Goal: Task Accomplishment & Management: Use online tool/utility

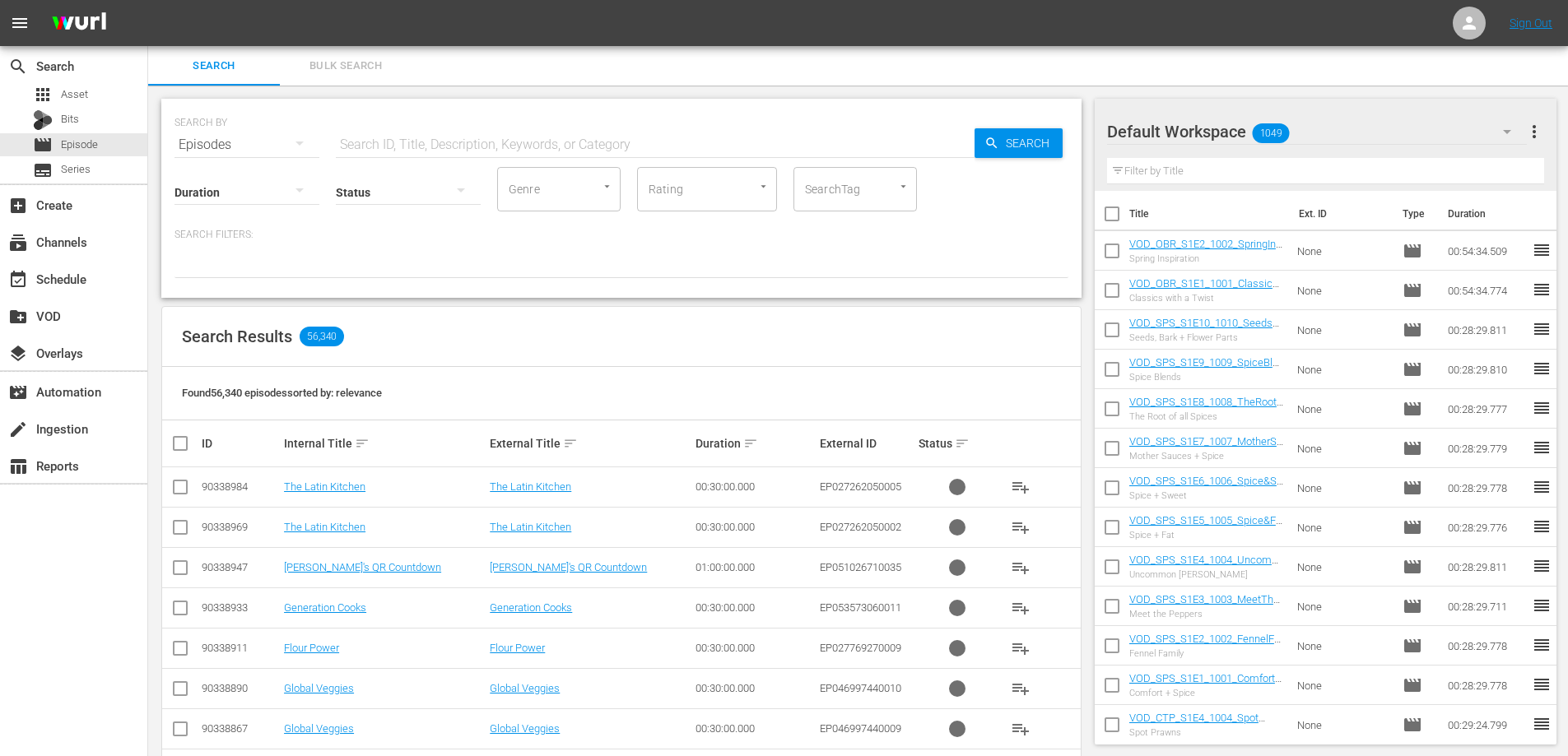
click at [469, 145] on input "text" at bounding box center [655, 144] width 639 height 40
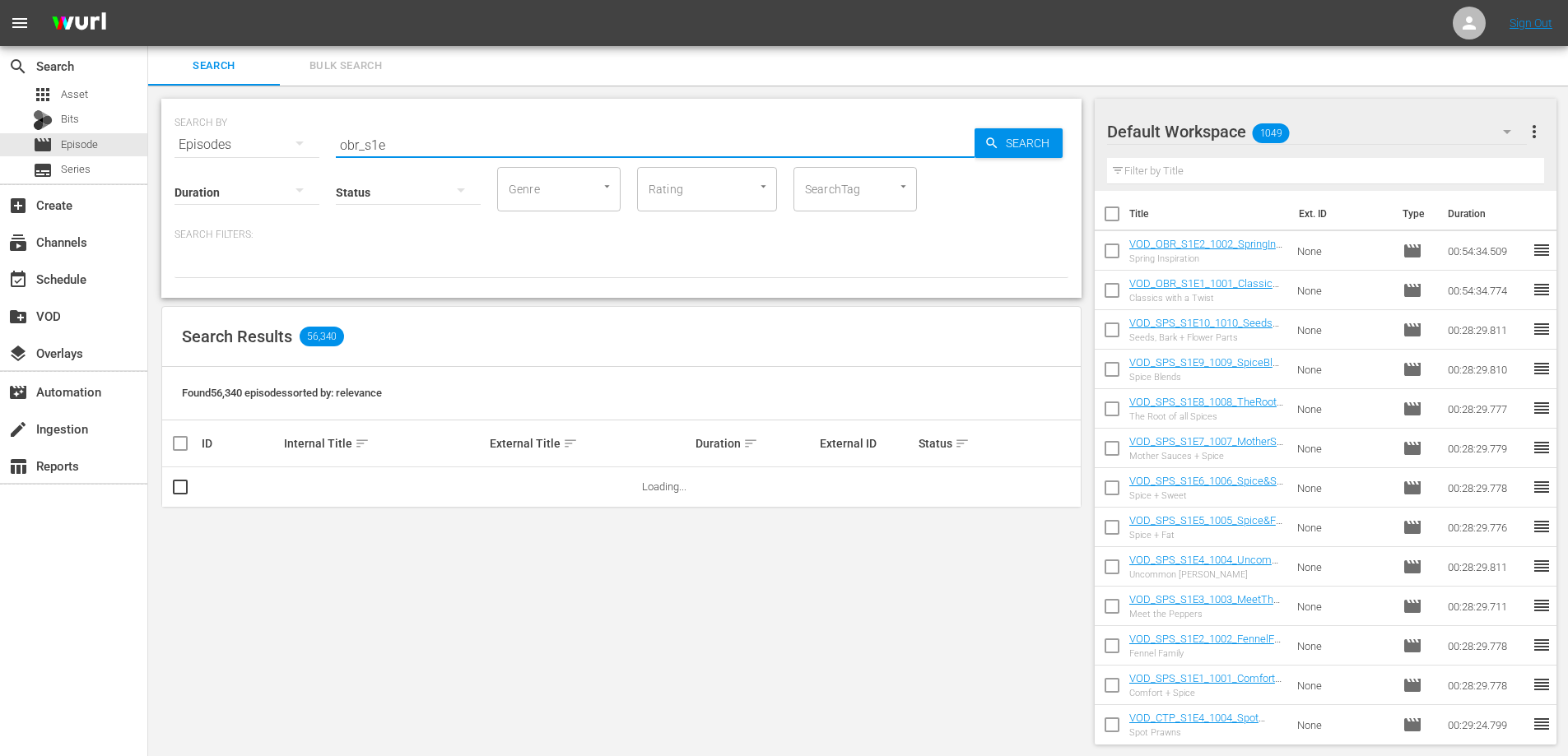
type input "obr_s1e"
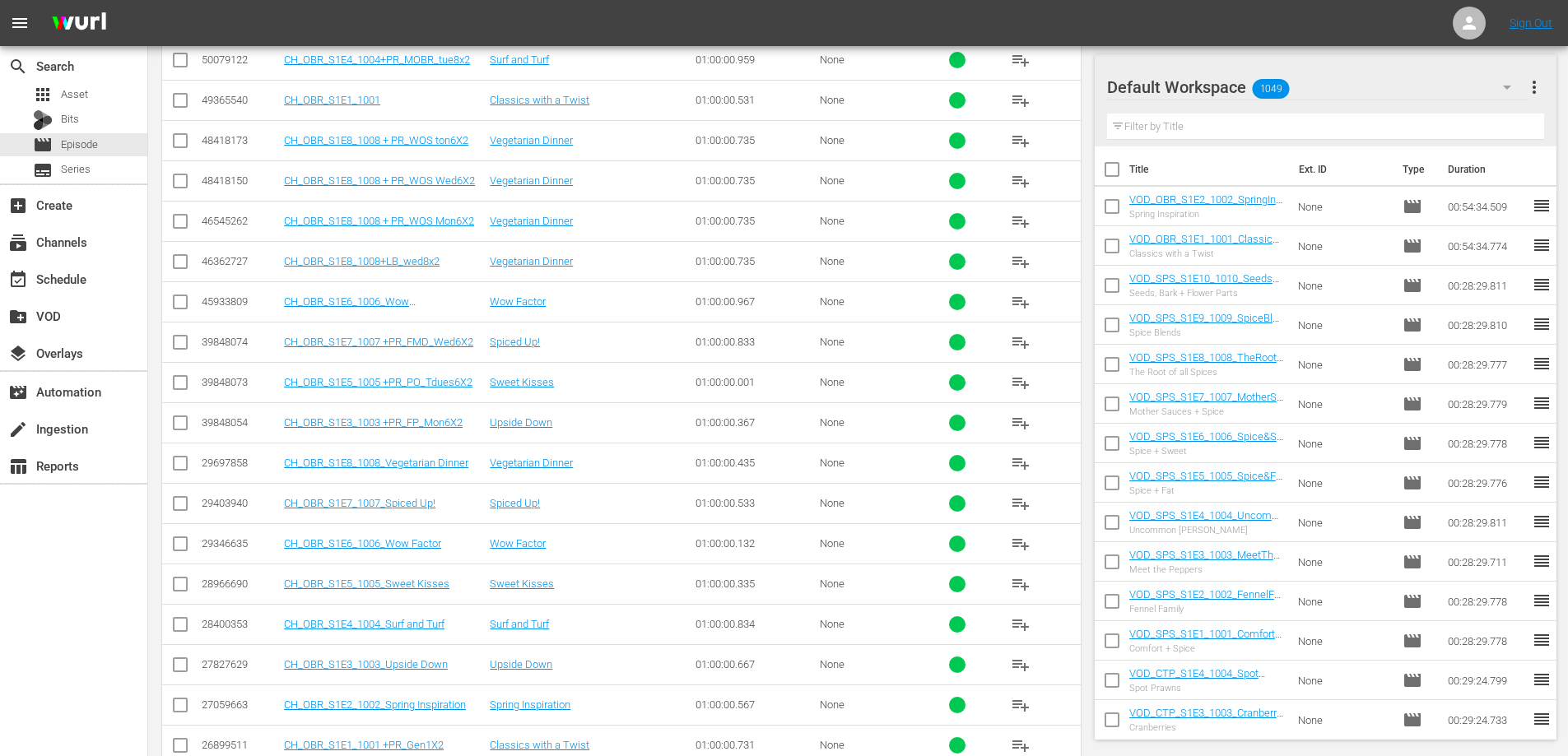
scroll to position [911, 0]
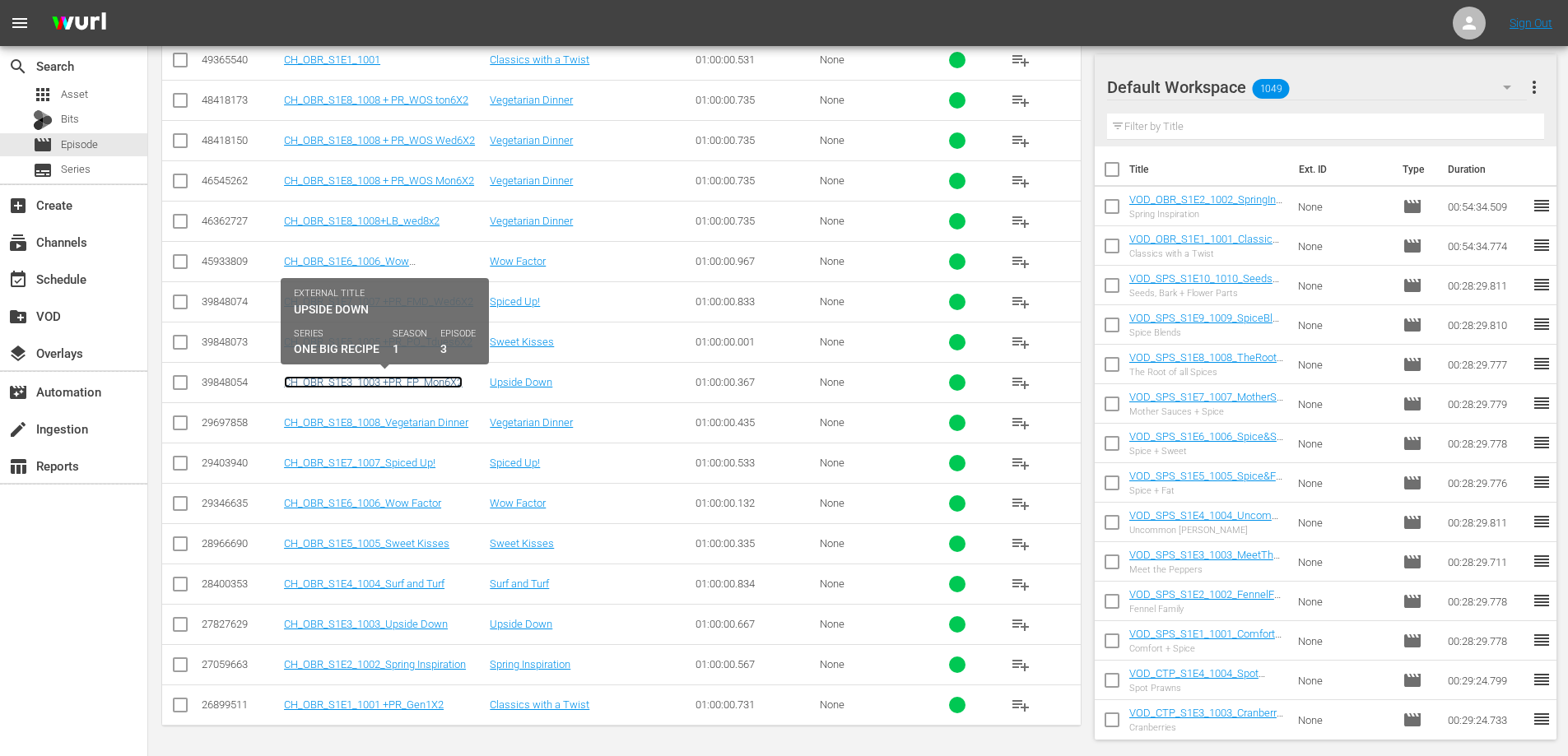
click at [367, 381] on link "CH_OBR_S1E3_1003 +PR_FP_Mon6X2" at bounding box center [373, 381] width 179 height 12
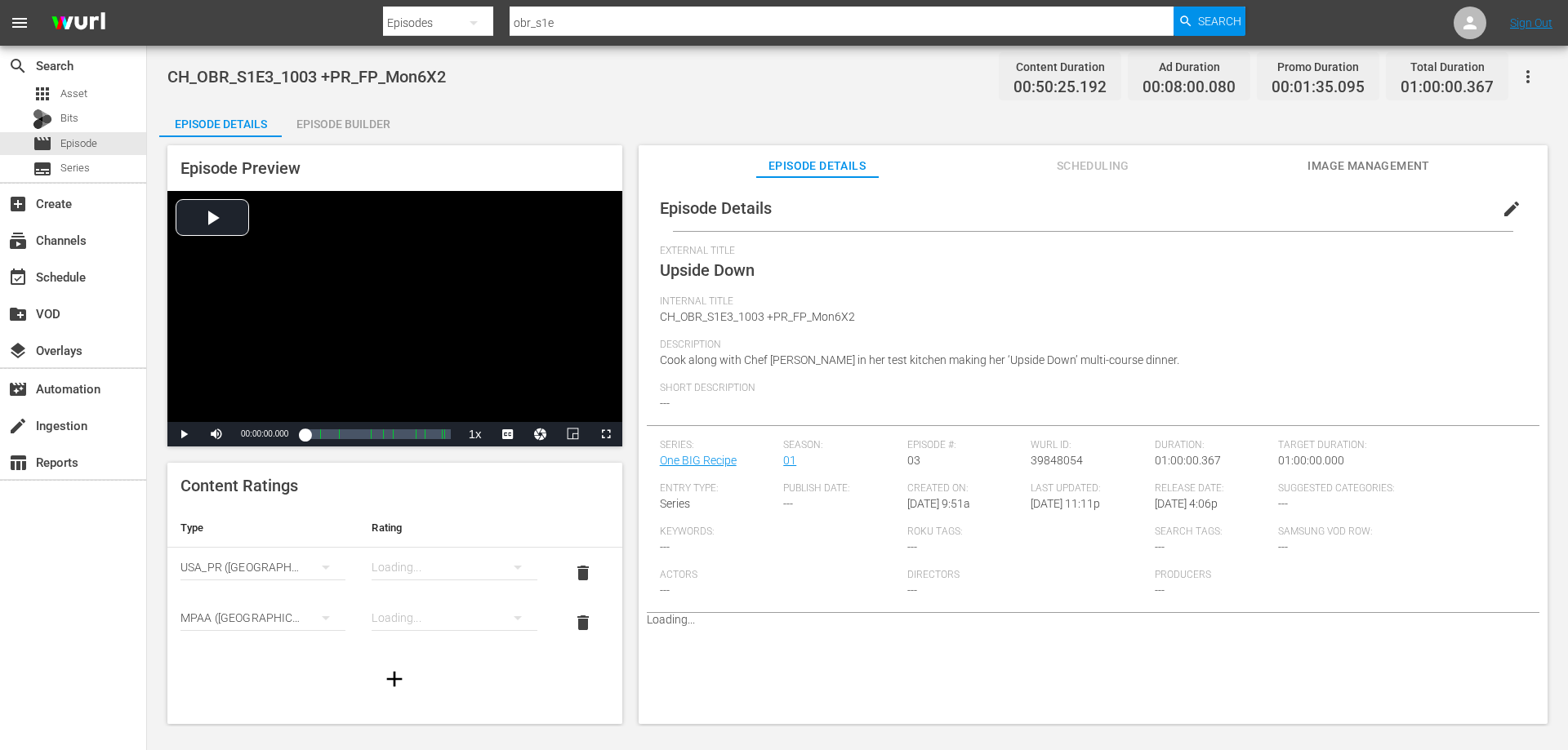
click at [1522, 73] on icon "button" at bounding box center [1528, 76] width 19 height 19
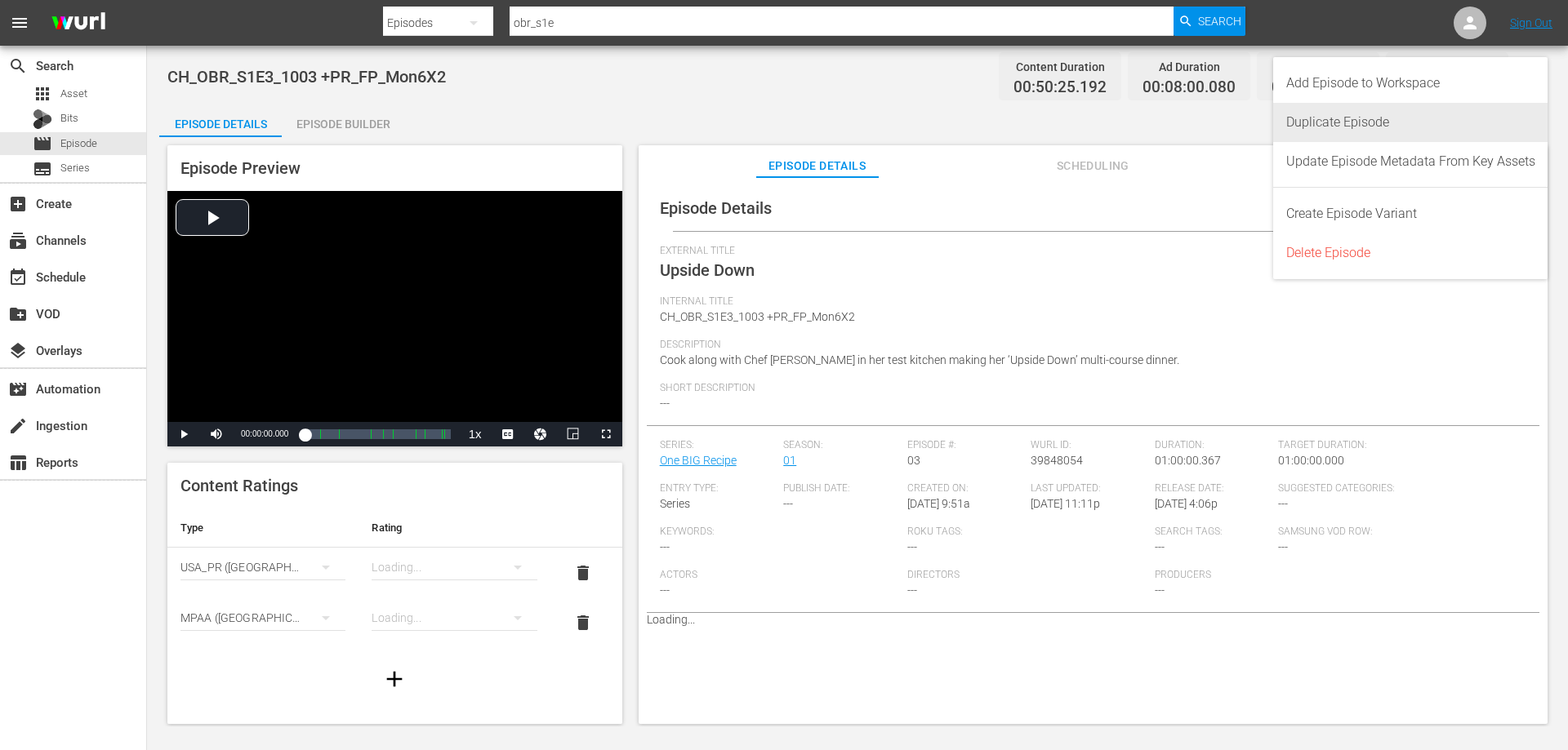
click at [1343, 127] on div "Duplicate Episode" at bounding box center [1410, 122] width 249 height 39
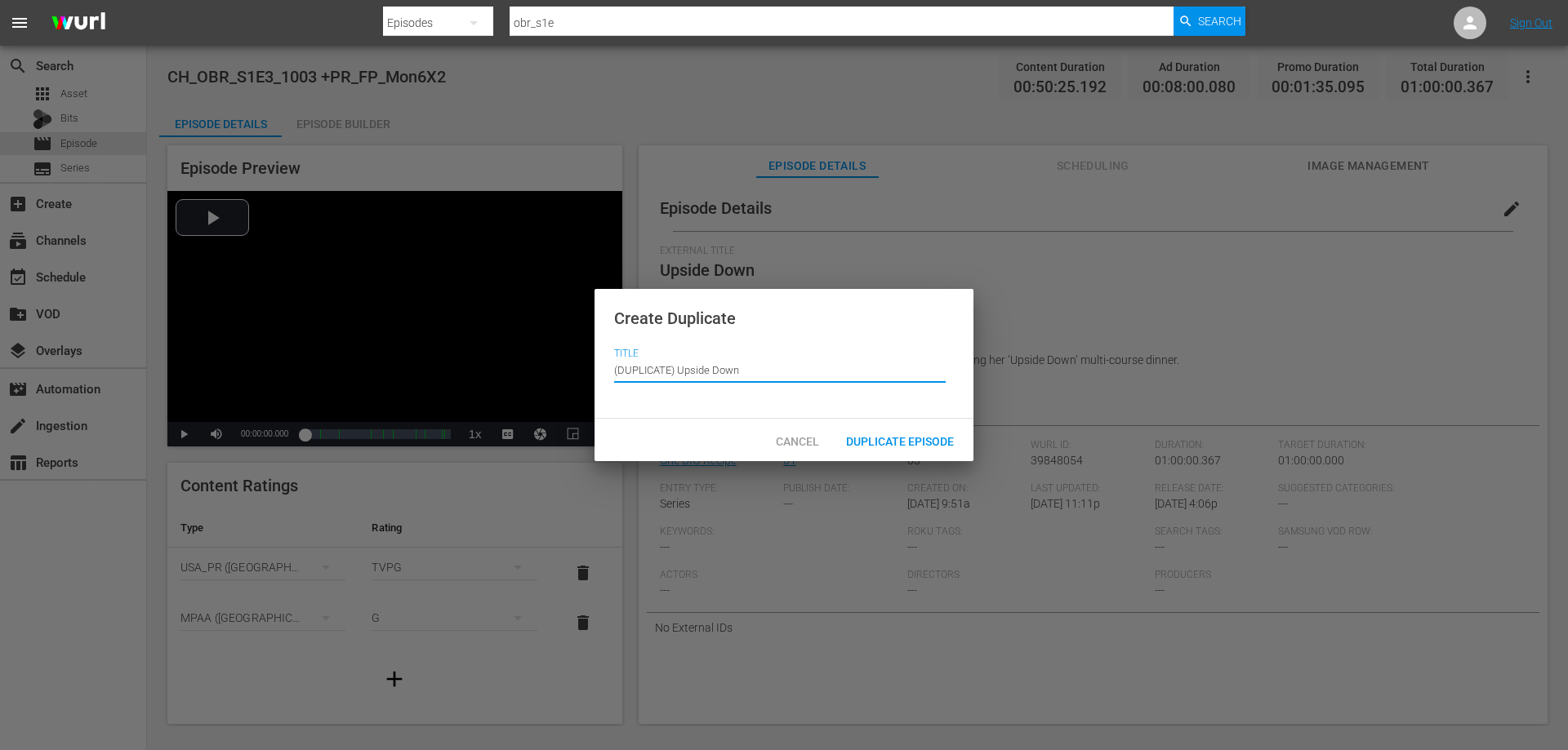
drag, startPoint x: 678, startPoint y: 374, endPoint x: 407, endPoint y: 379, distance: 271.0
click at [409, 379] on div "Create Duplicate Title Episode Title (DUPLICATE) Upside Down Cancel Duplicate E…" at bounding box center [784, 375] width 1568 height 750
type input "Upside Down"
click at [877, 431] on div "Duplicate Episode" at bounding box center [900, 440] width 134 height 30
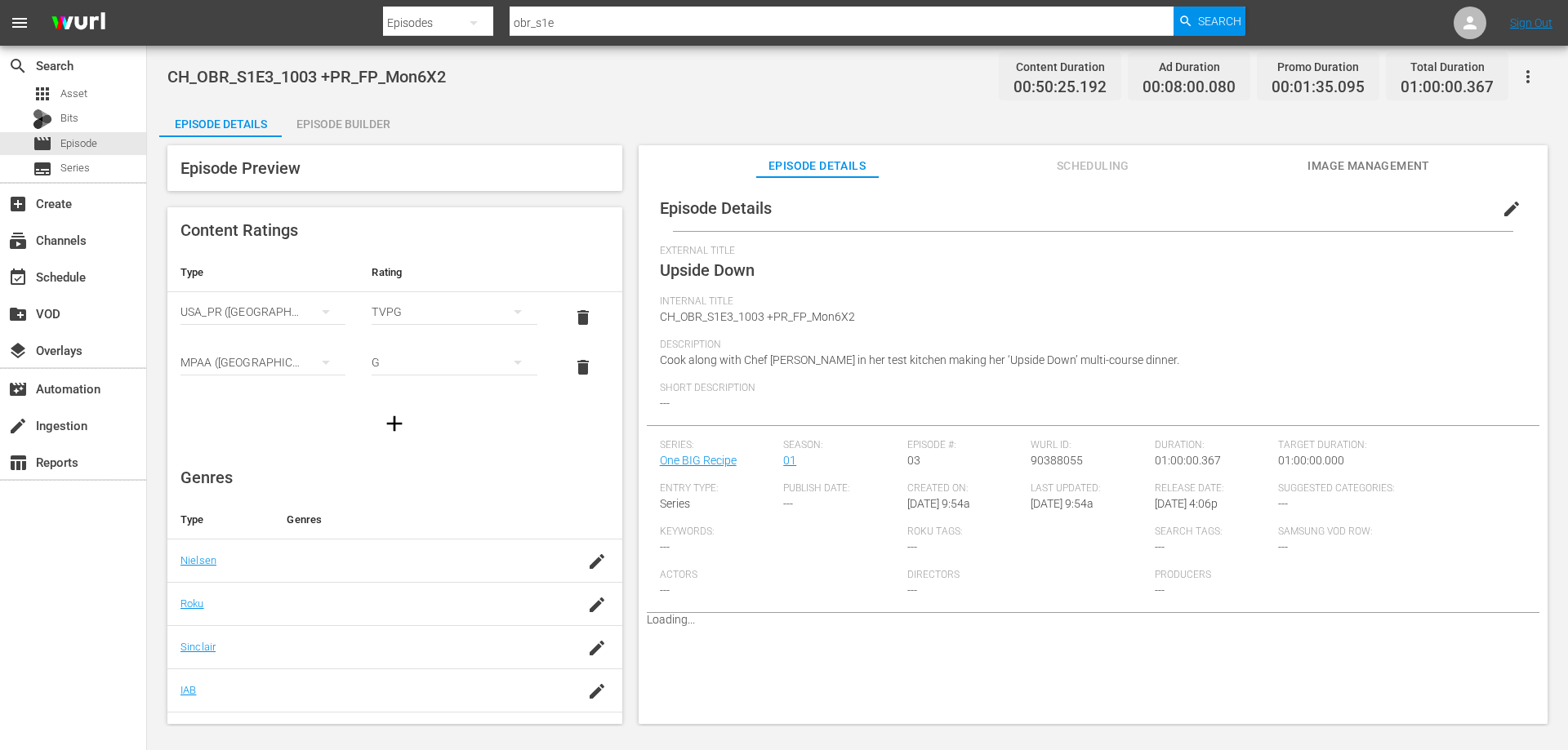
click at [1502, 210] on span "edit" at bounding box center [1511, 208] width 19 height 19
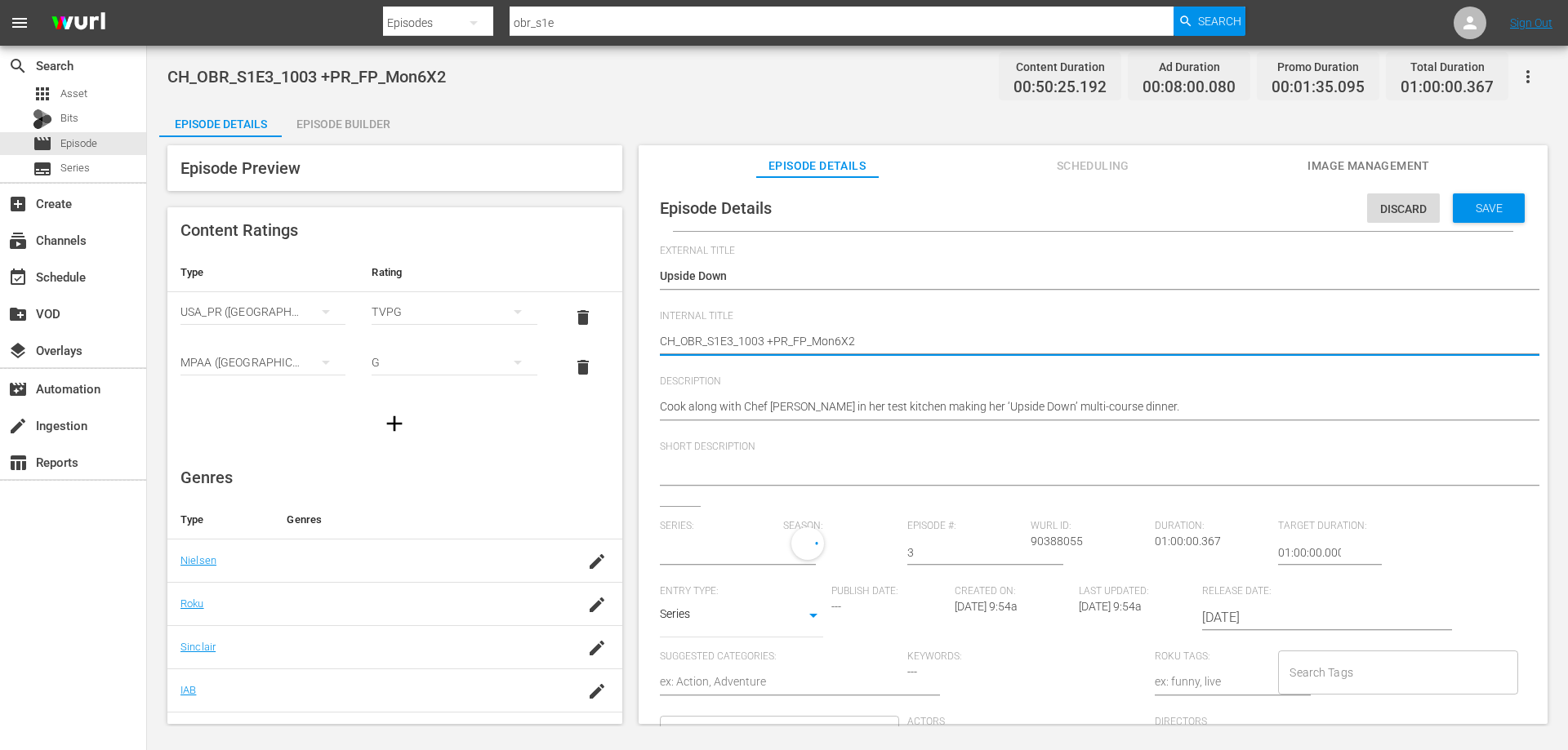
drag, startPoint x: 673, startPoint y: 341, endPoint x: 453, endPoint y: 362, distance: 221.0
type textarea "V_OBR_S1E3_1003 +PR_FP_Mon6X2"
type textarea "VO_OBR_S1E3_1003 +PR_FP_Mon6X2"
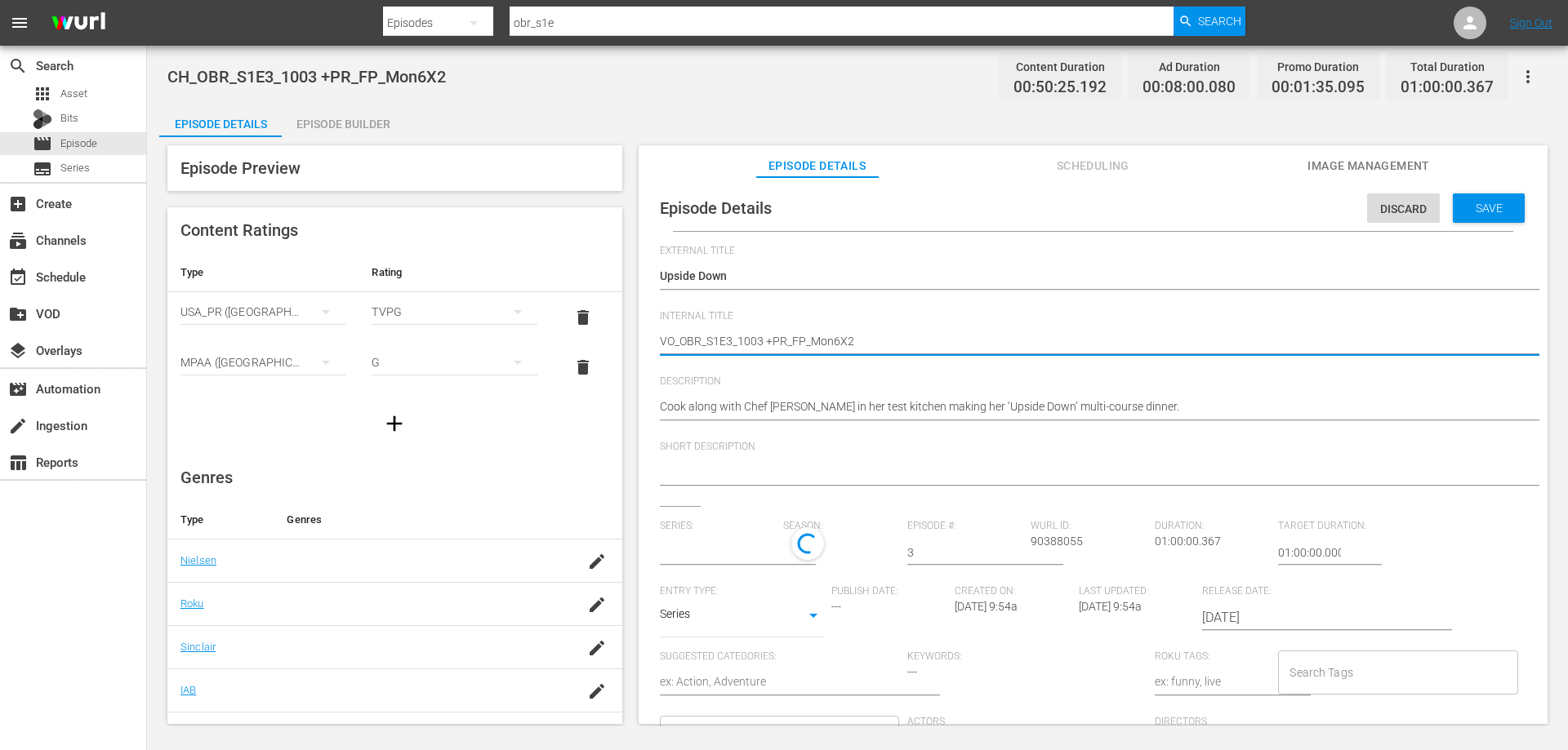
type textarea "VOD_OBR_S1E3_1003 +PR_FP_Mon6X2"
type textarea "VOD_OBR_S1E3_1003+PR_FP_Mon6X2"
type textarea "VOD_OBR_S1E3_1003PR_FP_Mon6X2"
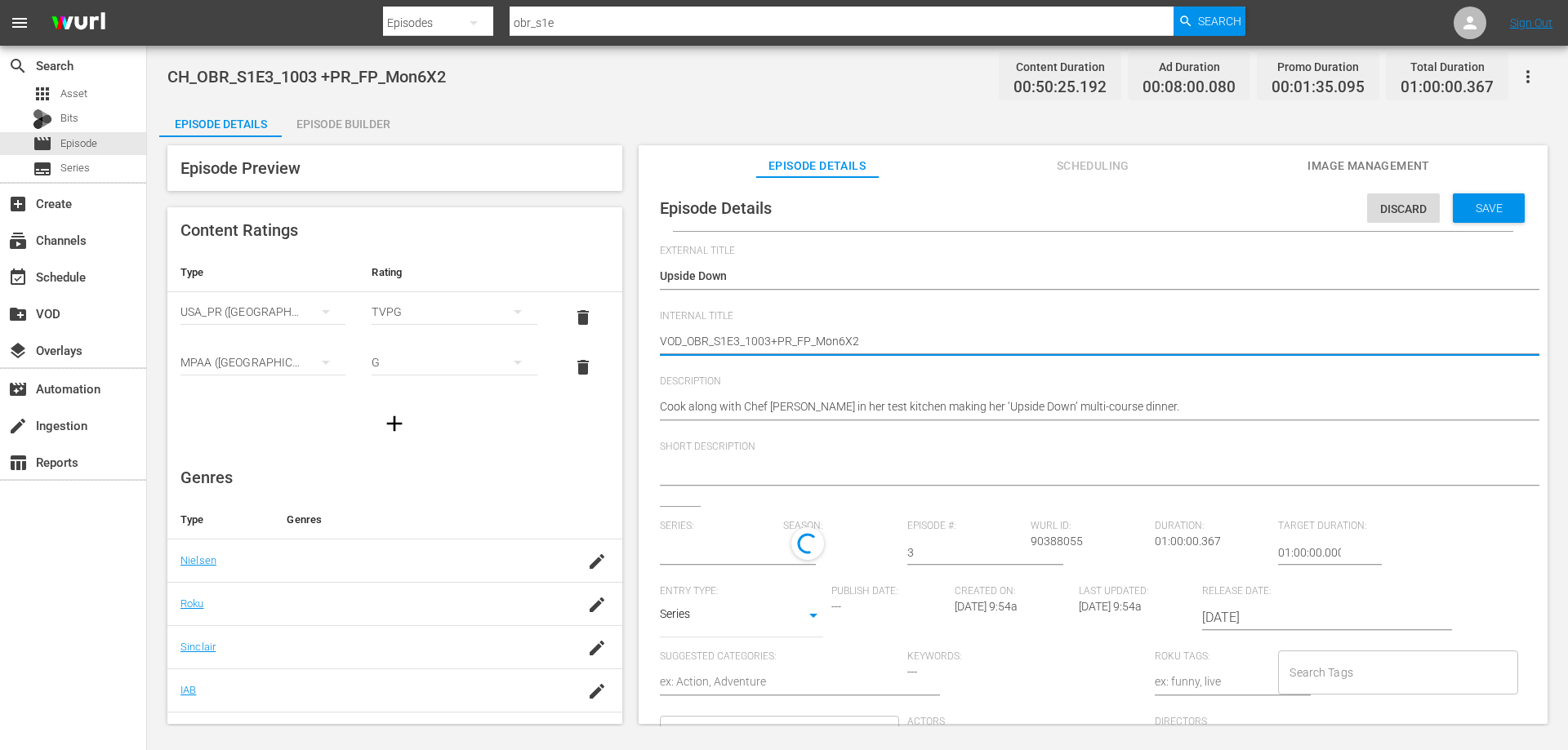
type textarea "VOD_OBR_S1E3_1003PR_FP_Mon6X2"
type textarea "VOD_OBR_S1E3_1003R_FP_Mon6X2"
type textarea "VOD_OBR_S1E3_1003_FP_Mon6X2"
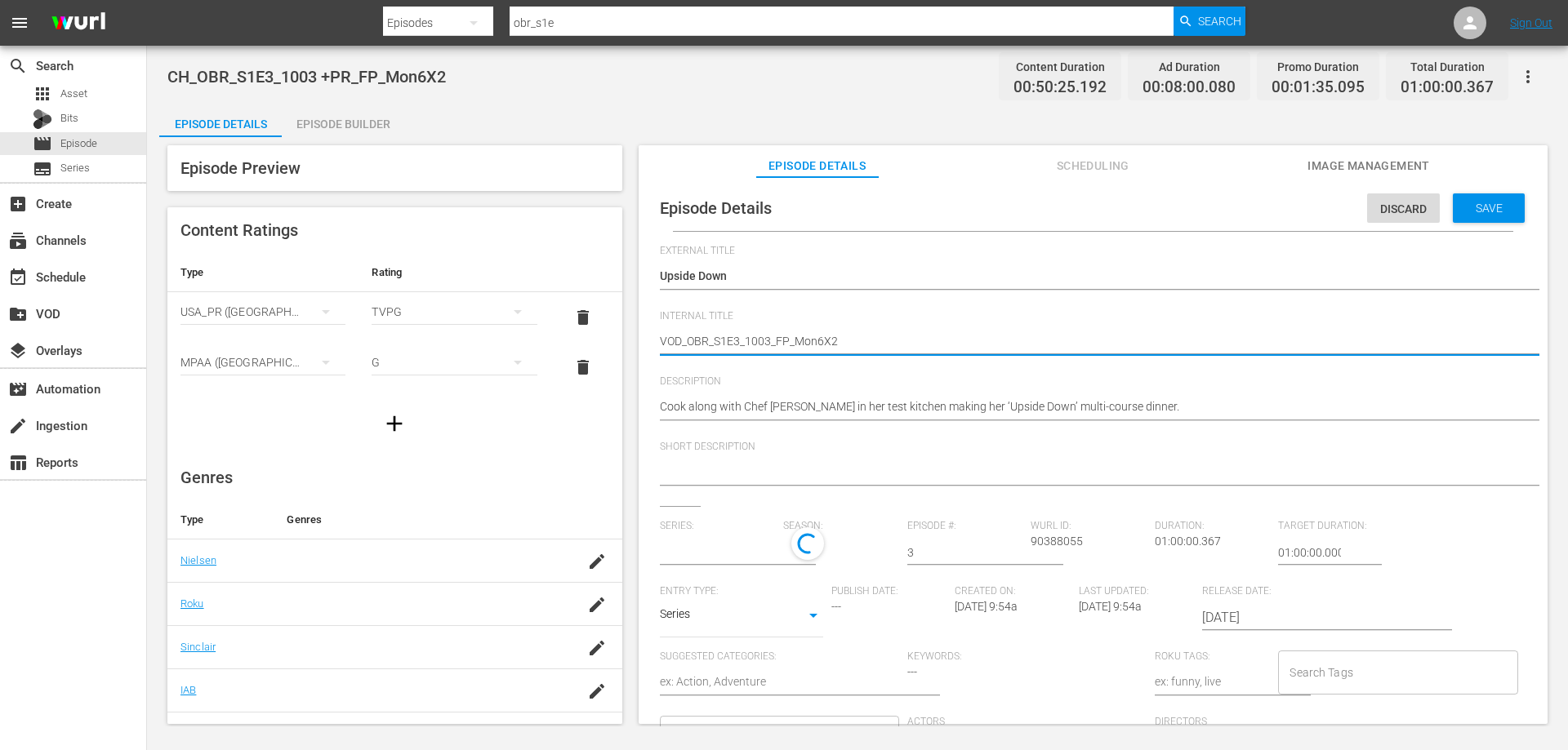
type textarea "VOD_OBR_S1E3_1003FP_Mon6X2"
type textarea "VOD_OBR_S1E3_1003P_Mon6X2"
type textarea "VOD_OBR_S1E3_1003_Mon6X2"
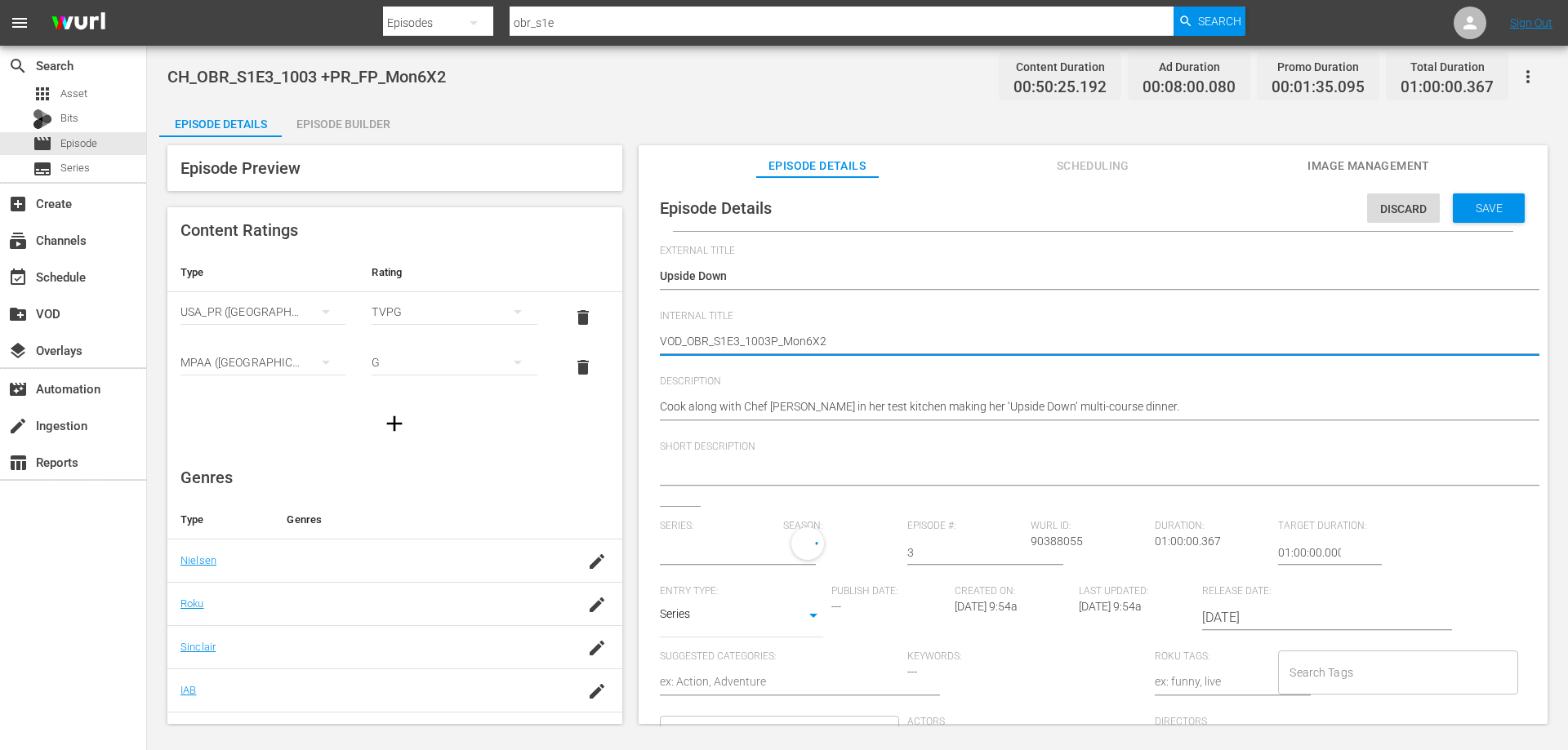
type textarea "VOD_OBR_S1E3_1003_Mon6X2"
type textarea "VOD_OBR_S1E3_1003Mon6X2"
type textarea "VOD_OBR_S1E3_1003on6X2"
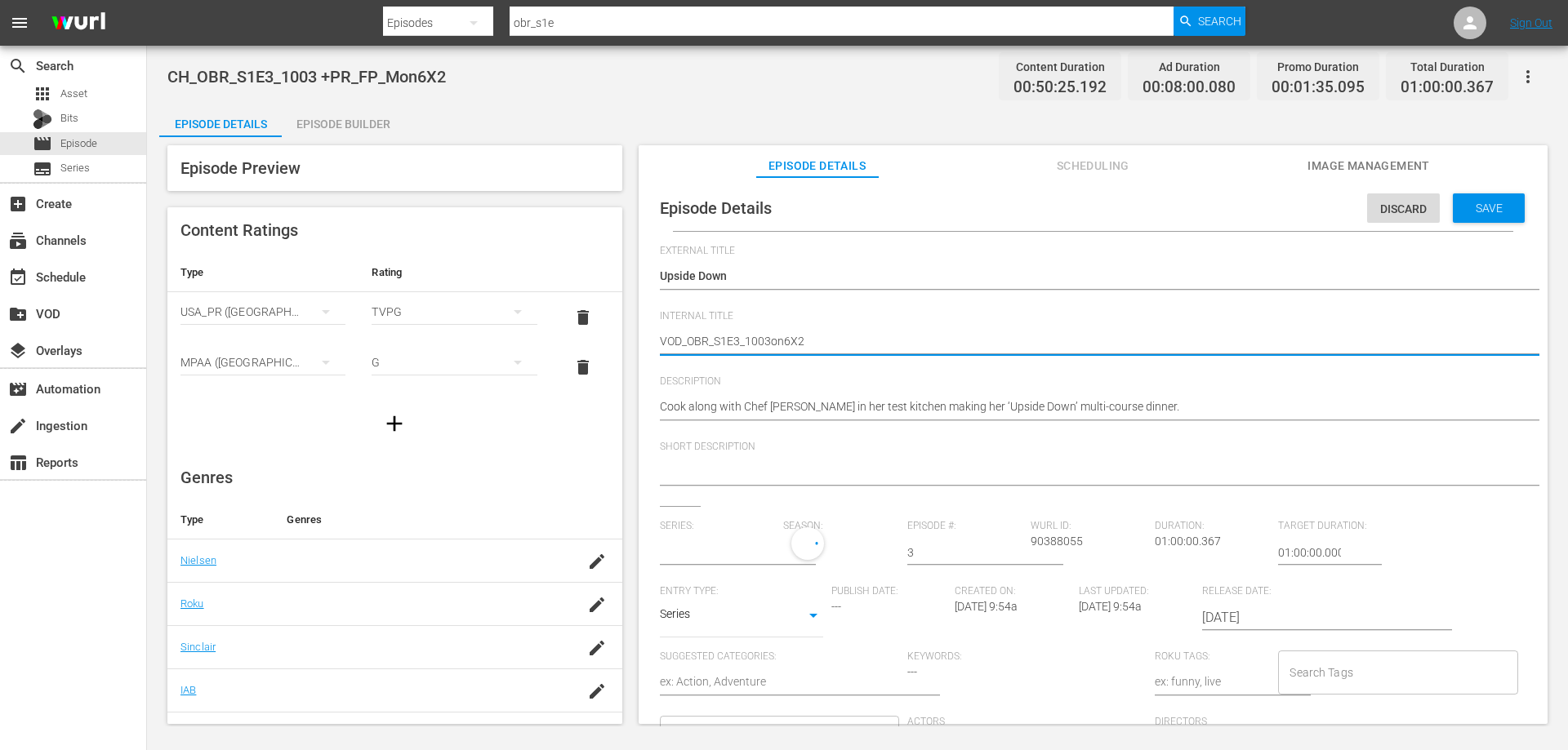
type textarea "VOD_OBR_S1E3_1003n6X2"
type textarea "VOD_OBR_S1E3_10036X2"
type textarea "VOD_OBR_S1E3_1003X2"
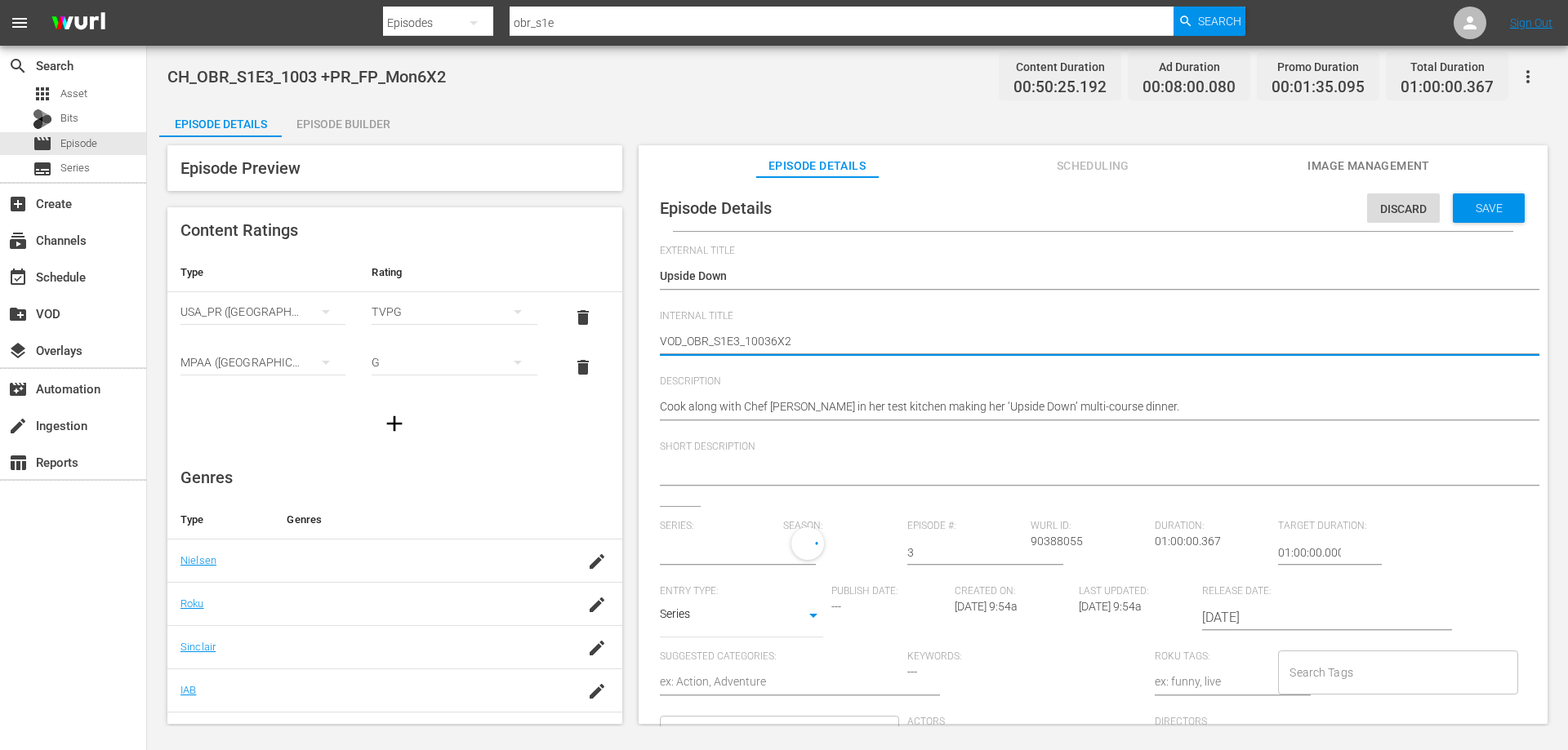
type textarea "VOD_OBR_S1E3_1003X2"
type input "One BIG Recipe"
type textarea "VOD_OBR_S1E3_10032"
type textarea "VOD_OBR_S1E3_1003"
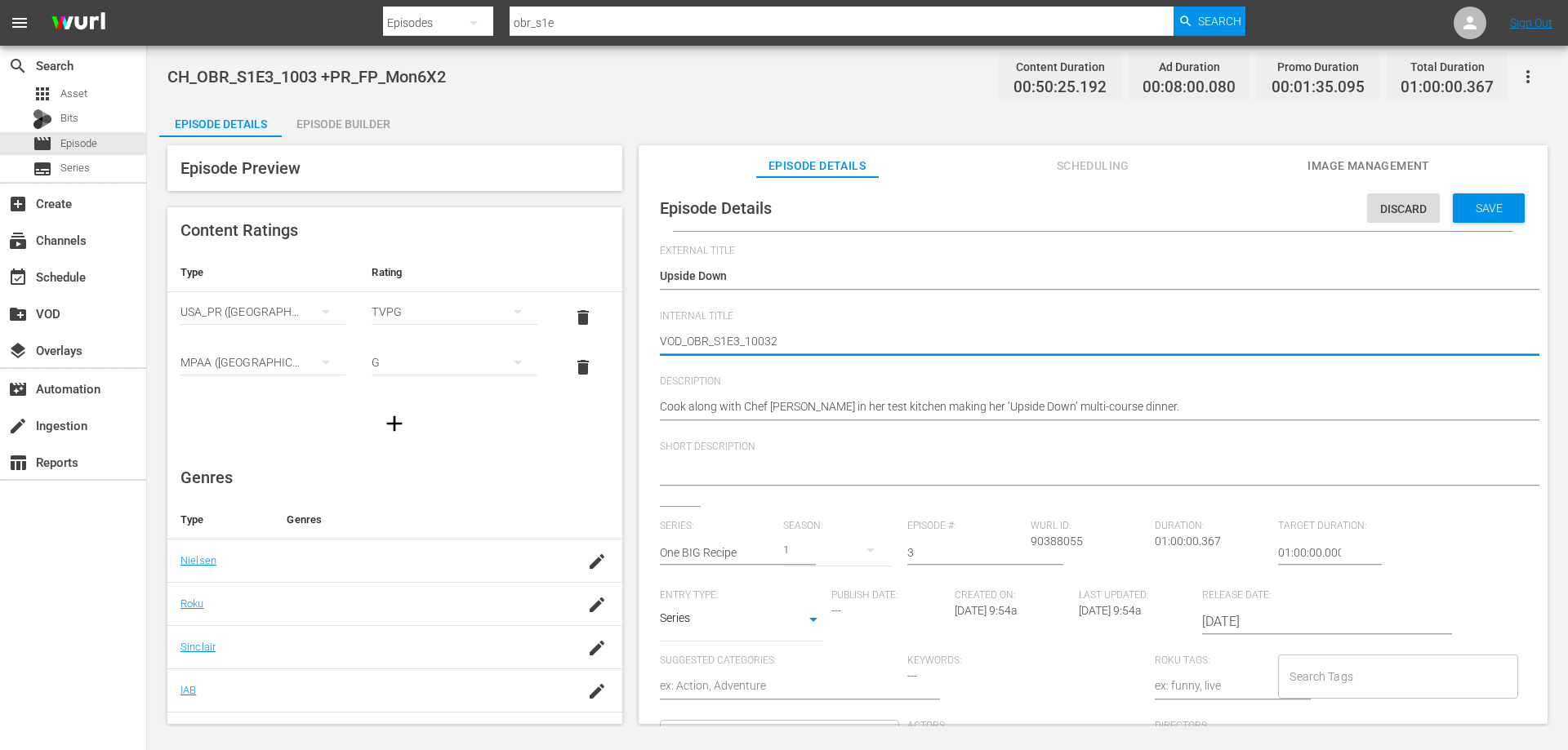
type textarea "VOD_OBR_S1E3_1003"
type textarea "VOD_OBR_S1E3_1003_"
type textarea "VOD_OBR_S1E3_1003_U"
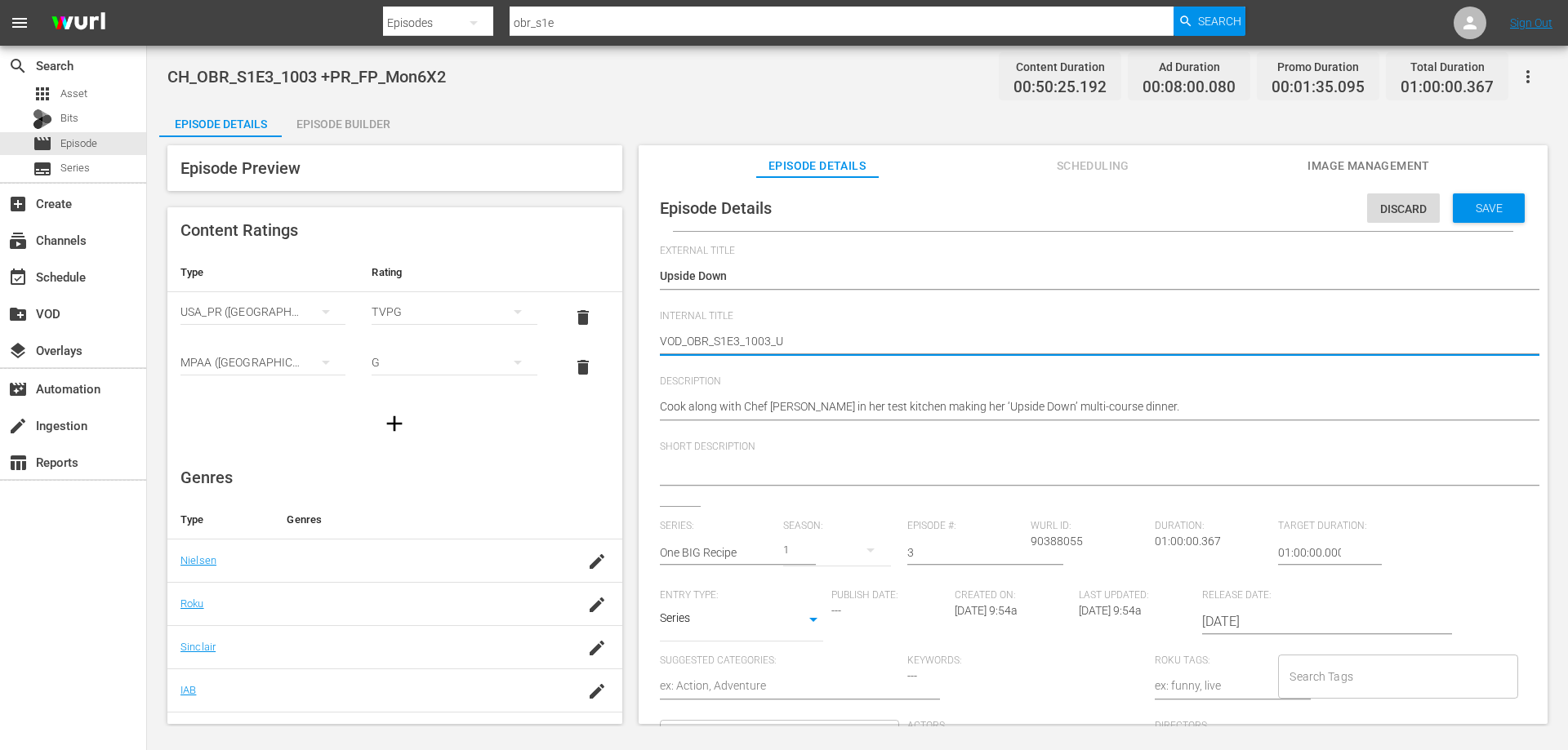
type textarea "VOD_OBR_S1E3_1003_Up"
type textarea "VOD_OBR_S1E3_1003_Ups"
type textarea "VOD_OBR_S1E3_1003_Upsi"
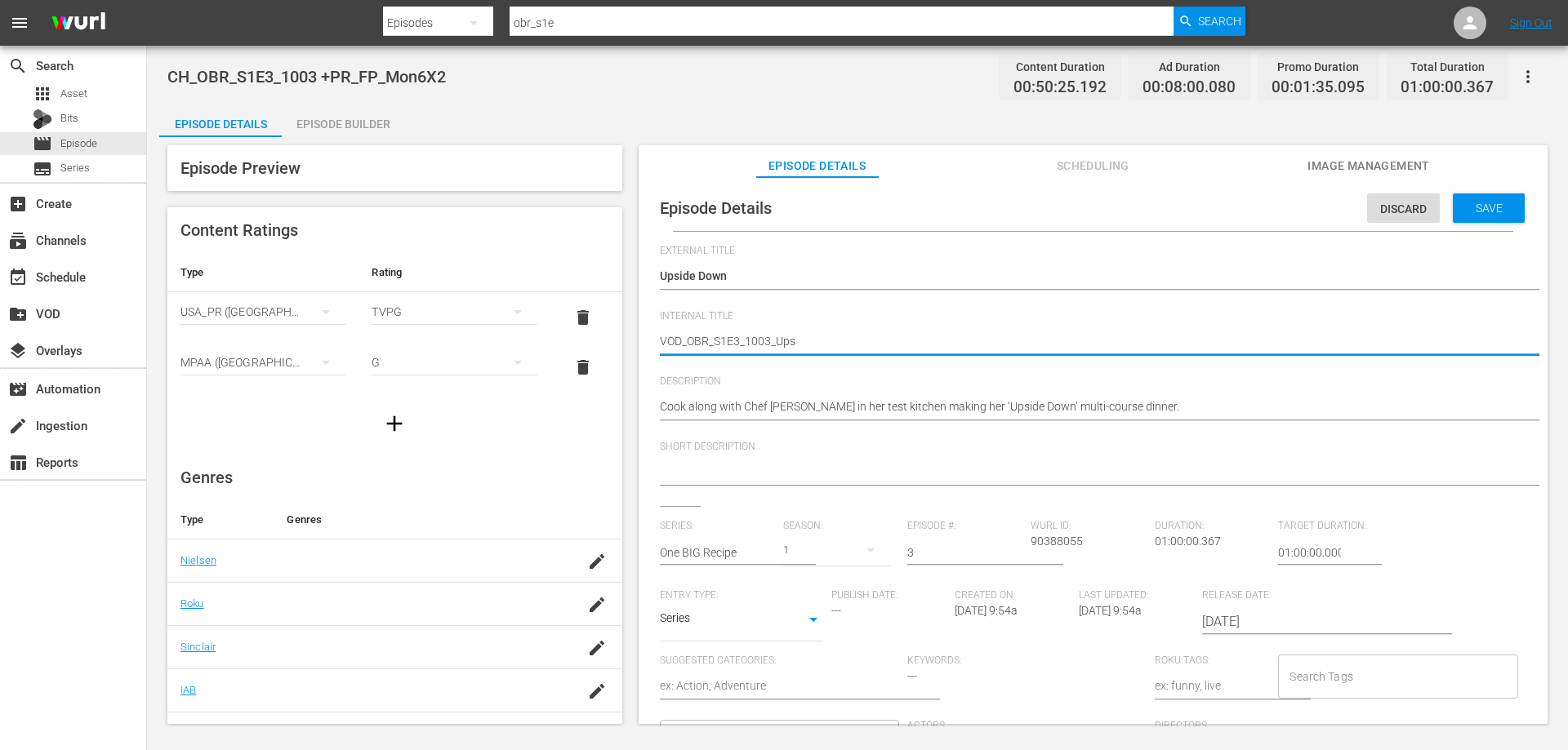
type textarea "VOD_OBR_S1E3_1003_Upsi"
type textarea "VOD_OBR_S1E3_1003_Upsid"
type textarea "VOD_OBR_S1E3_1003_Upside"
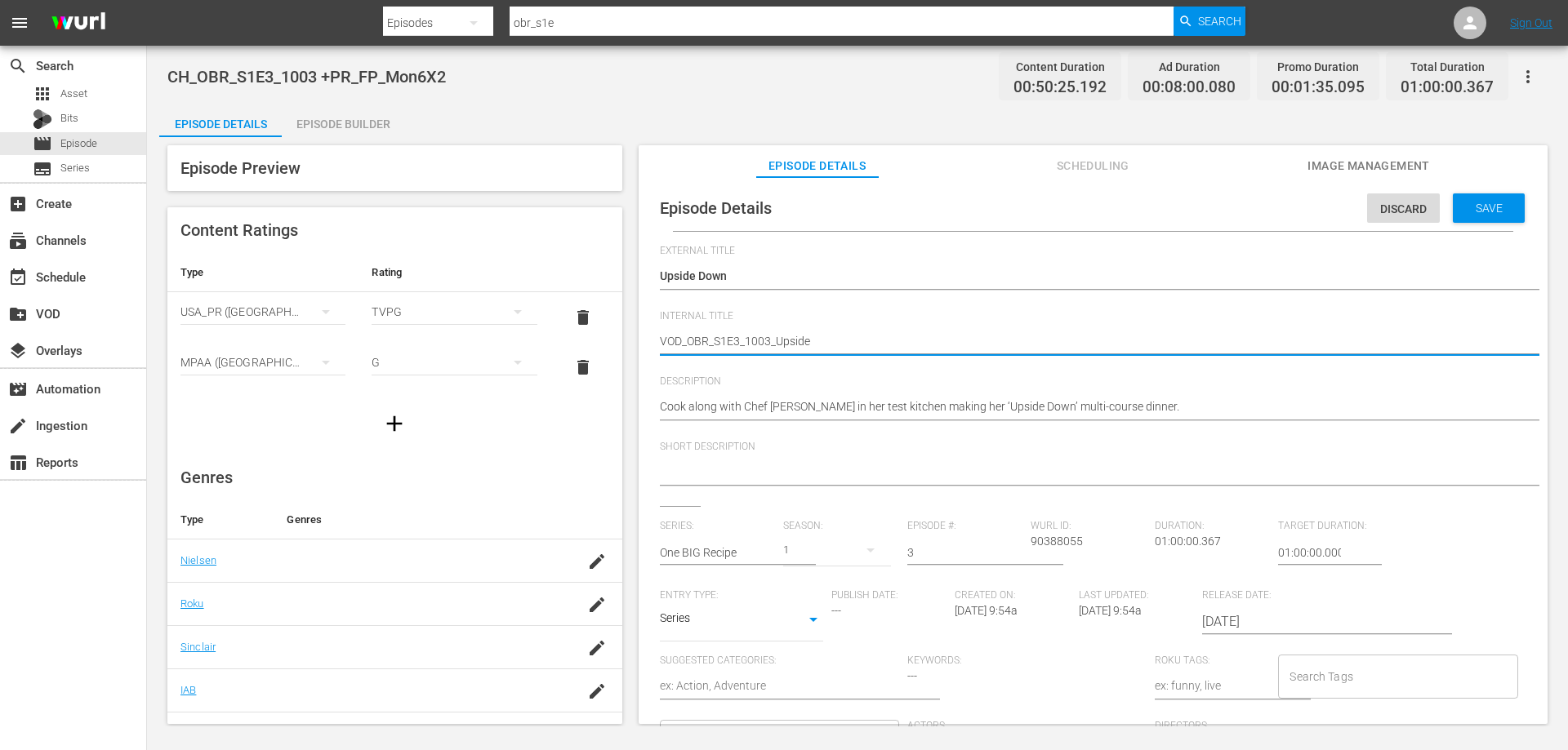
type textarea "VOD_OBR_S1E3_1003_UpsideD"
type textarea "VOD_OBR_S1E3_1003_UpsideDo"
type textarea "VOD_OBR_S1E3_1003_UpsideDow"
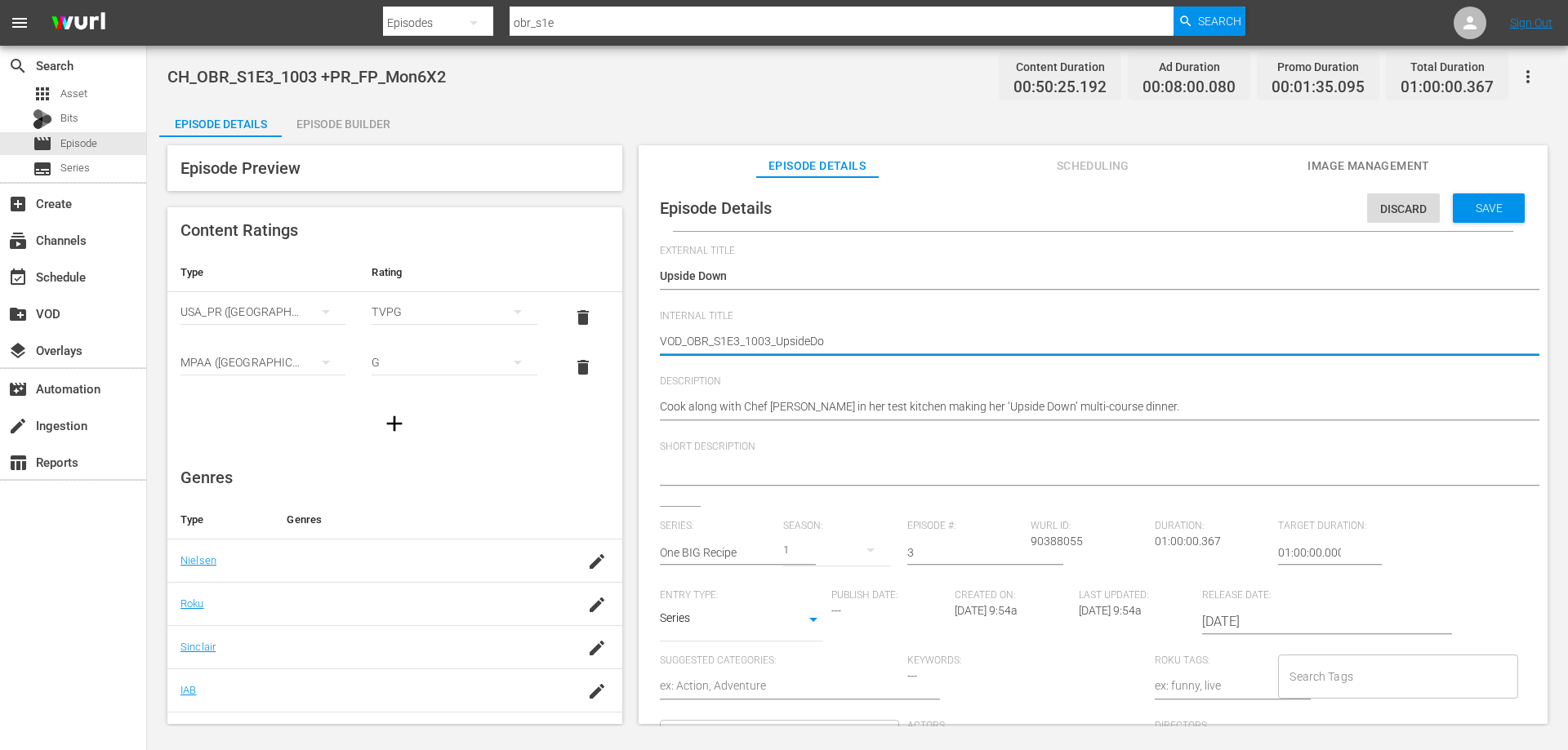
type textarea "VOD_OBR_S1E3_1003_UpsideDow"
type textarea "VOD_OBR_S1E3_1003_UpsideDown"
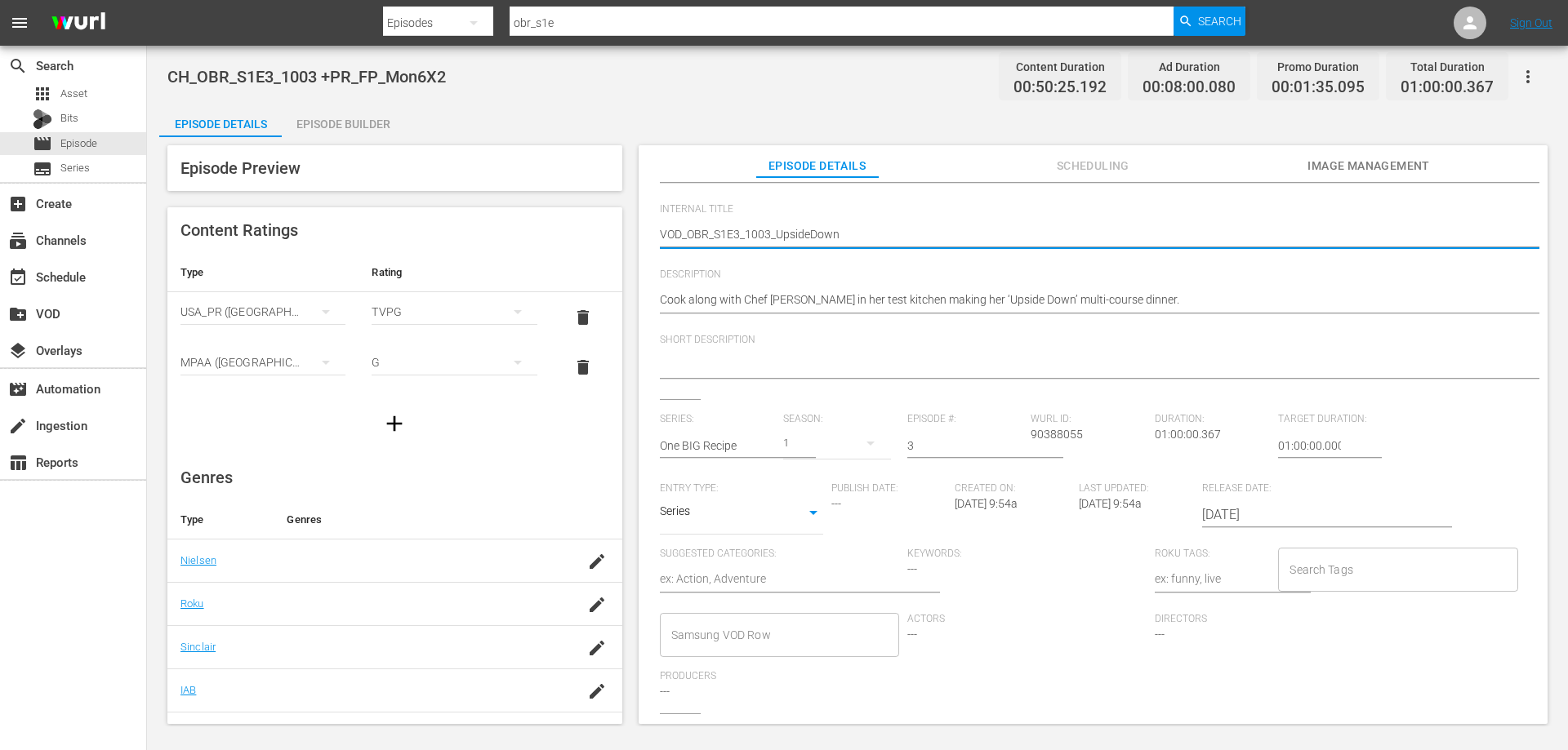
scroll to position [158, 0]
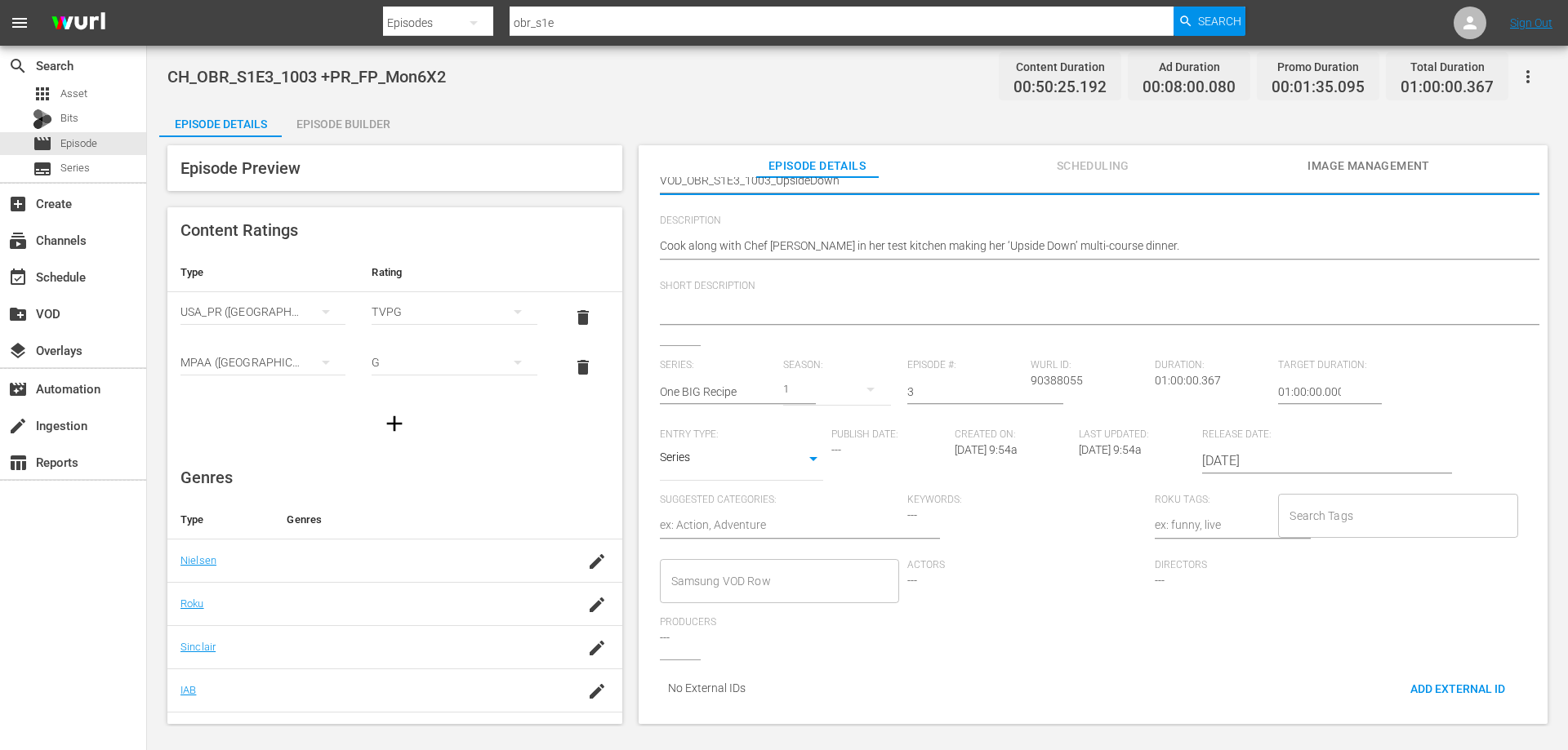
type textarea "VOD_OBR_S1E3_1003_UpsideDown"
click at [736, 576] on input "Samsung VOD Row" at bounding box center [767, 581] width 200 height 29
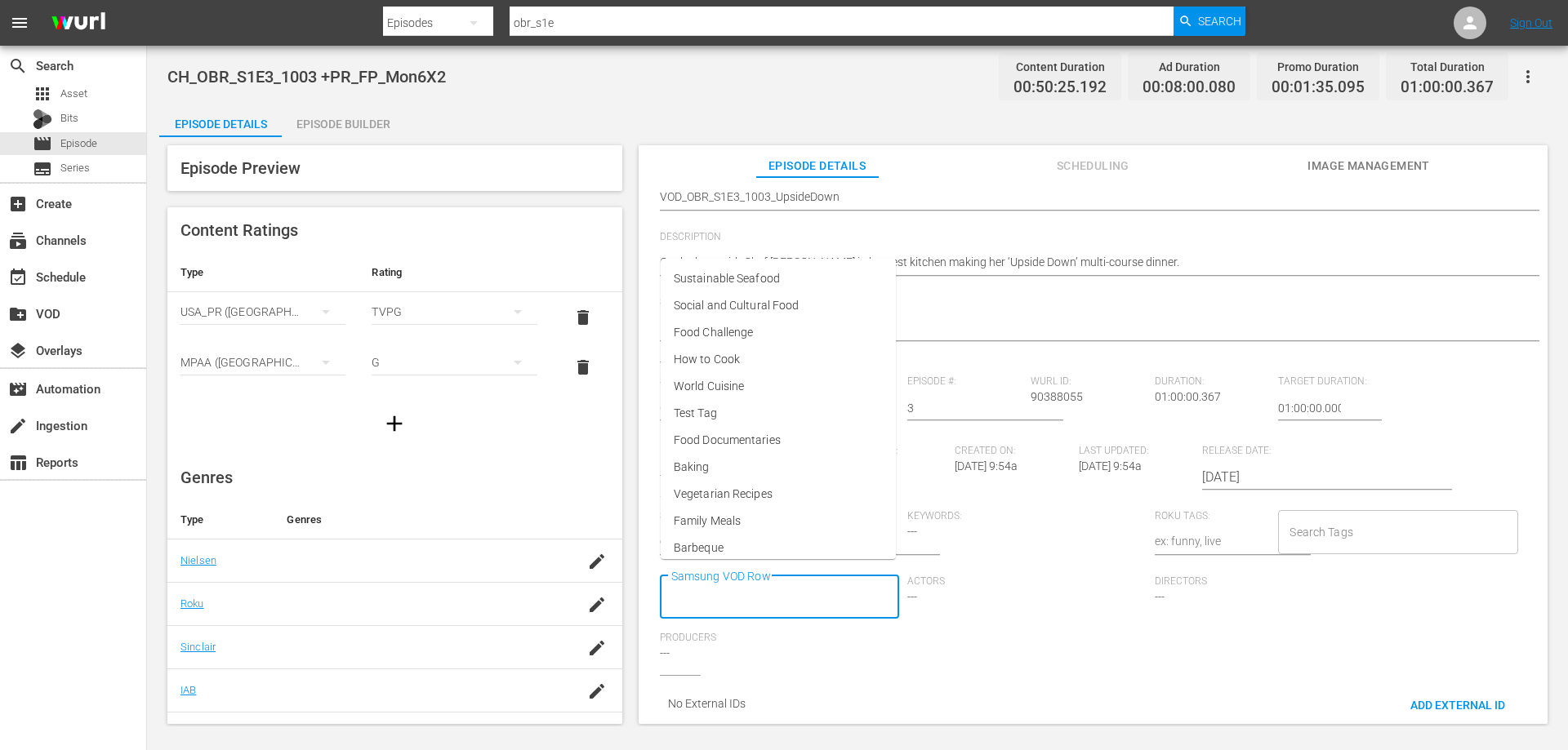
scroll to position [0, 0]
click at [762, 513] on li "Family Meals" at bounding box center [778, 521] width 235 height 27
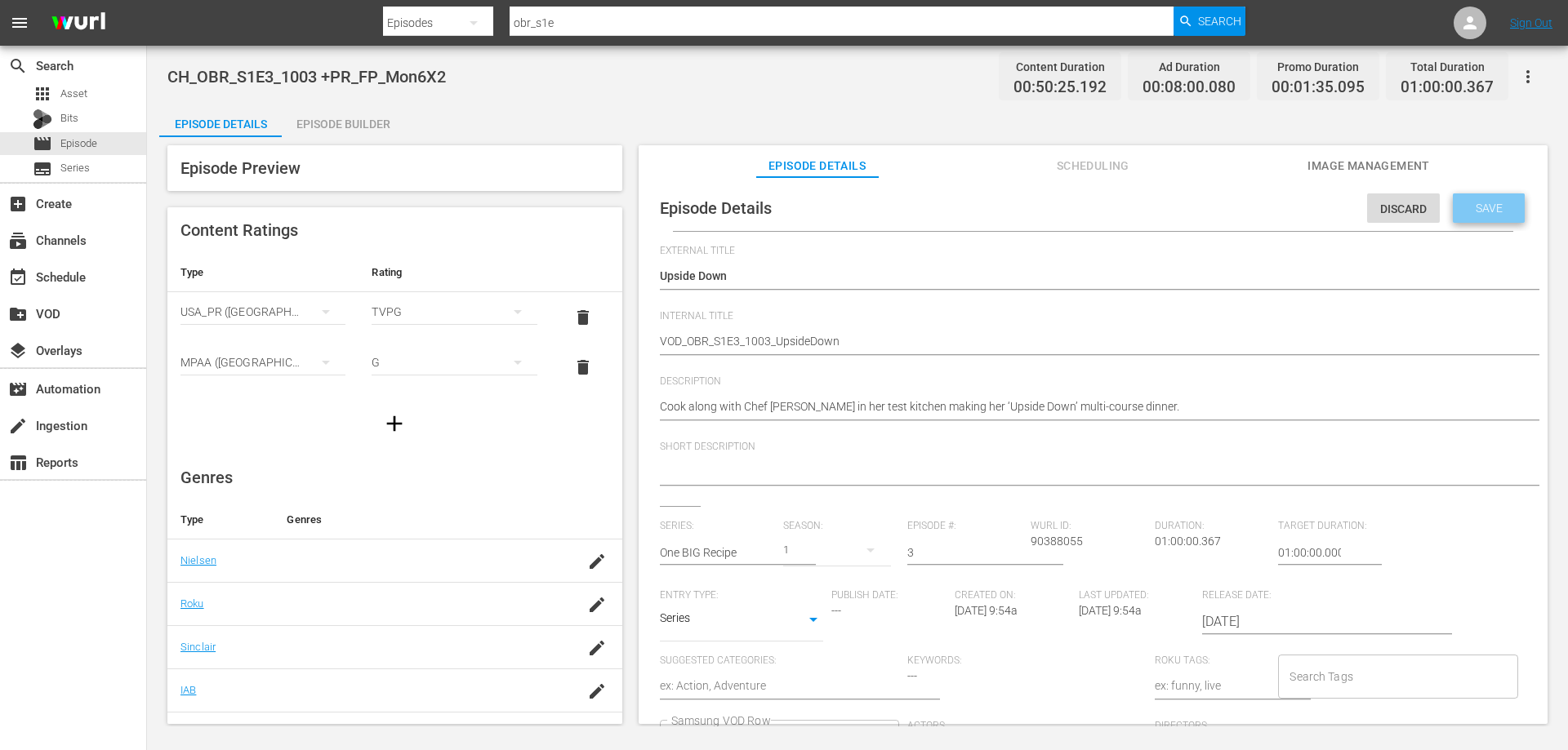
click at [1505, 203] on span "Save" at bounding box center [1489, 208] width 53 height 13
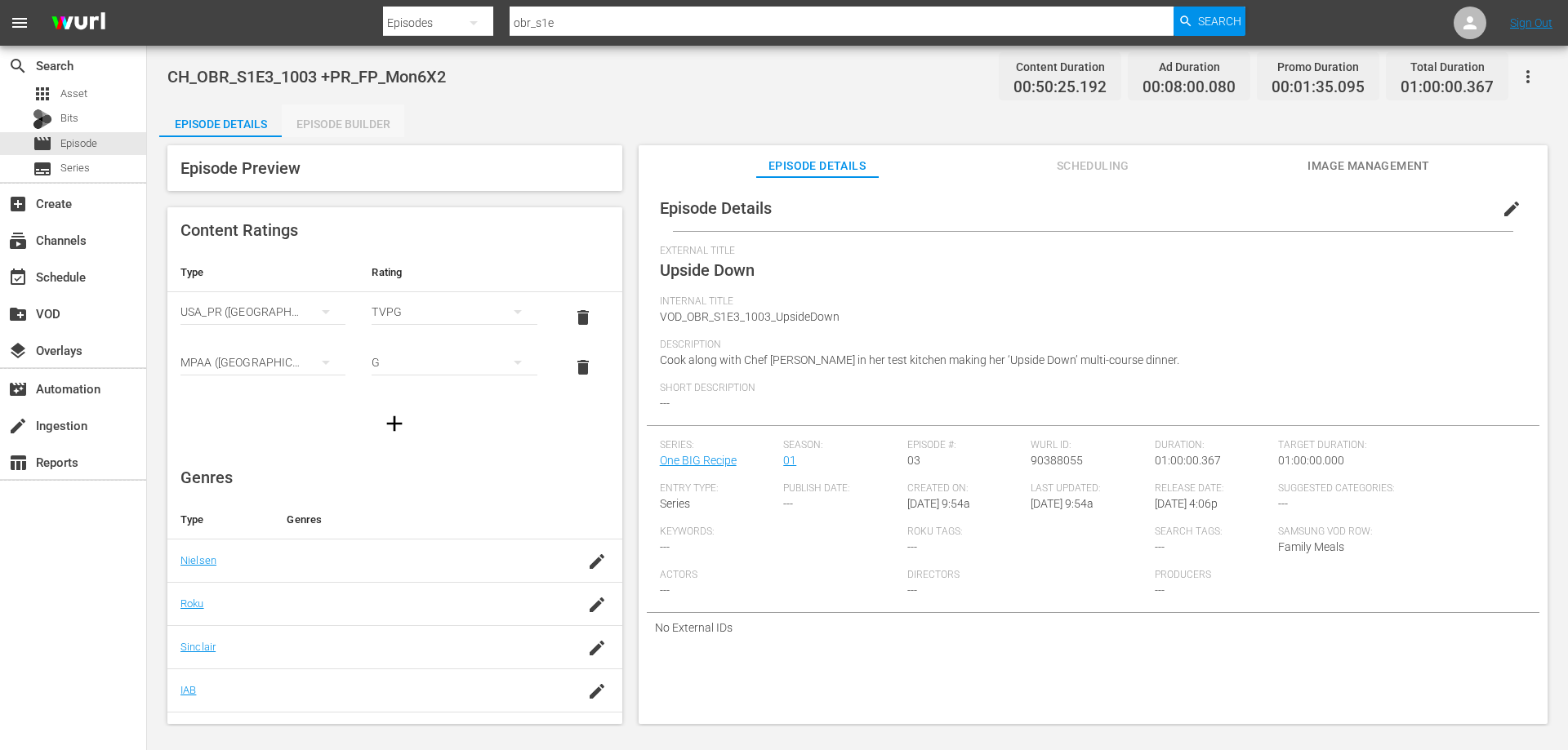
click at [333, 130] on div "Episode Builder" at bounding box center [343, 124] width 122 height 39
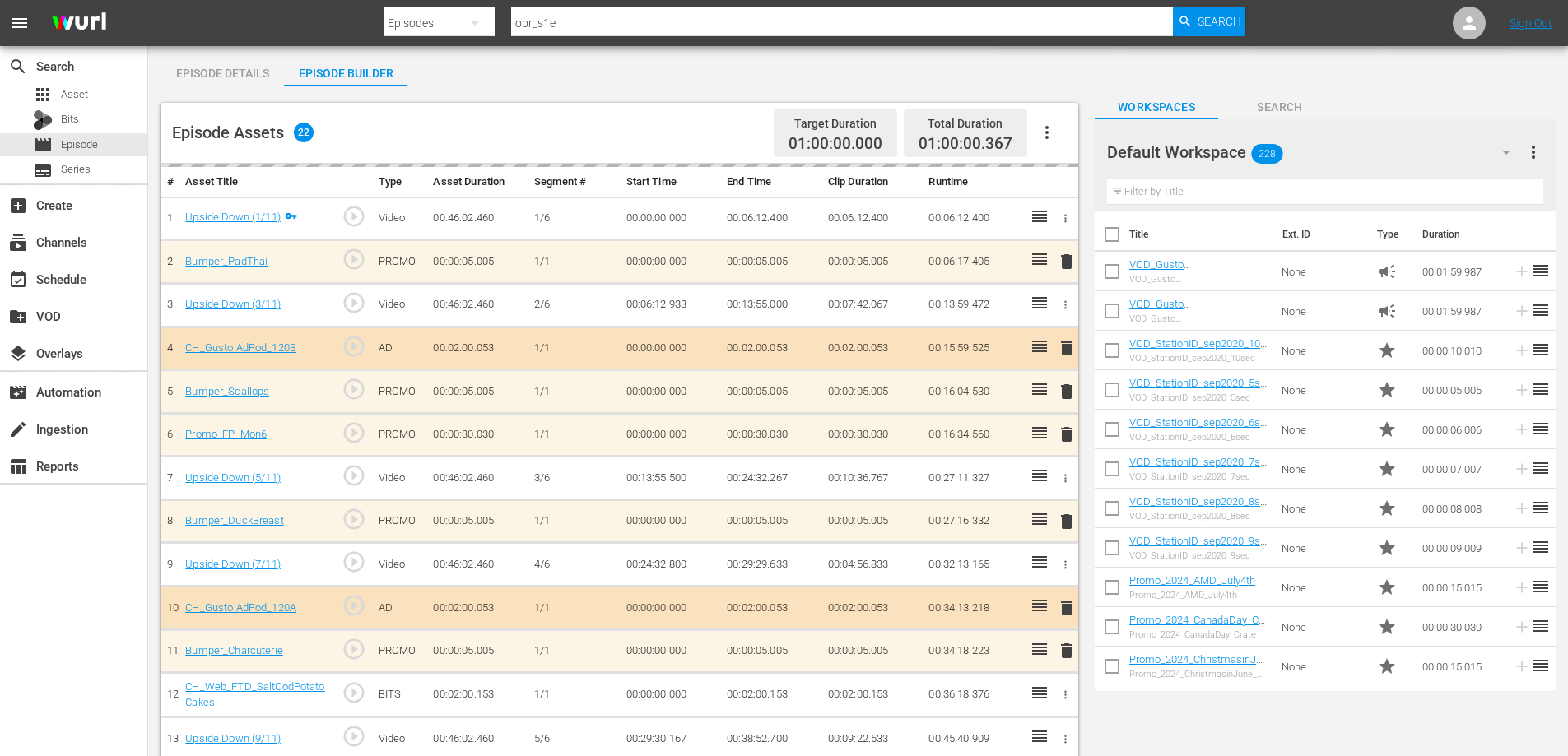
scroll to position [464, 0]
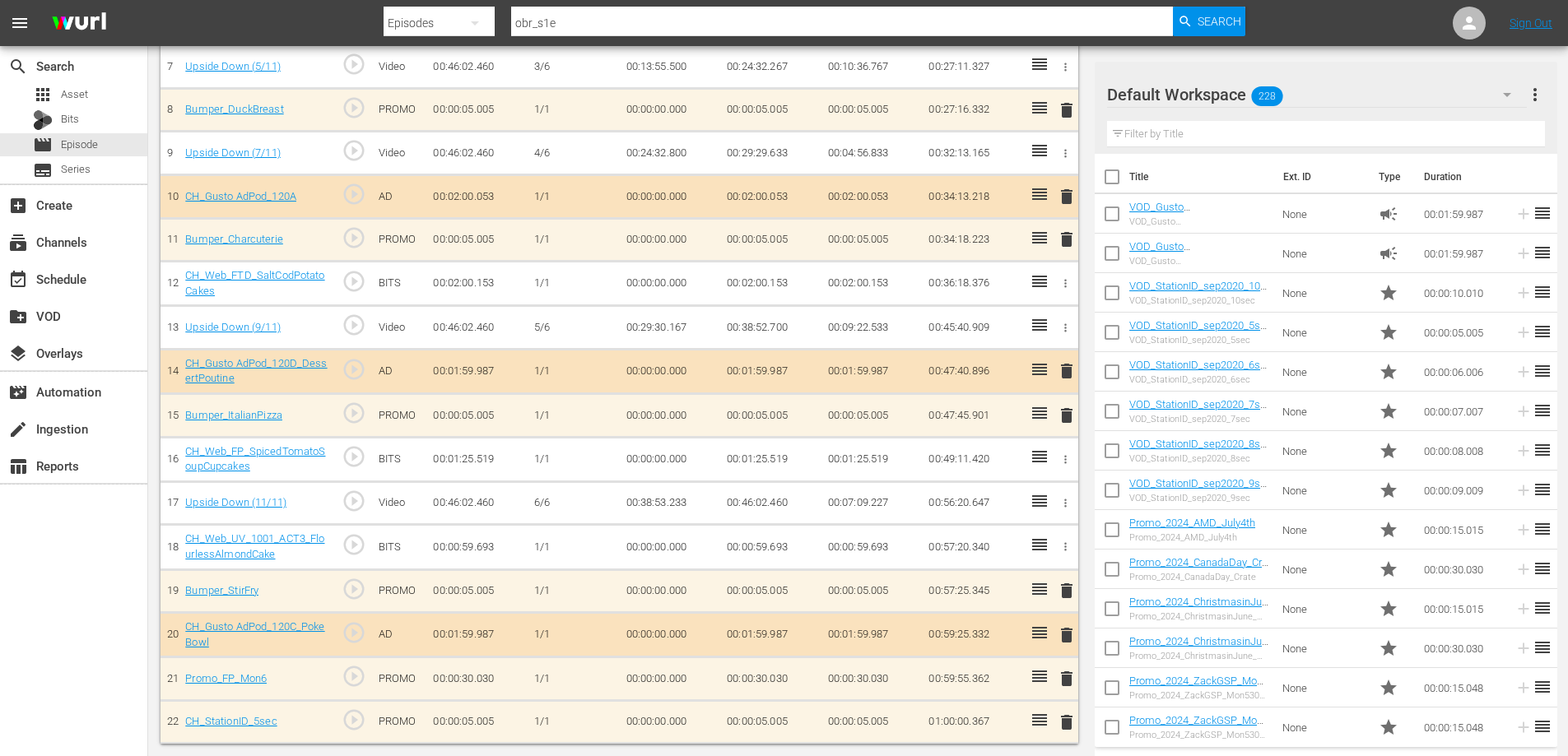
click at [1072, 725] on td "delete" at bounding box center [1063, 722] width 27 height 43
click at [1067, 723] on div "delete" at bounding box center [1064, 722] width 14 height 24
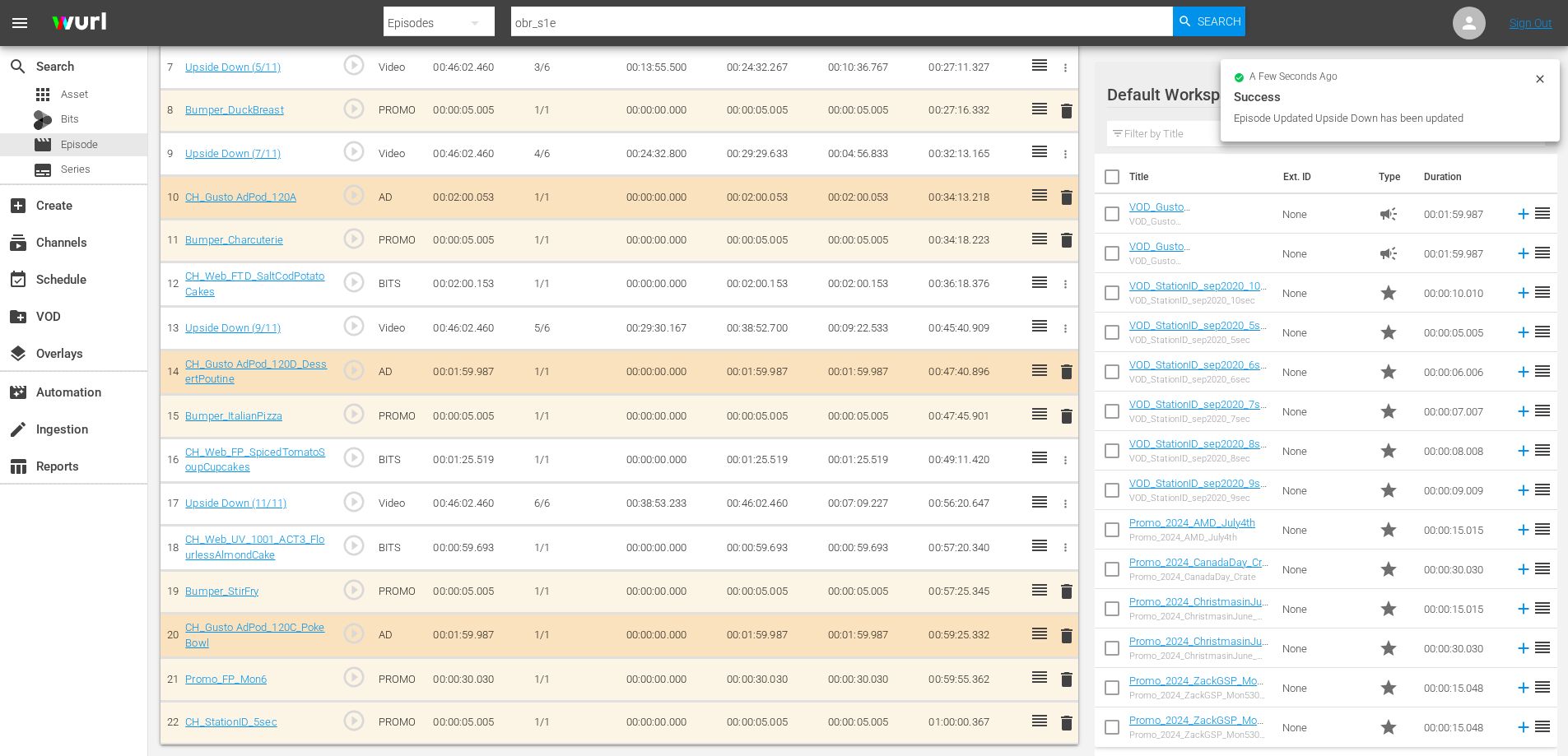
scroll to position [460, 0]
click at [1061, 717] on span "delete" at bounding box center [1066, 722] width 19 height 19
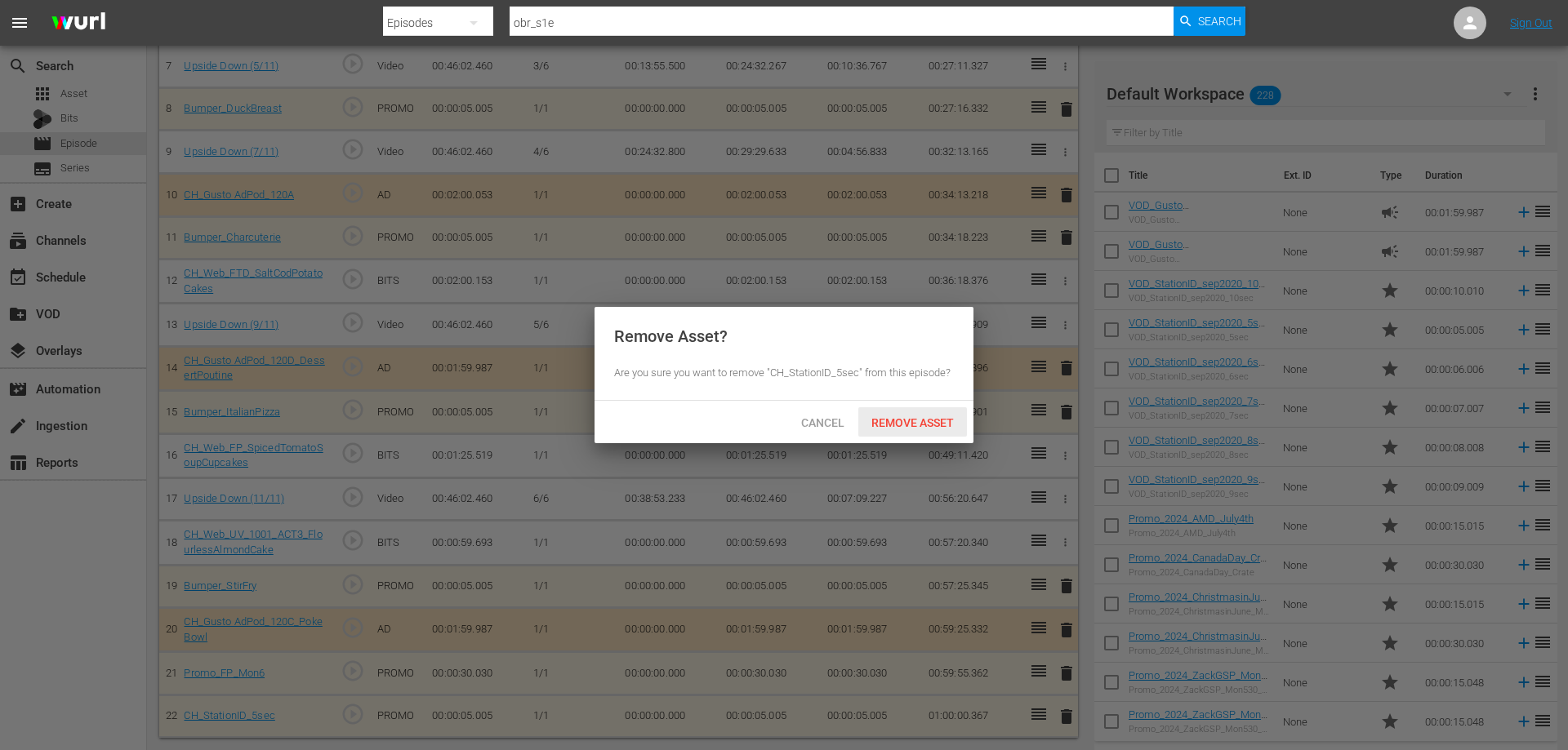
click at [886, 423] on span "Remove Asset" at bounding box center [912, 422] width 108 height 13
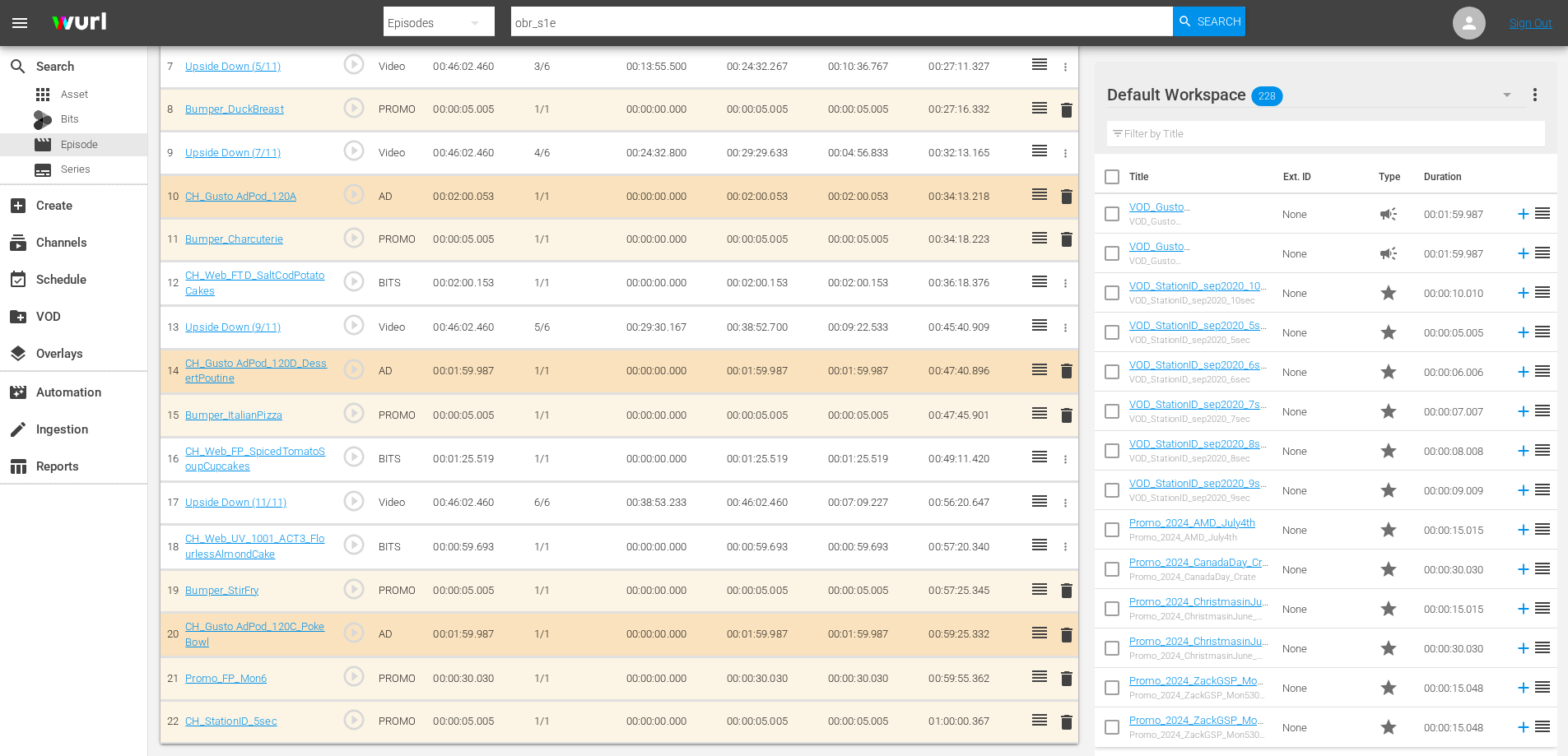
click at [1067, 673] on span "delete" at bounding box center [1066, 678] width 19 height 19
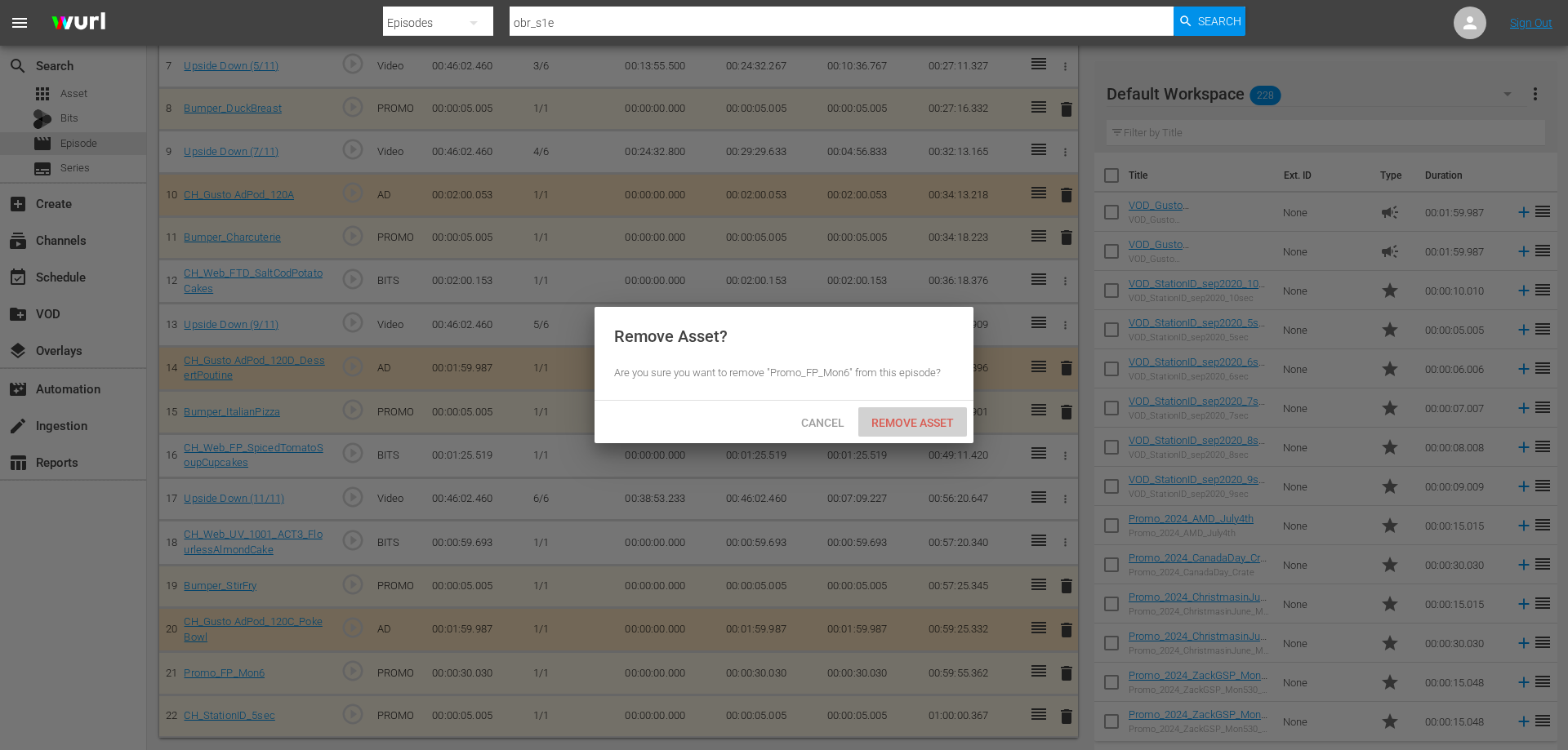
click at [880, 426] on span "Remove Asset" at bounding box center [912, 422] width 108 height 13
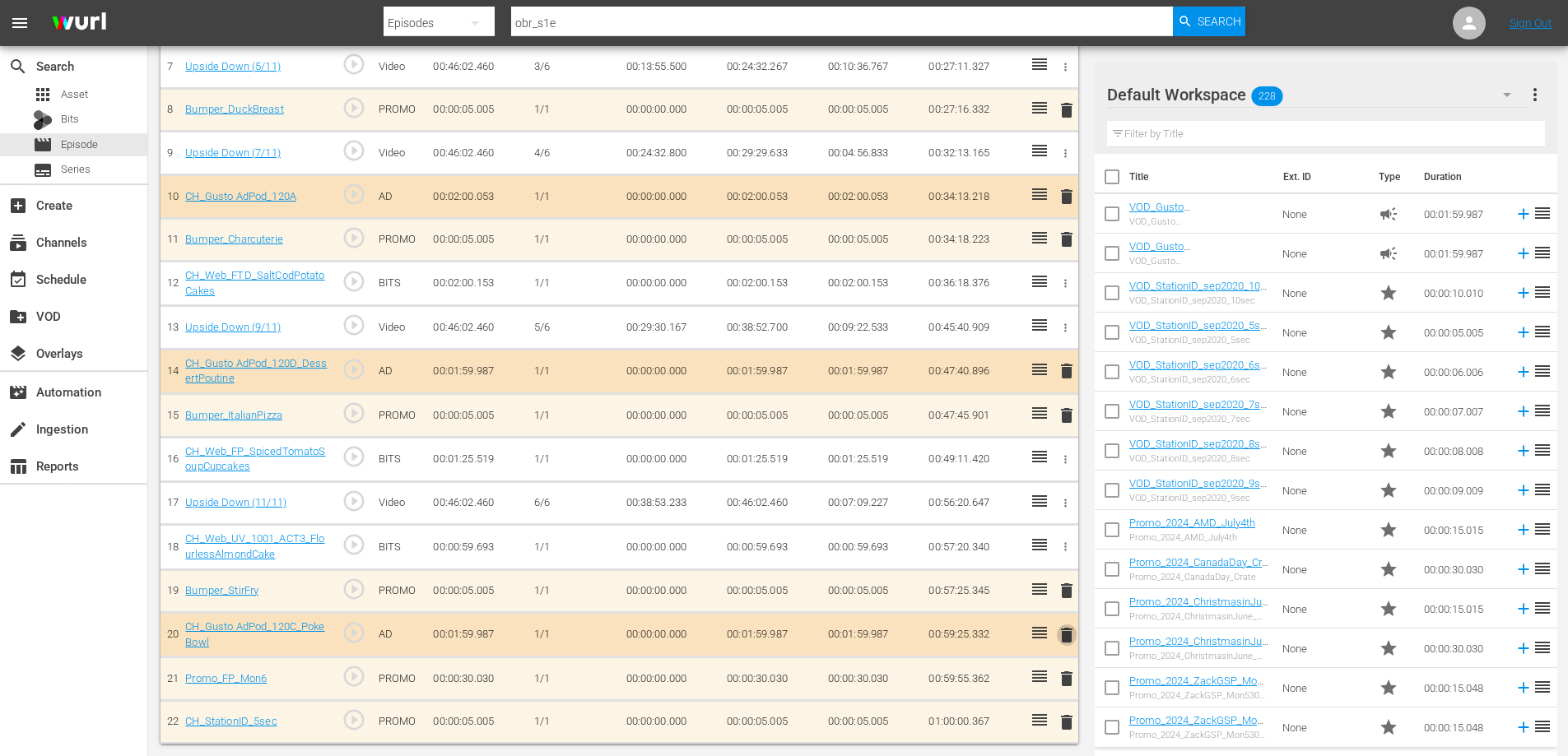
click at [1062, 638] on span "delete" at bounding box center [1066, 635] width 19 height 19
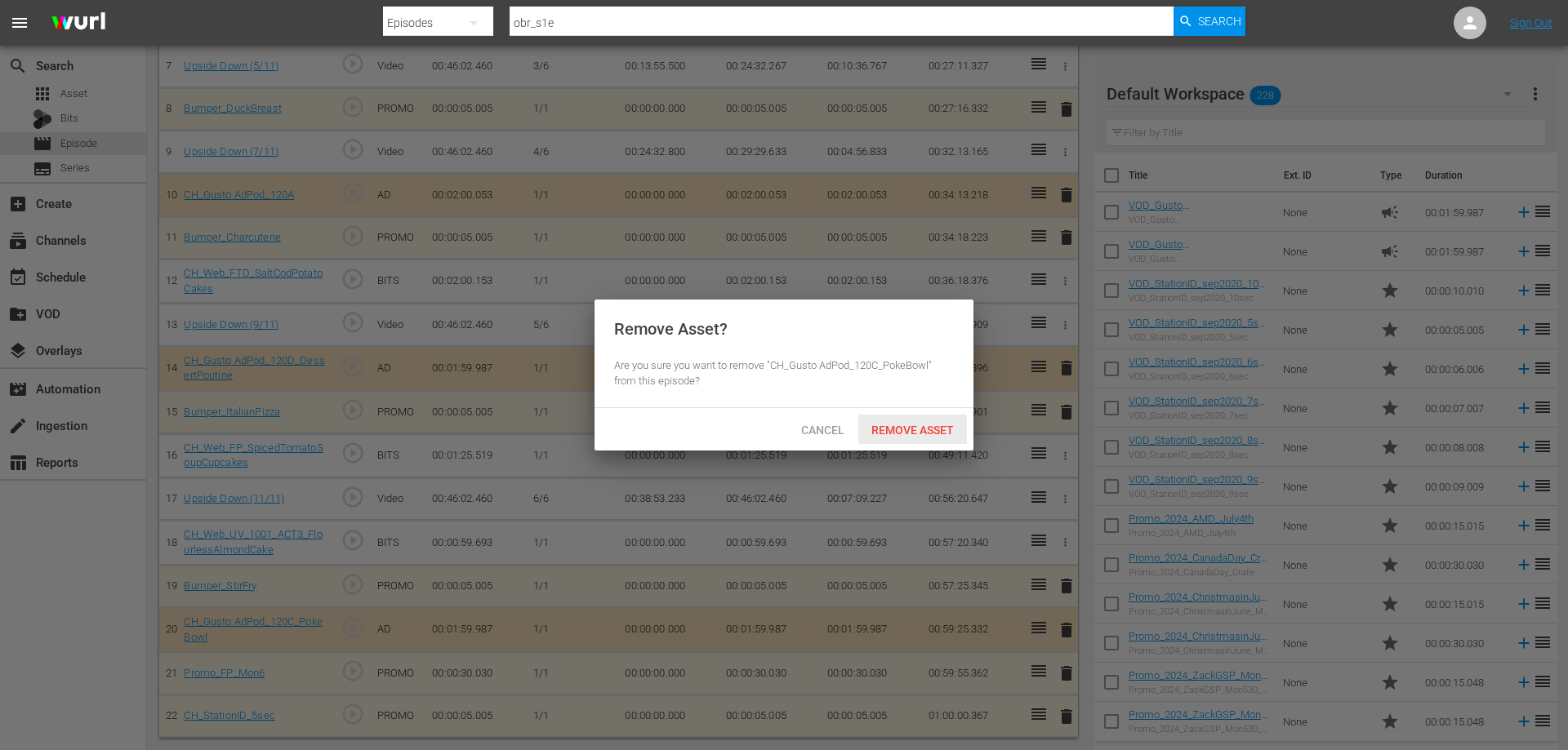
click at [904, 438] on div "Remove Asset" at bounding box center [912, 430] width 108 height 30
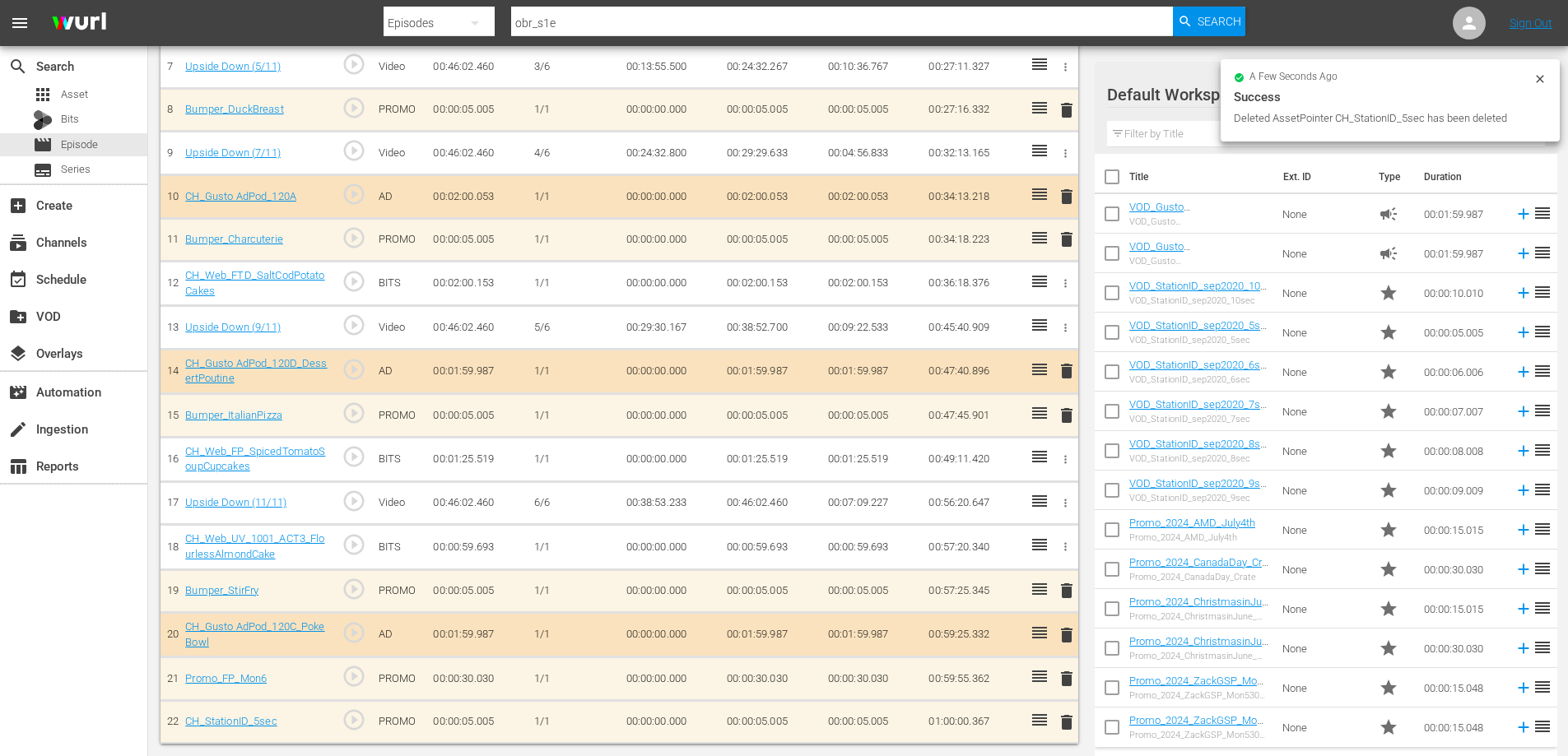
click at [1067, 592] on span "delete" at bounding box center [1066, 590] width 19 height 19
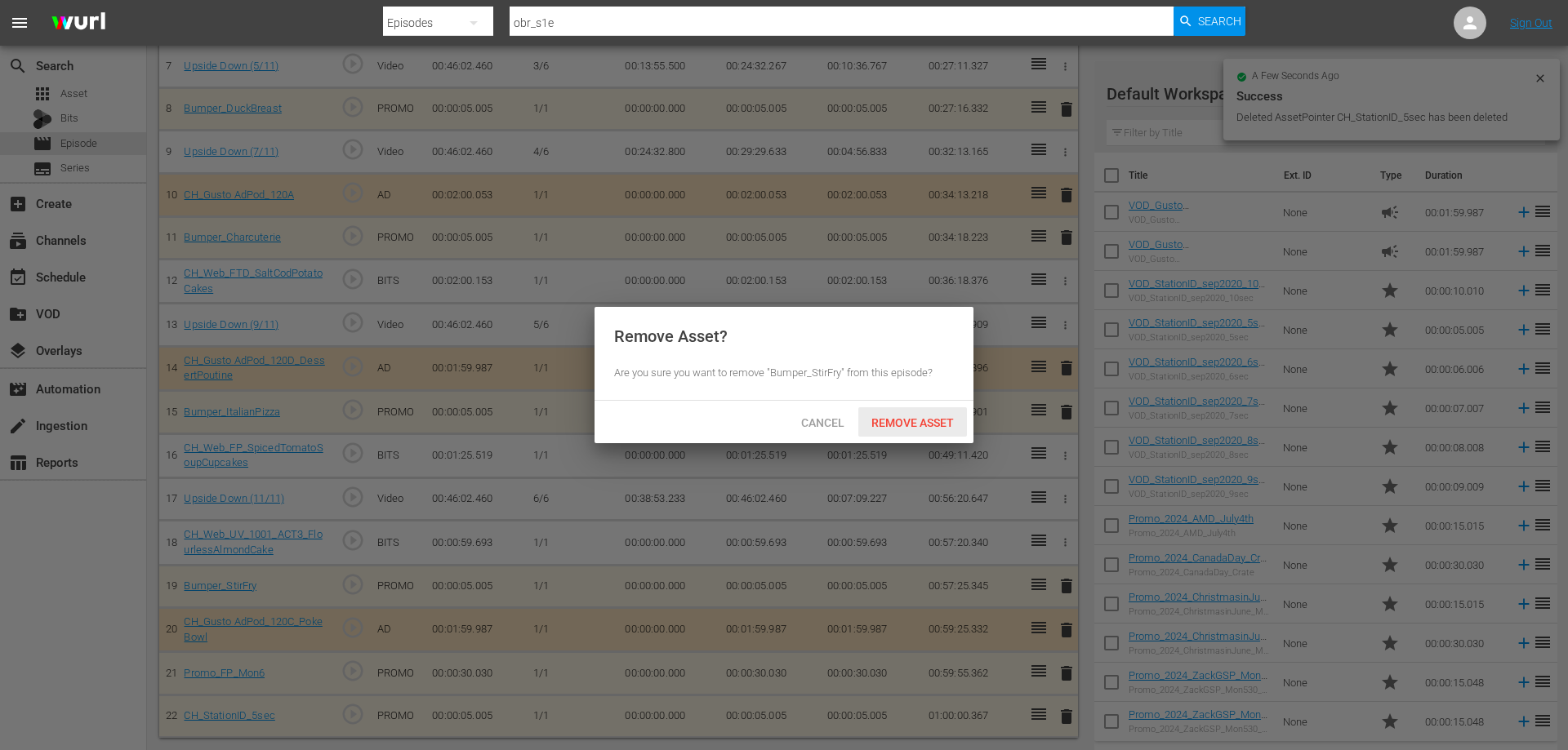
click at [896, 416] on span "Remove Asset" at bounding box center [912, 422] width 108 height 13
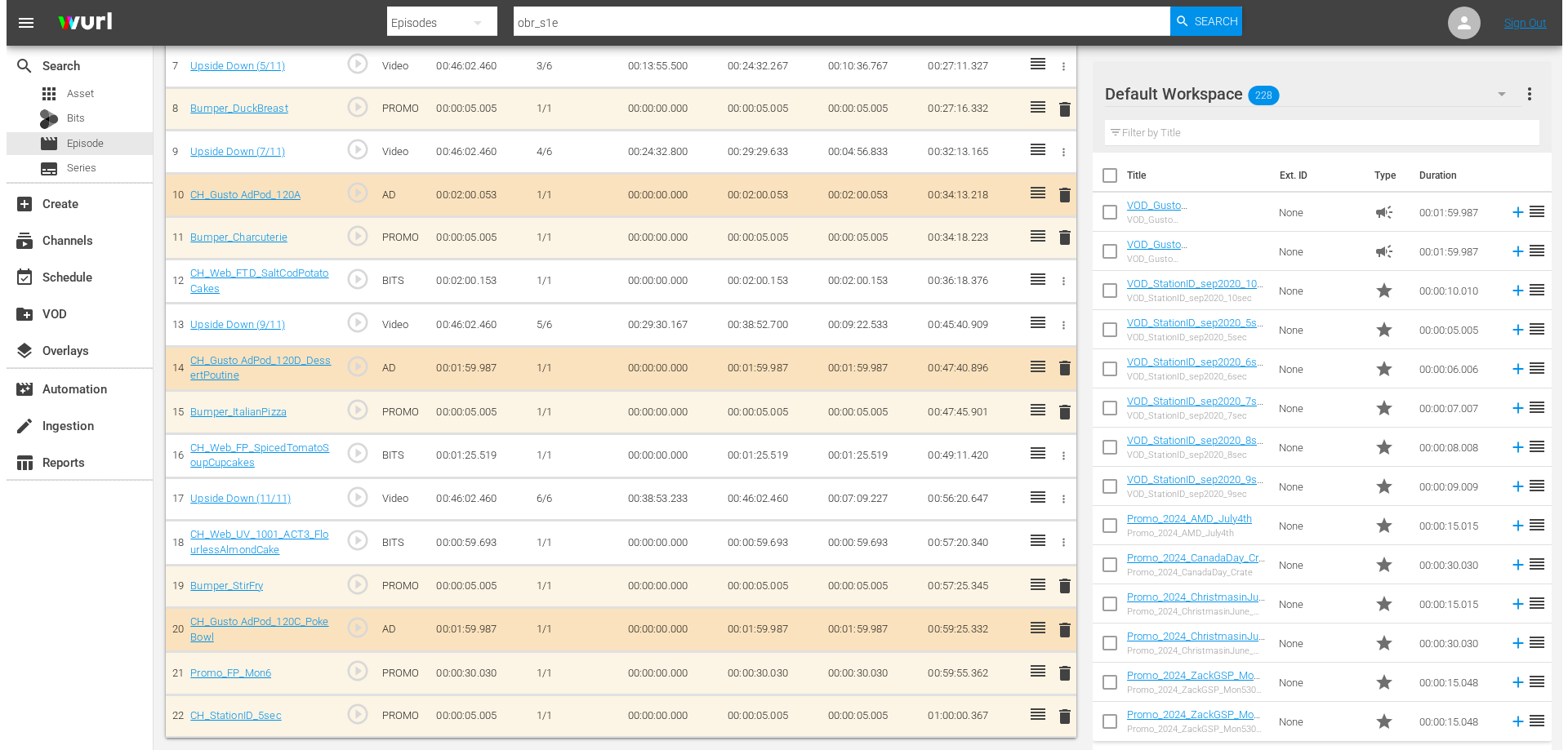
scroll to position [327, 0]
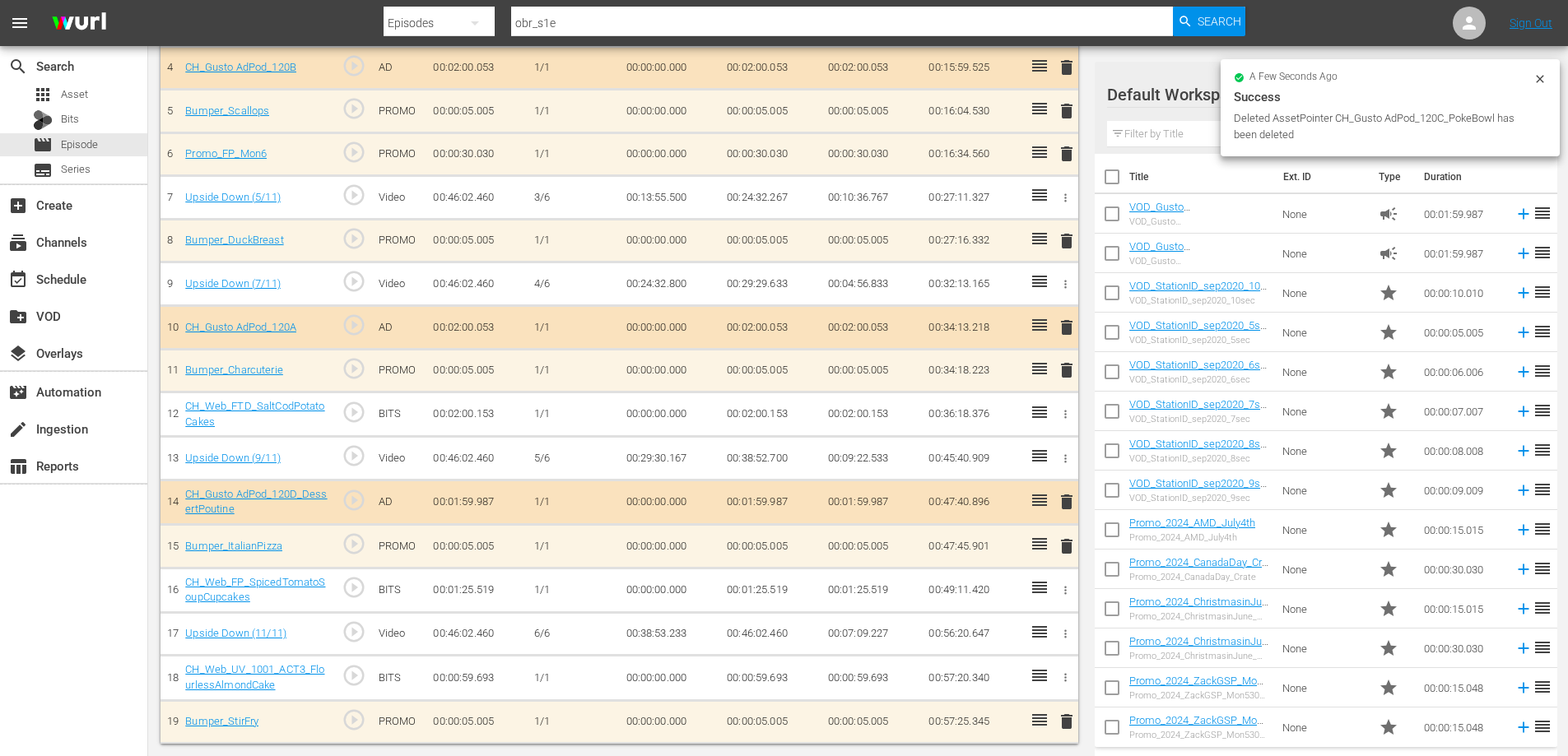
click at [1068, 675] on icon "button" at bounding box center [1064, 676] width 12 height 12
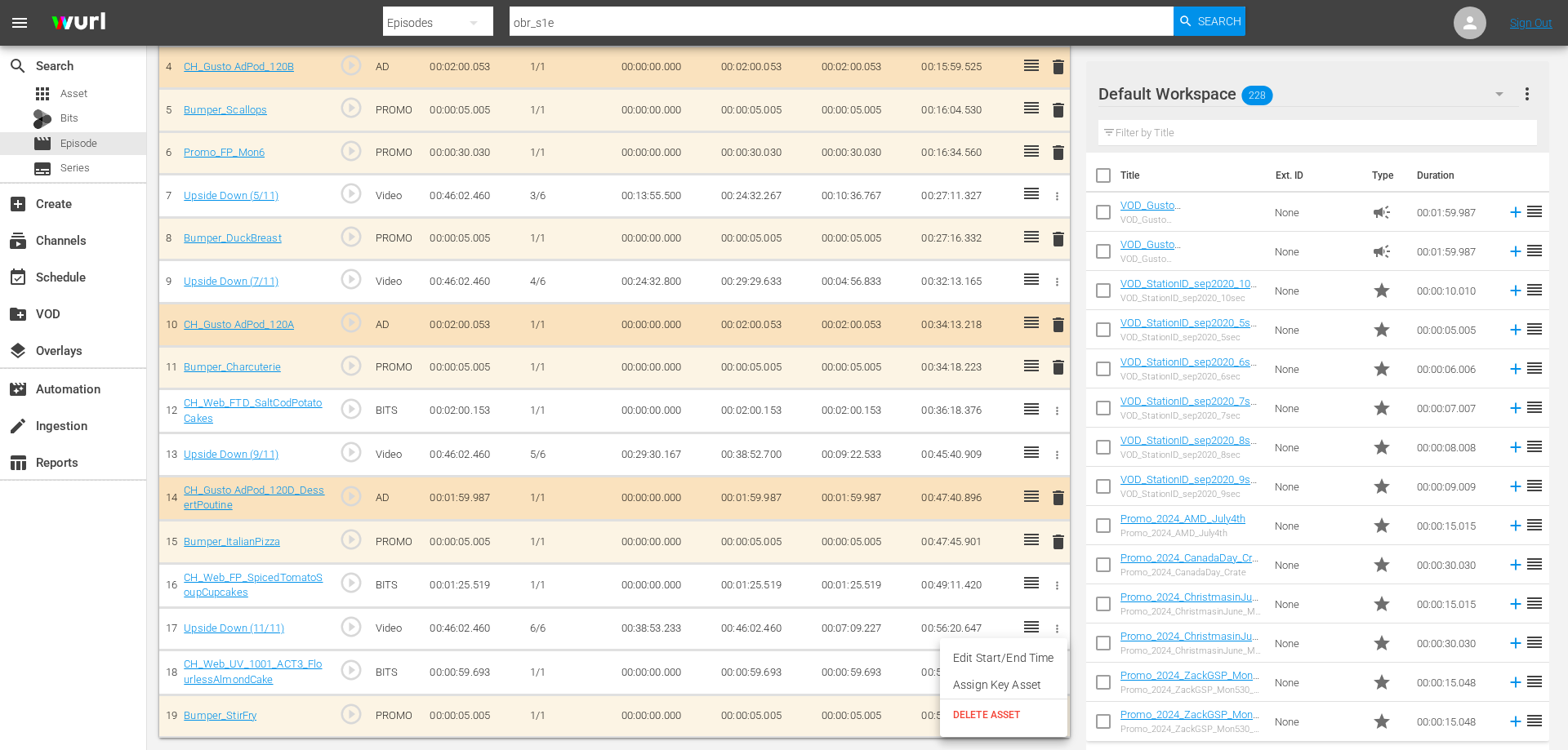
click at [1004, 722] on span "DELETE ASSET" at bounding box center [1004, 715] width 101 height 15
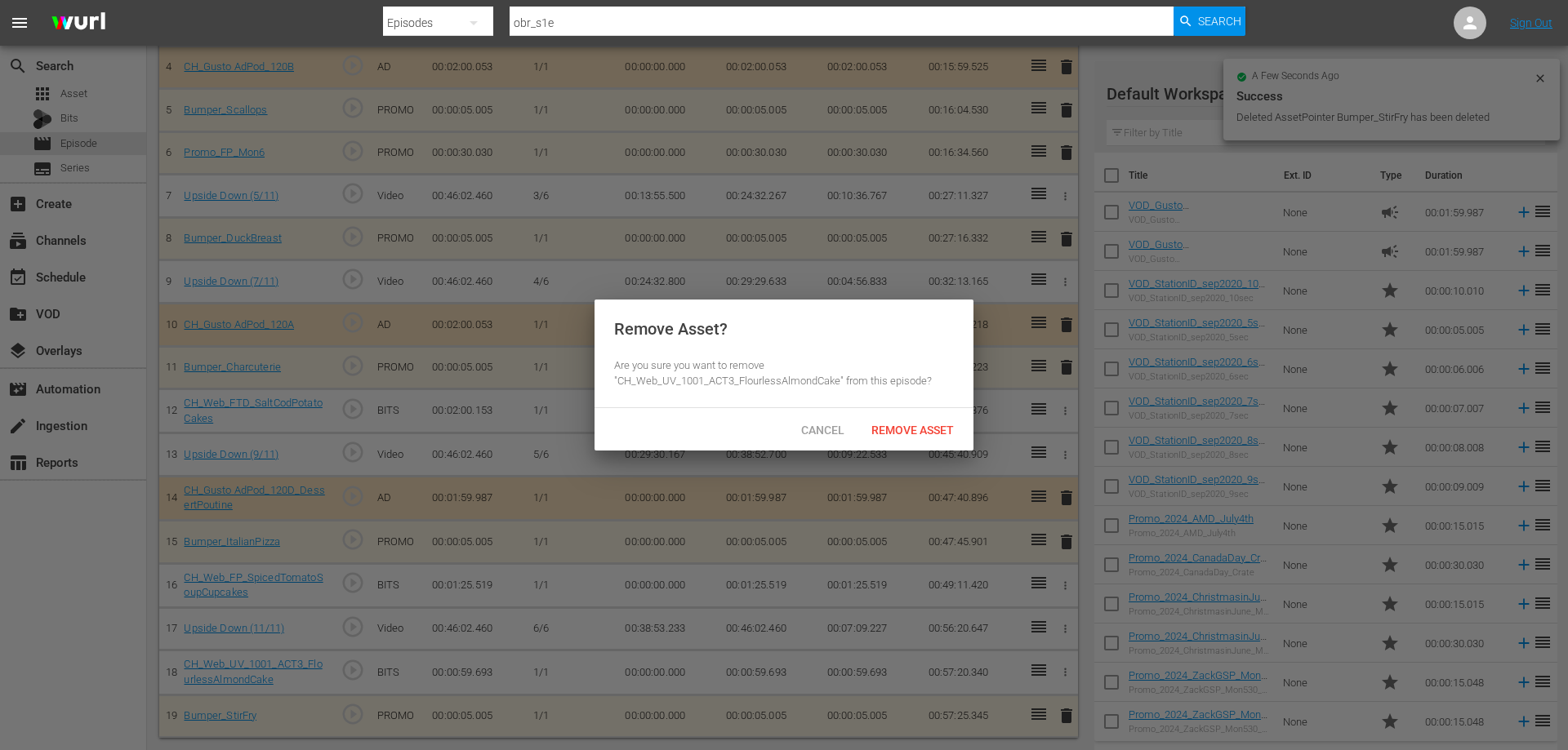
scroll to position [284, 0]
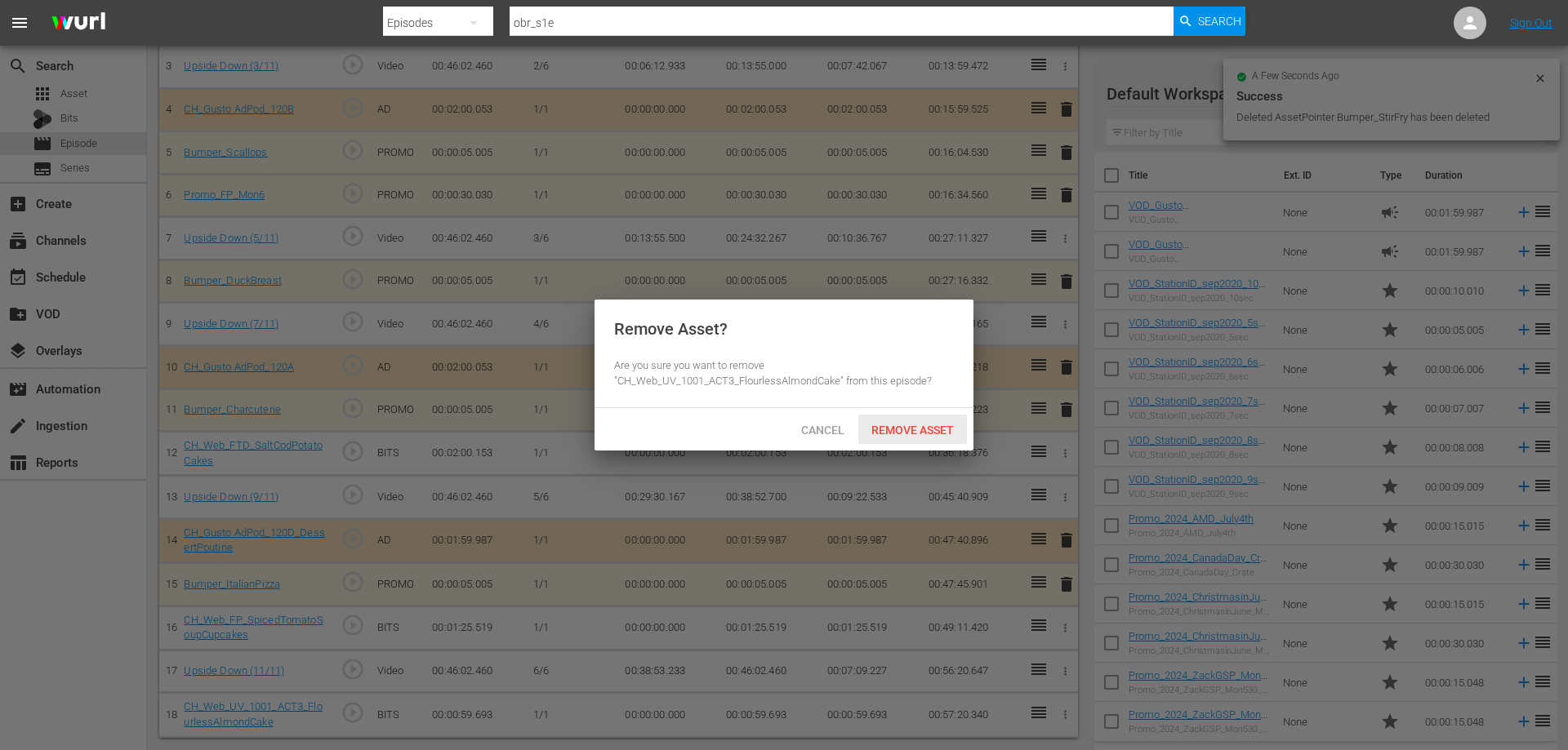
click at [880, 428] on span "Remove Asset" at bounding box center [912, 430] width 108 height 13
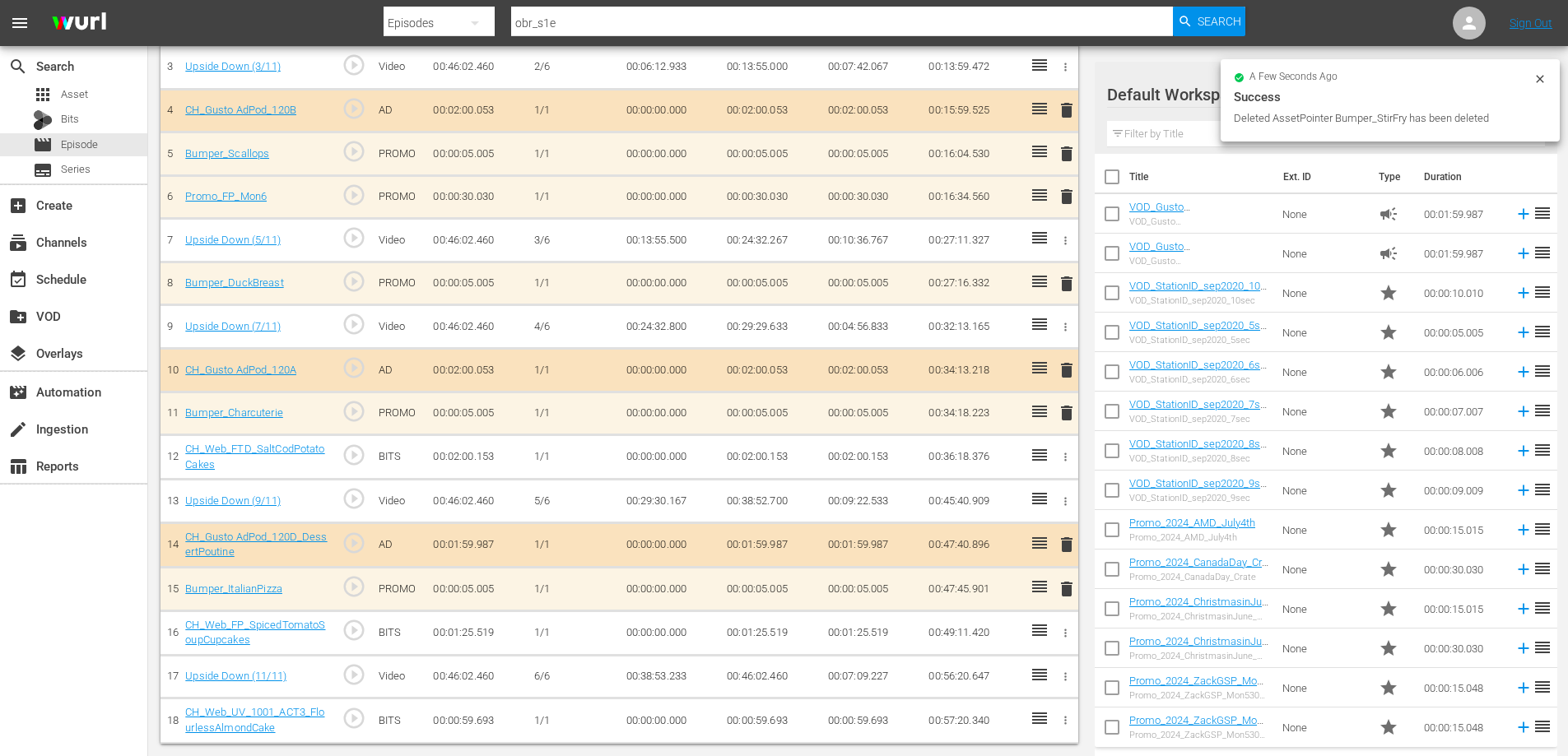
click at [1066, 630] on icon "button" at bounding box center [1065, 632] width 3 height 8
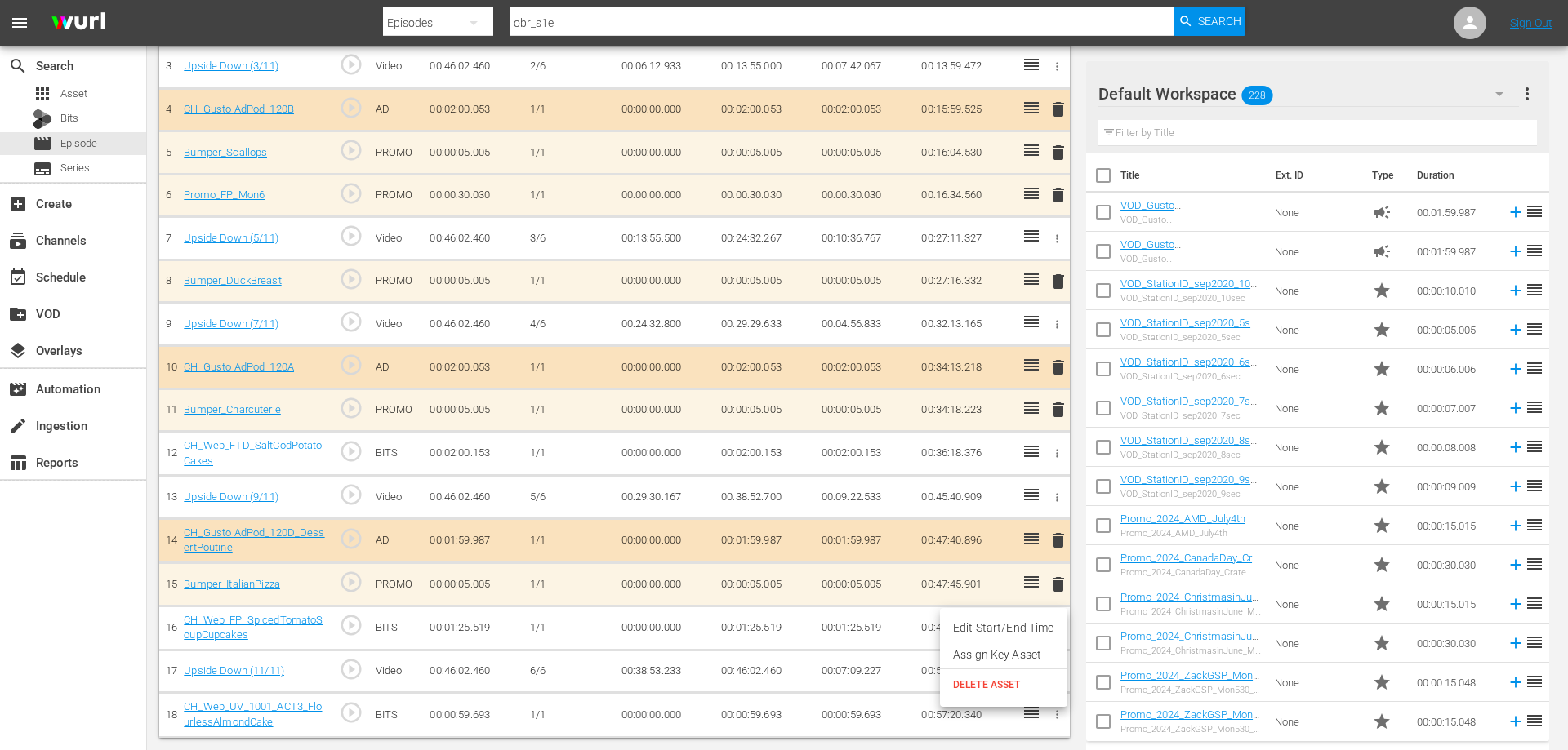
click at [977, 679] on span "DELETE ASSET" at bounding box center [1004, 685] width 101 height 15
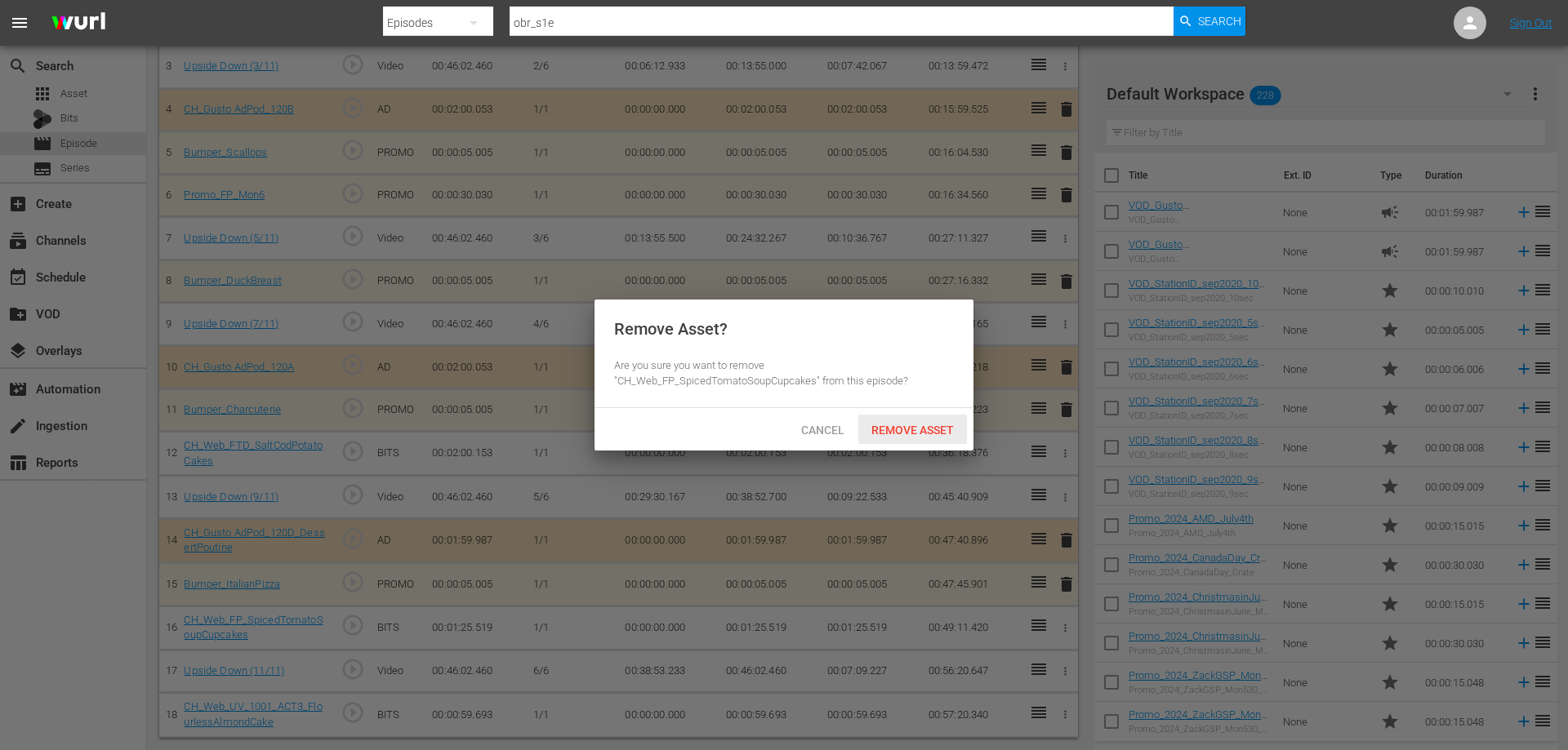
click at [881, 429] on span "Remove Asset" at bounding box center [912, 430] width 108 height 13
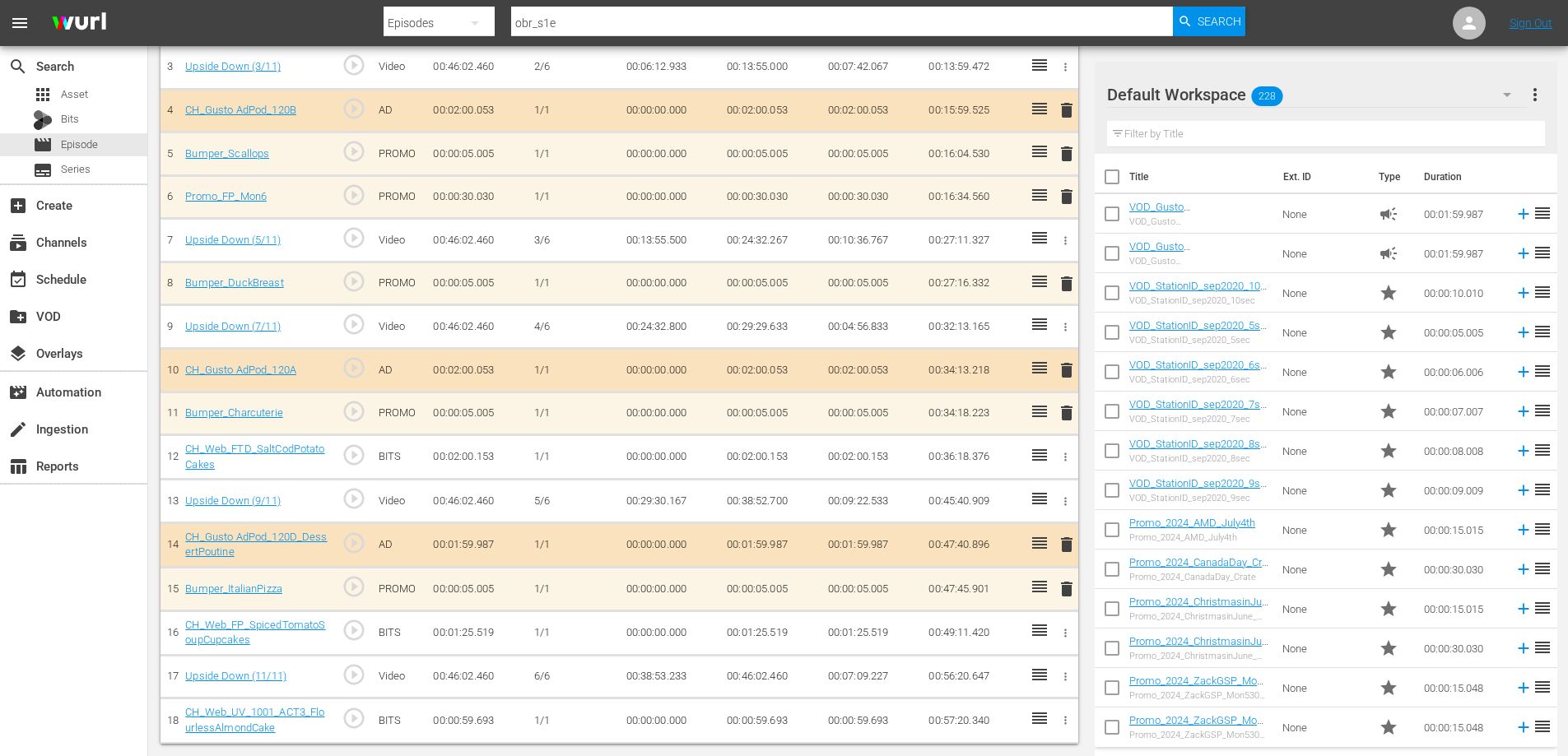
click at [1064, 454] on icon "button" at bounding box center [1065, 457] width 3 height 8
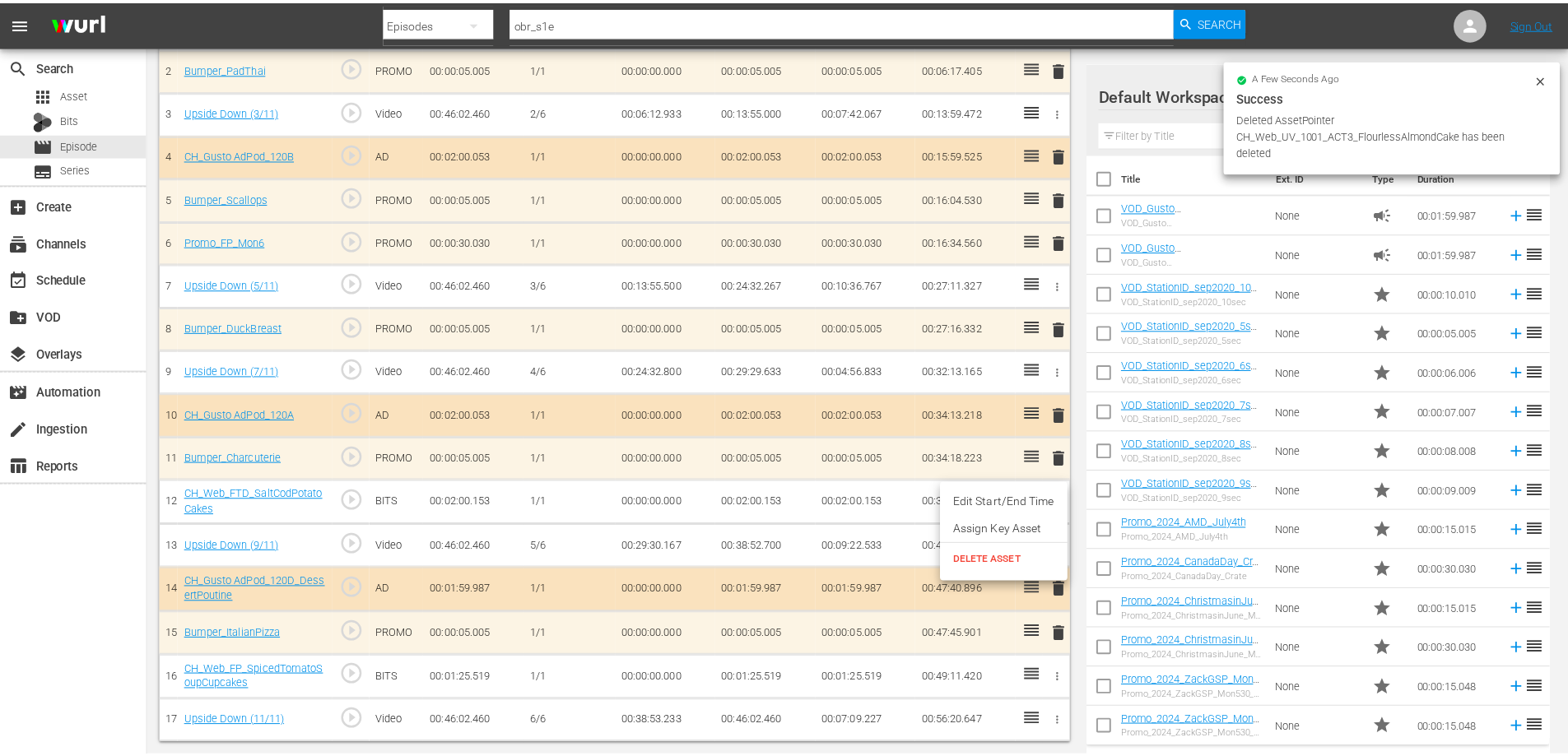
scroll to position [241, 0]
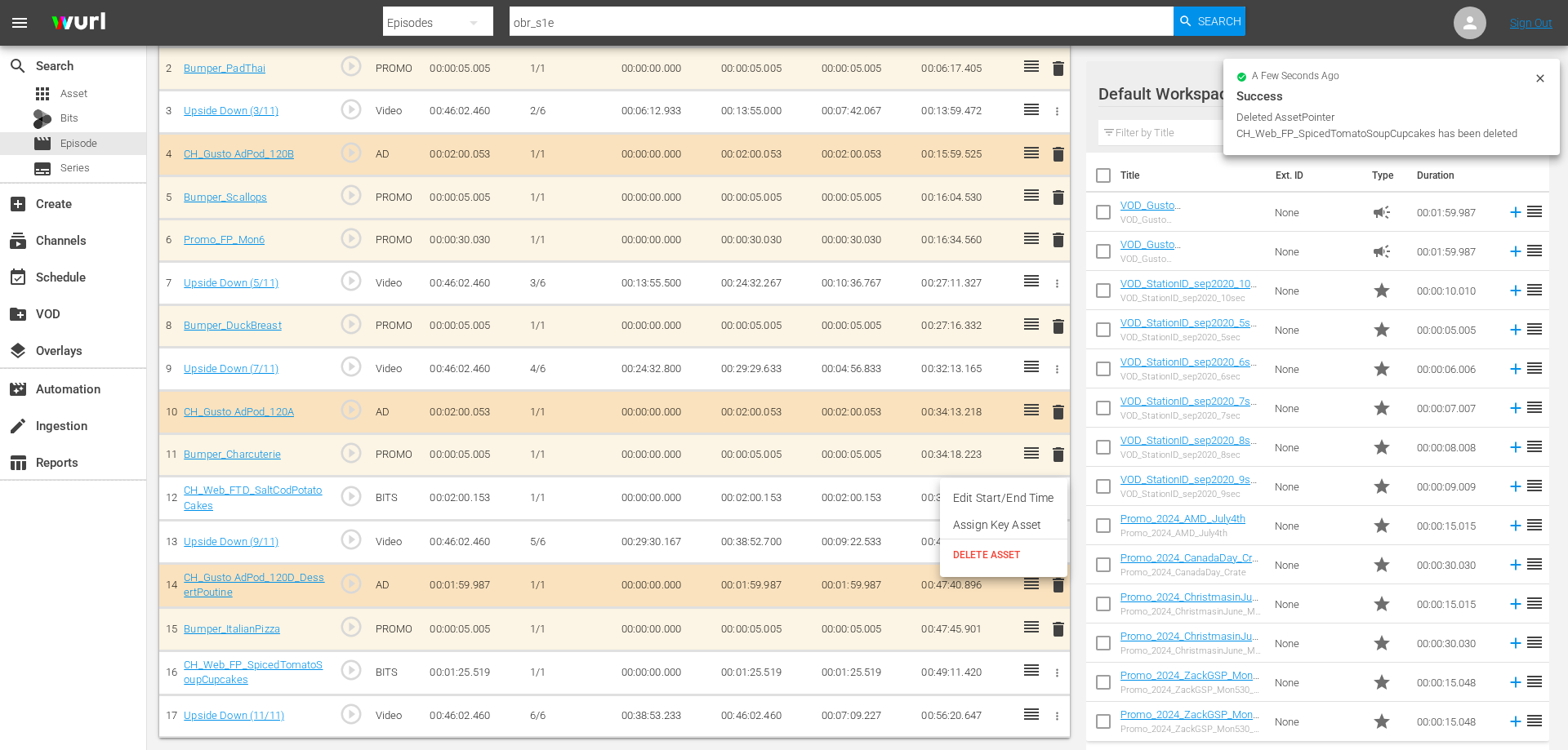
click at [1076, 667] on div at bounding box center [784, 375] width 1568 height 750
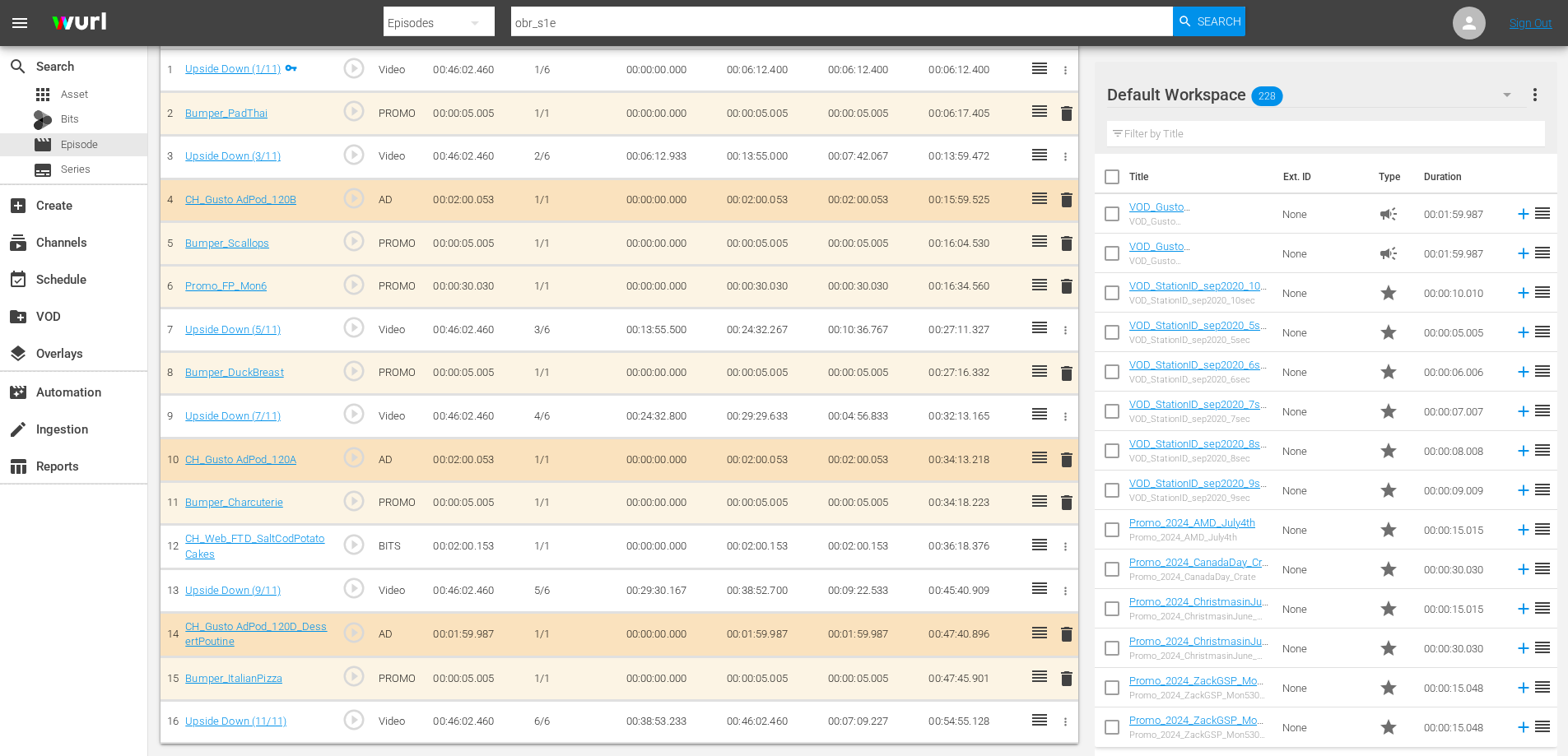
scroll to position [196, 0]
click at [1070, 680] on span "delete" at bounding box center [1066, 678] width 19 height 19
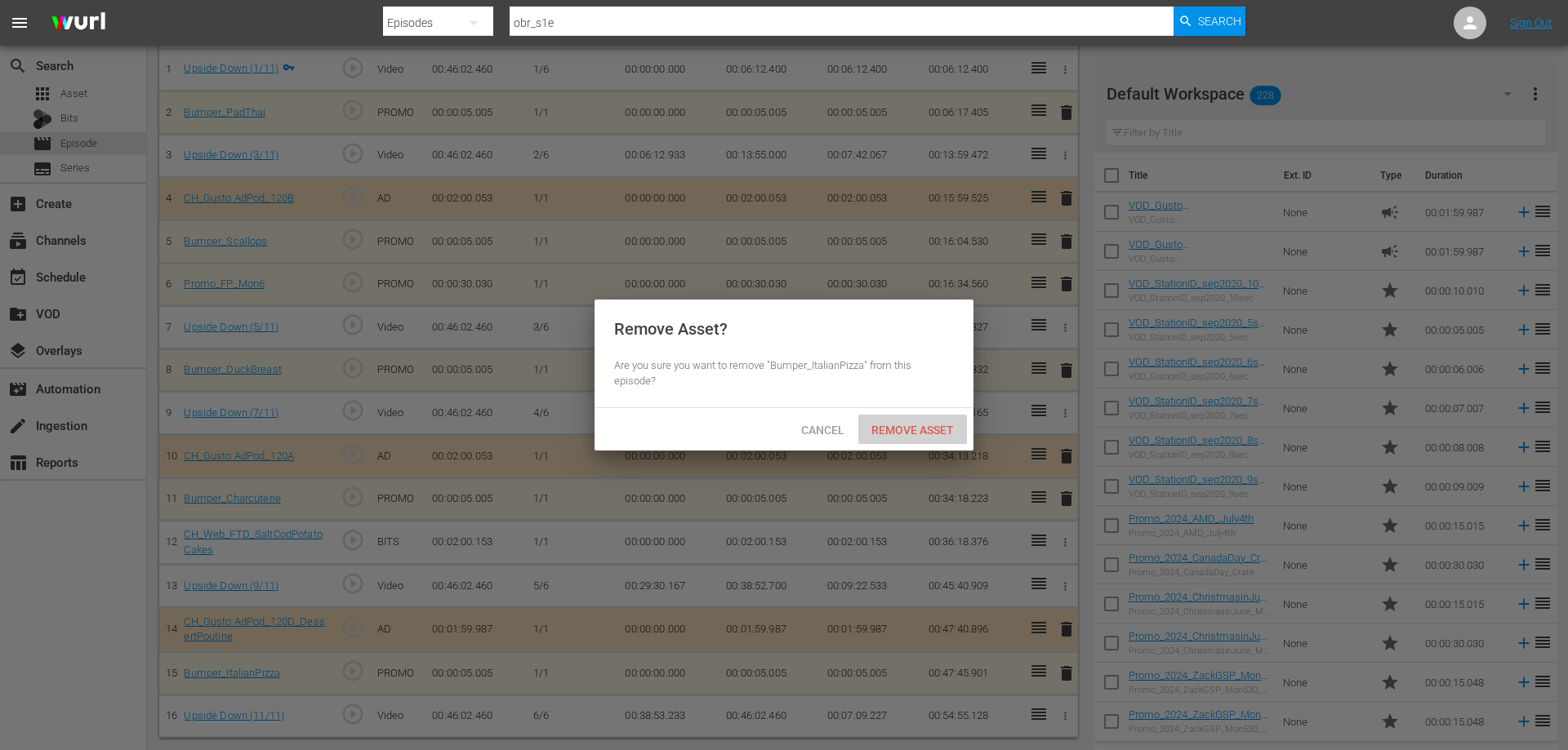
click at [939, 419] on div "Remove Asset" at bounding box center [912, 430] width 108 height 30
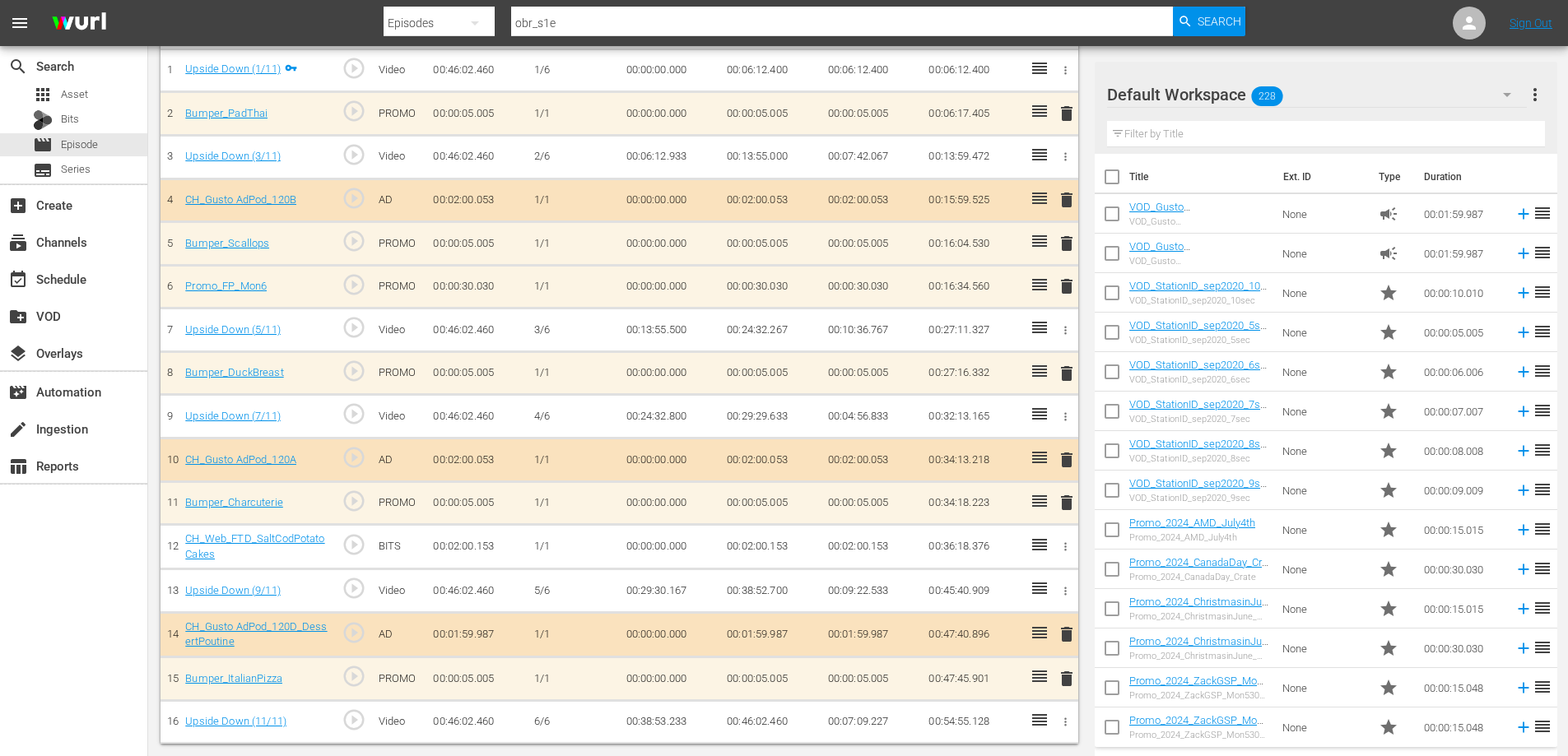
click at [1065, 634] on span "delete" at bounding box center [1066, 634] width 19 height 19
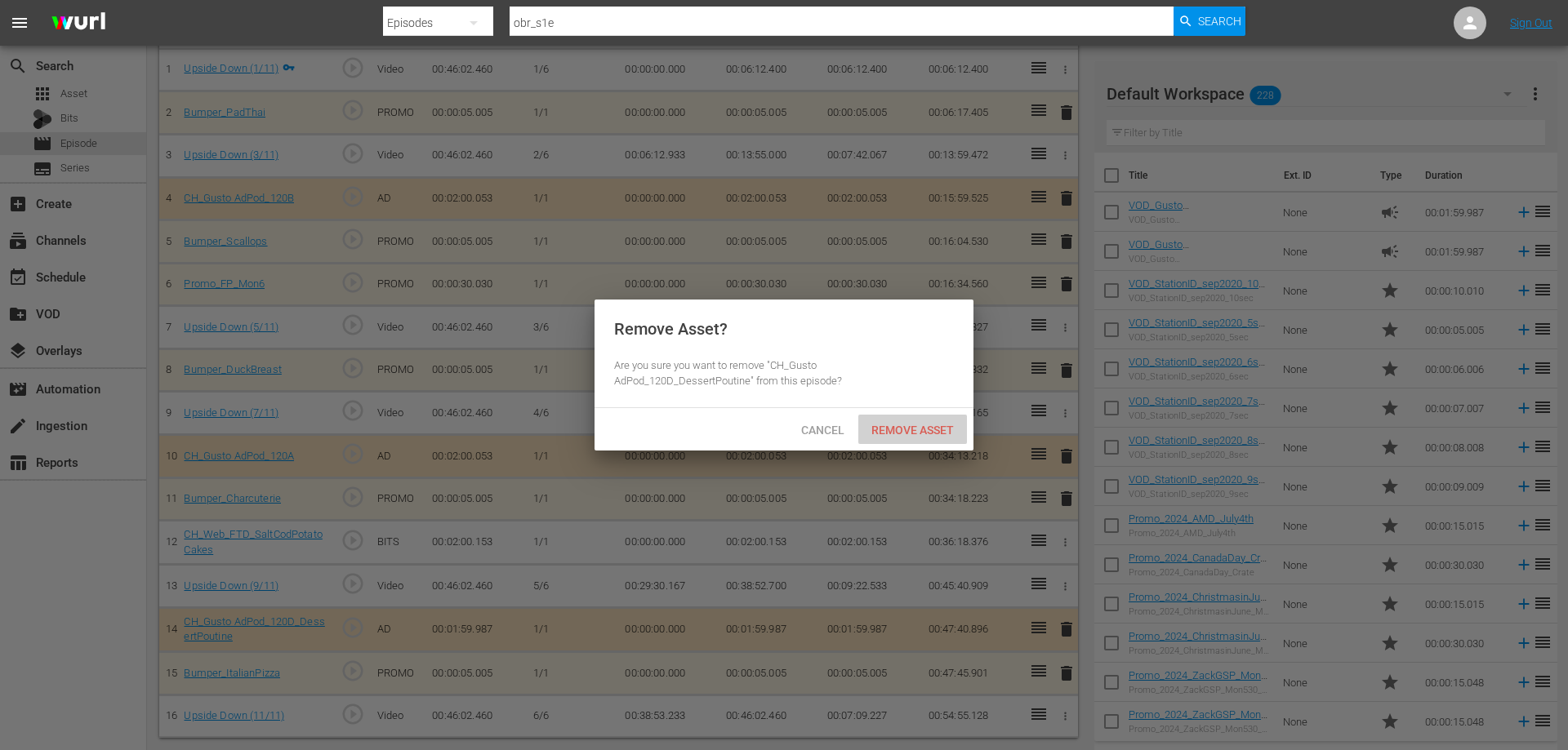
click at [895, 424] on span "Remove Asset" at bounding box center [912, 430] width 108 height 13
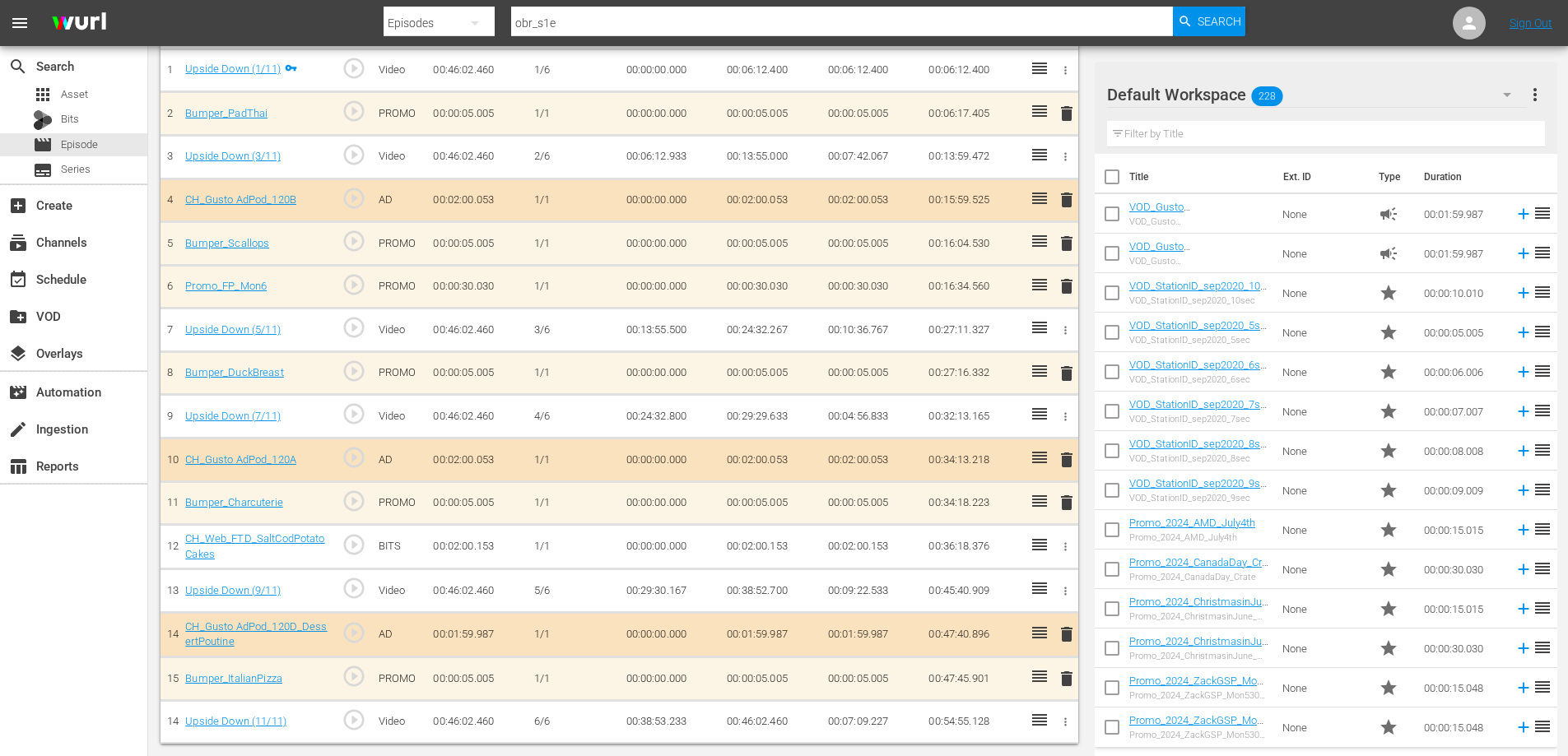
scroll to position [108, 0]
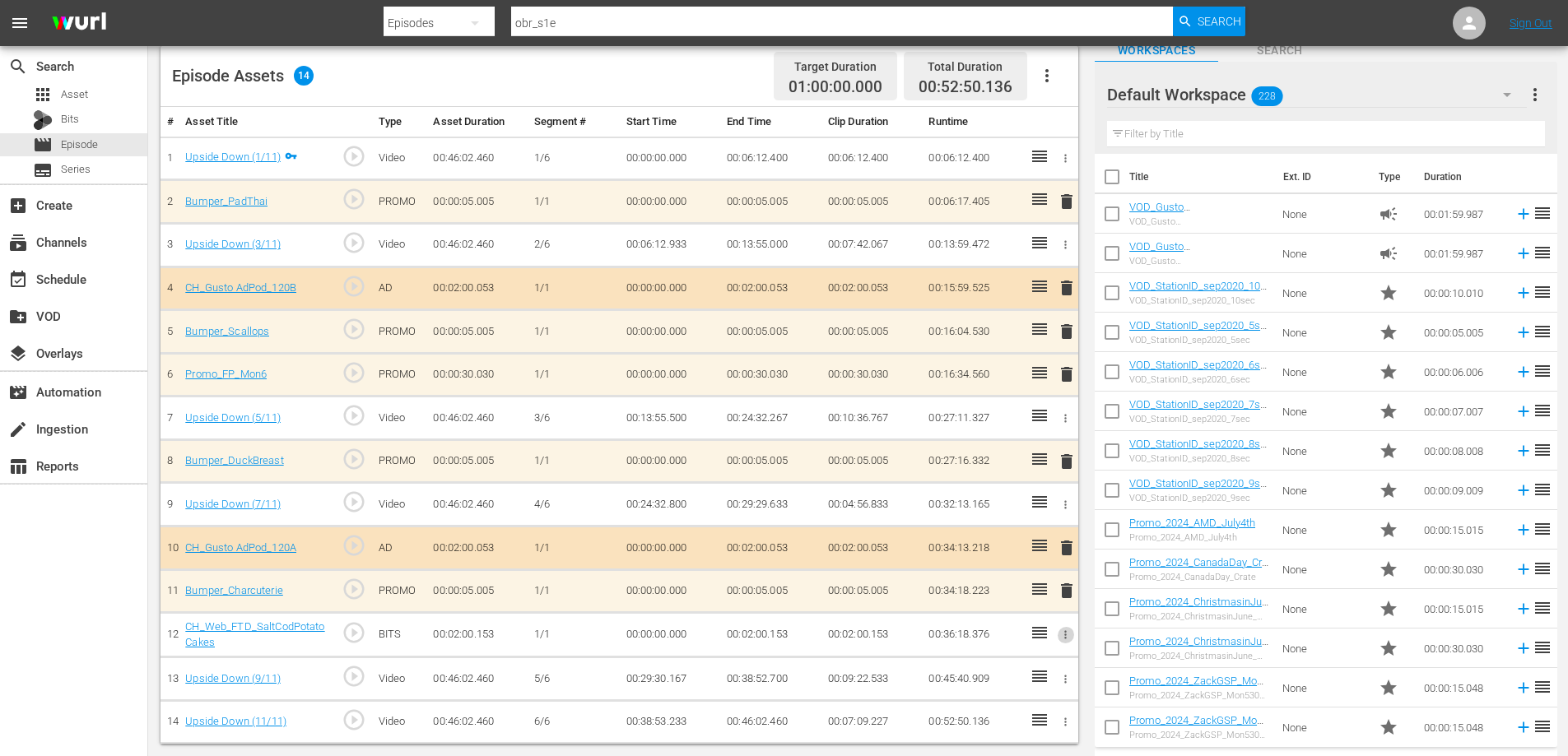
click at [1061, 633] on icon "button" at bounding box center [1064, 634] width 12 height 12
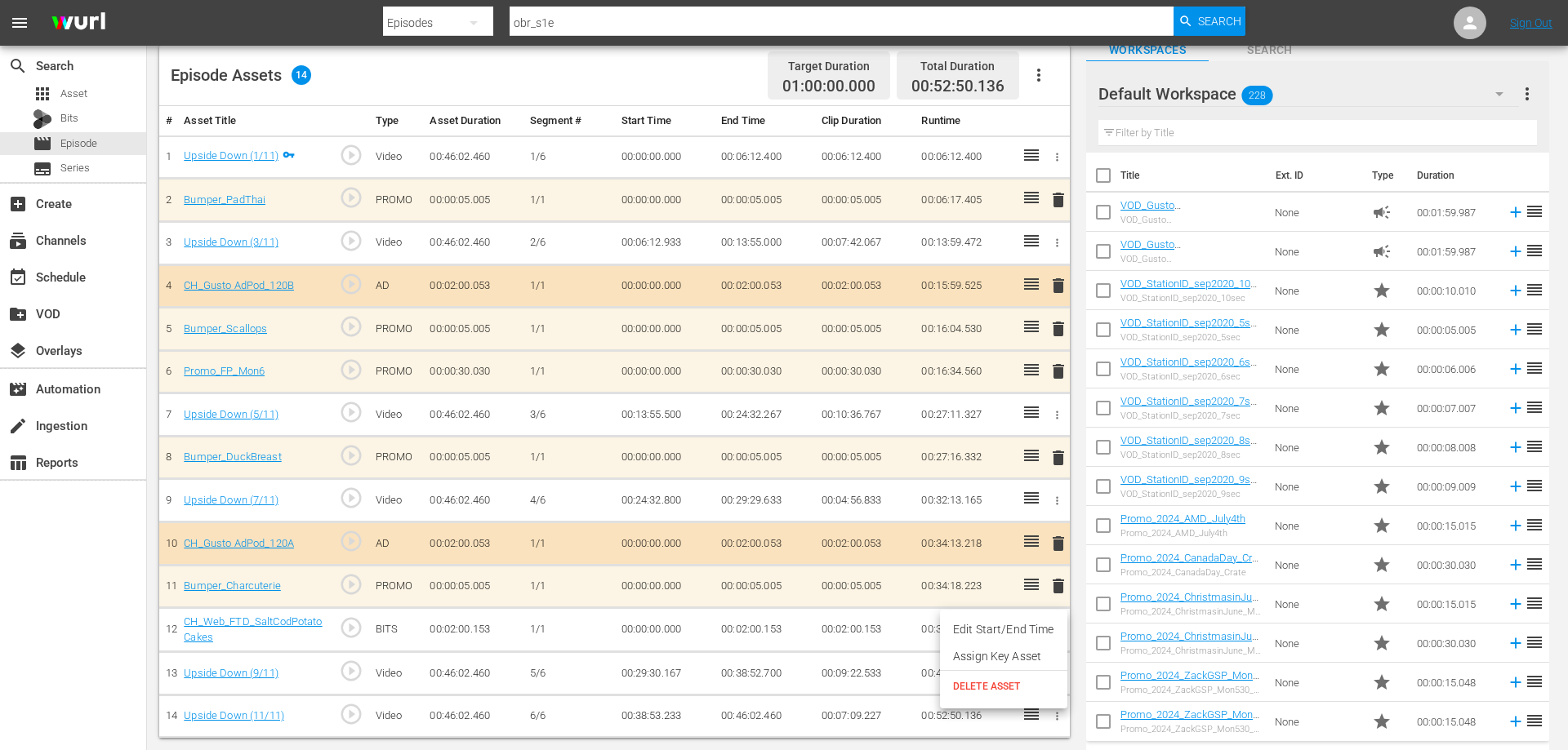
click at [1005, 680] on span "DELETE ASSET" at bounding box center [1004, 687] width 101 height 15
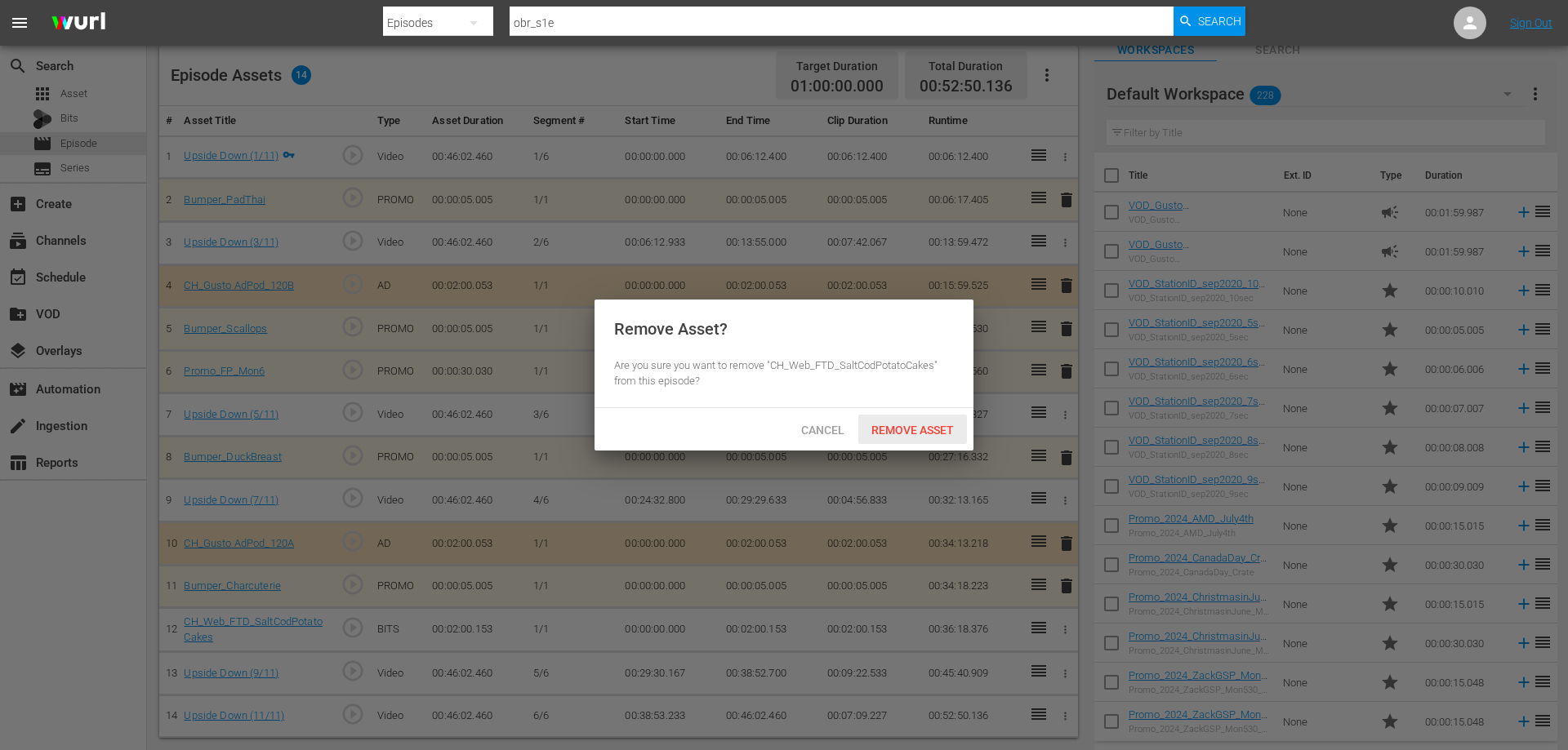
click at [895, 435] on div "Remove Asset" at bounding box center [912, 430] width 108 height 30
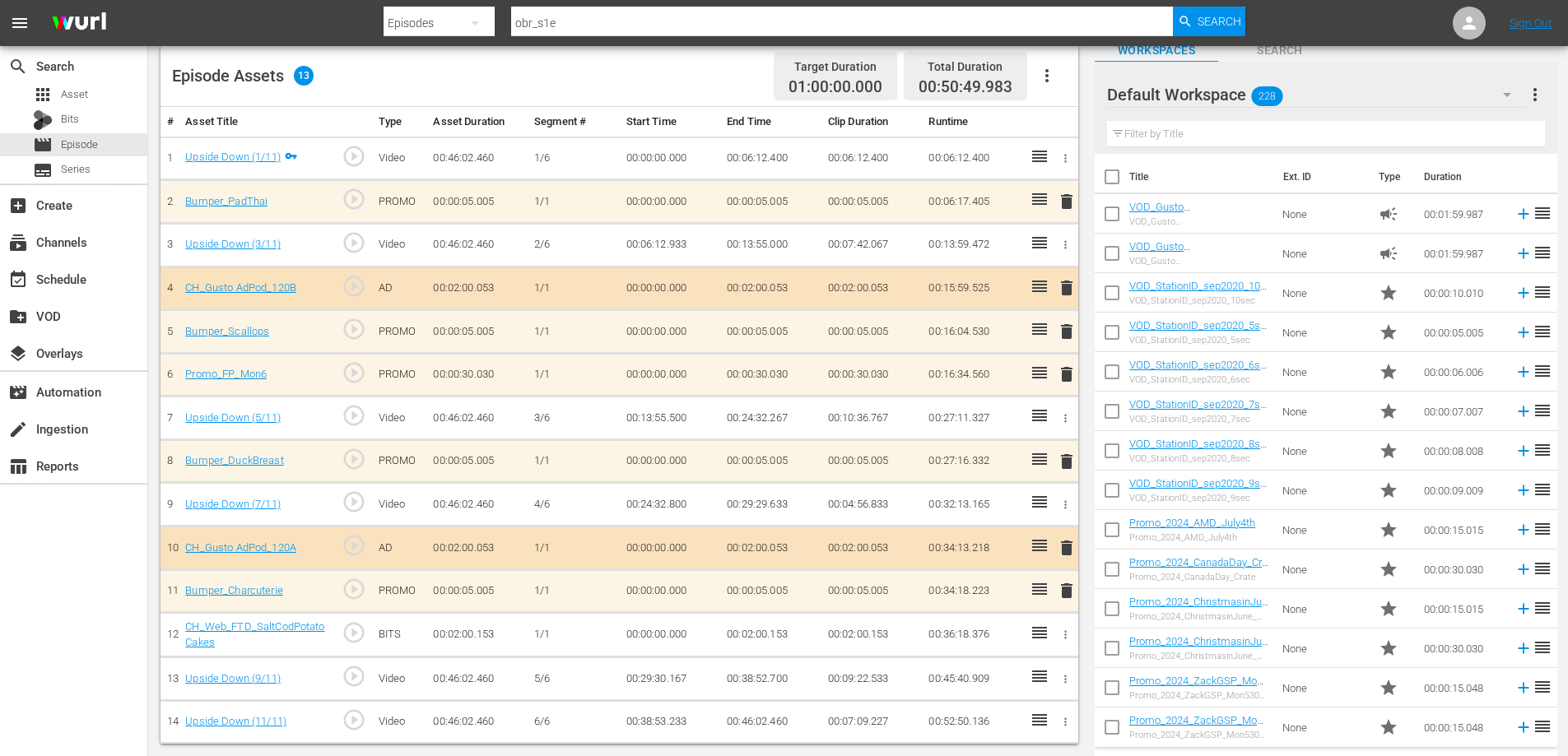
click at [1165, 134] on input "text" at bounding box center [1325, 134] width 438 height 26
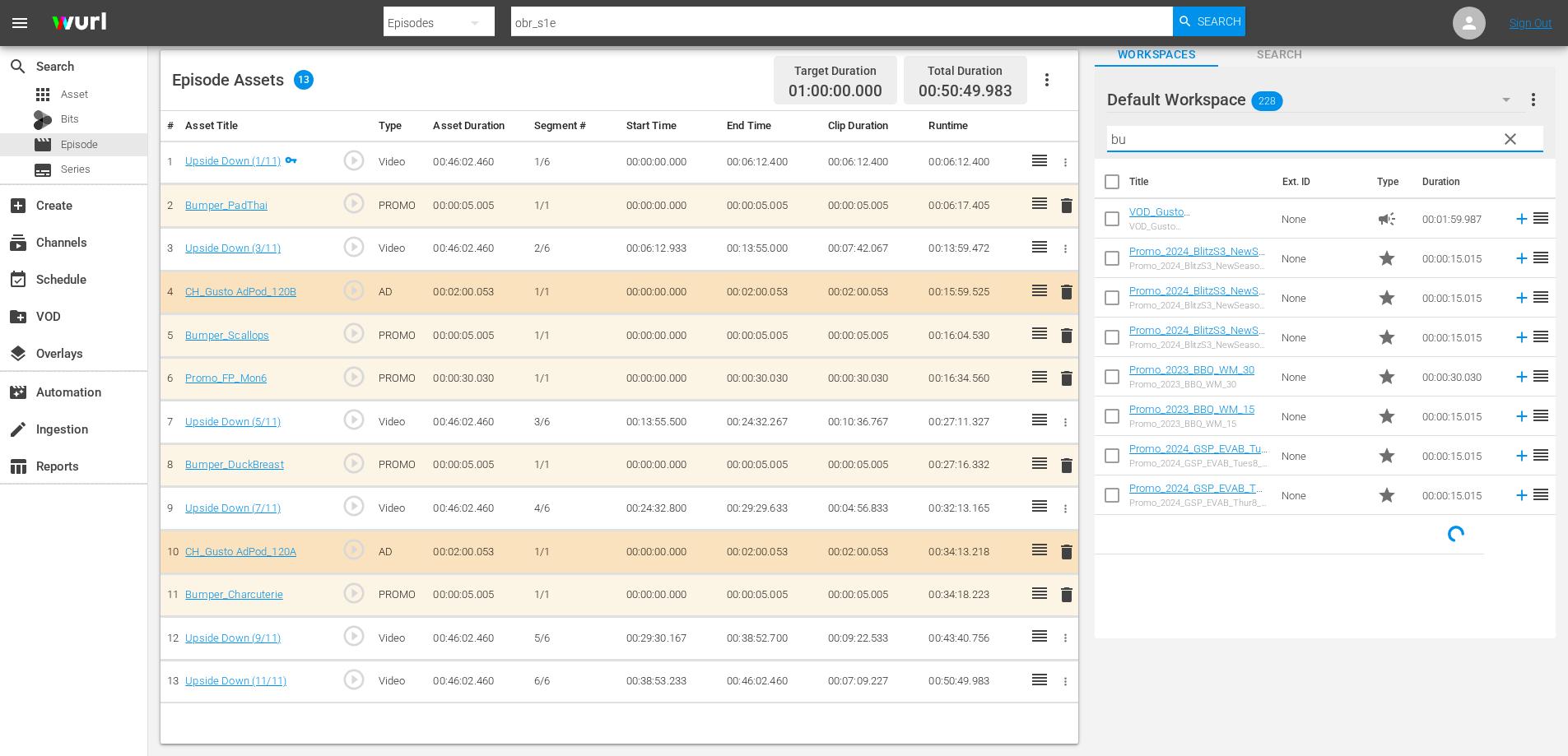
scroll to position [105, 0]
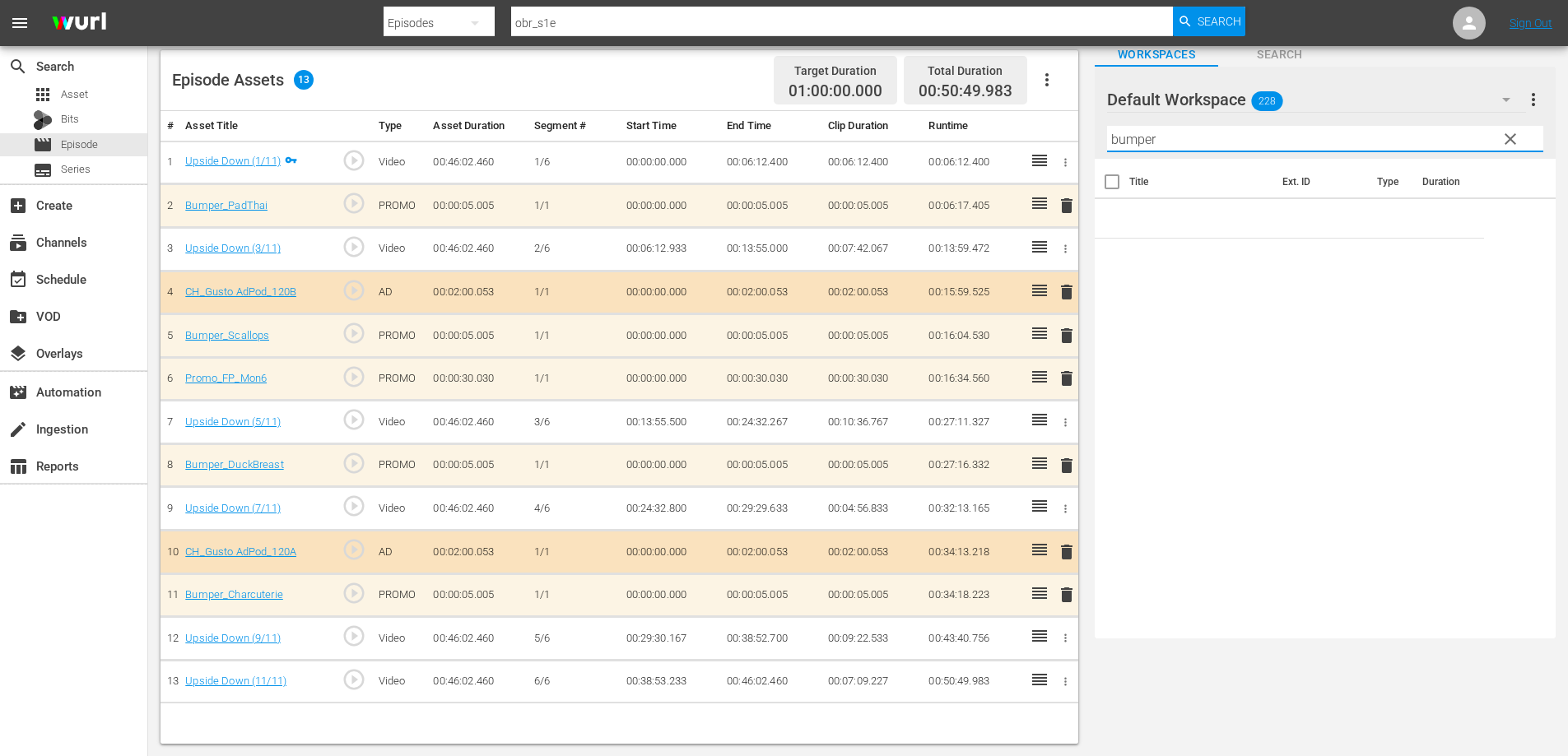
type input "bumper"
click at [1064, 552] on span "delete" at bounding box center [1066, 552] width 19 height 19
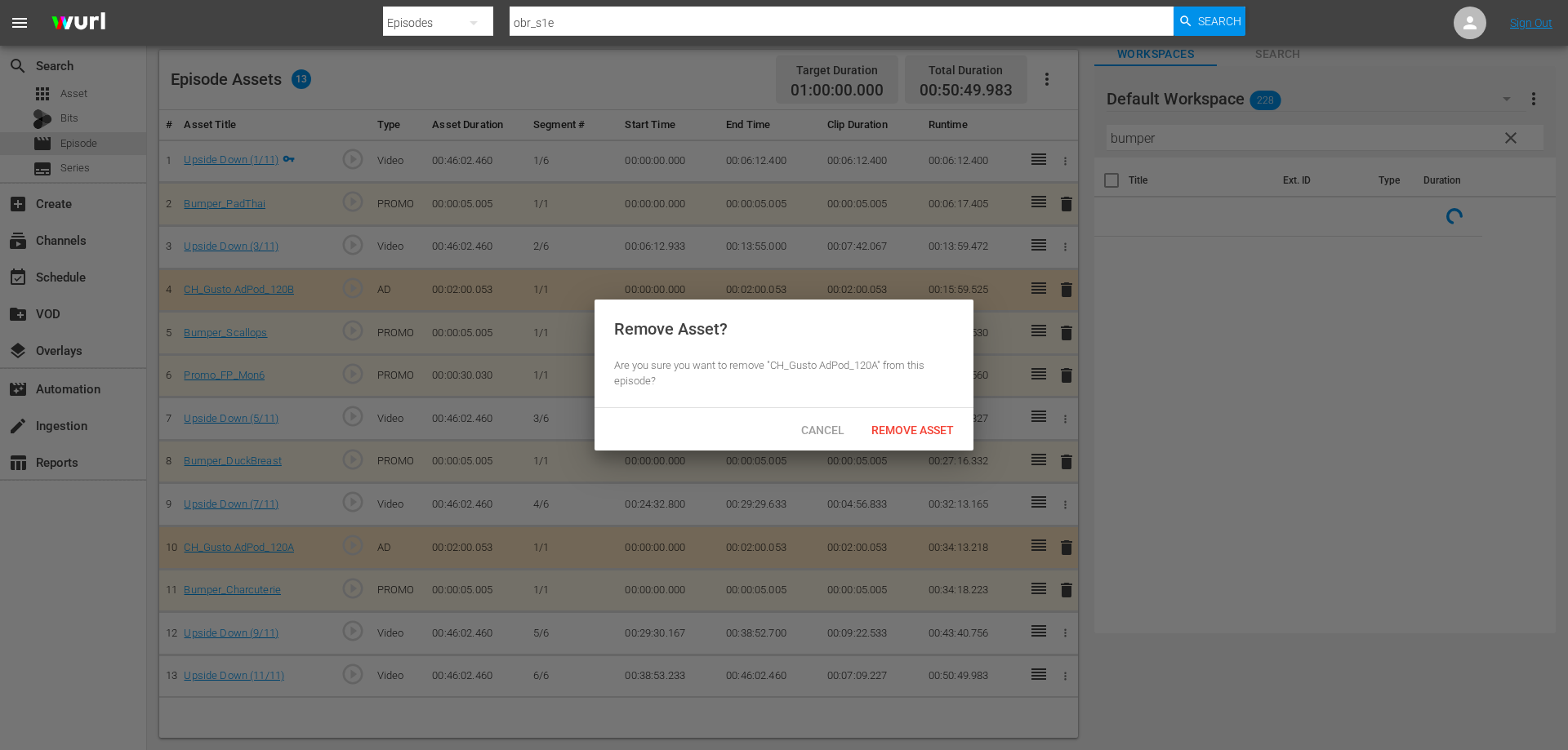
click at [920, 432] on span "Remove Asset" at bounding box center [912, 430] width 108 height 13
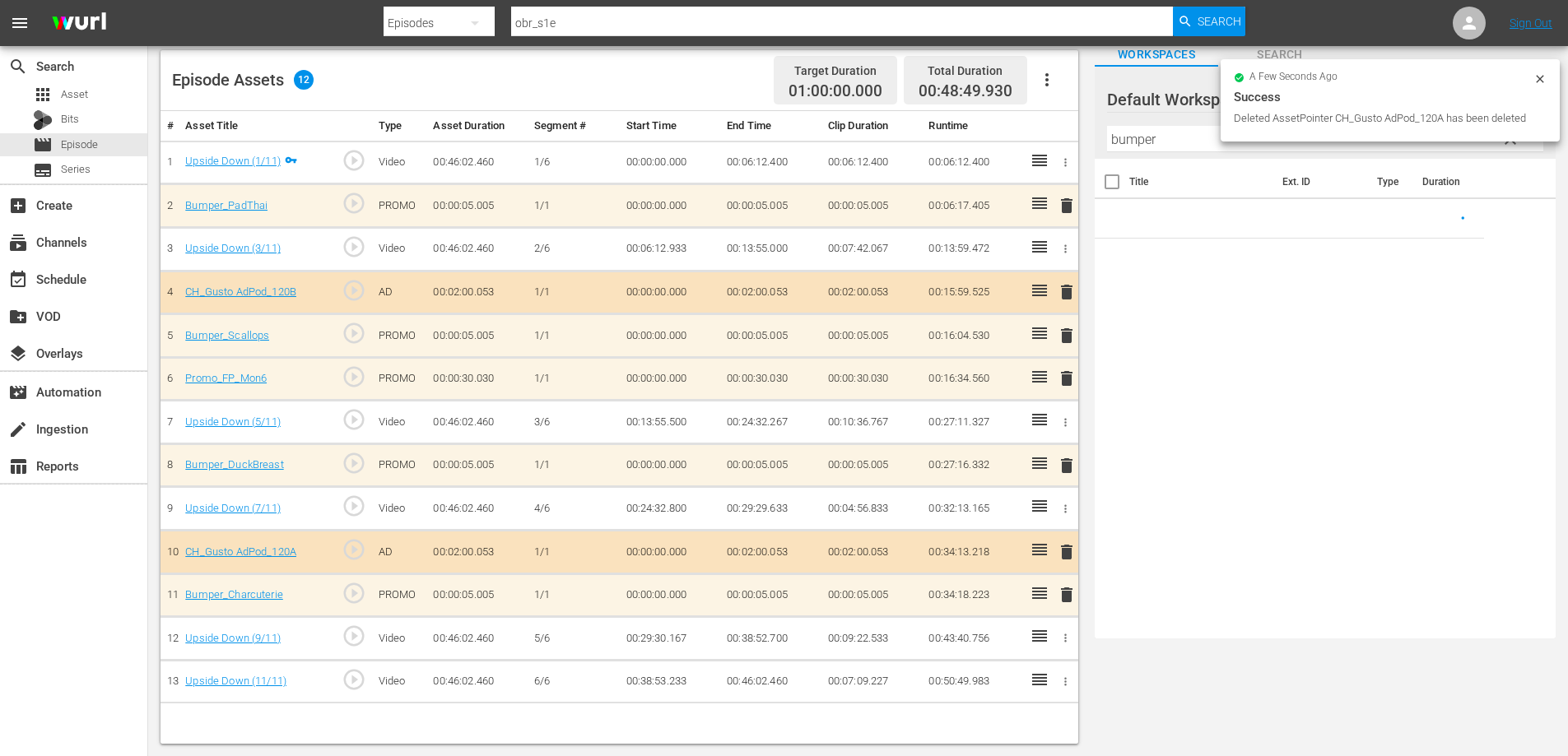
click at [1064, 378] on span "delete" at bounding box center [1066, 378] width 19 height 19
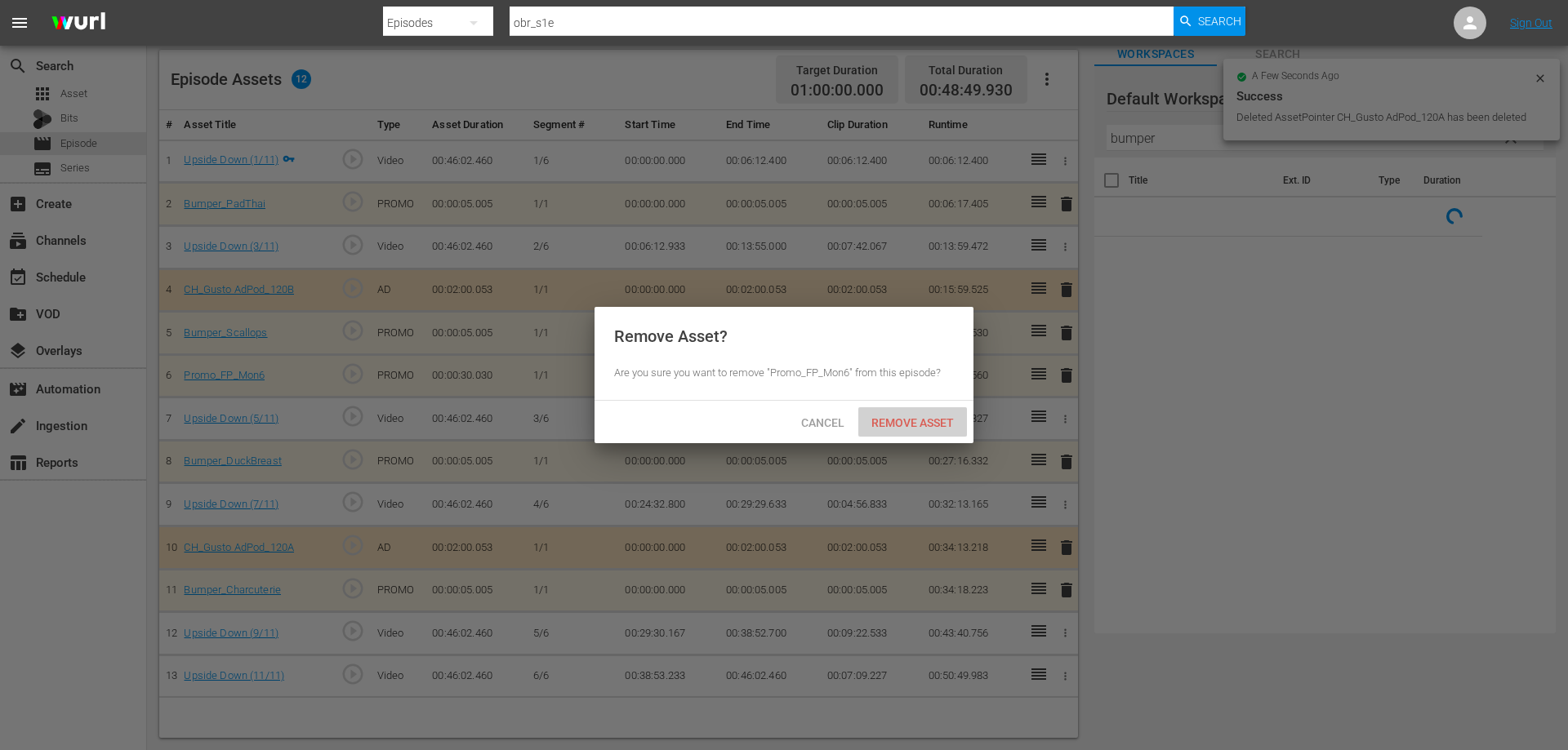
click at [868, 417] on span "Remove Asset" at bounding box center [912, 422] width 108 height 13
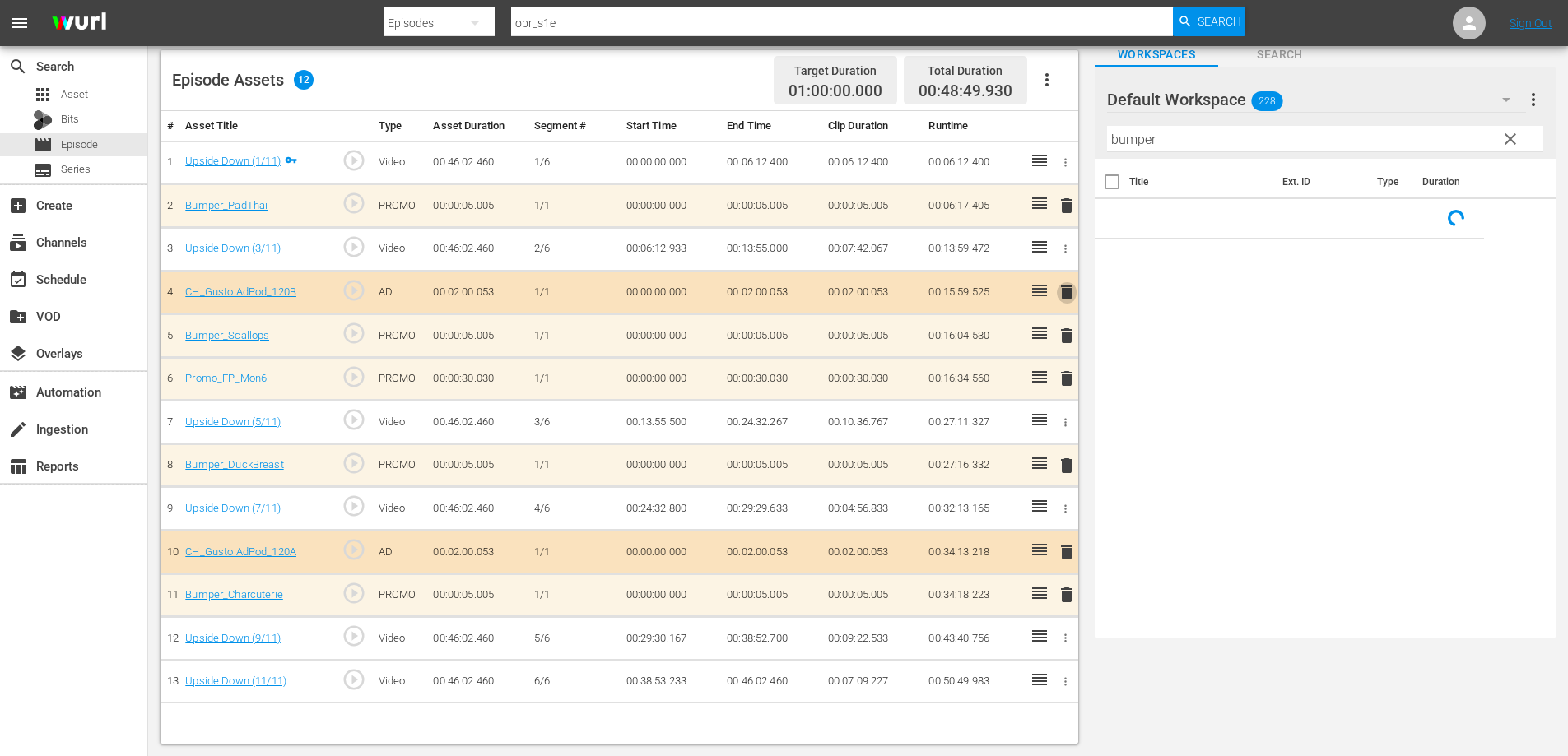
click at [1065, 291] on span "delete" at bounding box center [1066, 291] width 19 height 19
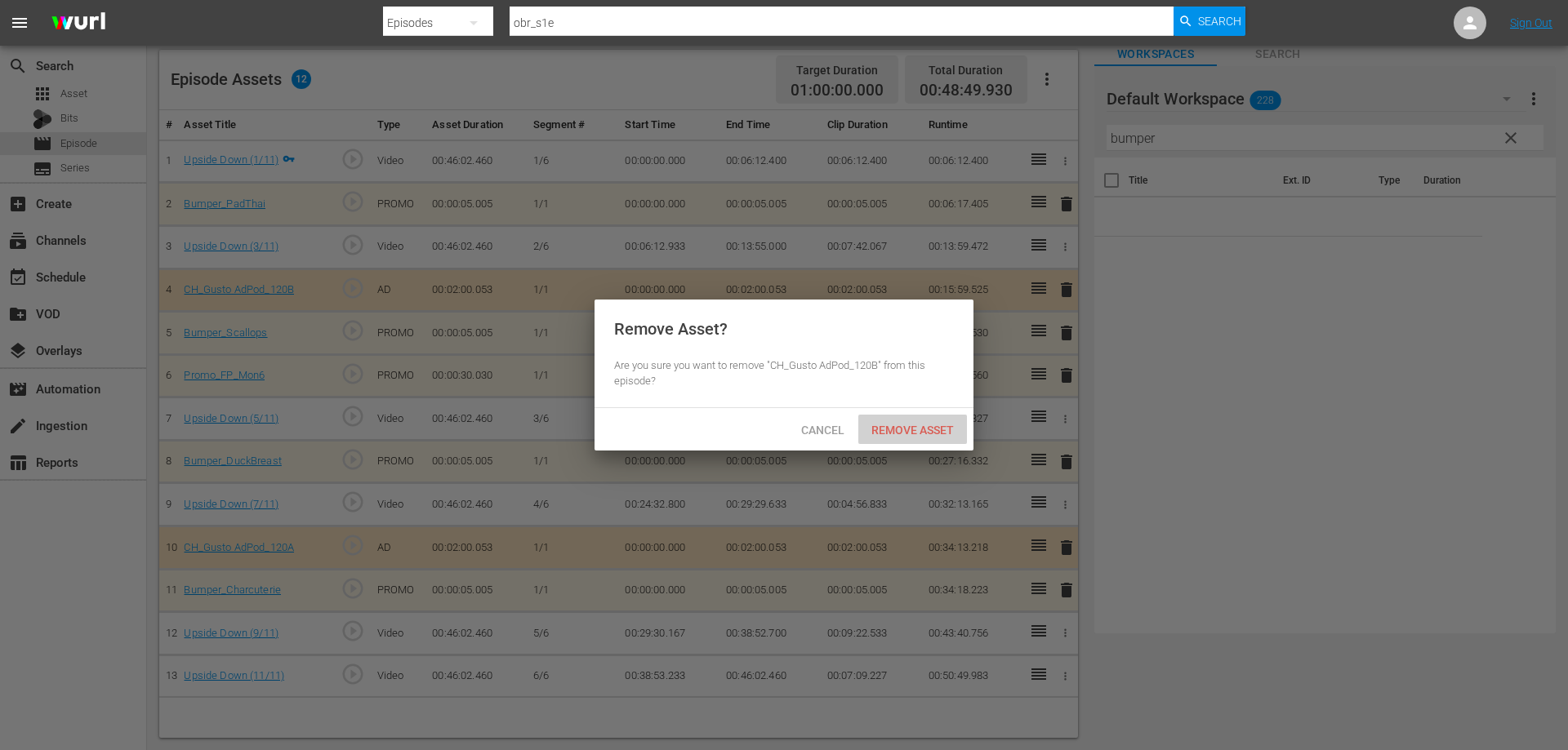
click at [892, 431] on span "Remove Asset" at bounding box center [912, 430] width 108 height 13
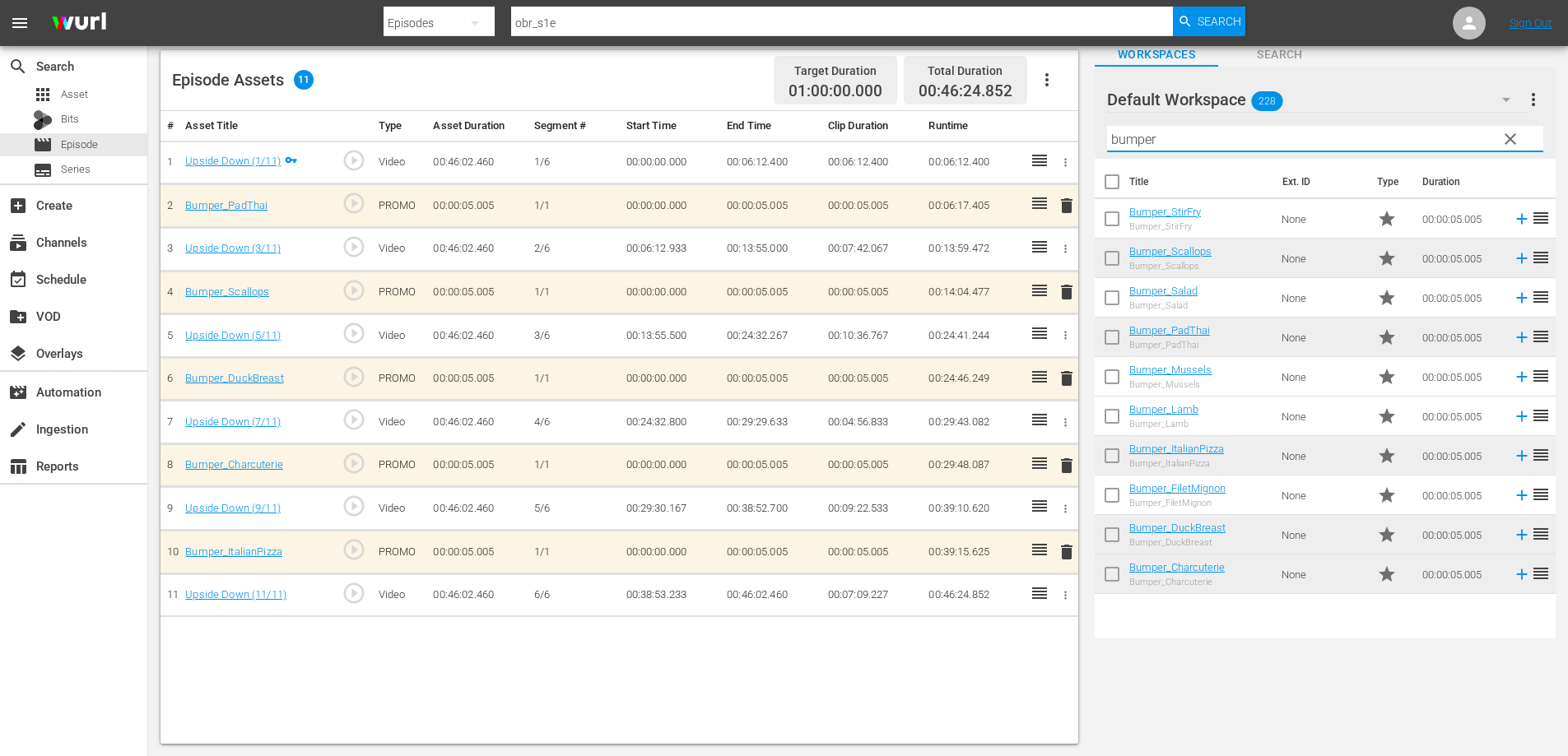
drag, startPoint x: 1073, startPoint y: 143, endPoint x: 931, endPoint y: 143, distance: 142.0
click at [931, 143] on div "Episode Assets 11 Target Duration 01:00:00.000 Total Duration 00:46:24.852 # As…" at bounding box center [857, 388] width 1395 height 710
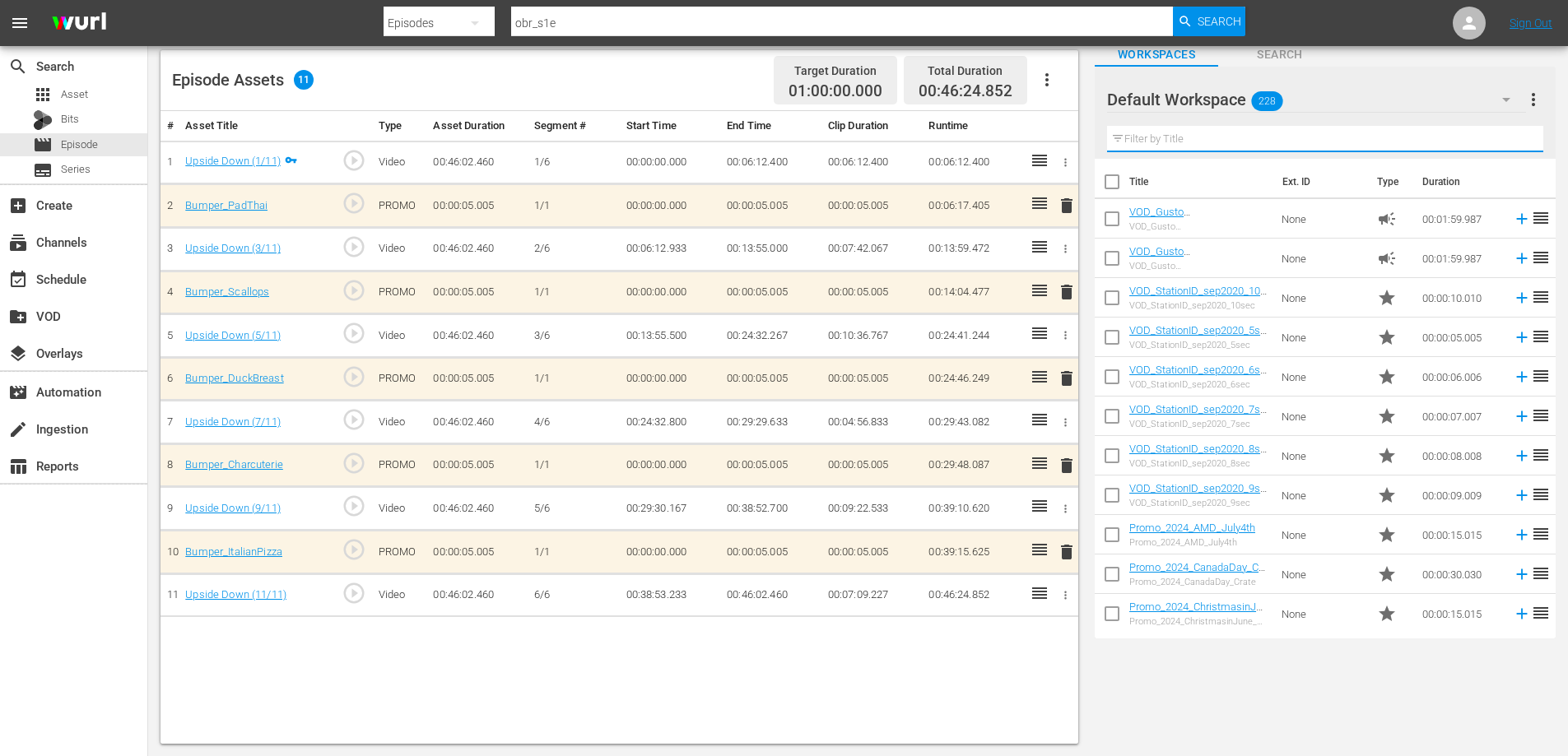
click at [1142, 131] on input "text" at bounding box center [1325, 139] width 436 height 26
click at [1262, 711] on div "Episode Assets 11 Target Duration 01:00:00.000 Total Duration 00:46:24.852 # As…" at bounding box center [857, 388] width 1395 height 710
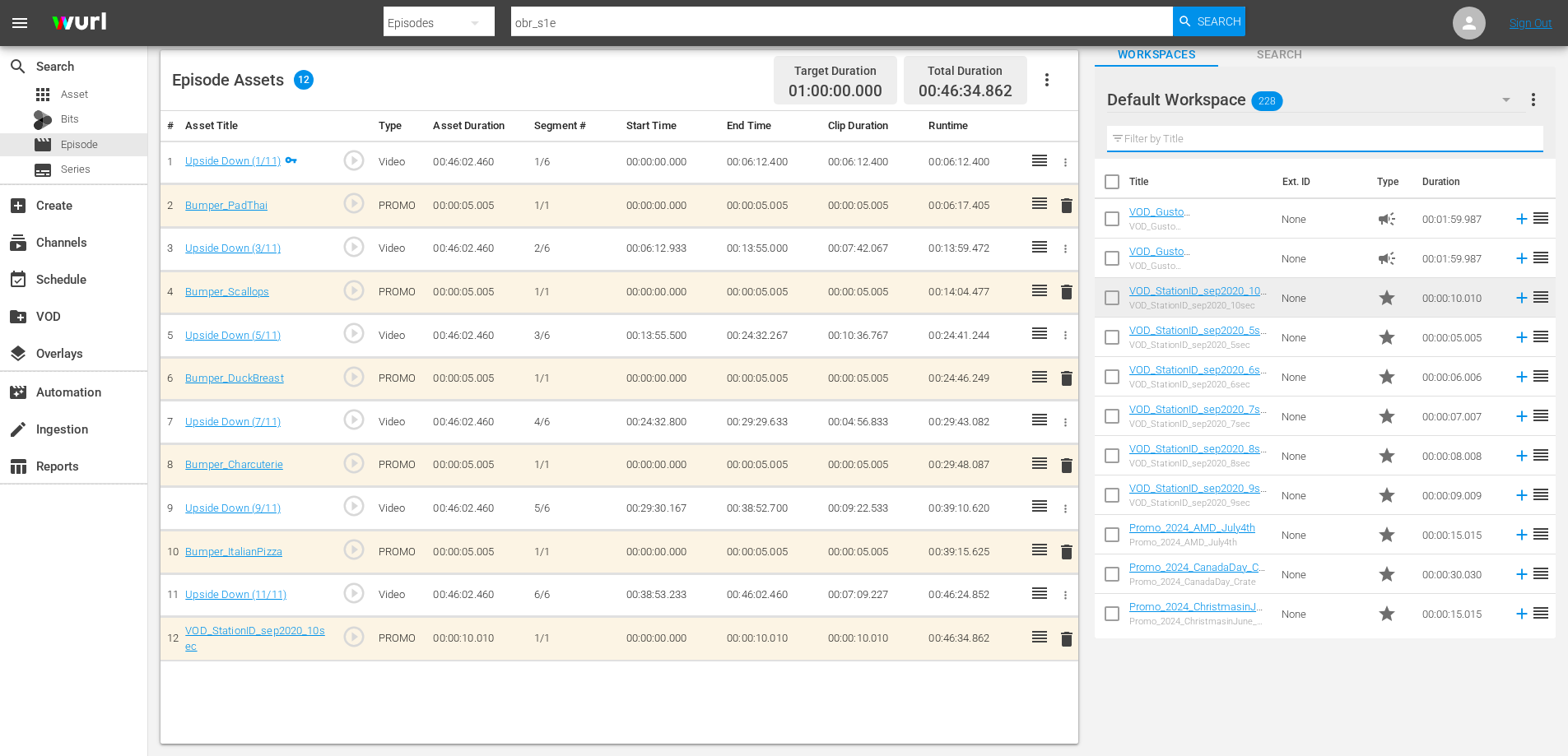
click at [1213, 140] on input "text" at bounding box center [1325, 139] width 436 height 26
click at [1412, 96] on div "Default Workspace 228" at bounding box center [1316, 100] width 419 height 46
click at [1376, 127] on div "Default Workspace (228)" at bounding box center [784, 378] width 1568 height 756
click at [1297, 141] on input "text" at bounding box center [1325, 139] width 436 height 26
click at [1145, 144] on input "text" at bounding box center [1325, 139] width 436 height 26
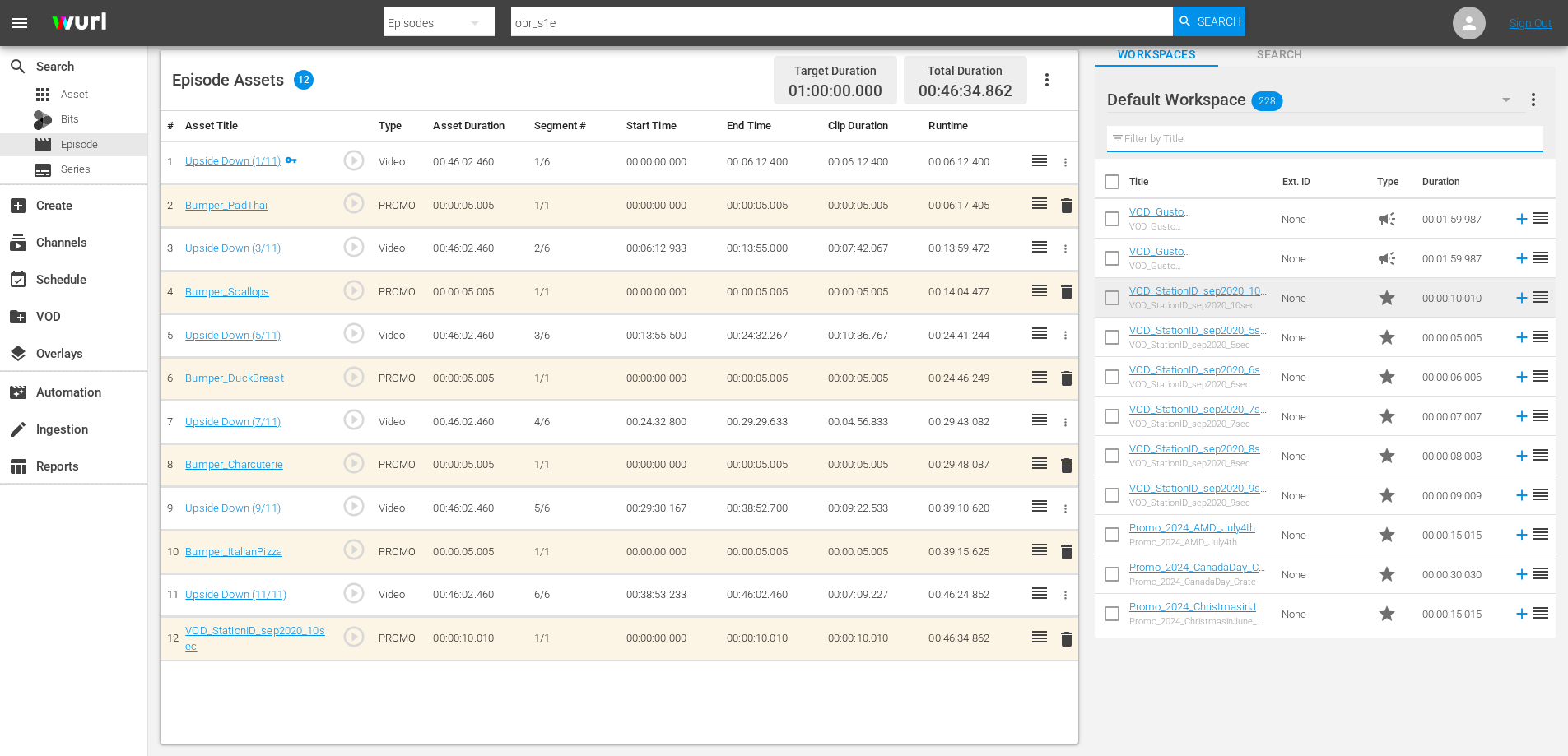
click at [1201, 681] on div "Episode Assets 12 Target Duration 01:00:00.000 Total Duration 00:46:34.862 # As…" at bounding box center [857, 388] width 1395 height 710
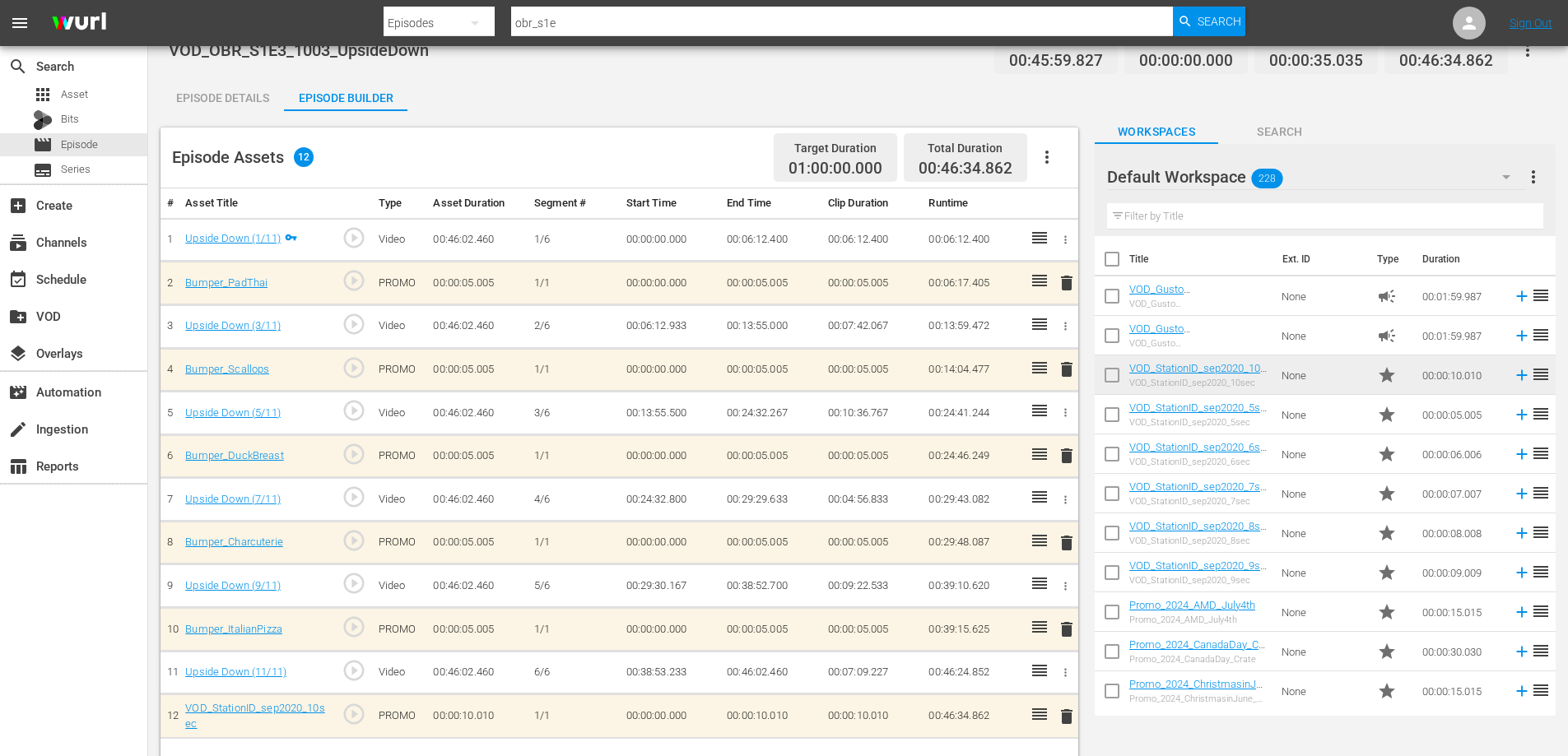
scroll to position [0, 0]
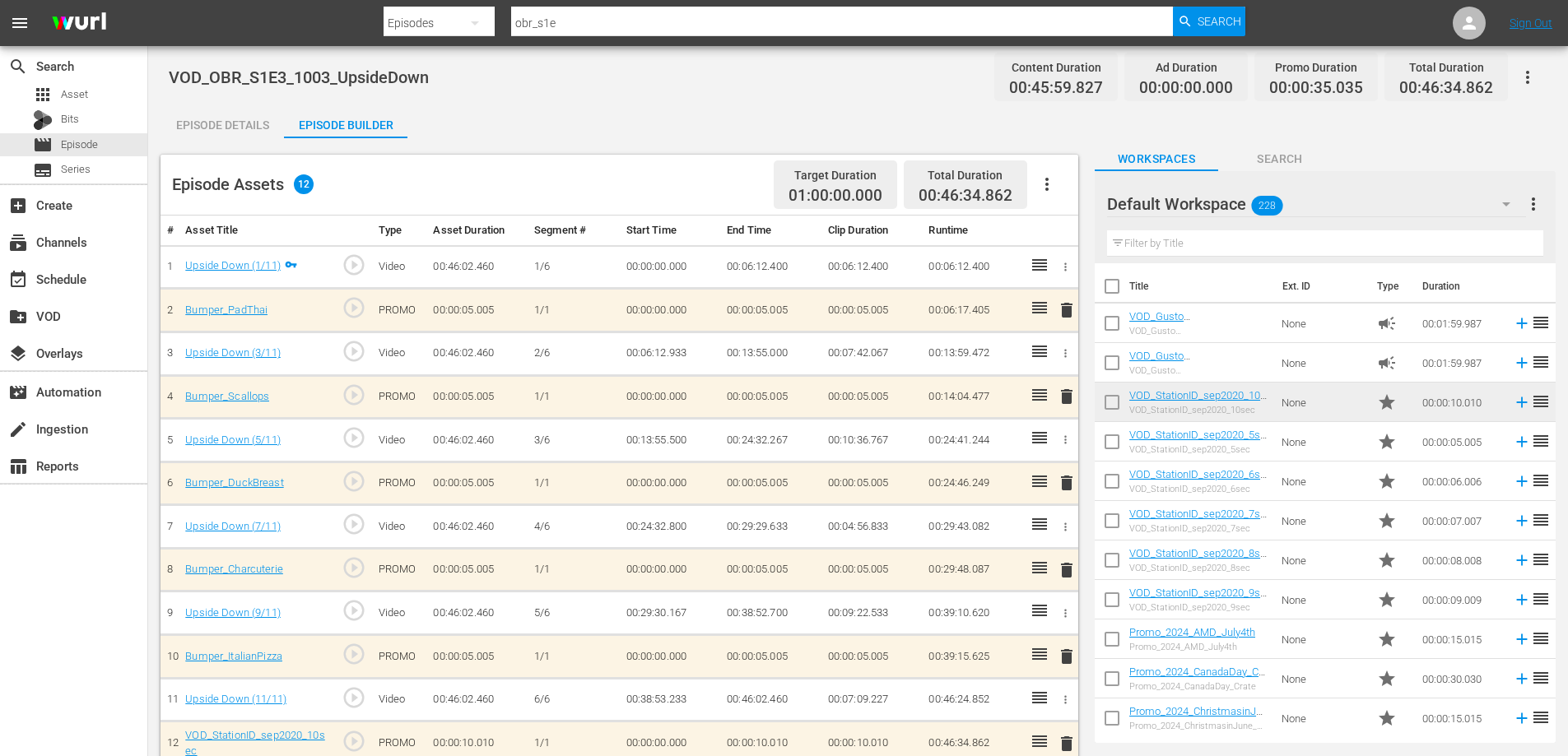
click at [1143, 249] on input "text" at bounding box center [1325, 243] width 436 height 26
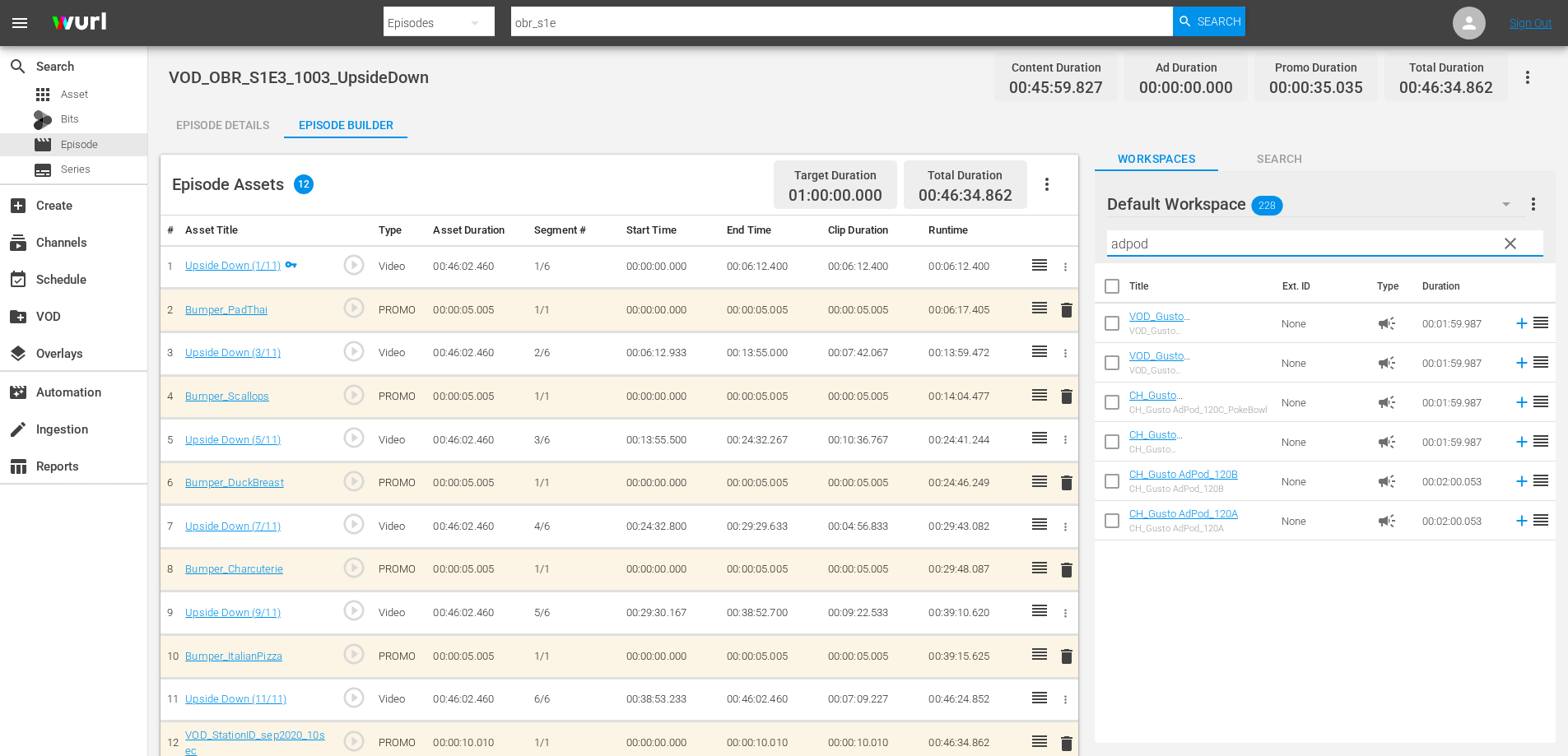
type input "adpod"
click at [1509, 237] on span "clear" at bounding box center [1510, 242] width 19 height 19
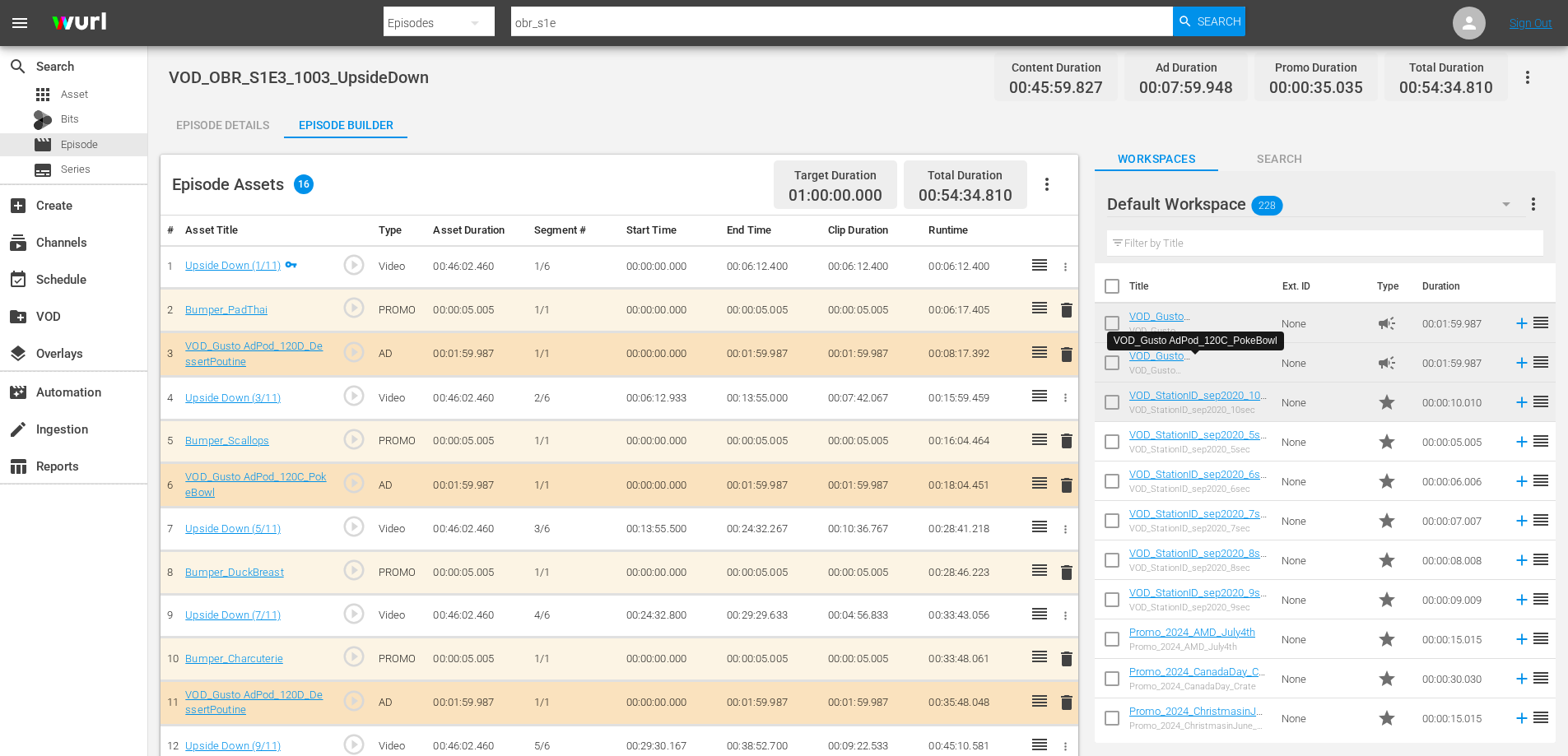
click at [1530, 72] on icon "button" at bounding box center [1526, 77] width 19 height 19
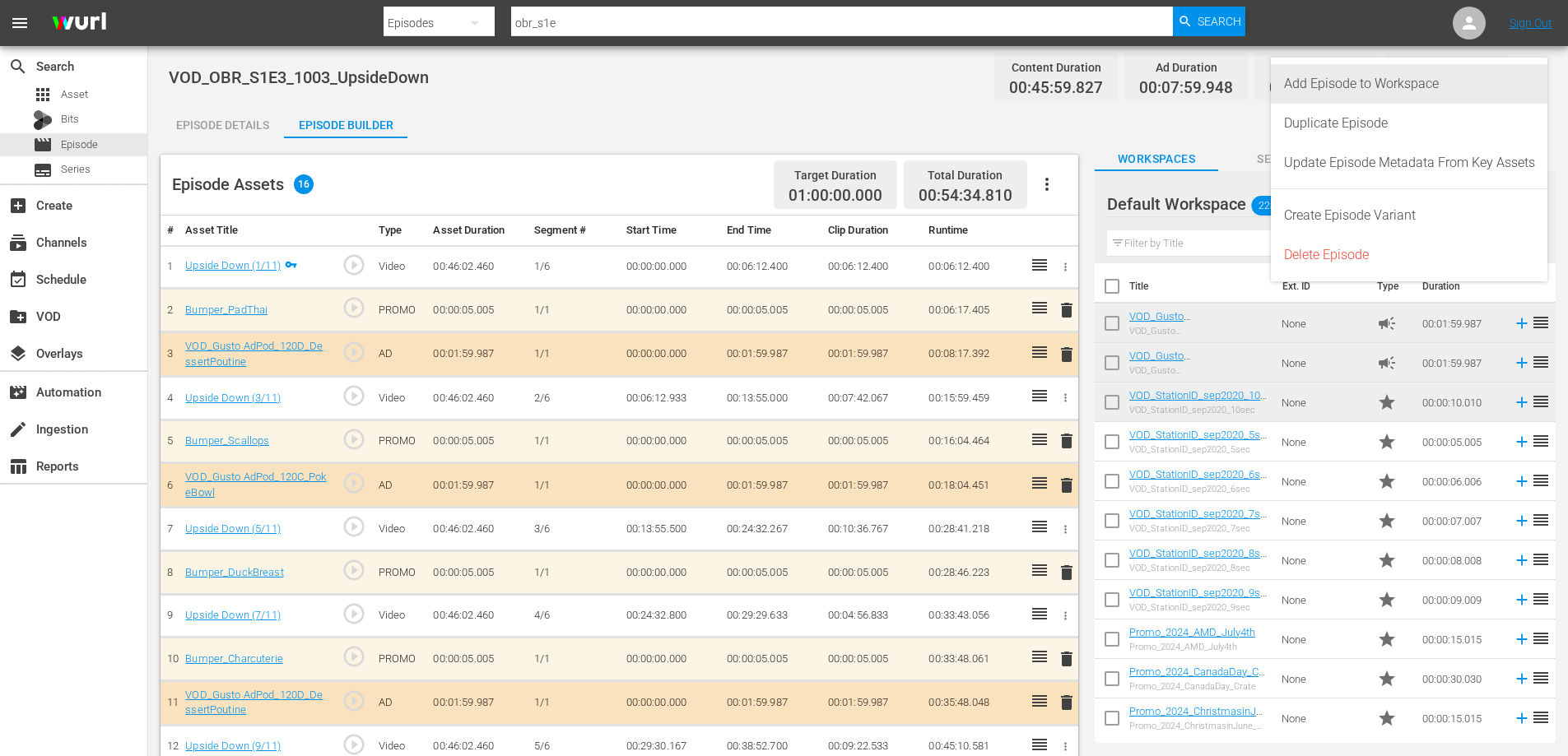
click at [1336, 83] on div "Add Episode to Workspace" at bounding box center [1409, 83] width 251 height 40
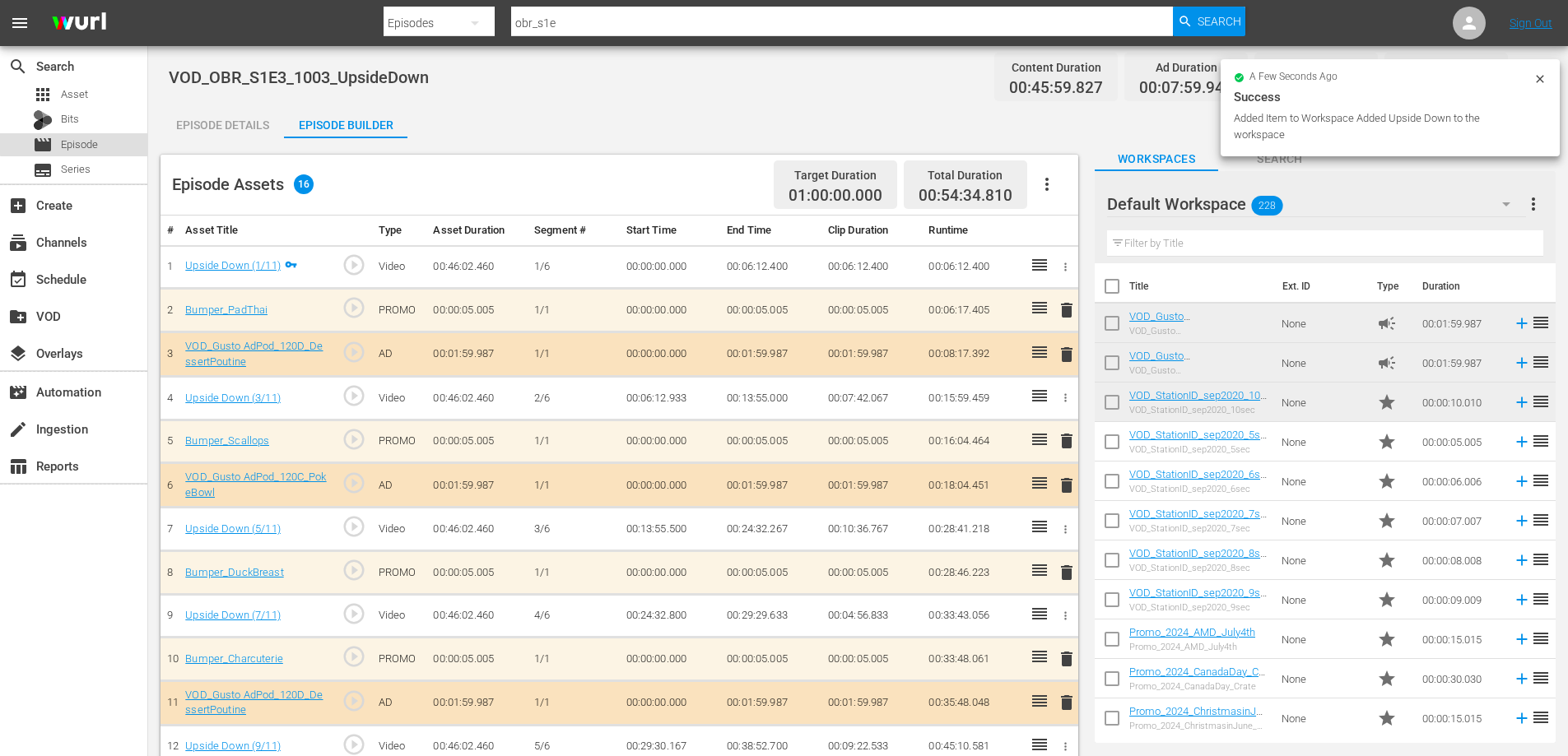
click at [101, 141] on div "movie Episode" at bounding box center [73, 144] width 147 height 23
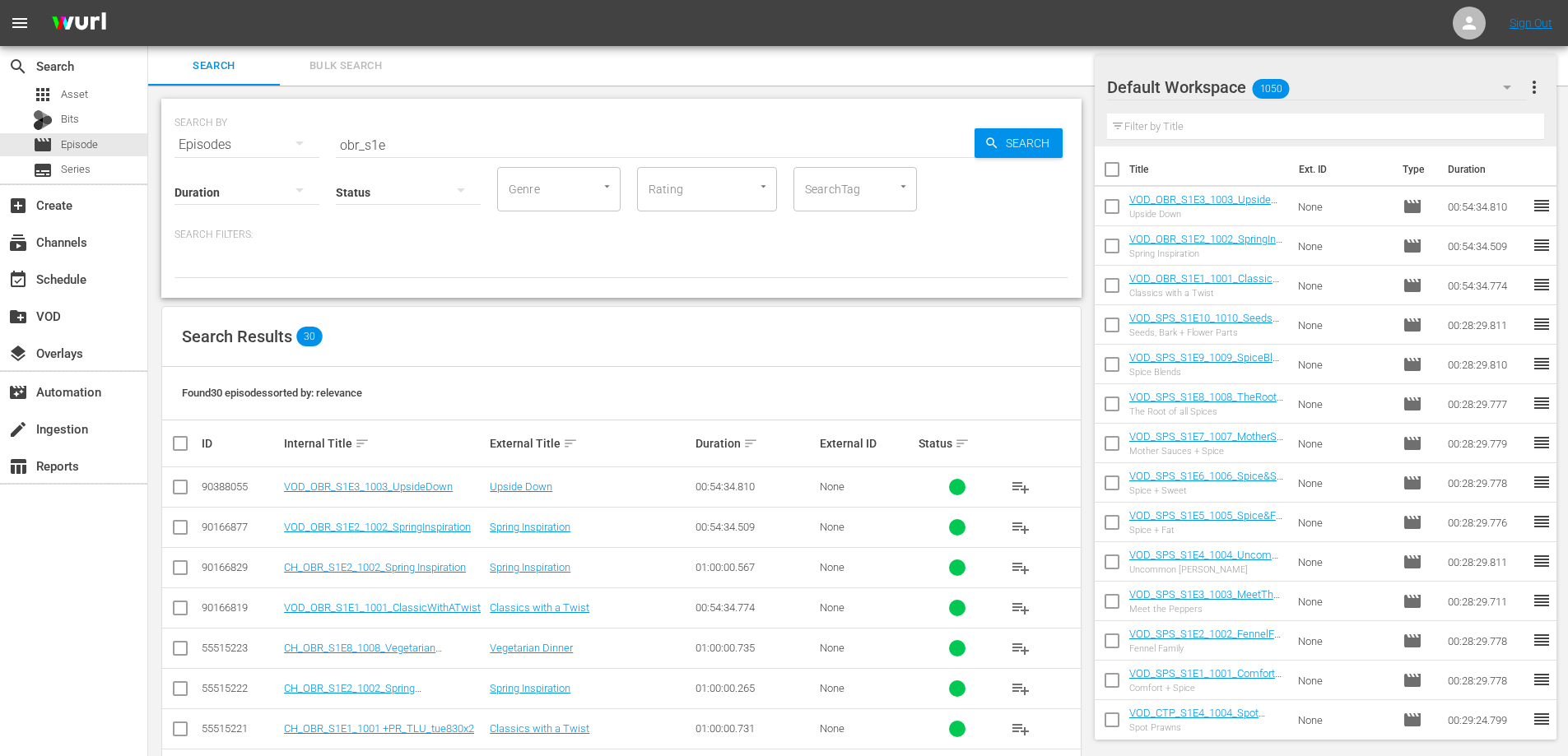
scroll to position [588, 0]
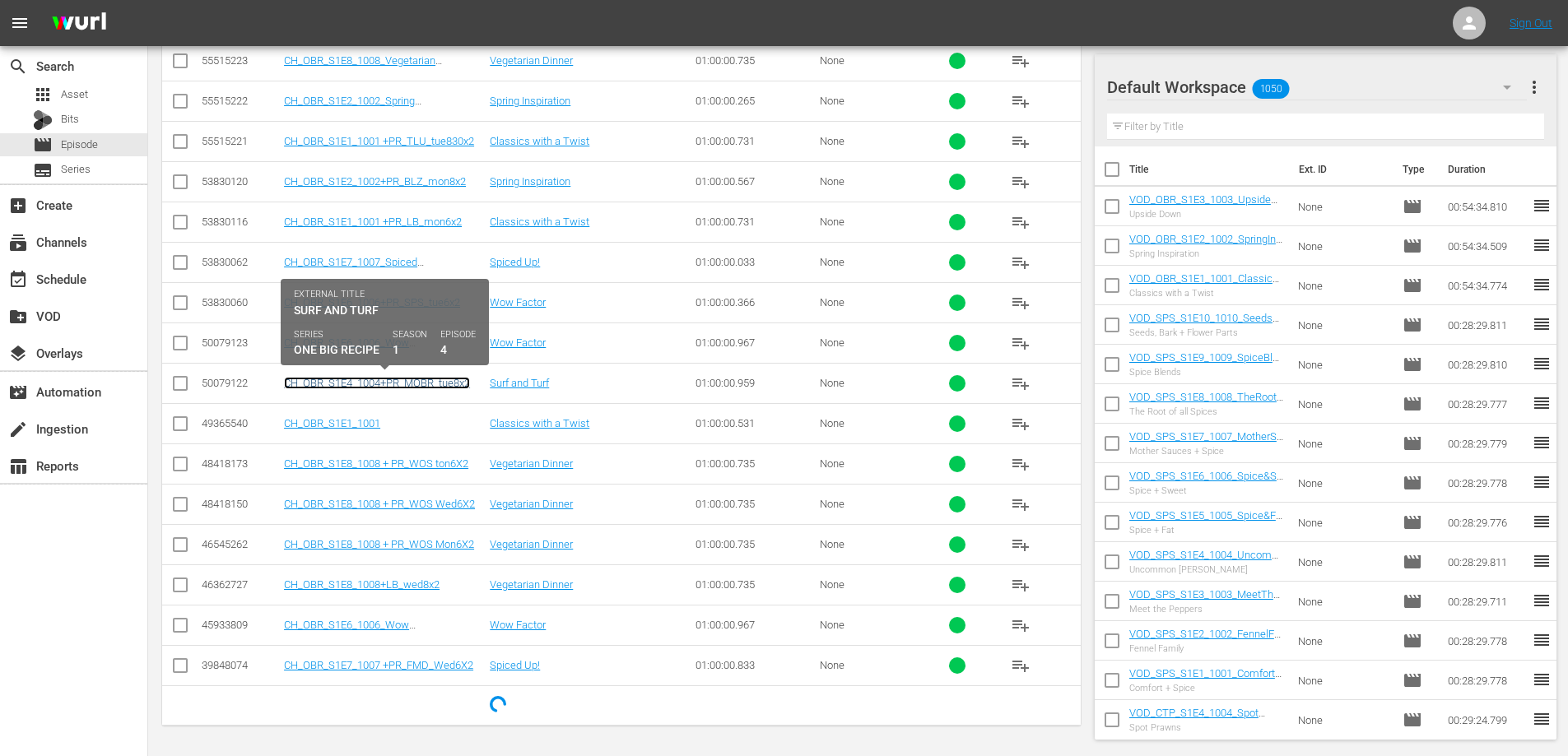
click at [401, 381] on link "CH_OBR_S1E4_1004+PR_MOBR_tue8x2" at bounding box center [377, 382] width 186 height 12
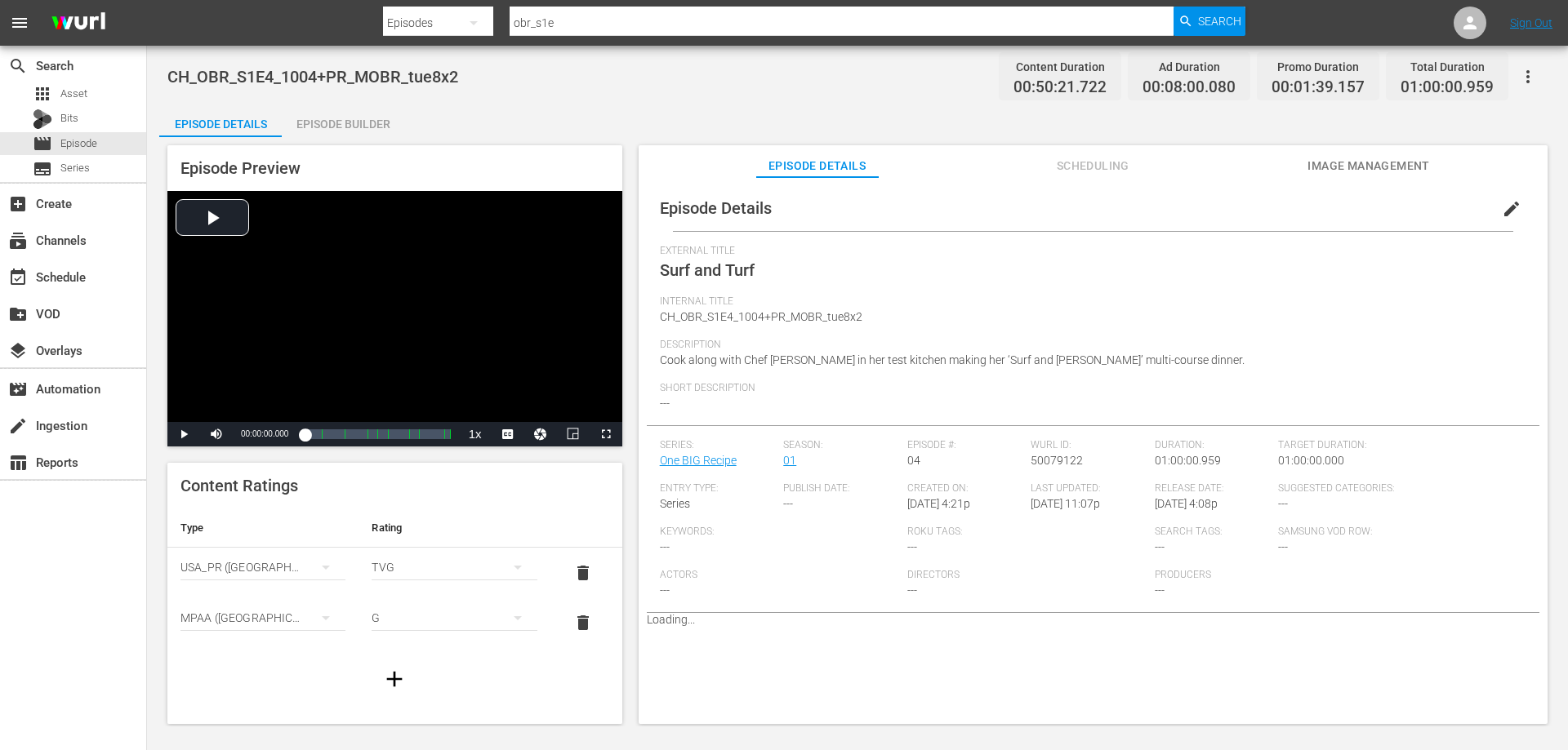
click at [1528, 85] on button "button" at bounding box center [1528, 76] width 39 height 39
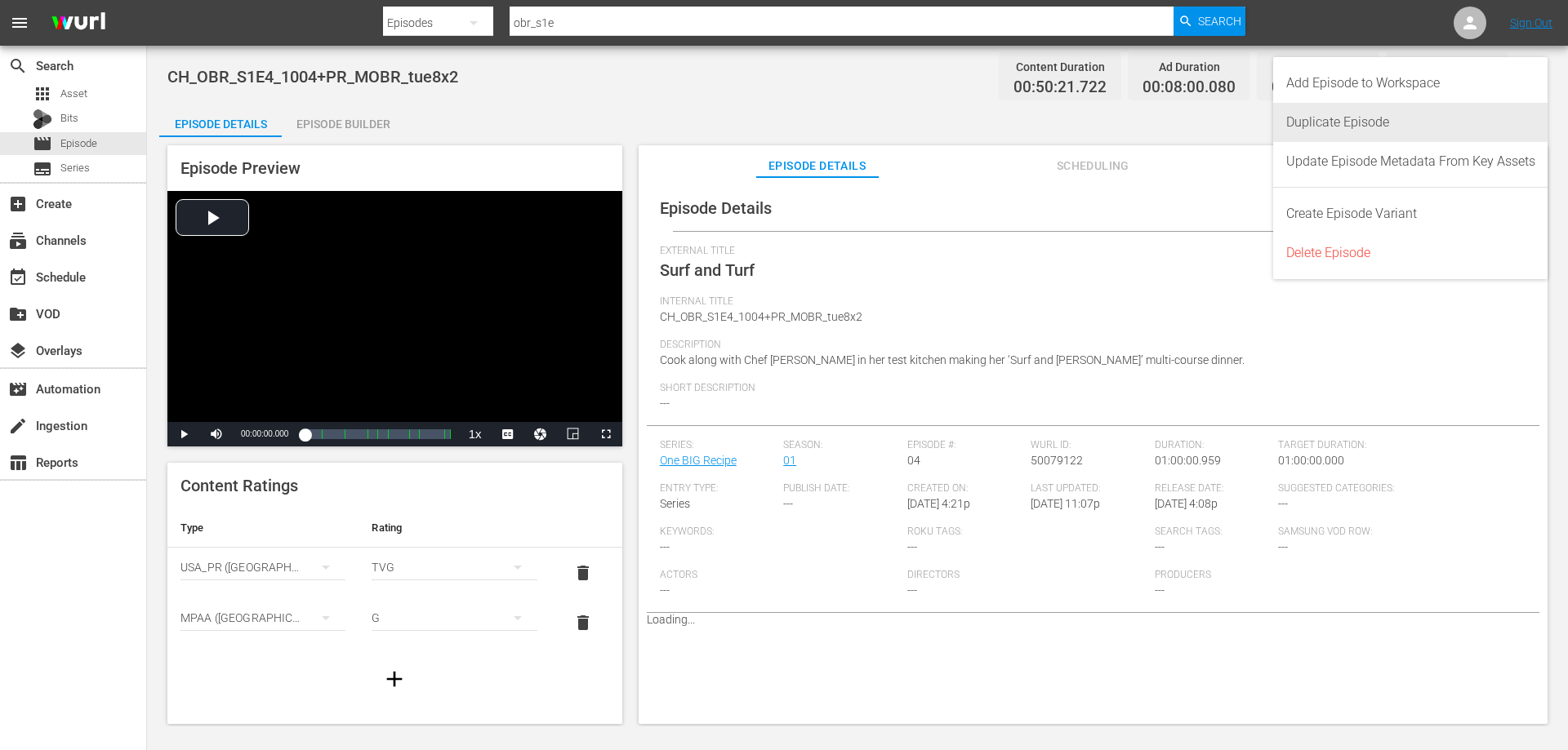
click at [1310, 128] on div "Duplicate Episode" at bounding box center [1410, 122] width 249 height 39
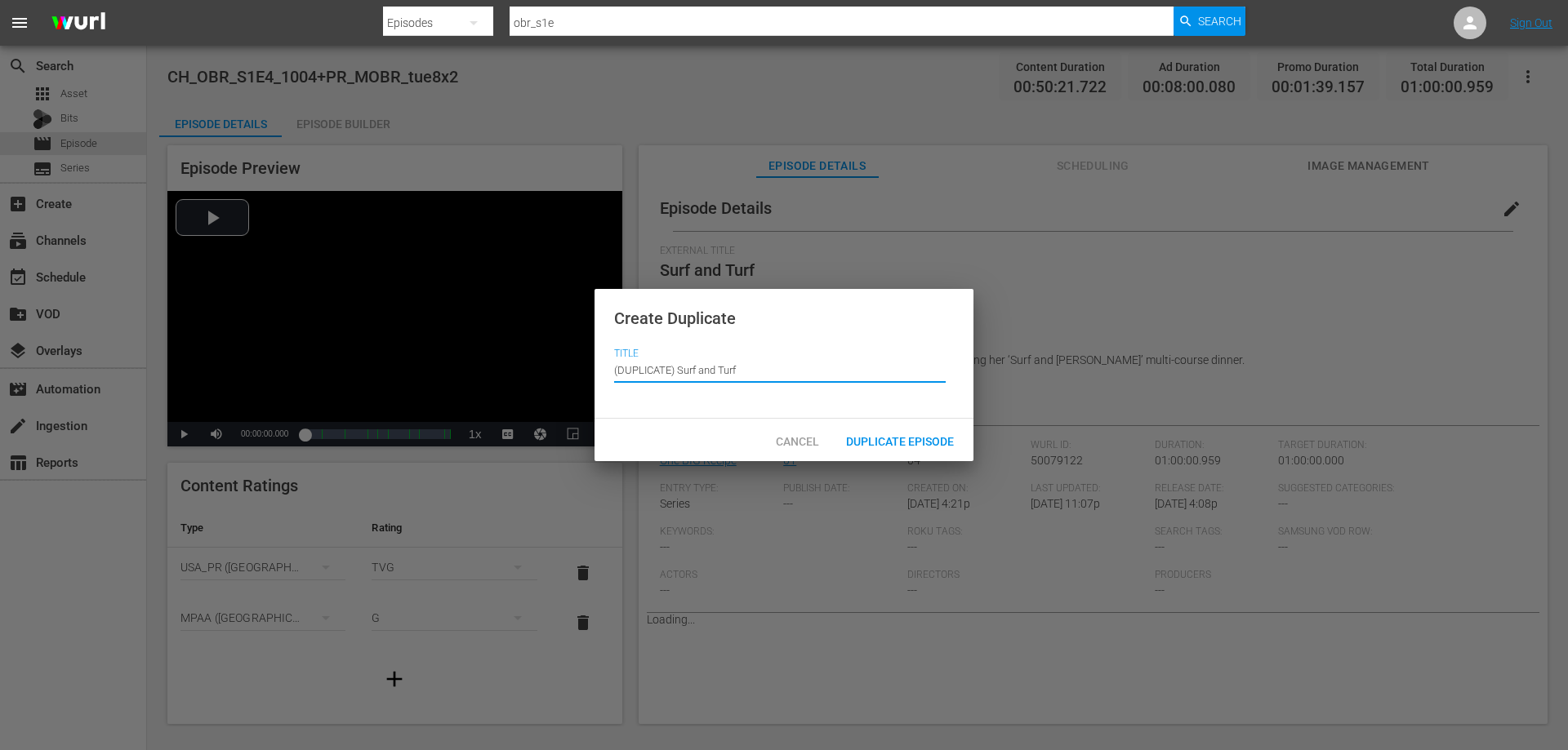
drag, startPoint x: 678, startPoint y: 369, endPoint x: 475, endPoint y: 365, distance: 203.0
click at [475, 366] on div "Create Duplicate Title Episode Title (DUPLICATE) Surf and Turf Cancel Duplicate…" at bounding box center [784, 375] width 1568 height 750
type input "Surf and Turf"
click at [919, 444] on span "Duplicate Episode" at bounding box center [900, 442] width 134 height 13
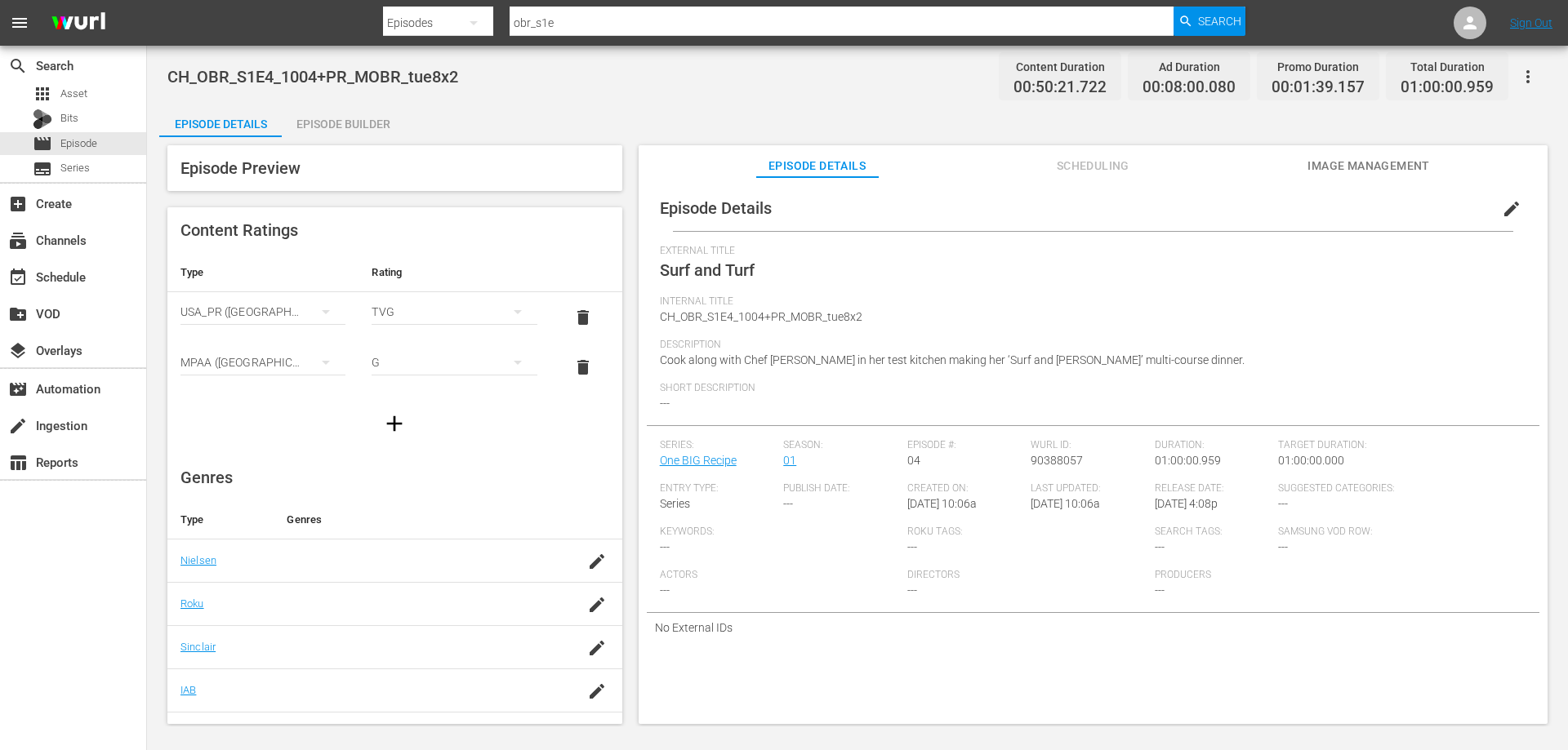
click at [1506, 209] on span "edit" at bounding box center [1511, 208] width 19 height 19
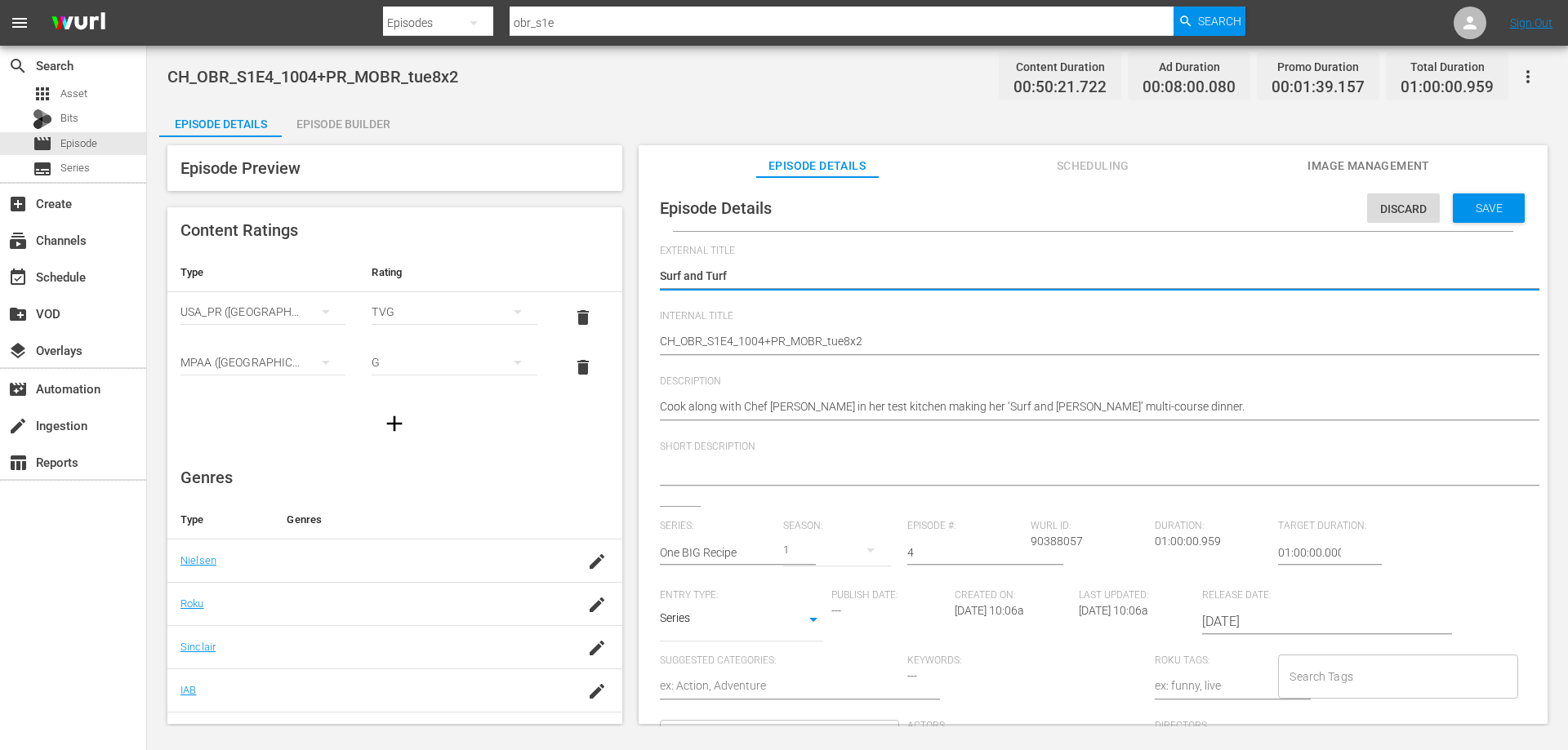
drag, startPoint x: 436, startPoint y: 378, endPoint x: 422, endPoint y: 381, distance: 14.3
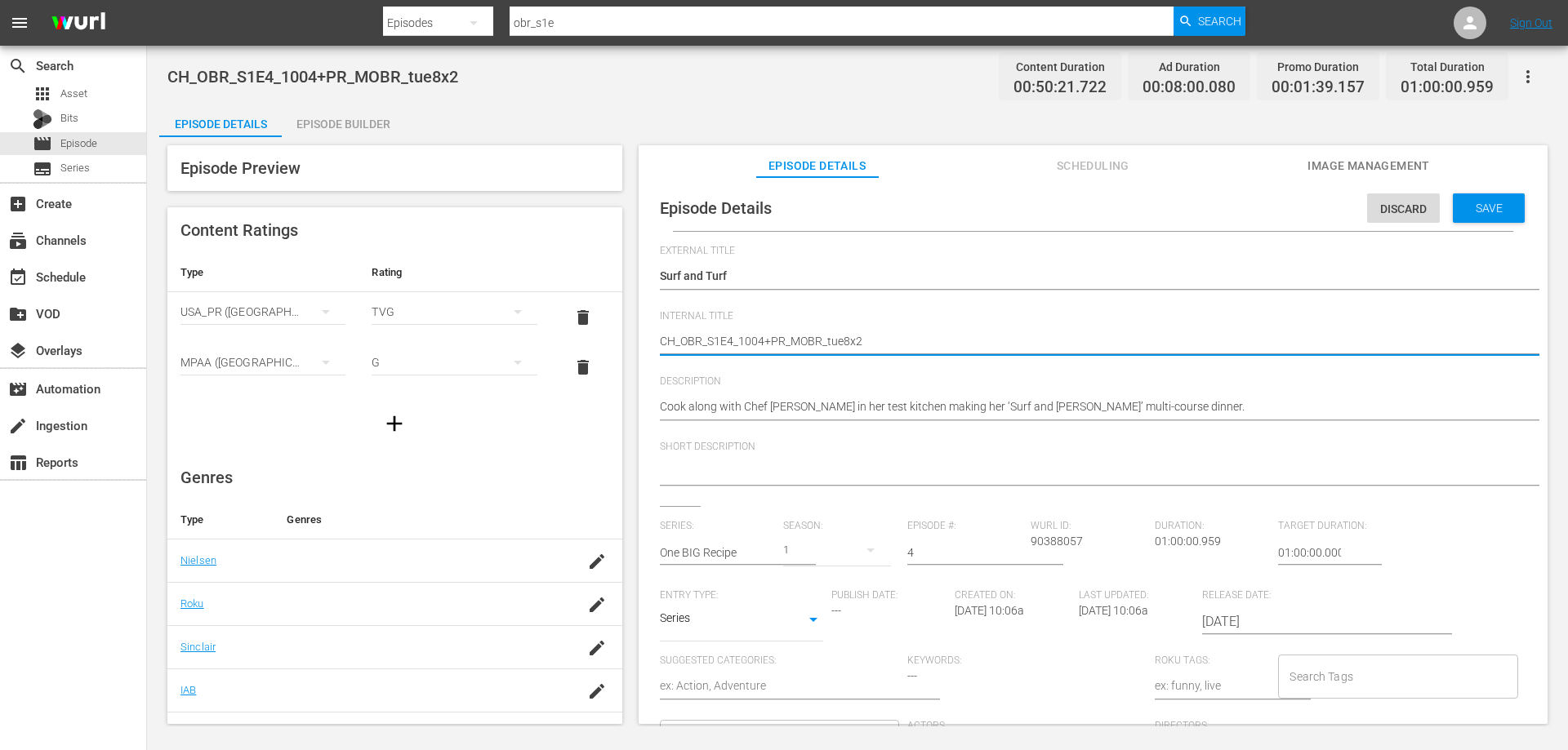
type textarea "B_OBR_S1E4_1004+PR_MOBR_tue8x2"
type textarea "_OBR_S1E4_1004+PR_MOBR_tue8x2"
type textarea "V_OBR_S1E4_1004+PR_MOBR_tue8x2"
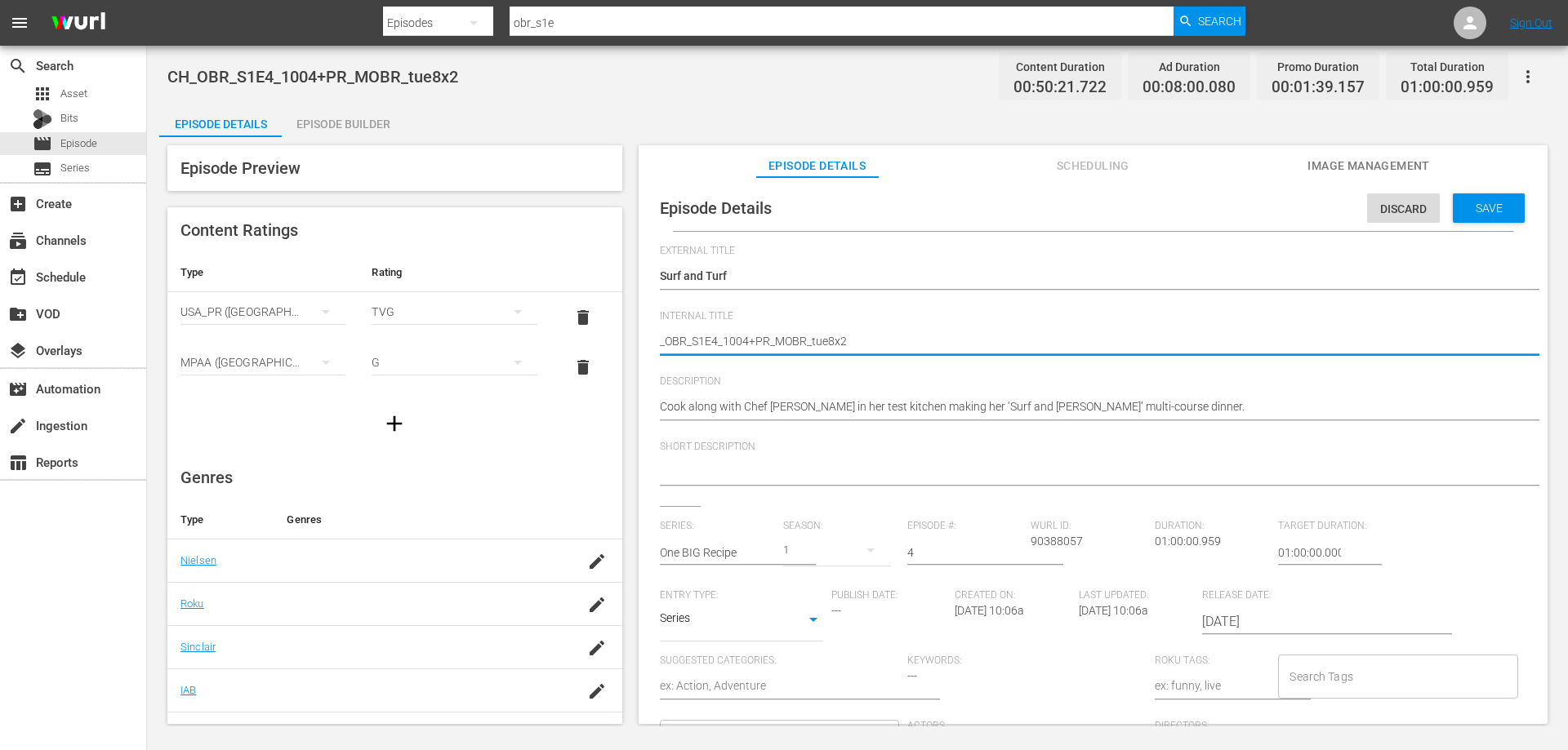
type textarea "V_OBR_S1E4_1004+PR_MOBR_tue8x2"
type textarea "VO_OBR_S1E4_1004+PR_MOBR_tue8x2"
type textarea "VOD_OBR_S1E4_1004+PR_MOBR_tue8x2"
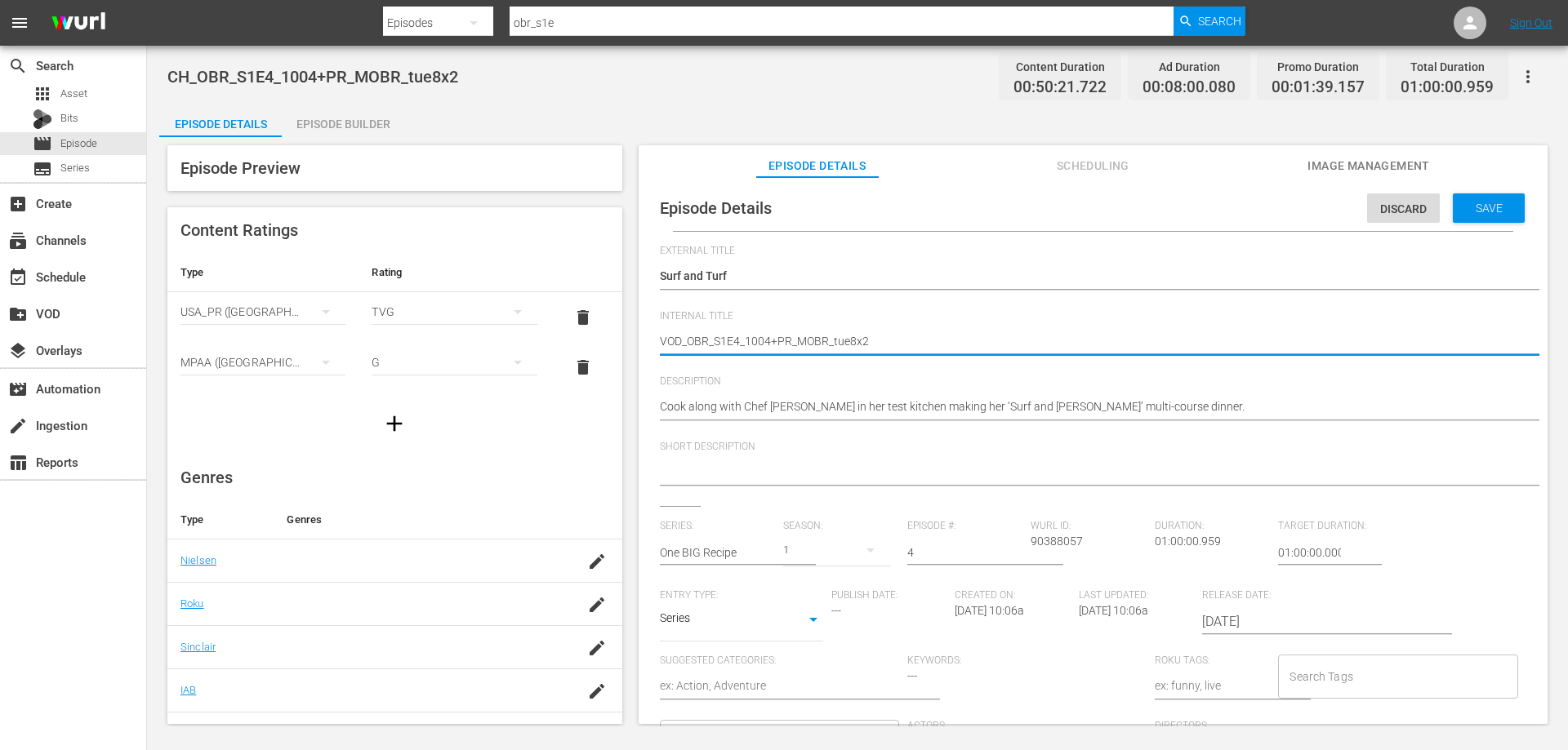
type textarea "VOD_OBR_S1E4_1004PR_MOBR_tue8x2"
type textarea "VOD_OBR_S1E4_1004R_MOBR_tue8x2"
type textarea "VOD_OBR_S1E4_1004_MOBR_tue8x2"
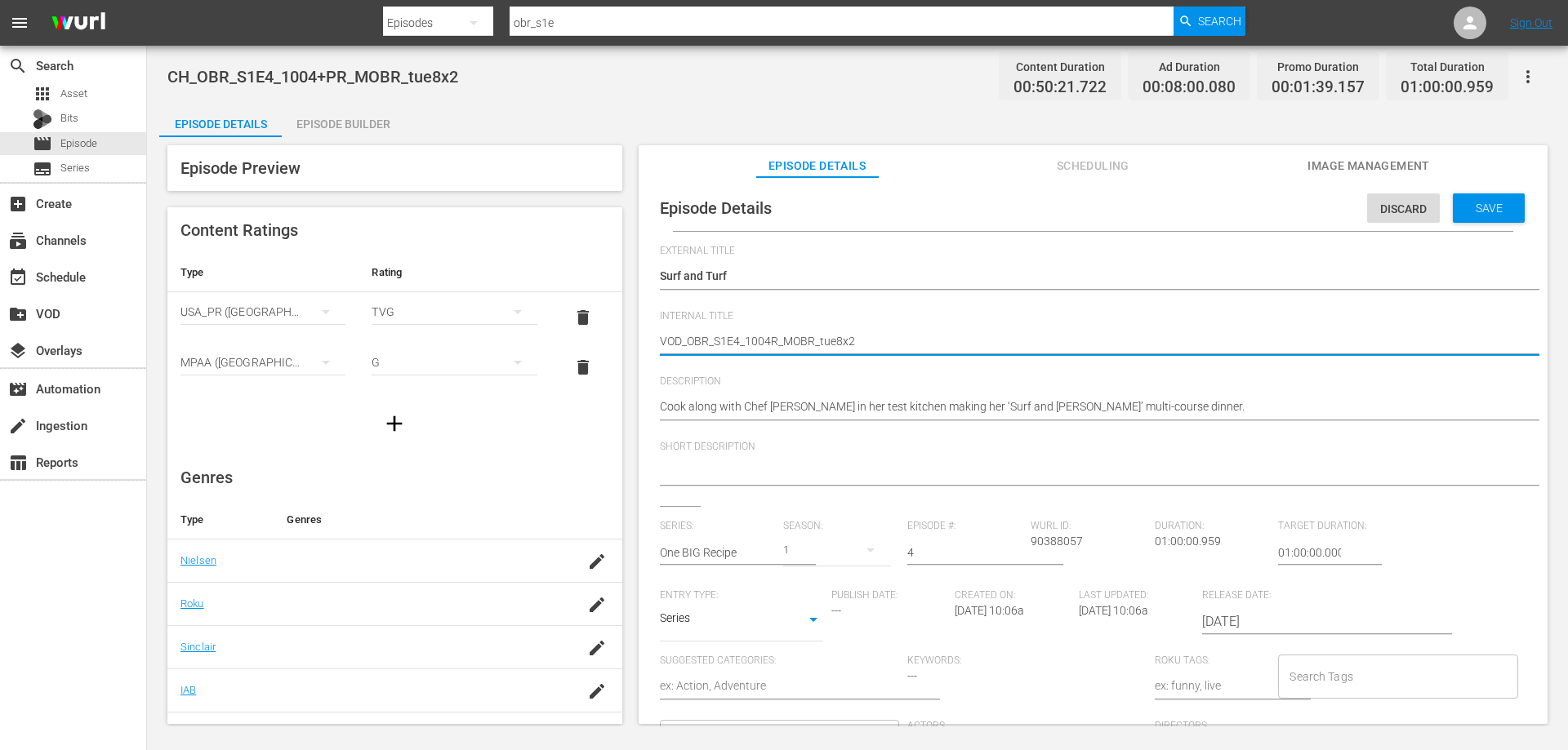
type textarea "VOD_OBR_S1E4_1004_MOBR_tue8x2"
type textarea "VOD_OBR_S1E4_1004MOBR_tue8x2"
type textarea "VOD_OBR_S1E4_1004OBR_tue8x2"
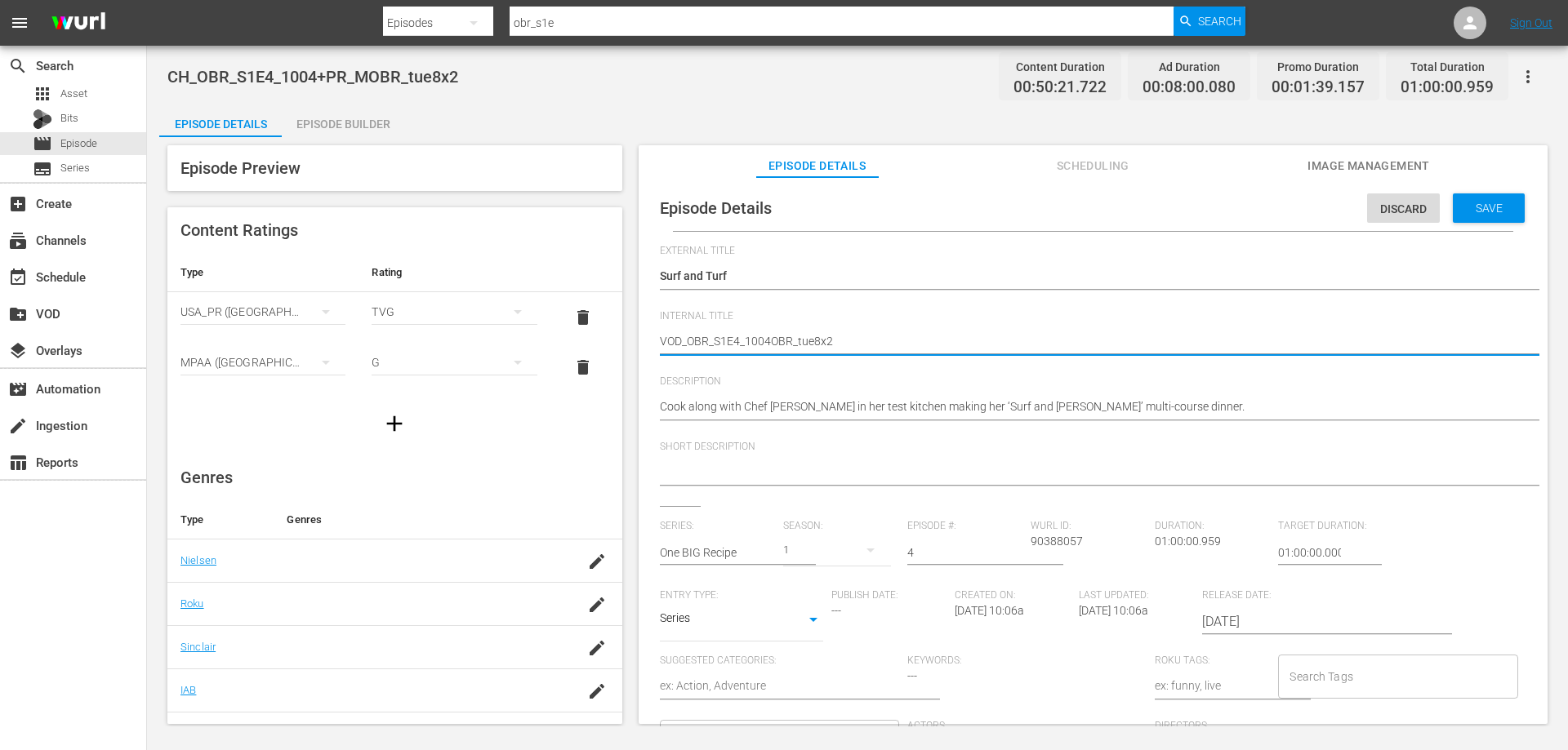
type textarea "VOD_OBR_S1E4_1004BR_tue8x2"
type textarea "VOD_OBR_S1E4_1004R_tue8x2"
type textarea "VOD_OBR_S1E4_1004_tue8x2"
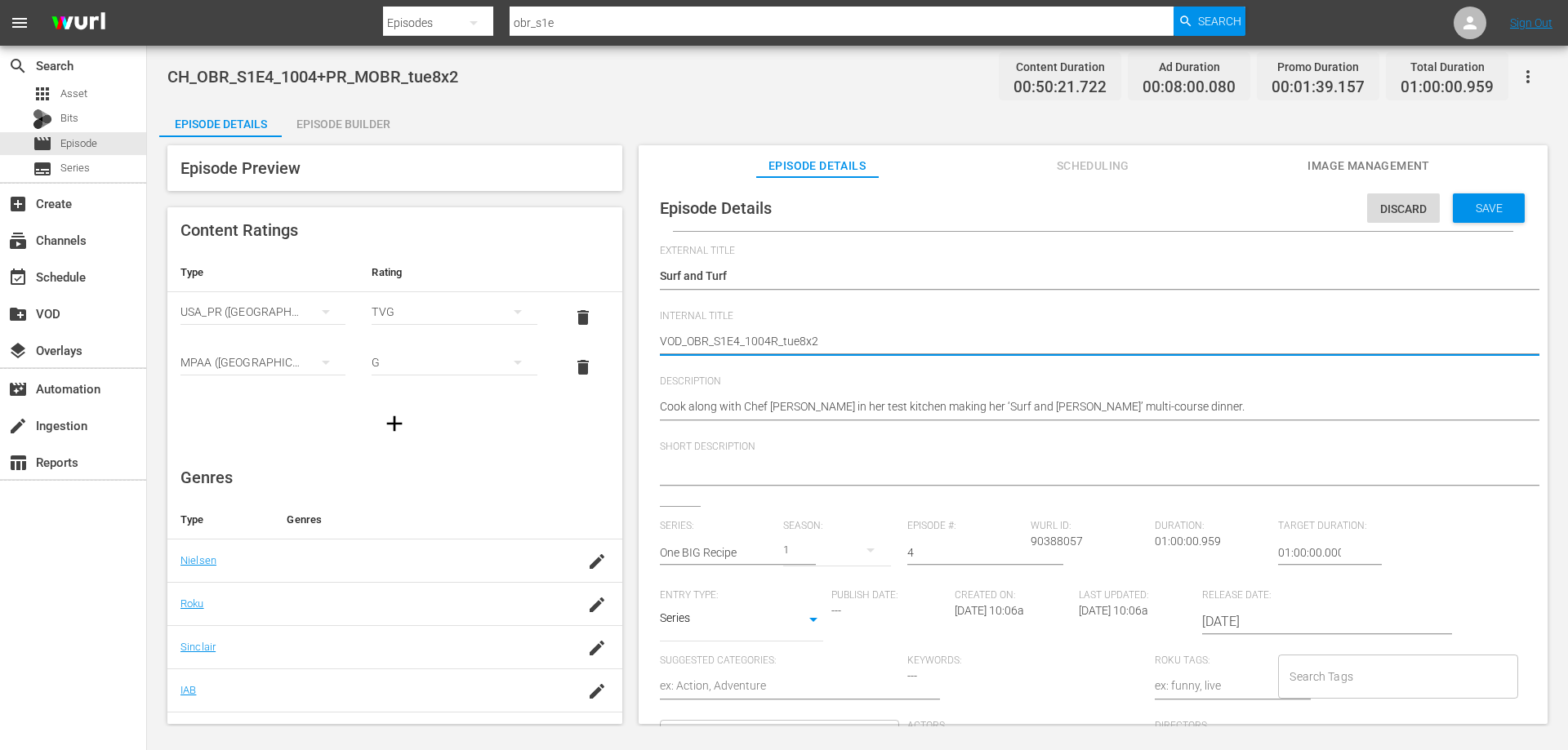
type textarea "VOD_OBR_S1E4_1004_tue8x2"
type textarea "VOD_OBR_S1E4_1004tue8x2"
type textarea "VOD_OBR_S1E4_1004ue8x2"
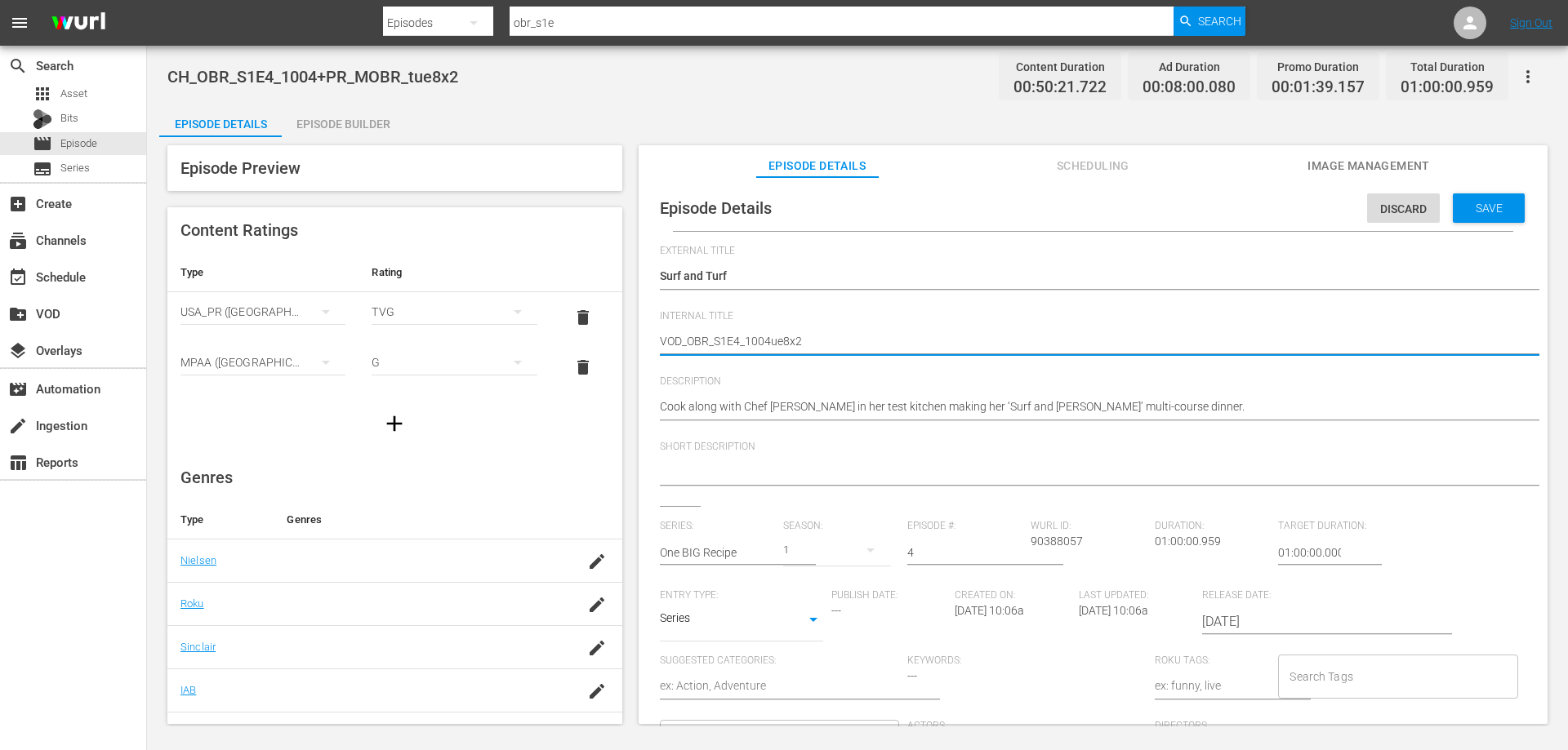
type textarea "VOD_OBR_S1E4_1004e8x2"
type textarea "VOD_OBR_S1E4_10048x2"
type textarea "VOD_OBR_S1E4_1004x2"
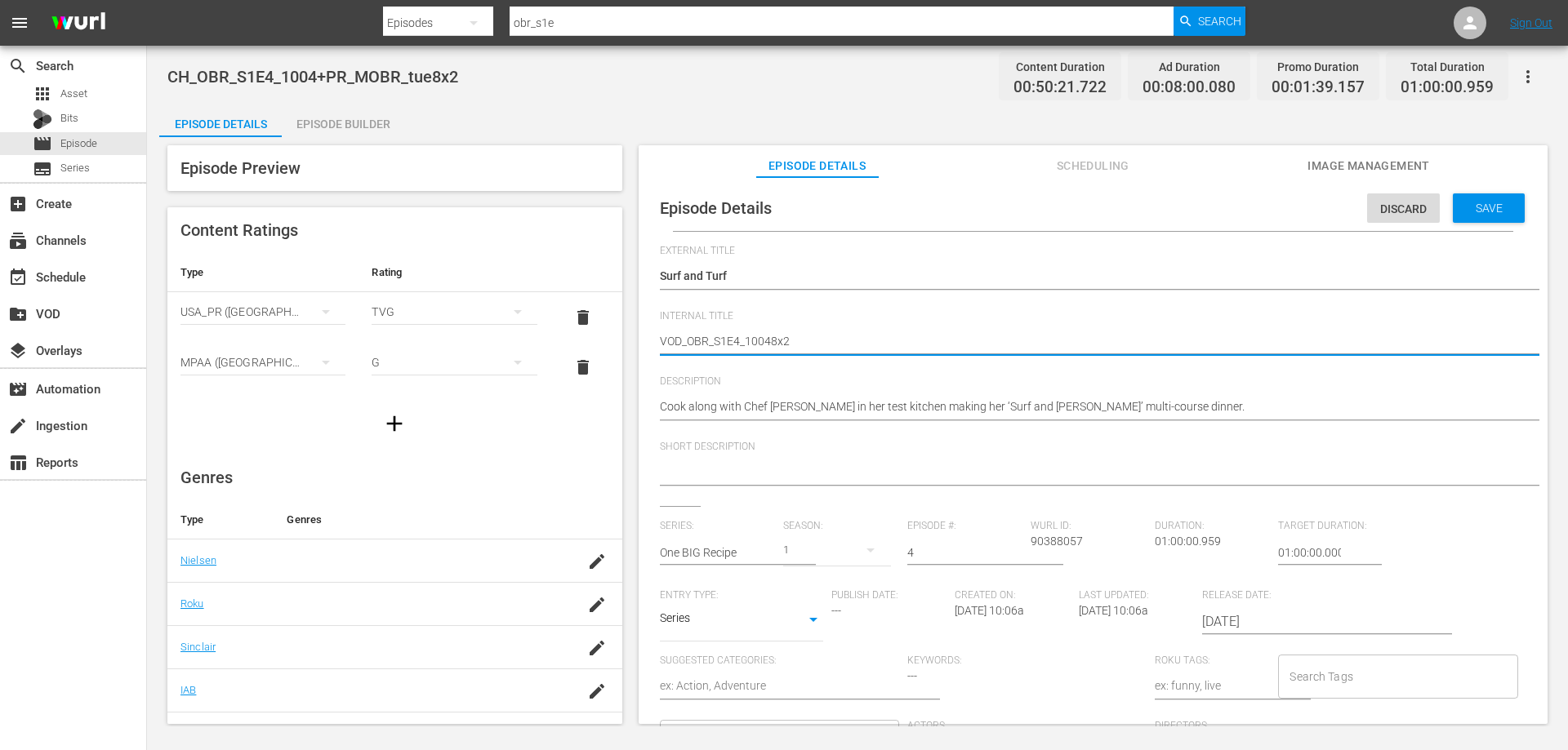
type textarea "VOD_OBR_S1E4_1004x2"
type textarea "VOD_OBR_S1E4_10042"
type textarea "VOD_OBR_S1E4_1004"
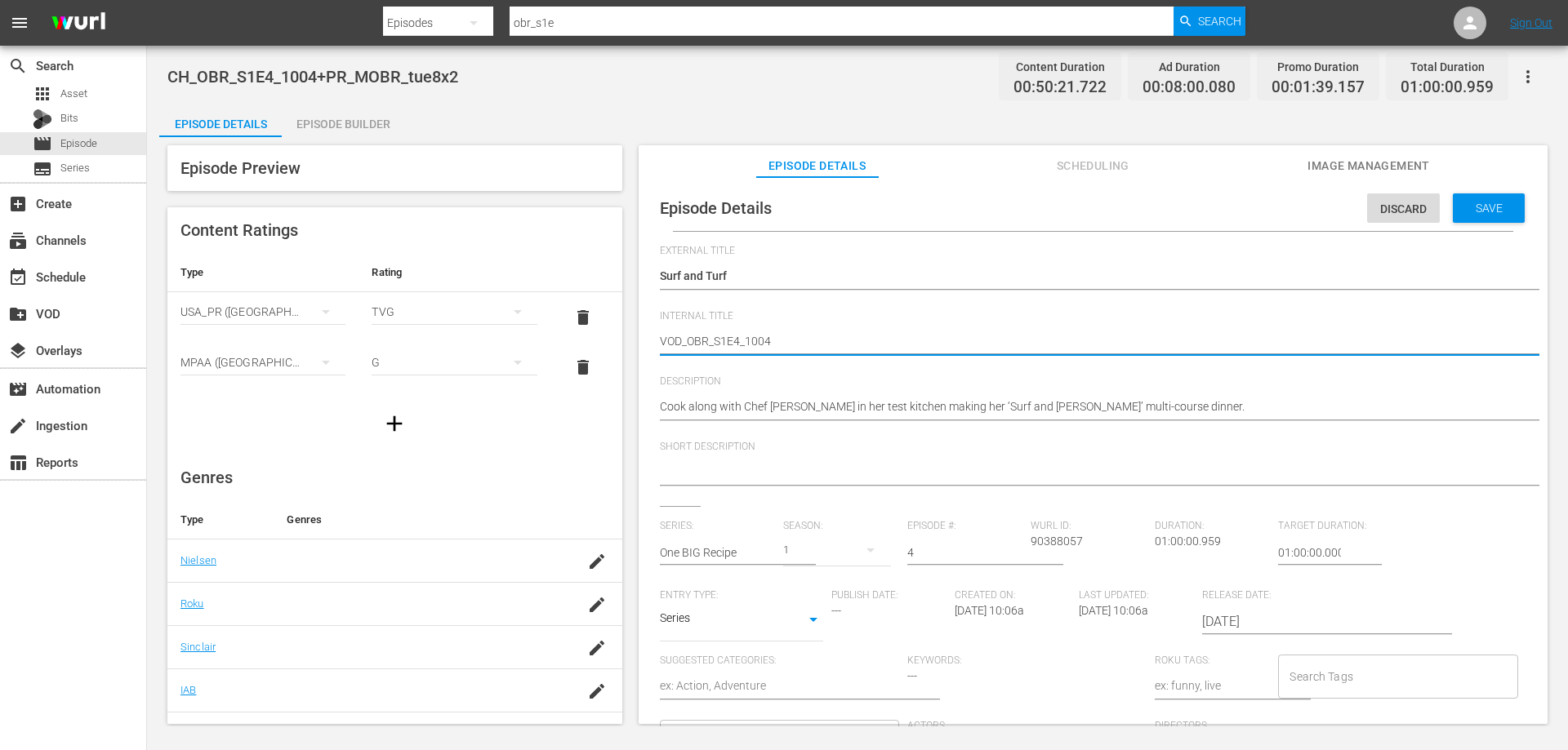
type textarea "VOD_OBR_S1E4_1004_"
type textarea "VOD_OBR_S1E4_1004_S"
type textarea "VOD_OBR_S1E4_1004_Su"
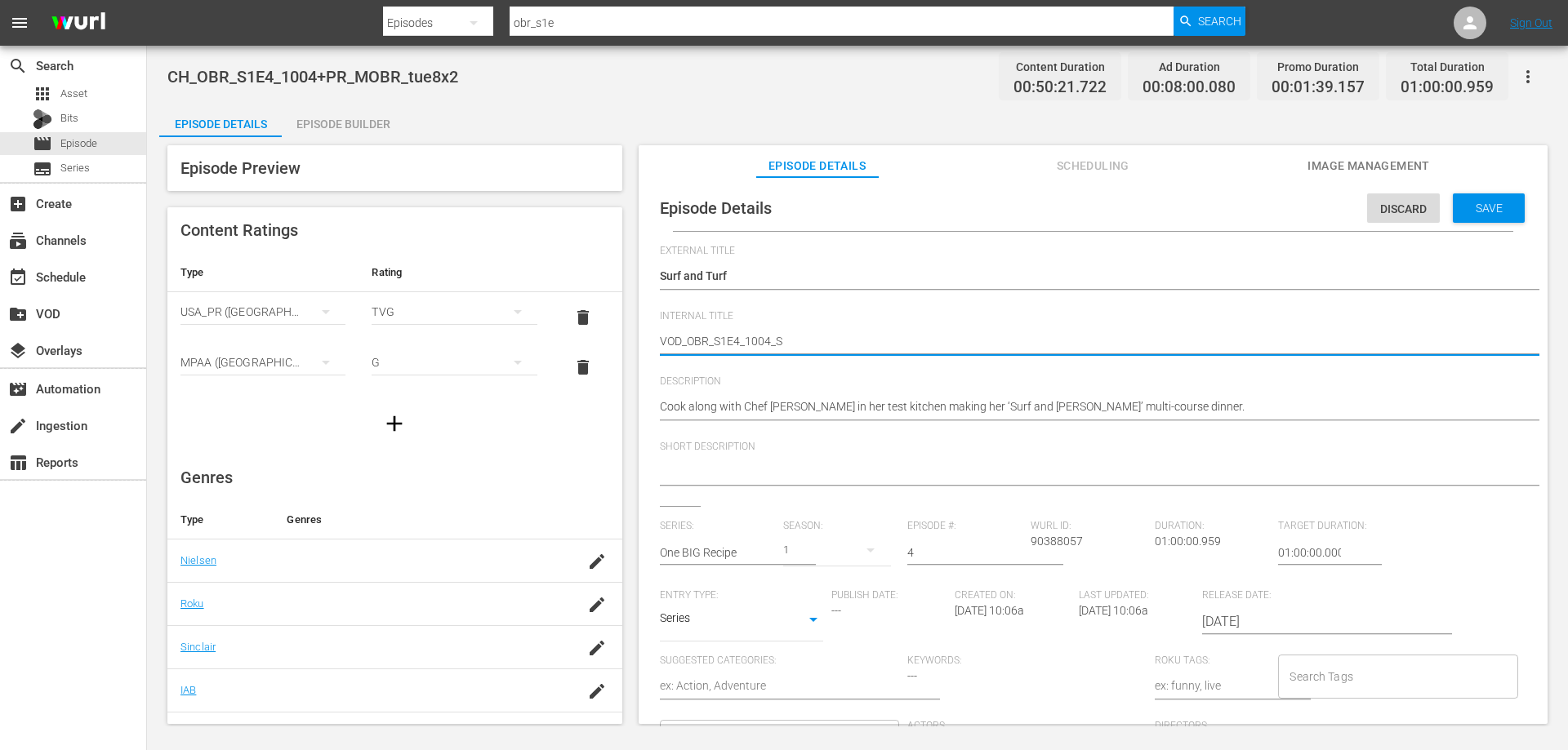
type textarea "VOD_OBR_S1E4_1004_Su"
type textarea "VOD_OBR_S1E4_1004_Sur"
type textarea "VOD_OBR_S1E4_1004_Surf"
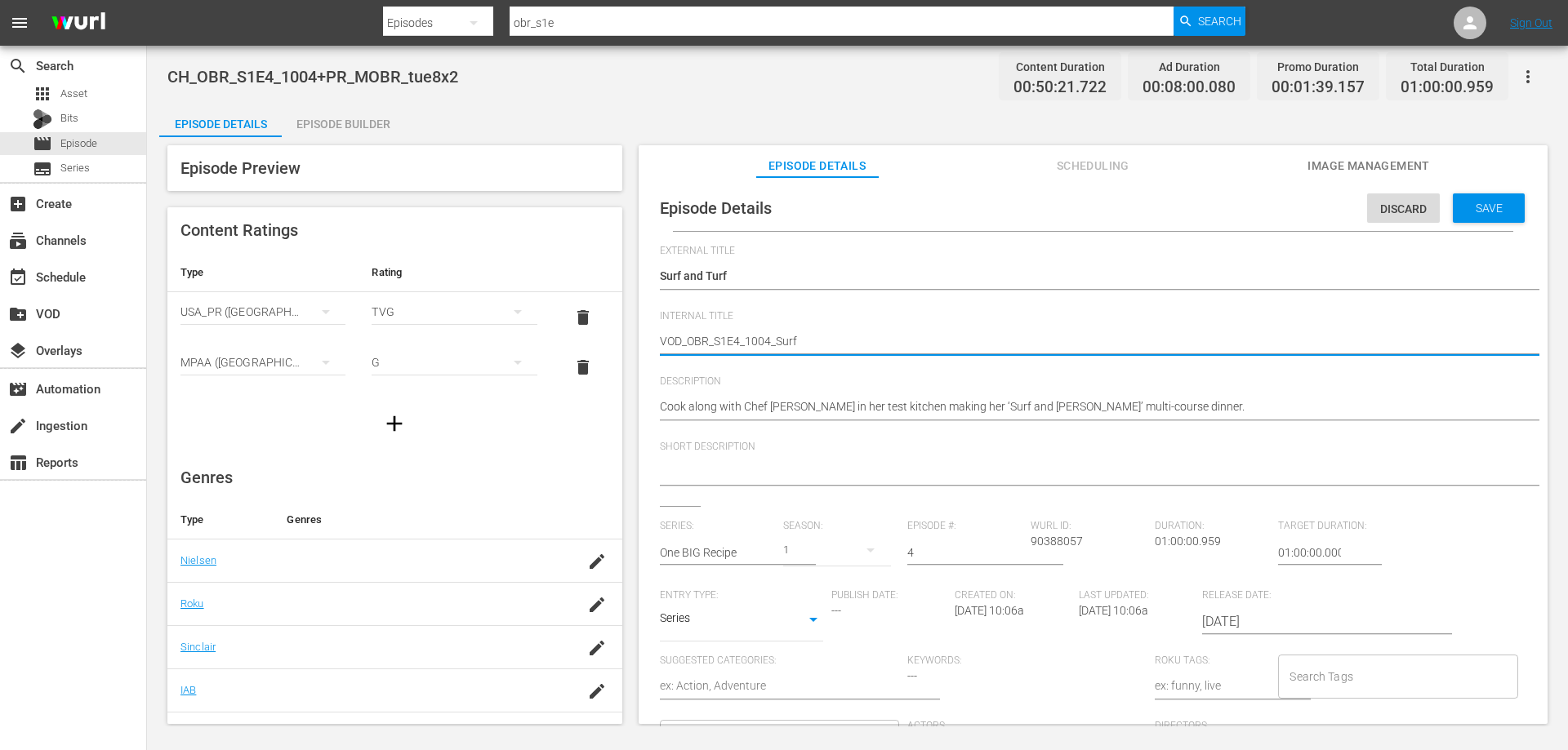
type textarea "VOD_OBR_S1E4_1004_SurfA"
type textarea "VOD_OBR_S1E4_1004_SurfAn"
type textarea "VOD_OBR_S1E4_1004_SurfAnd"
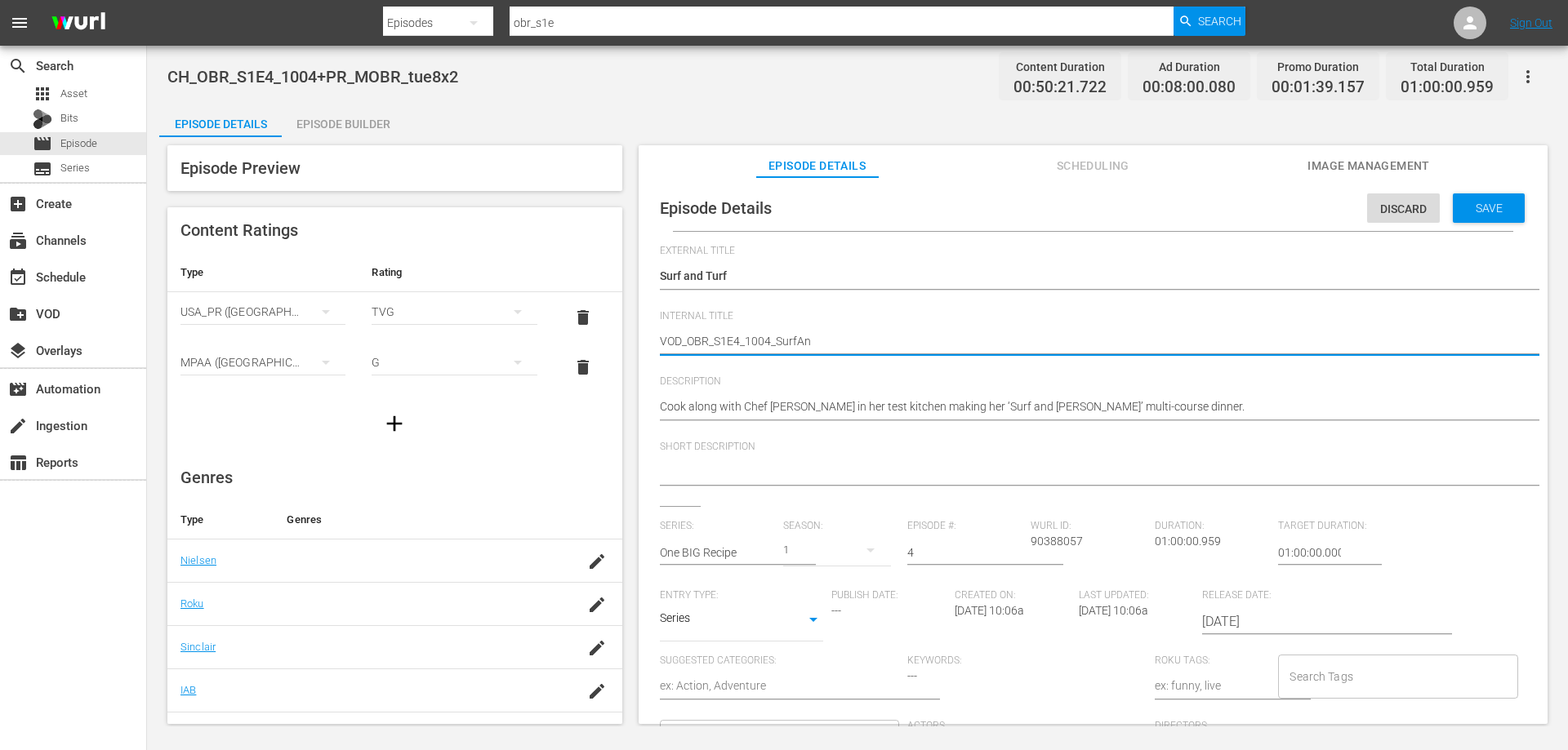
type textarea "VOD_OBR_S1E4_1004_SurfAnd"
type textarea "VOD_OBR_S1E4_1004_SurfAndT"
type textarea "VOD_OBR_S1E4_1004_SurfAndTu"
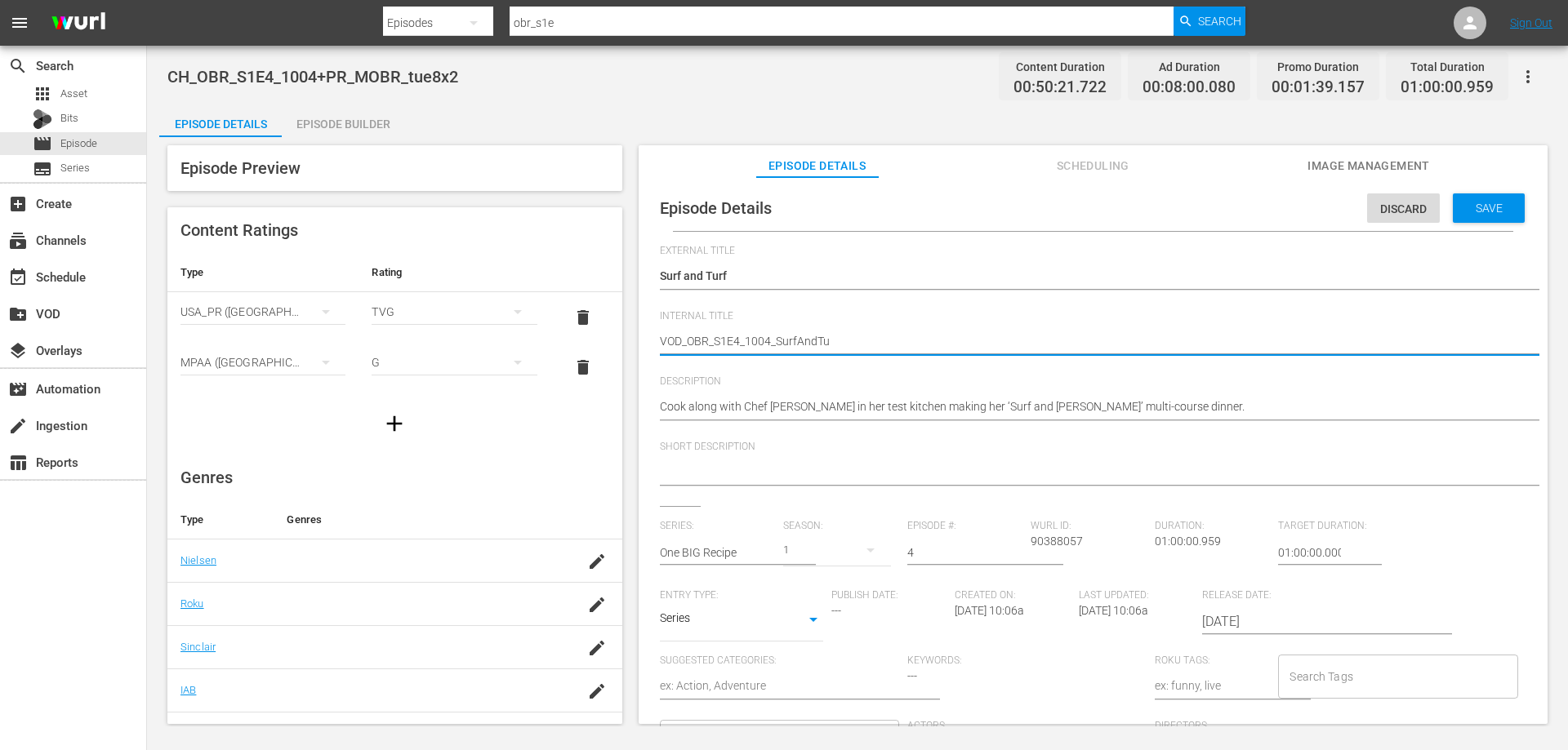
type textarea "VOD_OBR_S1E4_1004_SurfAndTur"
type textarea "VOD_OBR_S1E4_1004_SurfAndTurg"
type textarea "VOD_OBR_S1E4_1004_SurfAndTur"
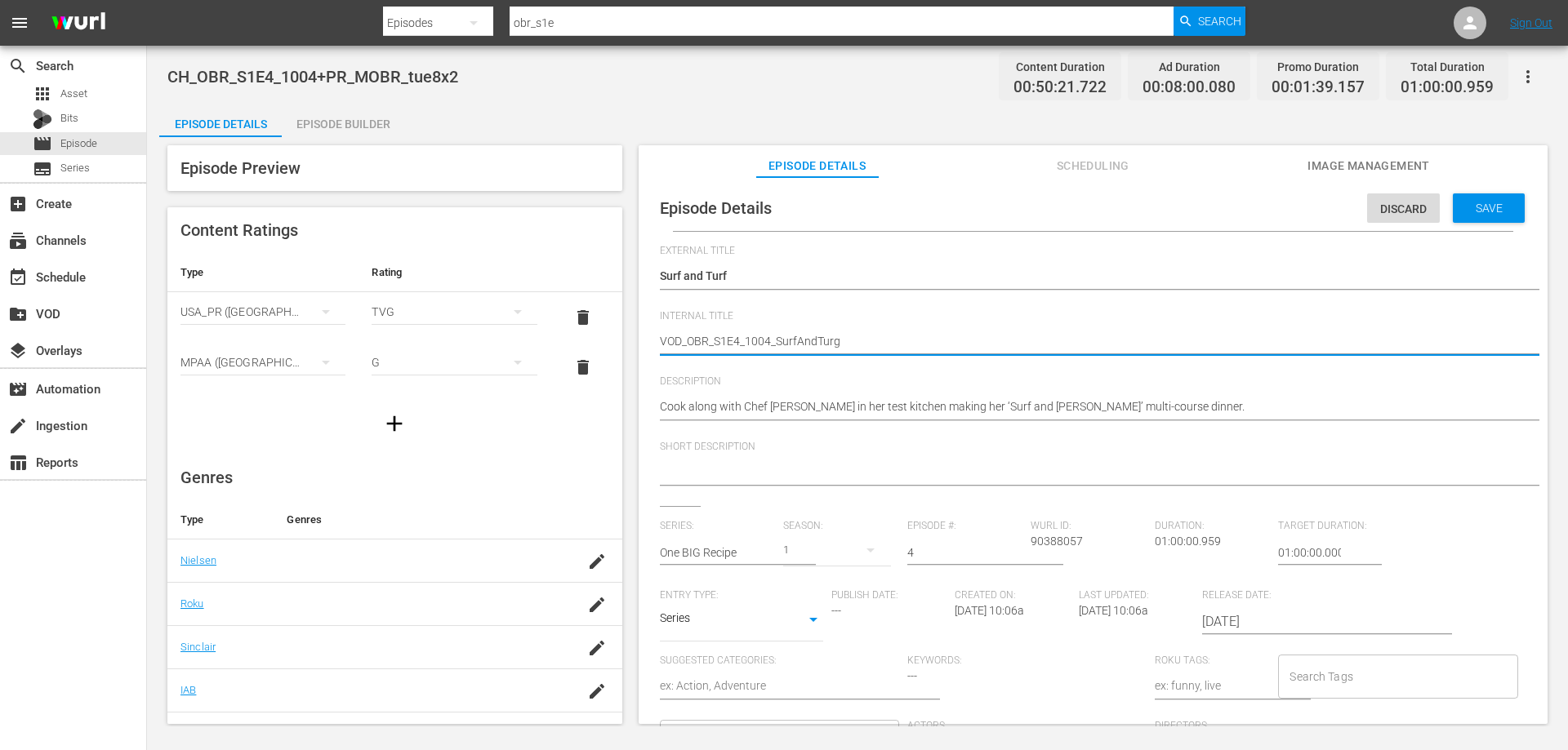
type textarea "VOD_OBR_S1E4_1004_SurfAndTur"
type textarea "VOD_OBR_S1E4_1004_SurfAndTurf"
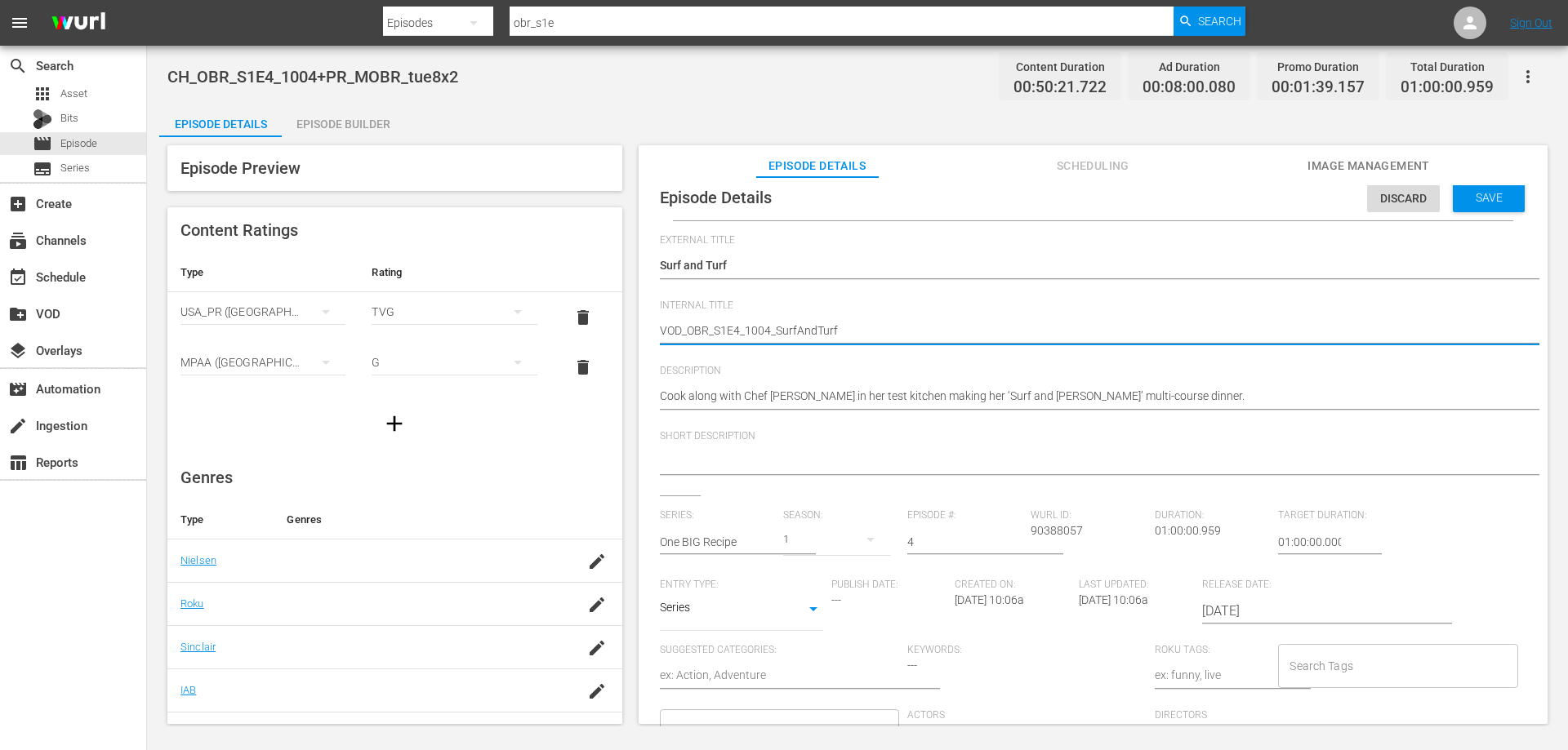
scroll to position [16, 0]
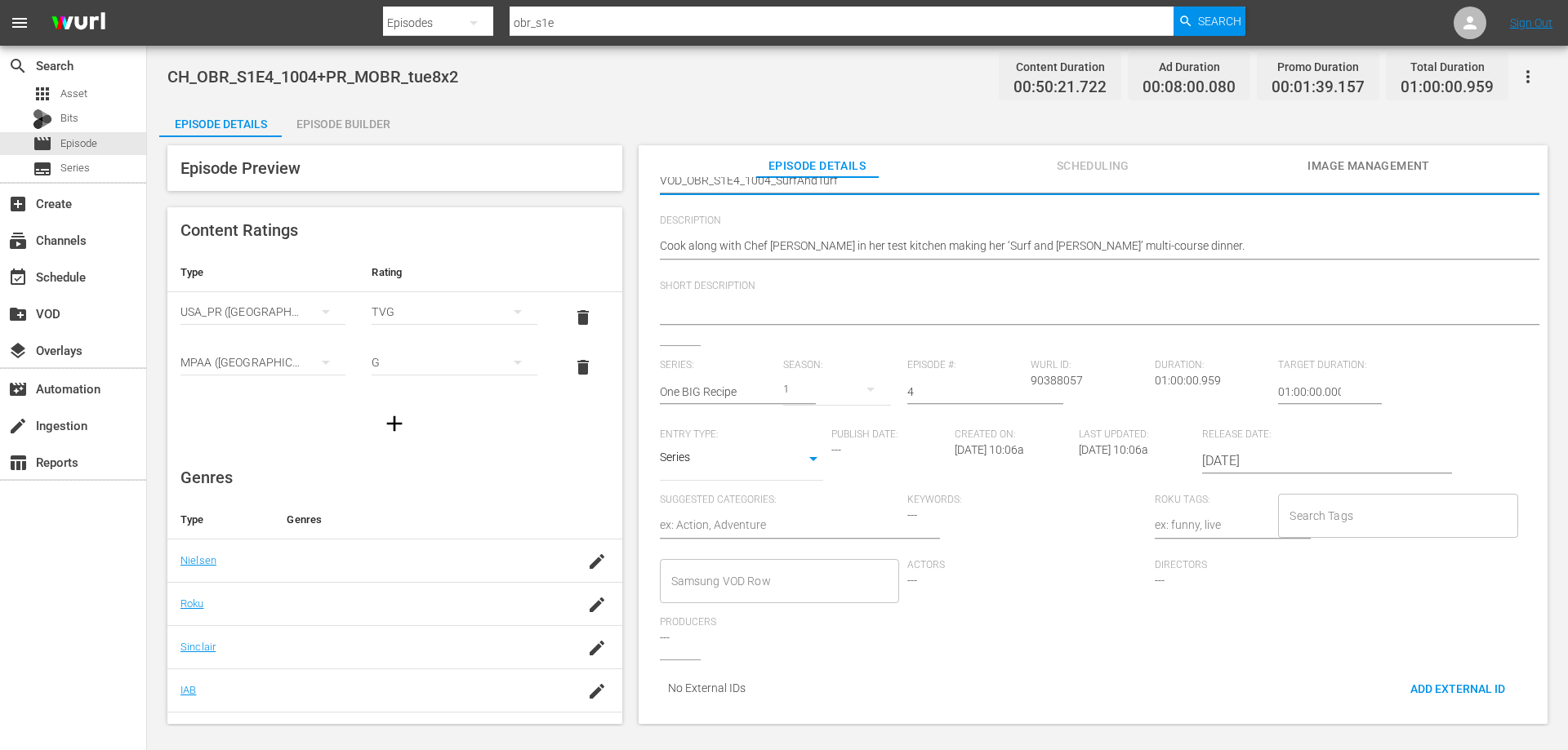
type textarea "VOD_OBR_S1E4_1004_SurfAndTurf"
click at [784, 566] on input "Samsung VOD Row" at bounding box center [767, 581] width 200 height 29
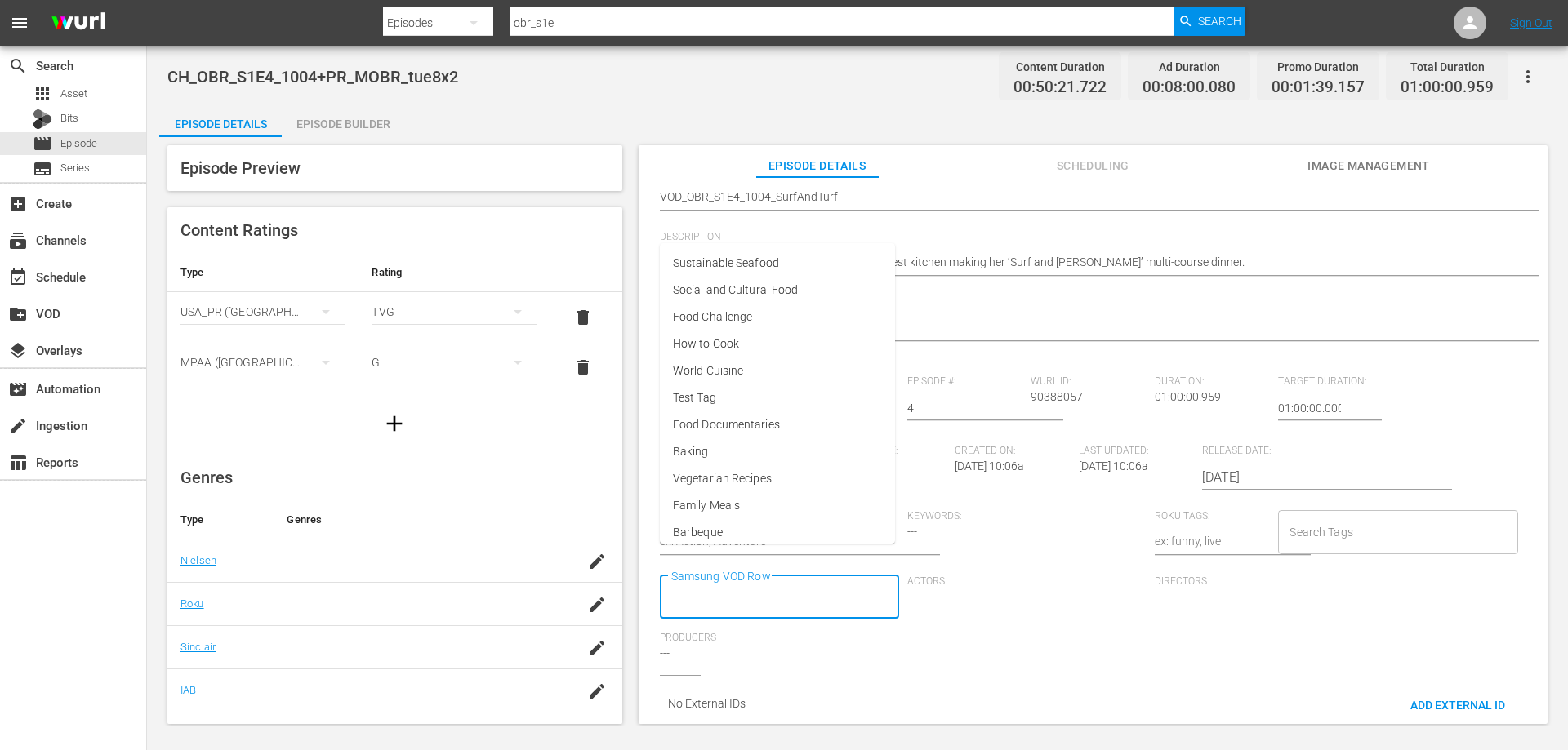
scroll to position [0, 0]
click at [740, 521] on span "Family Meals" at bounding box center [706, 521] width 67 height 17
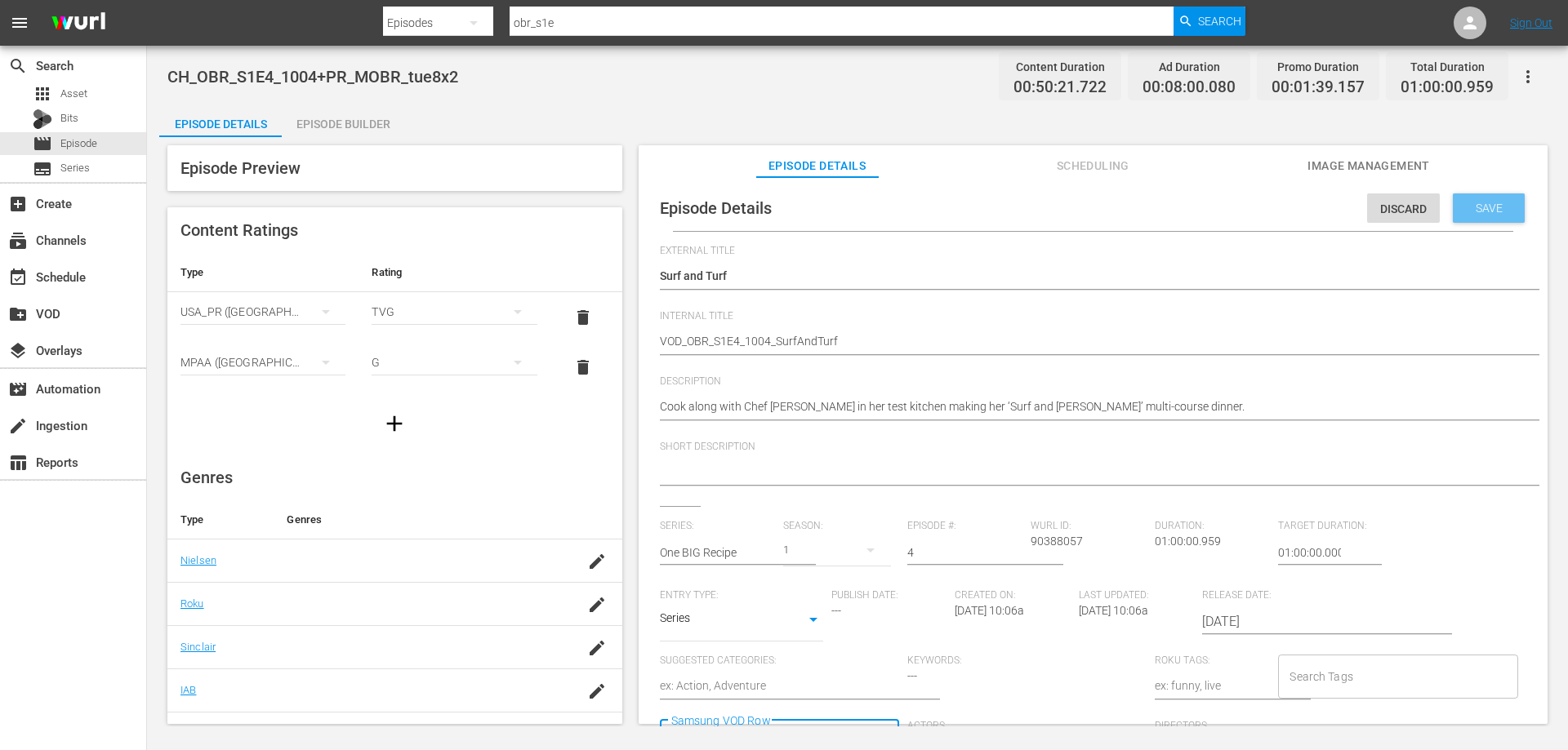
click at [1488, 199] on div "Save" at bounding box center [1489, 208] width 72 height 29
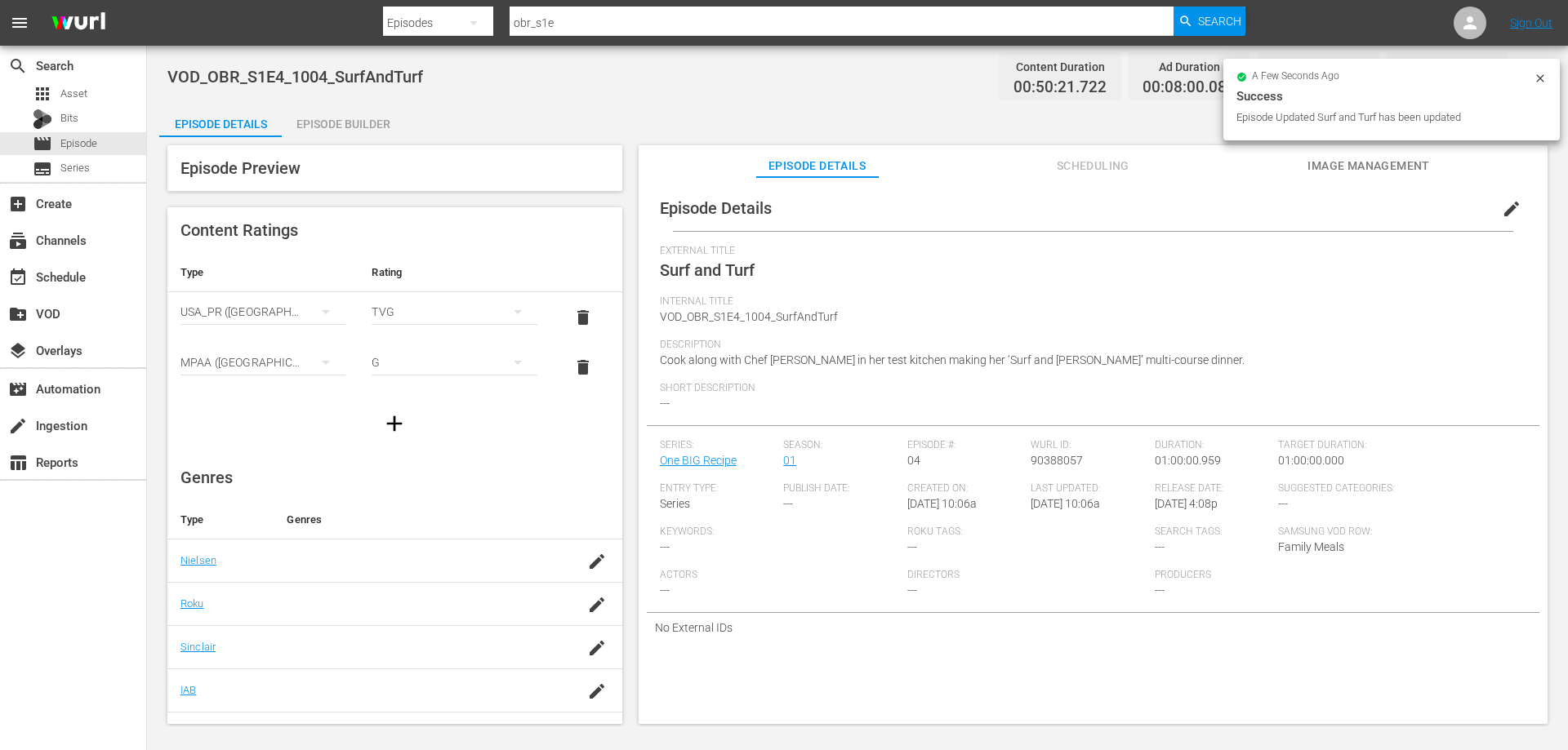
click at [352, 124] on div "Episode Builder" at bounding box center [343, 124] width 122 height 39
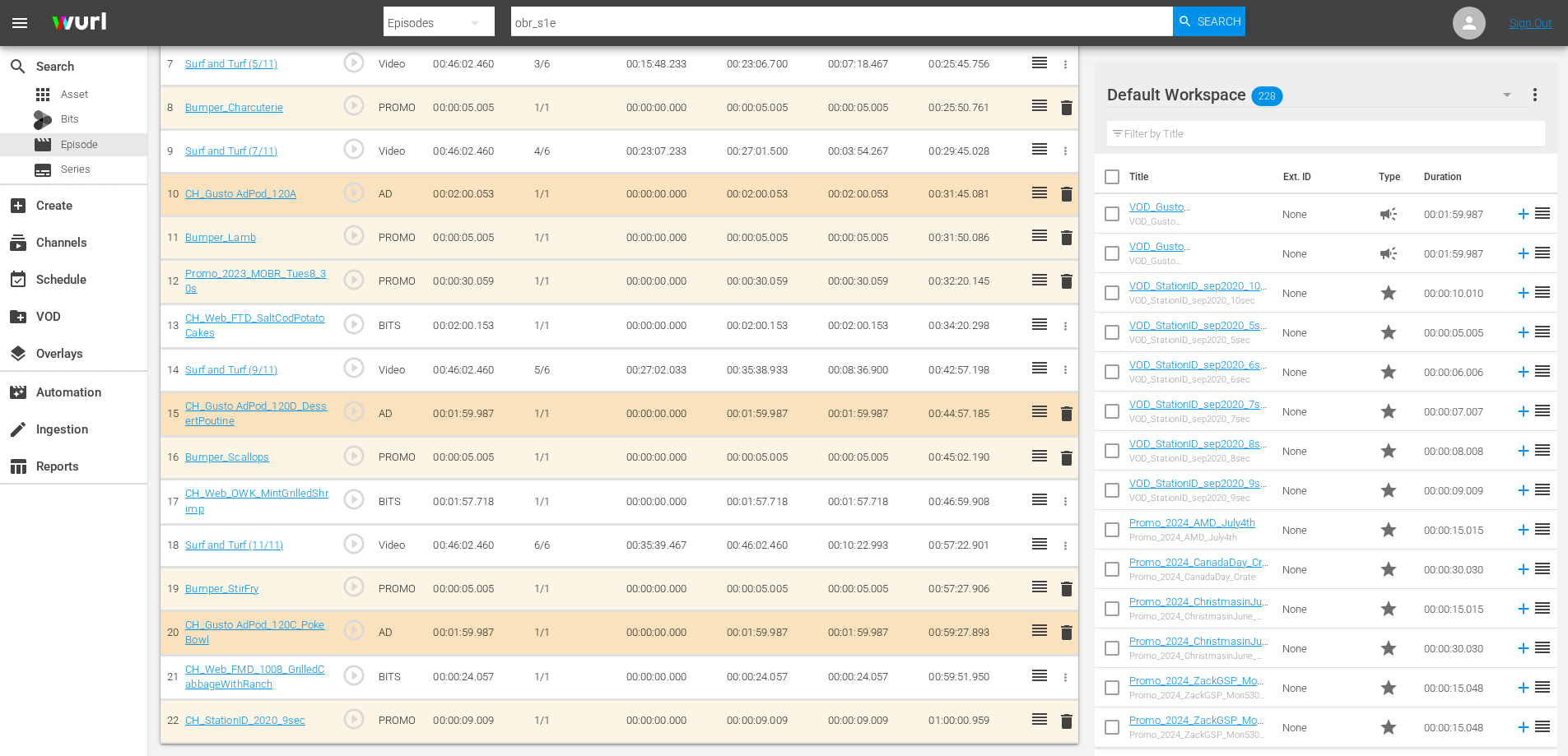
scroll to position [464, 0]
click at [1064, 721] on span "delete" at bounding box center [1066, 721] width 19 height 19
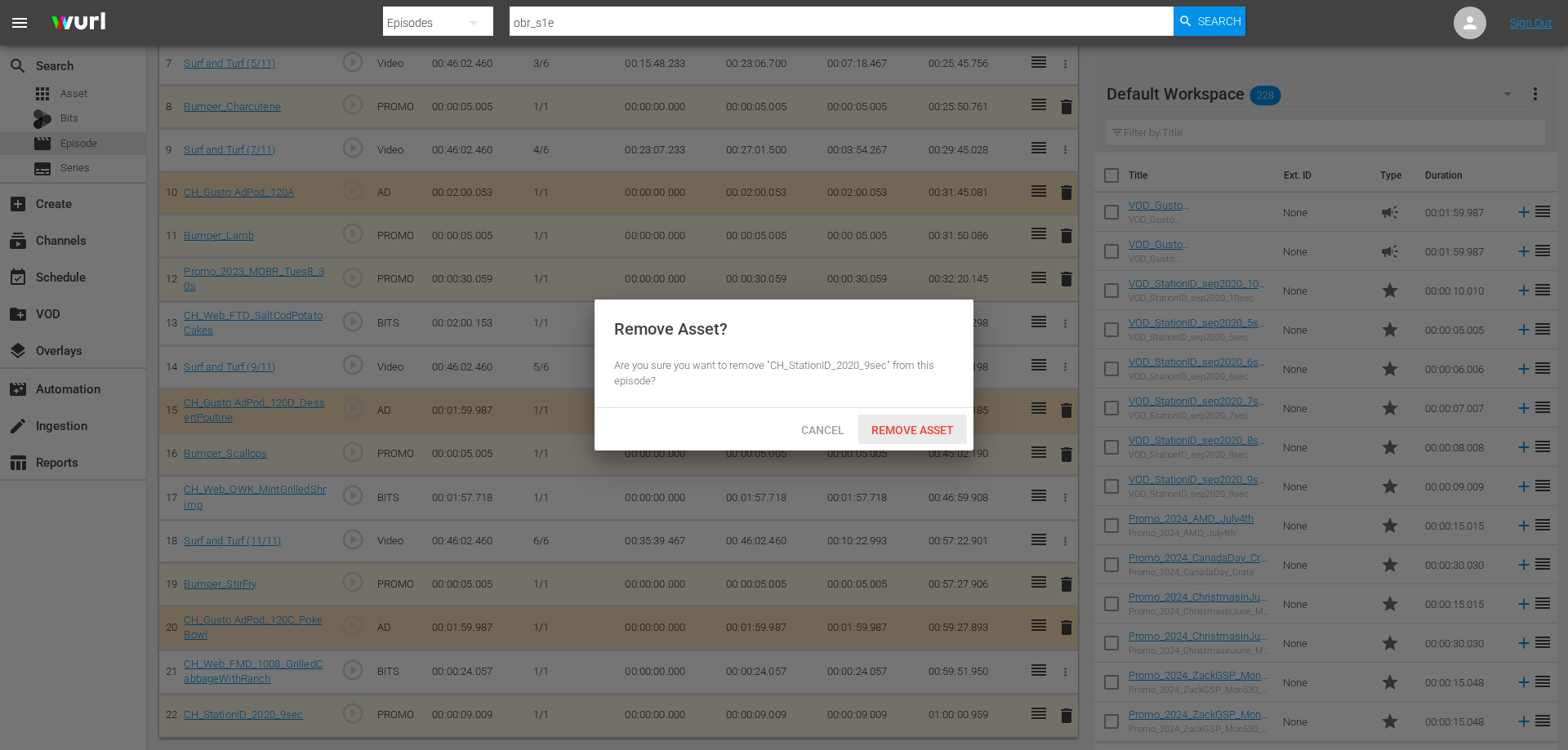
click at [902, 431] on span "Remove Asset" at bounding box center [912, 430] width 108 height 13
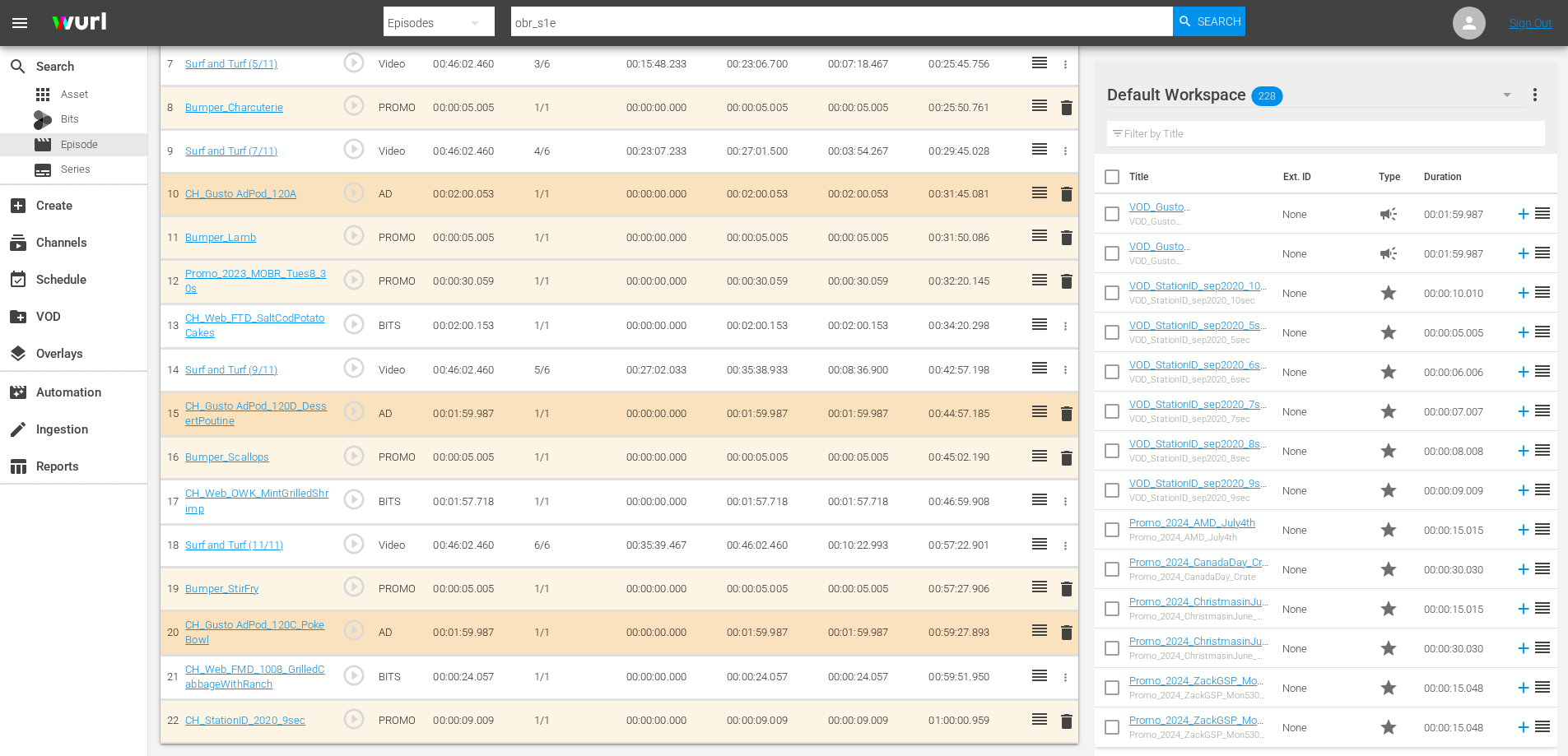
click at [1067, 678] on icon "button" at bounding box center [1064, 676] width 12 height 12
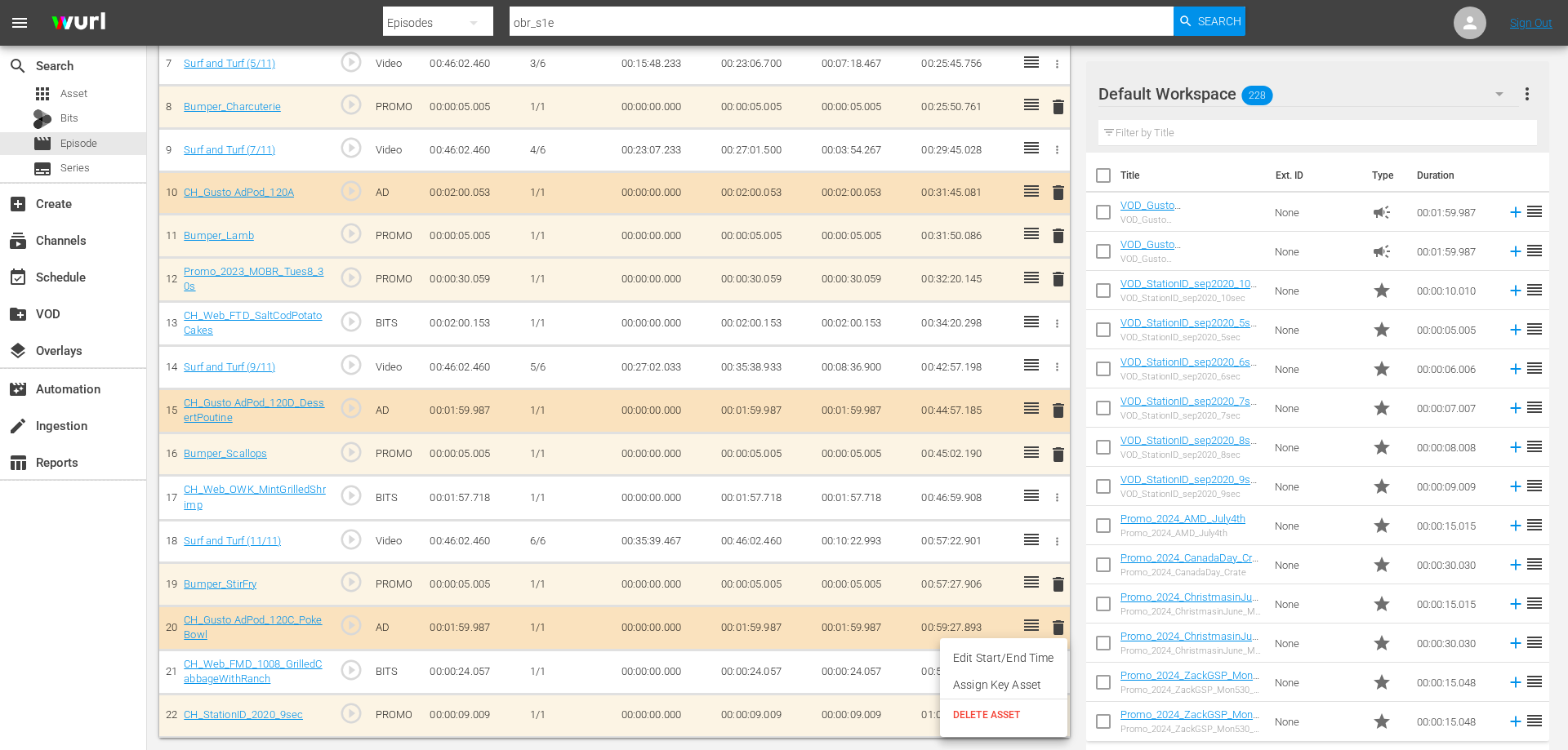
click at [1021, 724] on li "DELETE ASSET" at bounding box center [1003, 715] width 128 height 31
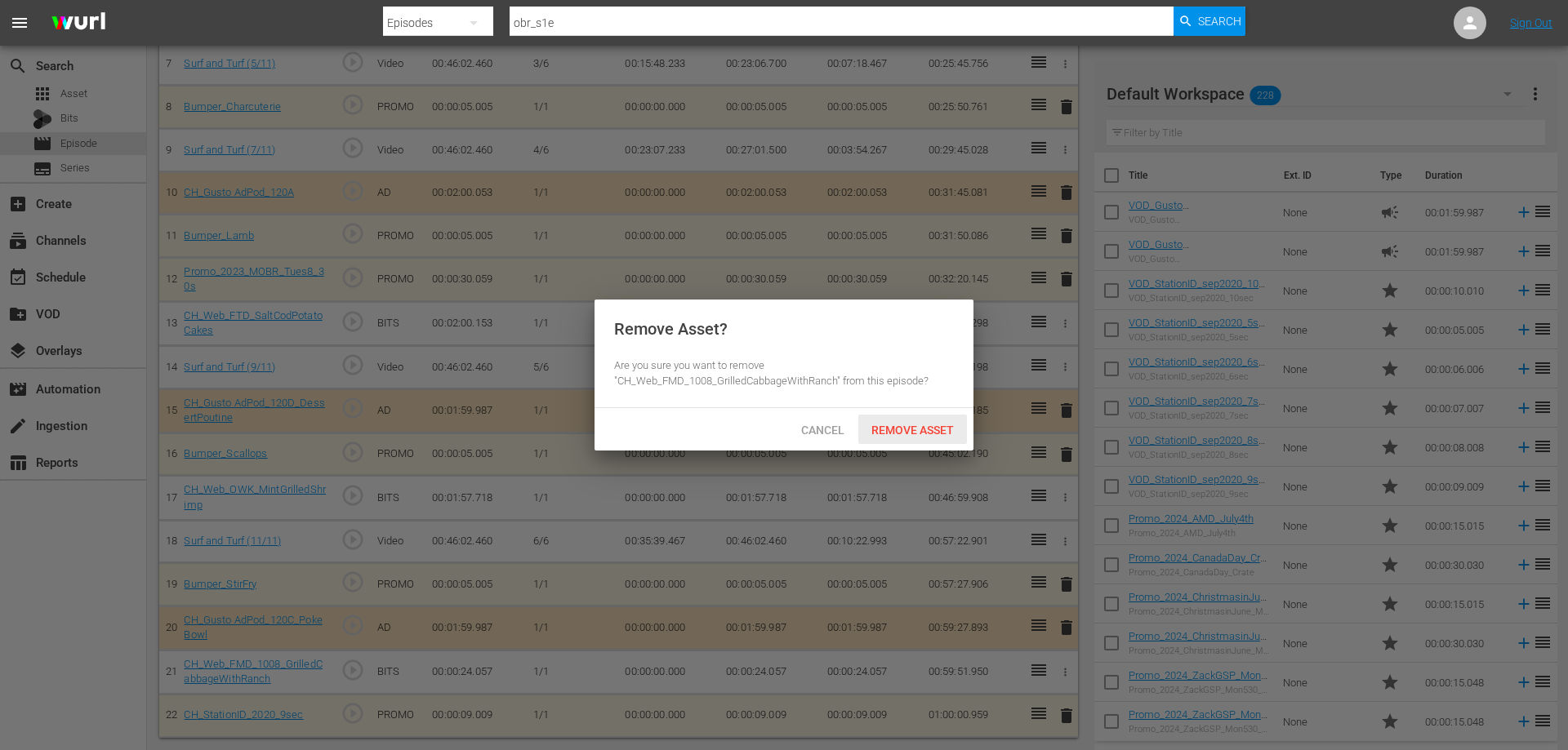
click at [872, 420] on div "Remove Asset" at bounding box center [912, 430] width 108 height 30
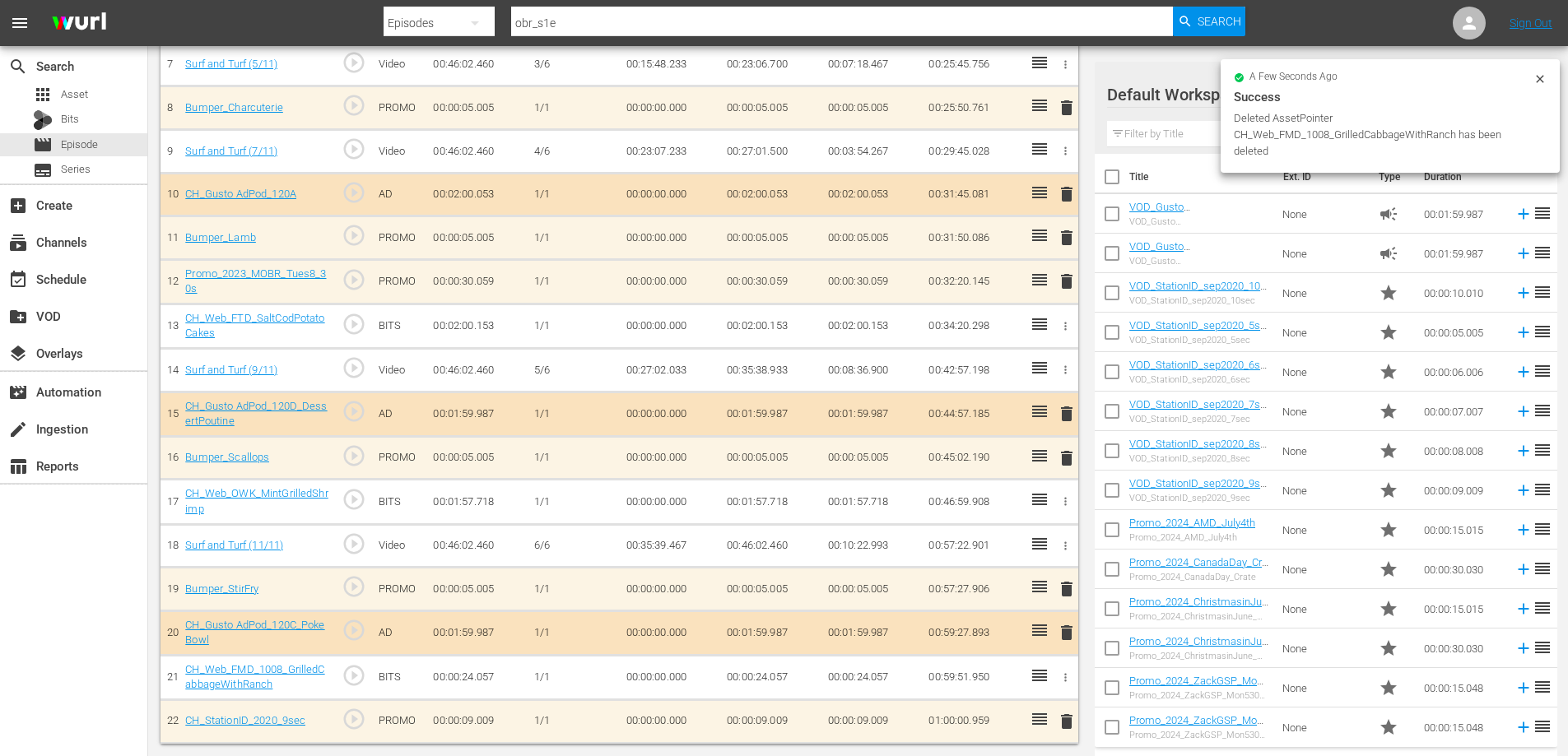
scroll to position [375, 0]
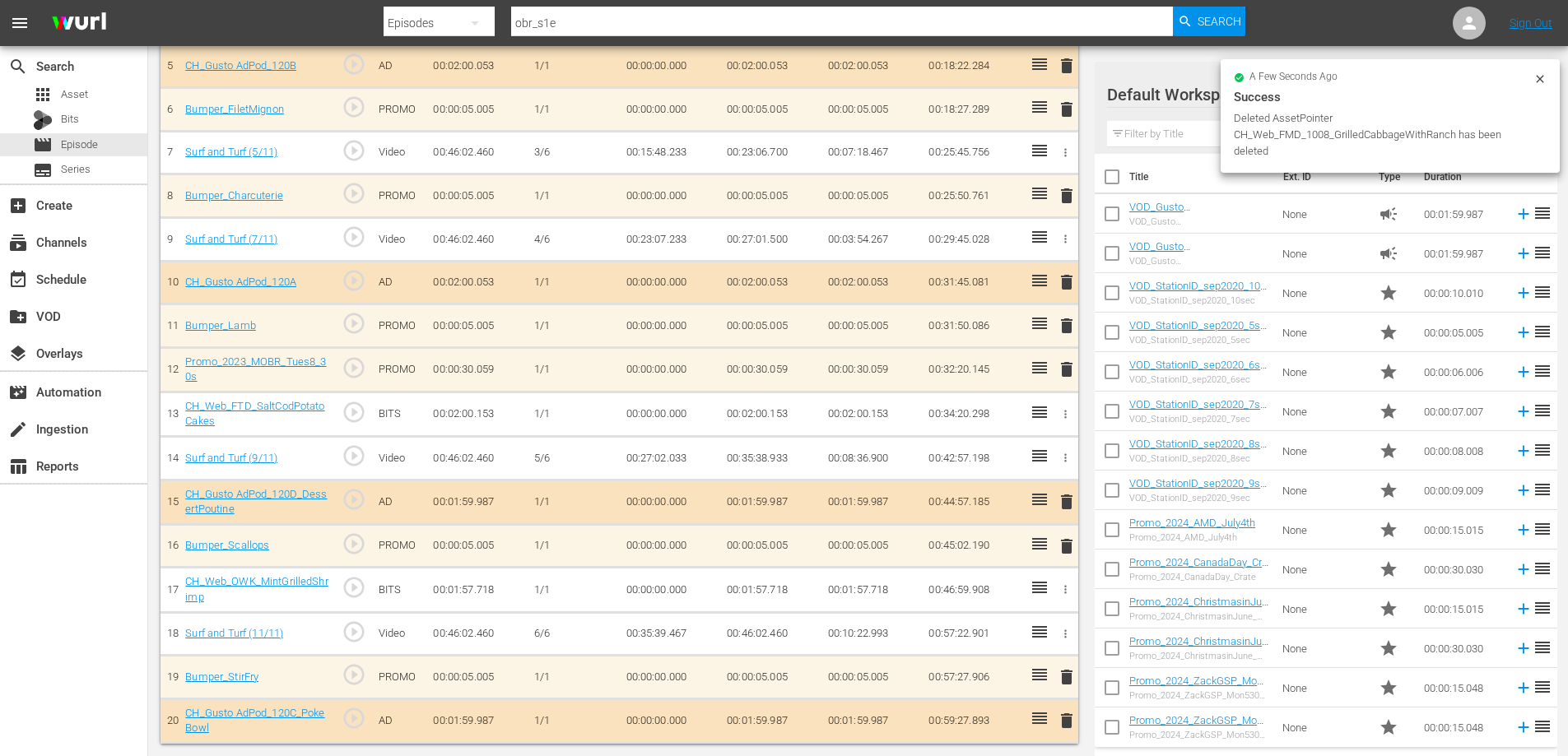
click at [1067, 723] on span "delete" at bounding box center [1066, 720] width 19 height 19
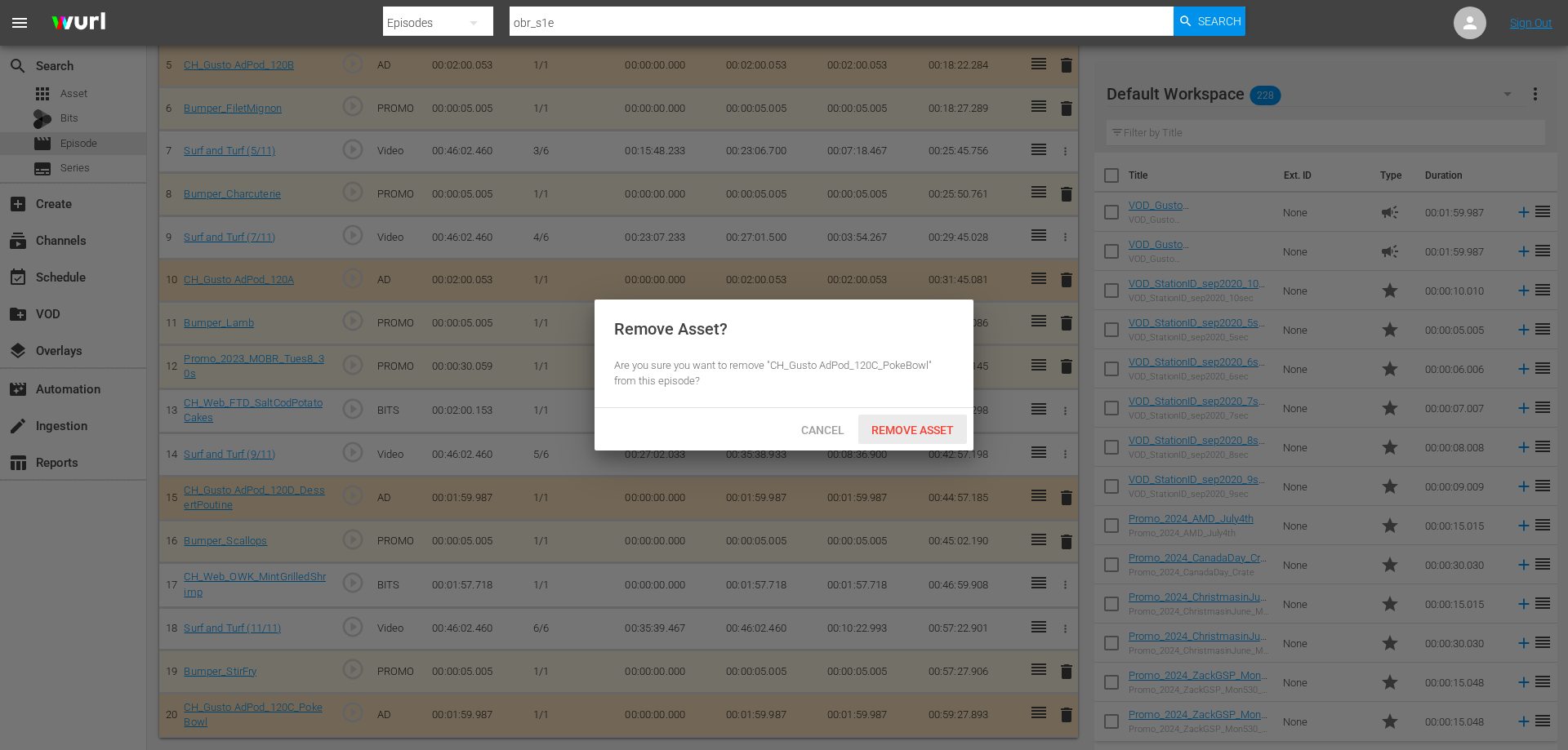
click at [892, 416] on div "Remove Asset" at bounding box center [912, 430] width 108 height 30
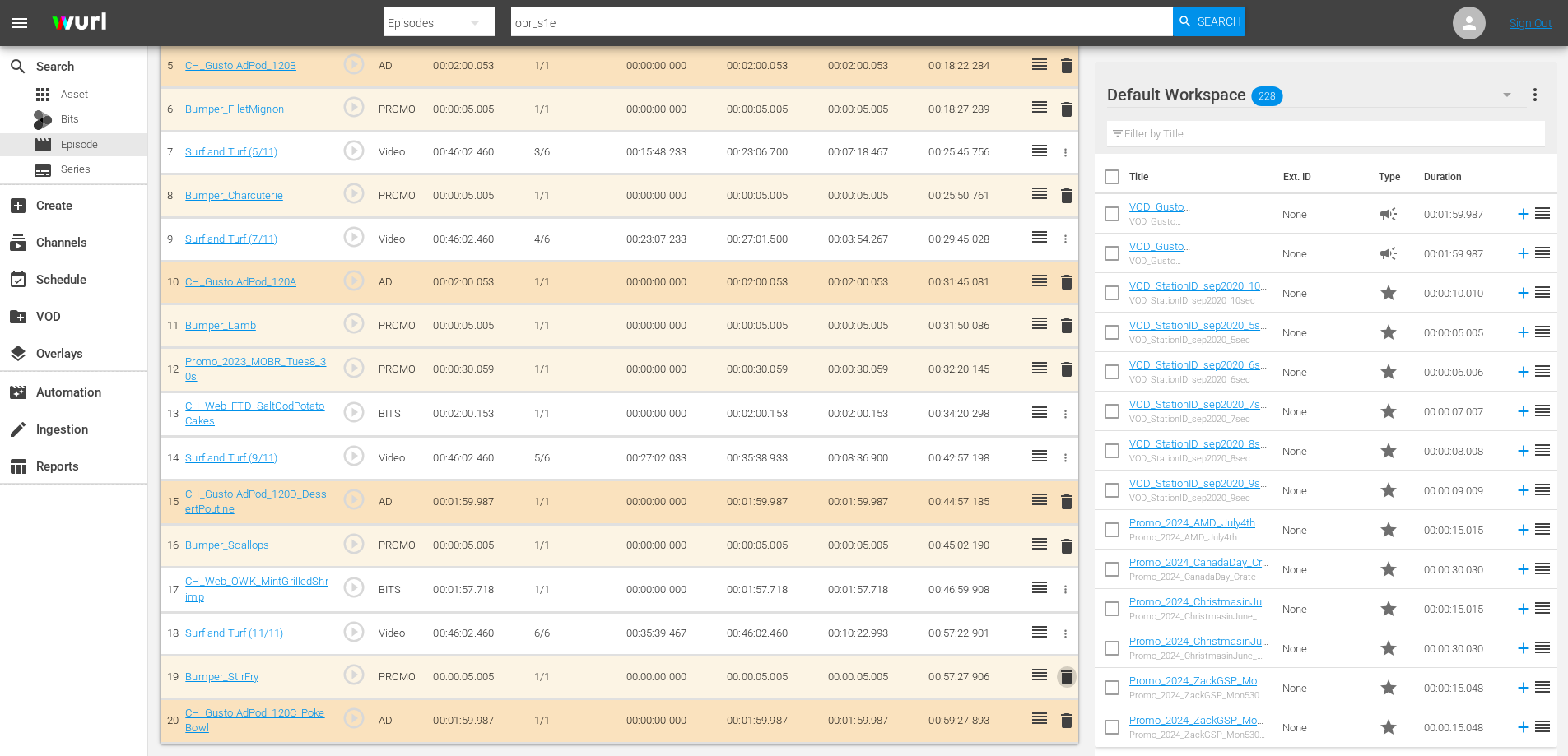
click at [1071, 673] on span "delete" at bounding box center [1066, 676] width 19 height 19
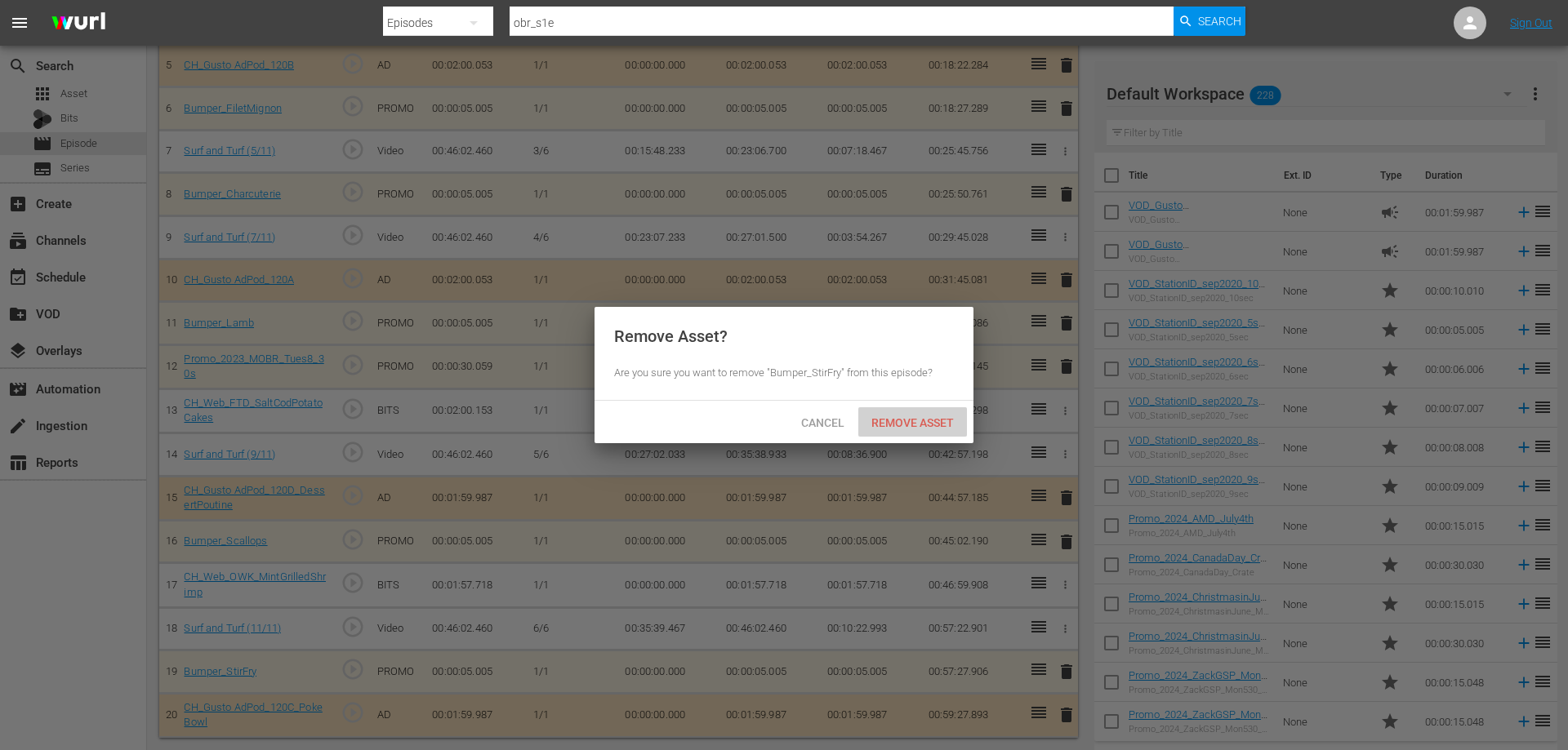
click at [902, 412] on div "Remove Asset" at bounding box center [912, 422] width 108 height 30
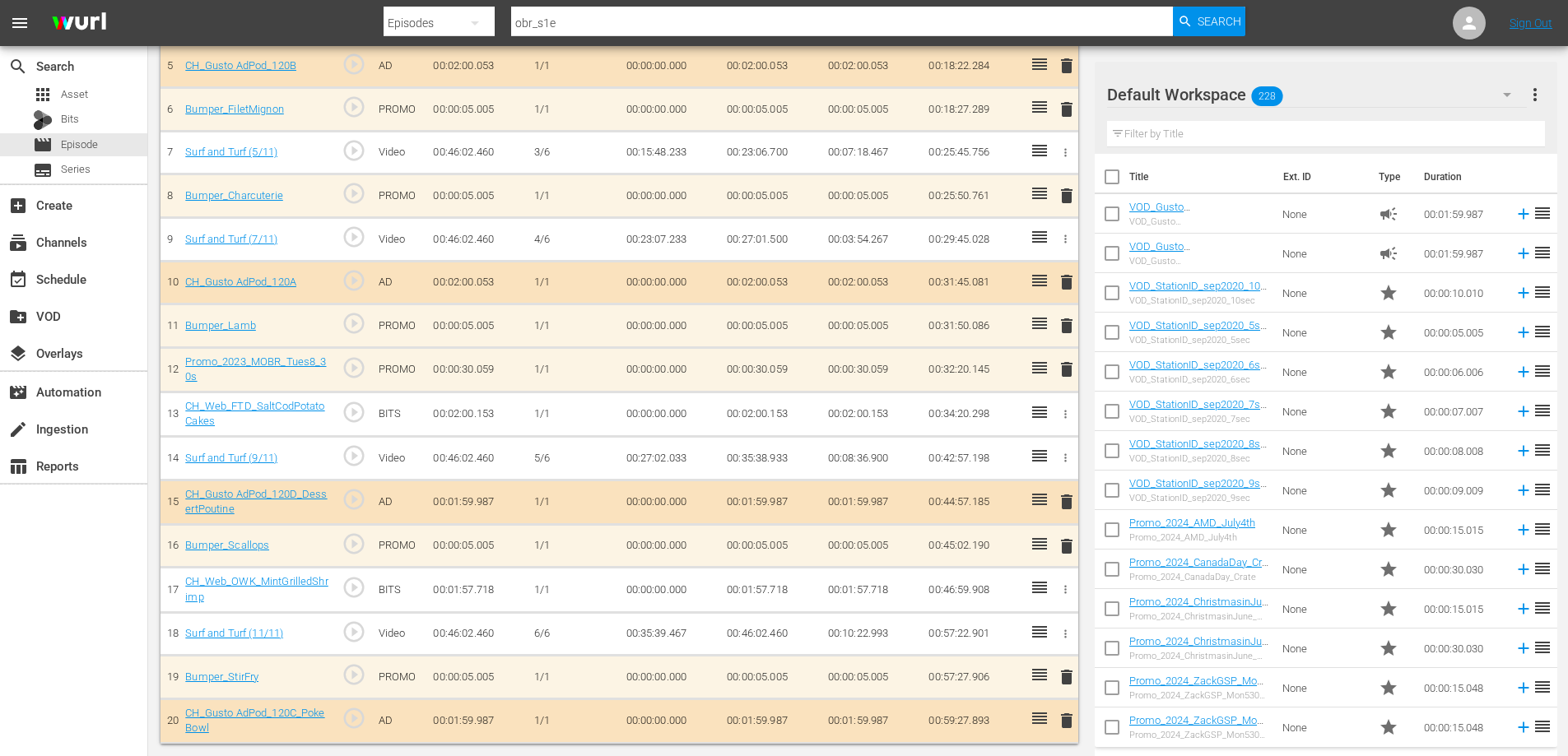
click at [1071, 588] on icon "button" at bounding box center [1064, 589] width 12 height 12
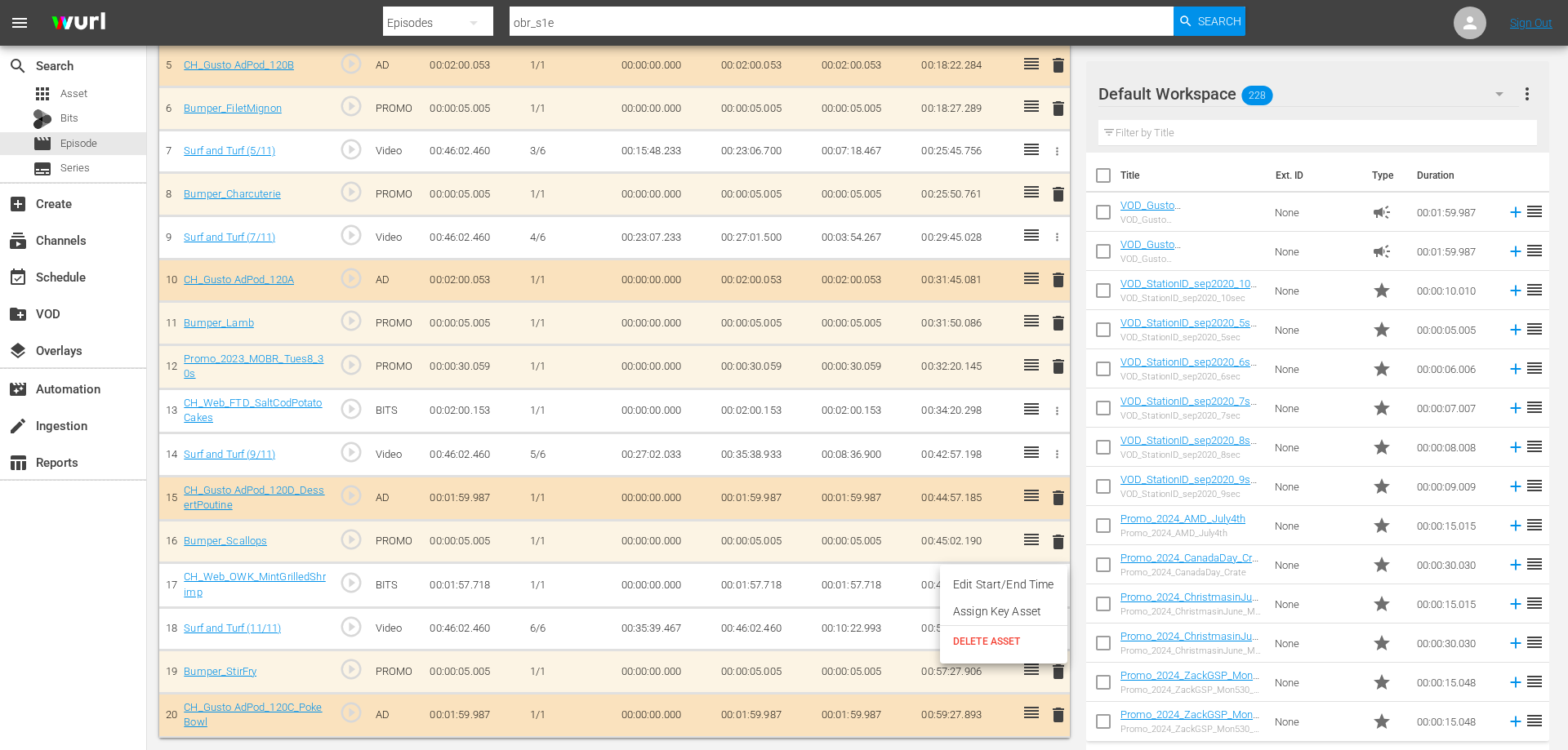
click at [997, 644] on span "DELETE ASSET" at bounding box center [1004, 642] width 101 height 15
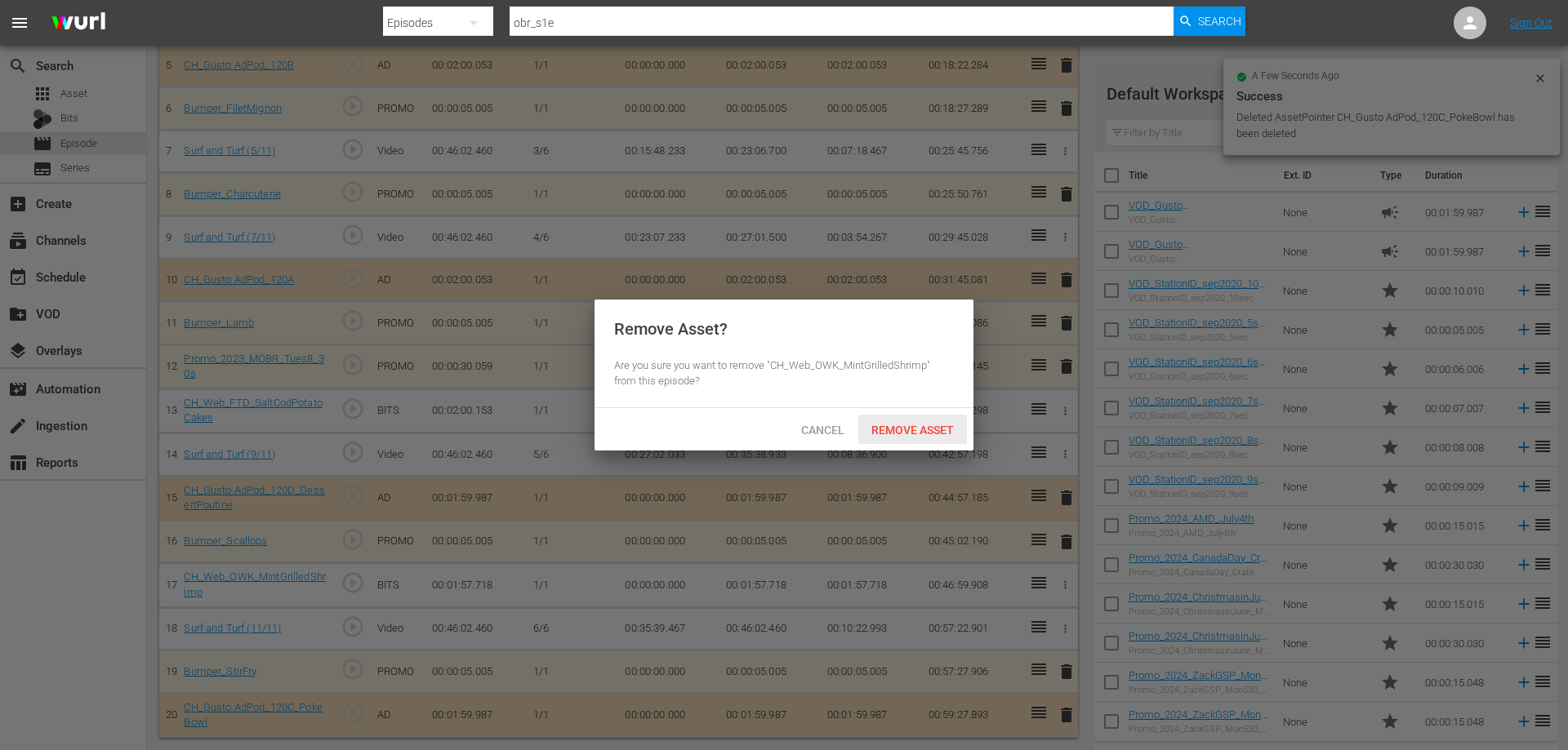
click at [914, 426] on span "Remove Asset" at bounding box center [912, 430] width 108 height 13
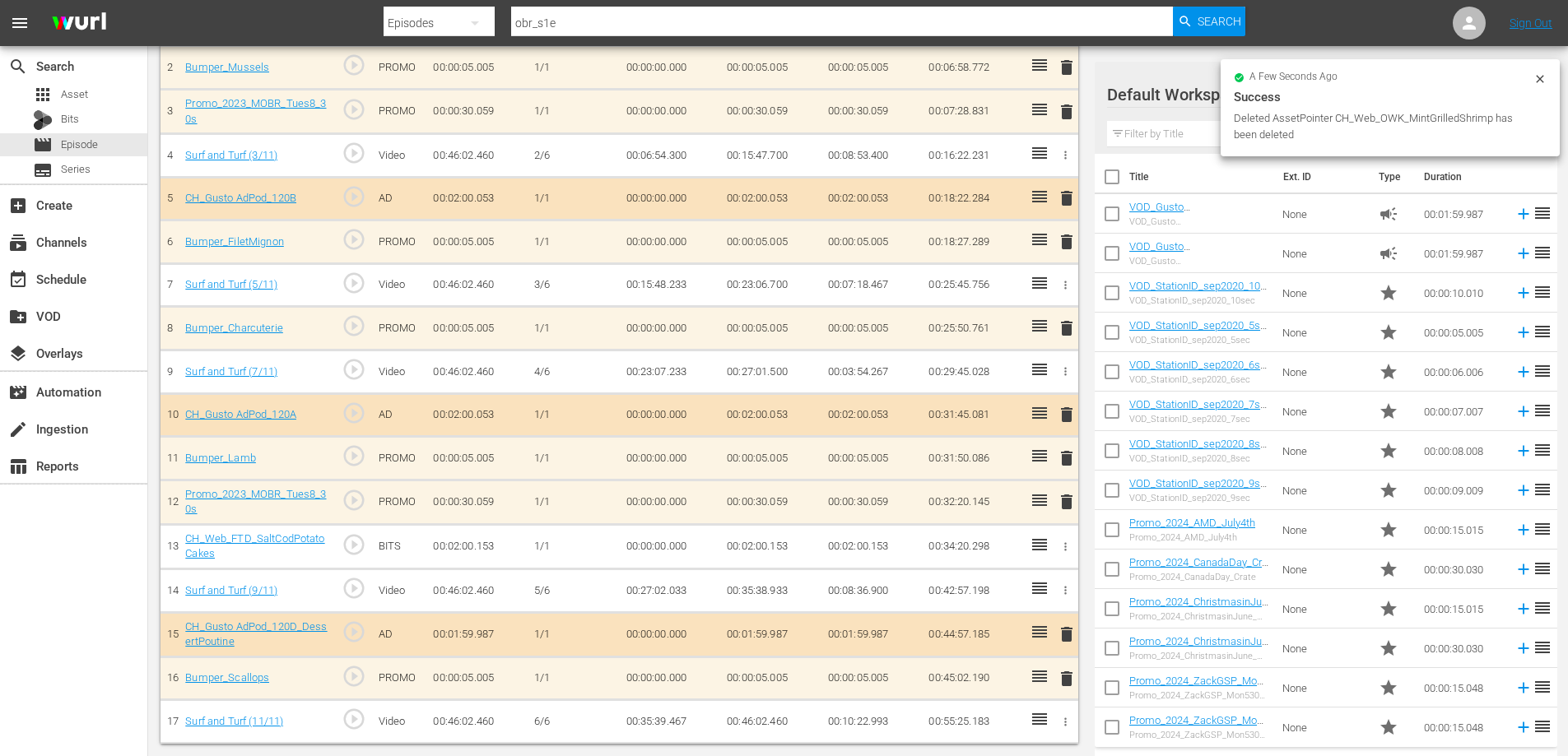
scroll to position [242, 0]
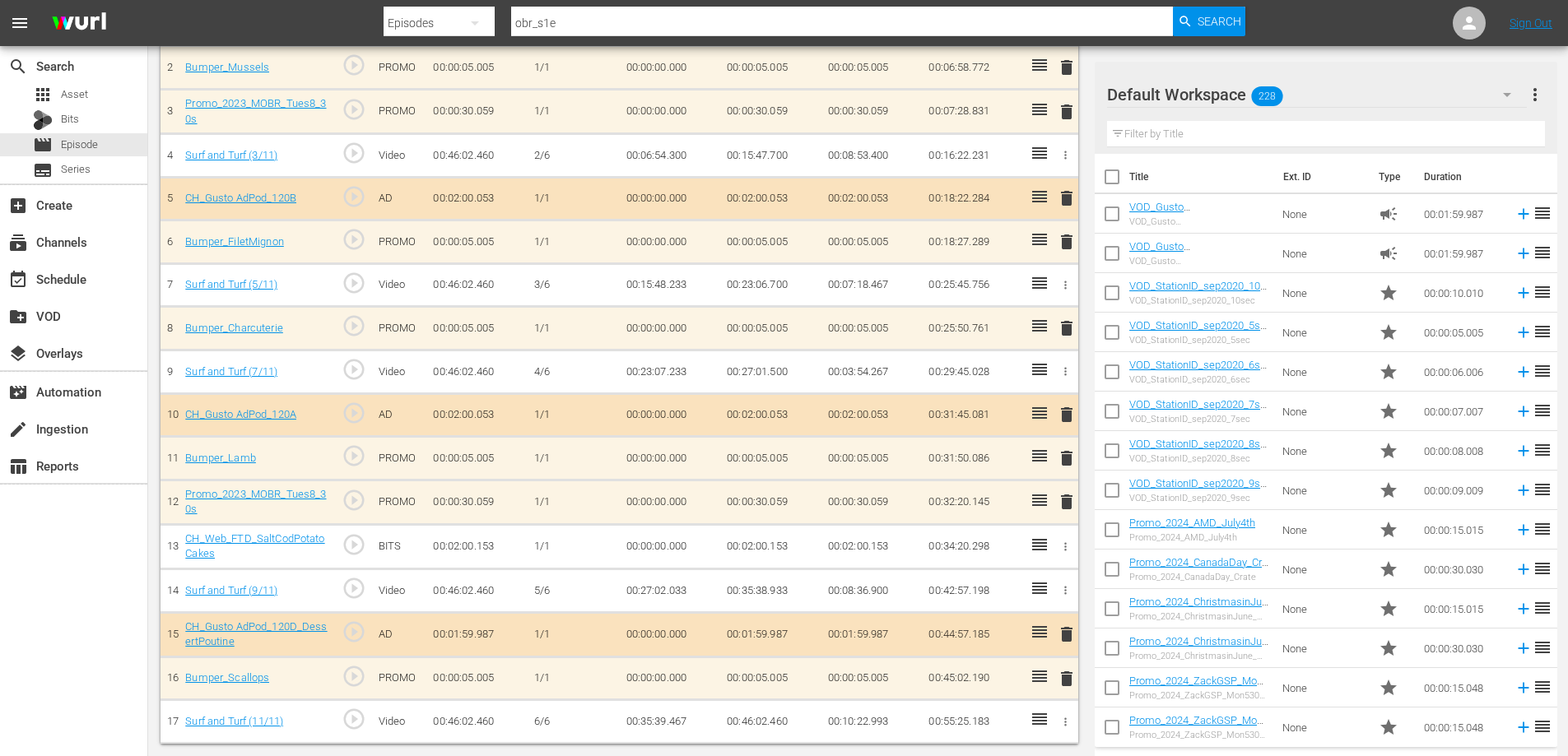
click at [1064, 634] on span "delete" at bounding box center [1066, 634] width 19 height 19
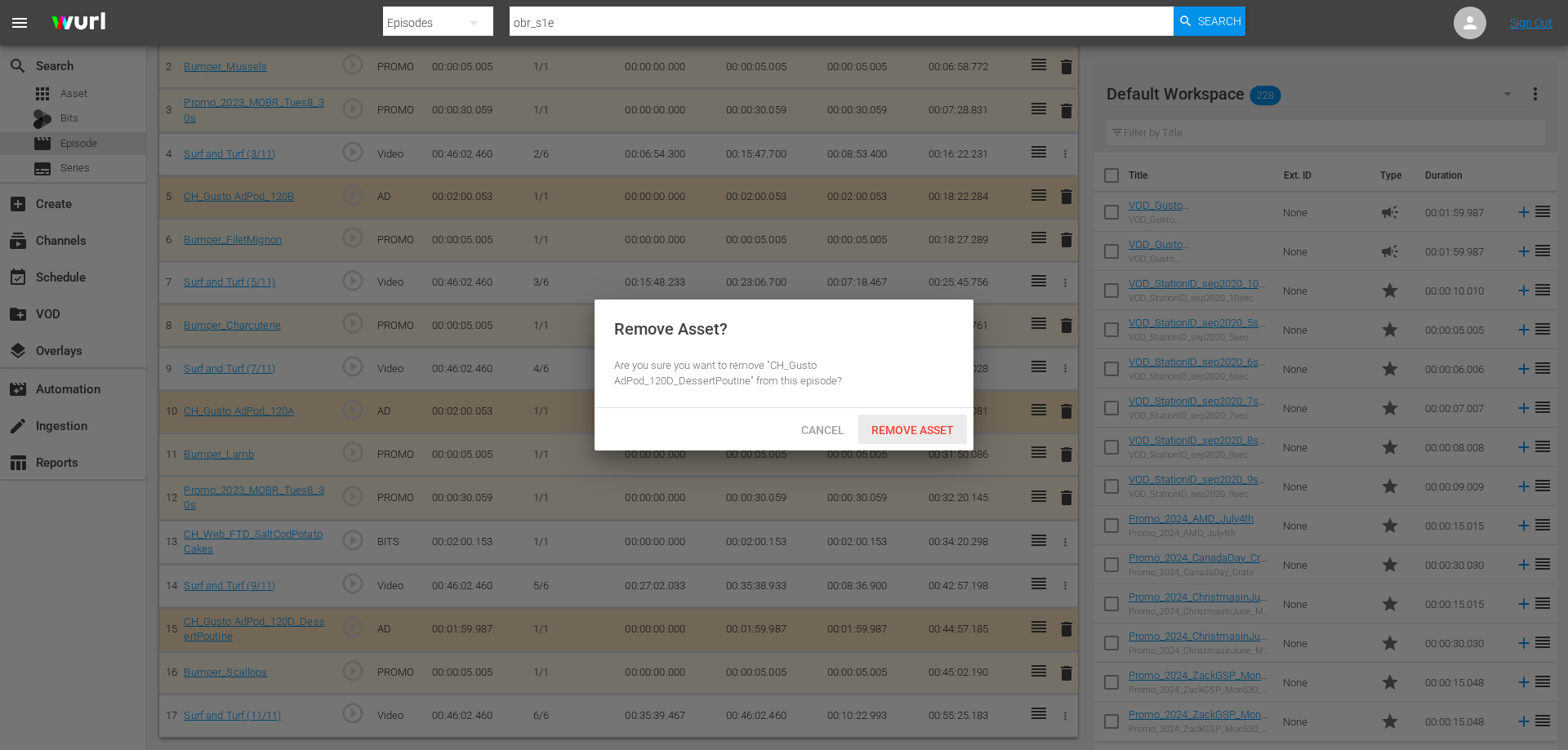
click at [876, 431] on span "Remove Asset" at bounding box center [912, 430] width 108 height 13
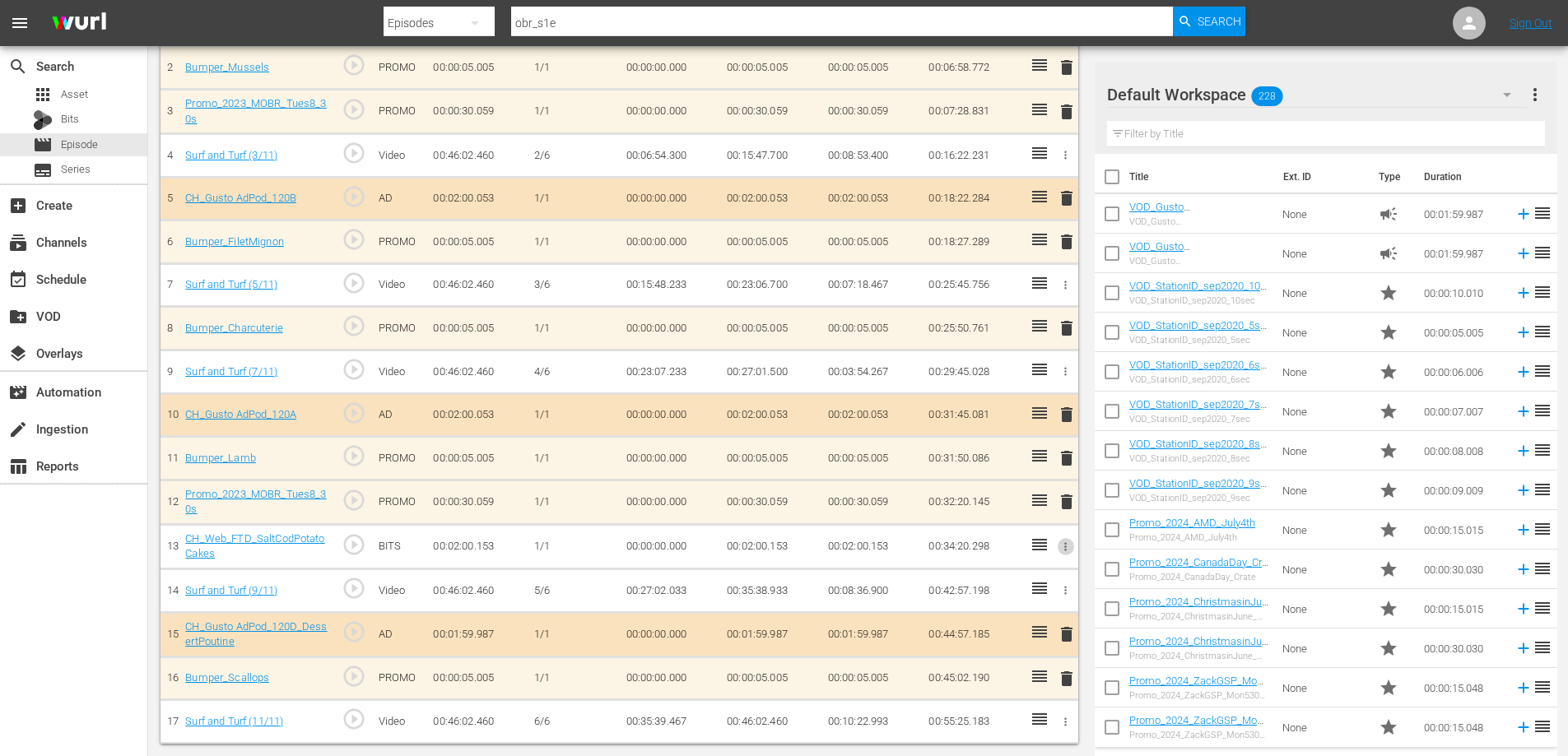
click at [1064, 544] on icon "button" at bounding box center [1064, 546] width 12 height 12
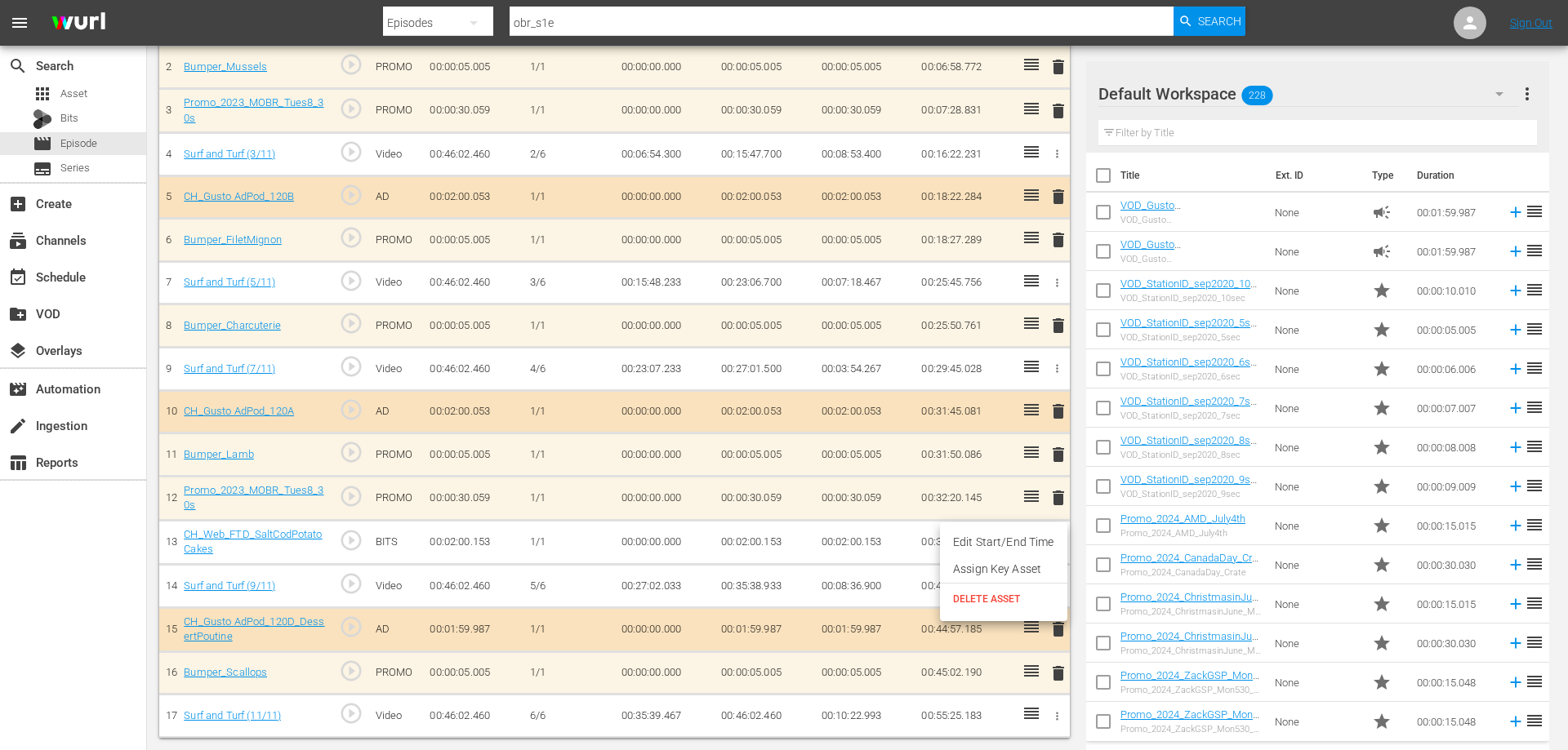
click at [956, 611] on li "DELETE ASSET" at bounding box center [1003, 599] width 128 height 31
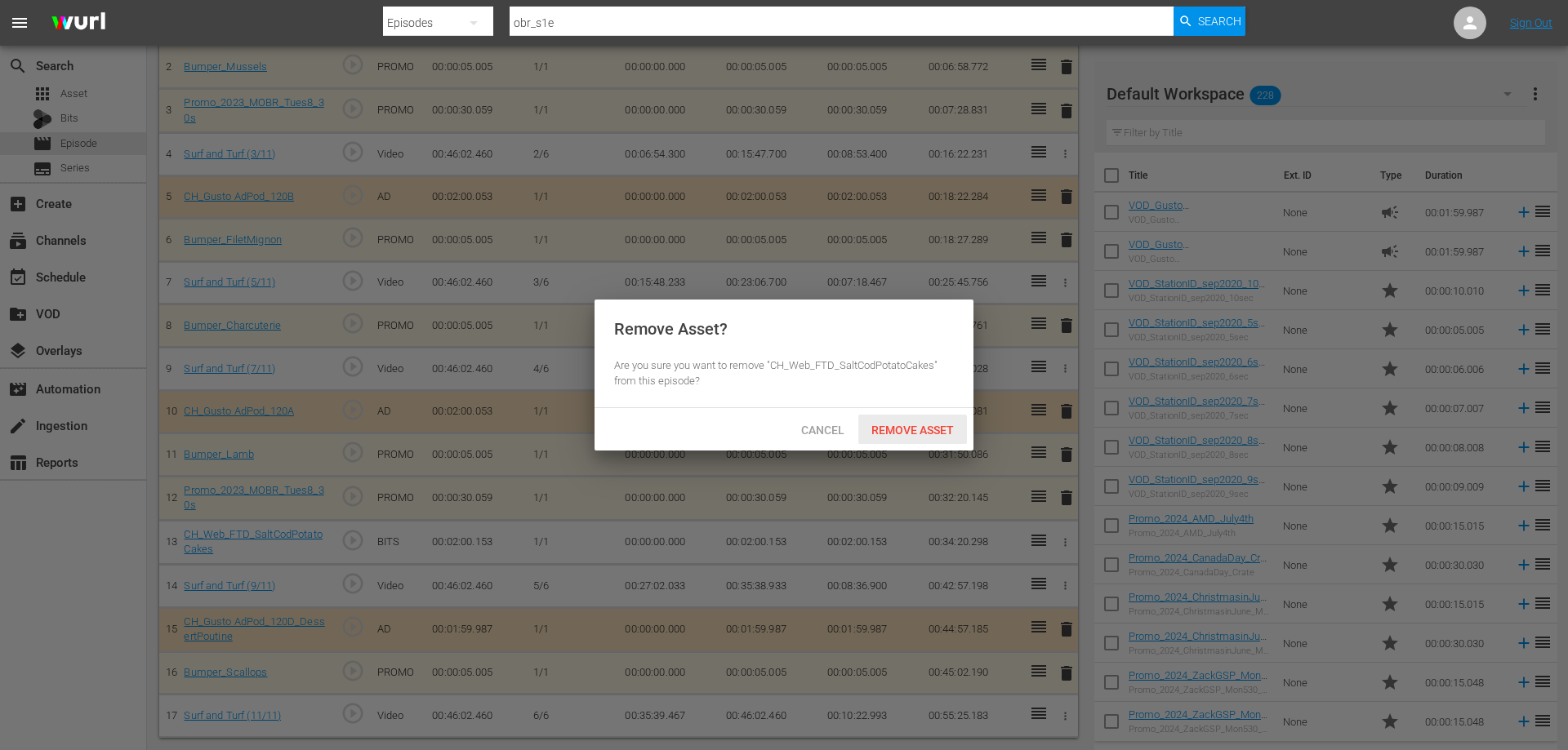
click at [901, 427] on span "Remove Asset" at bounding box center [912, 430] width 108 height 13
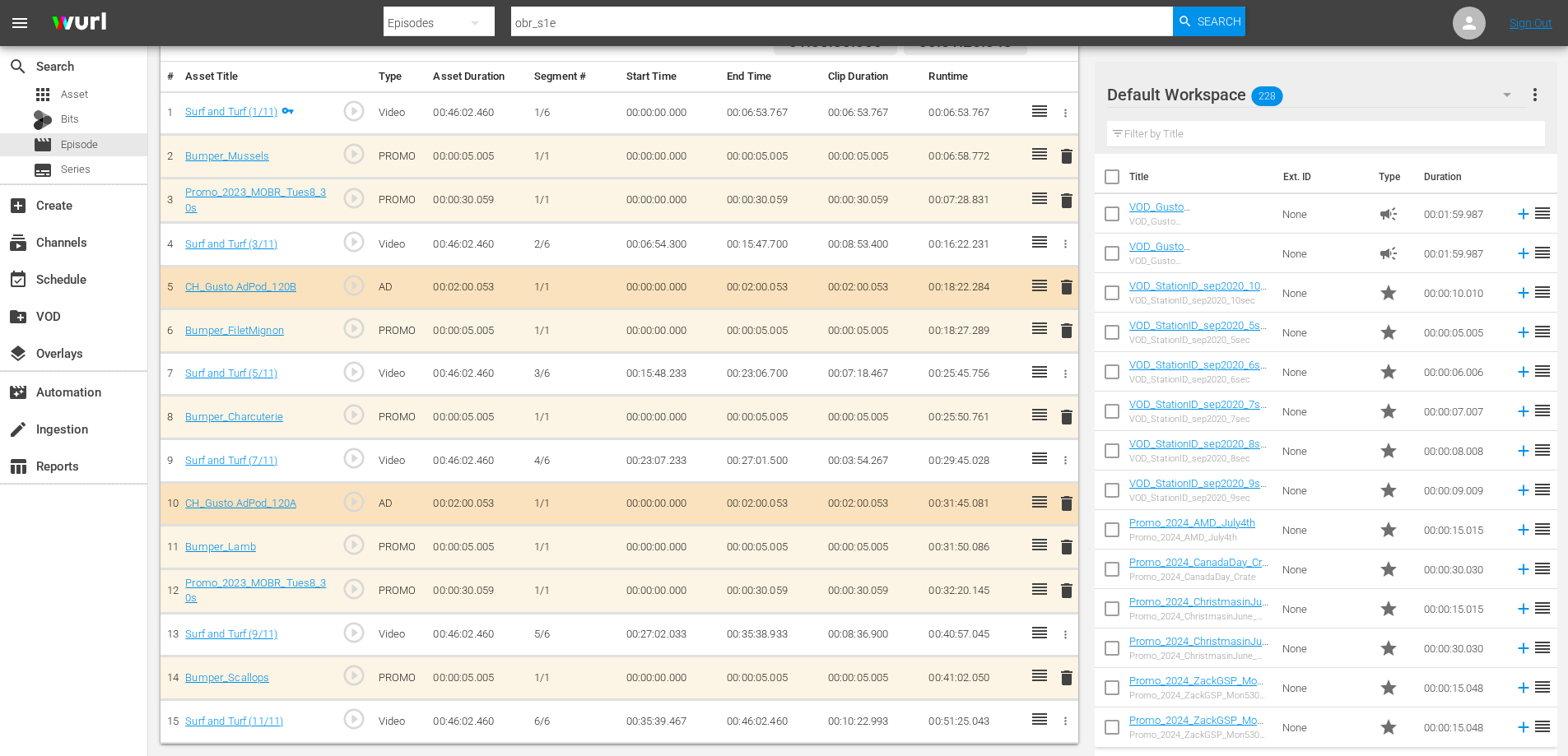
scroll to position [154, 0]
click at [1066, 589] on span "delete" at bounding box center [1066, 590] width 19 height 19
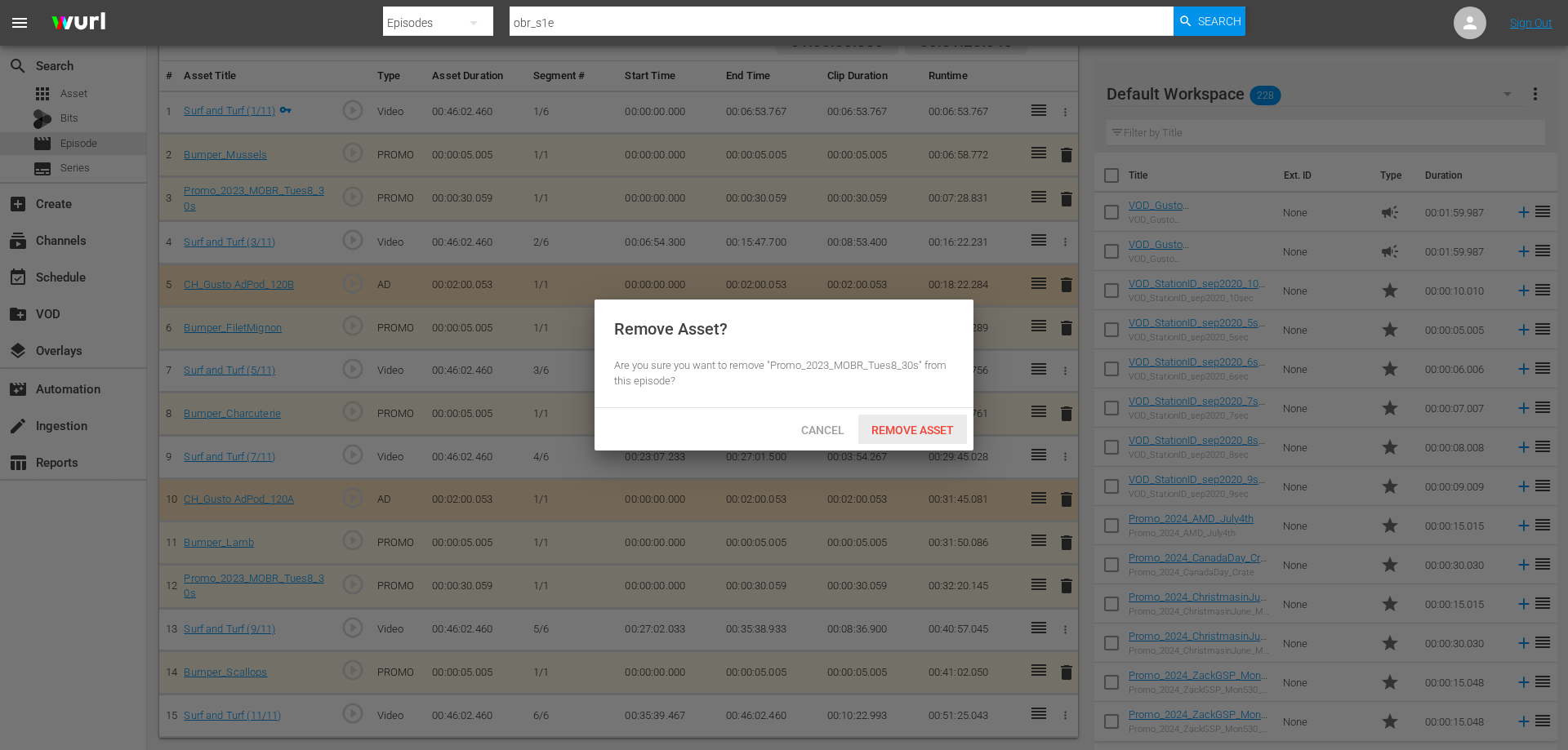
click at [885, 424] on span "Remove Asset" at bounding box center [912, 430] width 108 height 13
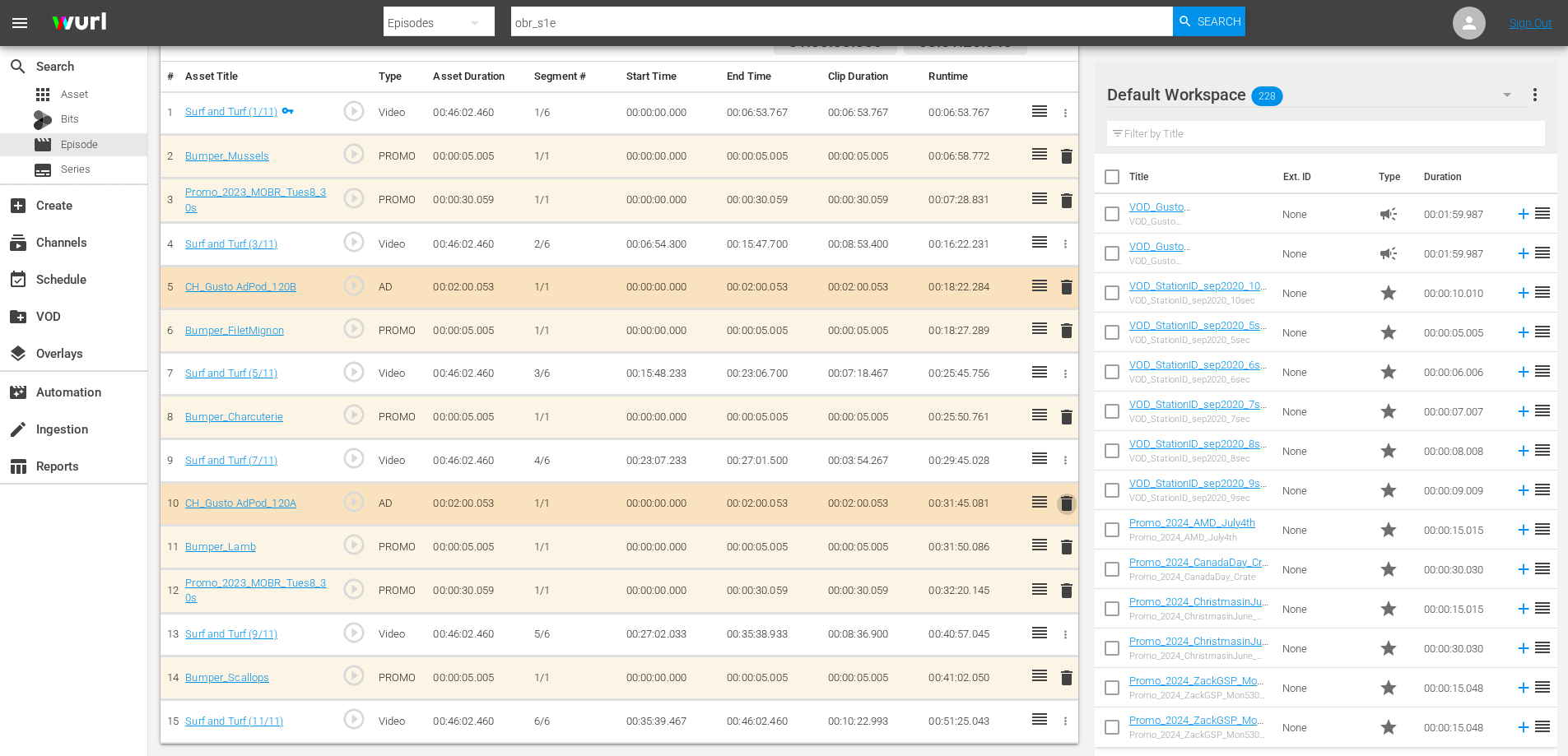
click at [1064, 501] on span "delete" at bounding box center [1066, 502] width 19 height 19
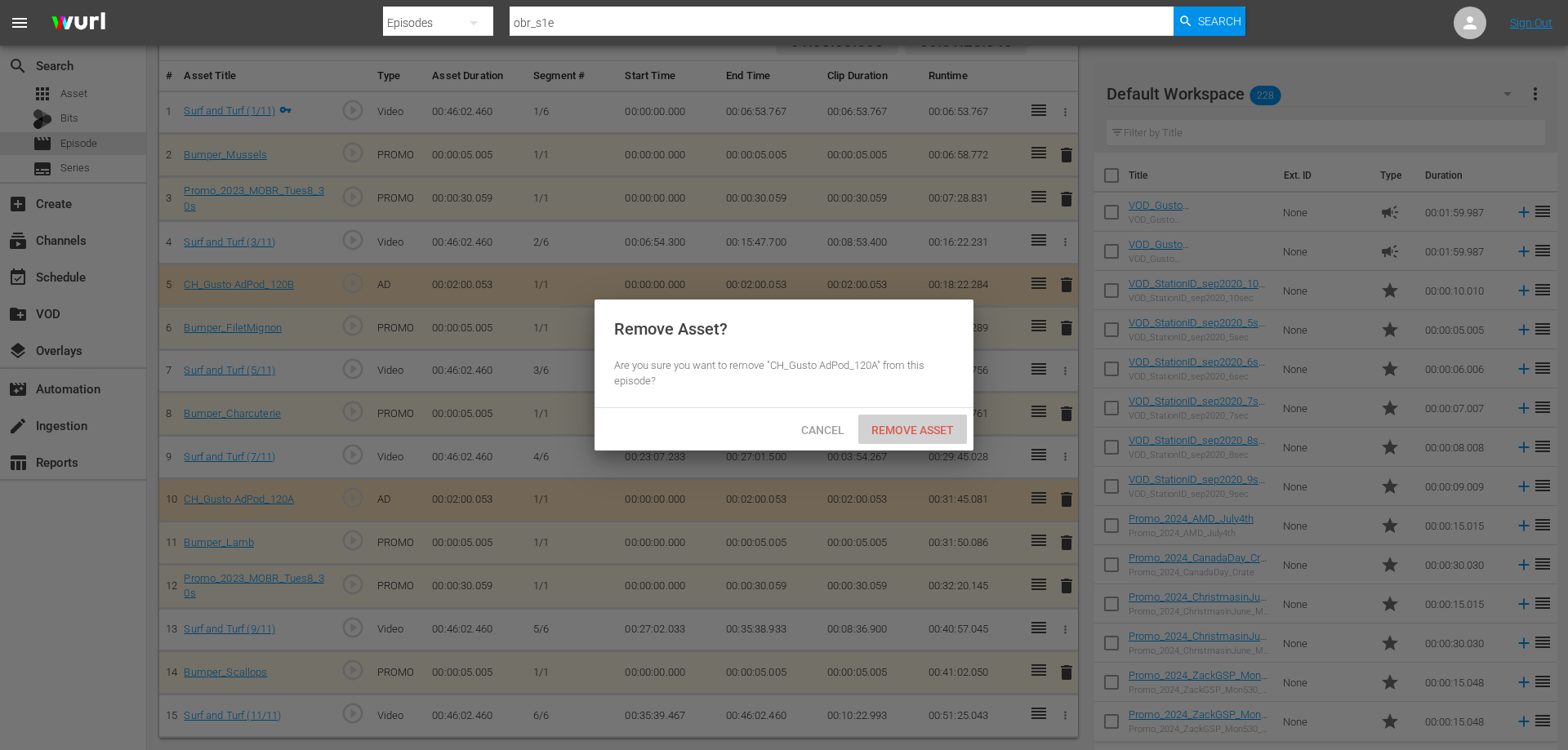
click at [920, 420] on div "Remove Asset" at bounding box center [912, 430] width 108 height 30
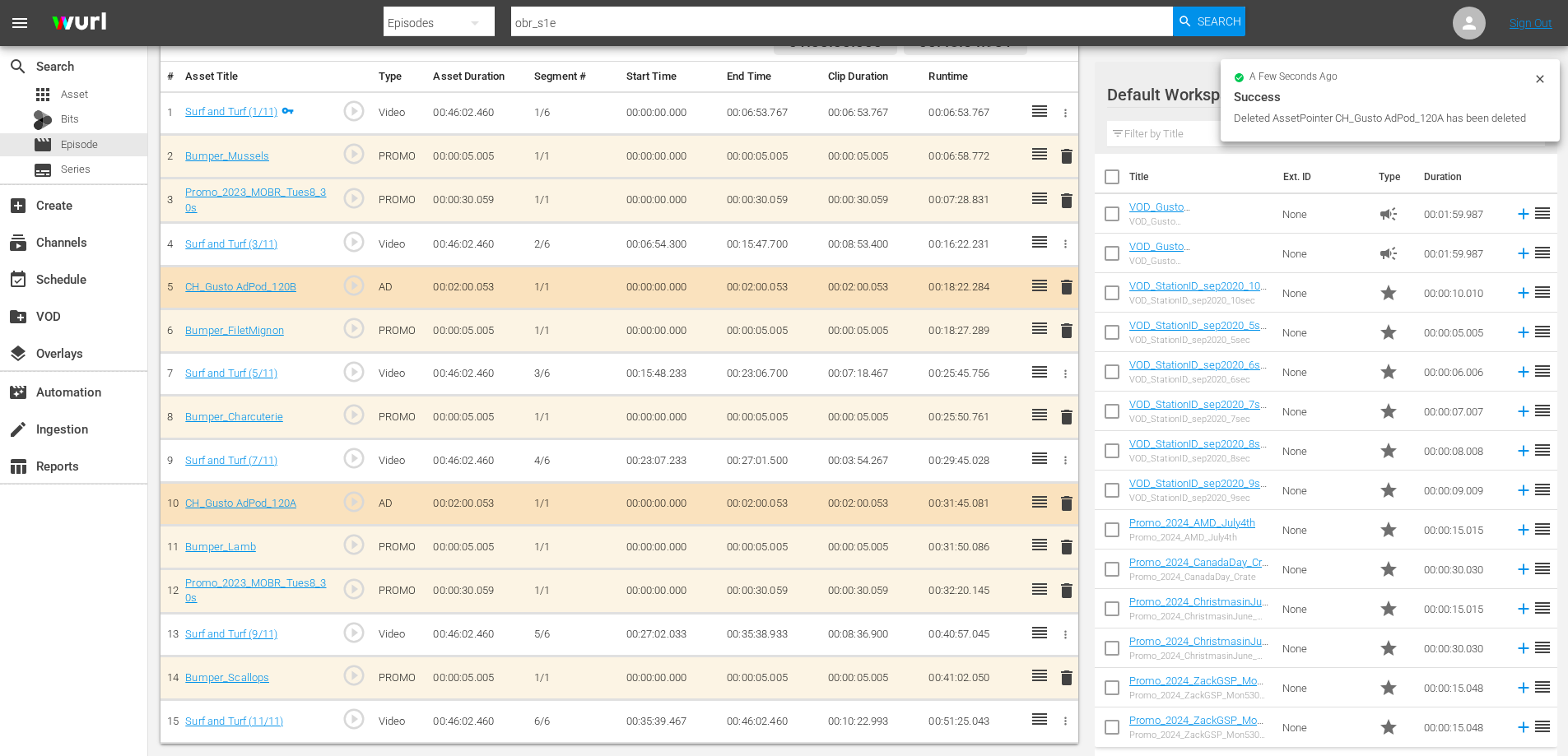
scroll to position [105, 0]
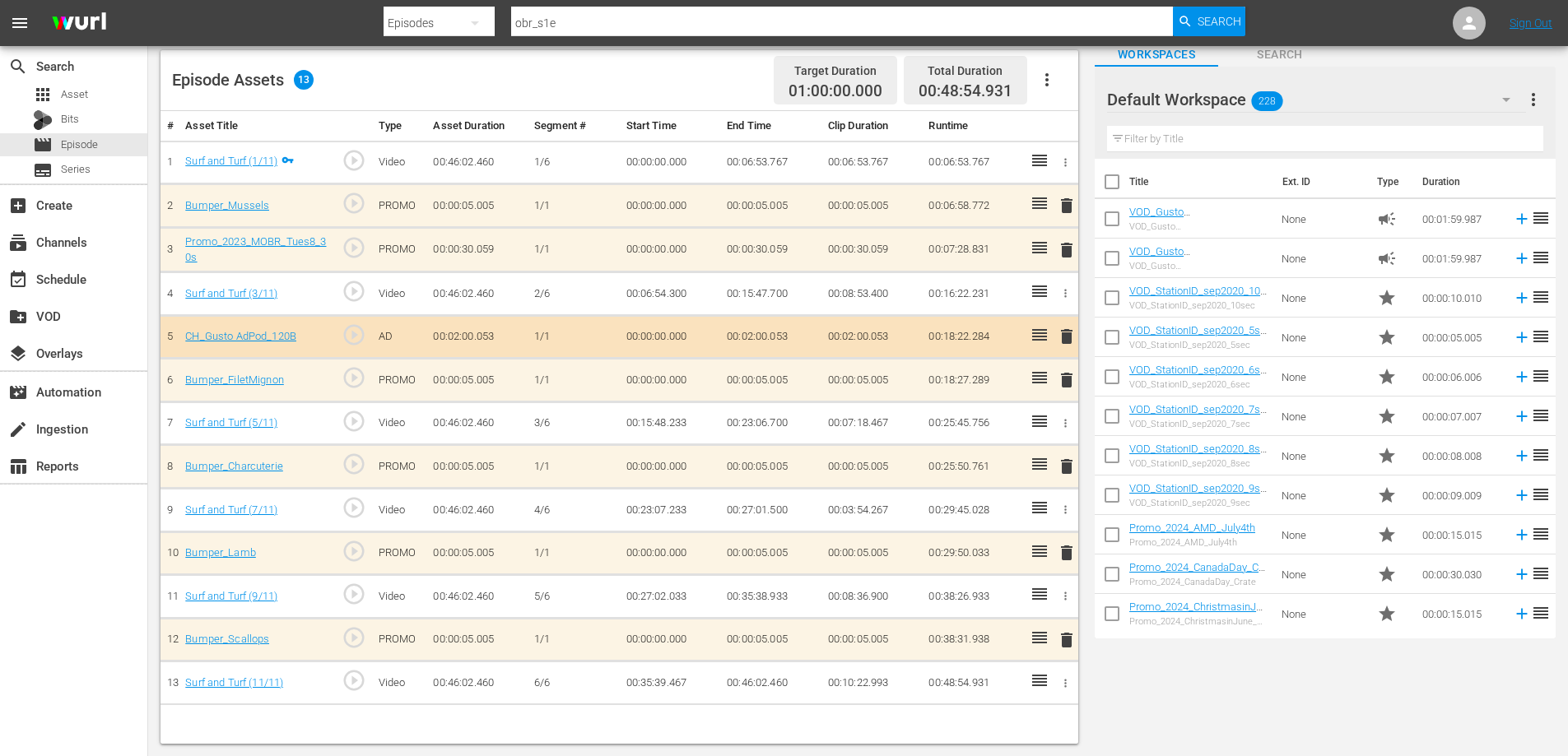
click at [1064, 335] on span "delete" at bounding box center [1066, 336] width 19 height 19
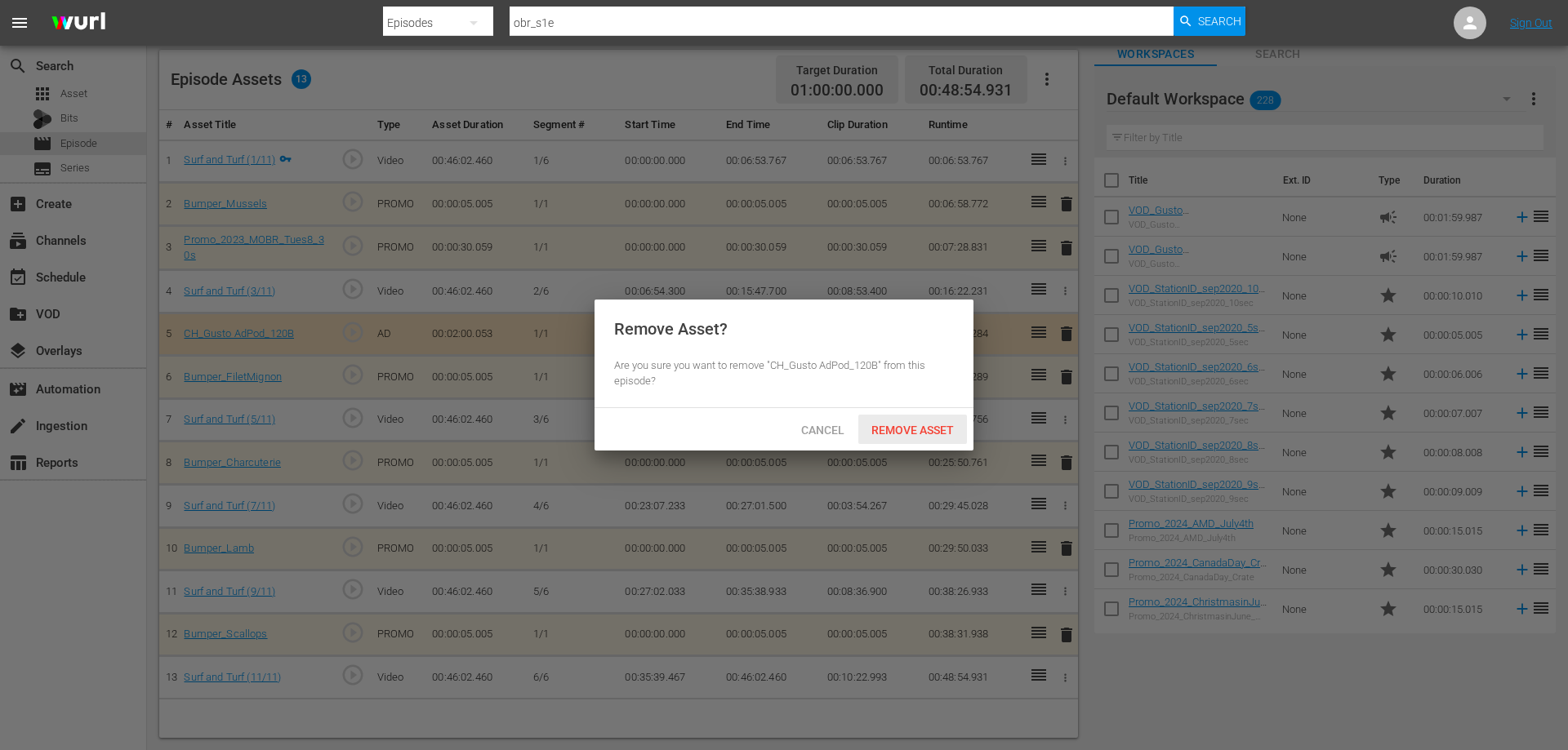
click at [894, 431] on span "Remove Asset" at bounding box center [912, 430] width 108 height 13
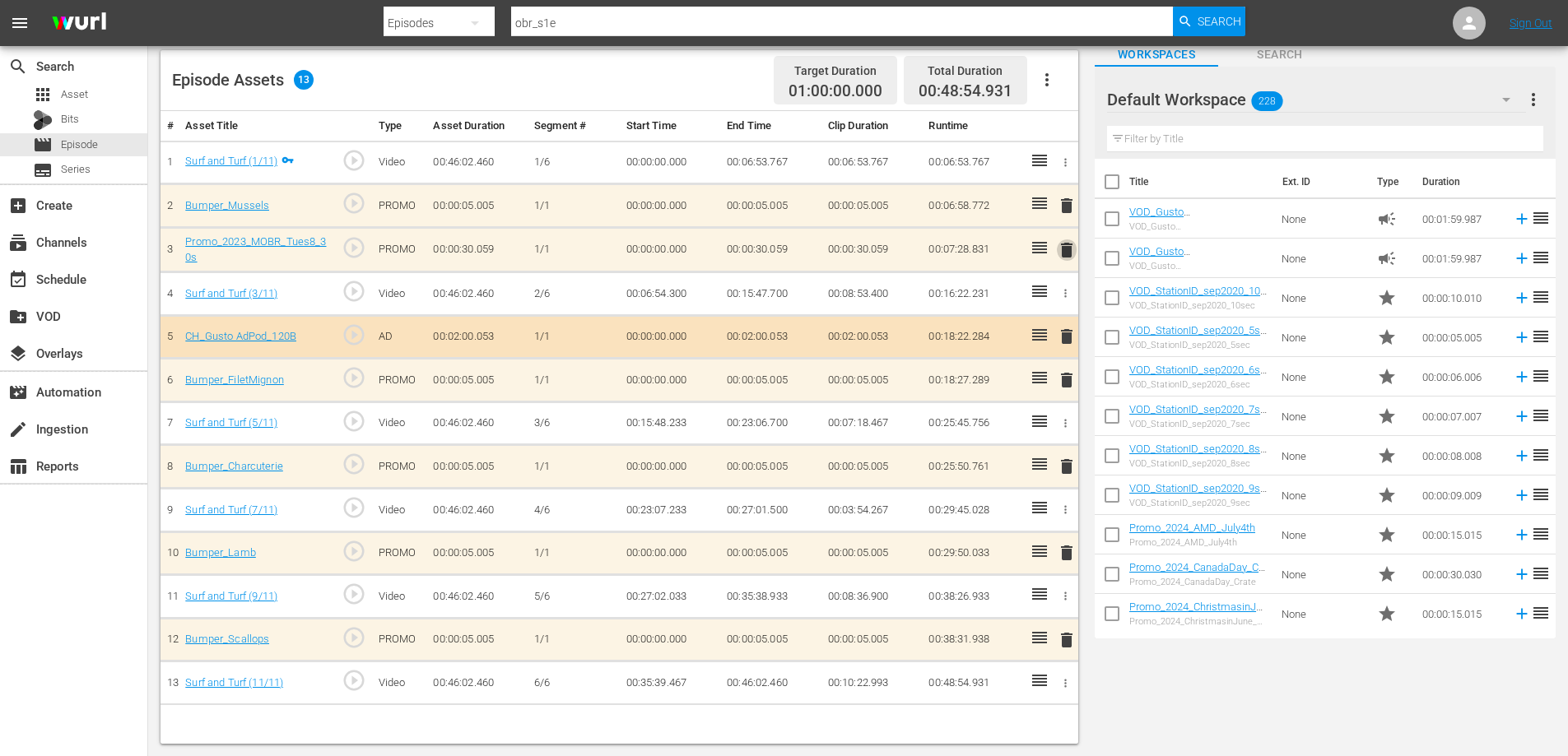
click at [1058, 248] on span "delete" at bounding box center [1066, 250] width 19 height 19
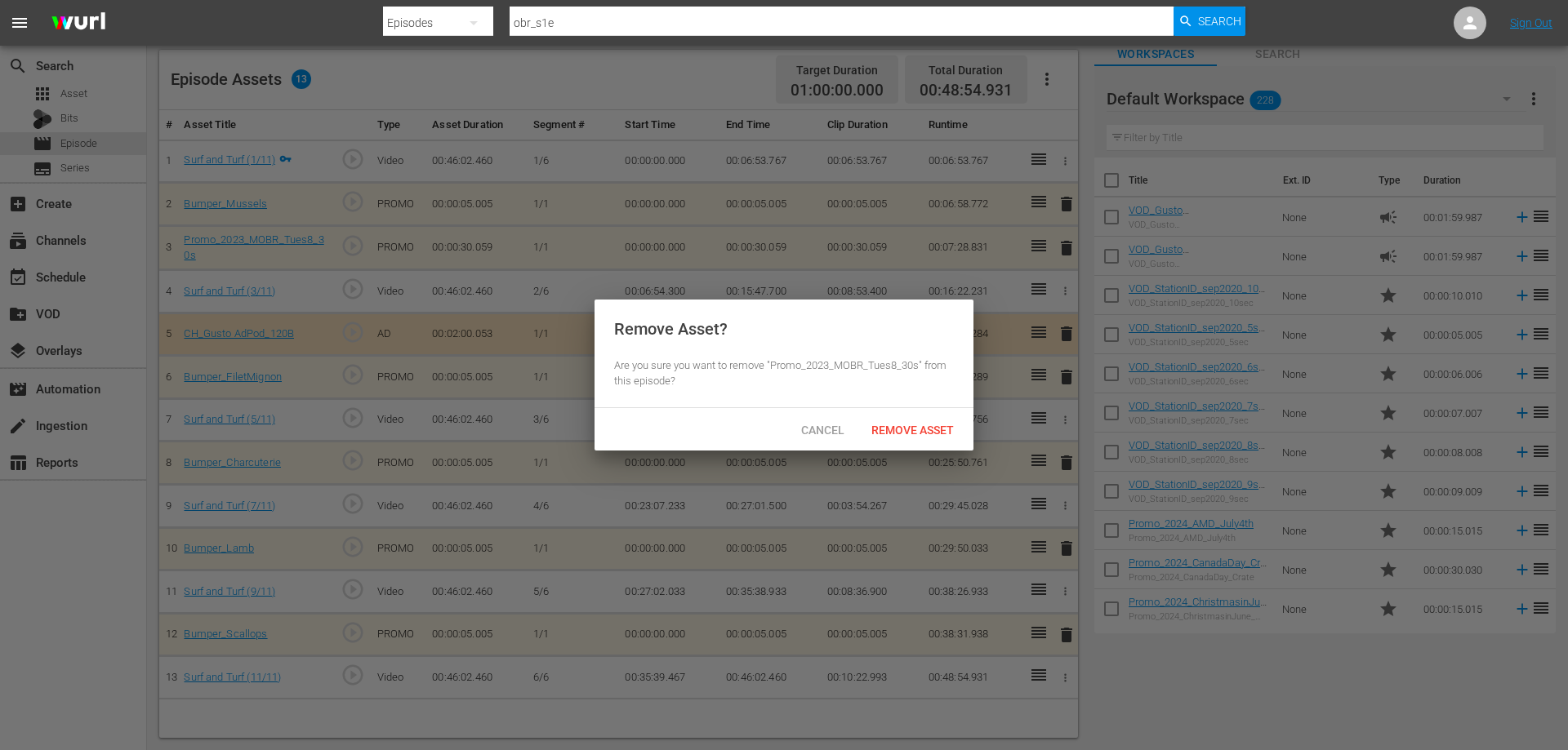
click at [901, 423] on span "Remove Asset" at bounding box center [912, 430] width 108 height 13
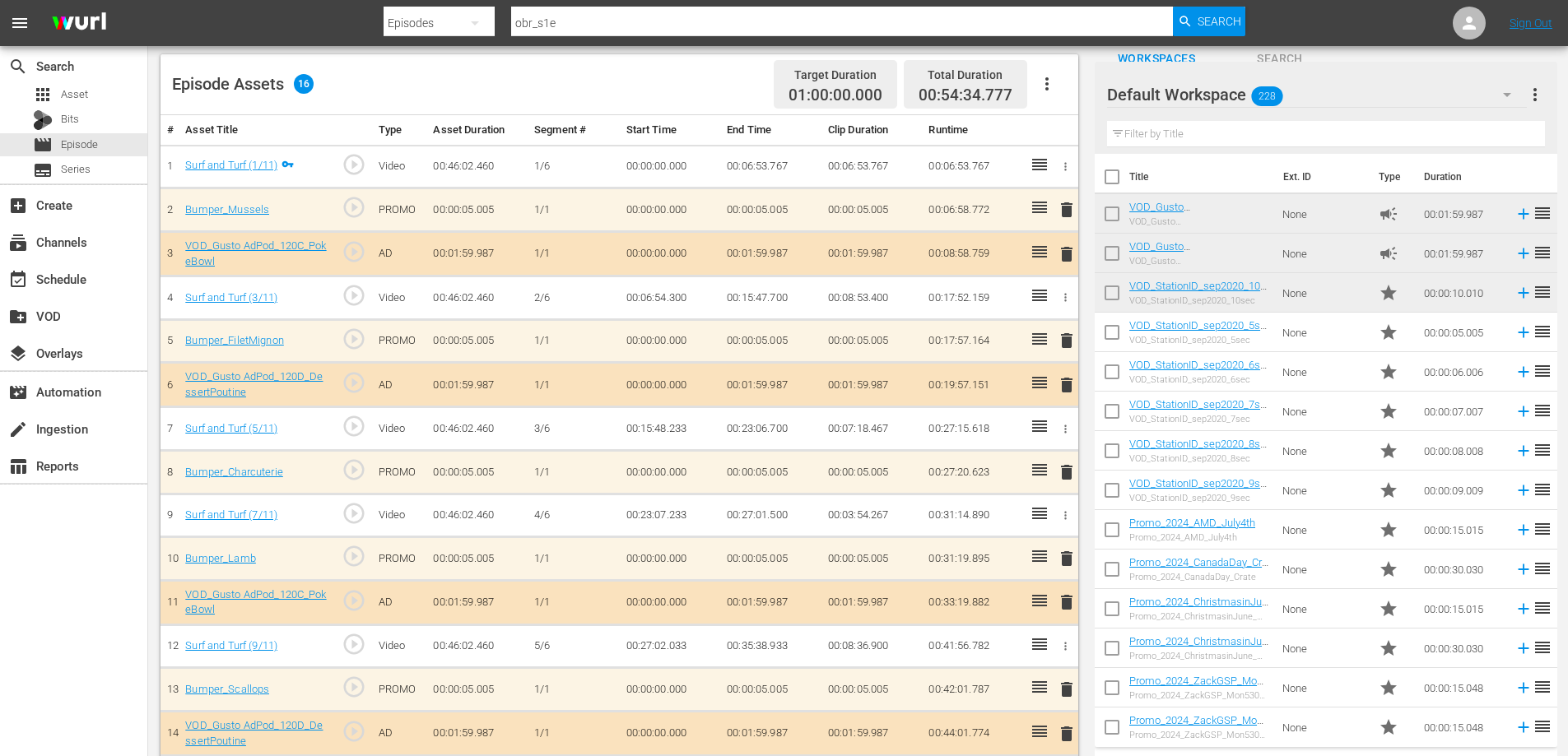
scroll to position [0, 0]
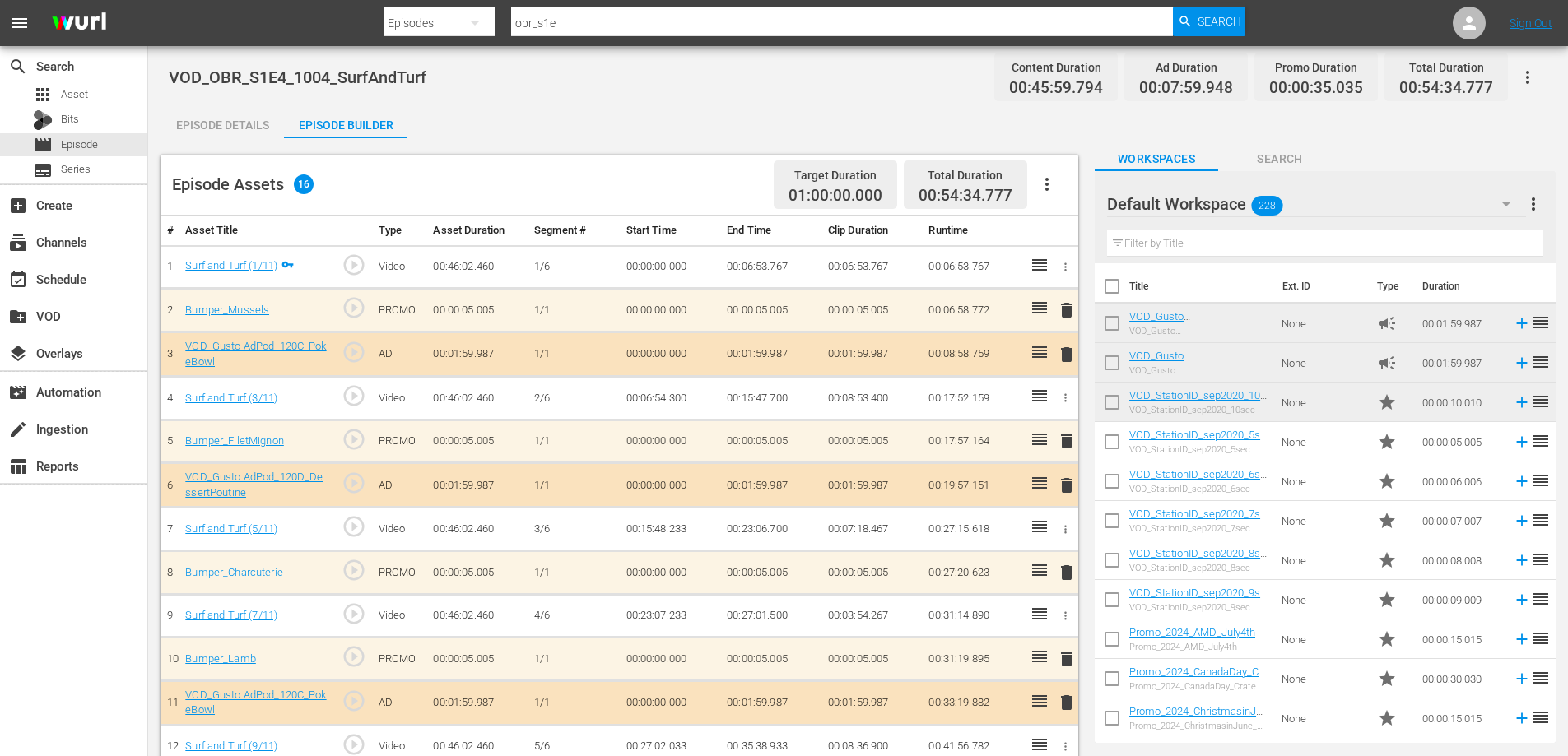
click at [1531, 74] on icon "button" at bounding box center [1526, 77] width 19 height 19
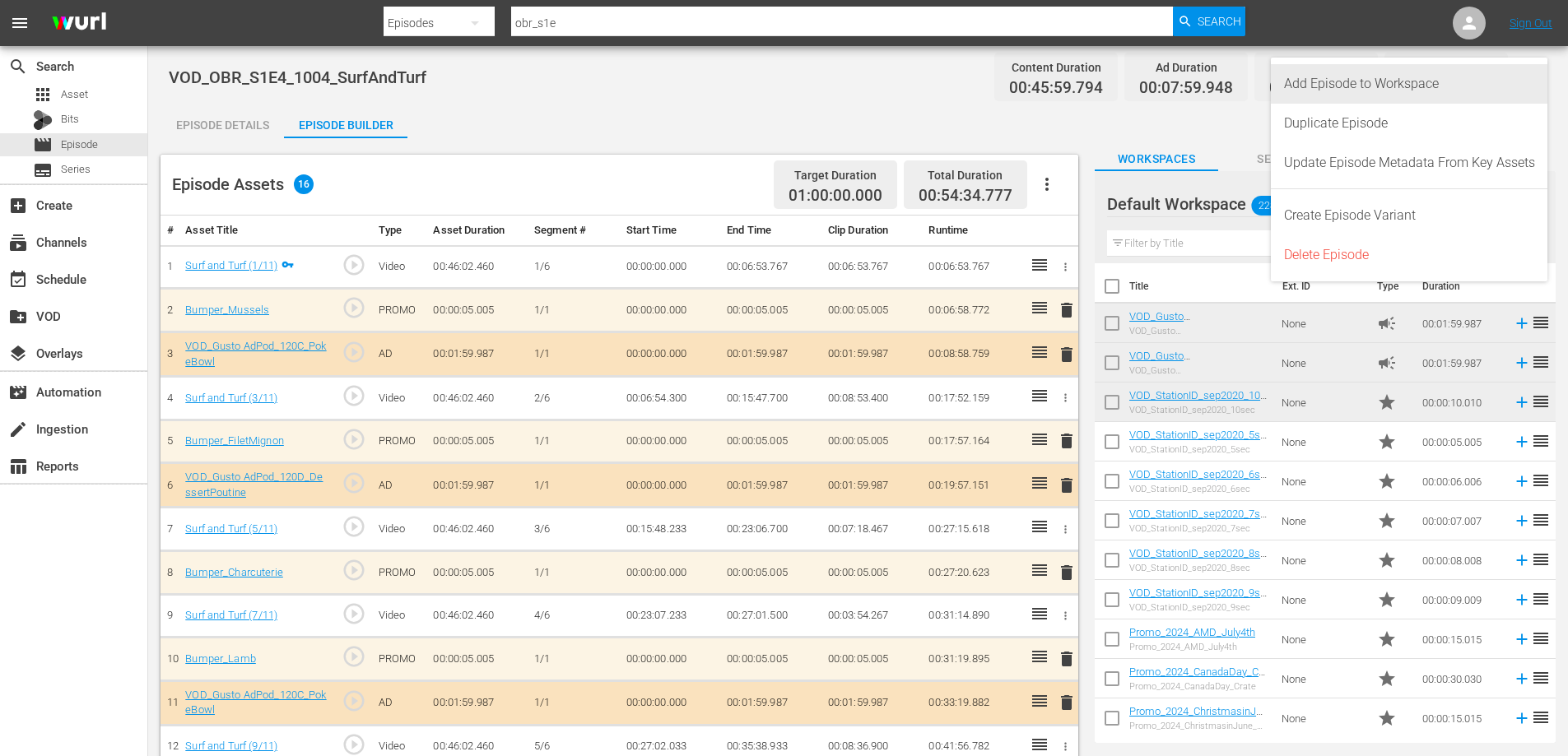
click at [1313, 91] on div "Add Episode to Workspace" at bounding box center [1409, 83] width 251 height 40
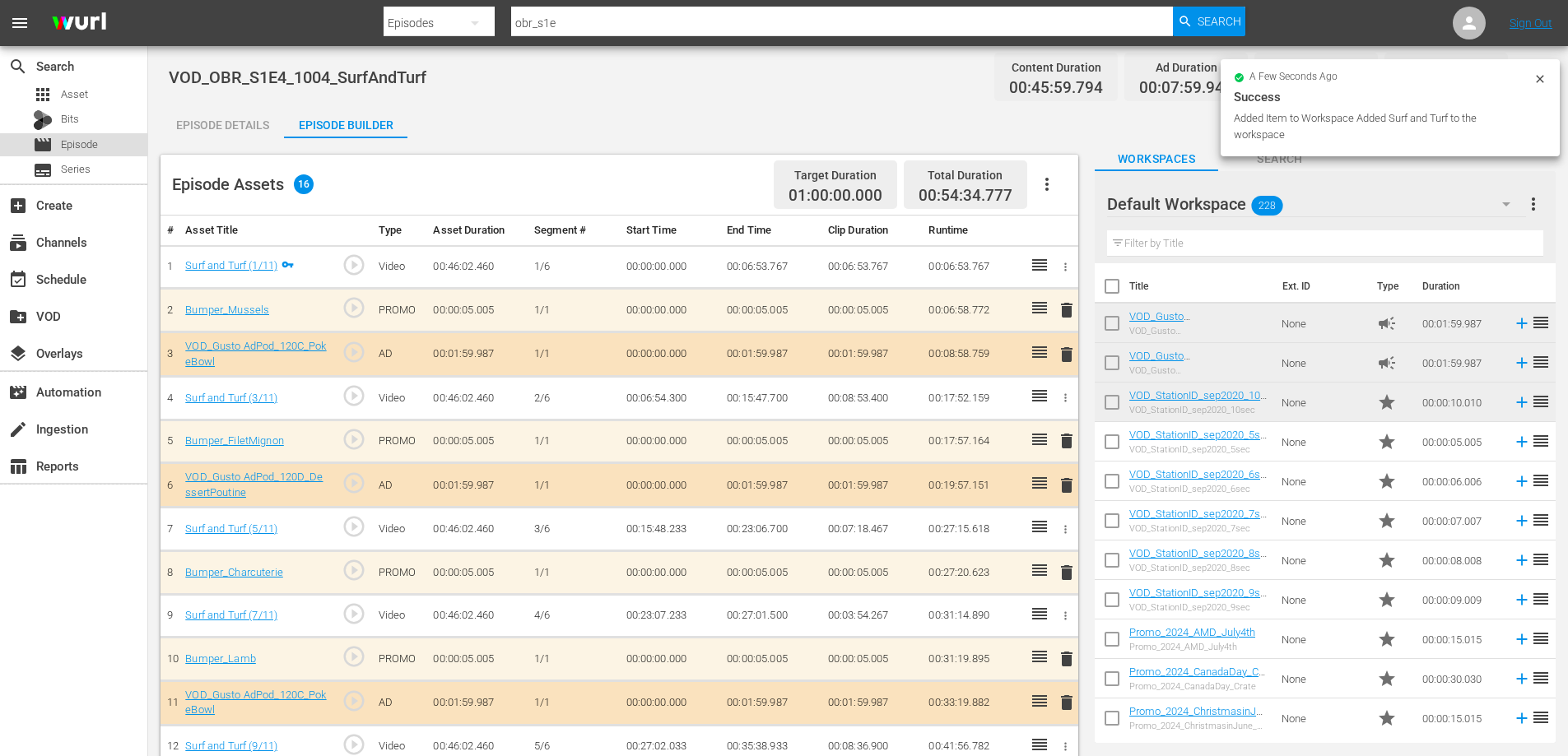
click at [93, 145] on span "Episode" at bounding box center [80, 145] width 37 height 17
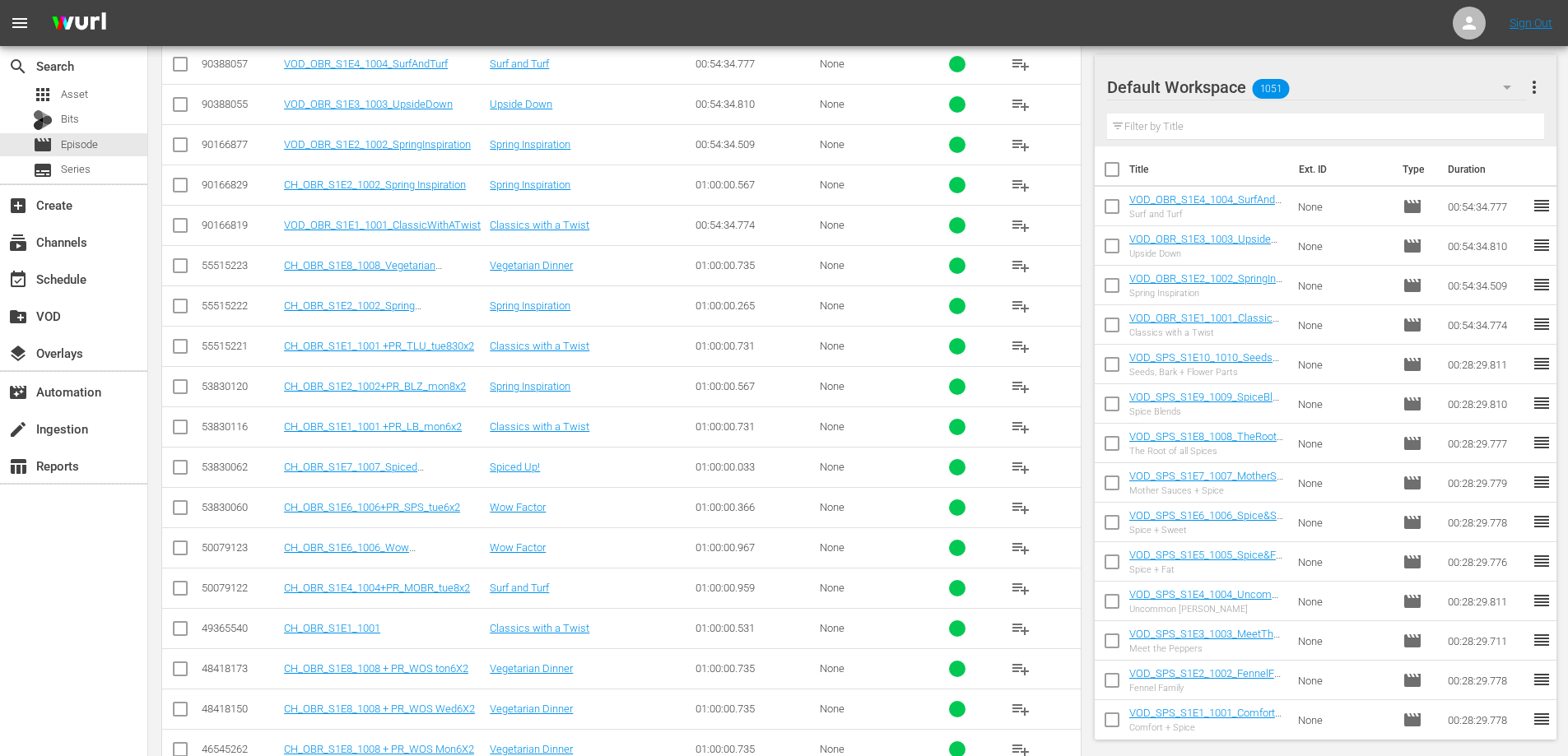
scroll to position [991, 0]
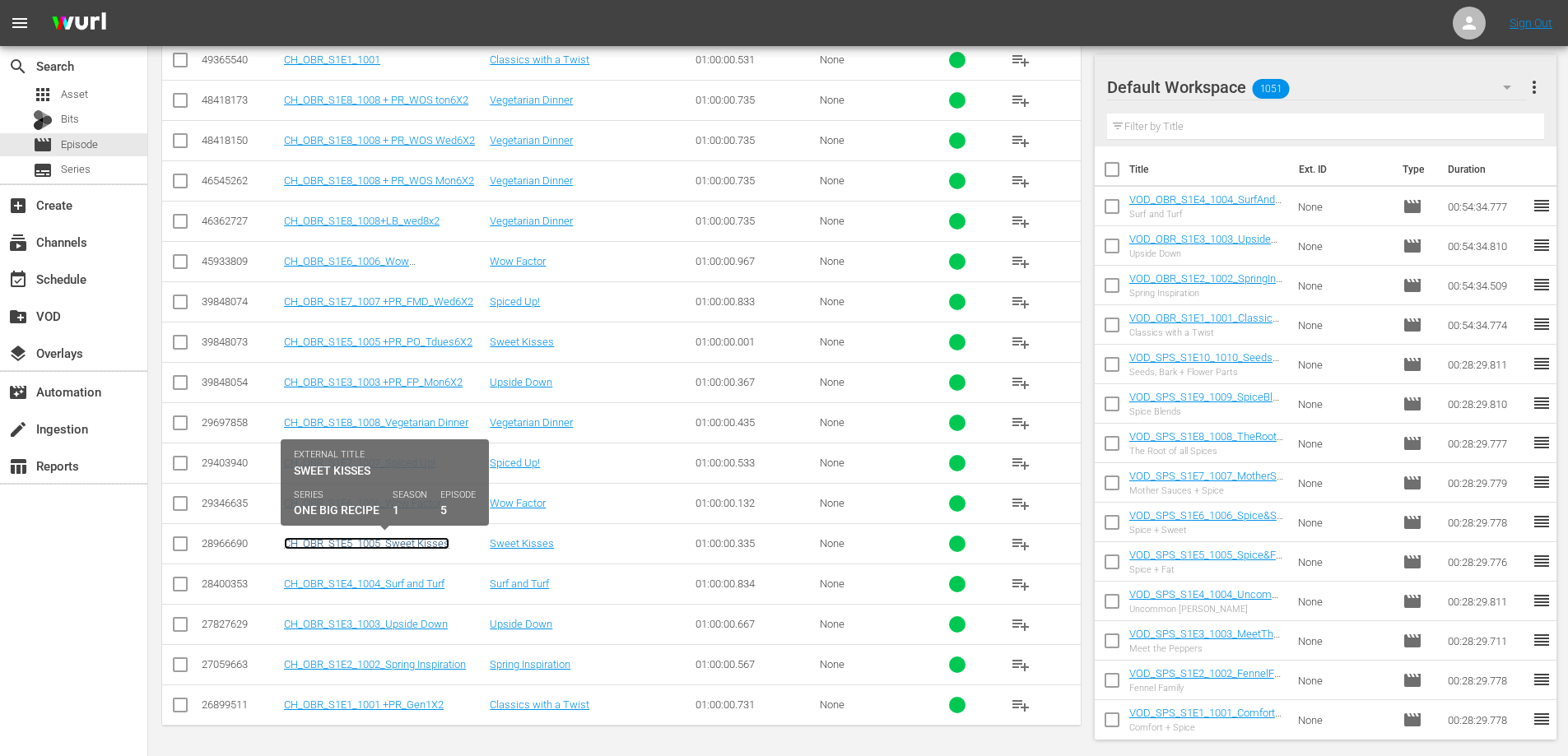
click at [387, 538] on link "CH_OBR_S1E5_1005_Sweet Kisses" at bounding box center [367, 543] width 166 height 12
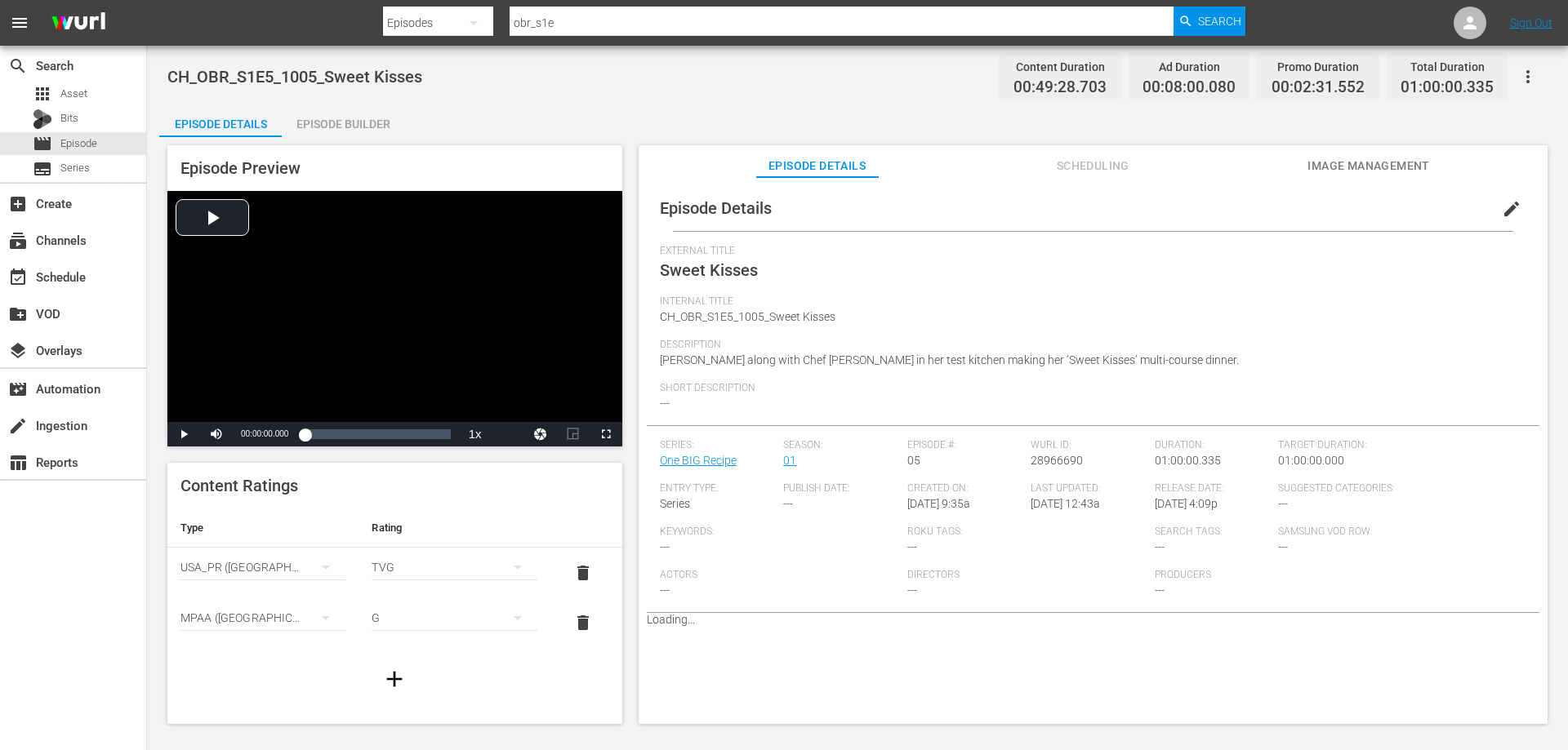
click at [1529, 79] on icon "button" at bounding box center [1528, 76] width 19 height 19
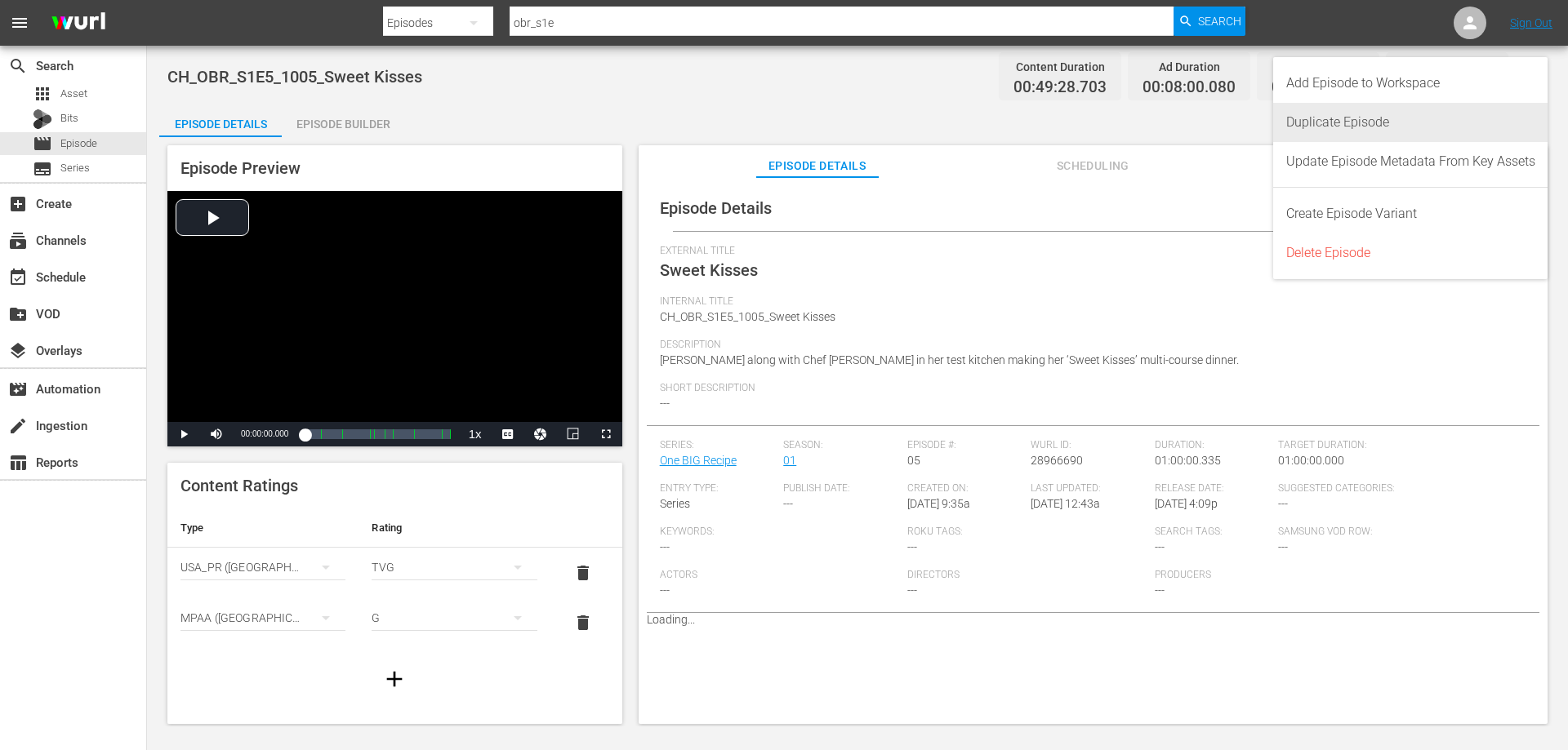
drag, startPoint x: 1306, startPoint y: 129, endPoint x: 1274, endPoint y: 142, distance: 34.5
click at [1306, 129] on div "Duplicate Episode" at bounding box center [1410, 122] width 249 height 39
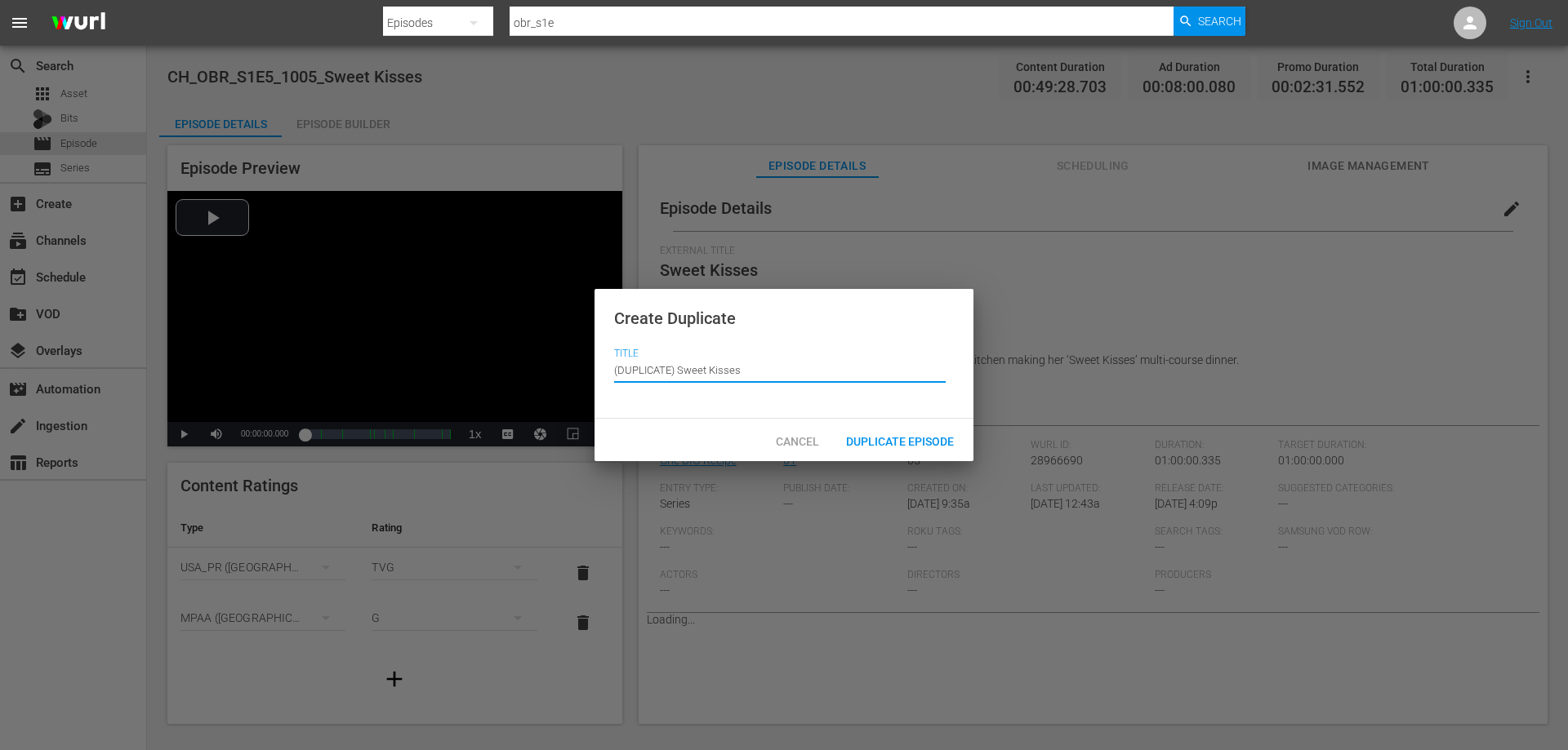
drag, startPoint x: 680, startPoint y: 372, endPoint x: 509, endPoint y: 369, distance: 171.0
click at [511, 370] on div "Create Duplicate Title Episode Title (DUPLICATE) Sweet Kisses Cancel Duplicate …" at bounding box center [784, 375] width 1568 height 750
type input "Sweet Kisses"
click at [878, 439] on span "Duplicate Episode" at bounding box center [900, 442] width 134 height 13
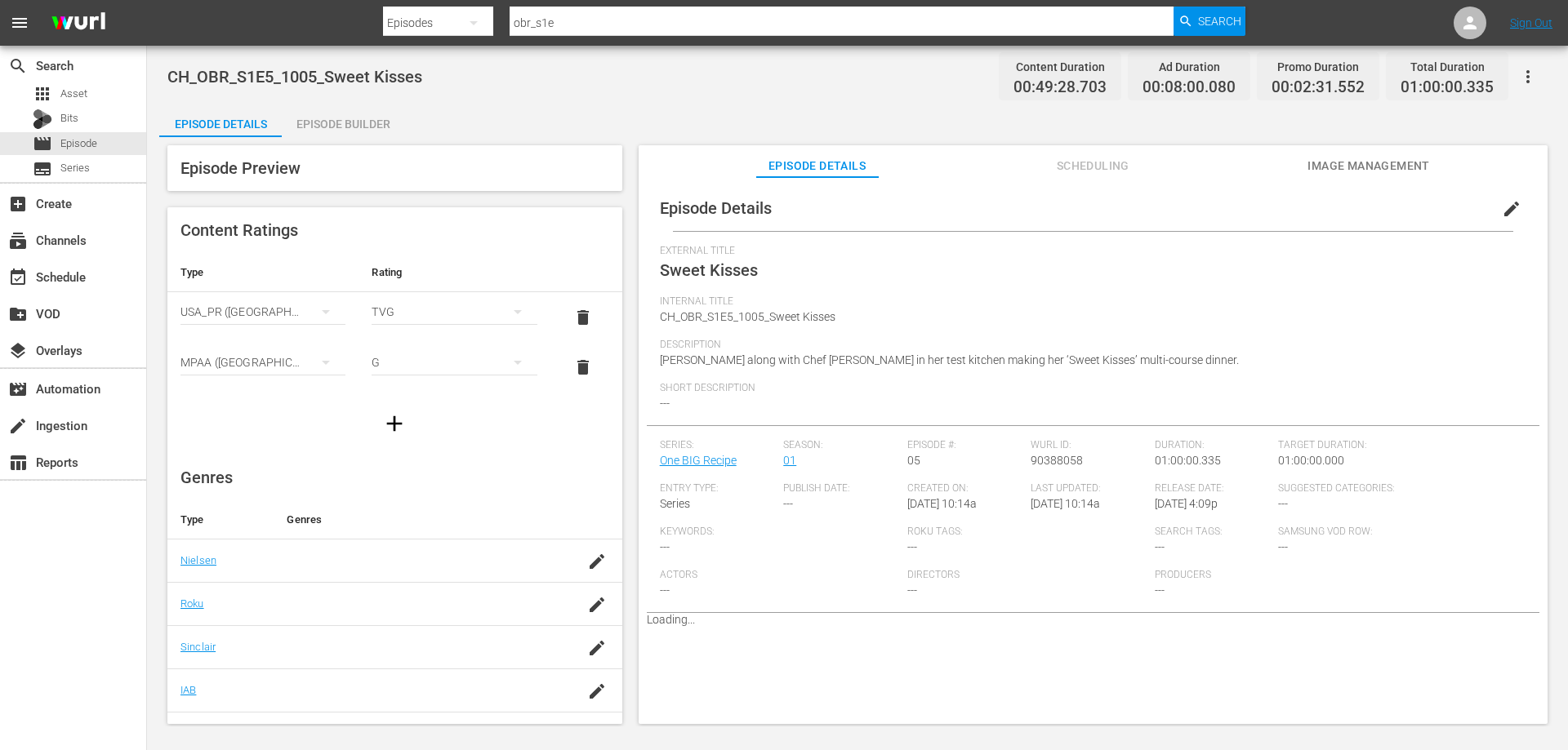
click at [1502, 215] on span "edit" at bounding box center [1511, 208] width 19 height 19
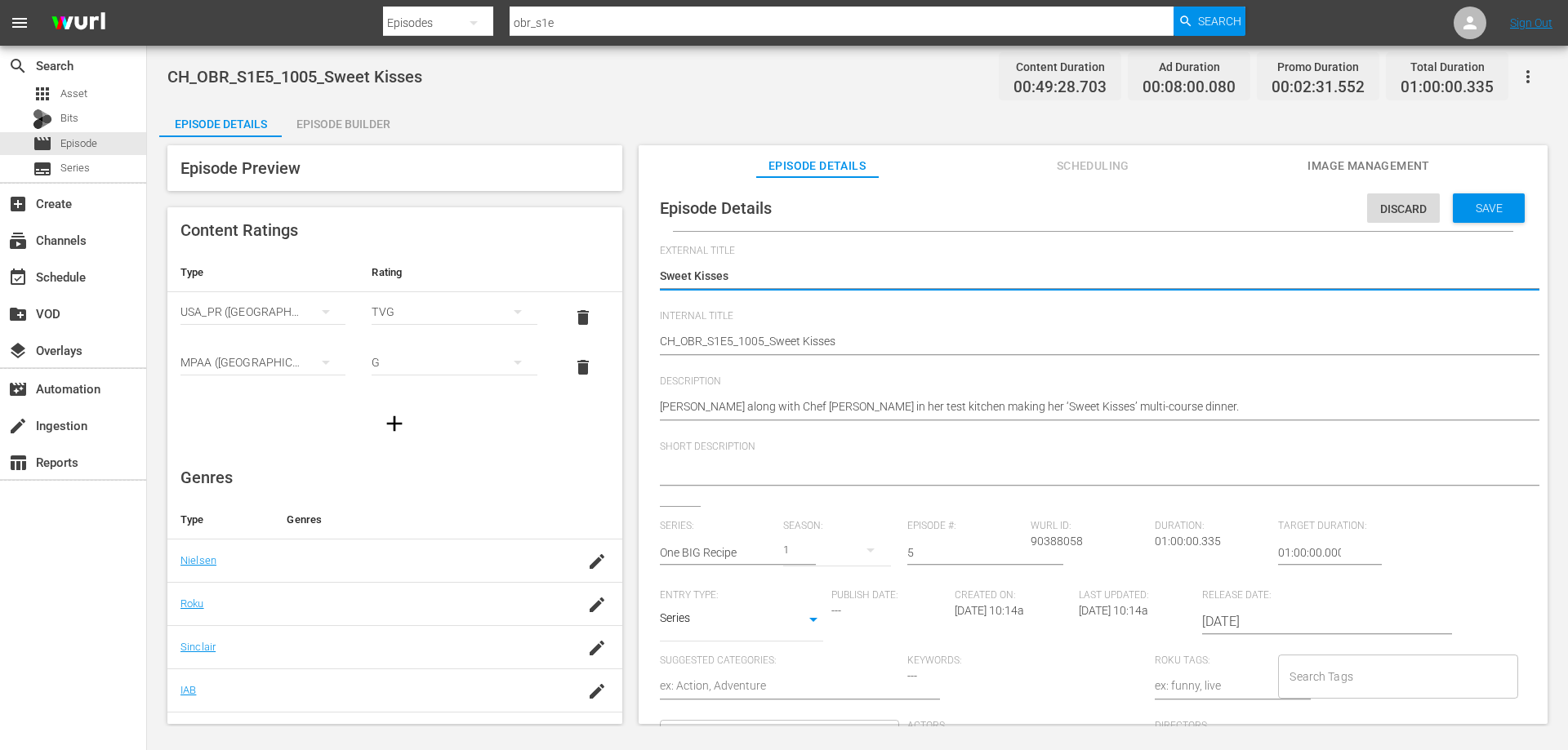
drag, startPoint x: 675, startPoint y: 338, endPoint x: 567, endPoint y: 338, distance: 108.0
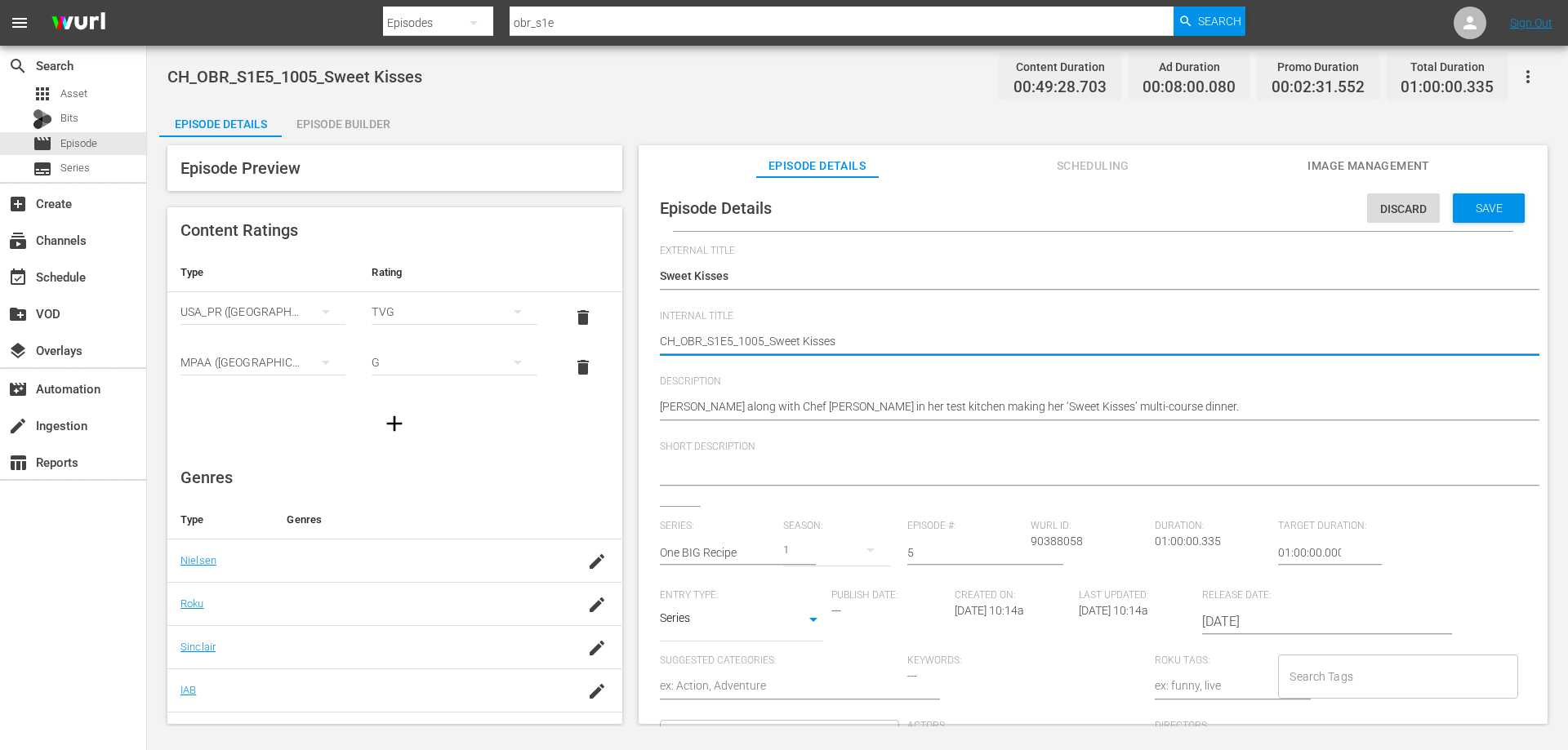
type textarea "V_OBR_S1E5_1005_Sweet Kisses"
type textarea "VO_OBR_S1E5_1005_Sweet Kisses"
type textarea "VOD_OBR_S1E5_1005_Sweet Kisses"
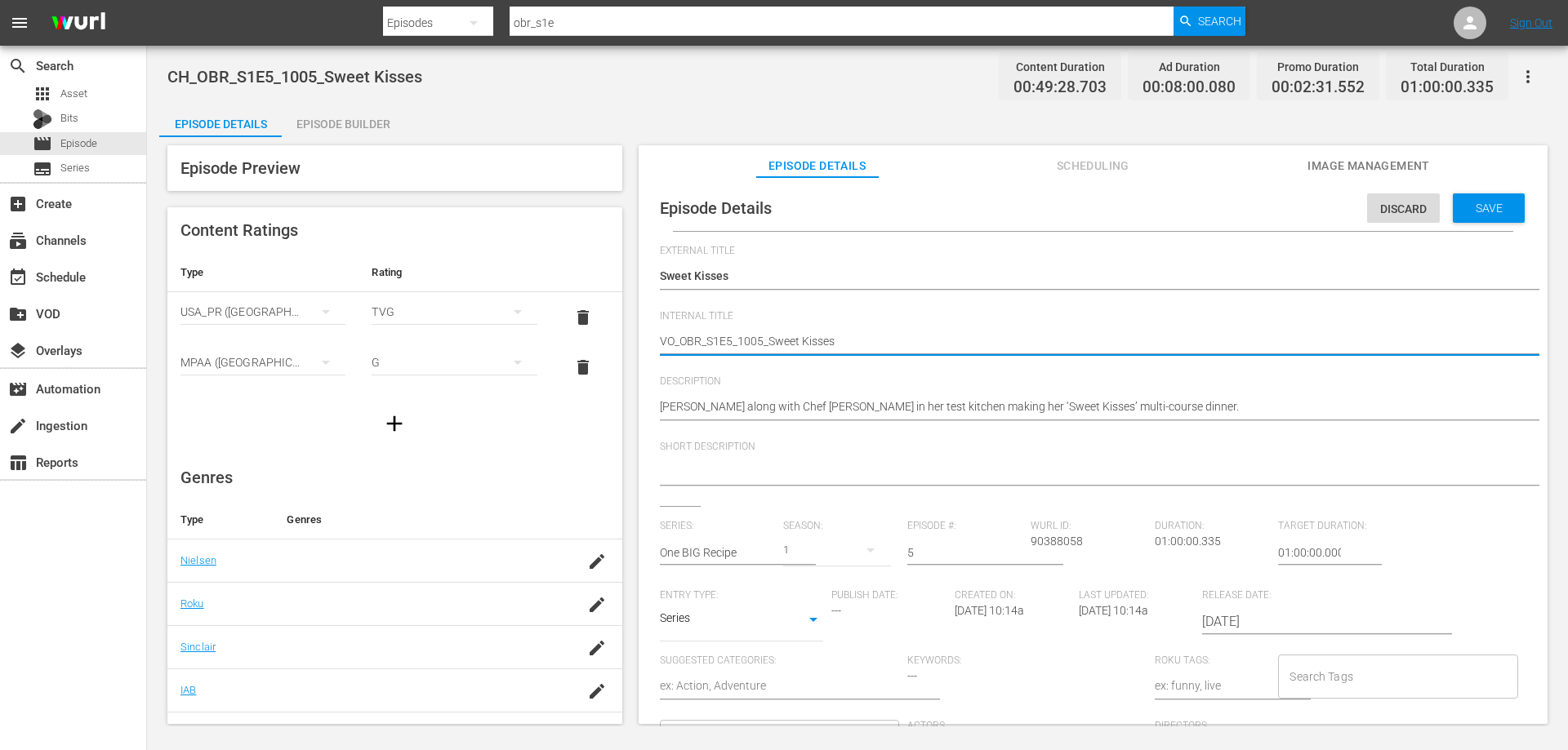
type textarea "VOD_OBR_S1E5_1005_Sweet Kisses"
type textarea "VOD_OBR_S1E5_1005_Sweet Kisse"
type textarea "VOD_OBR_S1E5_1005_Sweet Kiss"
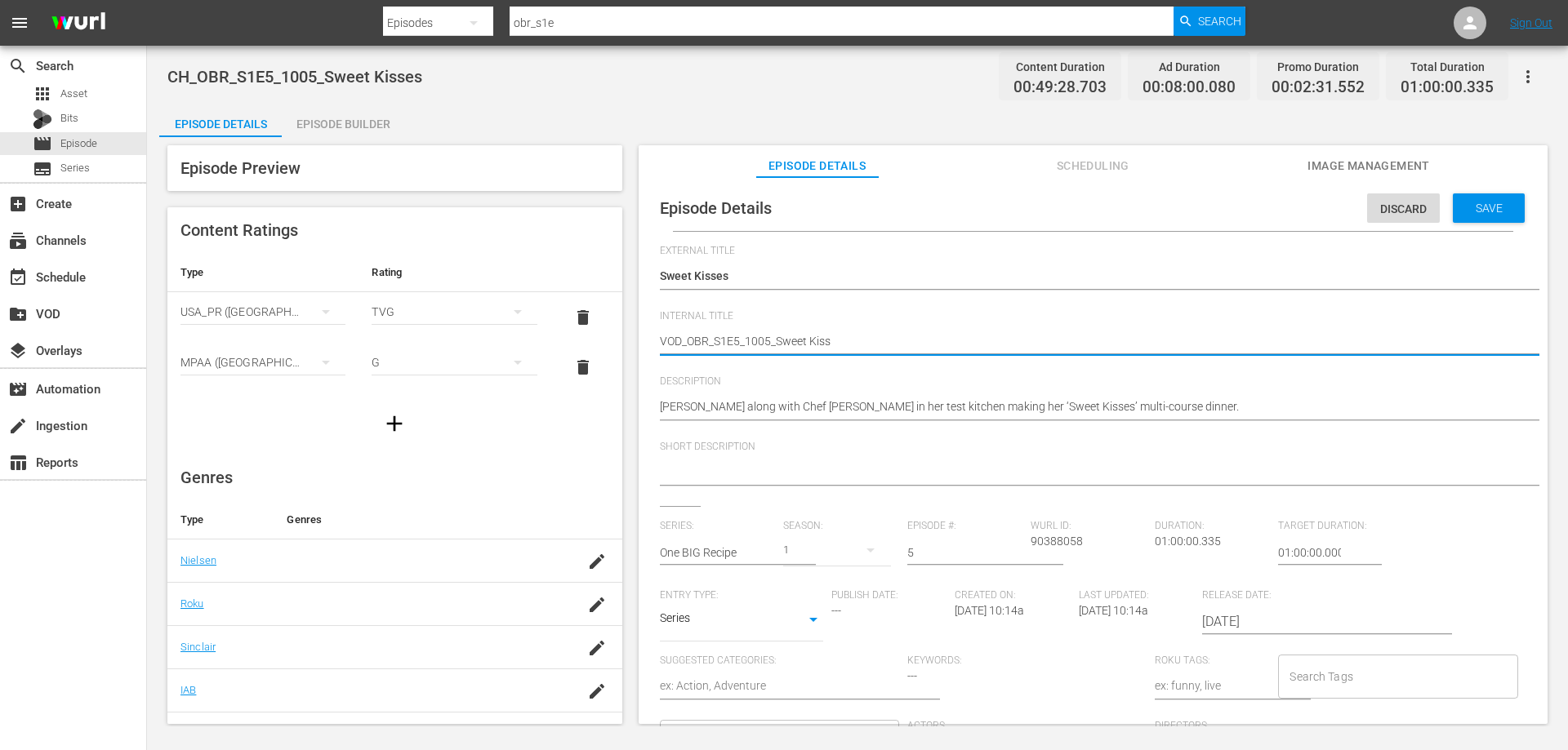
type textarea "VOD_OBR_S1E5_1005_Sweet Kis"
type textarea "VOD_OBR_S1E5_1005_Sweet Ki"
type textarea "VOD_OBR_S1E5_1005_Sweet K"
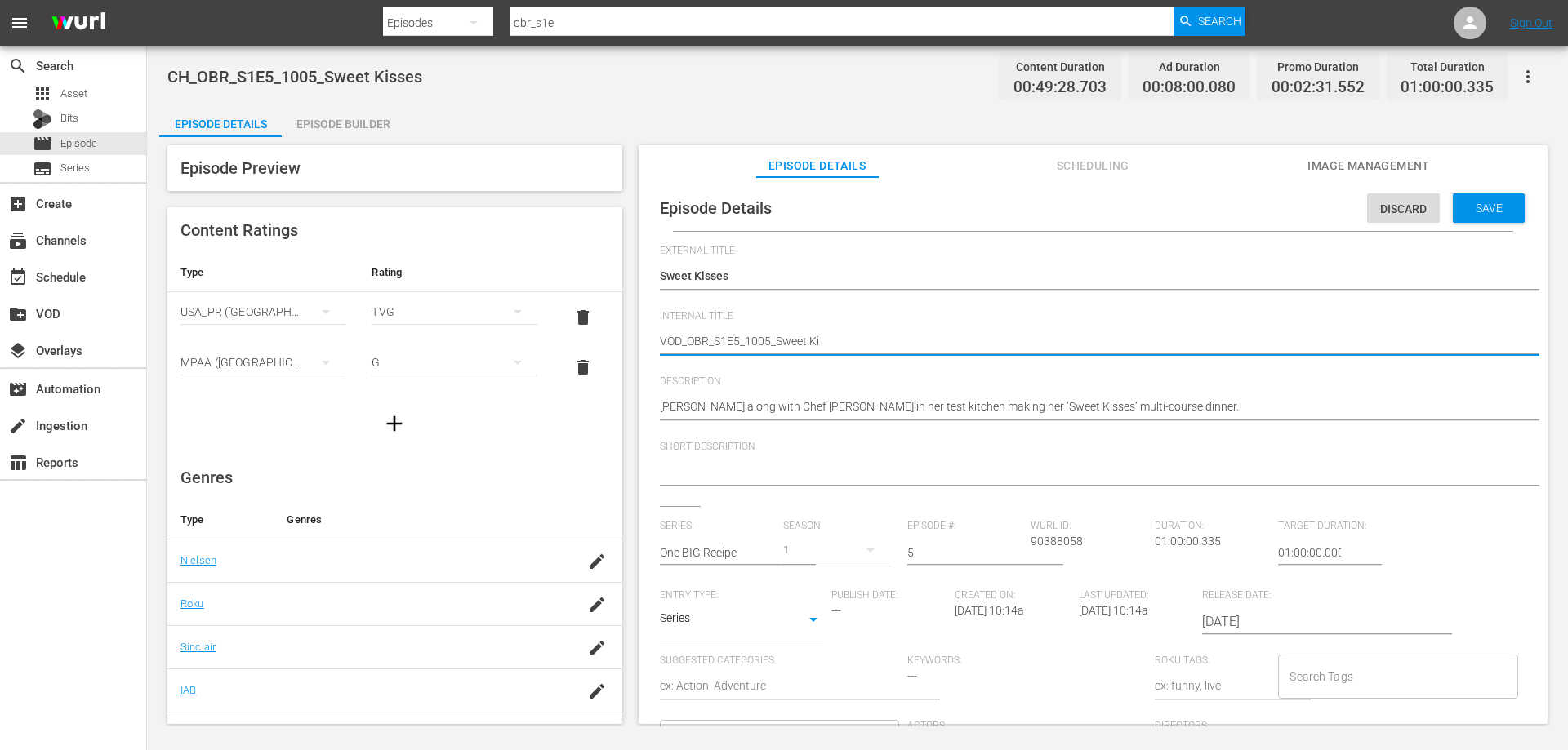
type textarea "VOD_OBR_S1E5_1005_Sweet K"
type textarea "VOD_OBR_S1E5_1005_Sweet"
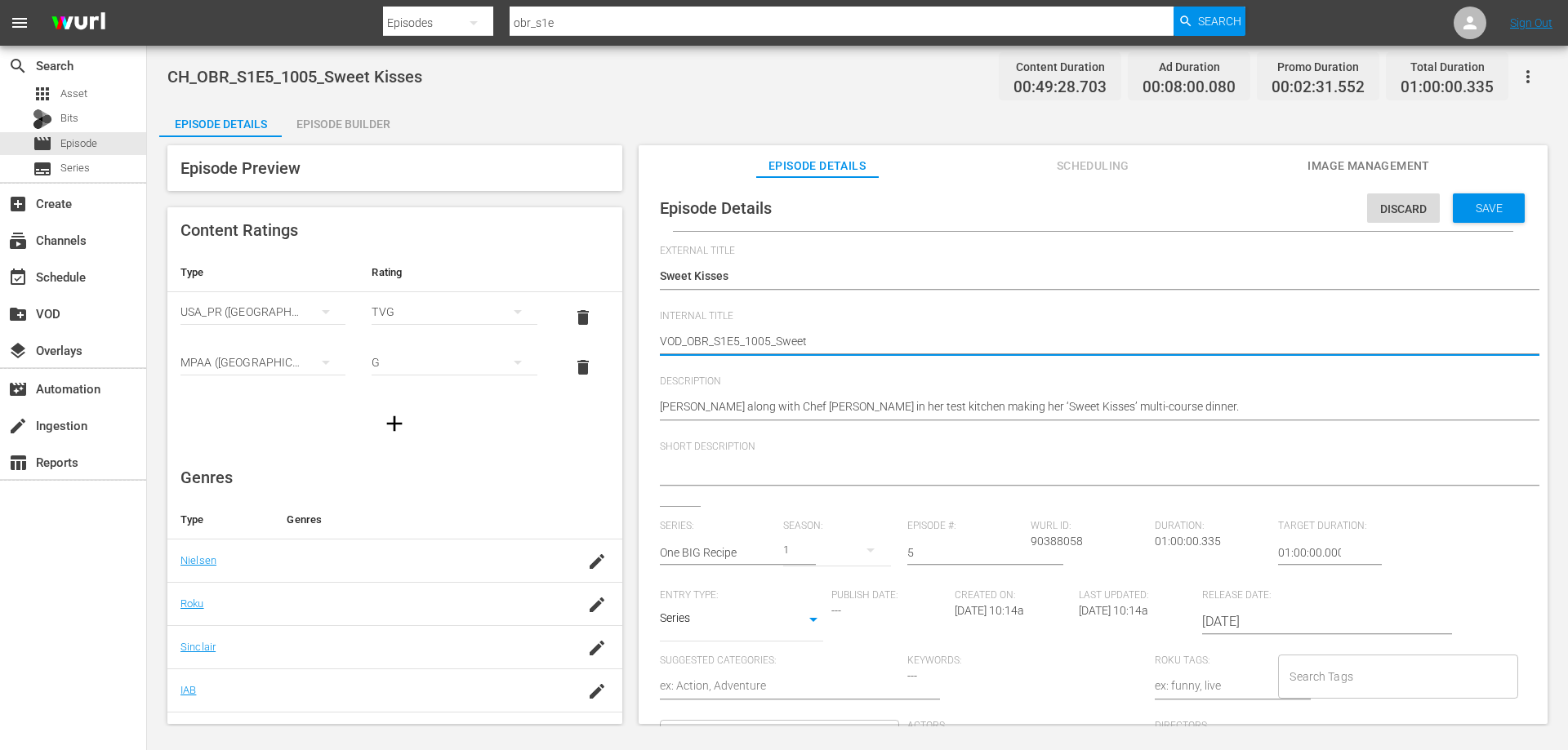
type textarea "VOD_OBR_S1E5_1005_Swee"
type textarea "VOD_OBR_S1E5_1005_Swe"
type textarea "VOD_OBR_S1E5_1005_Sw"
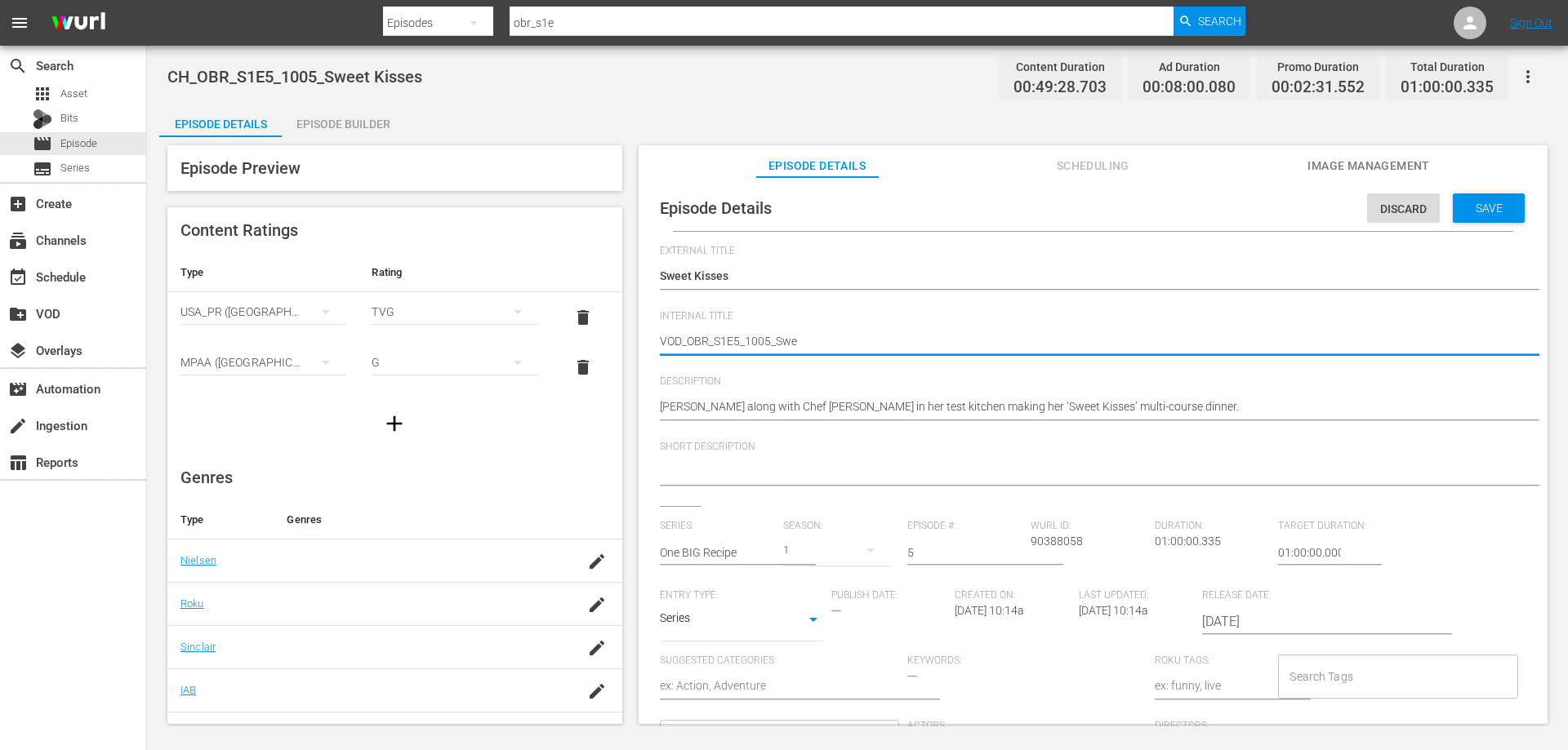
type textarea "VOD_OBR_S1E5_1005_Sw"
type textarea "VOD_OBR_S1E5_1005_S"
type textarea "VOD_OBR_S1E5_1005_"
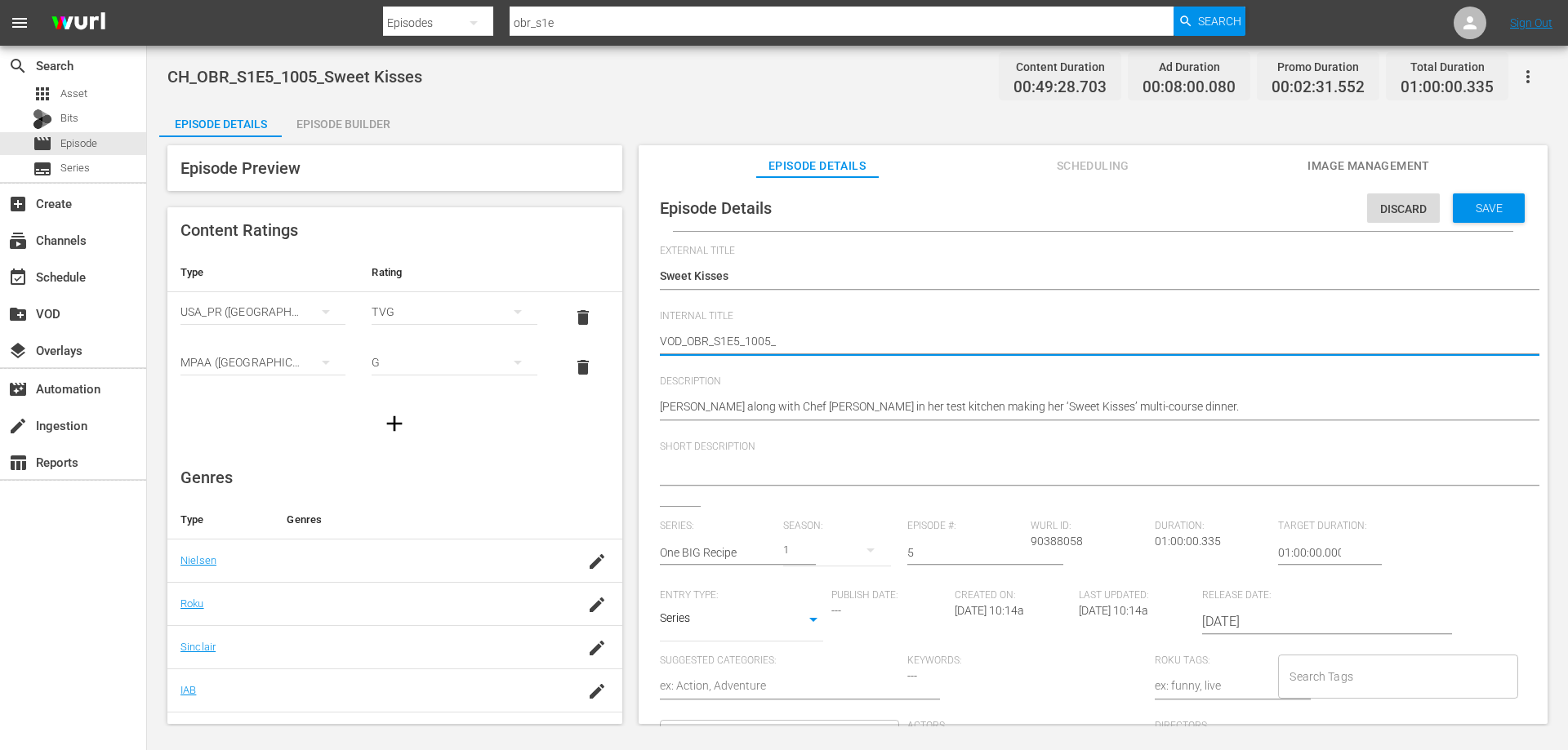
type textarea "VOD_OBR_S1E5_1005_S"
type textarea "VOD_OBR_S1E5_1005_Sw"
type textarea "VOD_OBR_S1E5_1005_Swe"
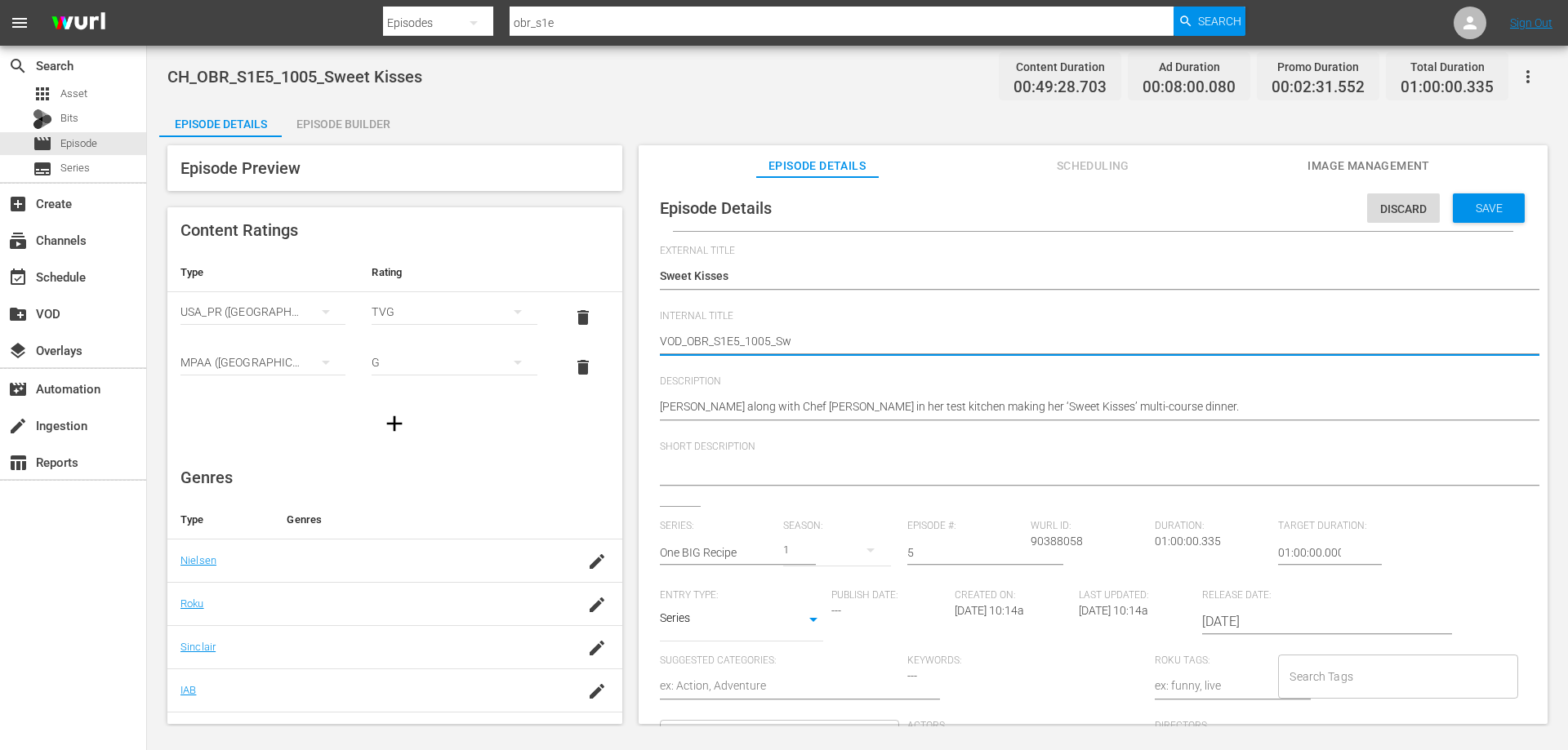
type textarea "VOD_OBR_S1E5_1005_Swe"
type textarea "VOD_OBR_S1E5_1005_Swee"
type textarea "VOD_OBR_S1E5_1005_Sweet"
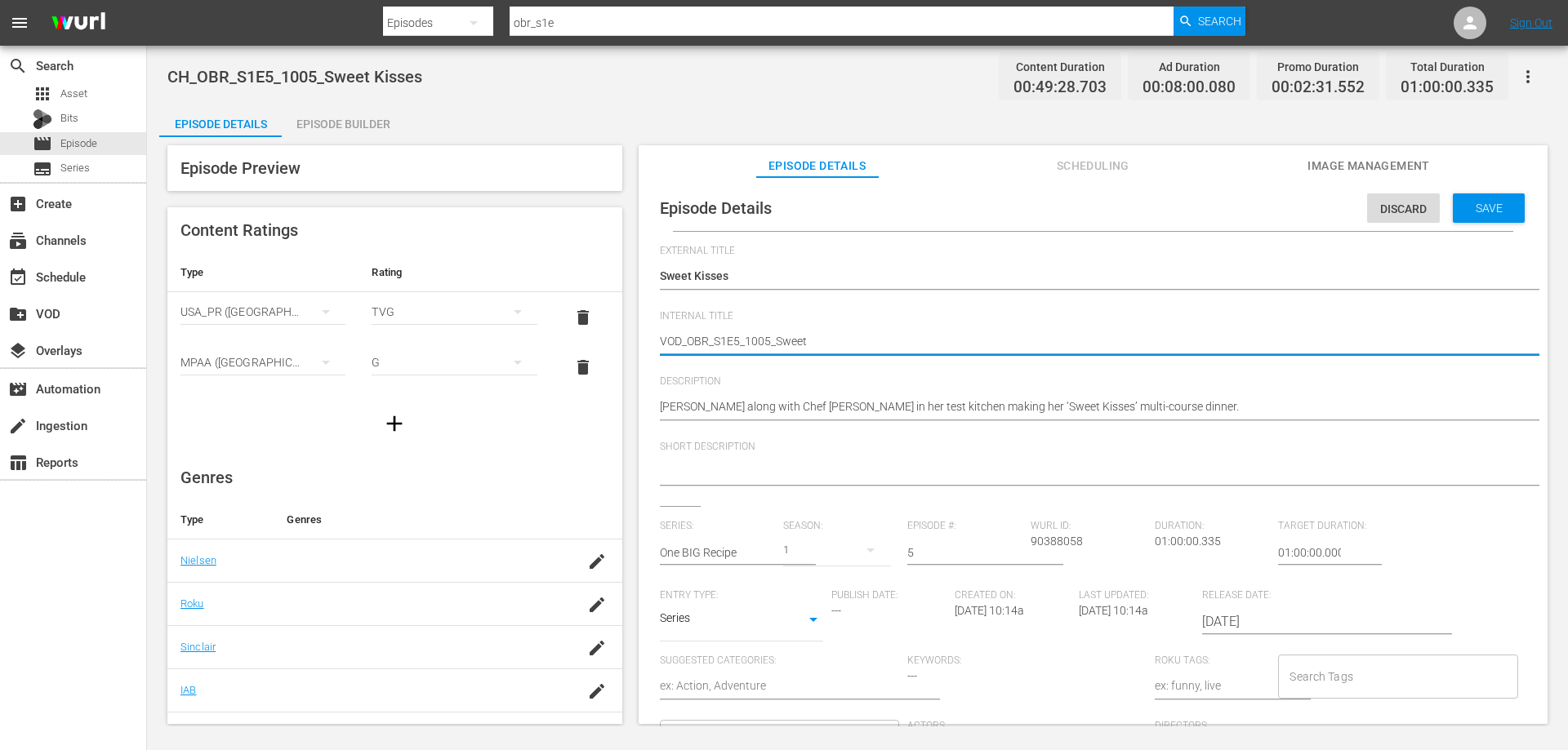
type textarea "VOD_OBR_S1E5_1005_SweetK"
type textarea "VOD_OBR_S1E5_1005_SweetKi"
type textarea "VOD_OBR_S1E5_1005_SweetKis"
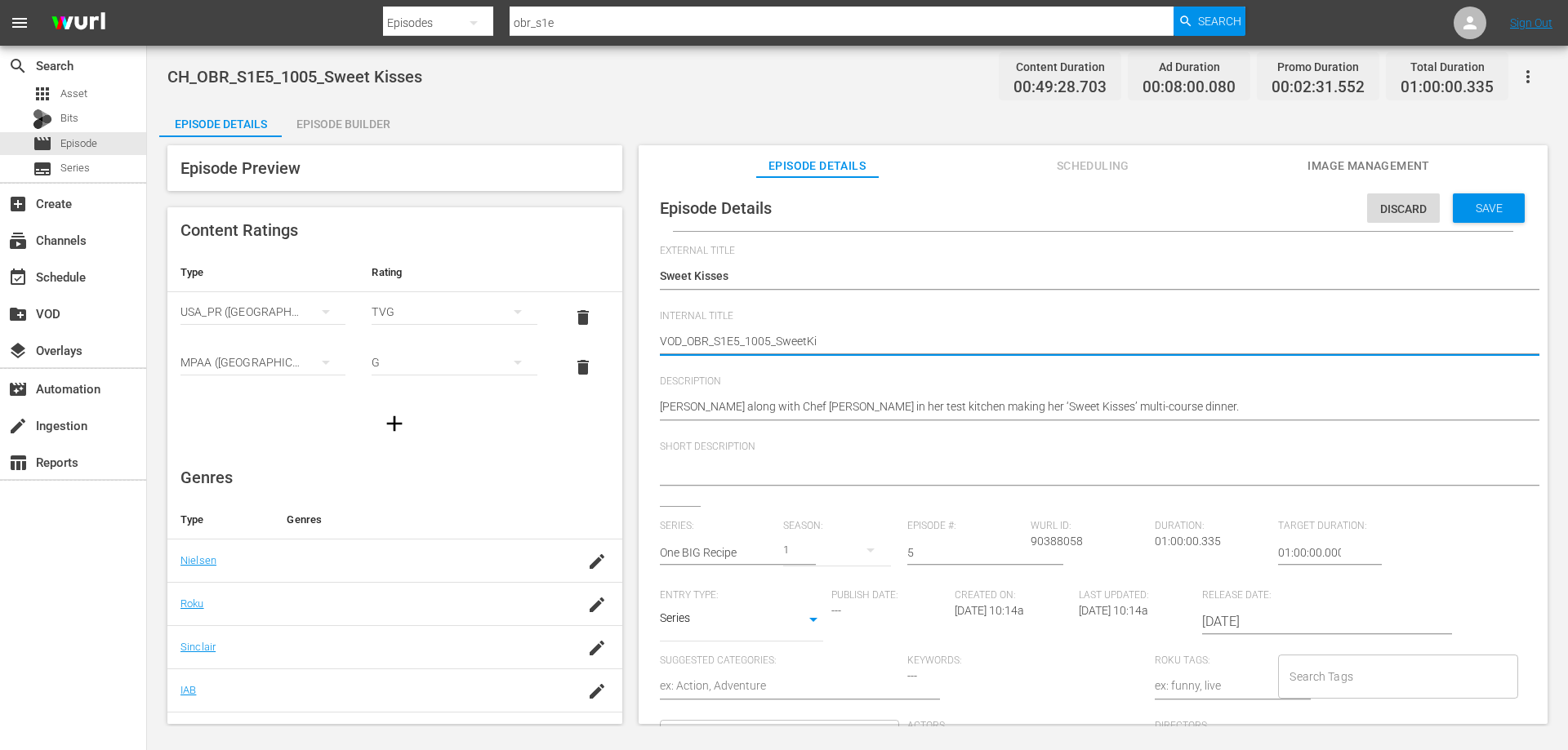
type textarea "VOD_OBR_S1E5_1005_SweetKis"
type textarea "VOD_OBR_S1E5_1005_SweetKiss"
type textarea "VOD_OBR_S1E5_1005_SweetKisse"
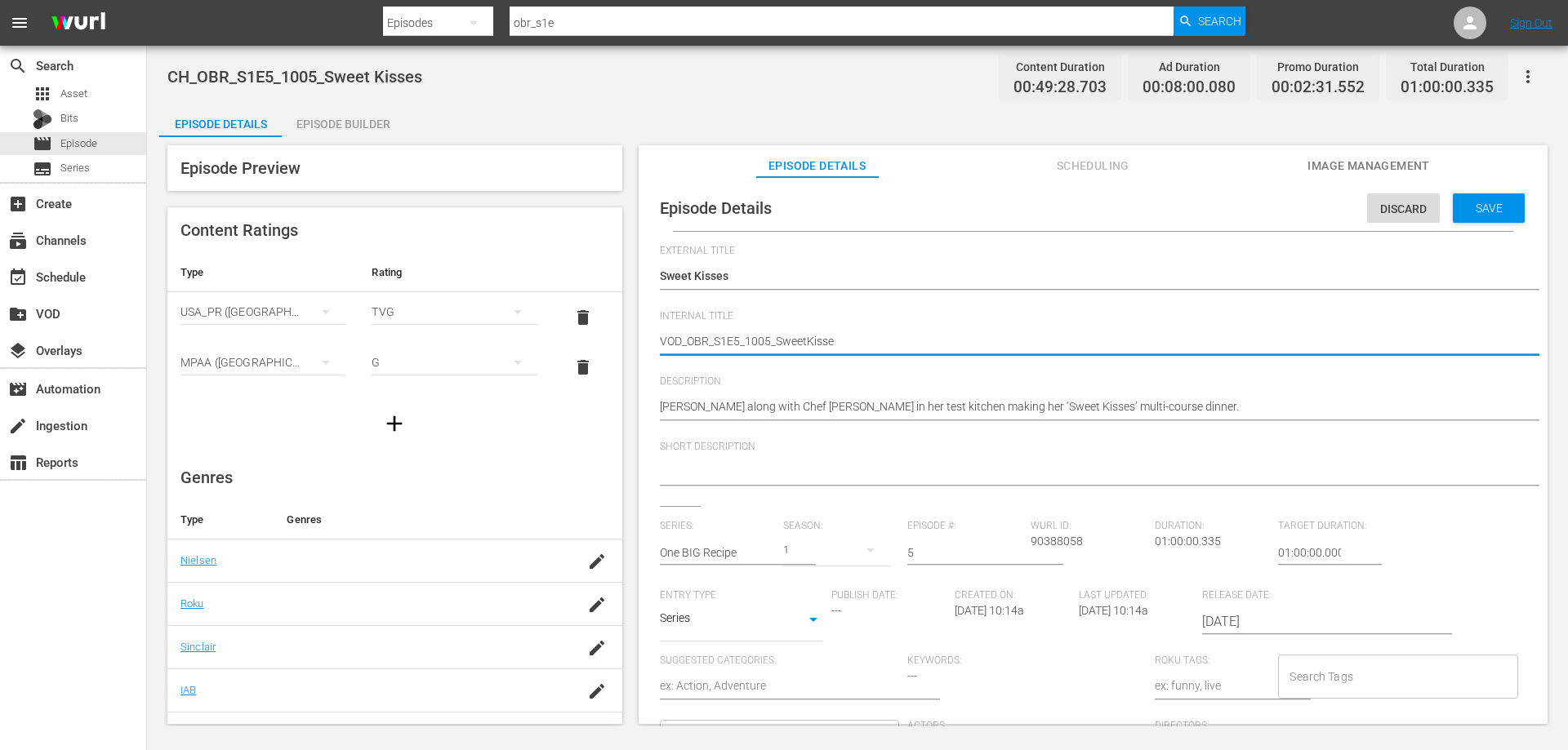
type textarea "VOD_OBR_S1E5_1005_SweetKisses"
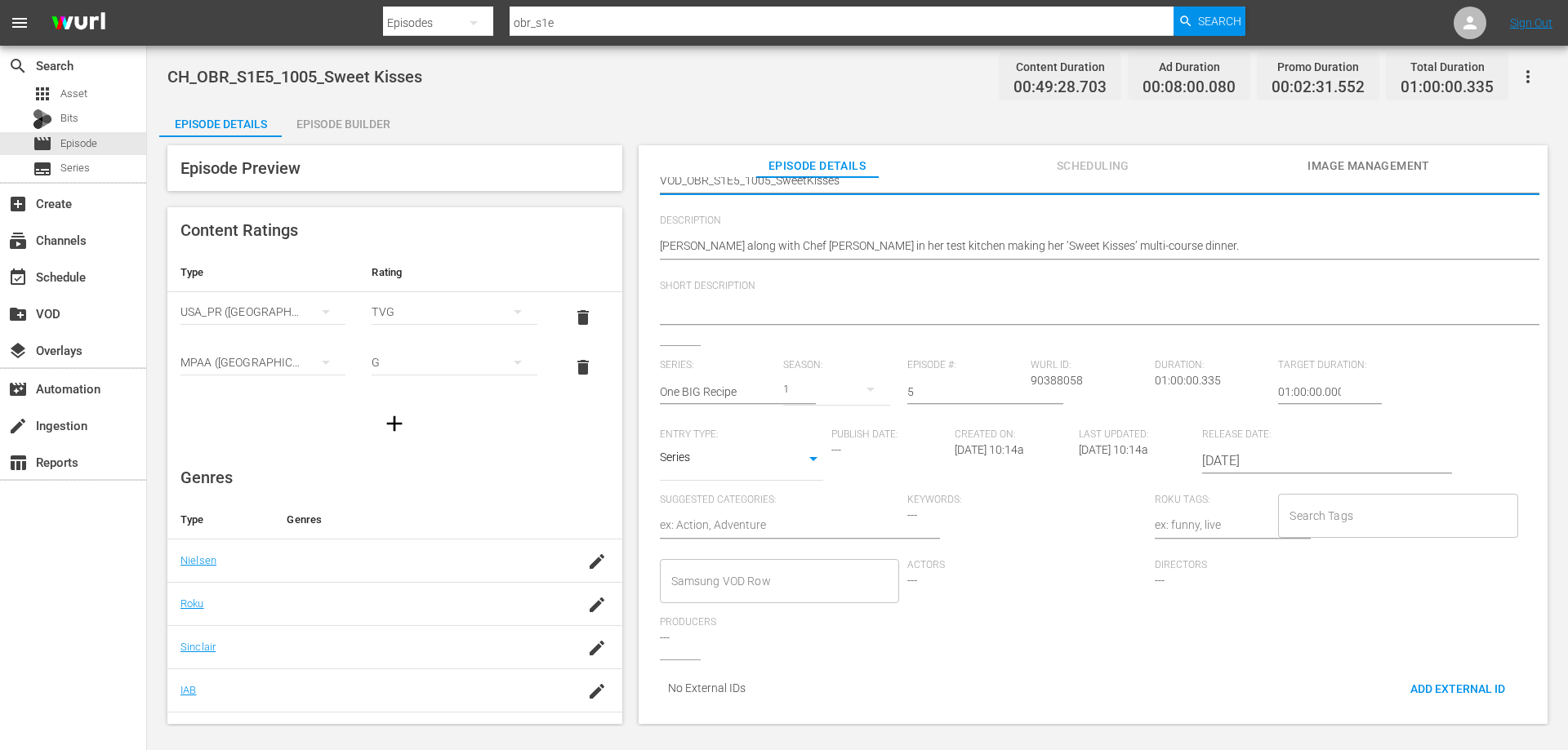
type textarea "VOD_OBR_S1E5_1005_SweetKisses"
click at [702, 566] on input "Samsung VOD Row" at bounding box center [767, 581] width 200 height 29
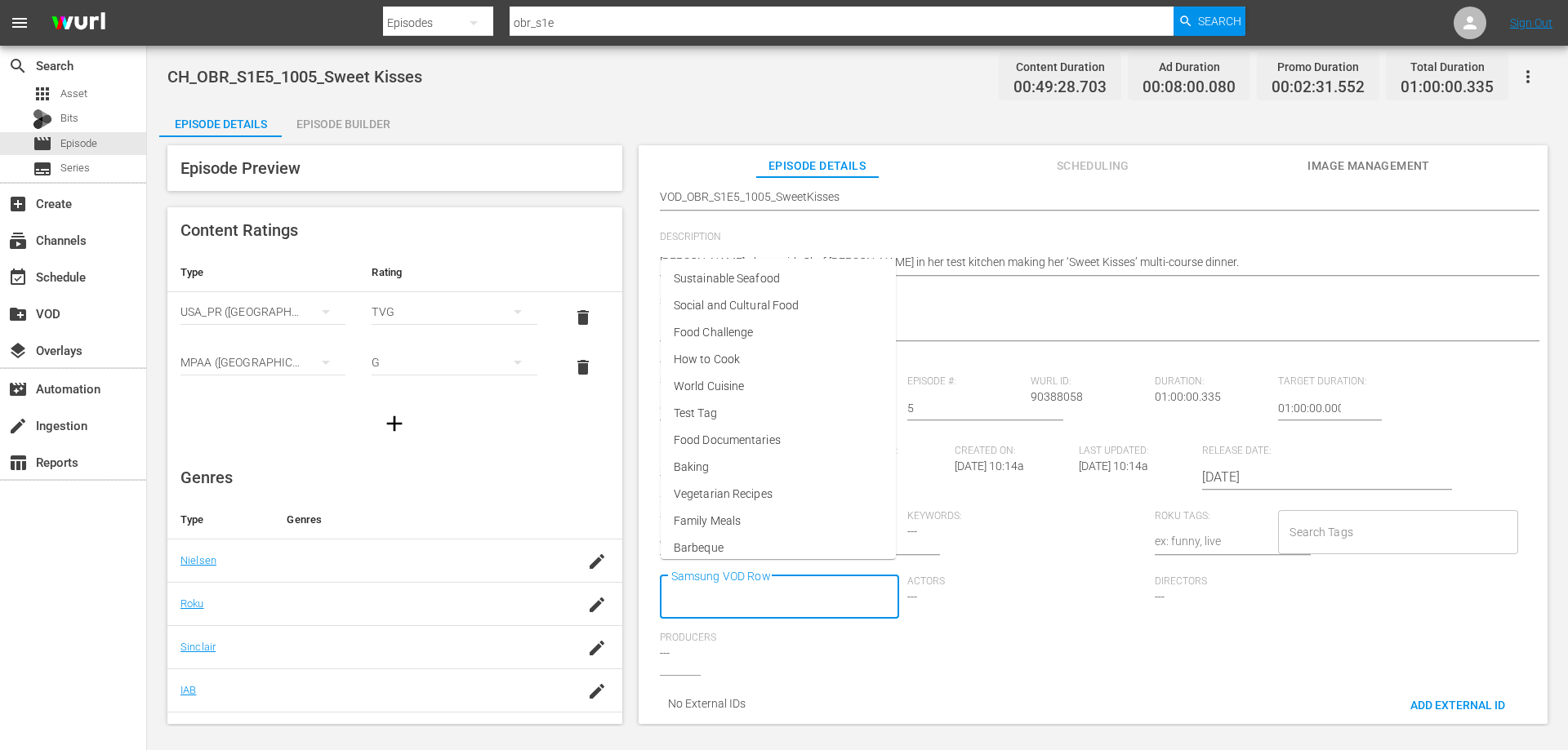
scroll to position [0, 0]
click at [713, 529] on span "Family Meals" at bounding box center [706, 521] width 67 height 17
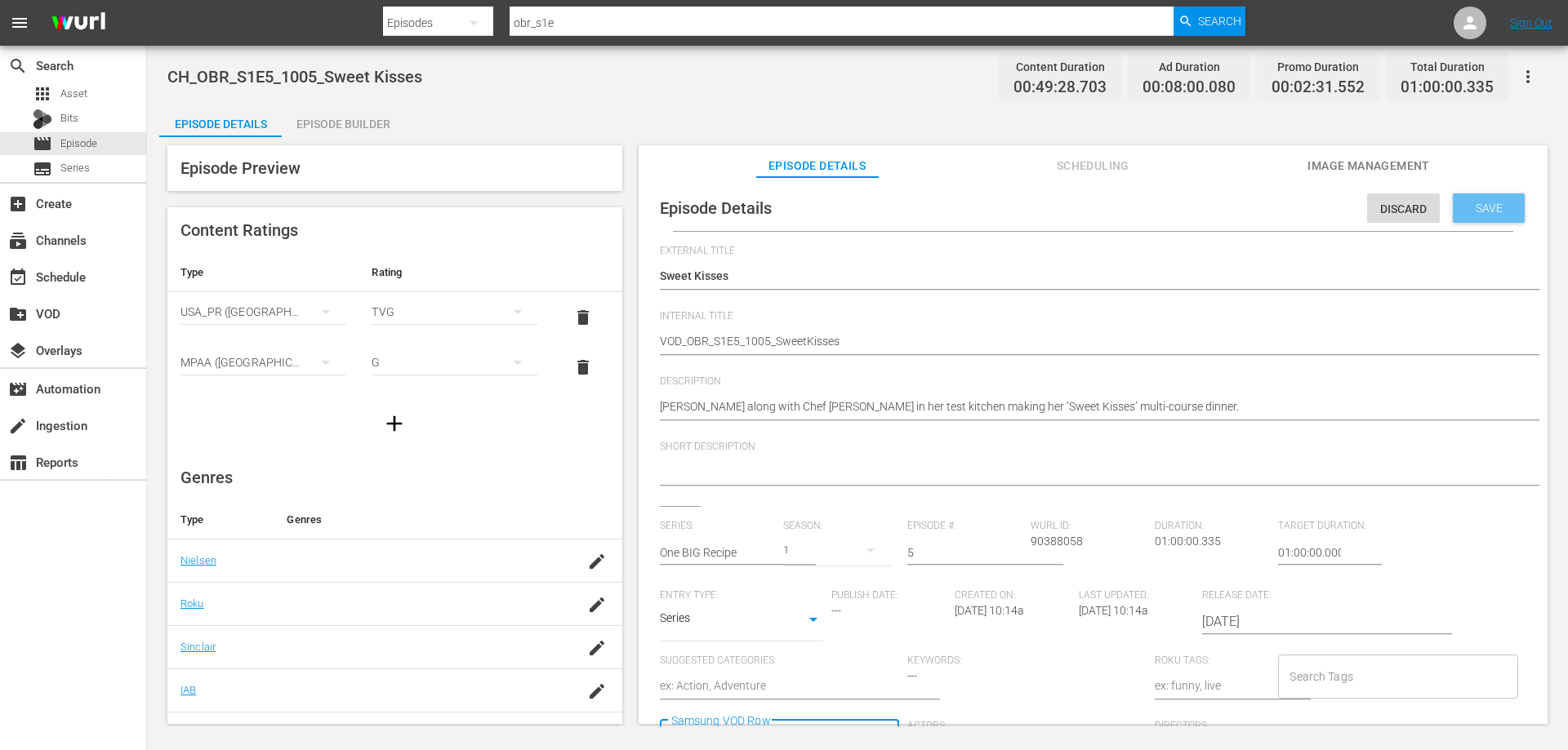
click at [1495, 198] on div "Save" at bounding box center [1489, 208] width 72 height 29
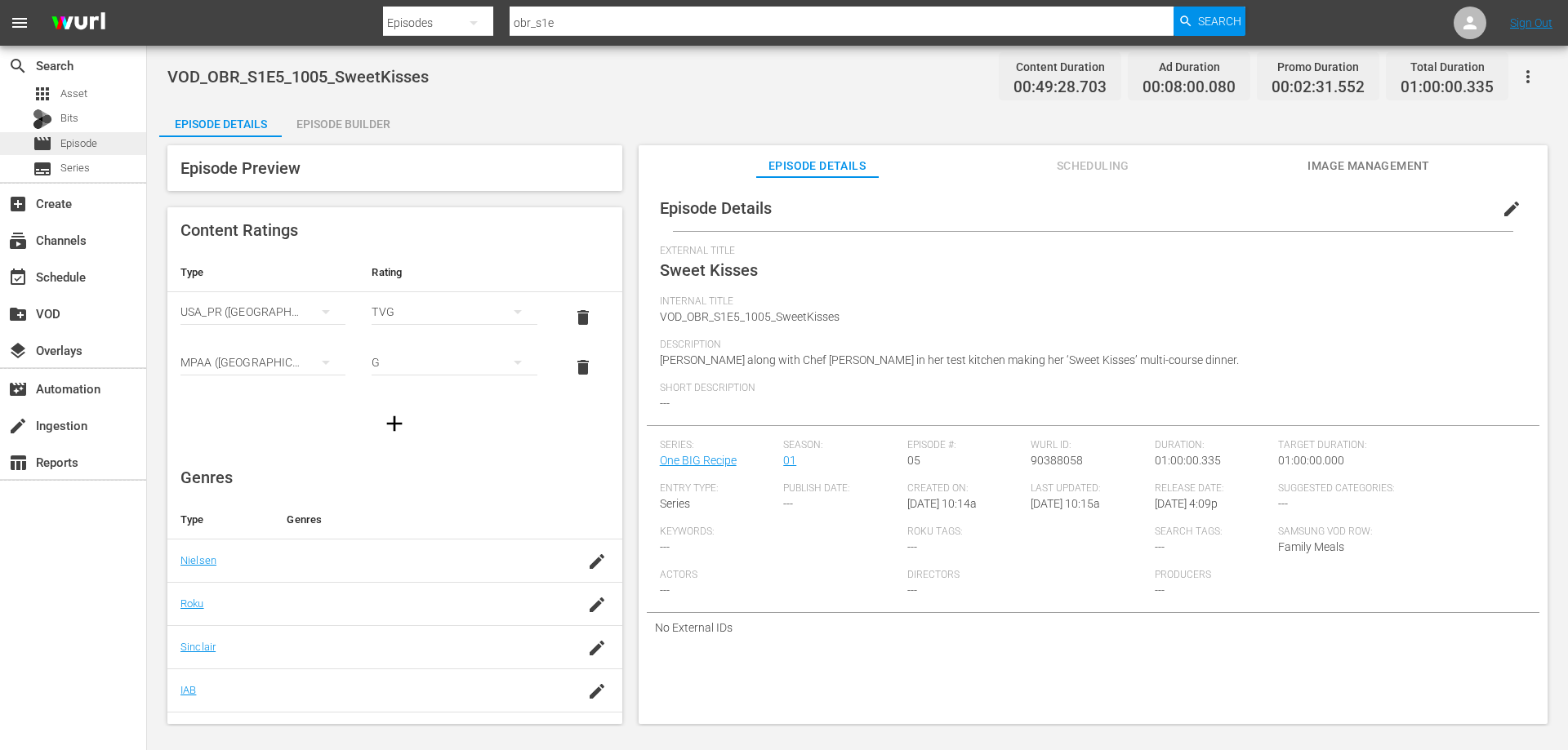
click at [86, 143] on span "Episode" at bounding box center [79, 144] width 37 height 17
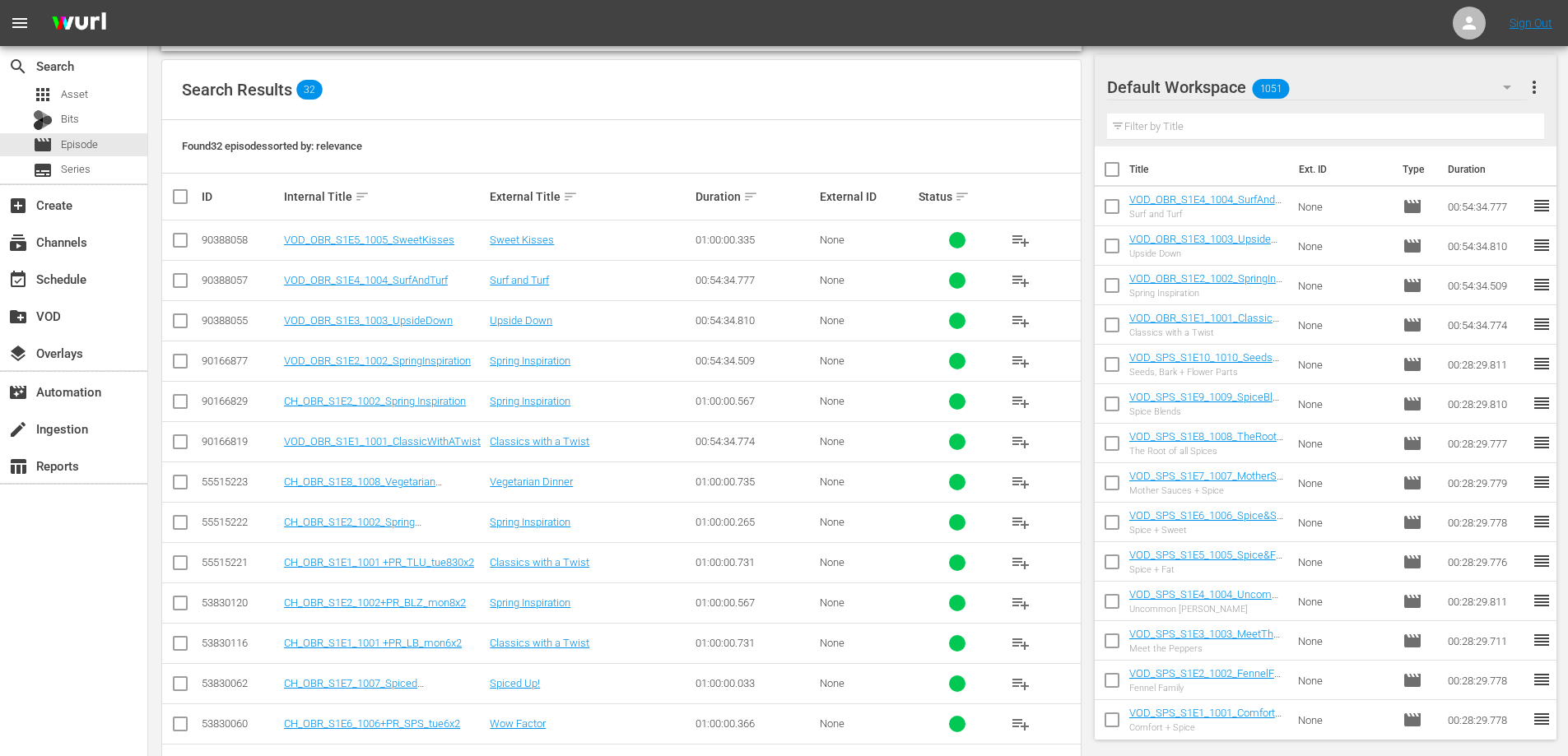
scroll to position [588, 0]
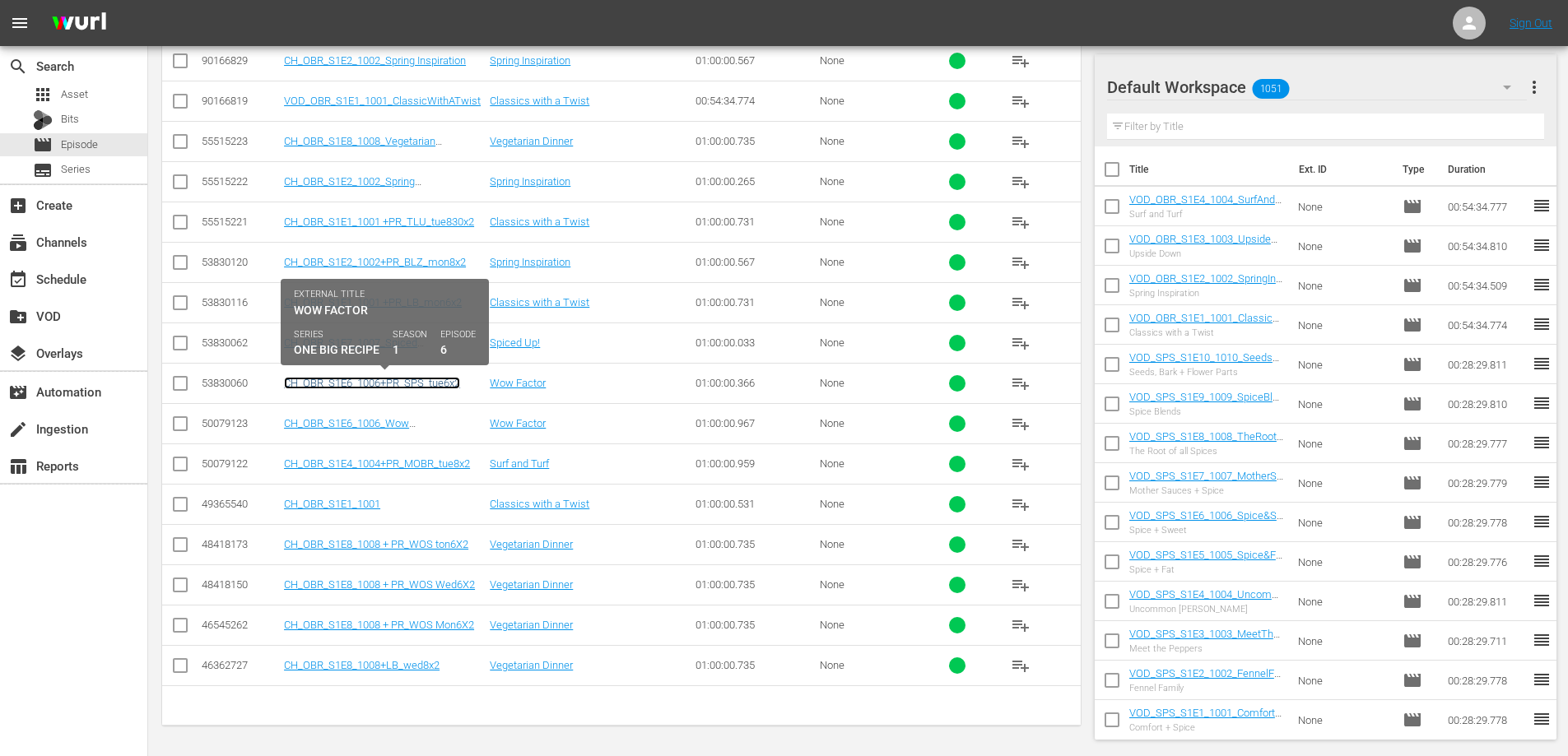
click at [360, 382] on link "CH_OBR_S1E6_1006+PR_SPS_tue6x2" at bounding box center [372, 382] width 176 height 12
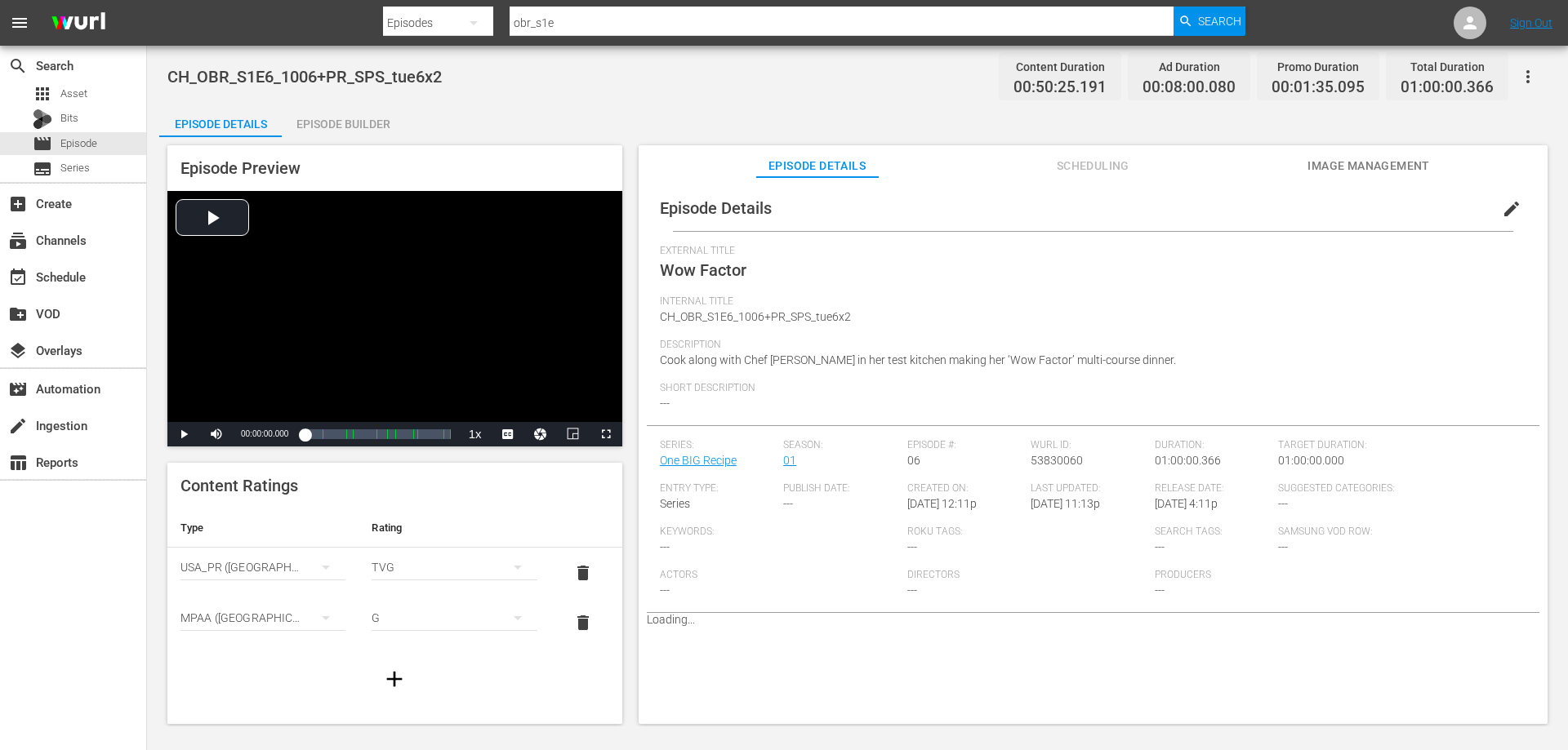
click at [1527, 81] on icon "button" at bounding box center [1528, 76] width 19 height 19
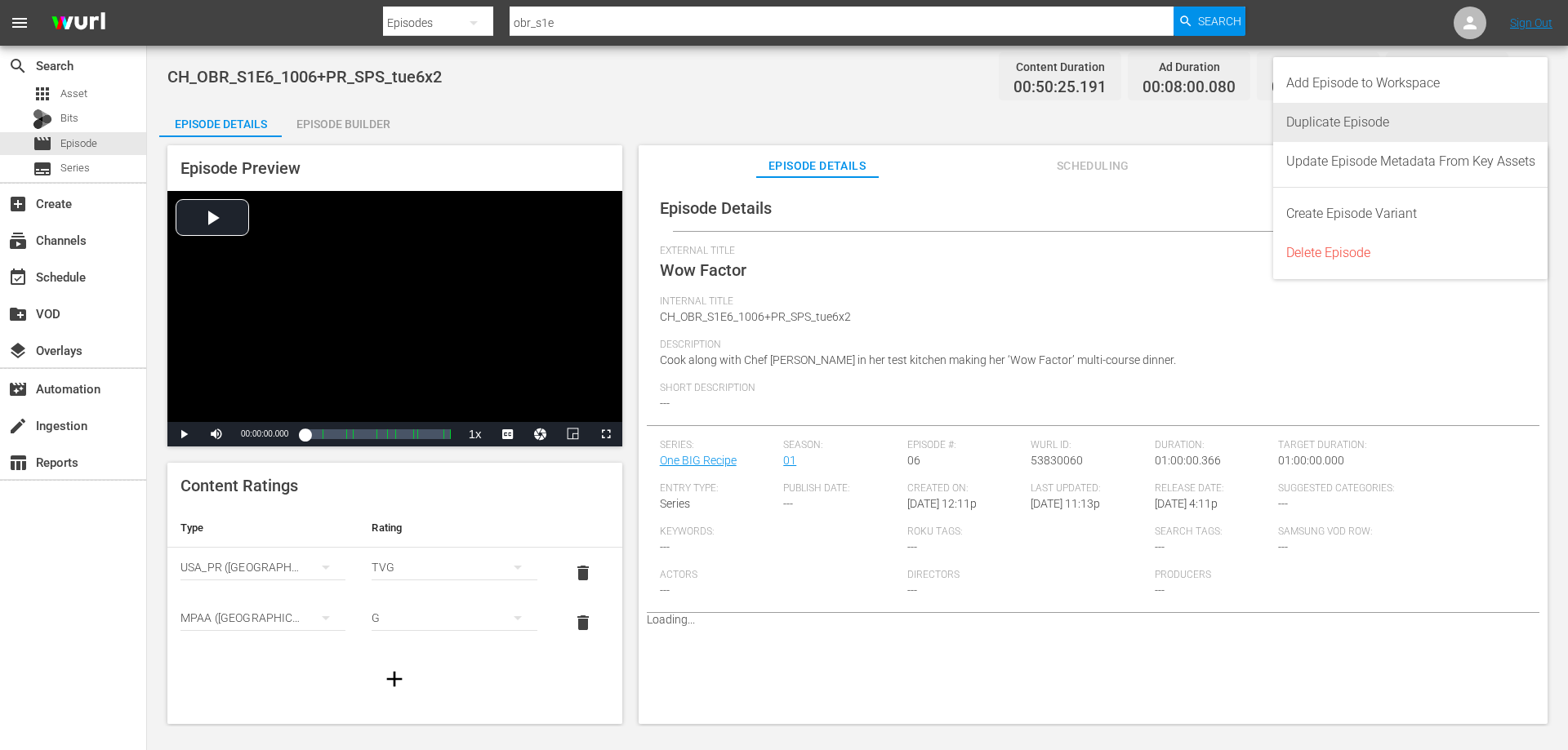
click at [1318, 124] on div "Duplicate Episode" at bounding box center [1410, 122] width 249 height 39
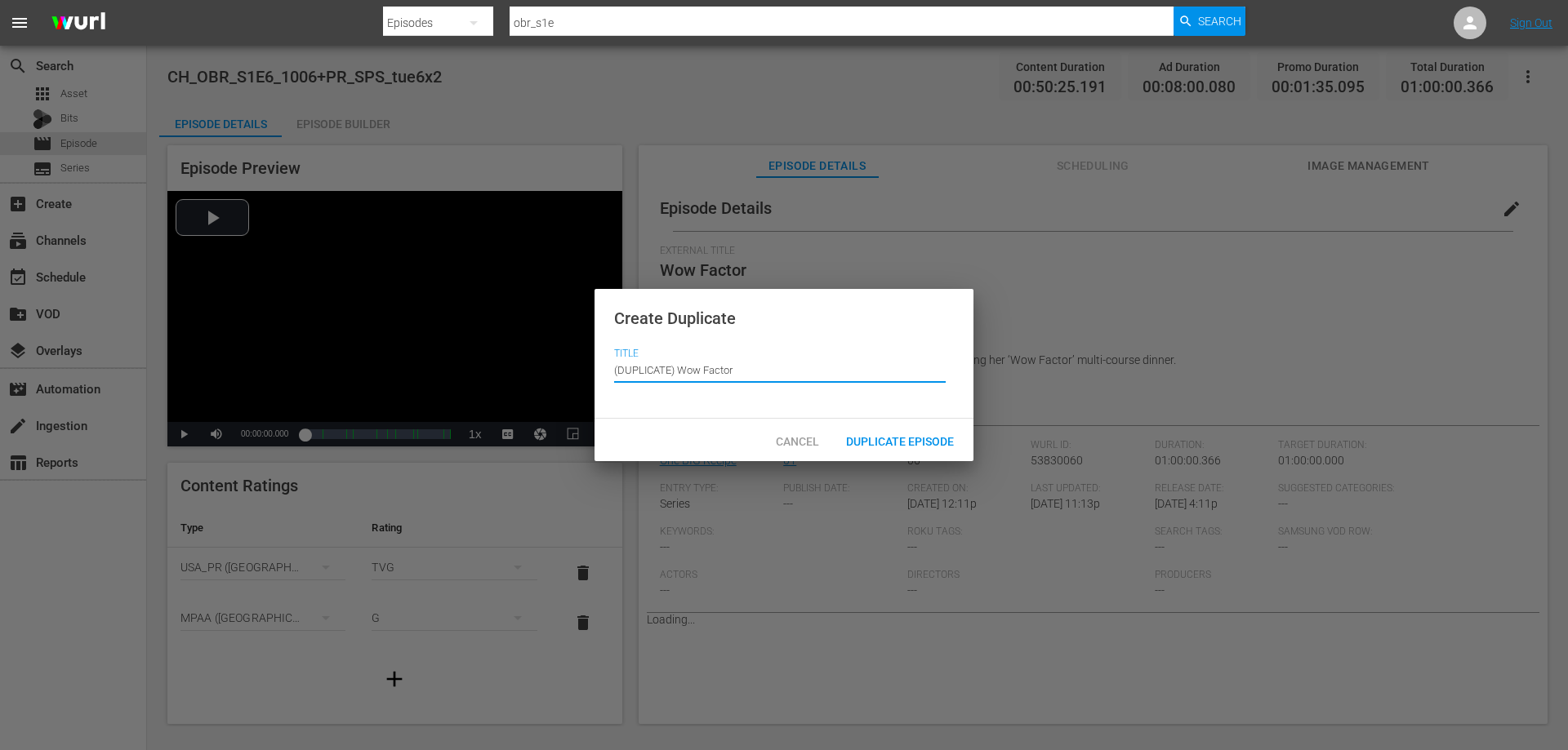
drag, startPoint x: 679, startPoint y: 368, endPoint x: 333, endPoint y: 385, distance: 346.4
click at [333, 385] on div "Create Duplicate Title Episode Title (DUPLICATE) Wow Factor Cancel Duplicate Ep…" at bounding box center [784, 375] width 1568 height 750
type input "Wow Factor"
click at [931, 436] on span "Duplicate Episode" at bounding box center [900, 442] width 134 height 13
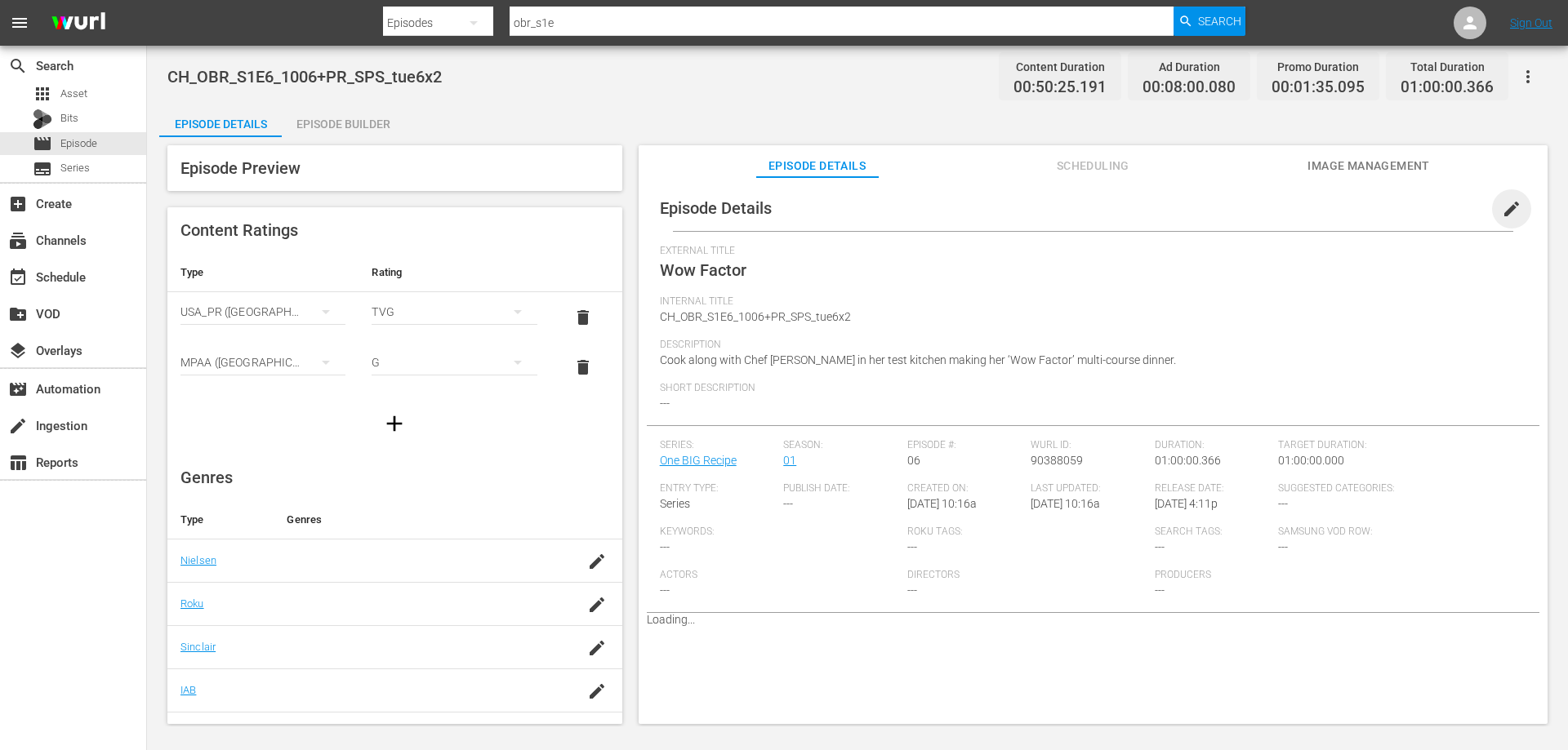
click at [1502, 209] on span "edit" at bounding box center [1511, 208] width 19 height 19
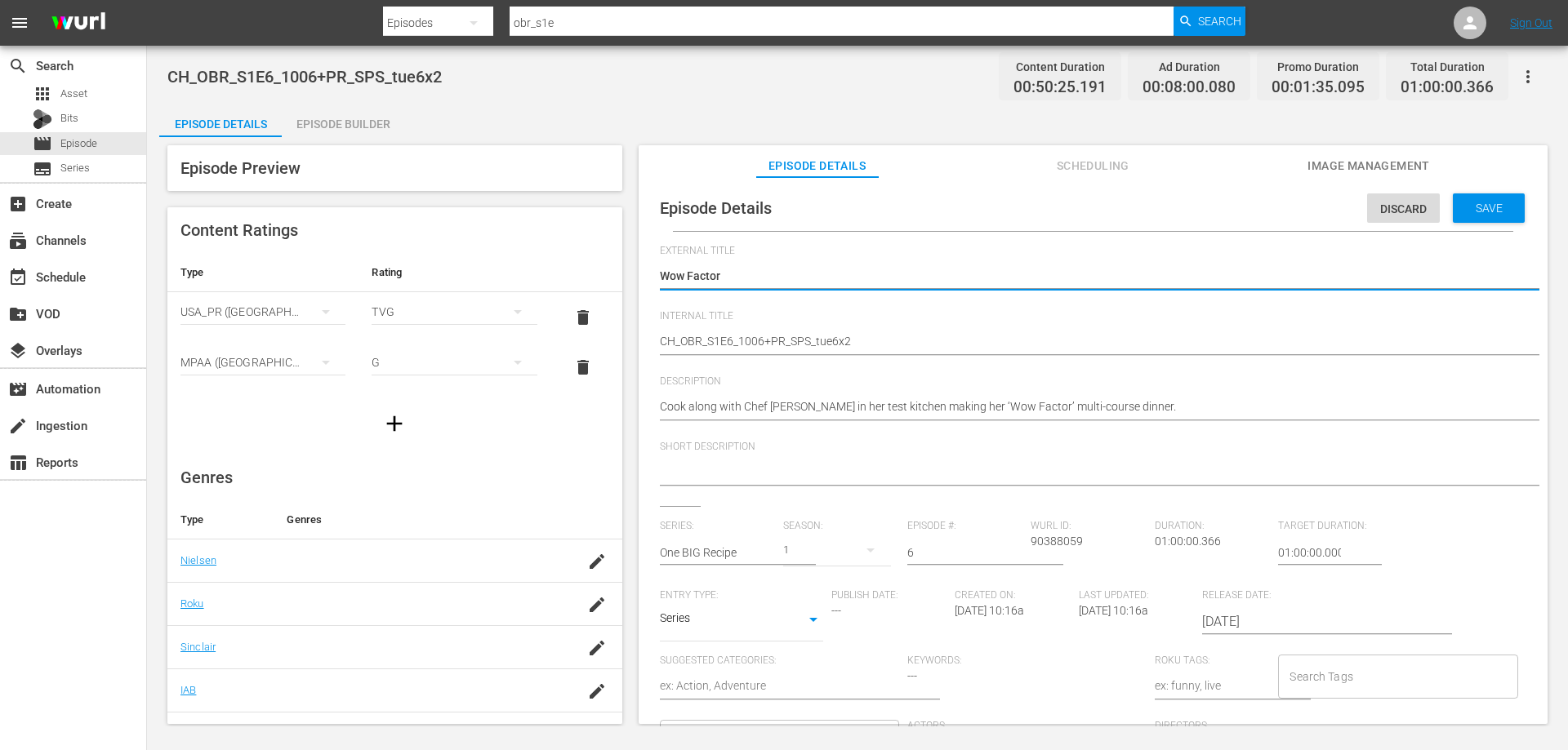
drag, startPoint x: 434, startPoint y: 361, endPoint x: 390, endPoint y: 365, distance: 44.2
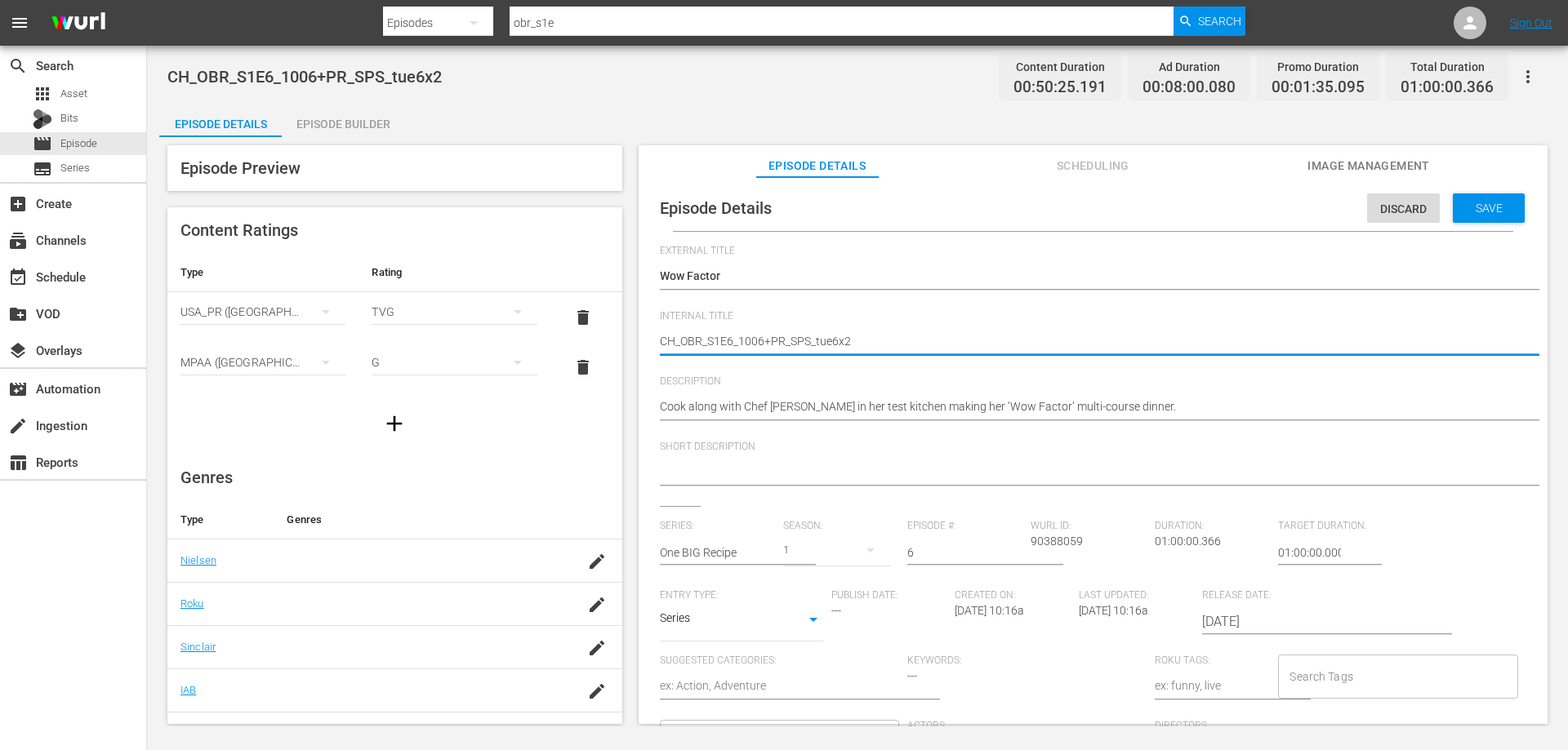
type textarea "V_OBR_S1E6_1006+PR_SPS_tue6x2"
type textarea "VO_OBR_S1E6_1006+PR_SPS_tue6x2"
type textarea "VOD_OBR_S1E6_1006+PR_SPS_tue6x2"
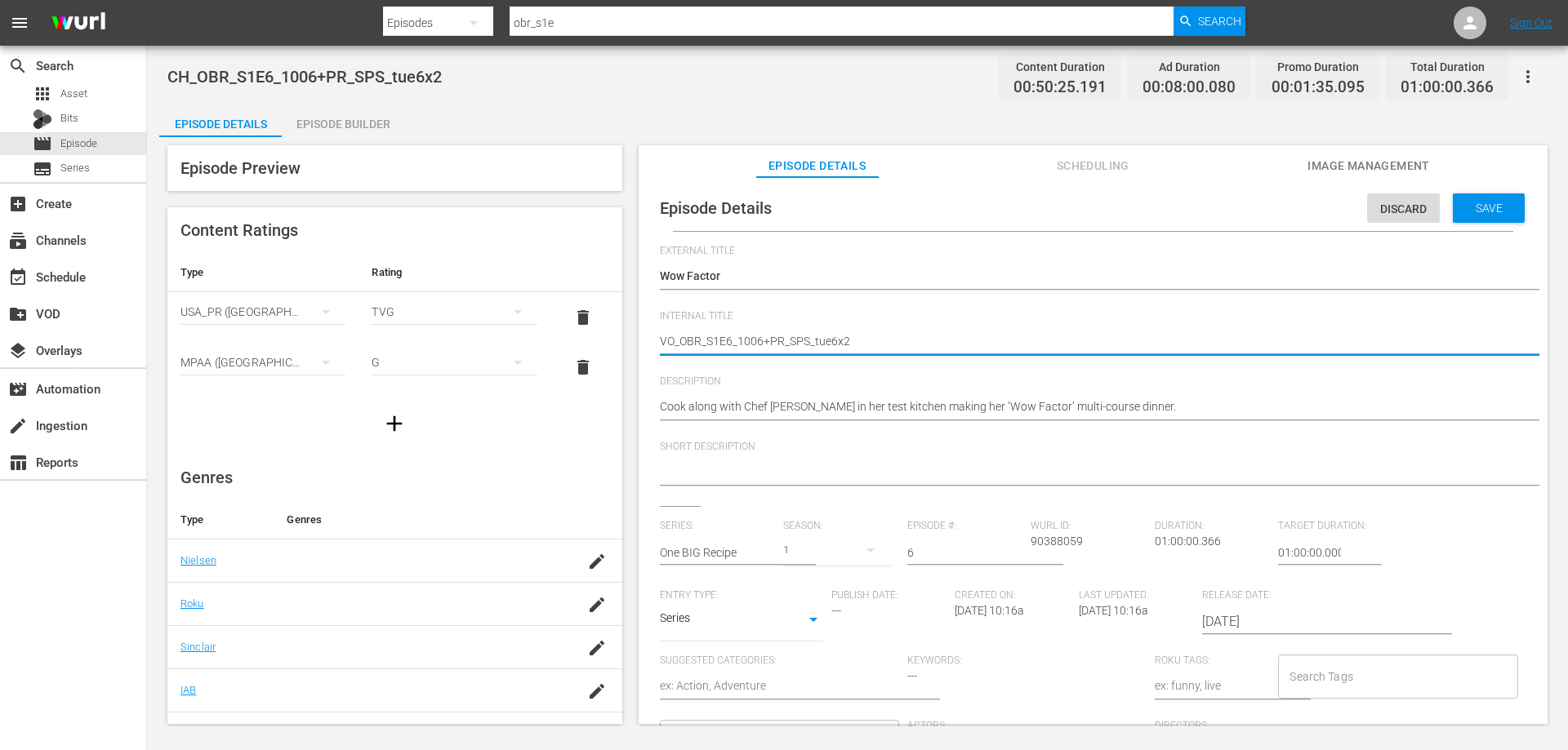
type textarea "VOD_OBR_S1E6_1006+PR_SPS_tue6x2"
type textarea "VOD_OBR_S1E6_1006PR_SPS_tue6x2"
type textarea "VOD_OBR_S1E6_1006R_SPS_tue6x2"
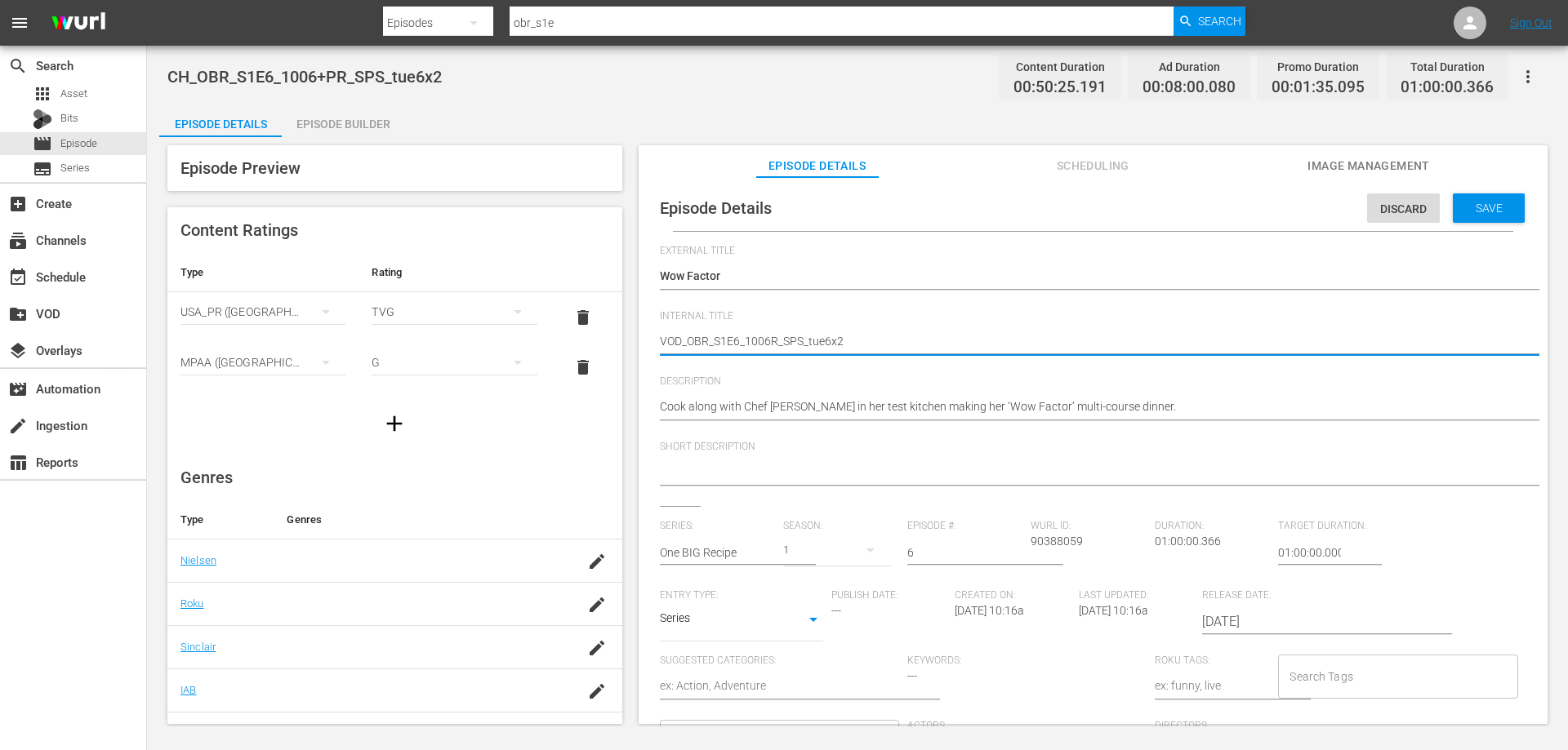
type textarea "VOD_OBR_S1E6_1006_SPS_tue6x2"
type textarea "VOD_OBR_S1E6_1006SPS_tue6x2"
type textarea "VOD_OBR_S1E6_1006PS_tue6x2"
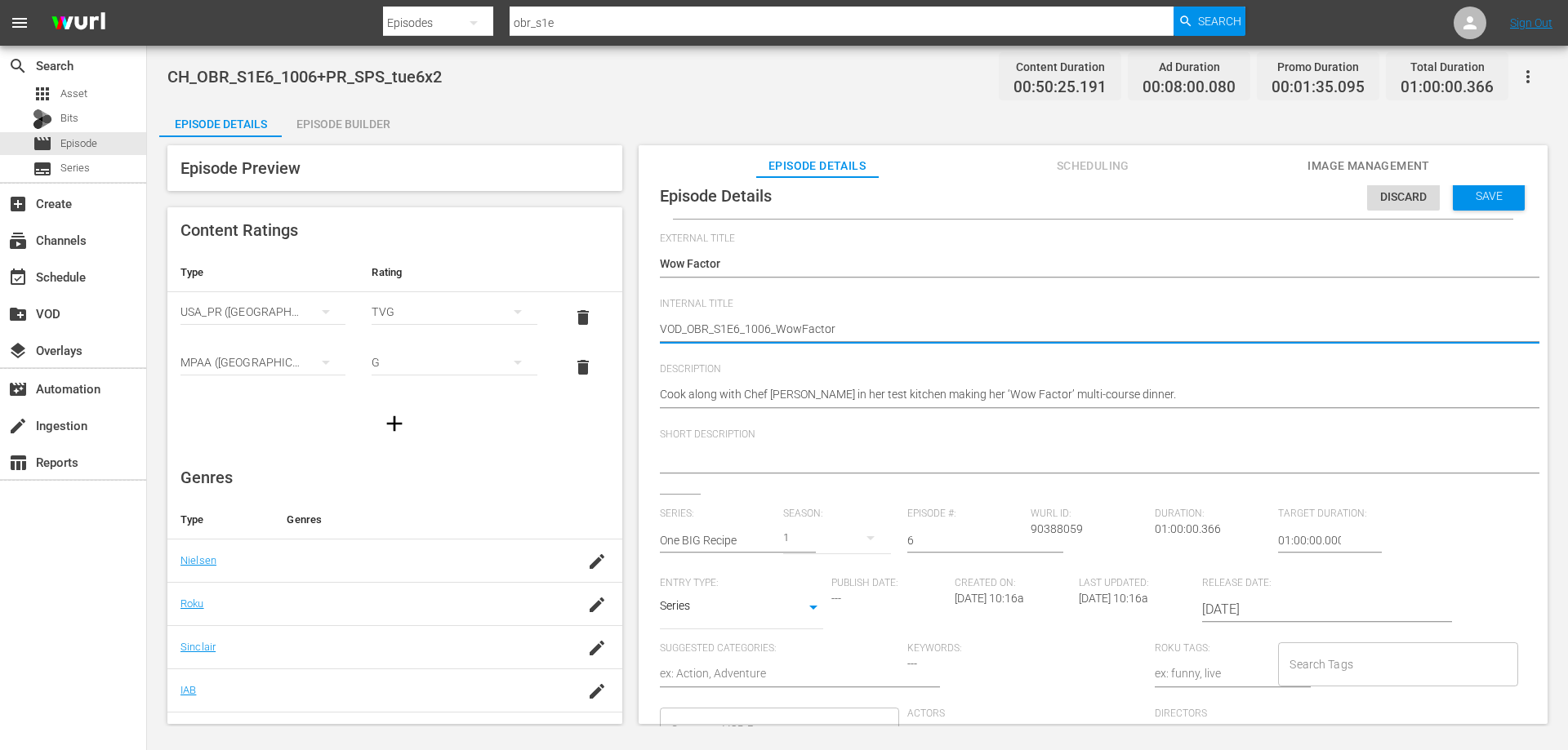
scroll to position [16, 0]
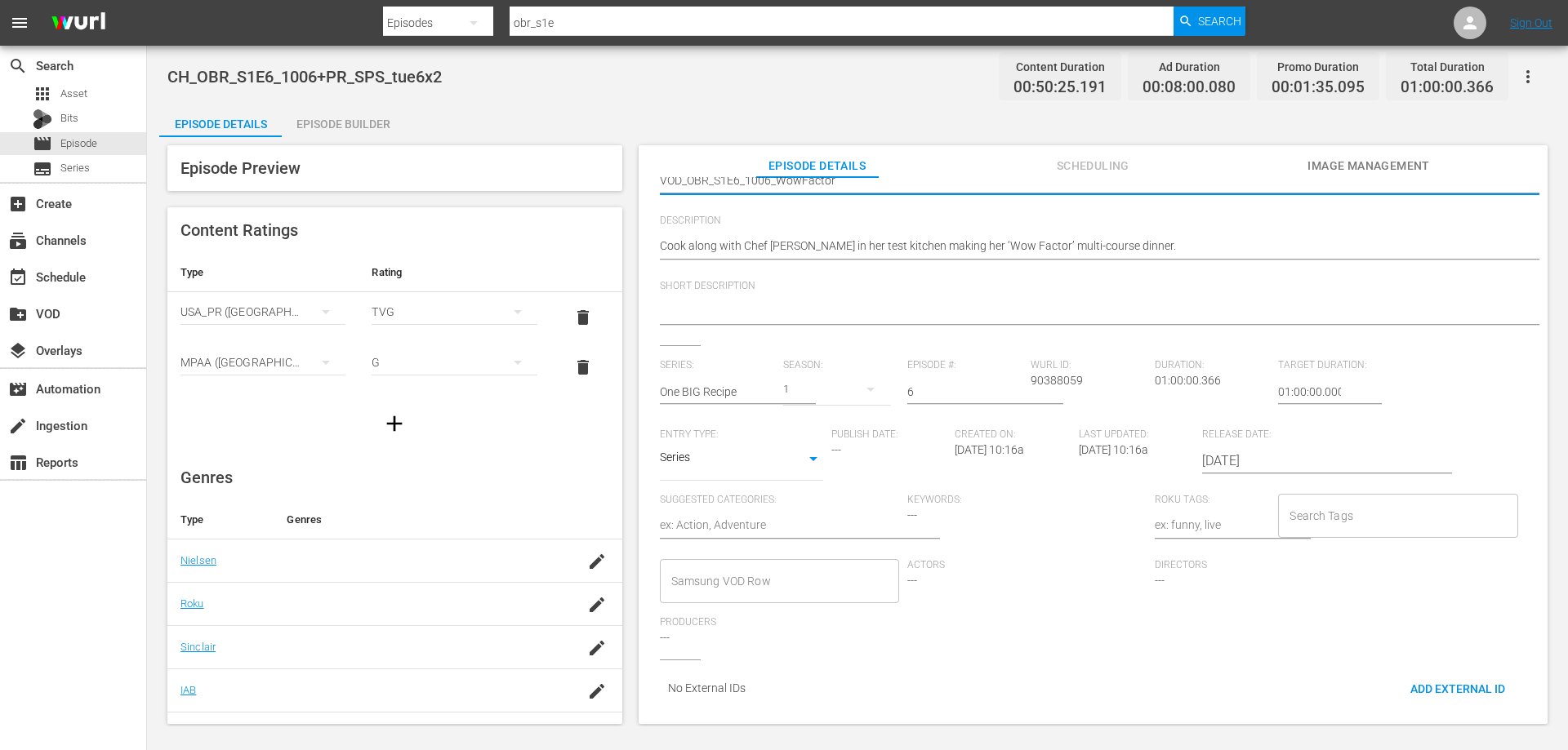
click at [760, 570] on input "Samsung VOD Row" at bounding box center [767, 581] width 200 height 29
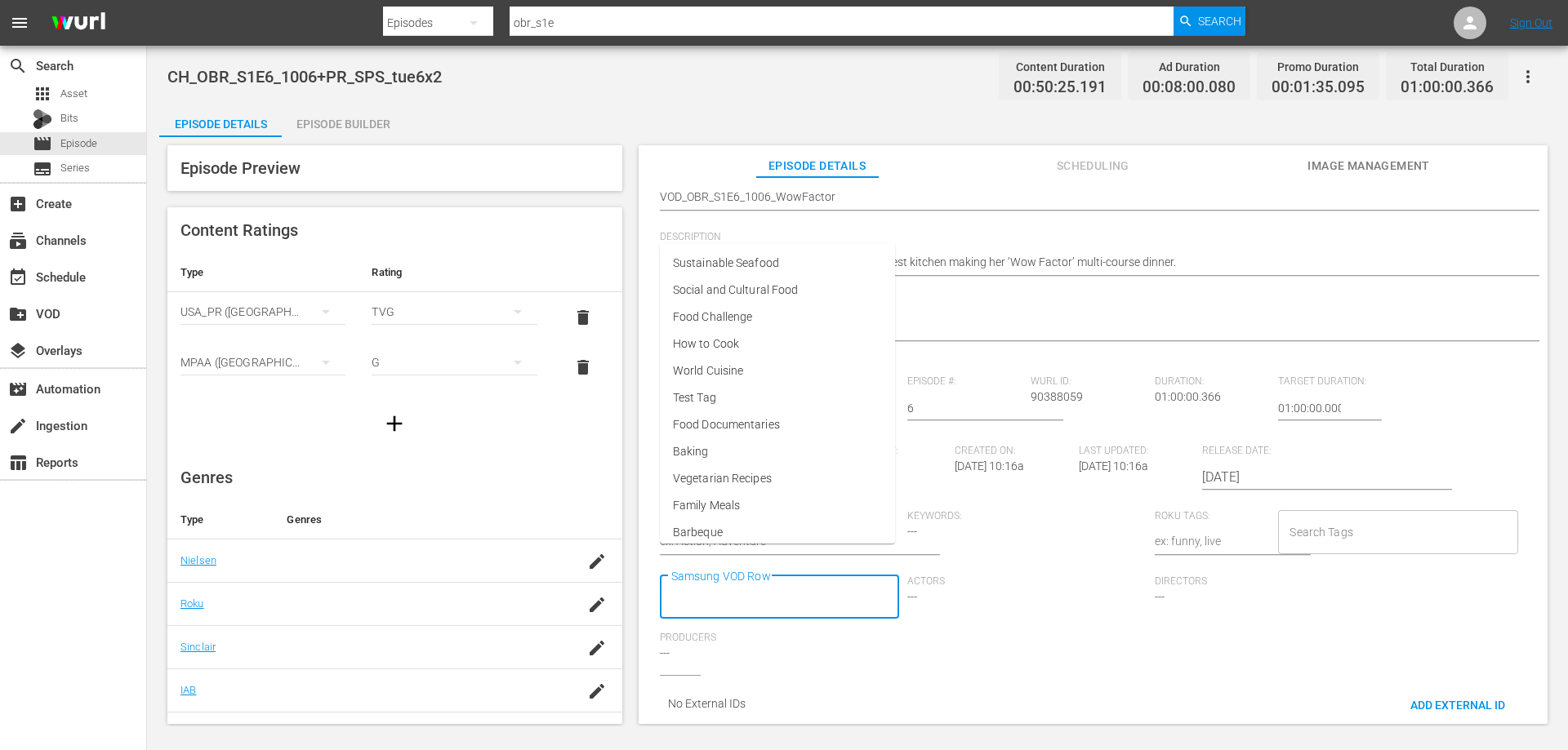
scroll to position [0, 0]
click at [743, 524] on li "Family Meals" at bounding box center [778, 521] width 235 height 27
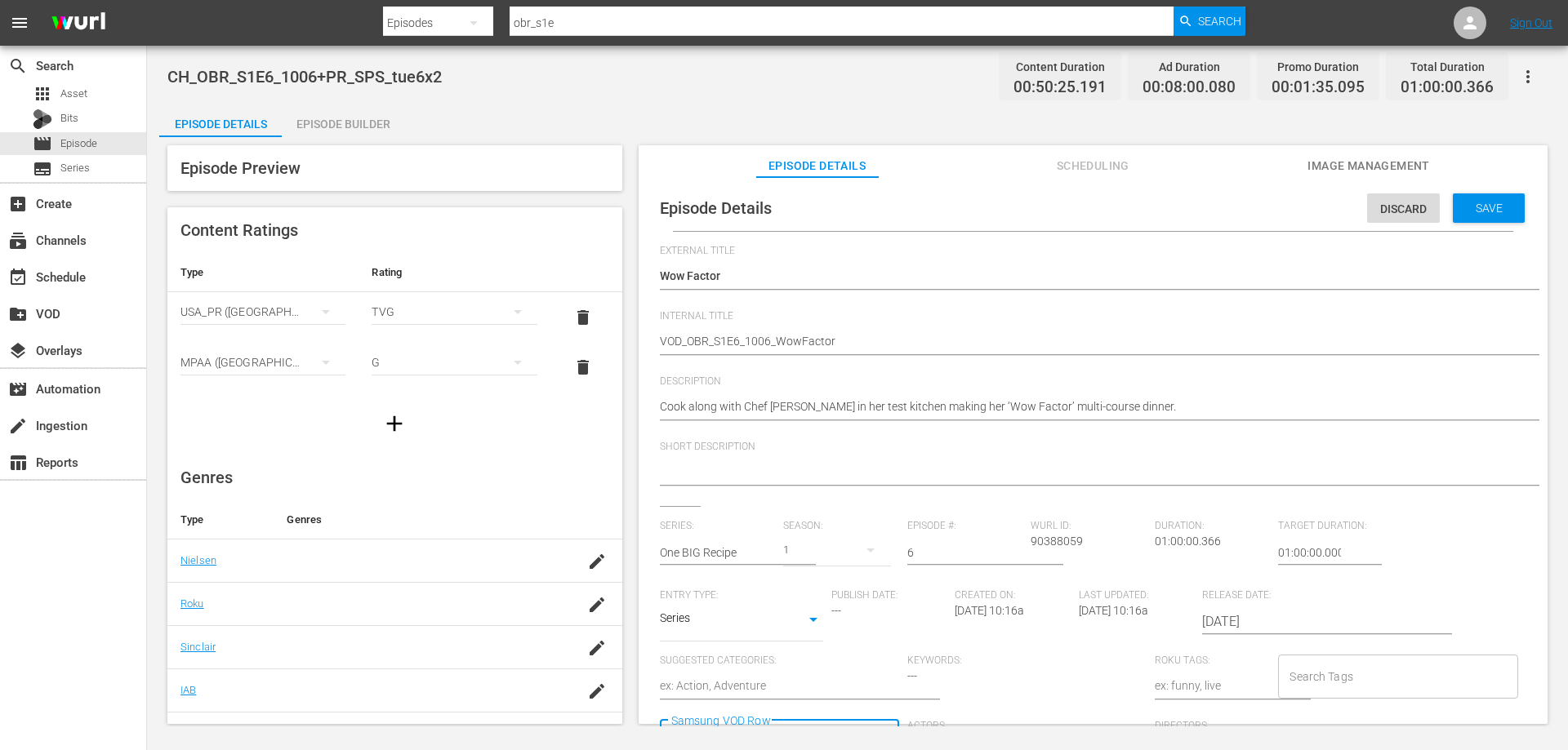
click at [1453, 216] on div "Save" at bounding box center [1489, 208] width 72 height 29
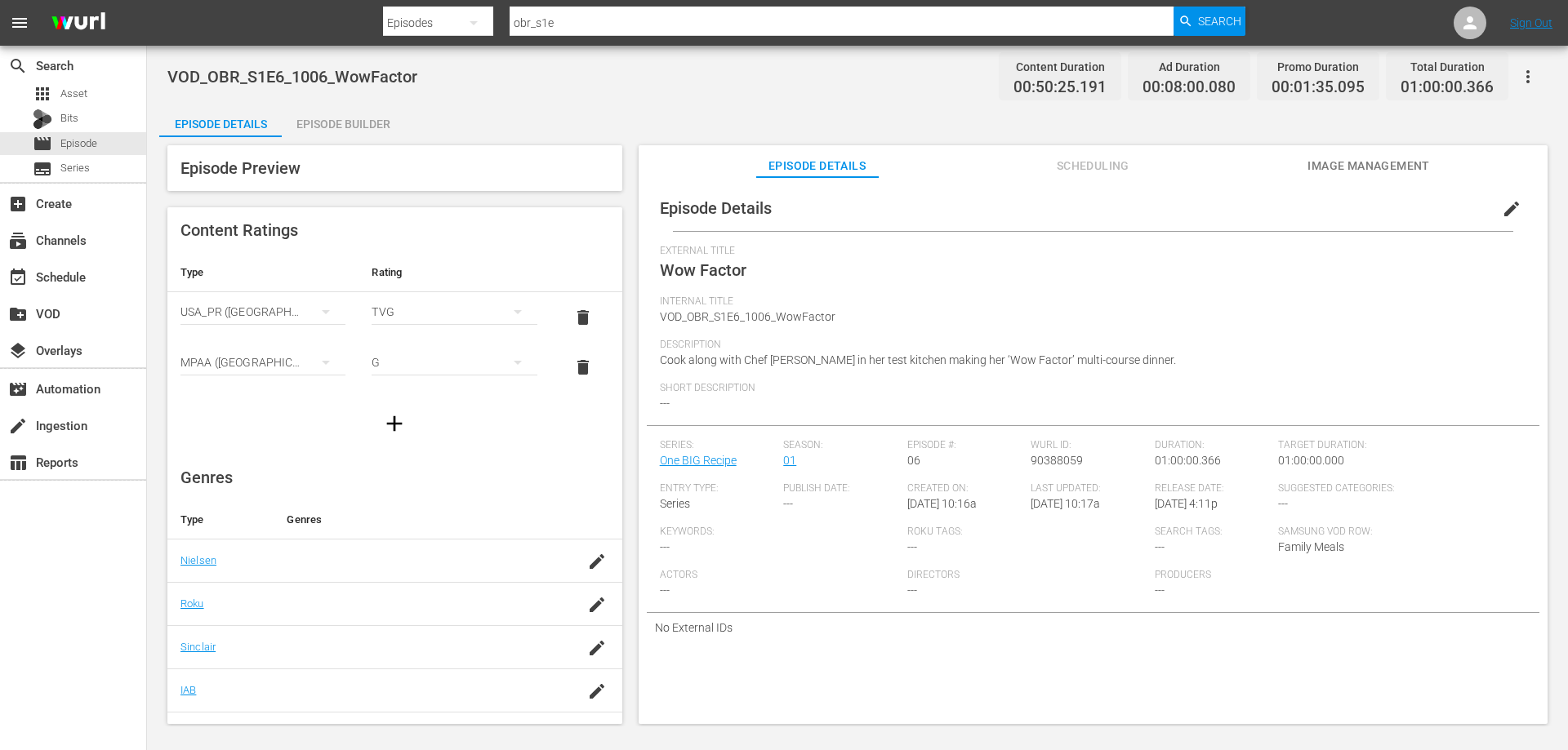
click at [329, 115] on div "Episode Builder" at bounding box center [343, 124] width 122 height 39
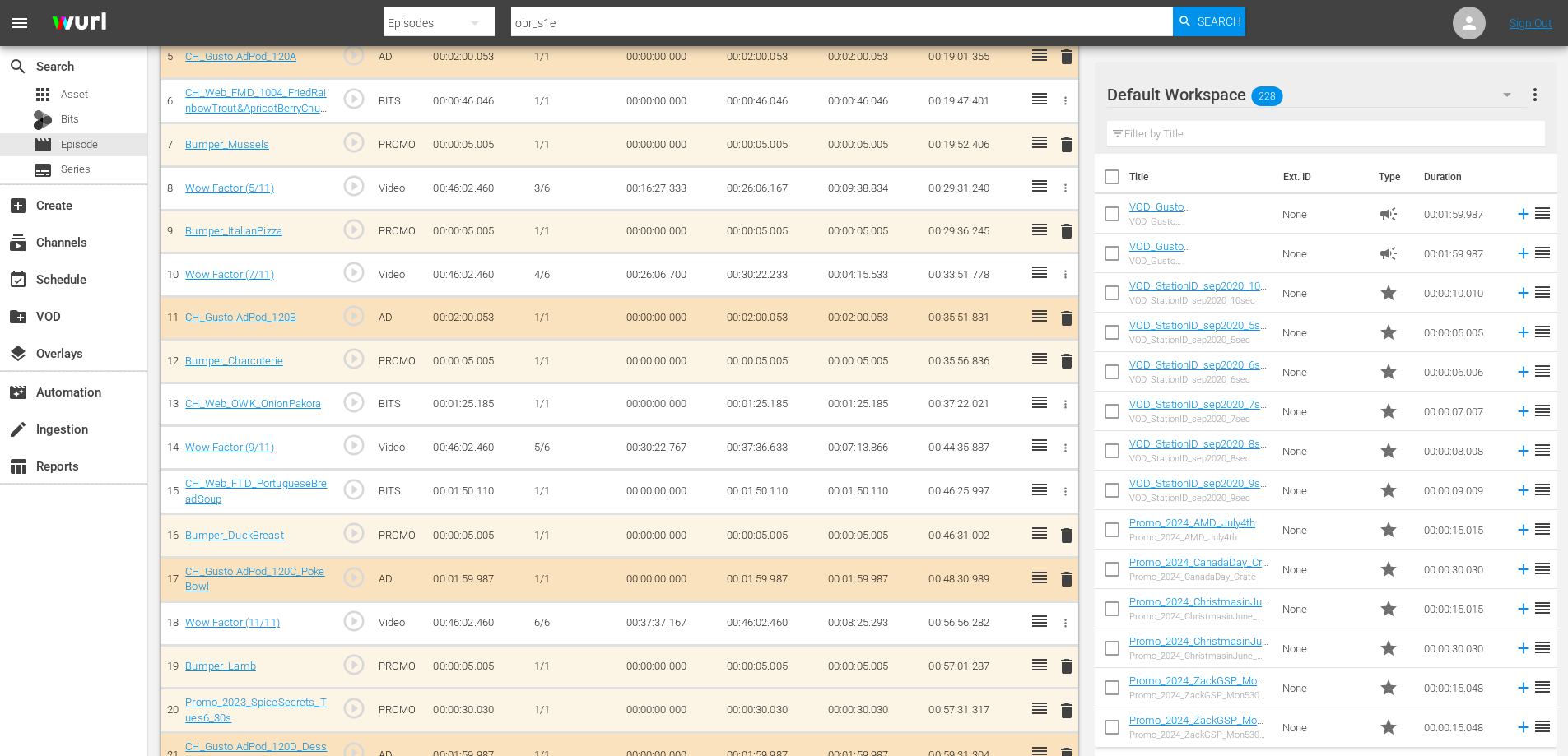
scroll to position [506, 0]
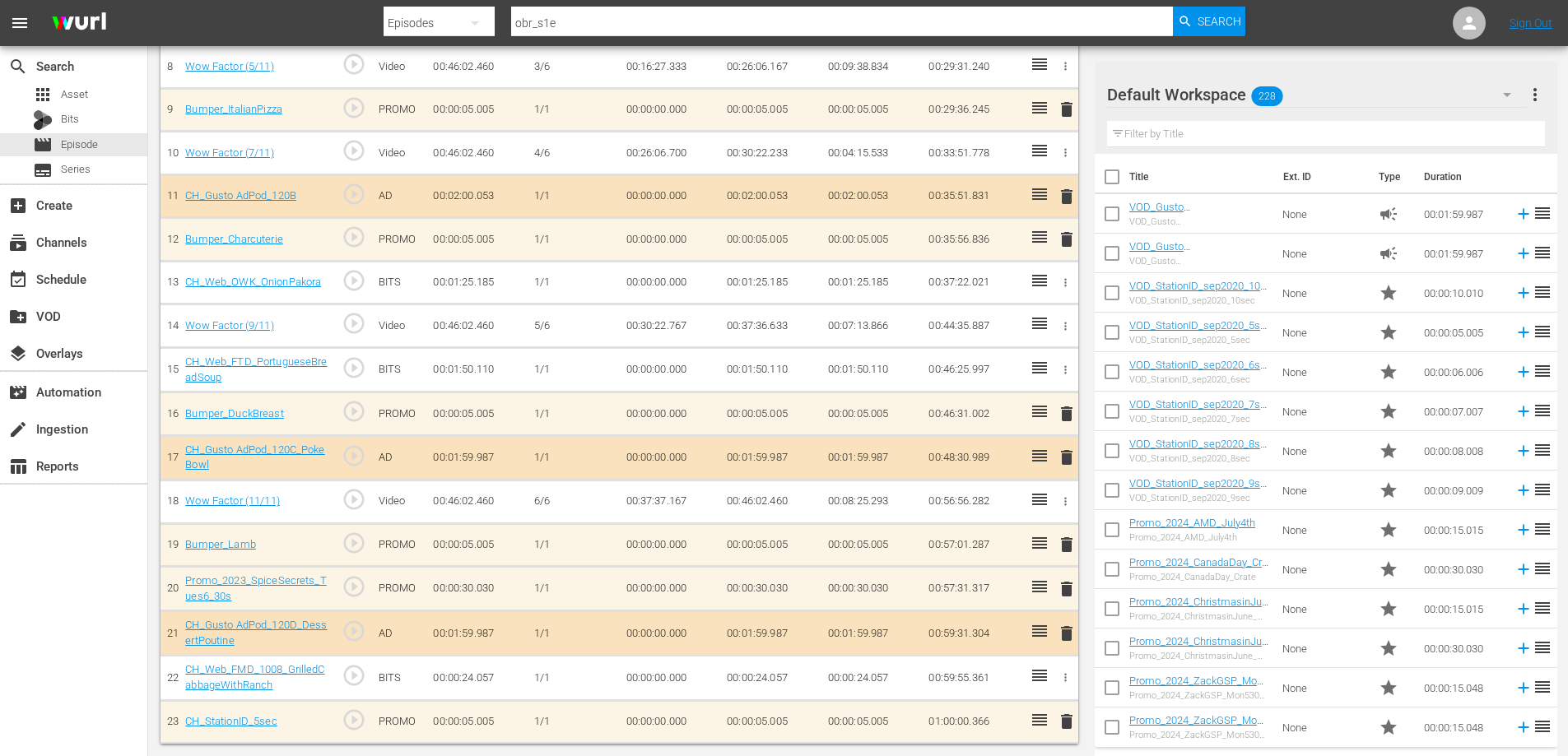
click at [1064, 723] on span "delete" at bounding box center [1066, 721] width 19 height 19
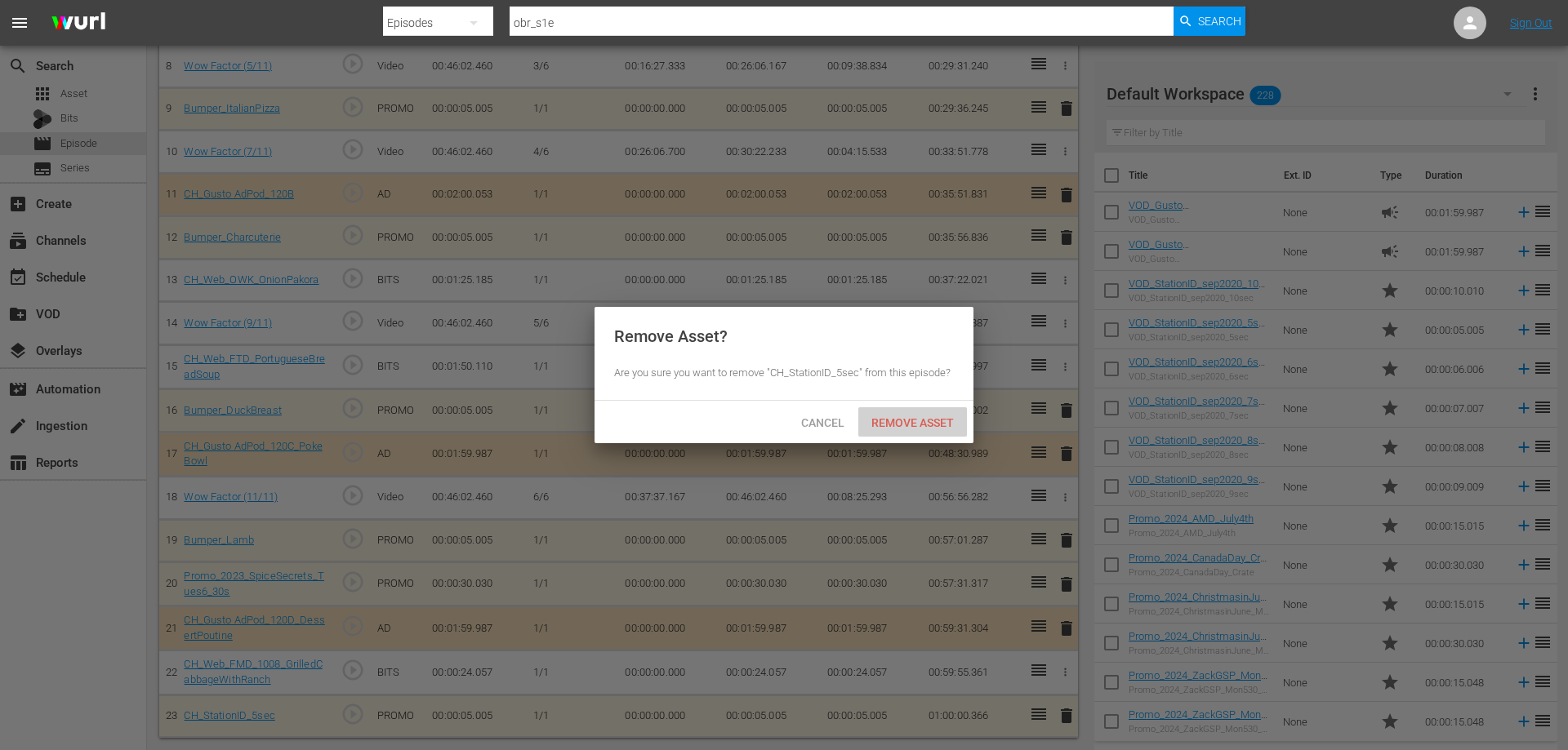
click at [915, 416] on span "Remove Asset" at bounding box center [912, 422] width 108 height 13
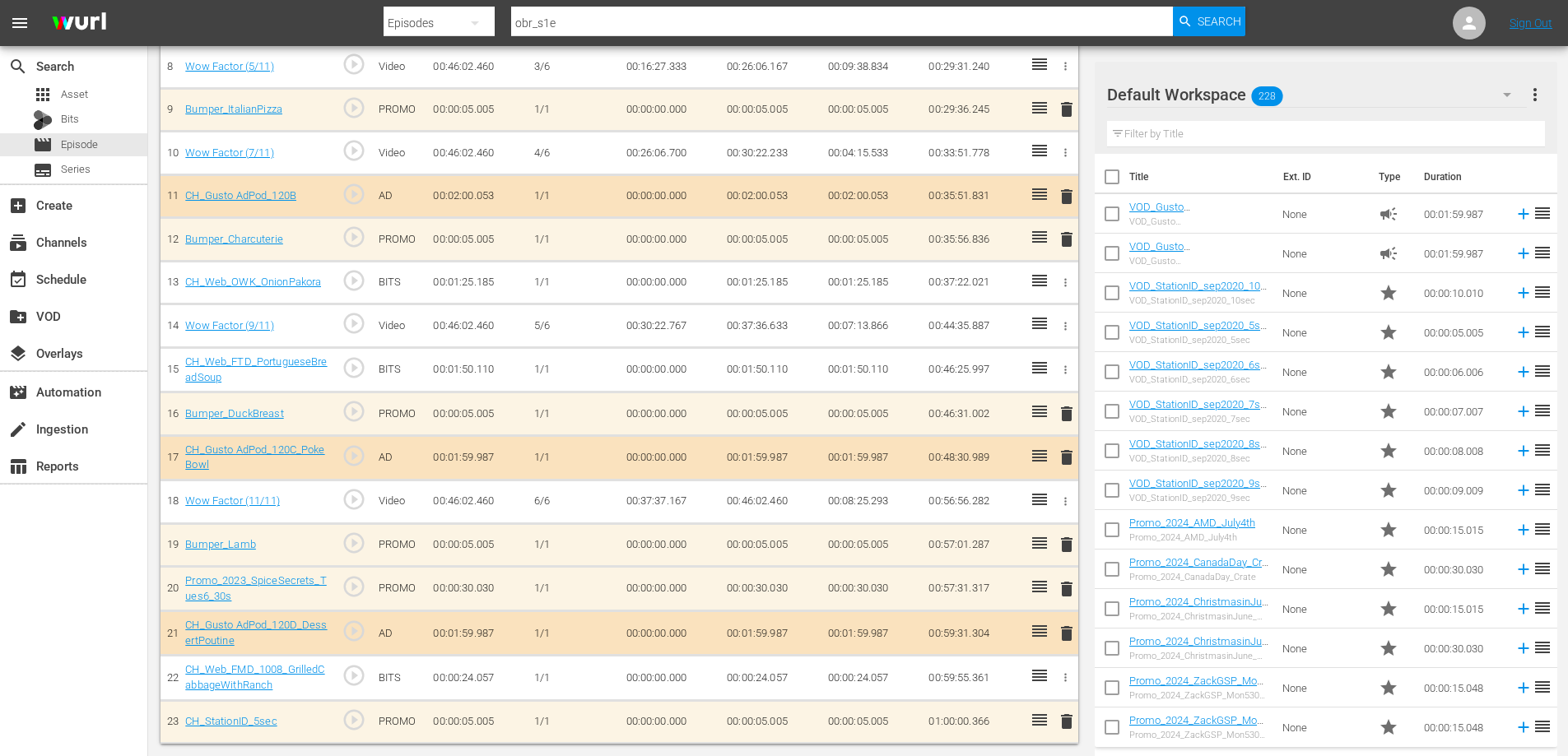
click at [1066, 675] on icon "button" at bounding box center [1064, 676] width 12 height 12
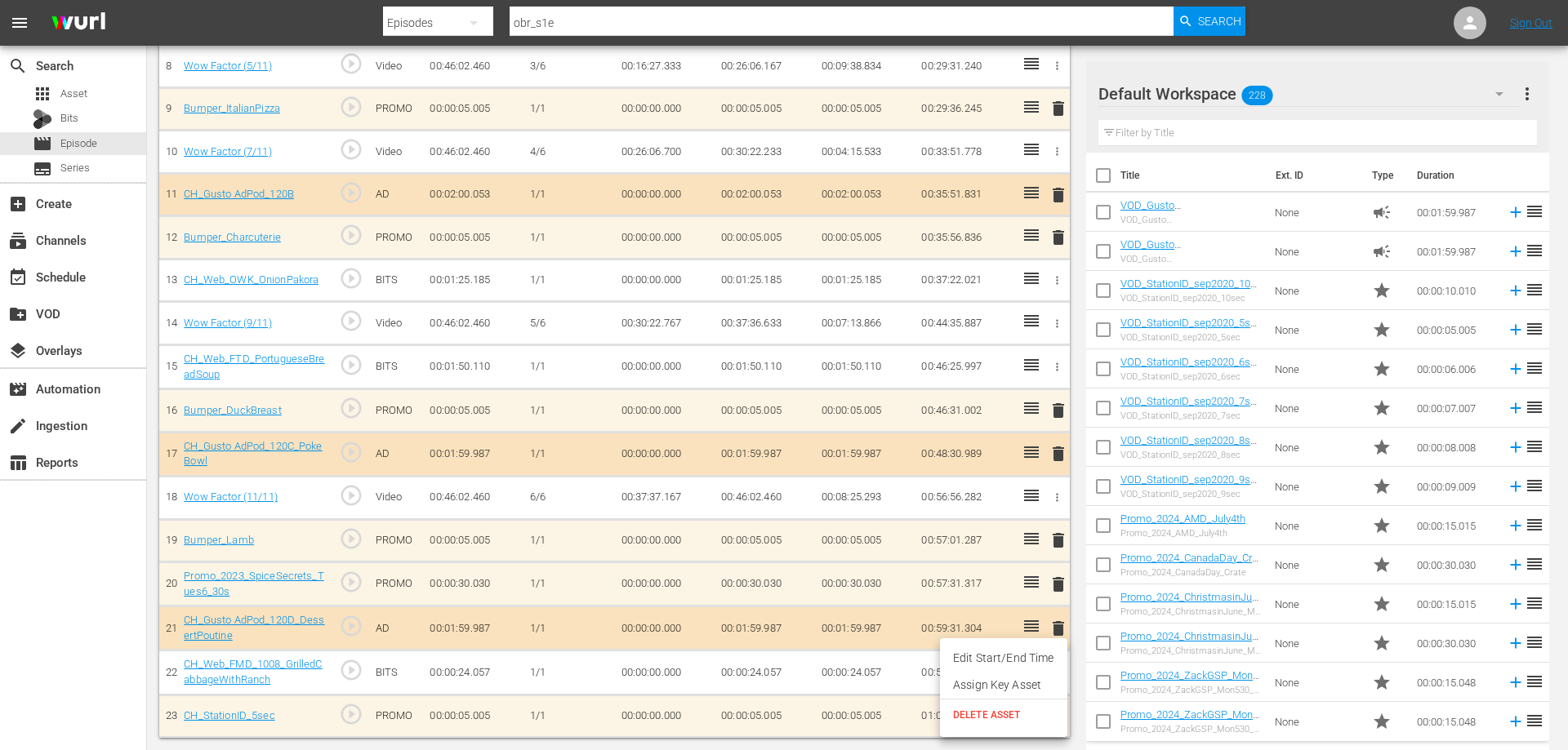
click at [1000, 713] on span "DELETE ASSET" at bounding box center [1004, 715] width 101 height 15
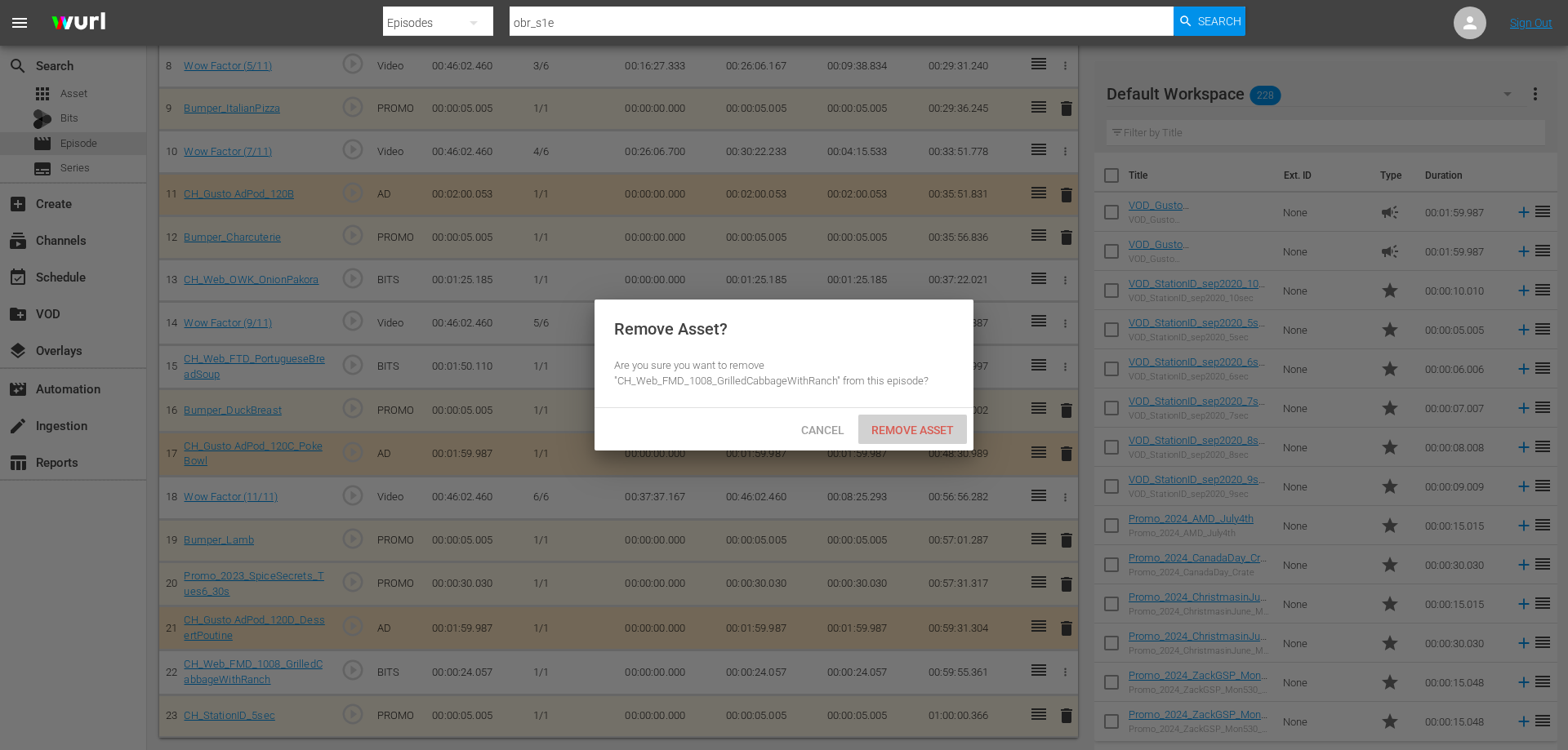
click at [888, 434] on span "Remove Asset" at bounding box center [912, 430] width 108 height 13
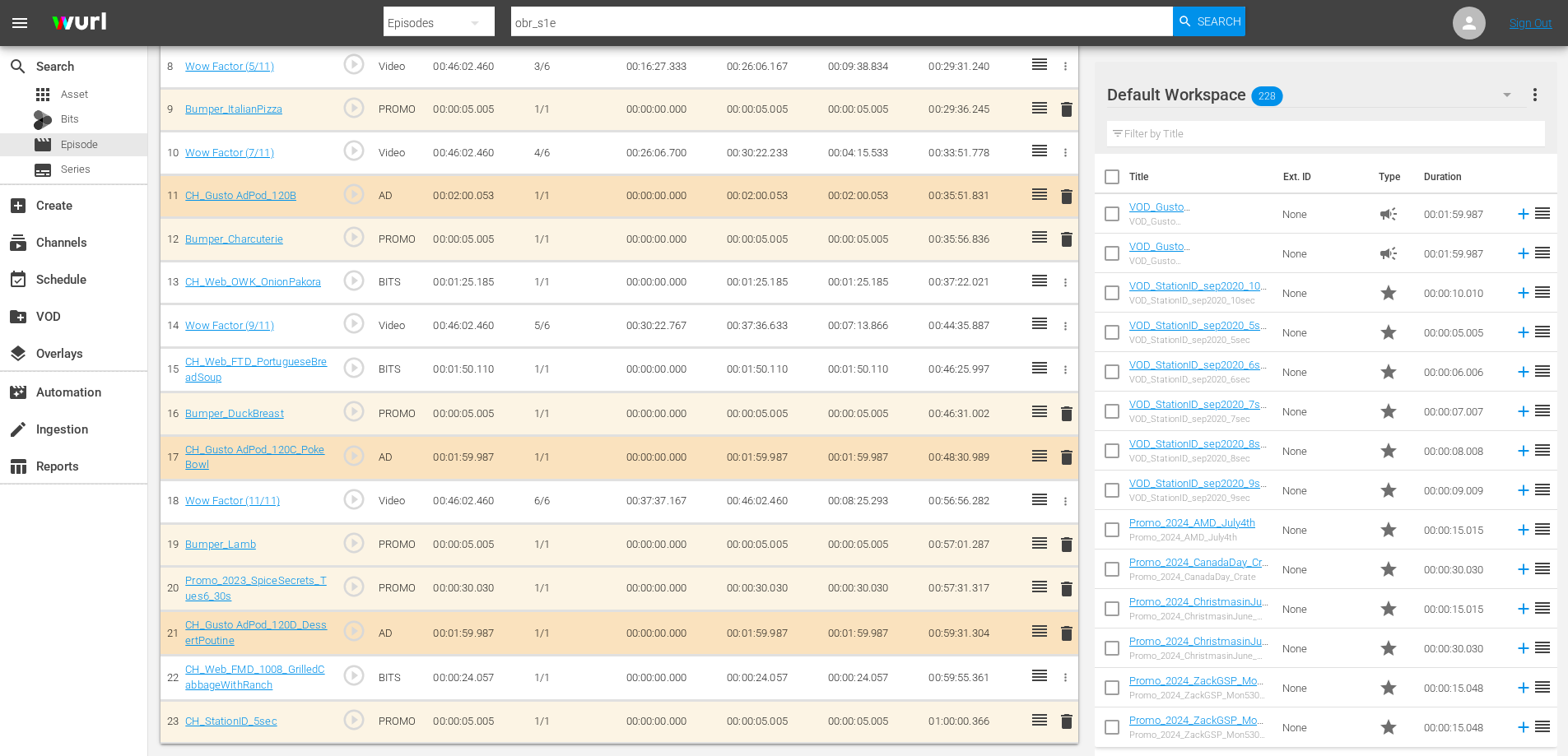
click at [1064, 626] on span "delete" at bounding box center [1066, 633] width 19 height 19
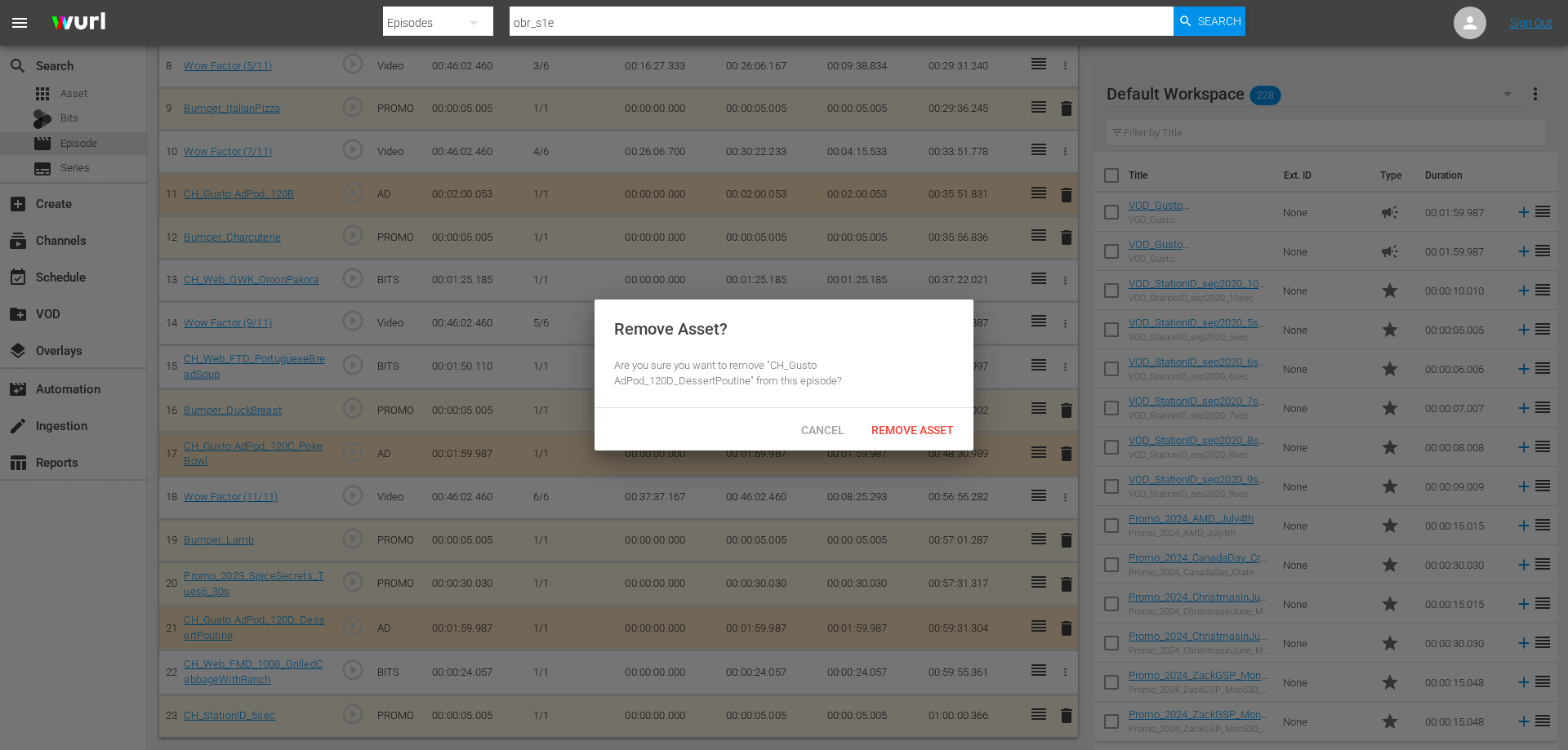
click at [918, 424] on span "Remove Asset" at bounding box center [912, 430] width 108 height 13
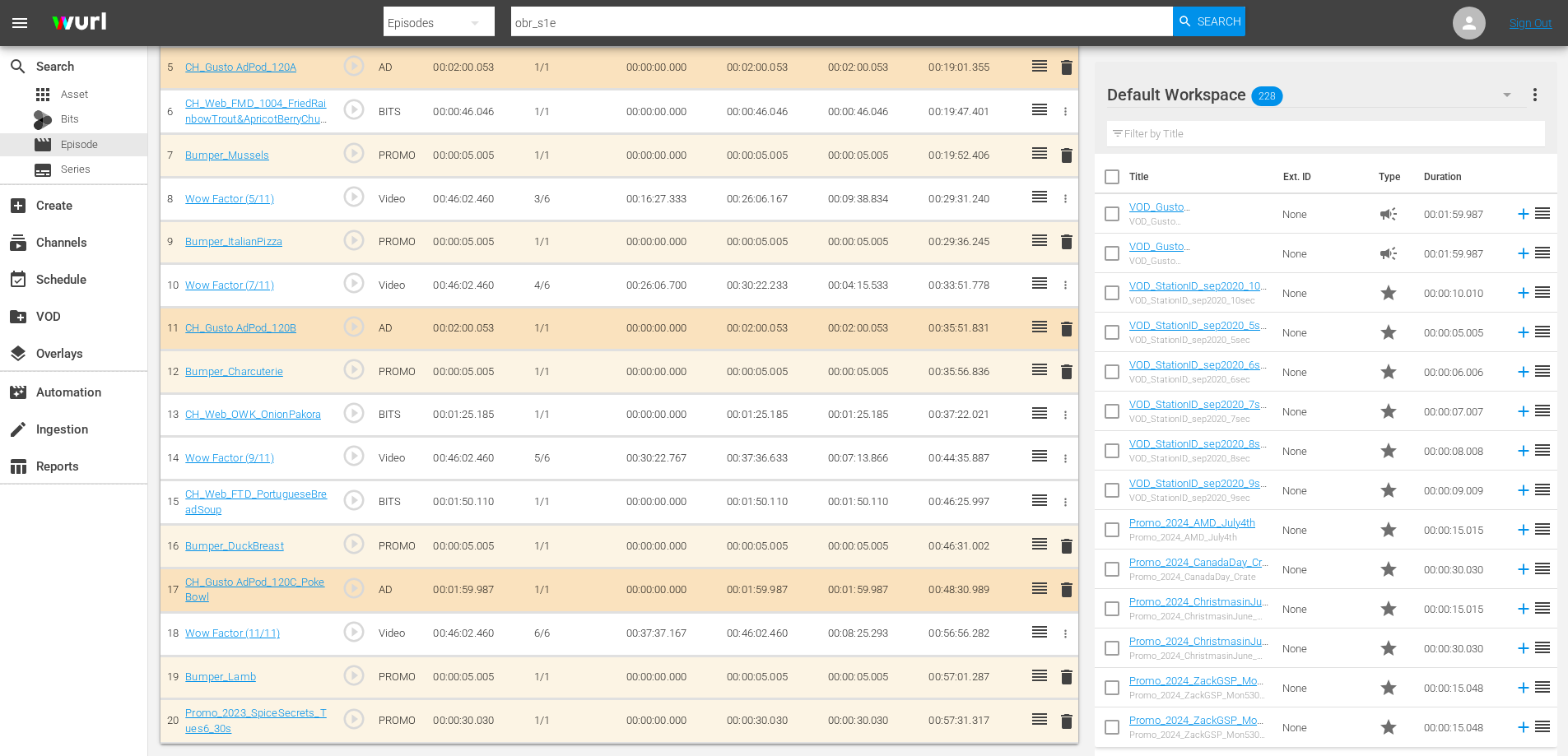
scroll to position [374, 0]
click at [1064, 719] on span "delete" at bounding box center [1066, 721] width 19 height 19
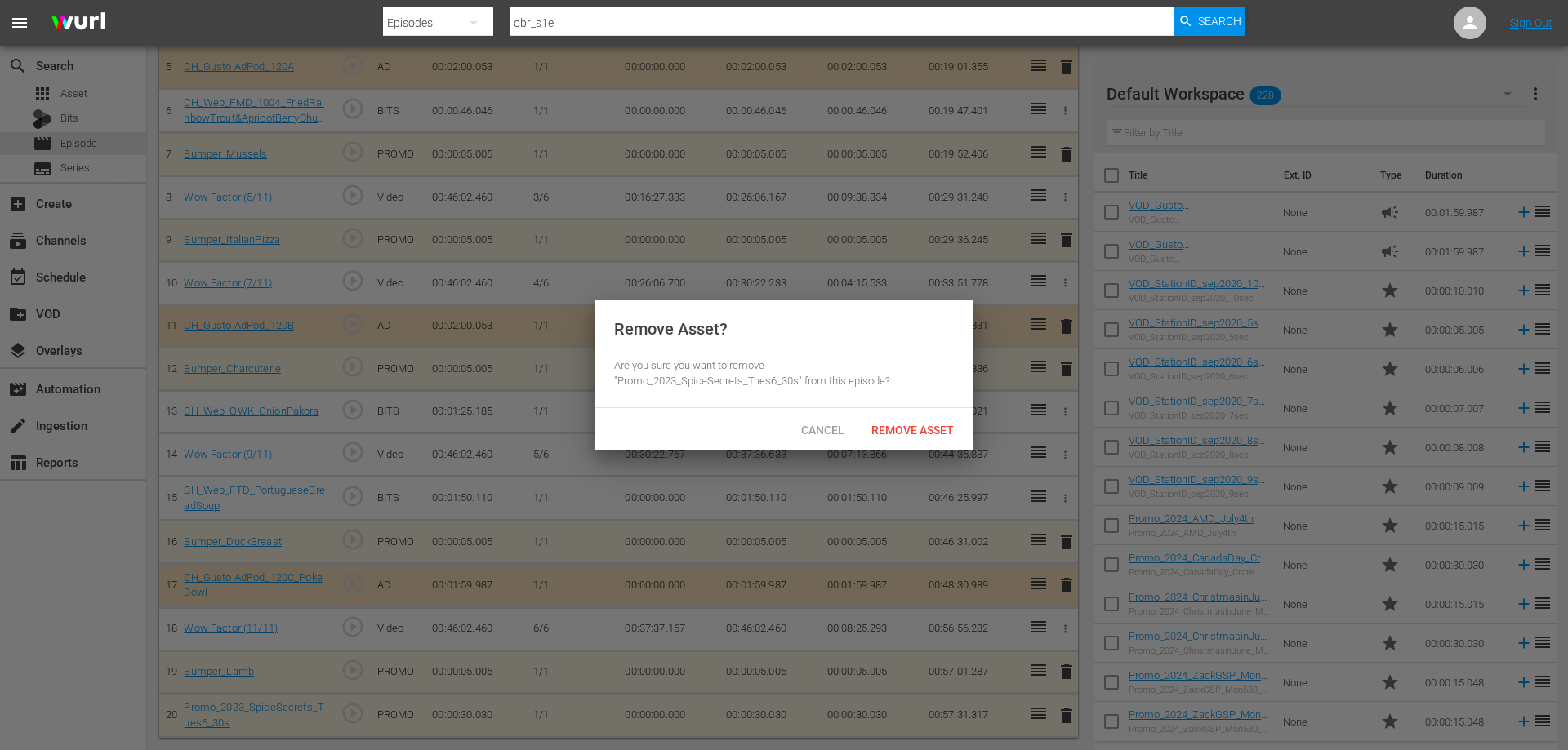
click at [808, 436] on div "Cancel" at bounding box center [822, 430] width 72 height 30
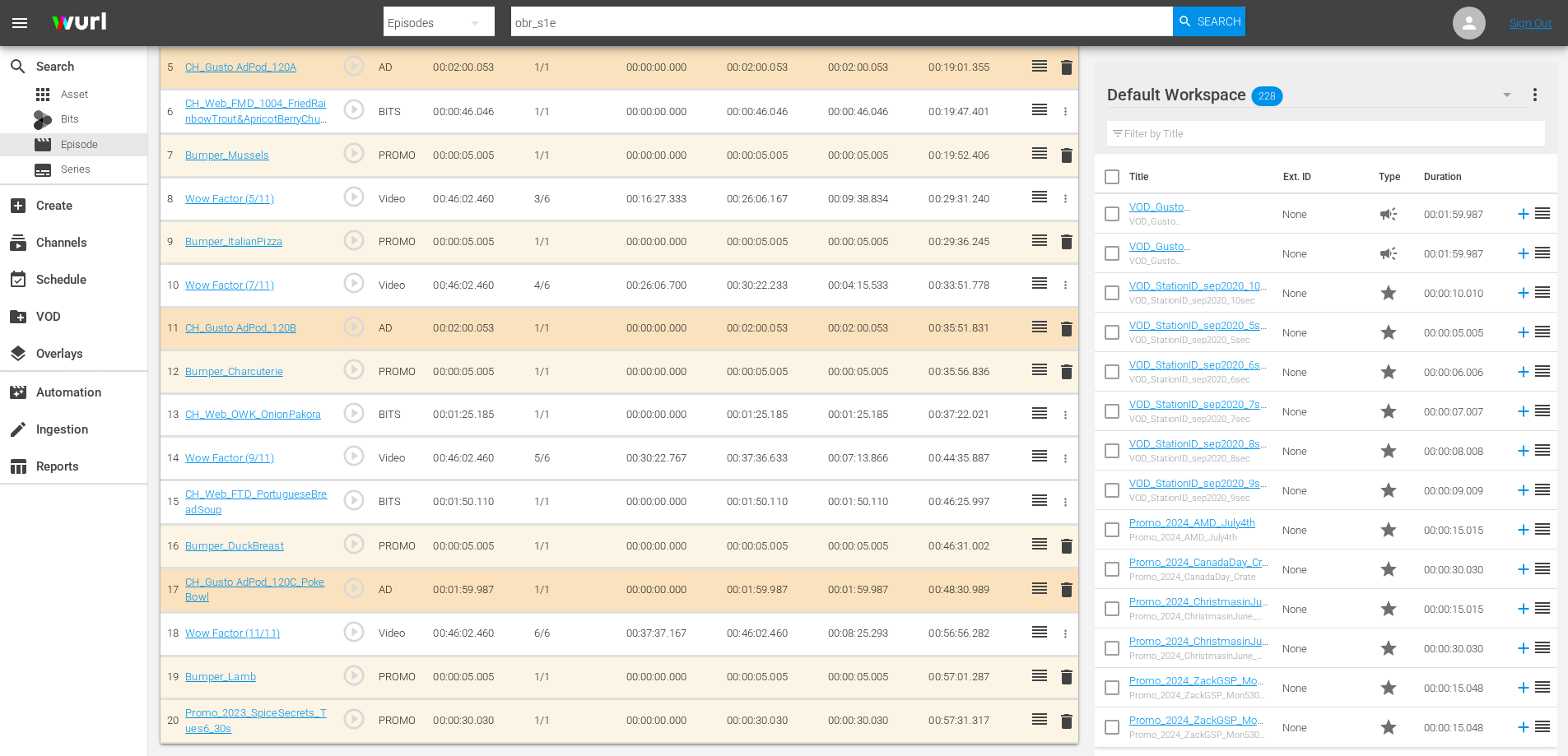
click at [1068, 413] on icon "button" at bounding box center [1064, 415] width 12 height 12
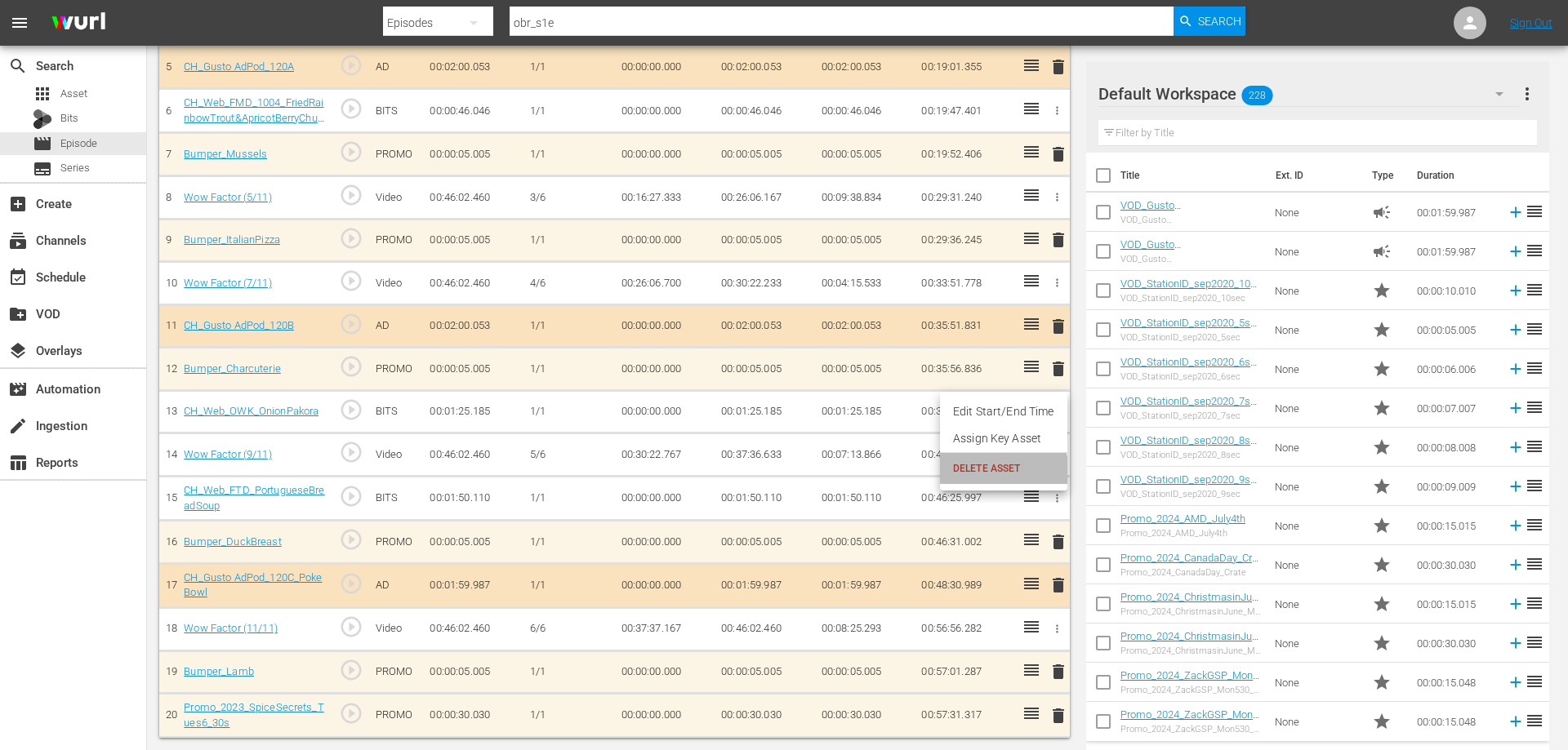
click at [979, 475] on span "DELETE ASSET" at bounding box center [1004, 468] width 101 height 15
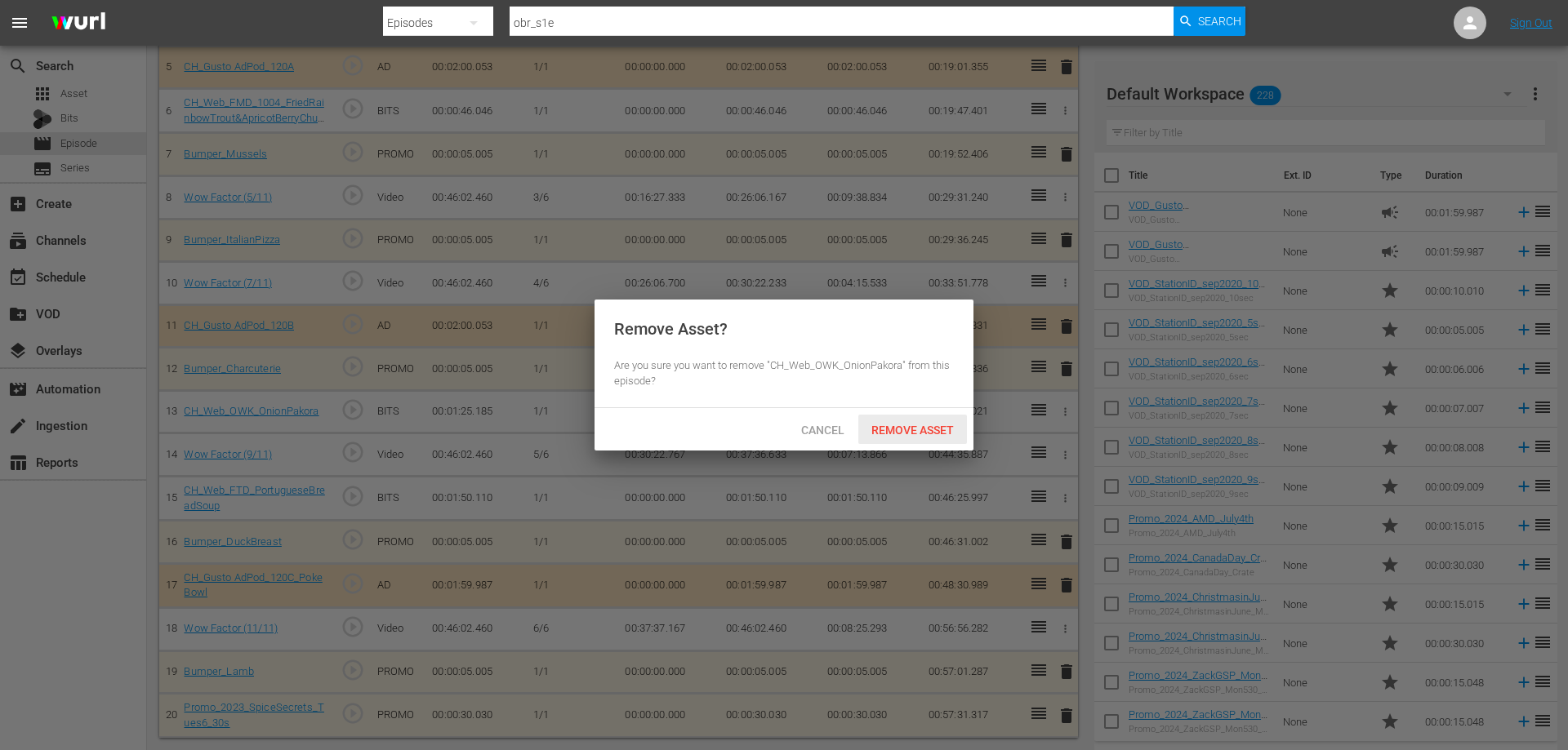
click at [902, 429] on span "Remove Asset" at bounding box center [912, 430] width 108 height 13
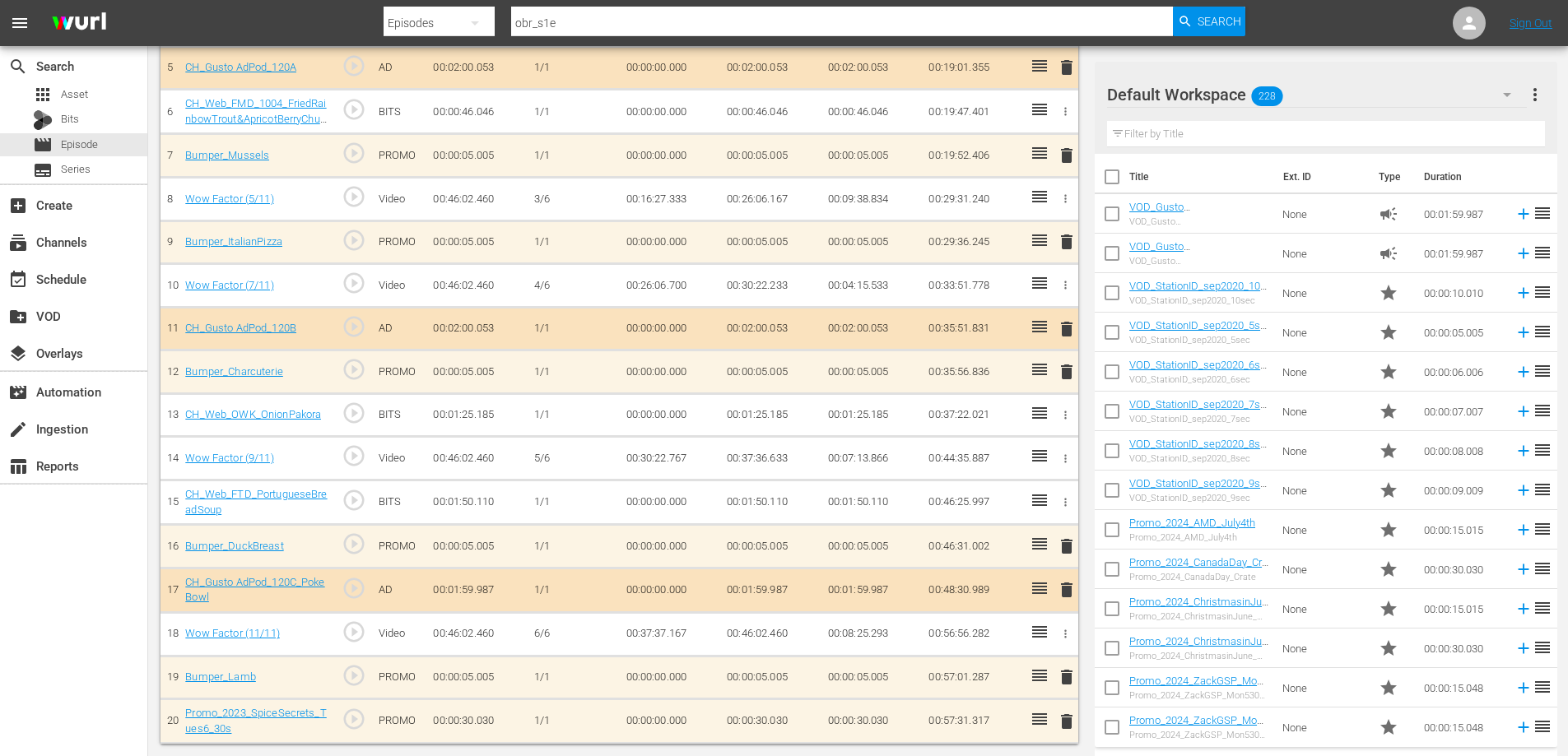
click at [1065, 721] on span "delete" at bounding box center [1066, 721] width 19 height 19
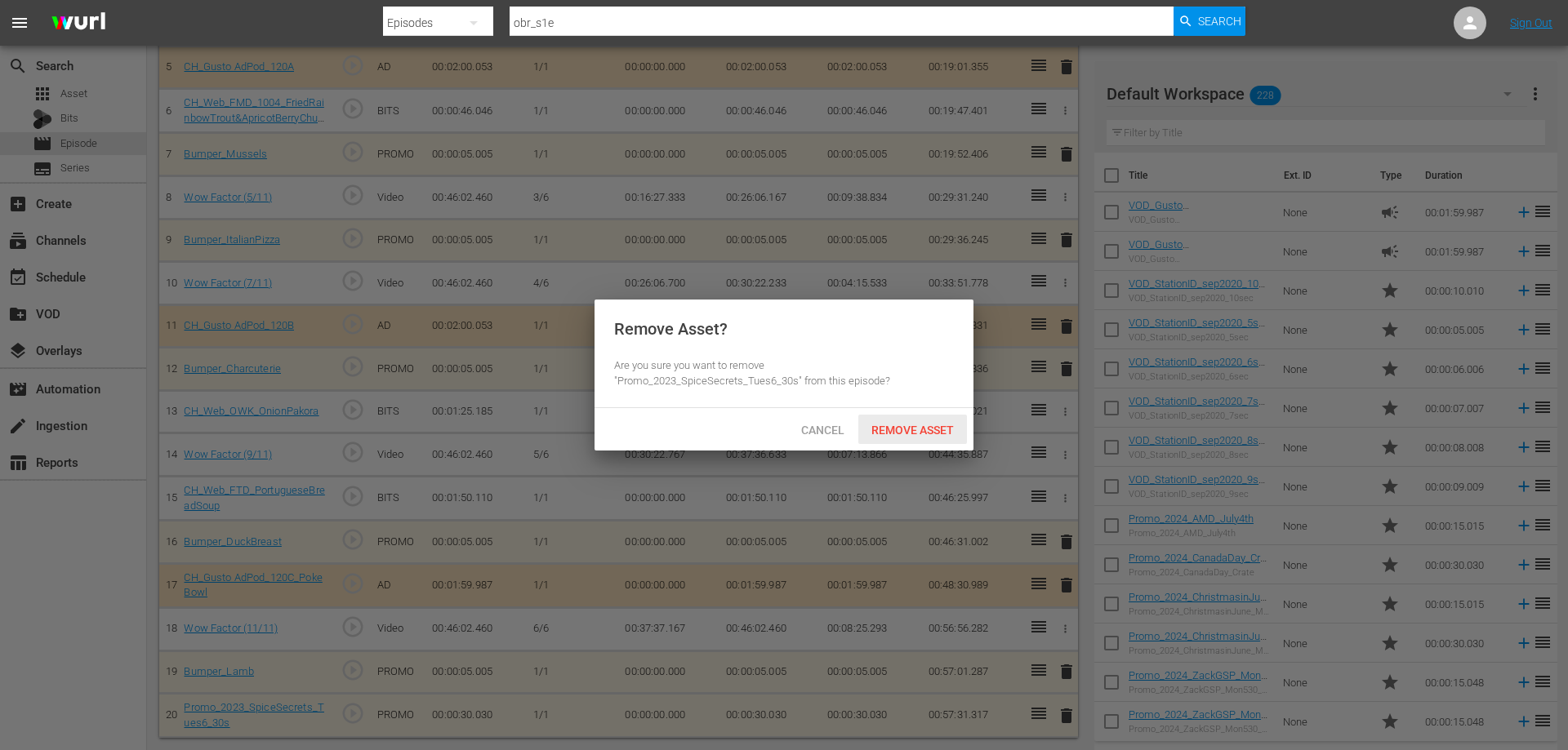
click at [899, 437] on div "Remove Asset" at bounding box center [912, 430] width 108 height 30
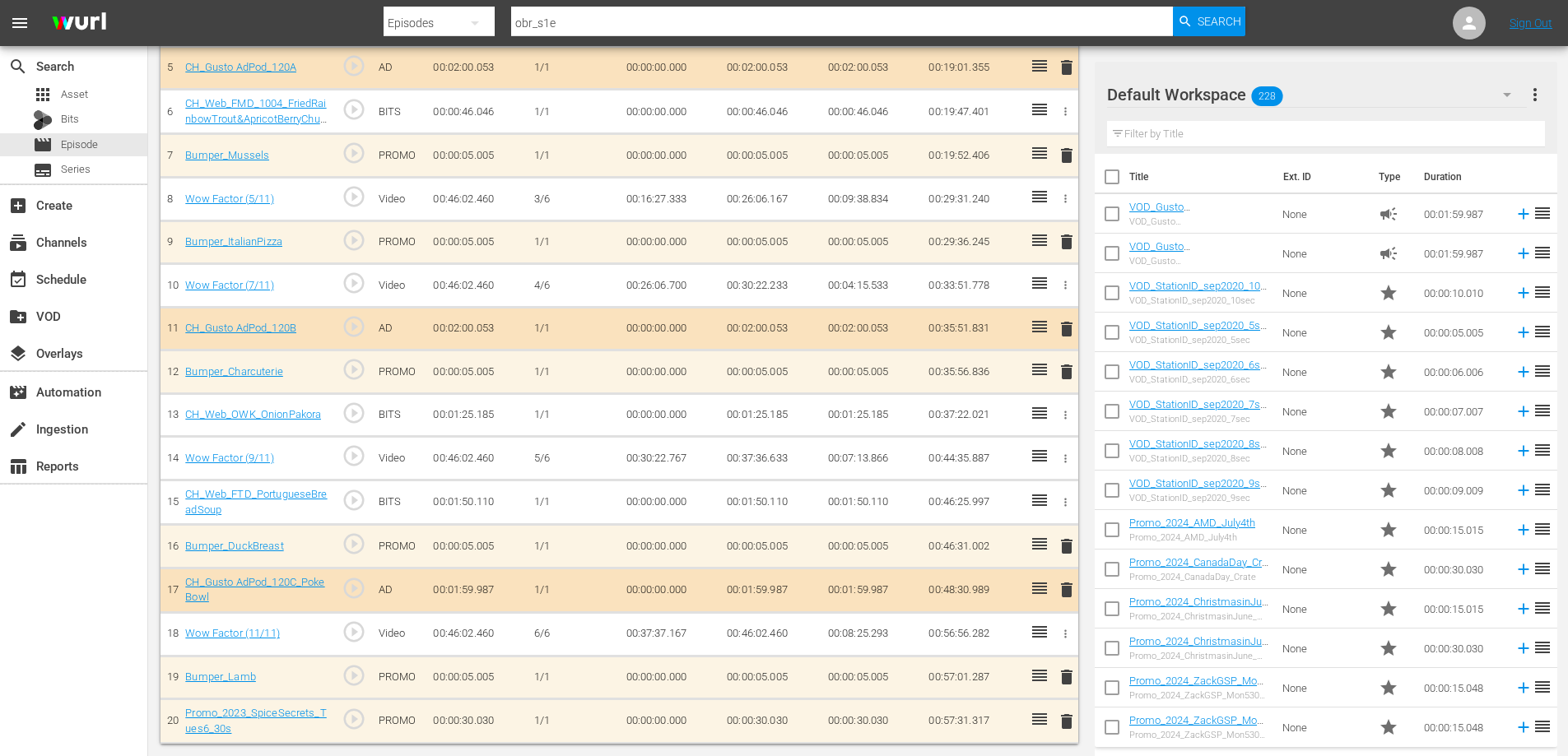
click at [1065, 673] on span "delete" at bounding box center [1066, 676] width 19 height 19
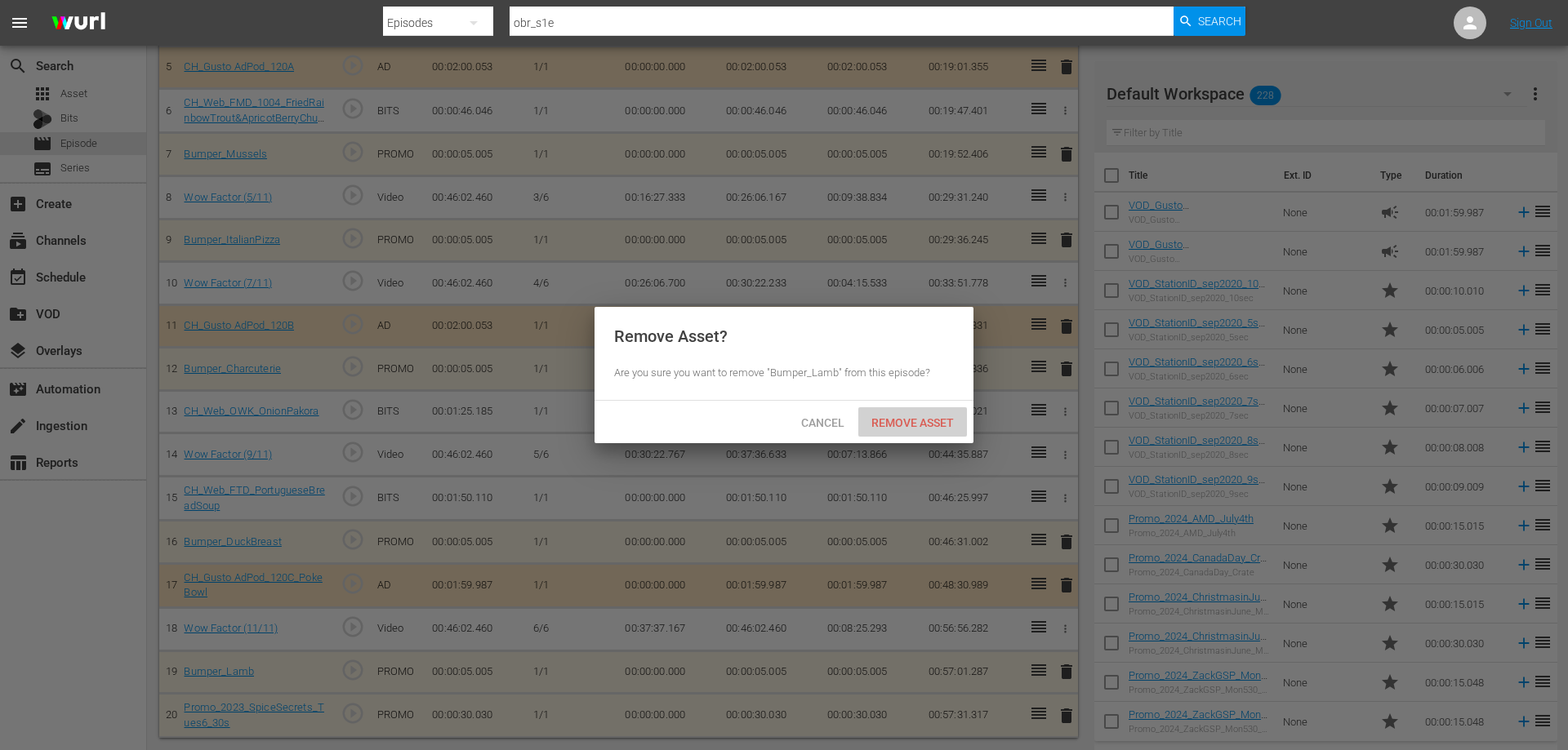
click at [938, 433] on div "Remove Asset" at bounding box center [912, 422] width 108 height 30
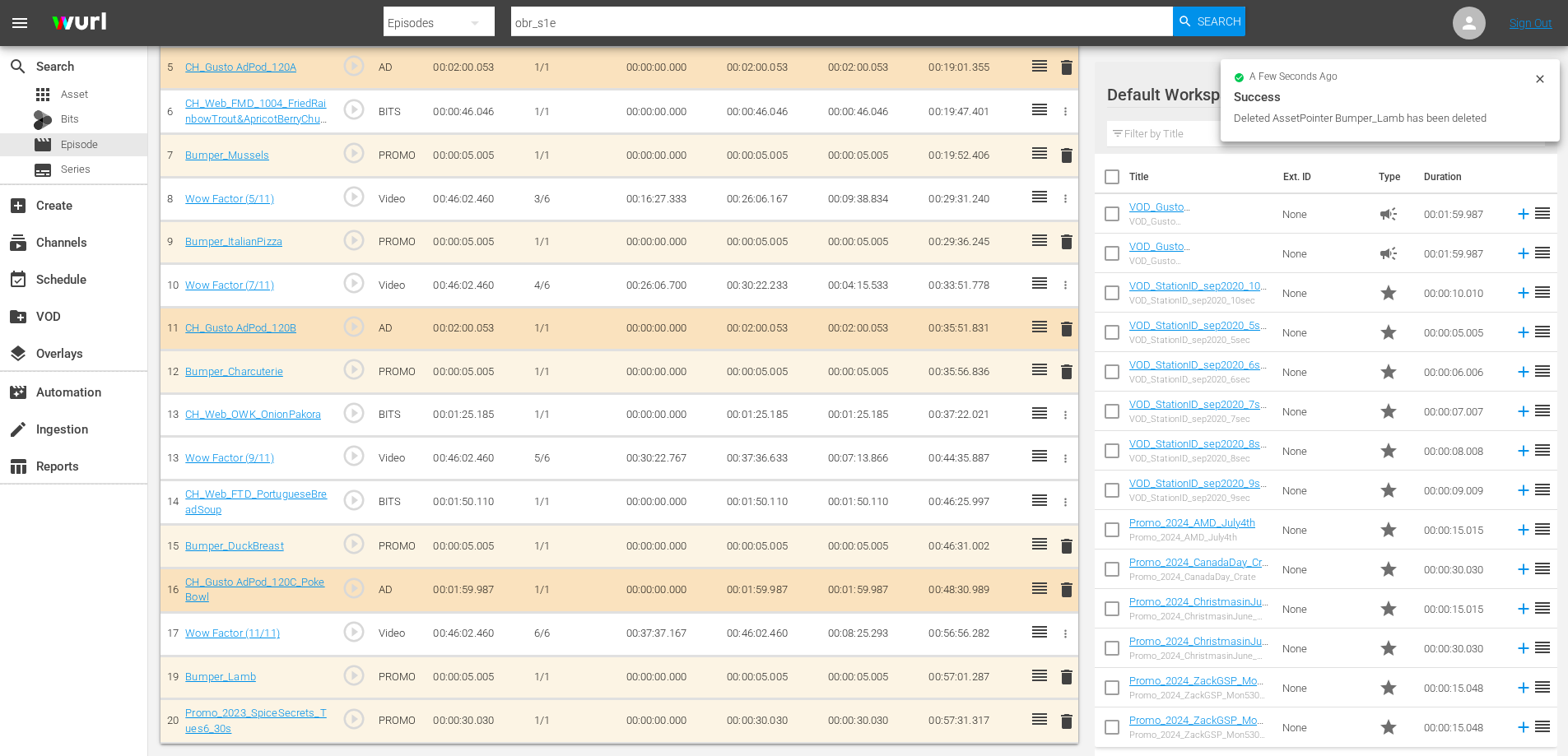
scroll to position [242, 0]
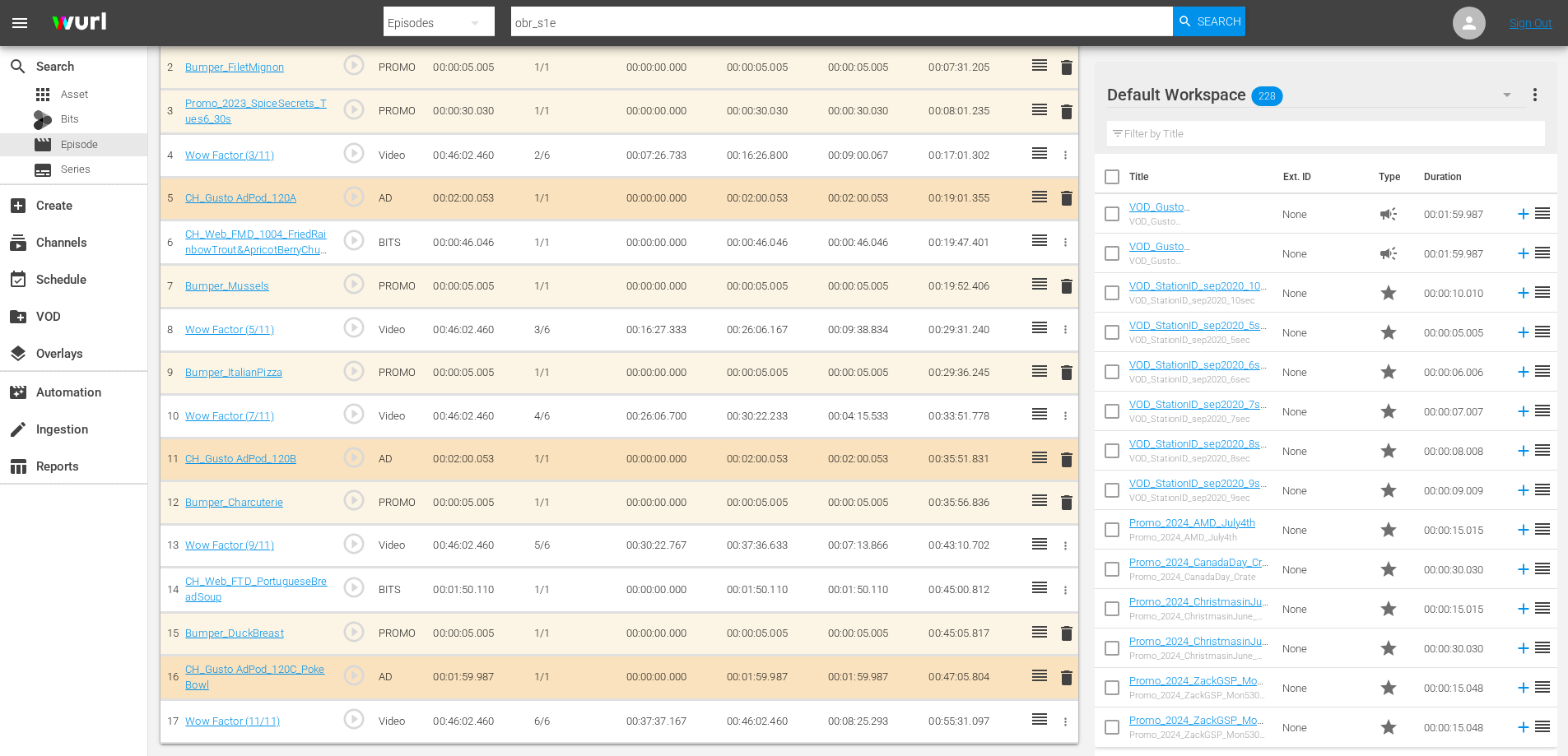
click at [1062, 670] on span "delete" at bounding box center [1066, 677] width 19 height 19
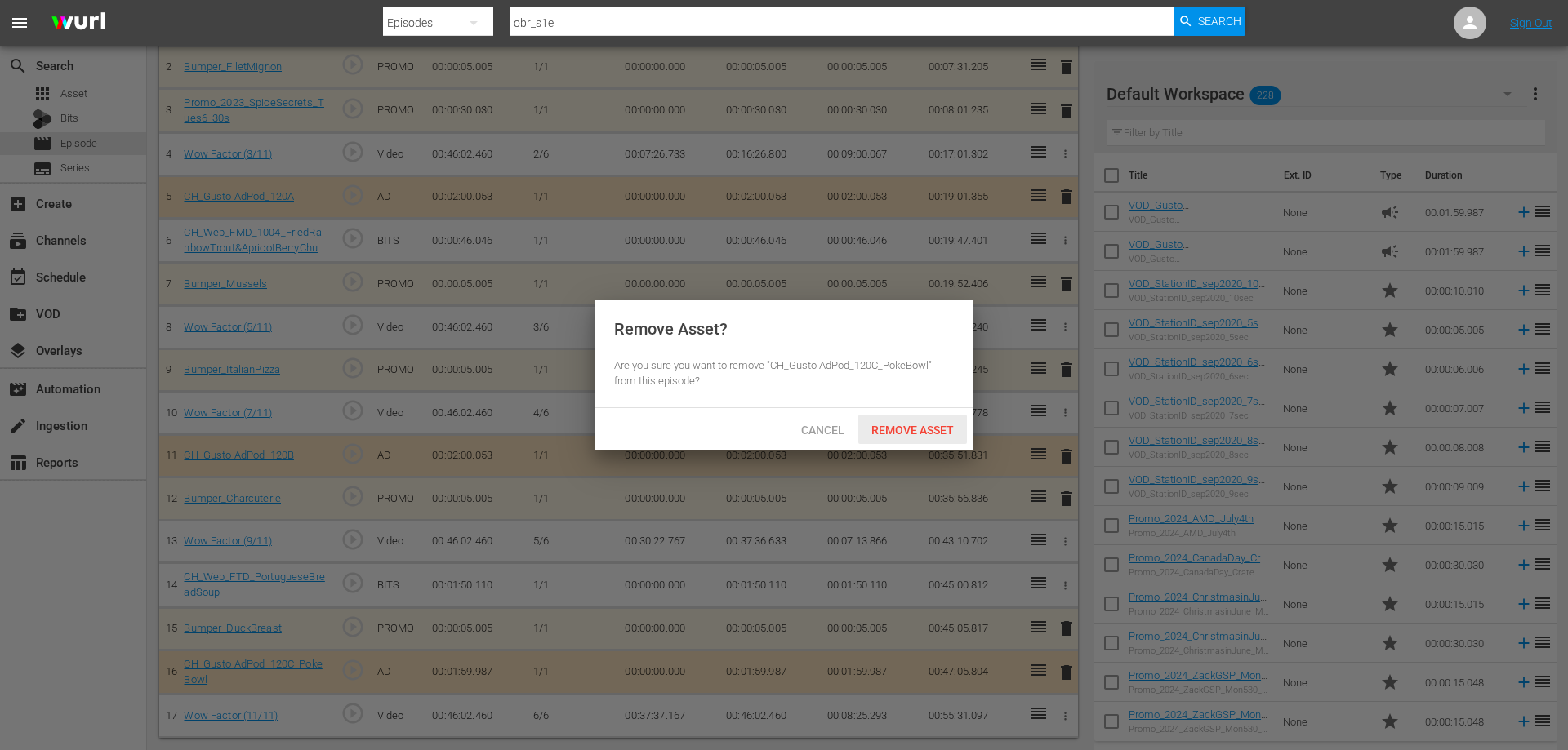
click at [905, 431] on span "Remove Asset" at bounding box center [912, 430] width 108 height 13
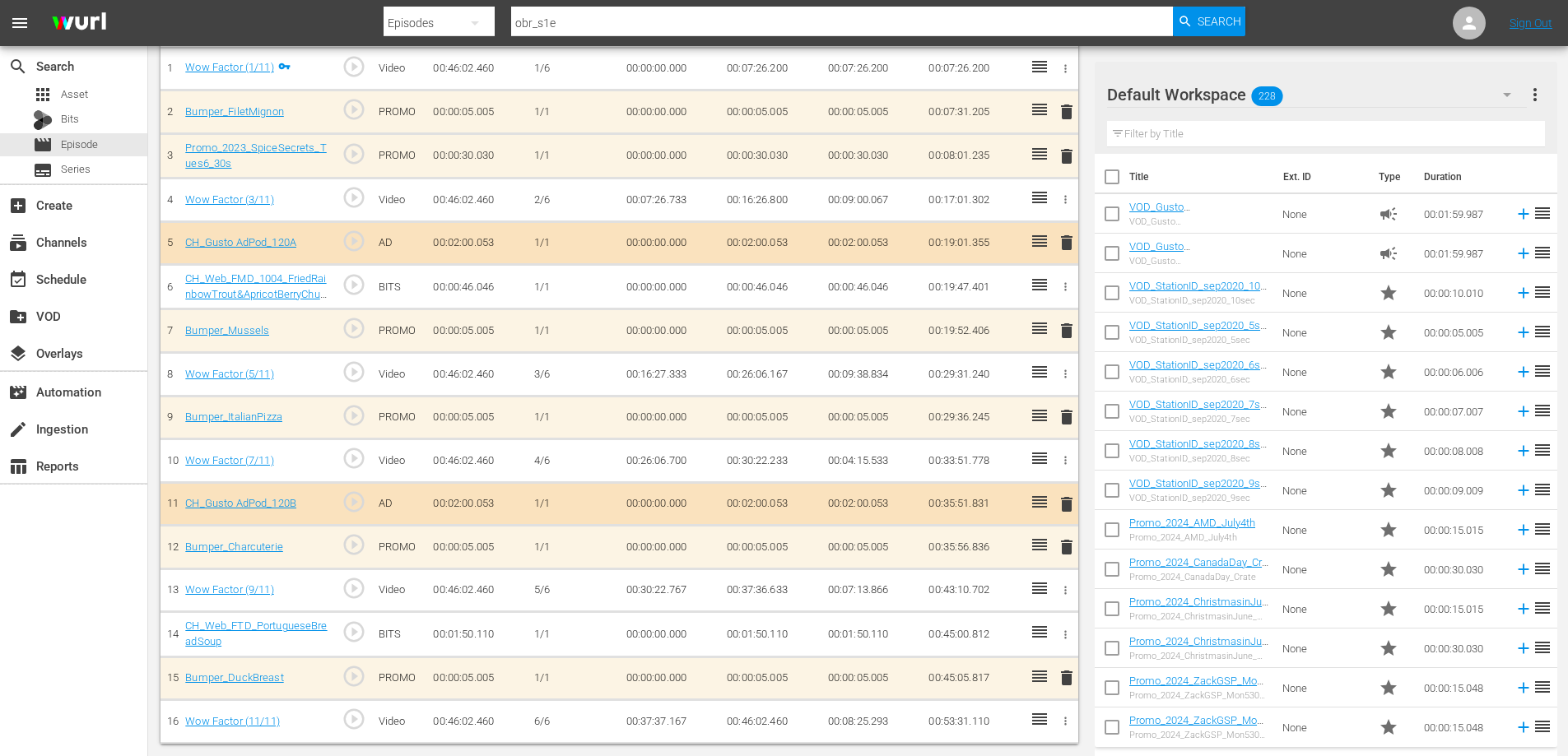
scroll to position [198, 0]
click at [1061, 634] on icon "button" at bounding box center [1064, 634] width 12 height 12
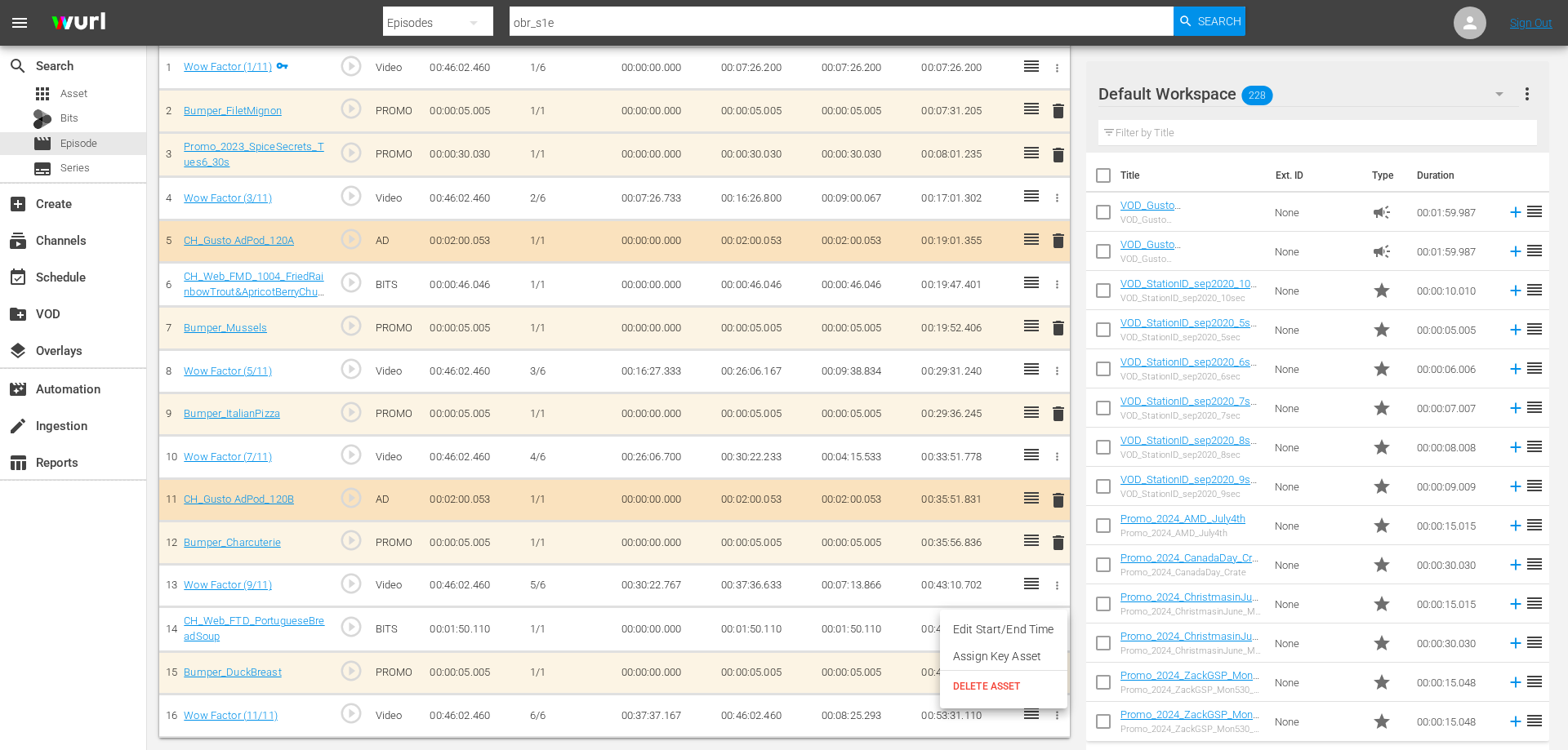
click at [996, 694] on li "DELETE ASSET" at bounding box center [1003, 687] width 128 height 31
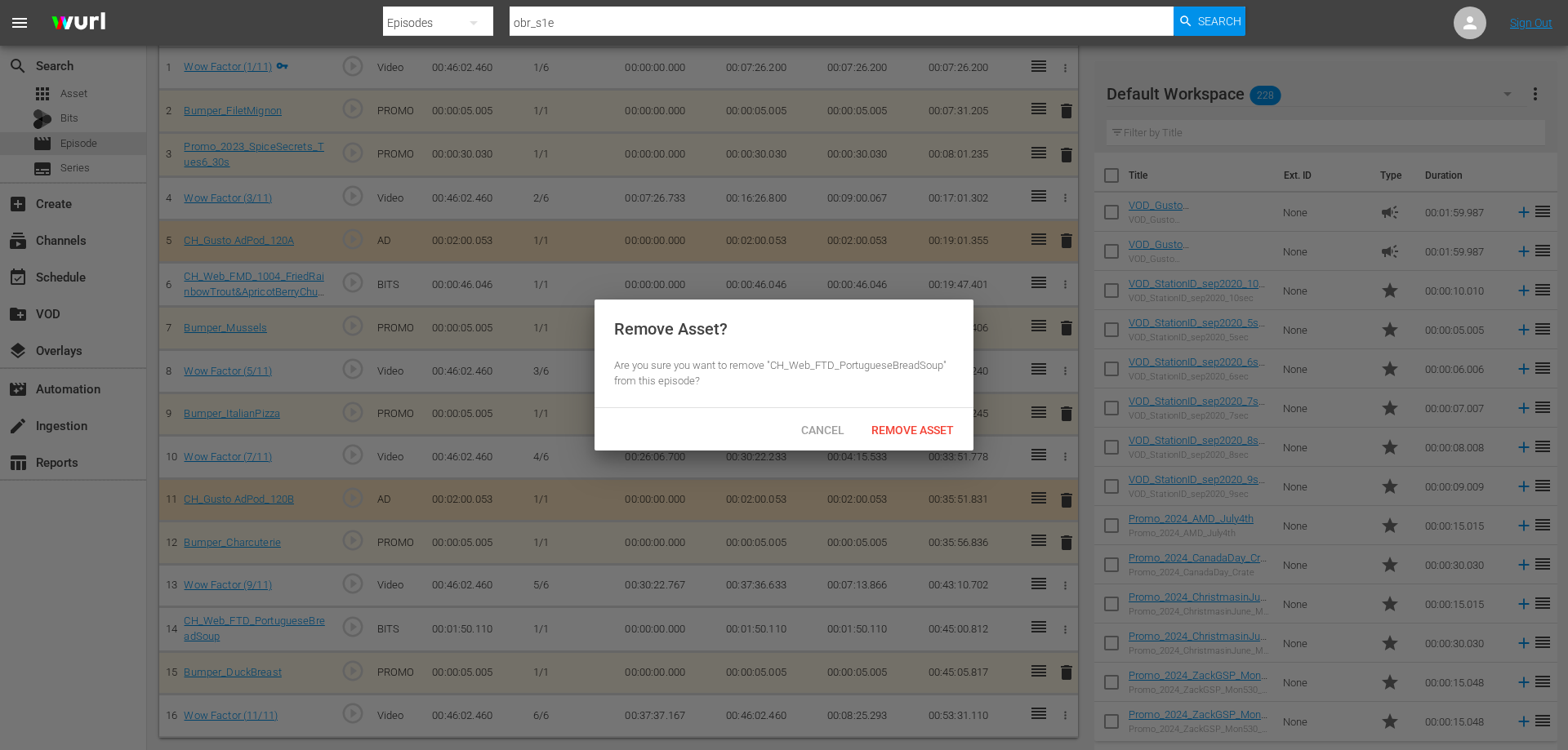
click at [923, 448] on div "Cancel Remove Asset" at bounding box center [784, 430] width 379 height 42
click at [916, 435] on span "Remove Asset" at bounding box center [912, 430] width 108 height 13
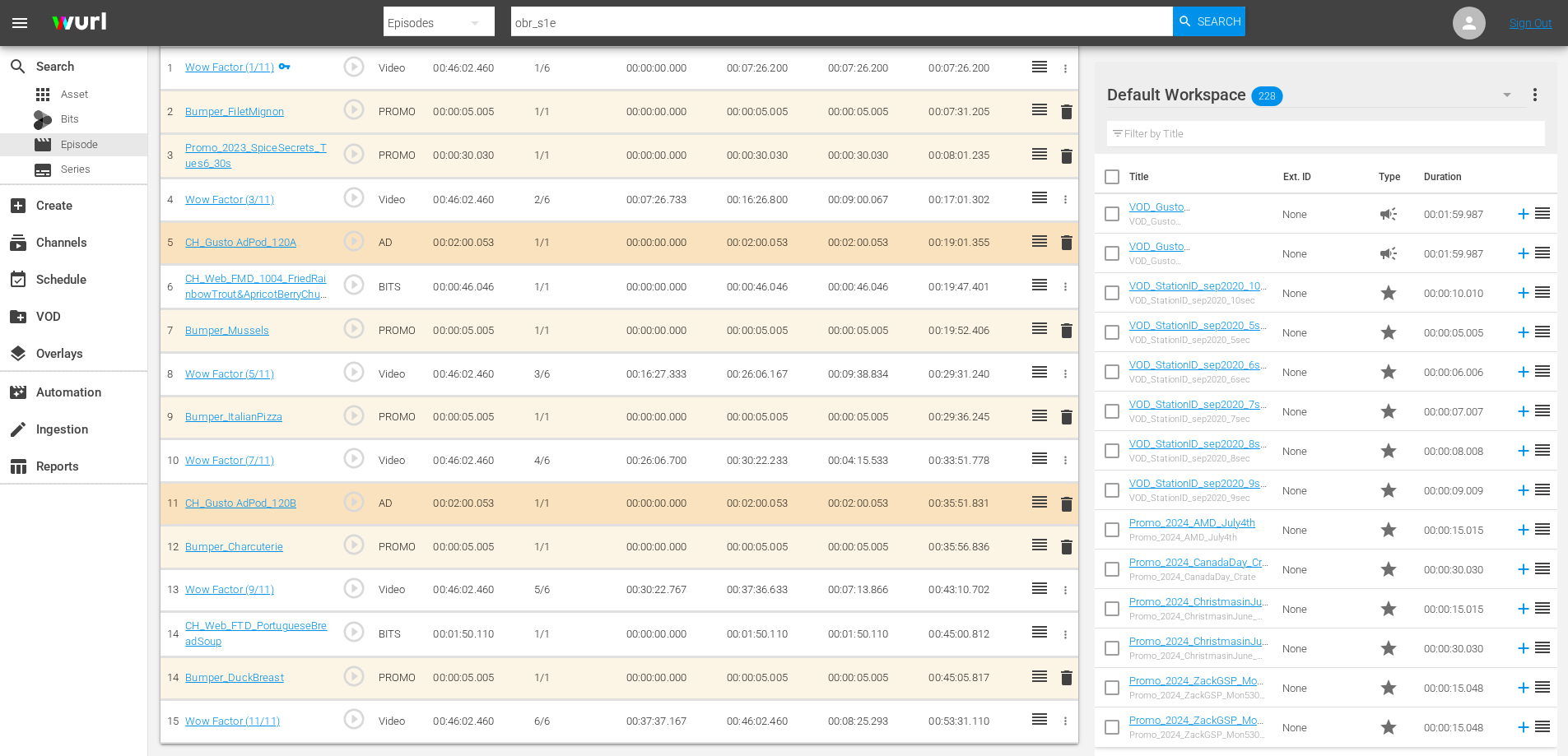
scroll to position [154, 0]
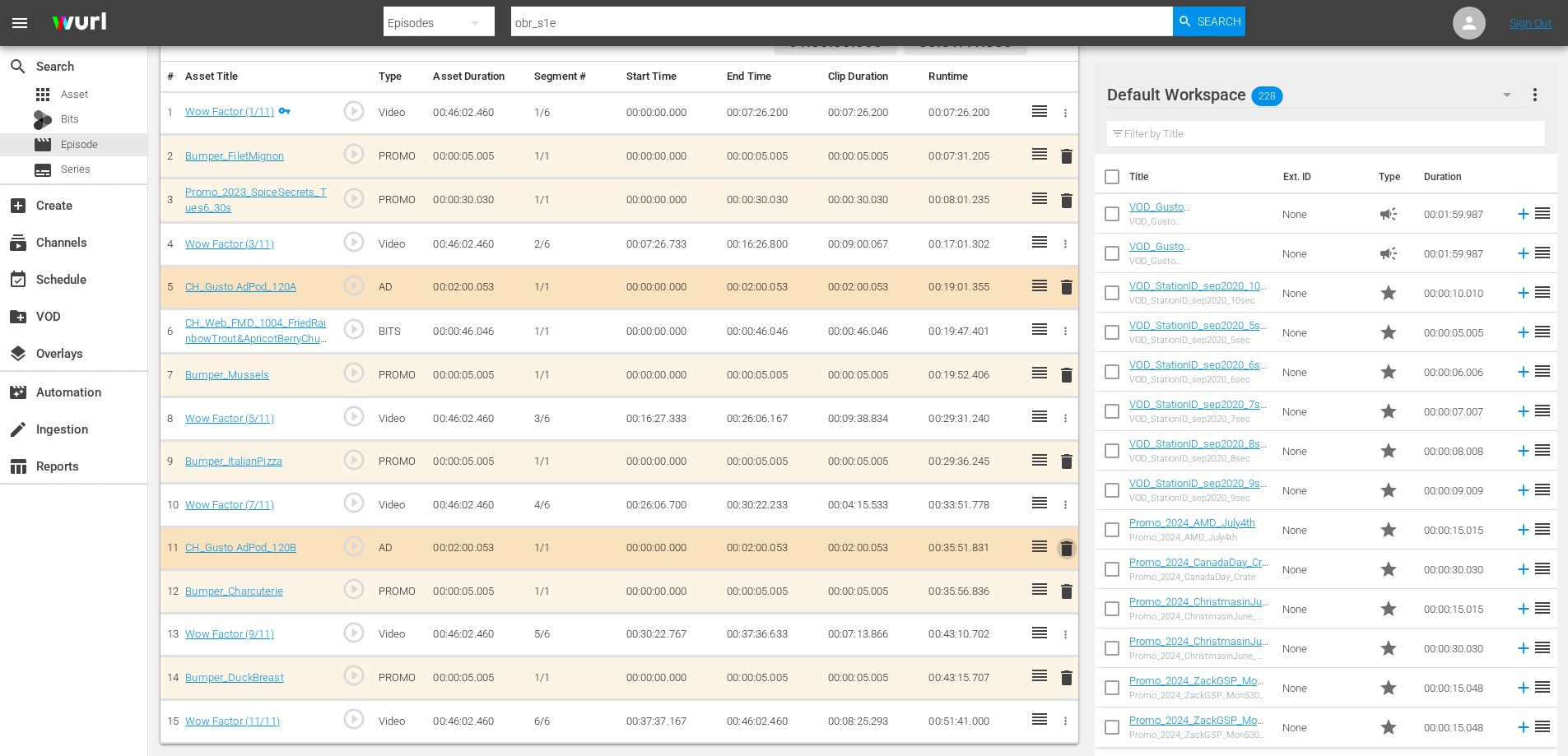
click at [1068, 546] on span "delete" at bounding box center [1066, 548] width 19 height 19
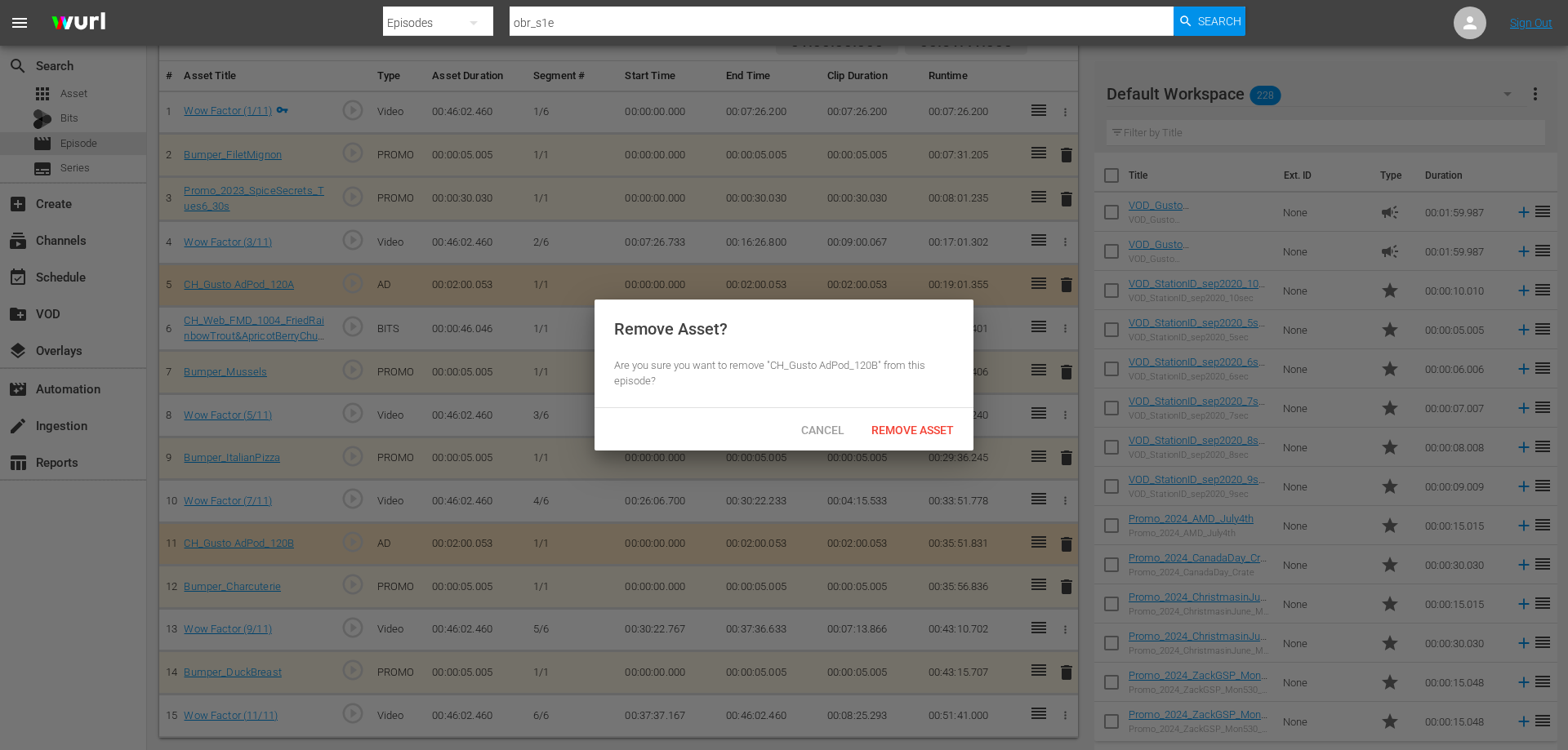
click at [917, 436] on div "Remove Asset" at bounding box center [912, 430] width 108 height 30
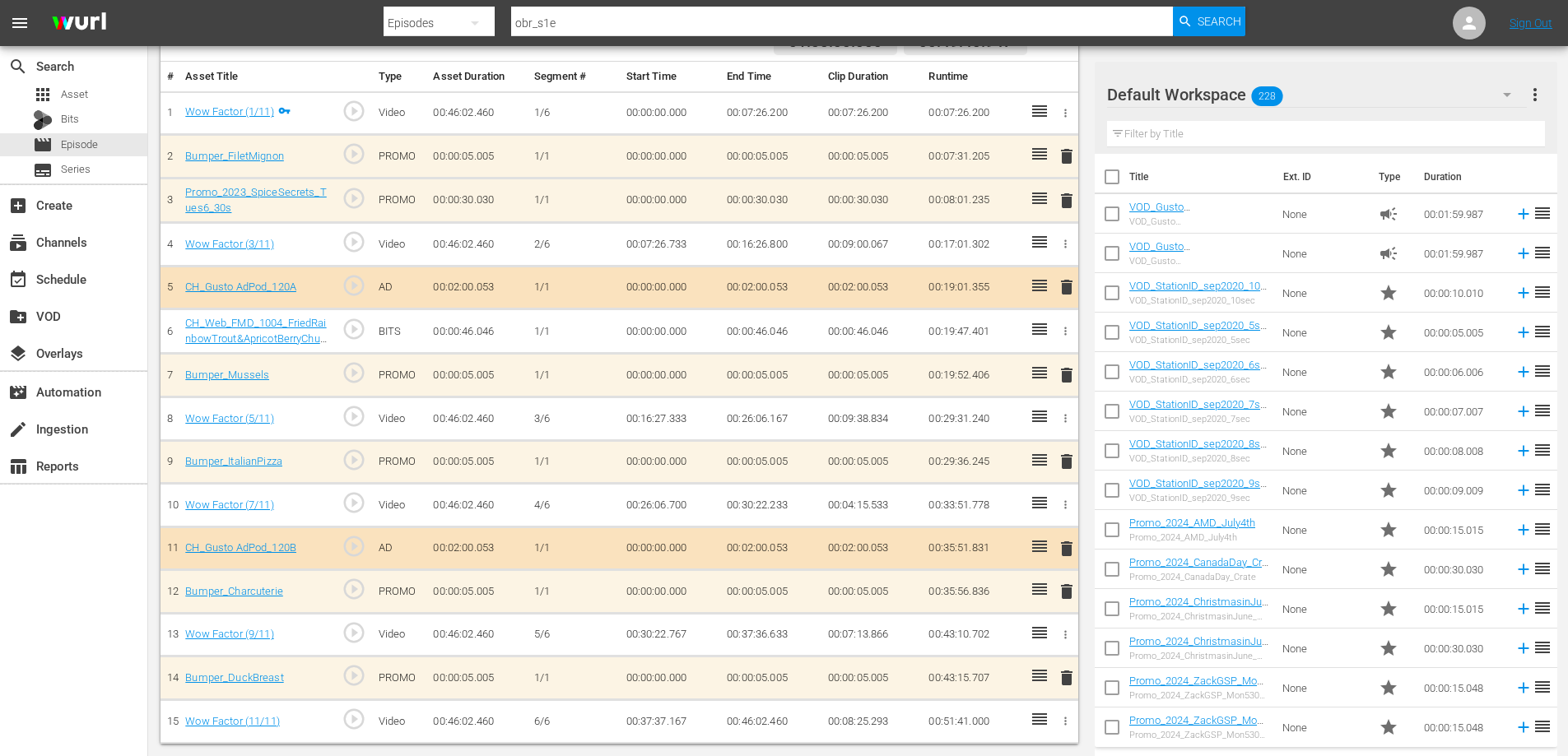
scroll to position [110, 0]
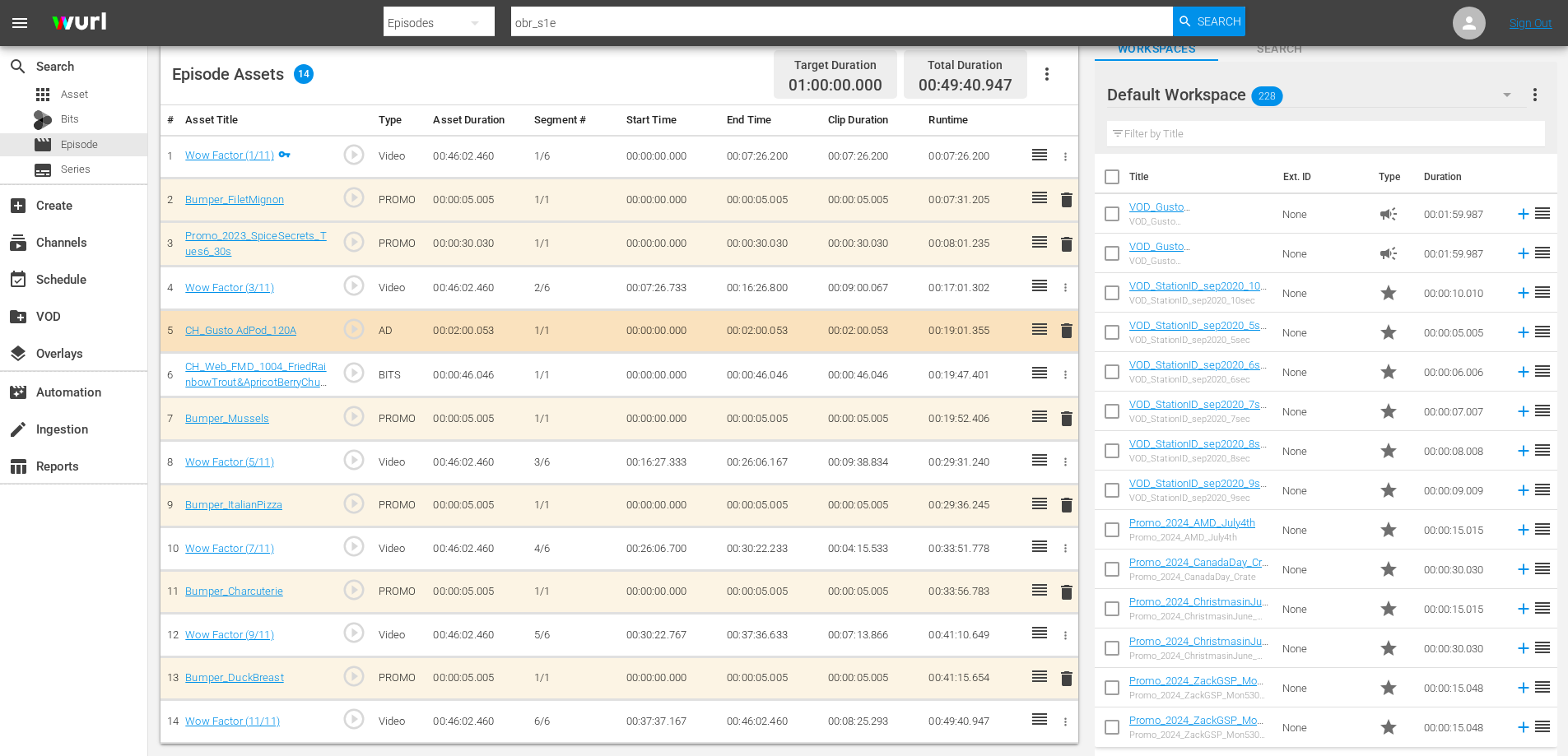
click at [1064, 369] on icon "button" at bounding box center [1064, 374] width 12 height 12
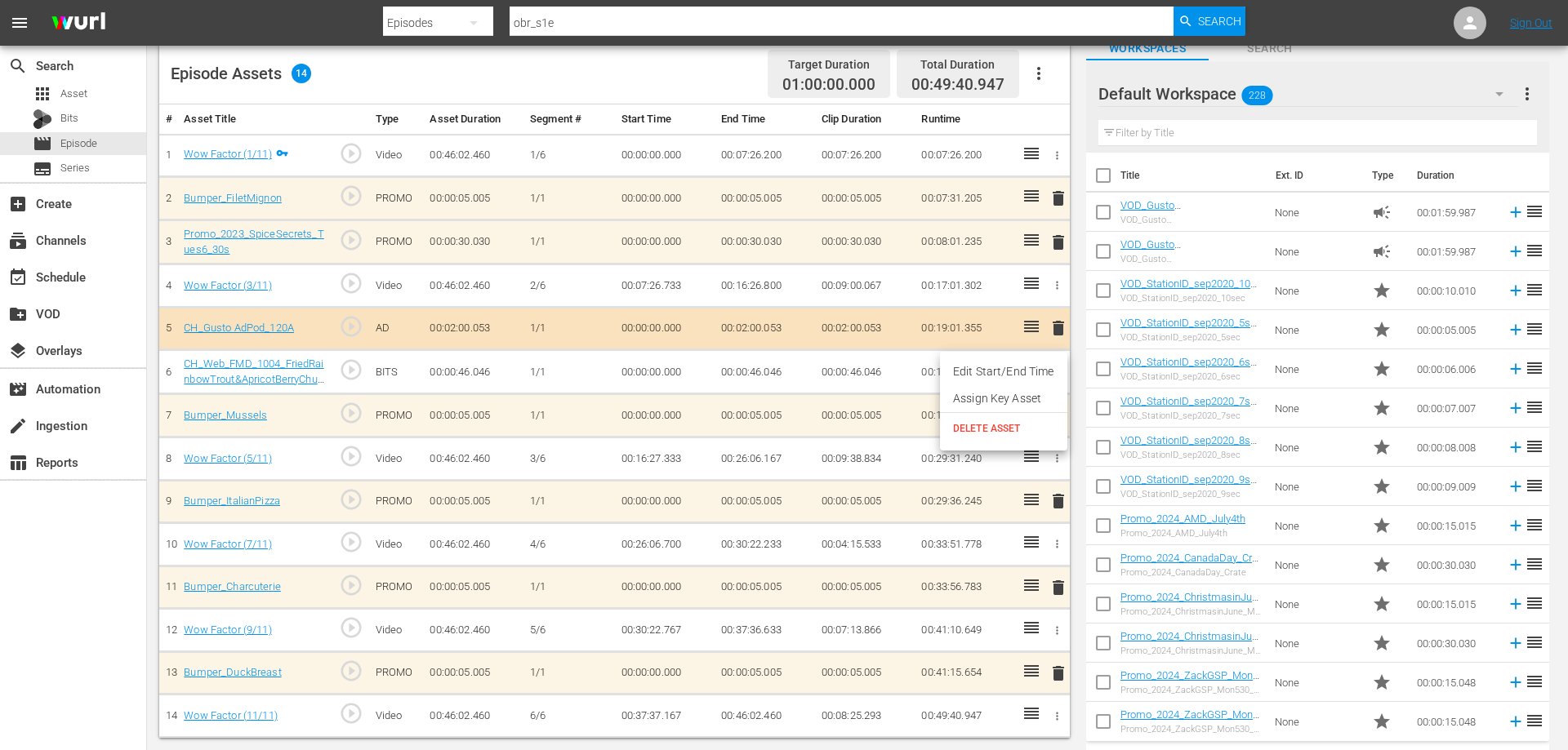
click at [976, 431] on span "DELETE ASSET" at bounding box center [1004, 429] width 101 height 15
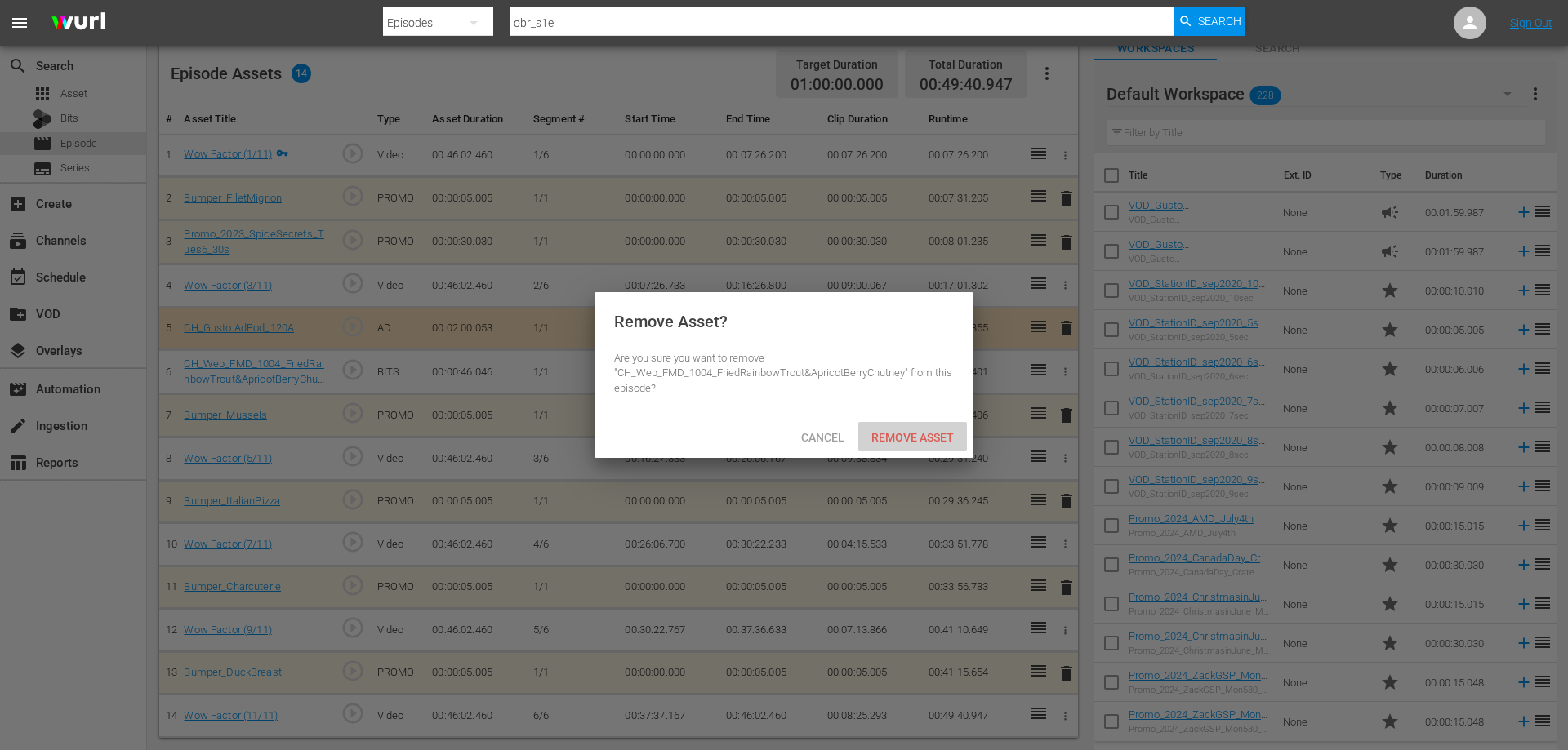
click at [914, 434] on span "Remove Asset" at bounding box center [912, 437] width 108 height 13
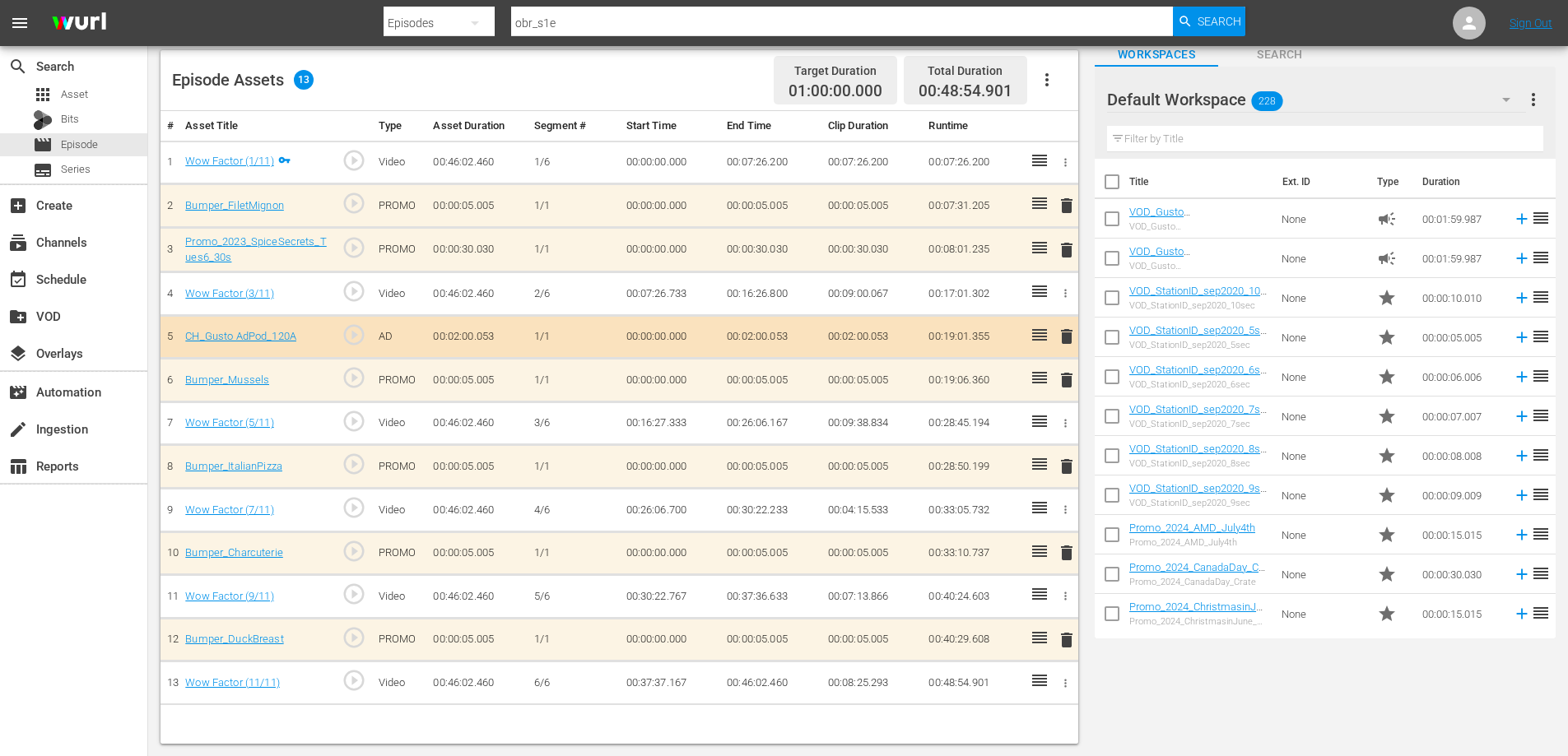
scroll to position [105, 0]
click at [1064, 332] on span "delete" at bounding box center [1066, 336] width 19 height 19
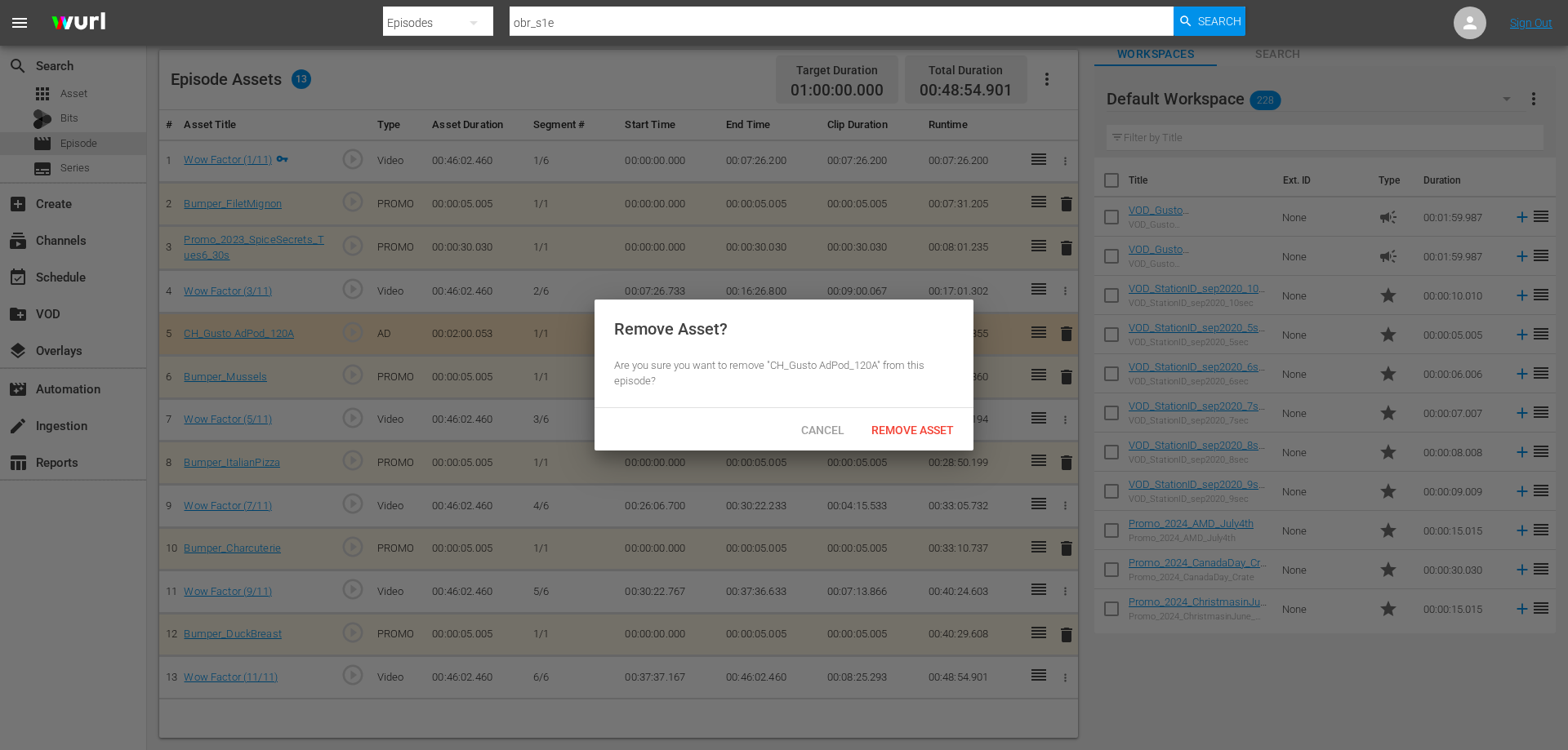
click at [893, 420] on div "Remove Asset" at bounding box center [912, 430] width 108 height 30
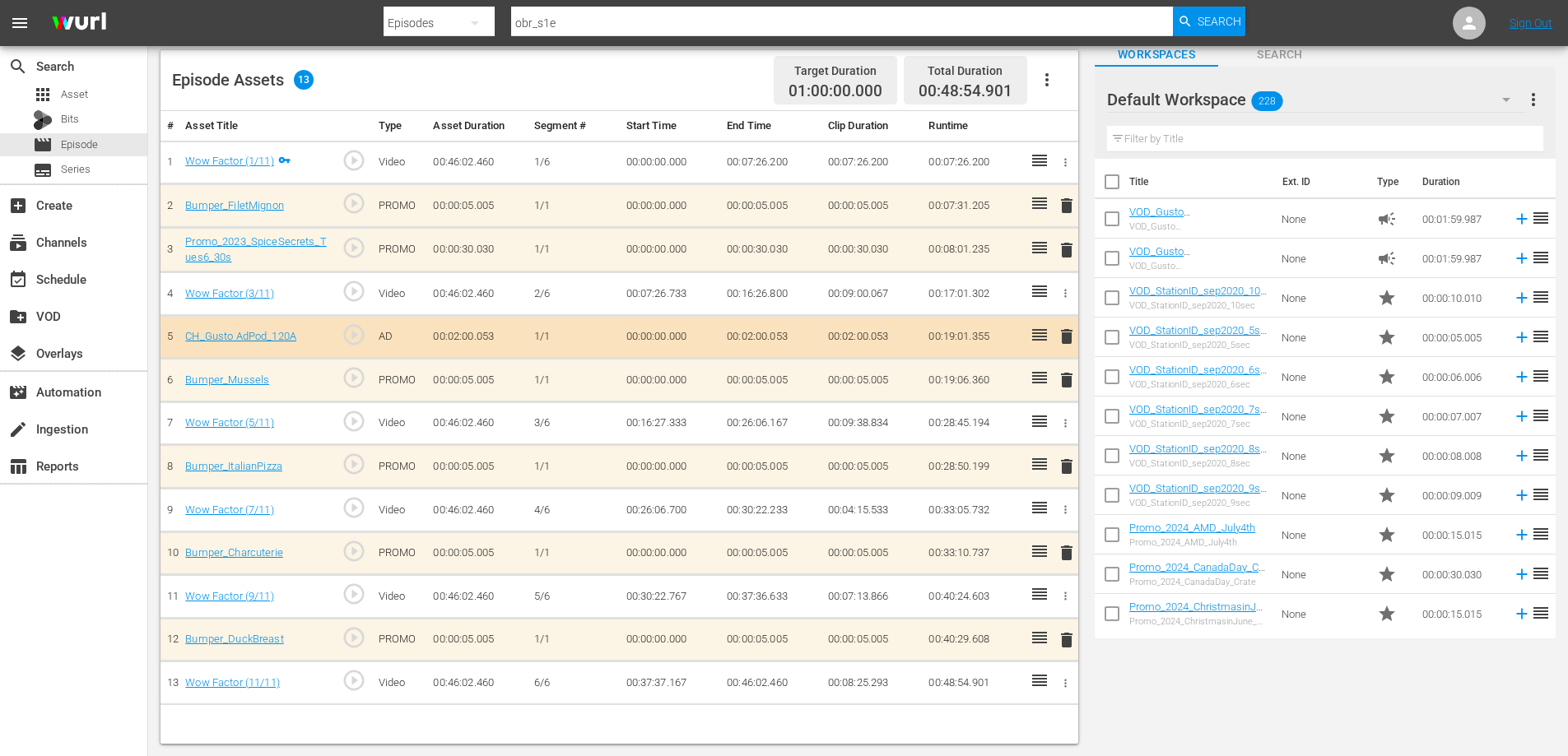
click at [1072, 251] on span "delete" at bounding box center [1066, 250] width 19 height 19
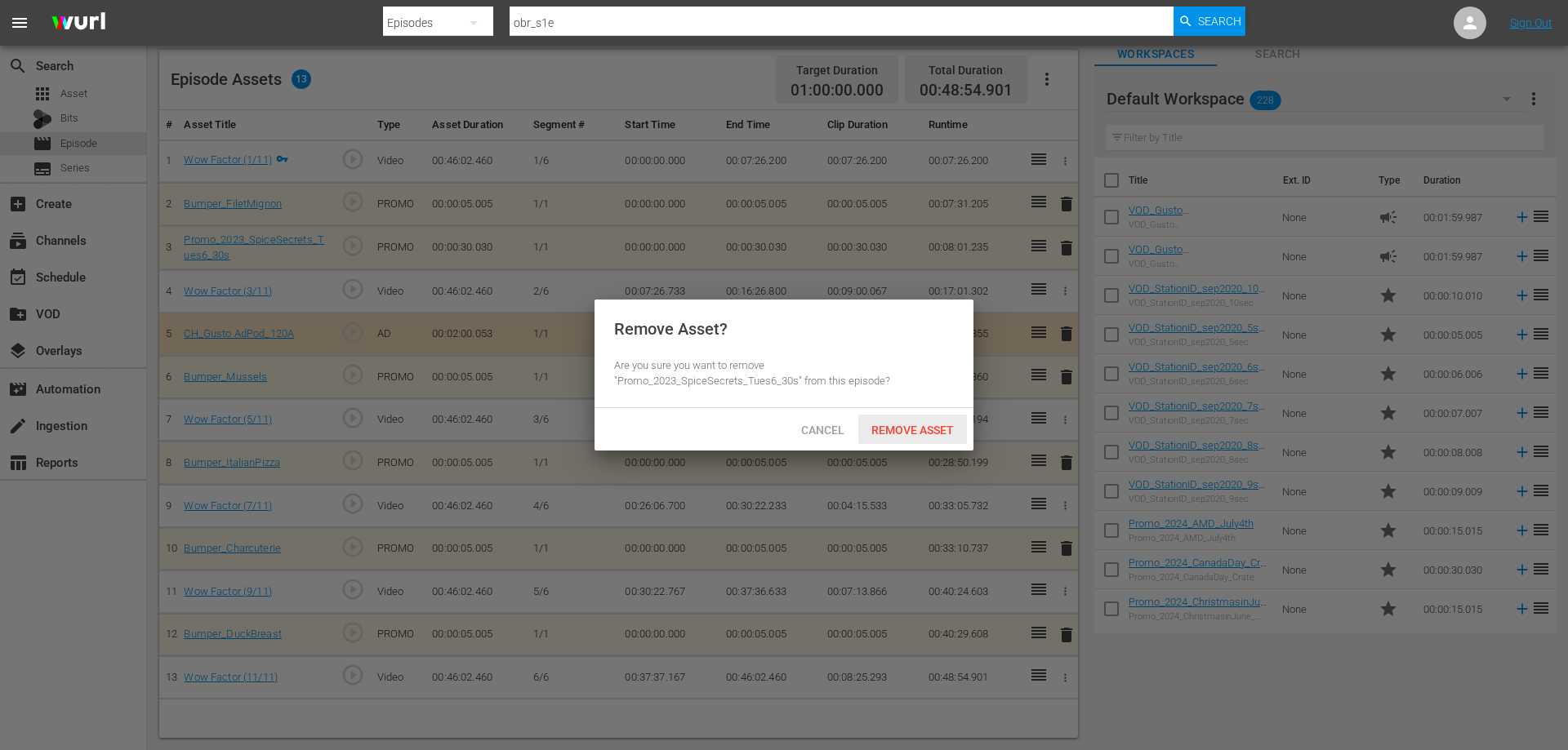
click at [898, 420] on div "Remove Asset" at bounding box center [912, 430] width 108 height 30
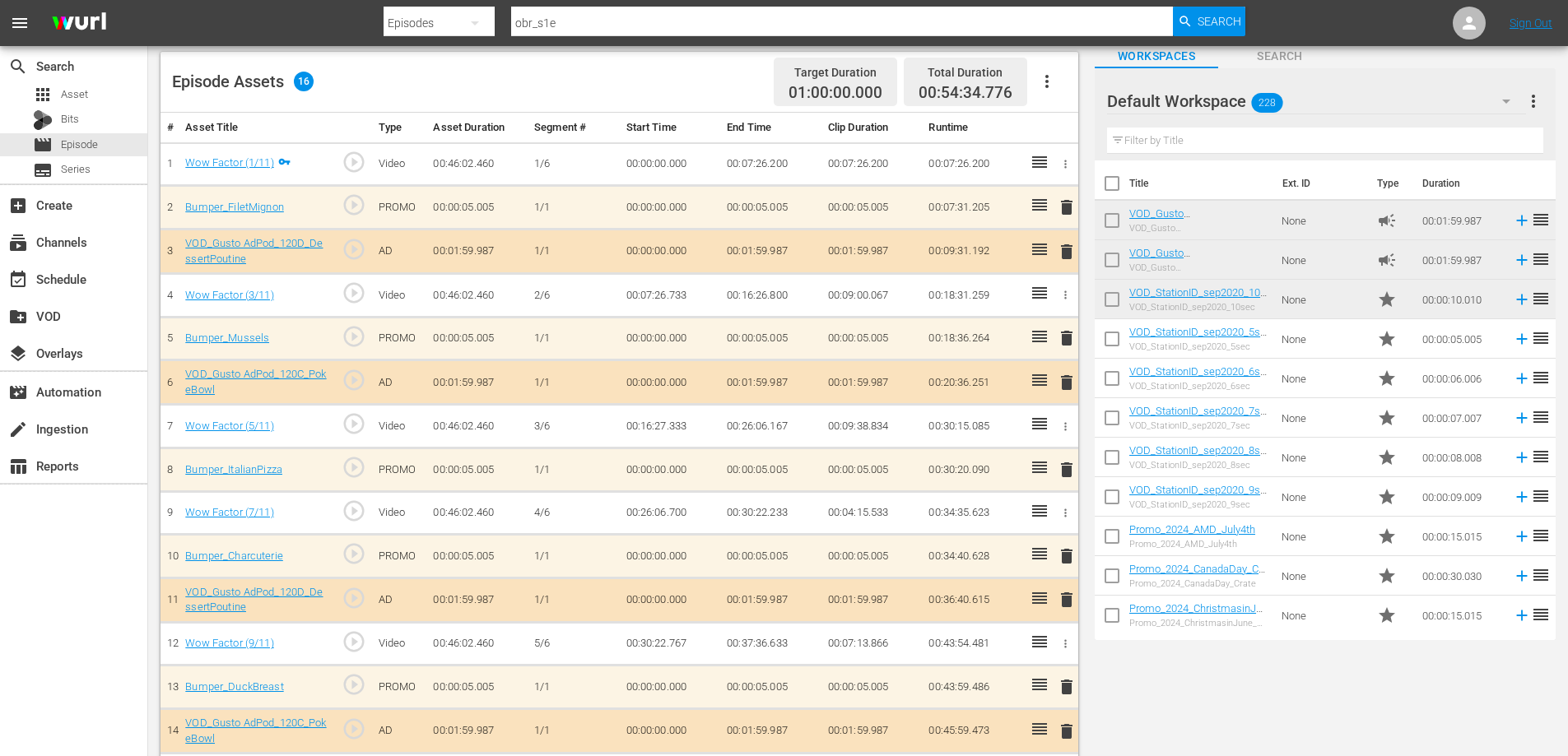
scroll to position [0, 0]
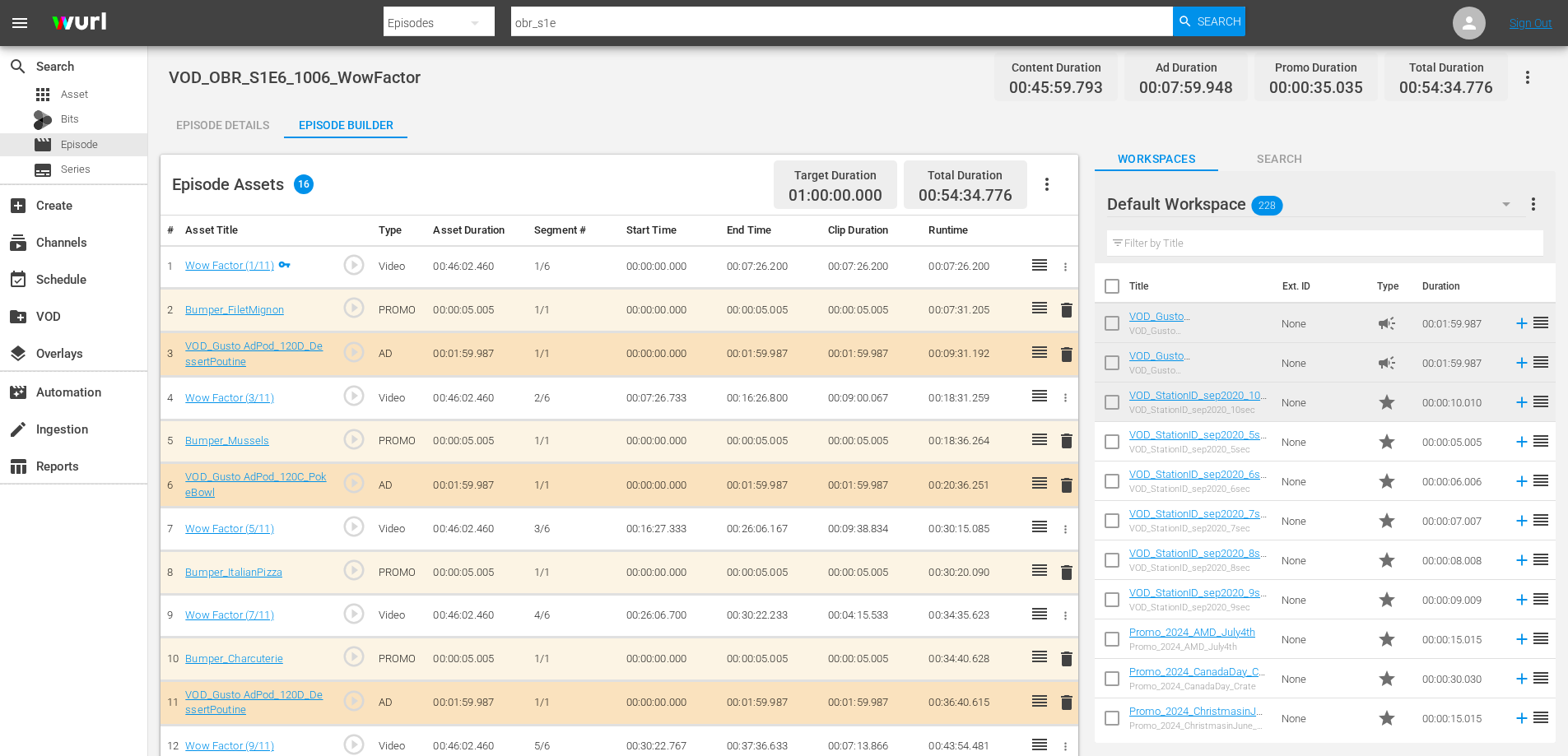
click at [1531, 80] on icon "button" at bounding box center [1526, 77] width 19 height 19
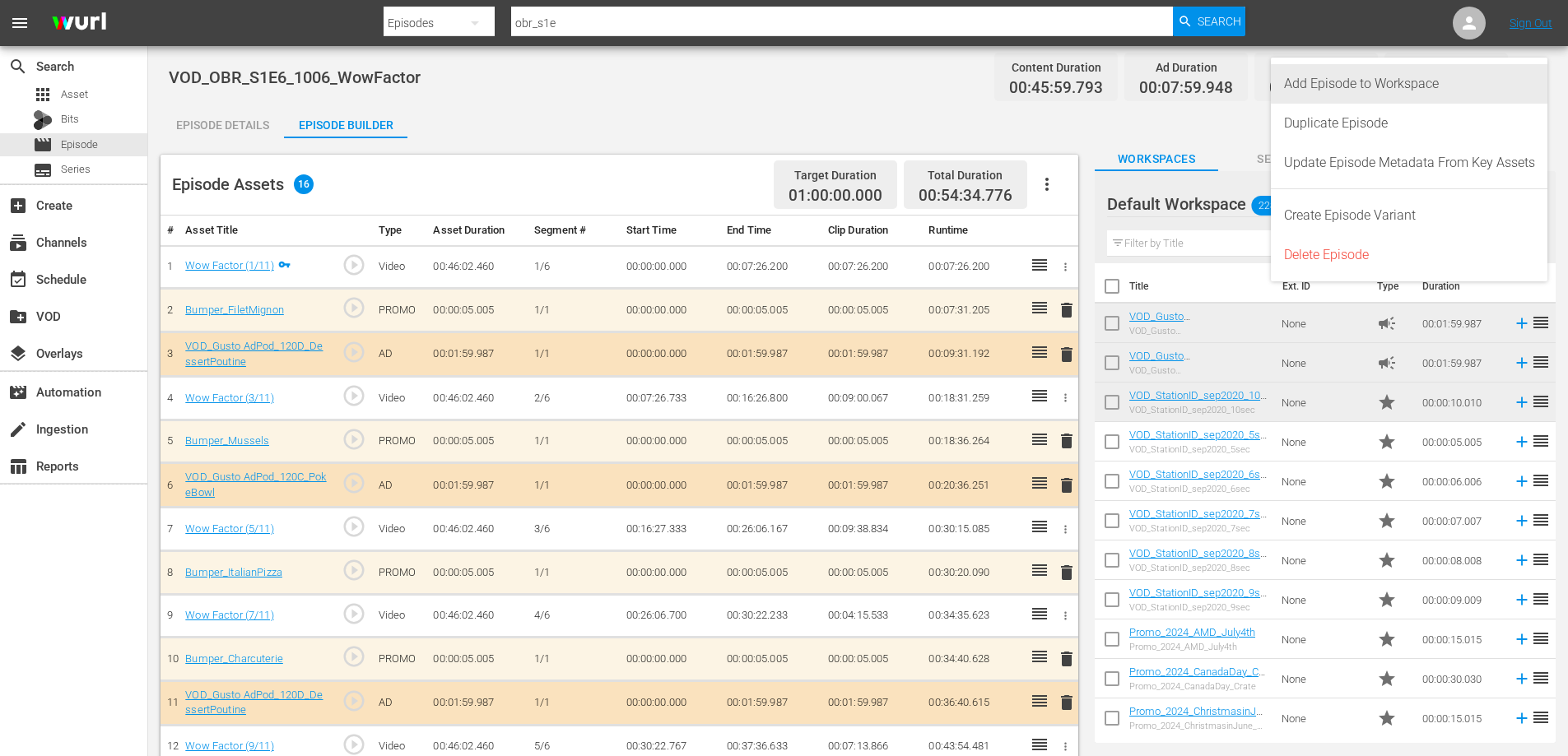
click at [1428, 95] on div "Add Episode to Workspace" at bounding box center [1409, 83] width 251 height 40
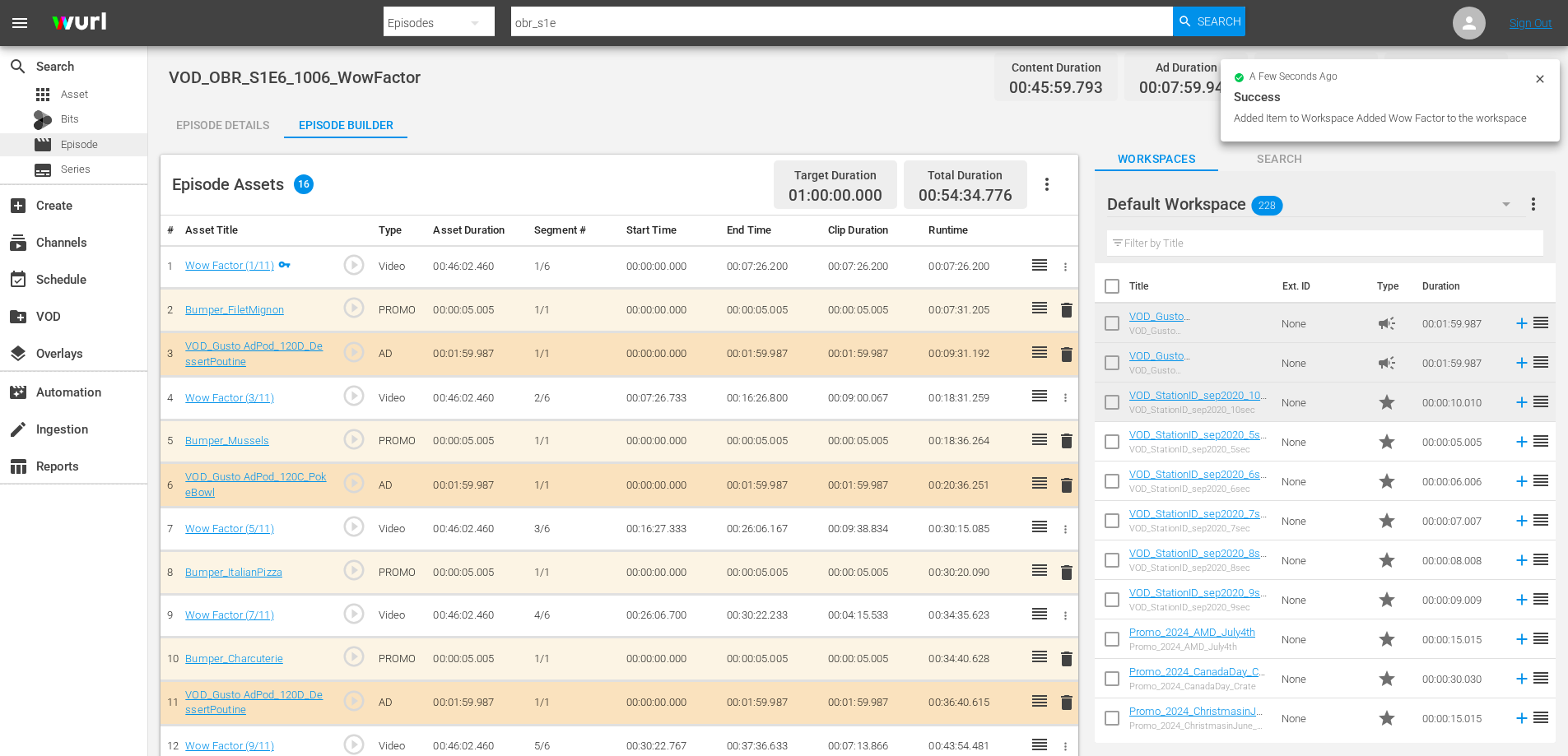
click at [78, 149] on span "Episode" at bounding box center [80, 145] width 37 height 17
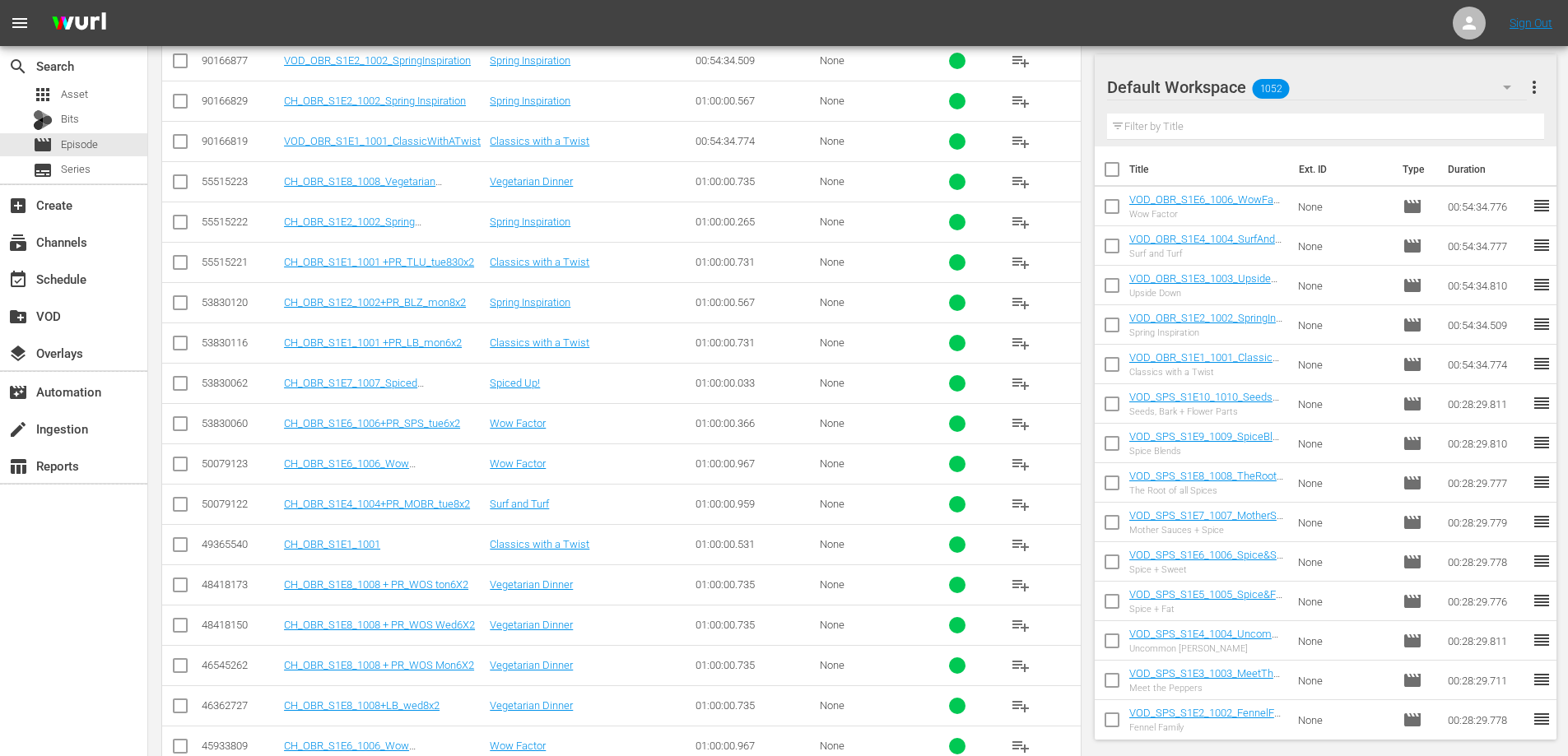
scroll to position [1072, 0]
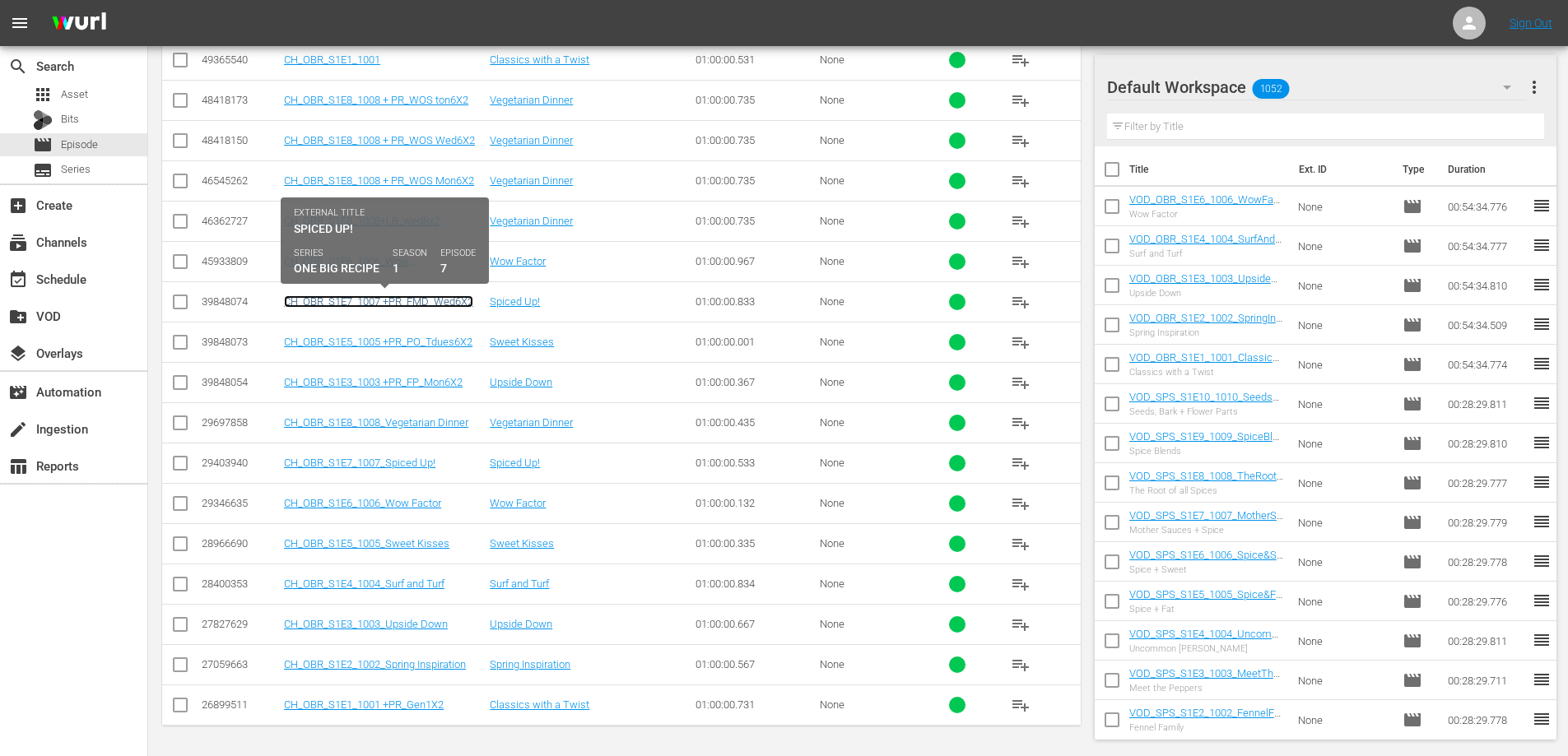
click at [382, 300] on link "CH_OBR_S1E7_1007 +PR_FMD_Wed6X2" at bounding box center [379, 301] width 189 height 12
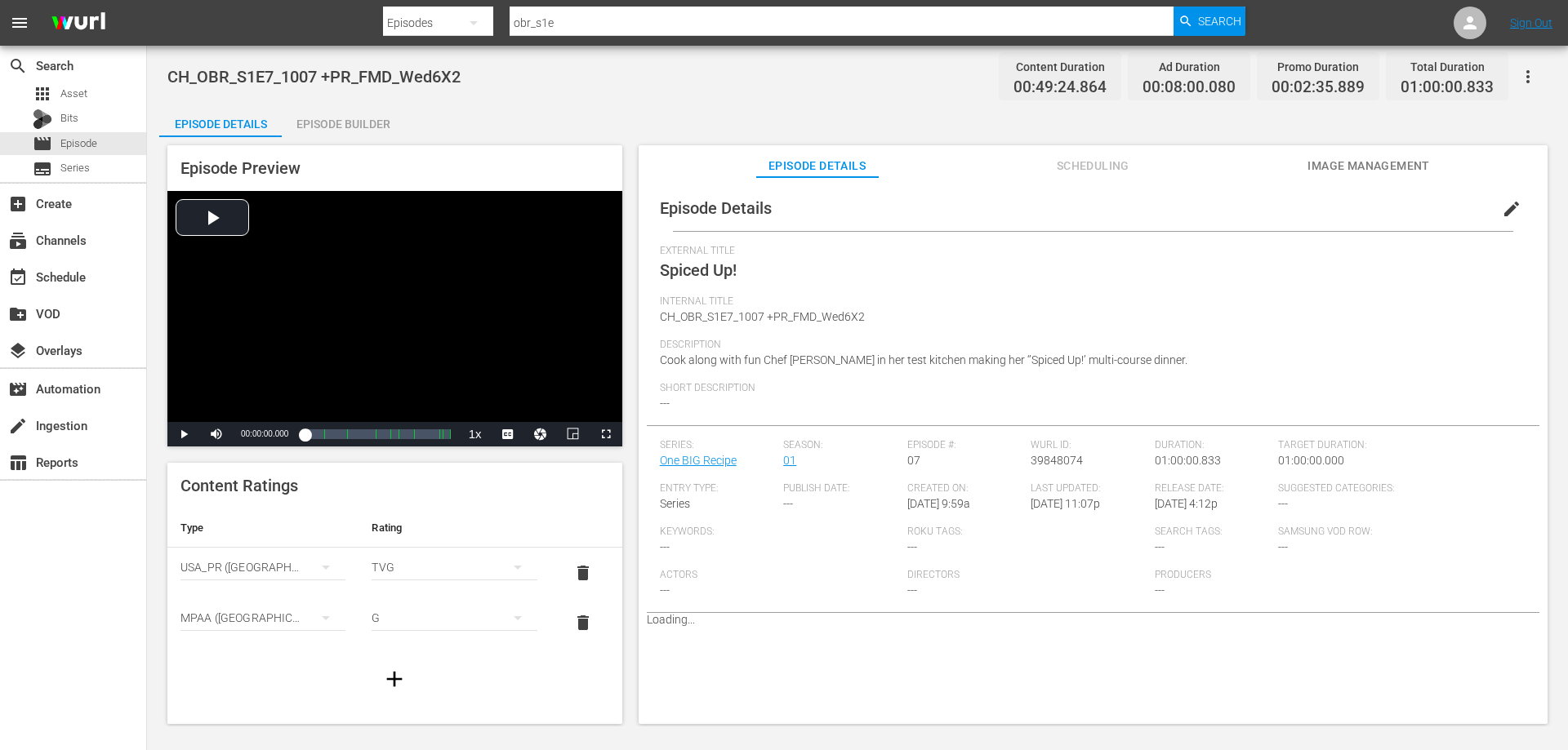
click at [1524, 77] on icon "button" at bounding box center [1528, 76] width 19 height 19
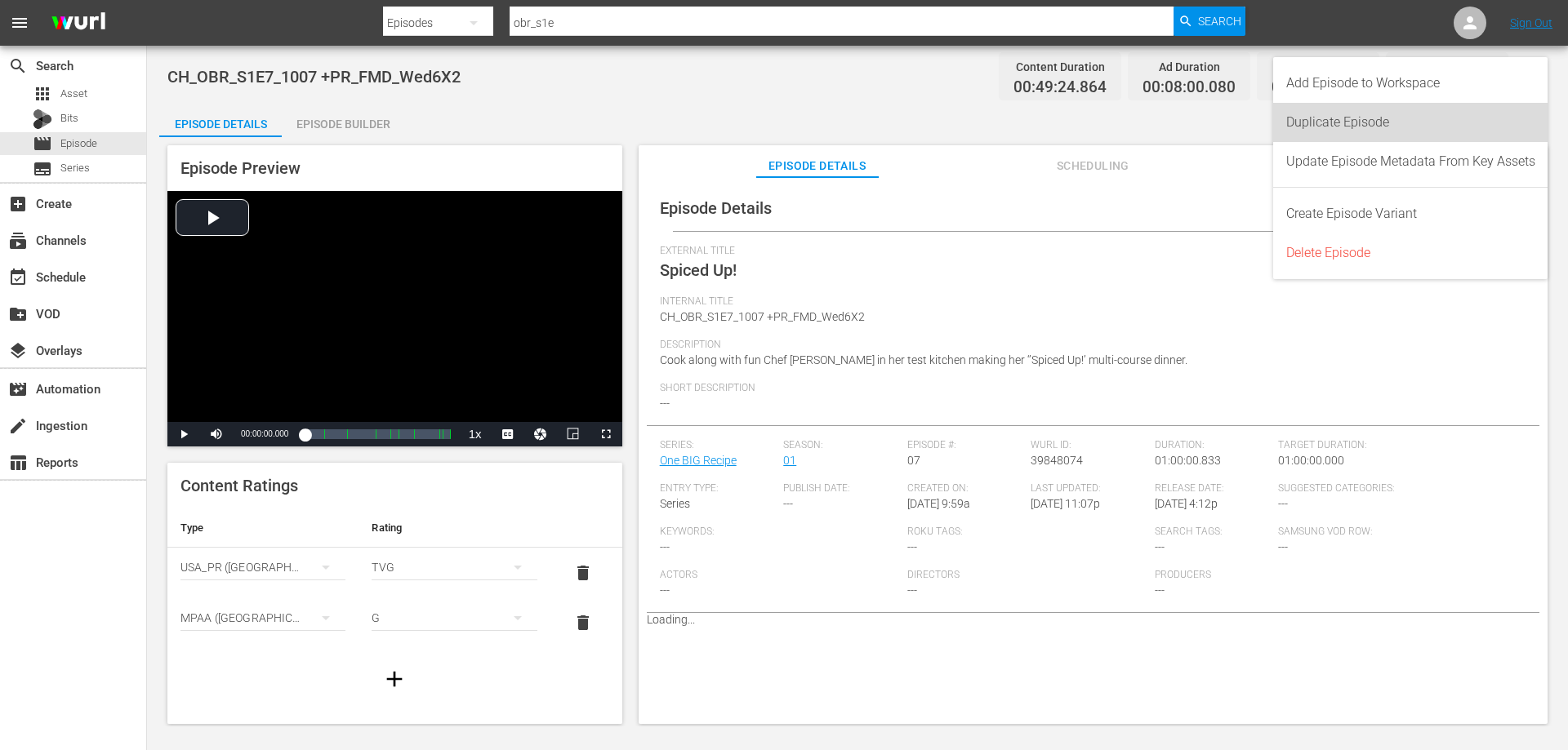
click at [1280, 122] on div "Duplicate Episode" at bounding box center [1411, 122] width 276 height 39
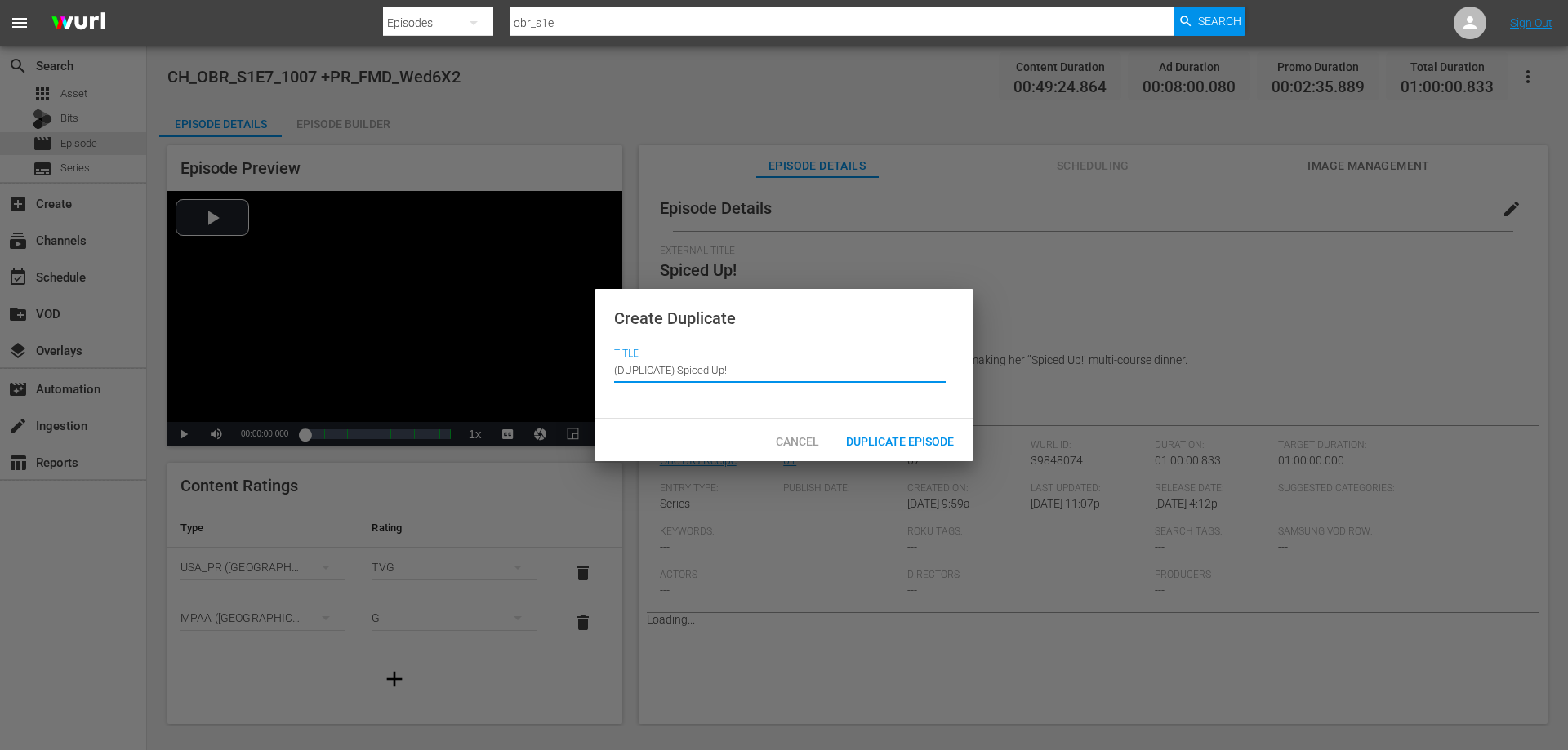
drag, startPoint x: 509, startPoint y: 375, endPoint x: 460, endPoint y: 377, distance: 49.0
click at [462, 377] on div "Create Duplicate Title Episode Title (DUPLICATE) Spiced Up! Cancel Duplicate Ep…" at bounding box center [784, 375] width 1568 height 750
click at [942, 452] on div "Duplicate Episode" at bounding box center [900, 440] width 134 height 30
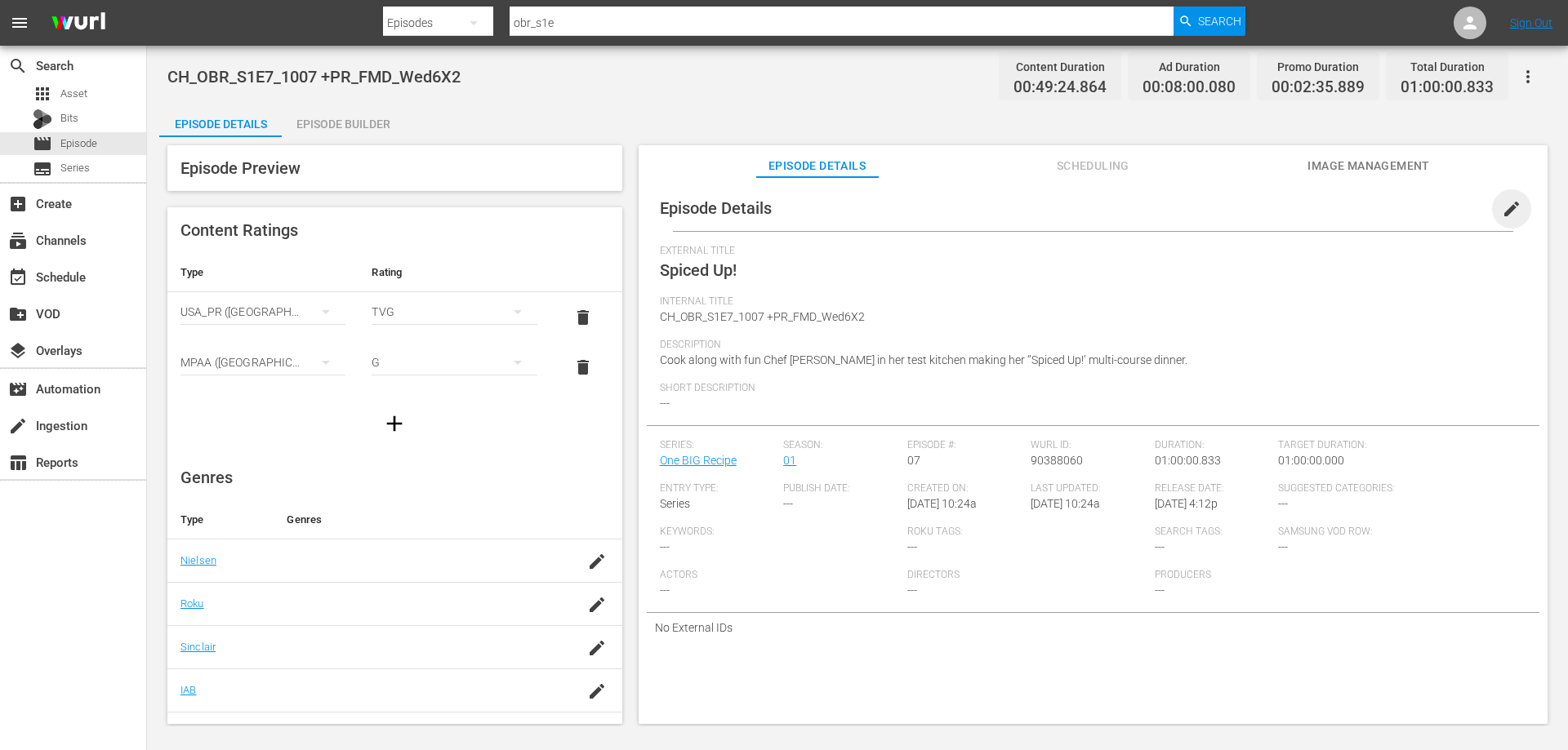
click at [1502, 209] on span "edit" at bounding box center [1511, 208] width 19 height 19
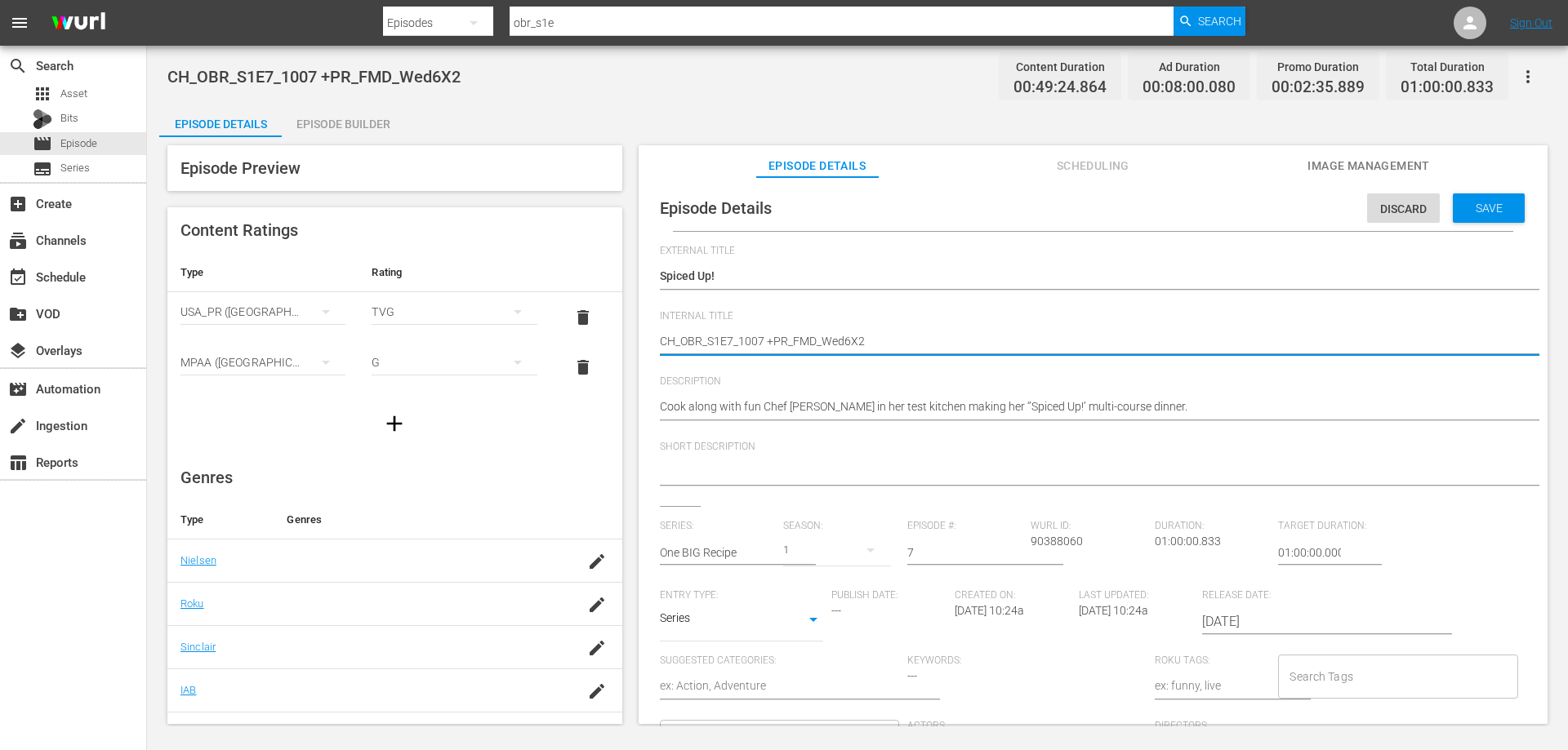
drag, startPoint x: 673, startPoint y: 336, endPoint x: 481, endPoint y: 359, distance: 193.4
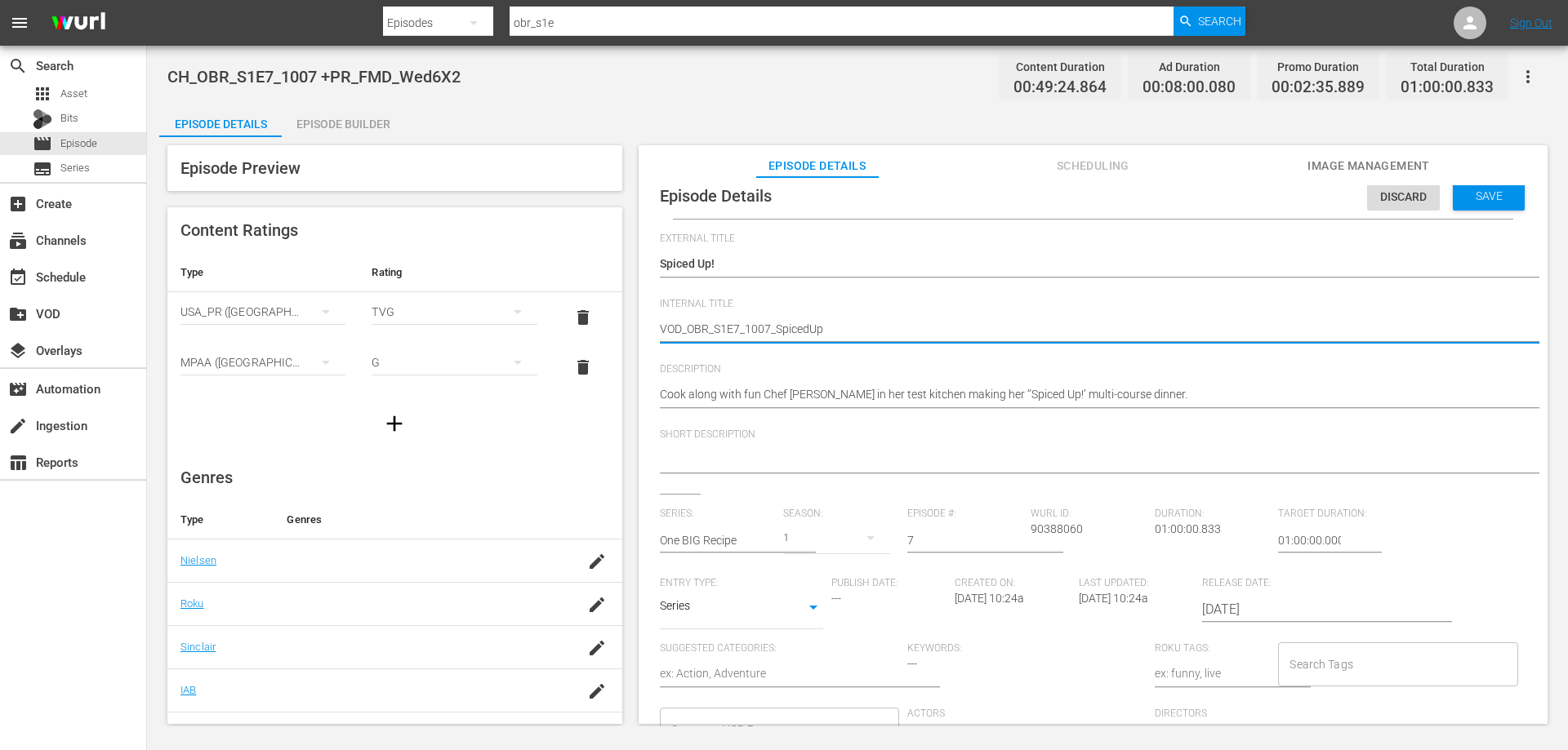
scroll to position [16, 0]
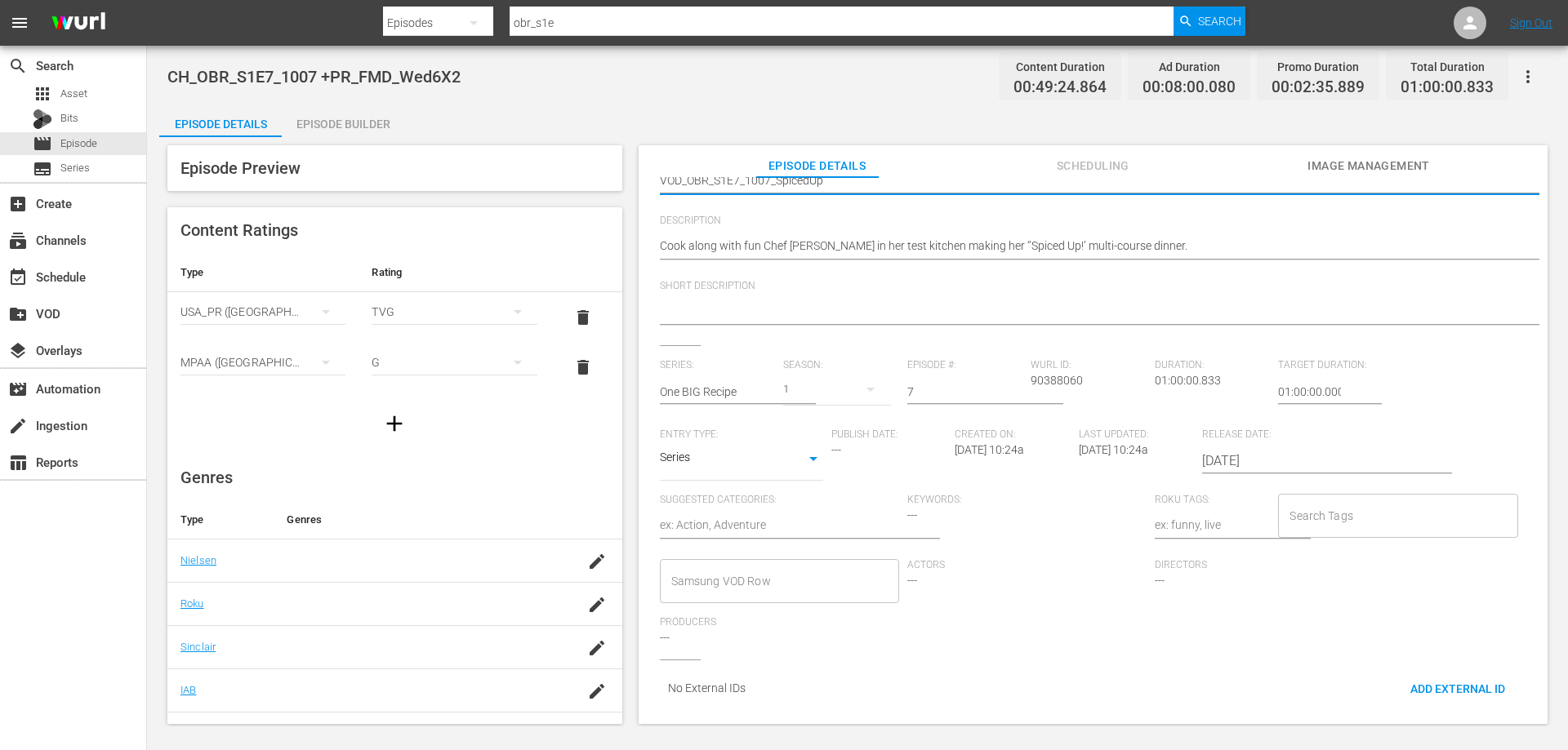
click at [825, 568] on input "Samsung VOD Row" at bounding box center [767, 581] width 200 height 29
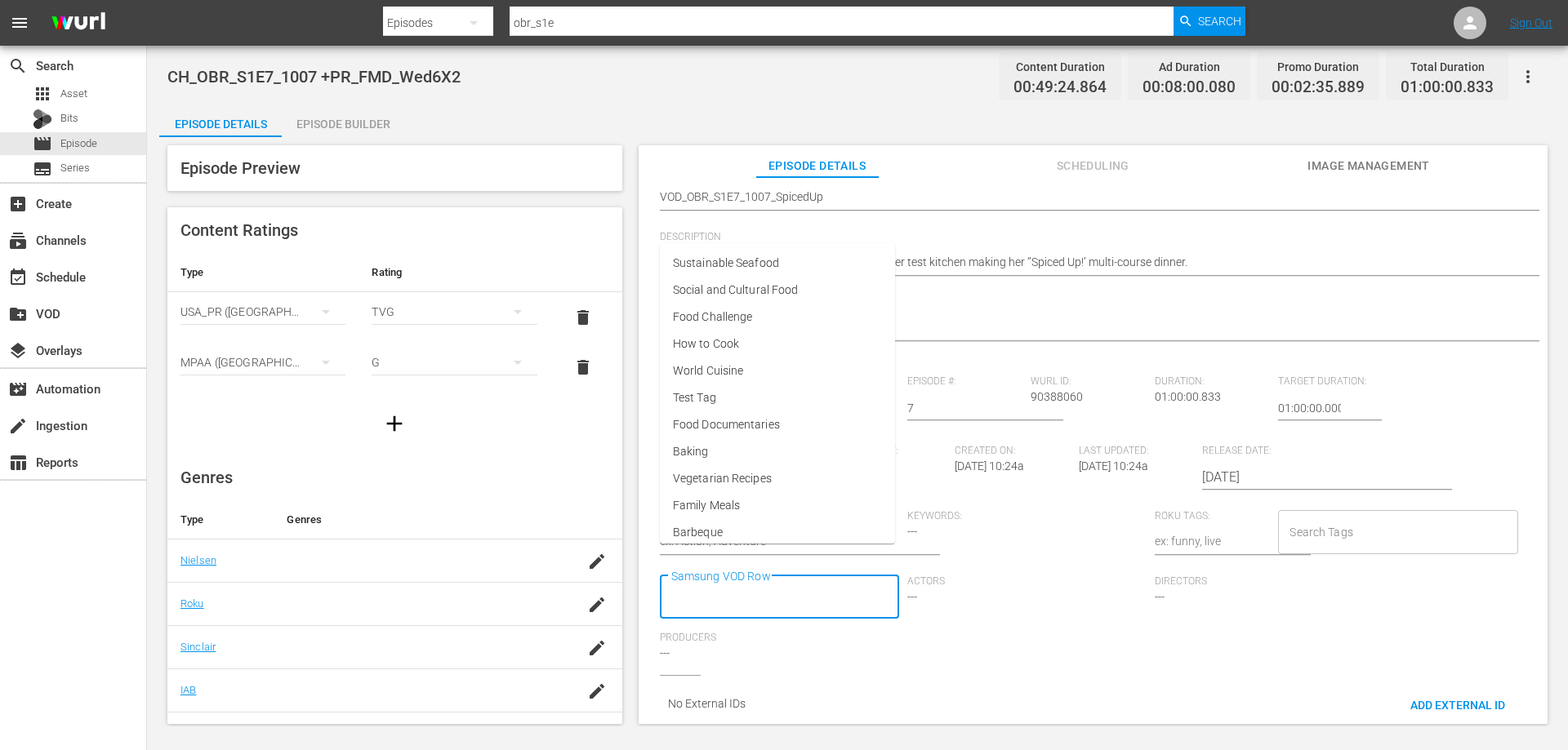
scroll to position [0, 0]
click at [758, 512] on li "Family Meals" at bounding box center [778, 521] width 235 height 27
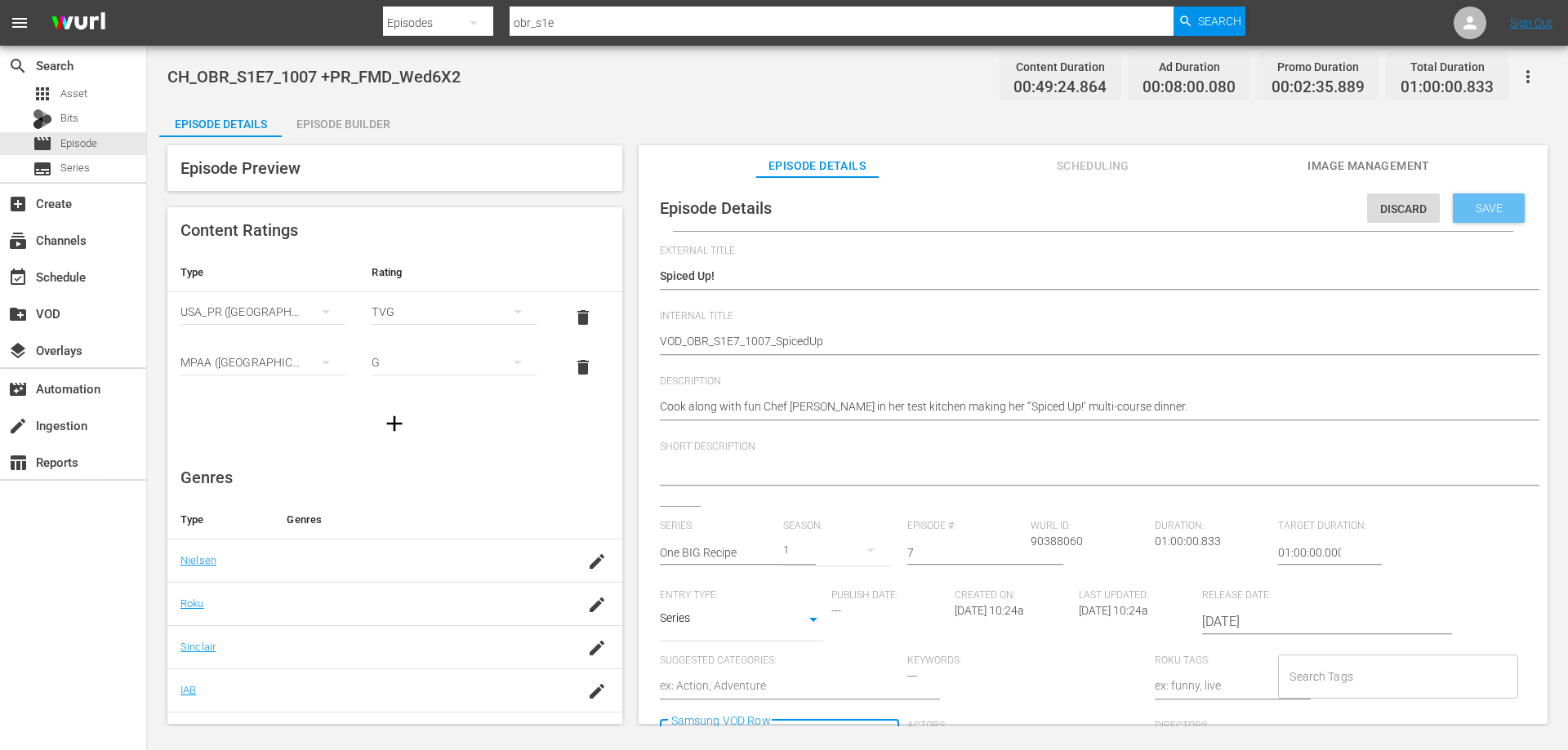
click at [1472, 217] on div "Save" at bounding box center [1489, 208] width 72 height 29
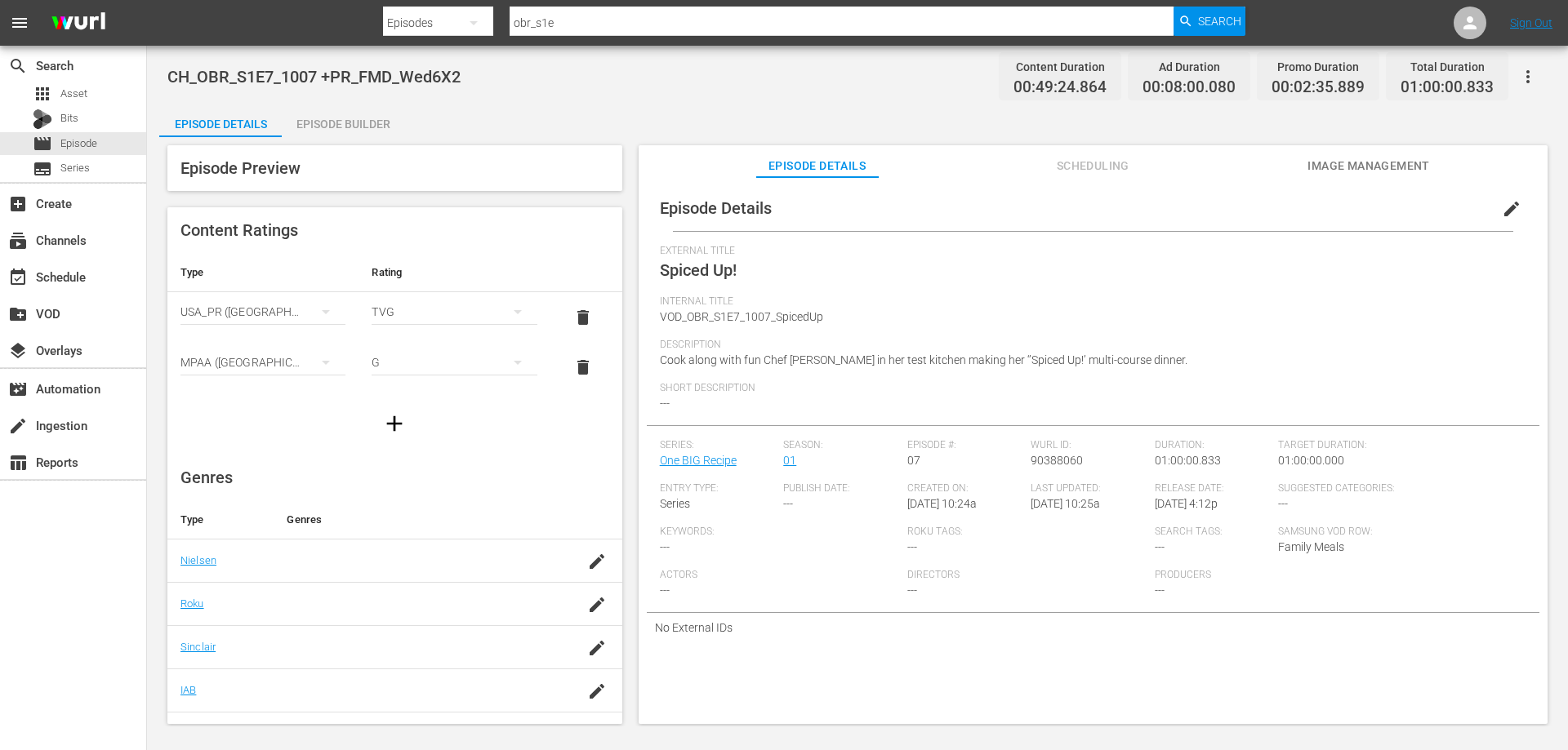
click at [367, 123] on div "Episode Builder" at bounding box center [343, 124] width 122 height 39
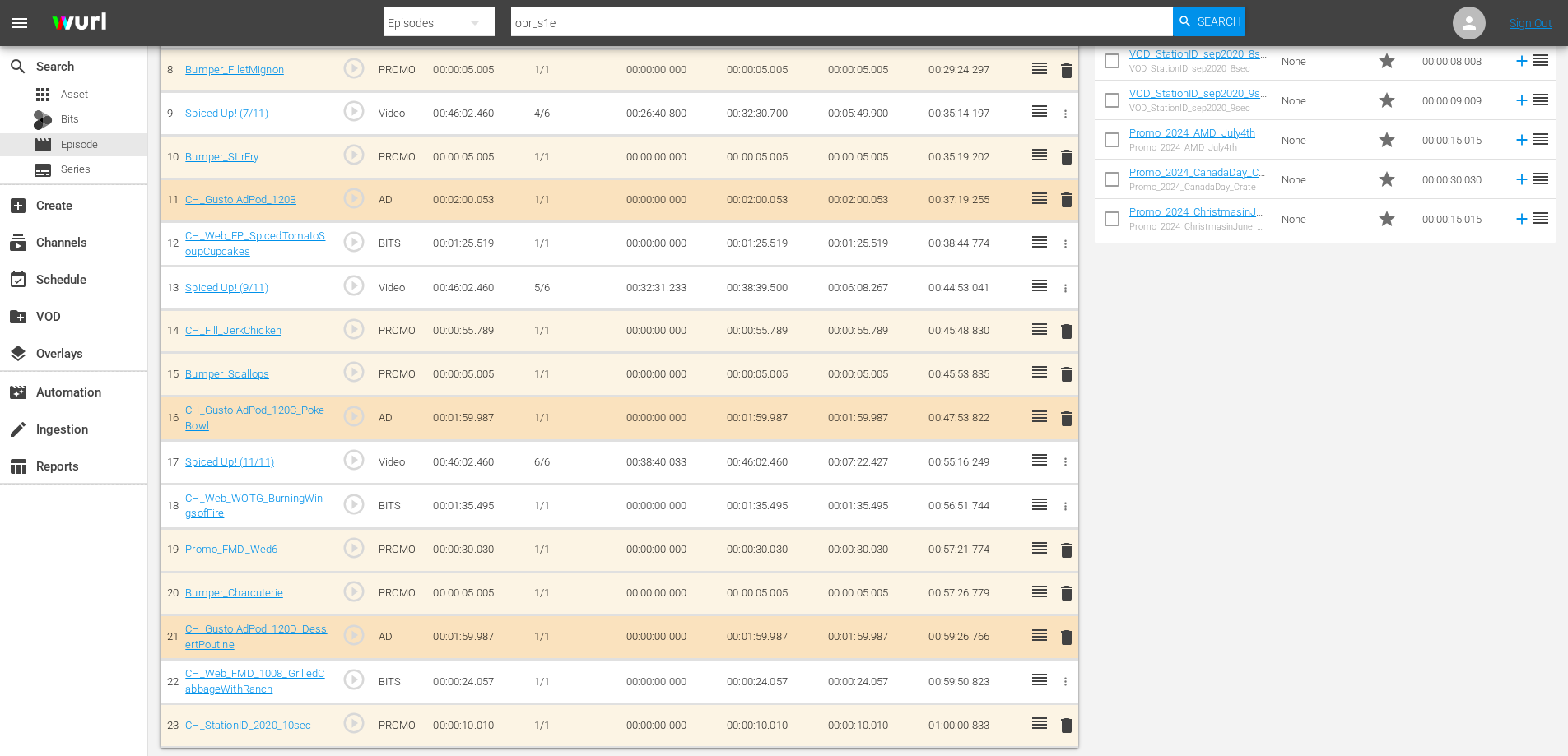
scroll to position [503, 0]
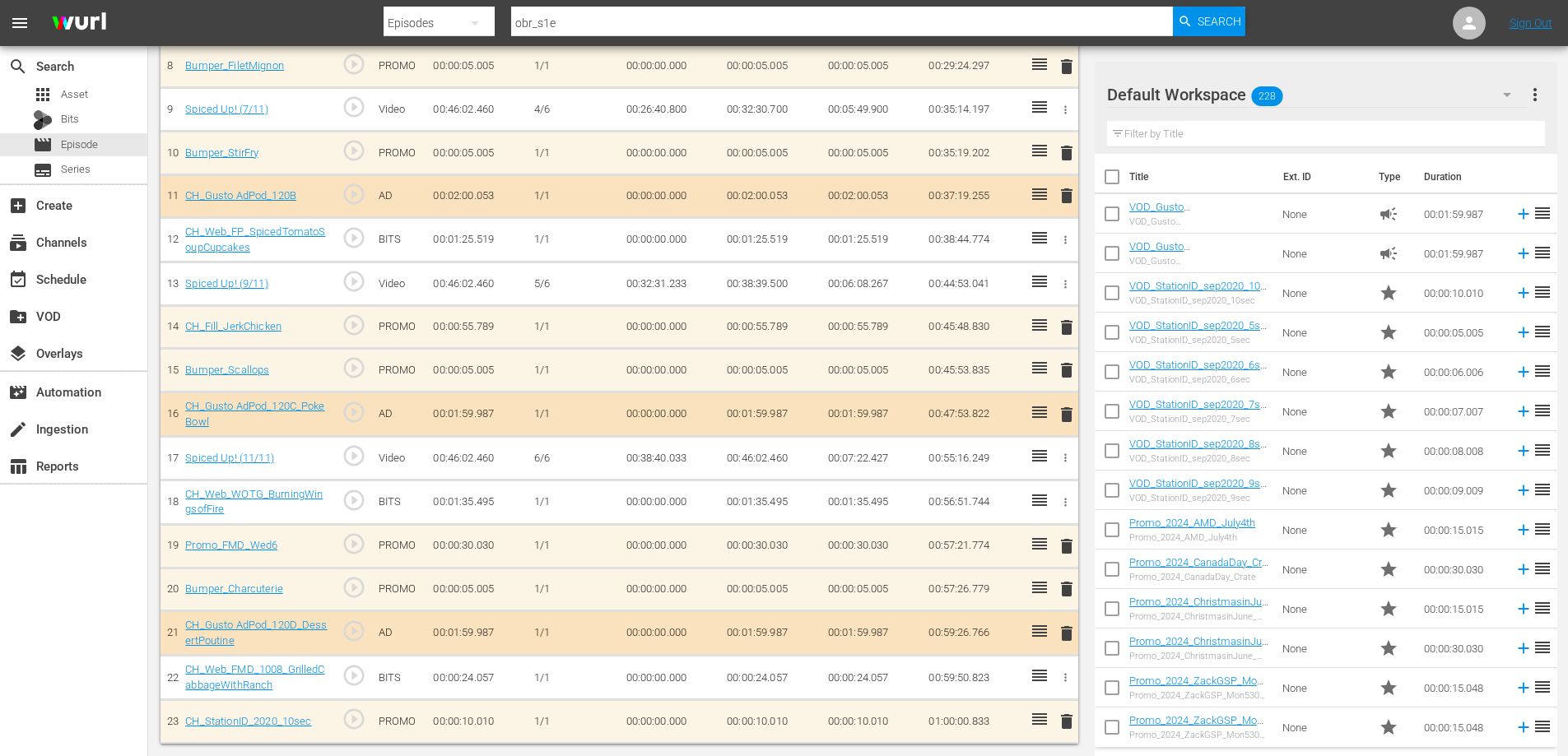
click at [1075, 710] on td "delete" at bounding box center [1063, 722] width 27 height 43
click at [1073, 718] on span "delete" at bounding box center [1066, 721] width 19 height 19
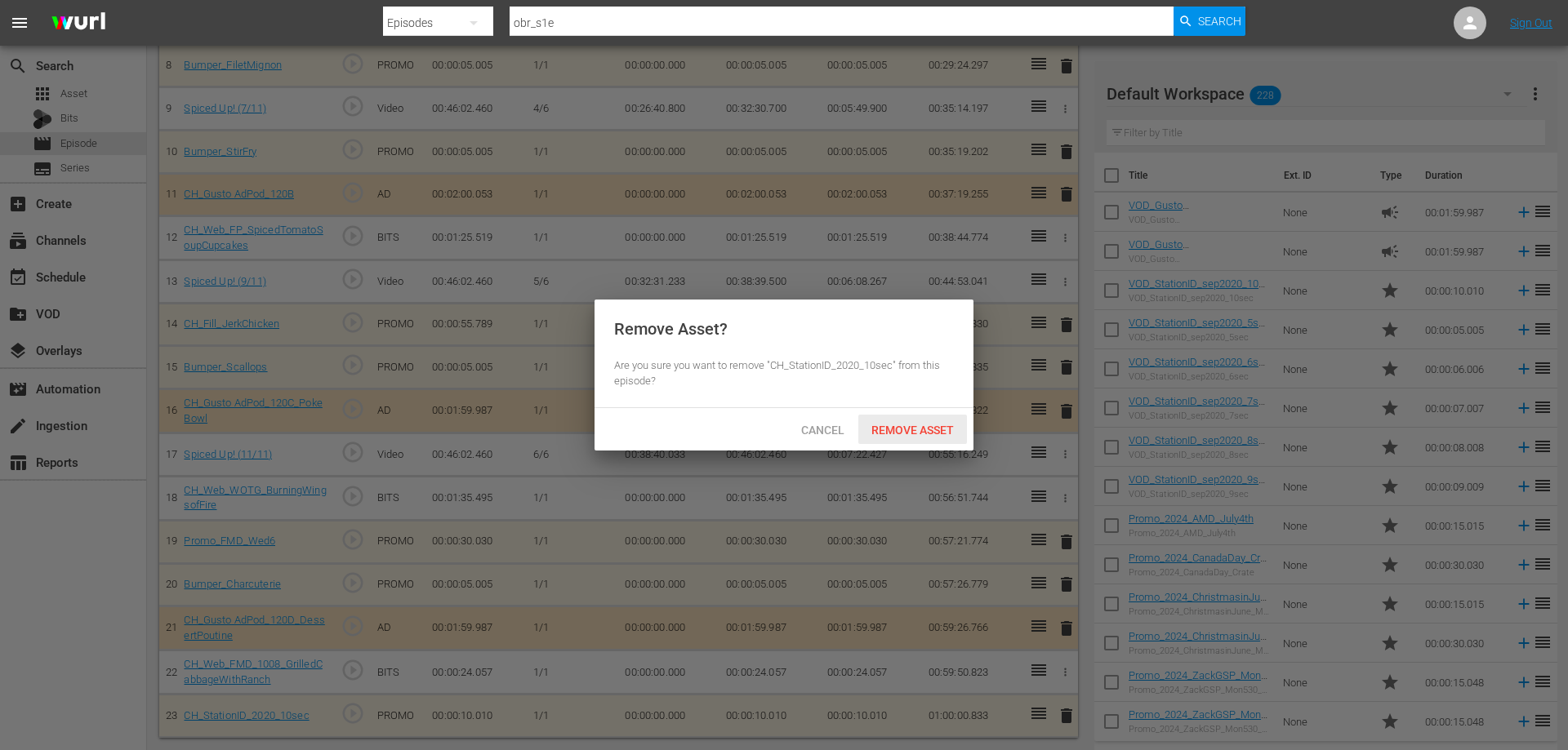
click at [874, 423] on span "Remove Asset" at bounding box center [912, 430] width 108 height 13
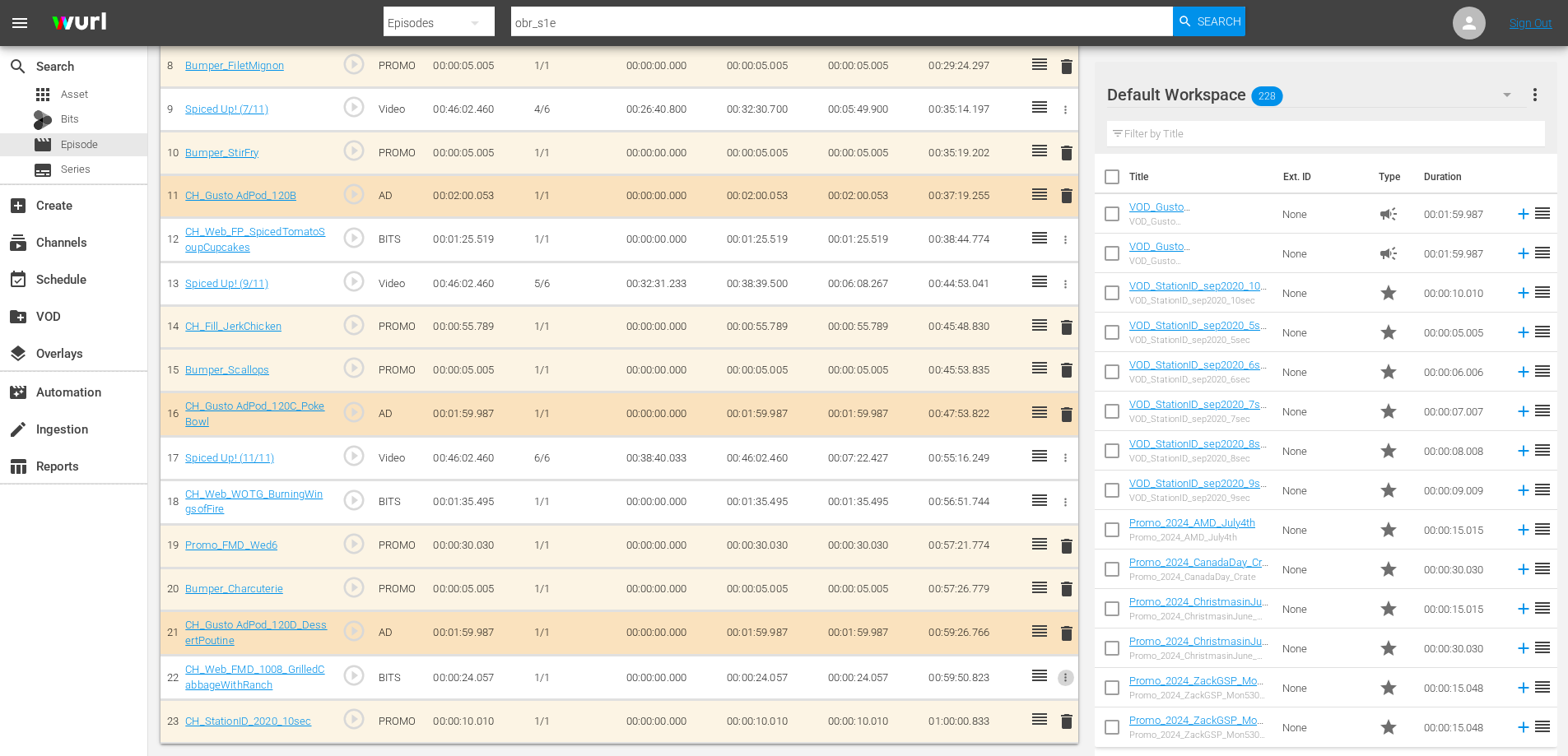
click at [1064, 681] on icon "button" at bounding box center [1065, 677] width 3 height 8
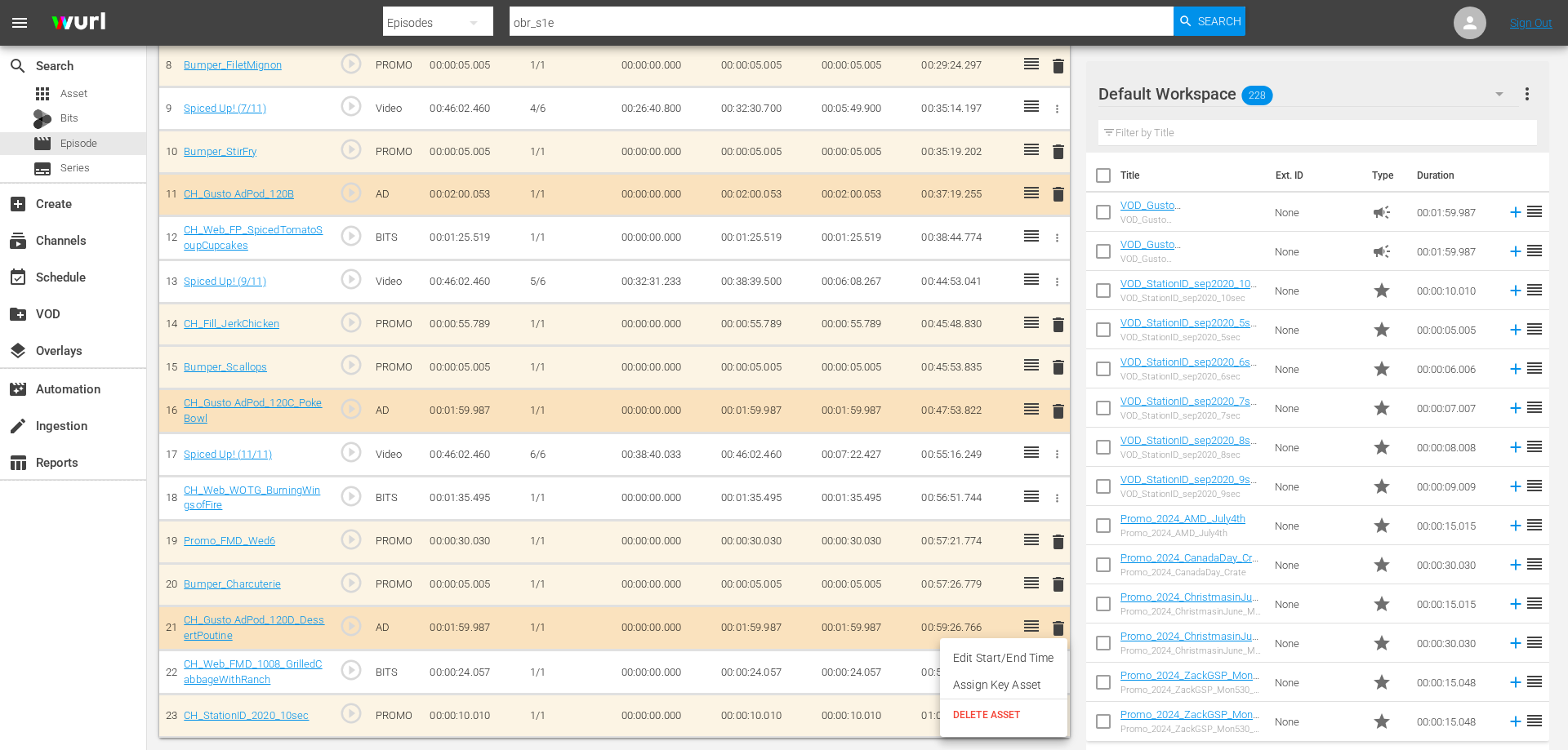
click at [968, 722] on span "DELETE ASSET" at bounding box center [1004, 715] width 101 height 15
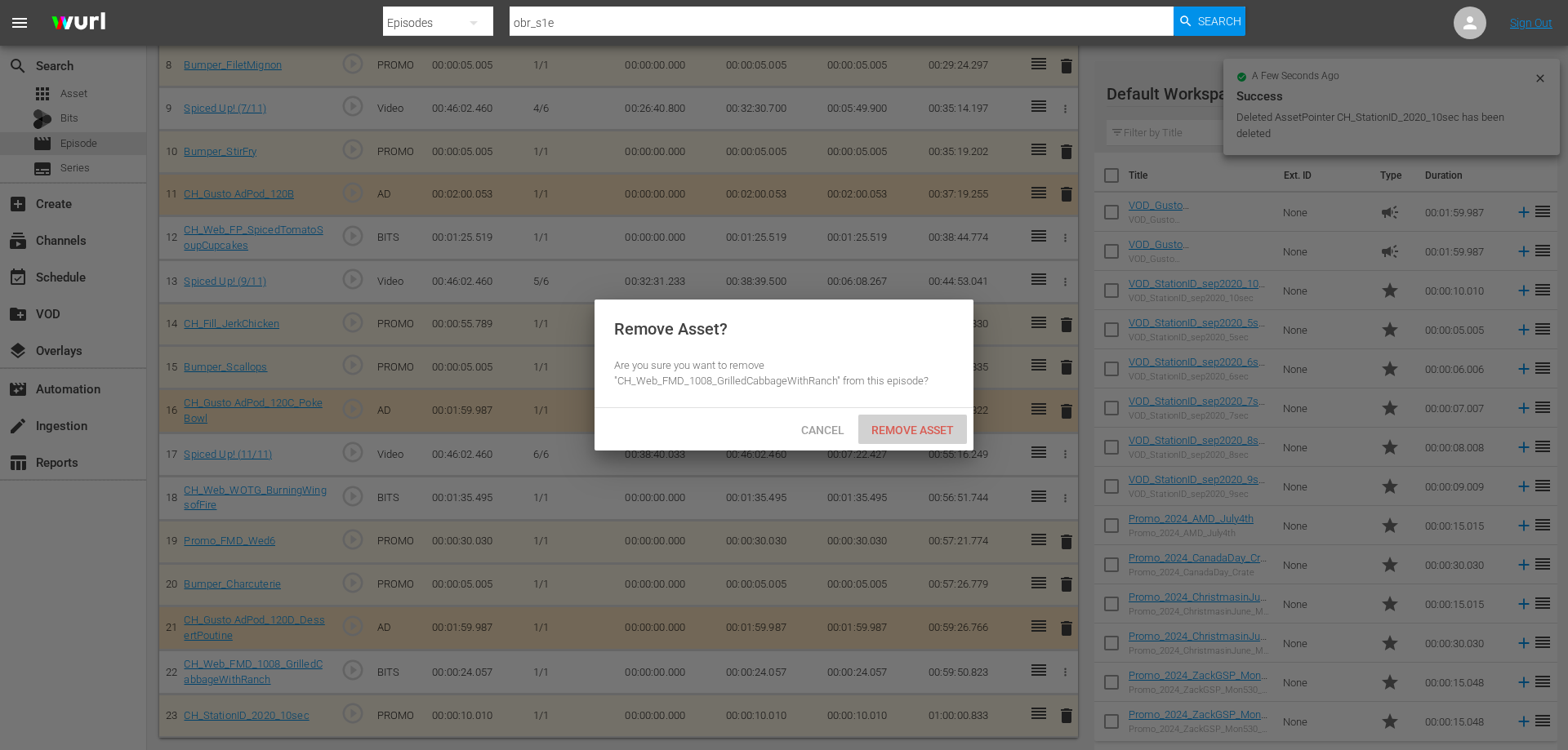
click at [884, 439] on div "Remove Asset" at bounding box center [912, 430] width 108 height 30
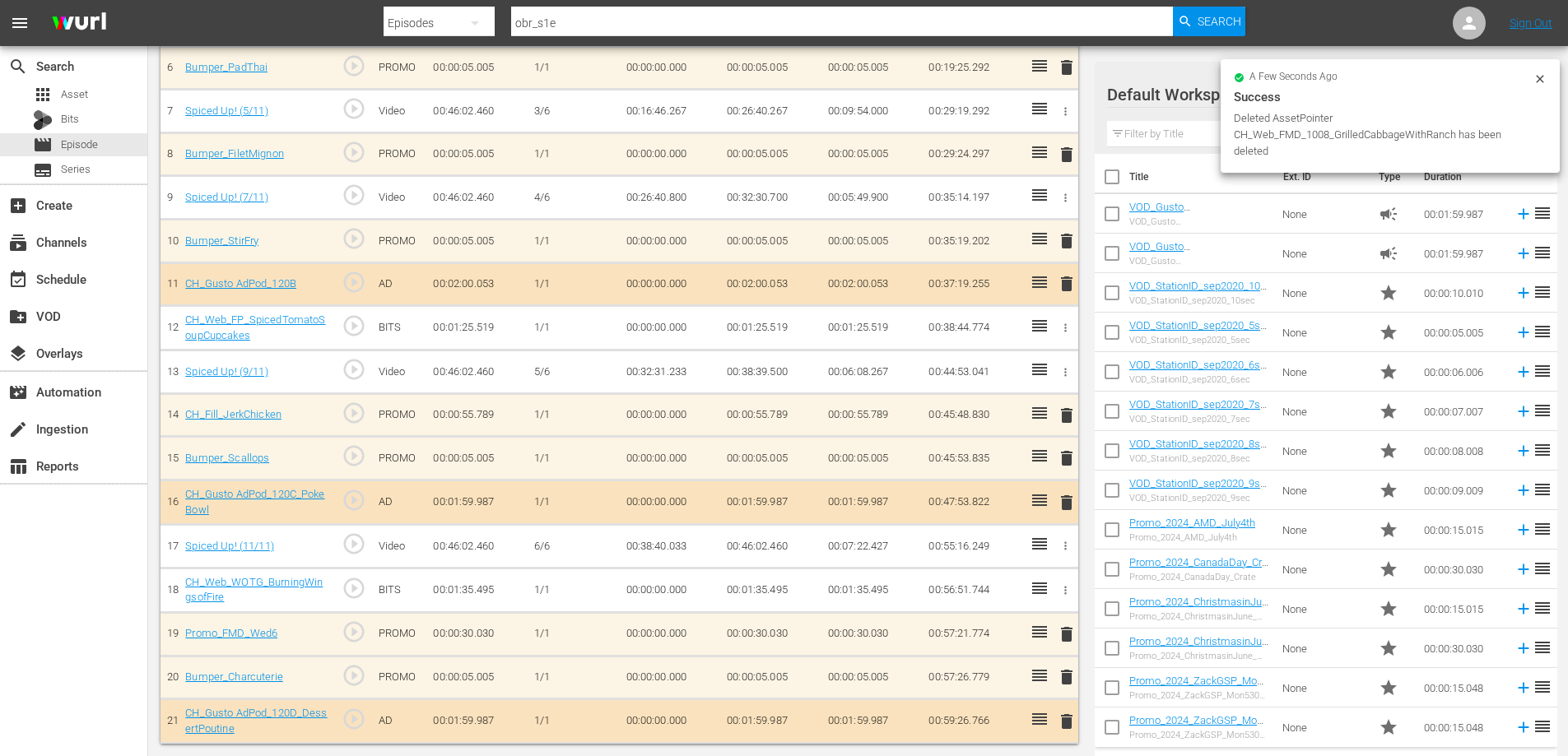
scroll to position [415, 0]
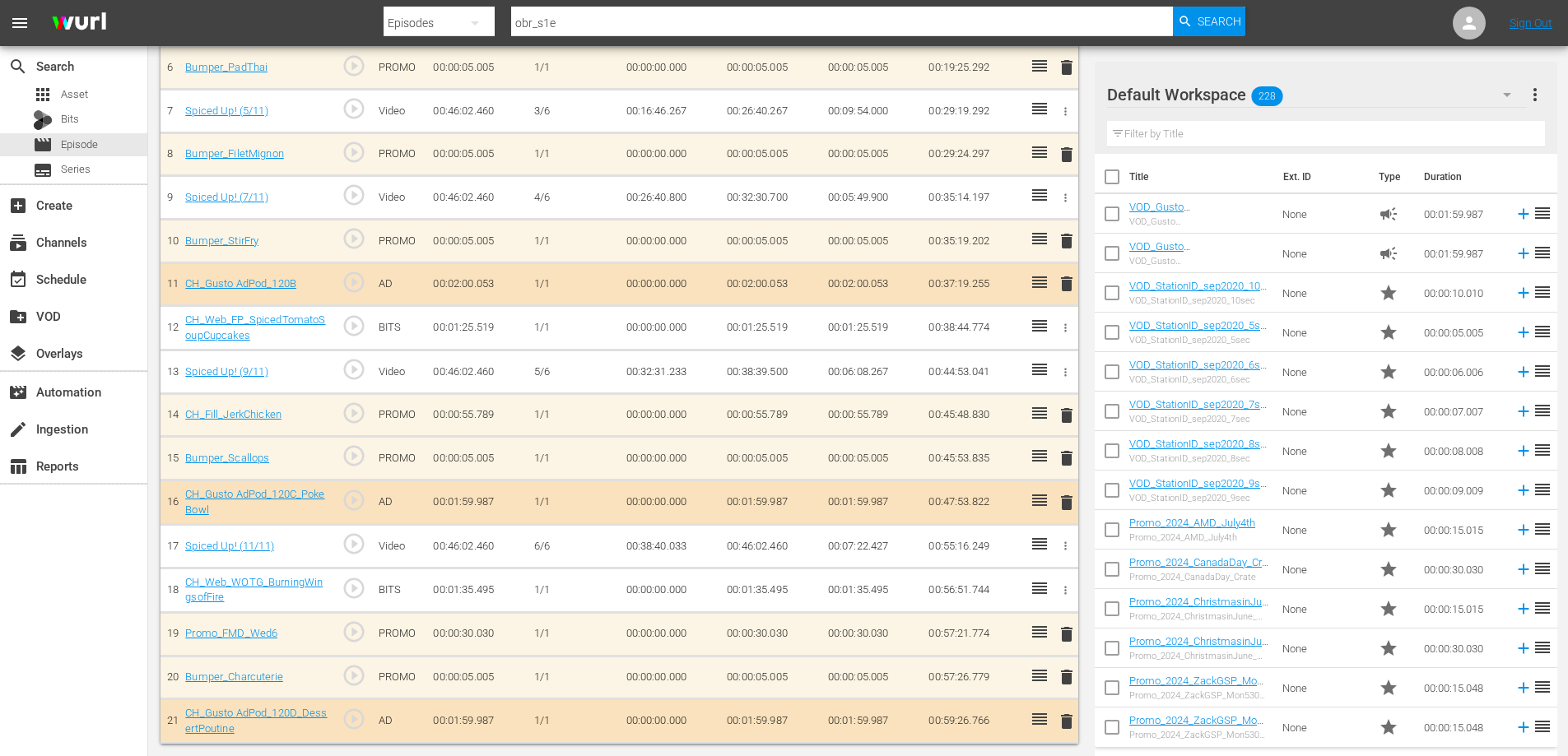
click at [1068, 718] on span "delete" at bounding box center [1066, 721] width 19 height 19
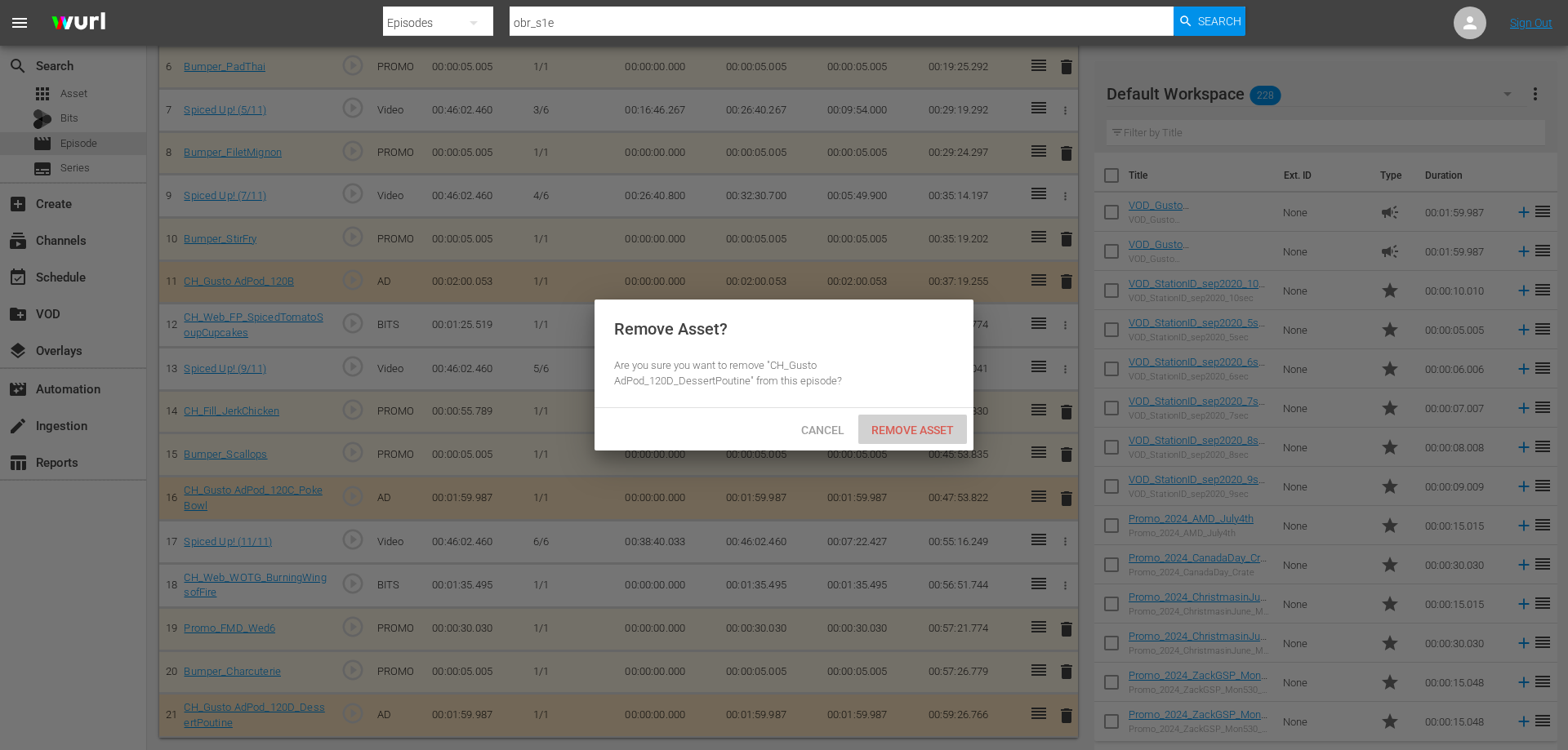
click at [897, 431] on span "Remove Asset" at bounding box center [912, 430] width 108 height 13
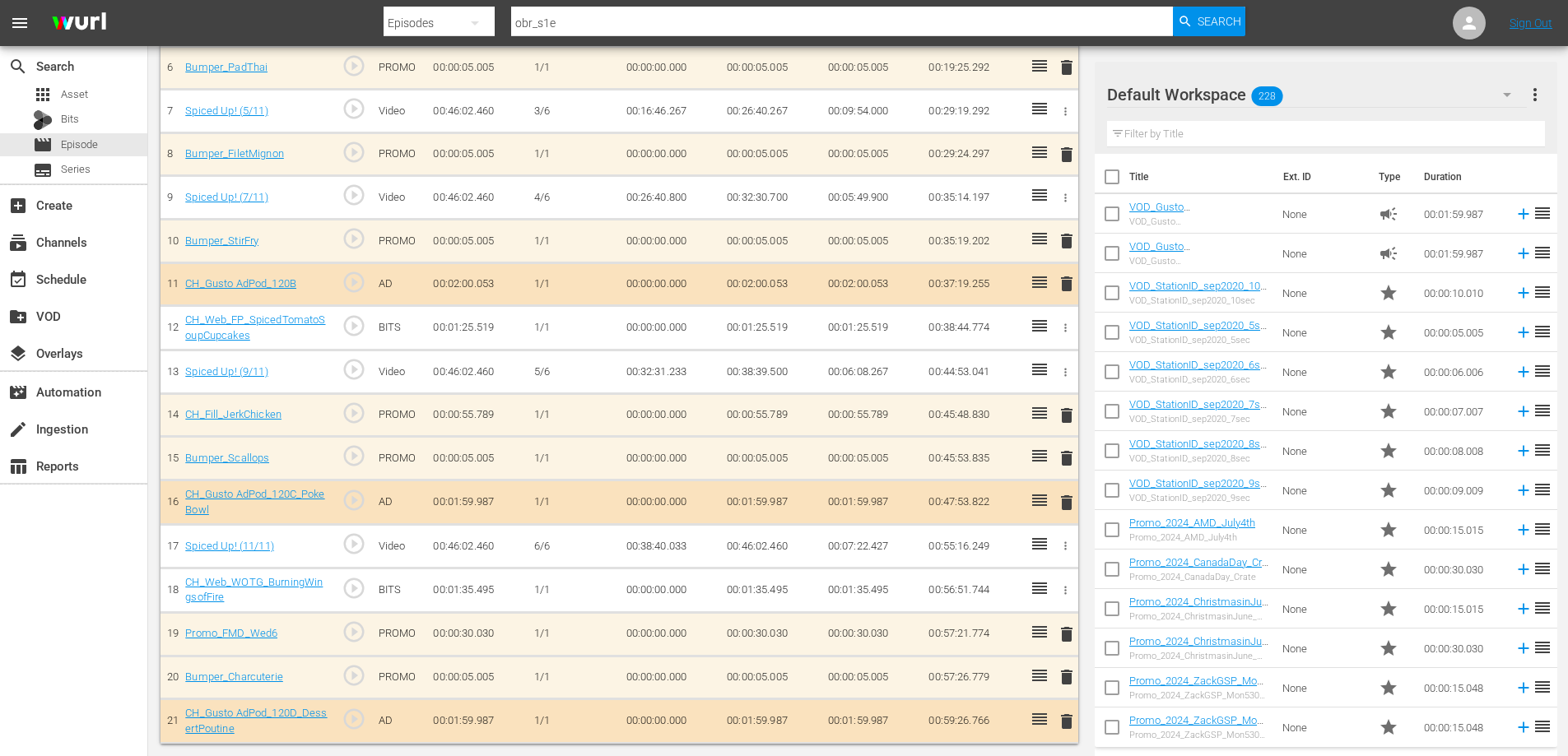
click at [1070, 678] on span "delete" at bounding box center [1066, 676] width 19 height 19
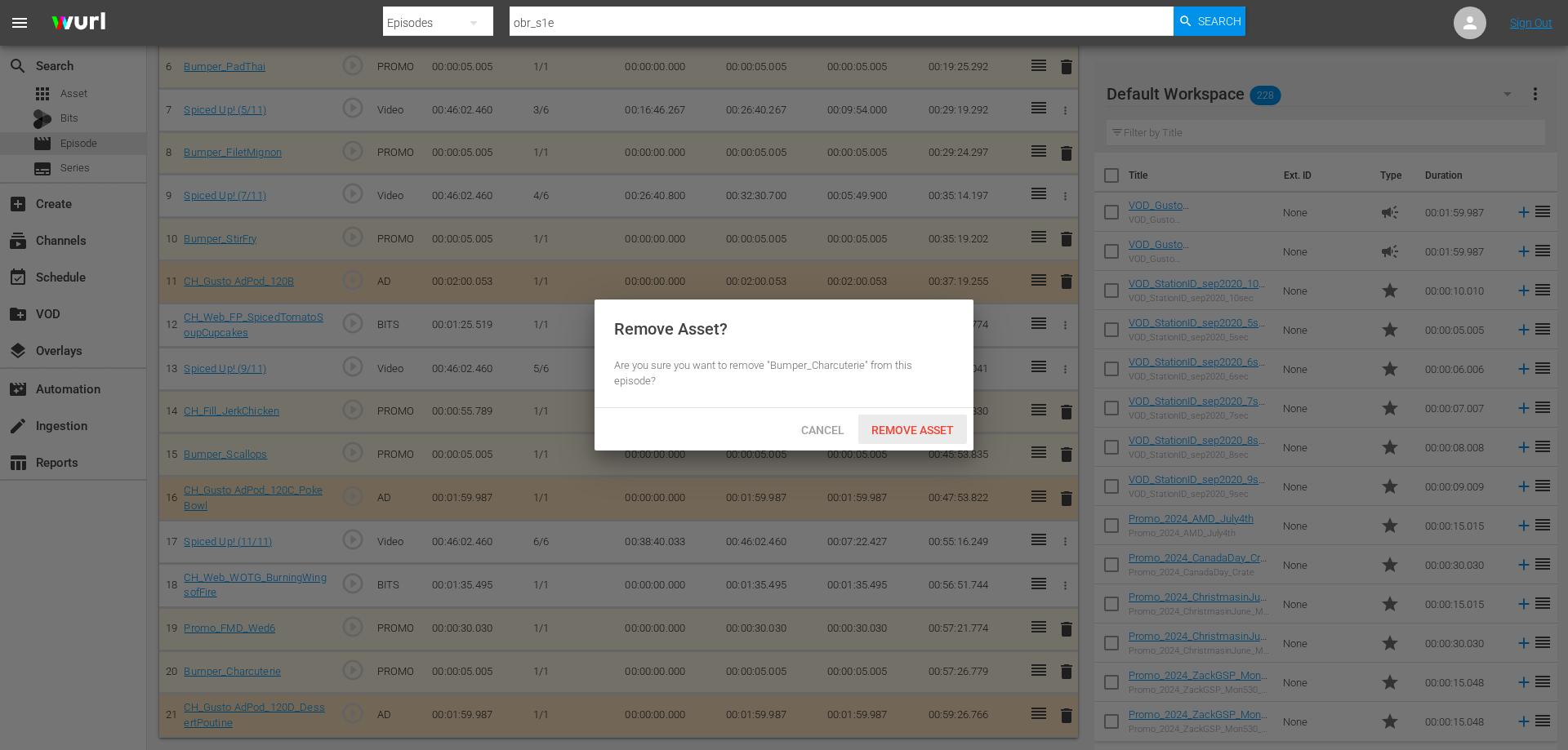
click at [931, 423] on span "Remove Asset" at bounding box center [912, 430] width 108 height 13
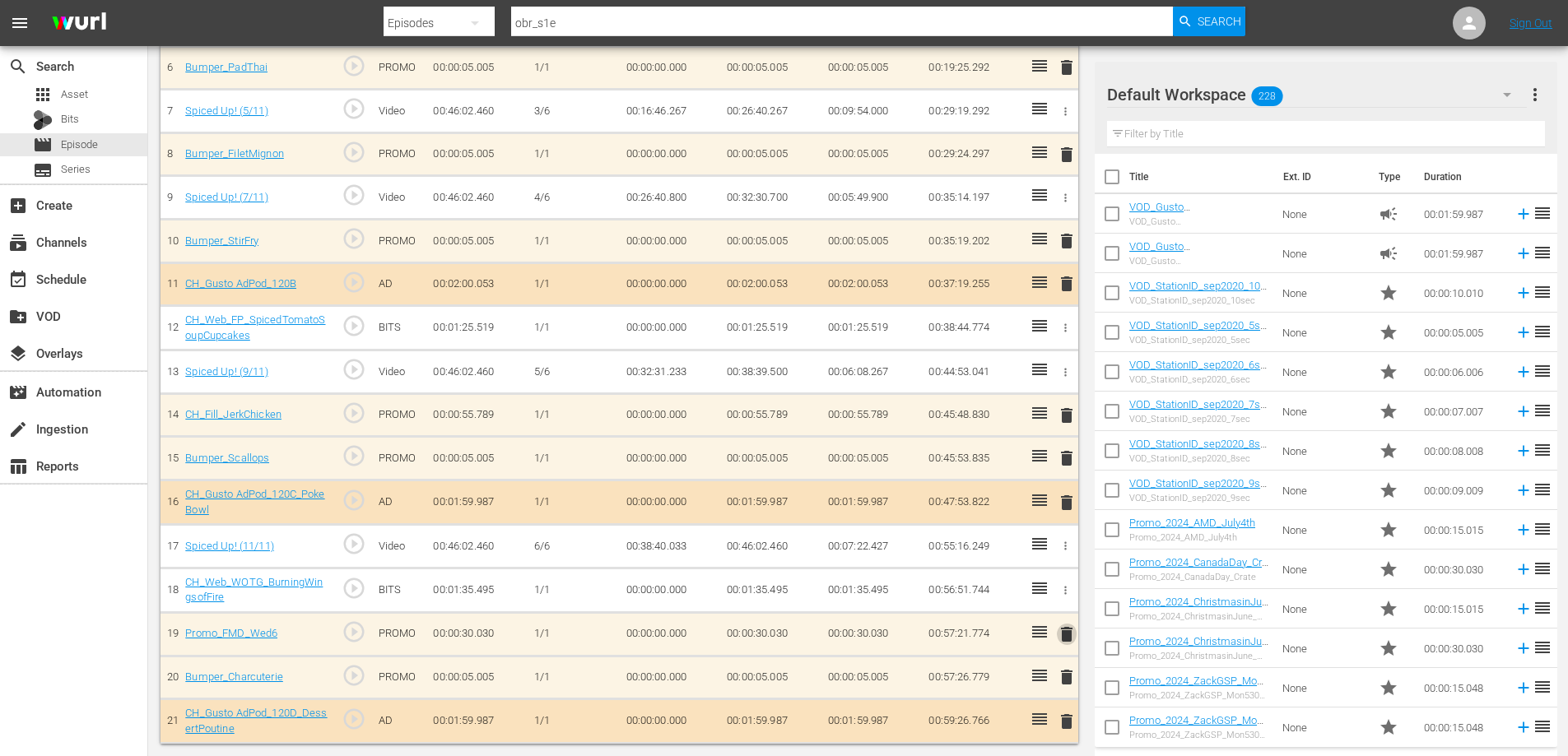
click at [1066, 631] on span "delete" at bounding box center [1066, 634] width 19 height 19
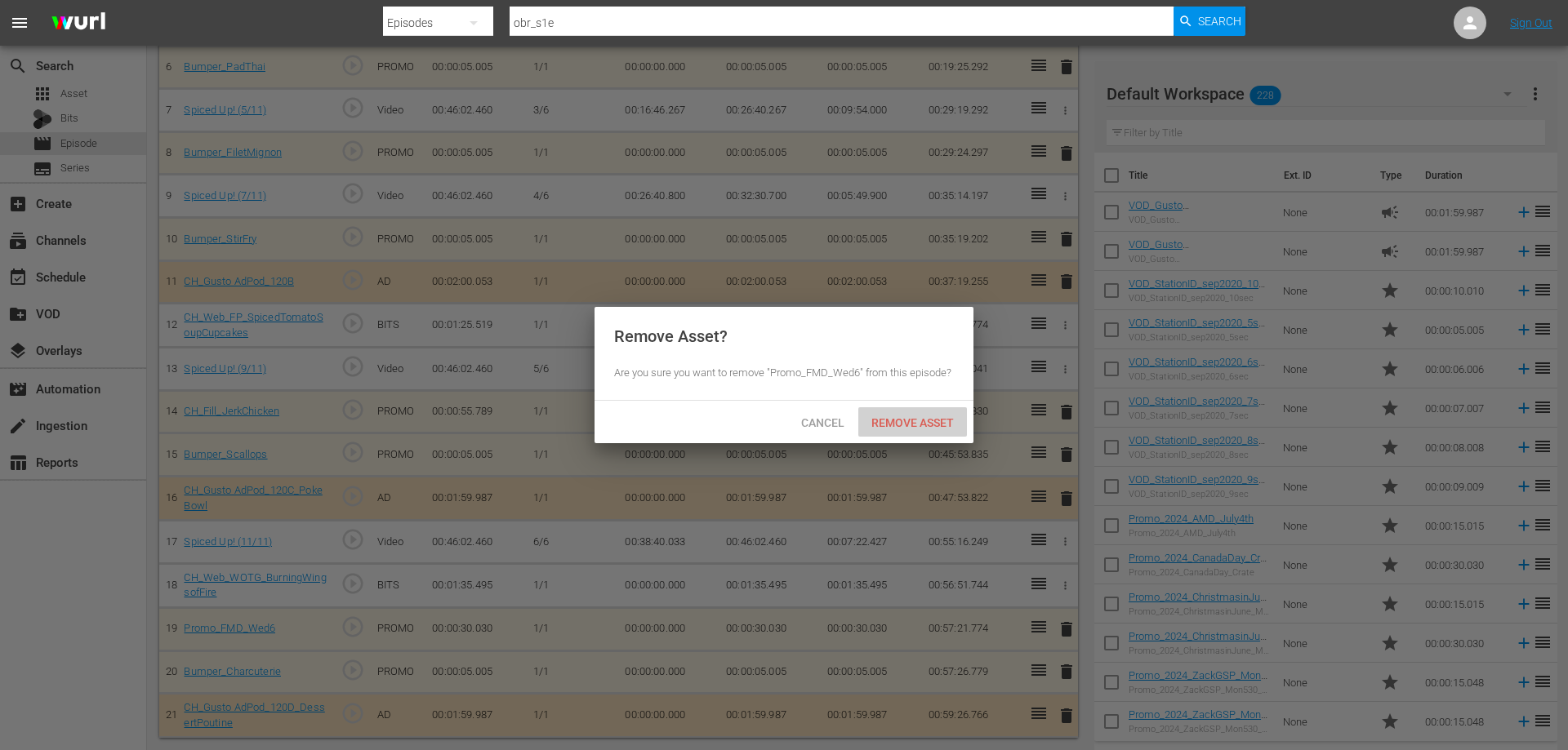
click at [906, 419] on span "Remove Asset" at bounding box center [912, 422] width 108 height 13
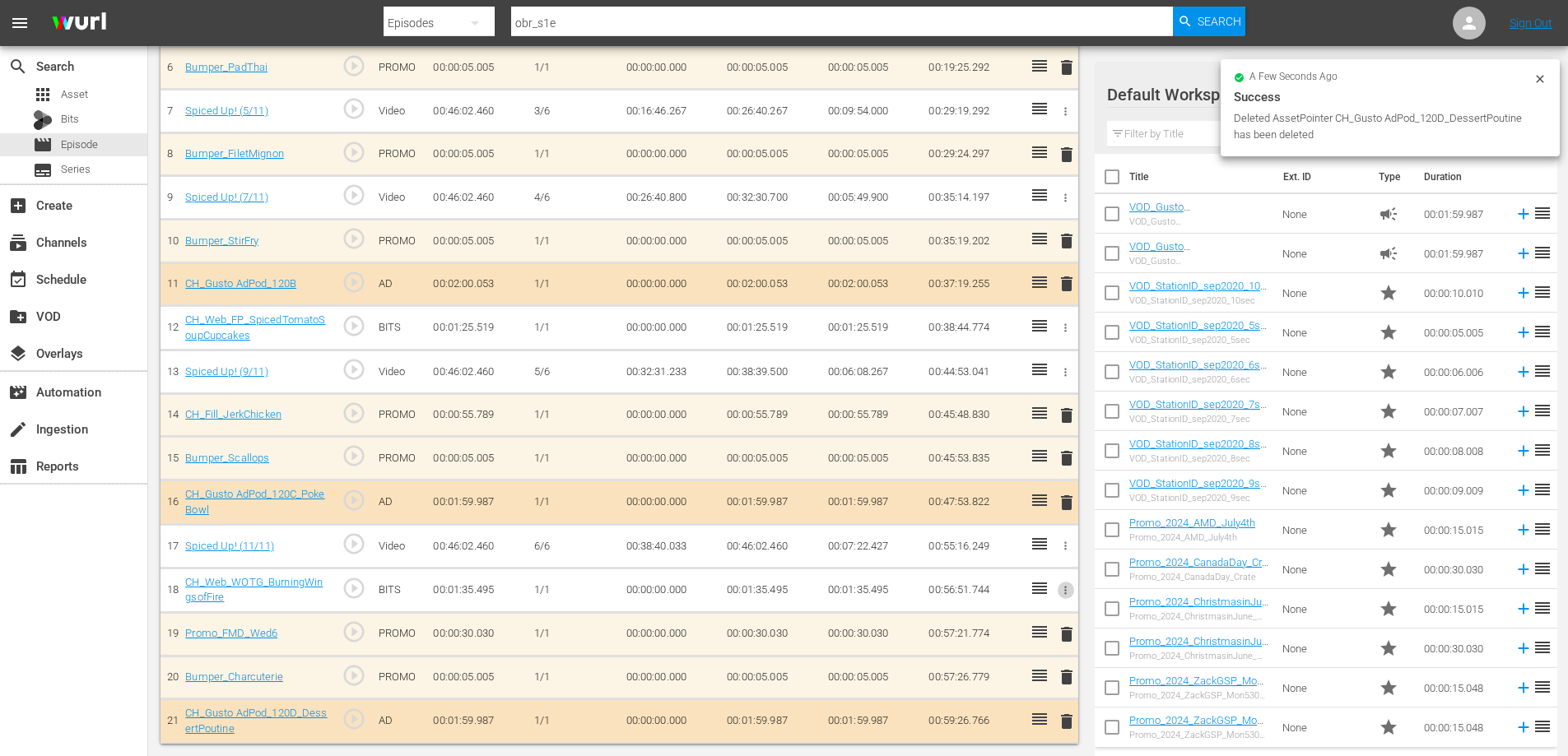
click at [1062, 590] on icon "button" at bounding box center [1064, 589] width 12 height 12
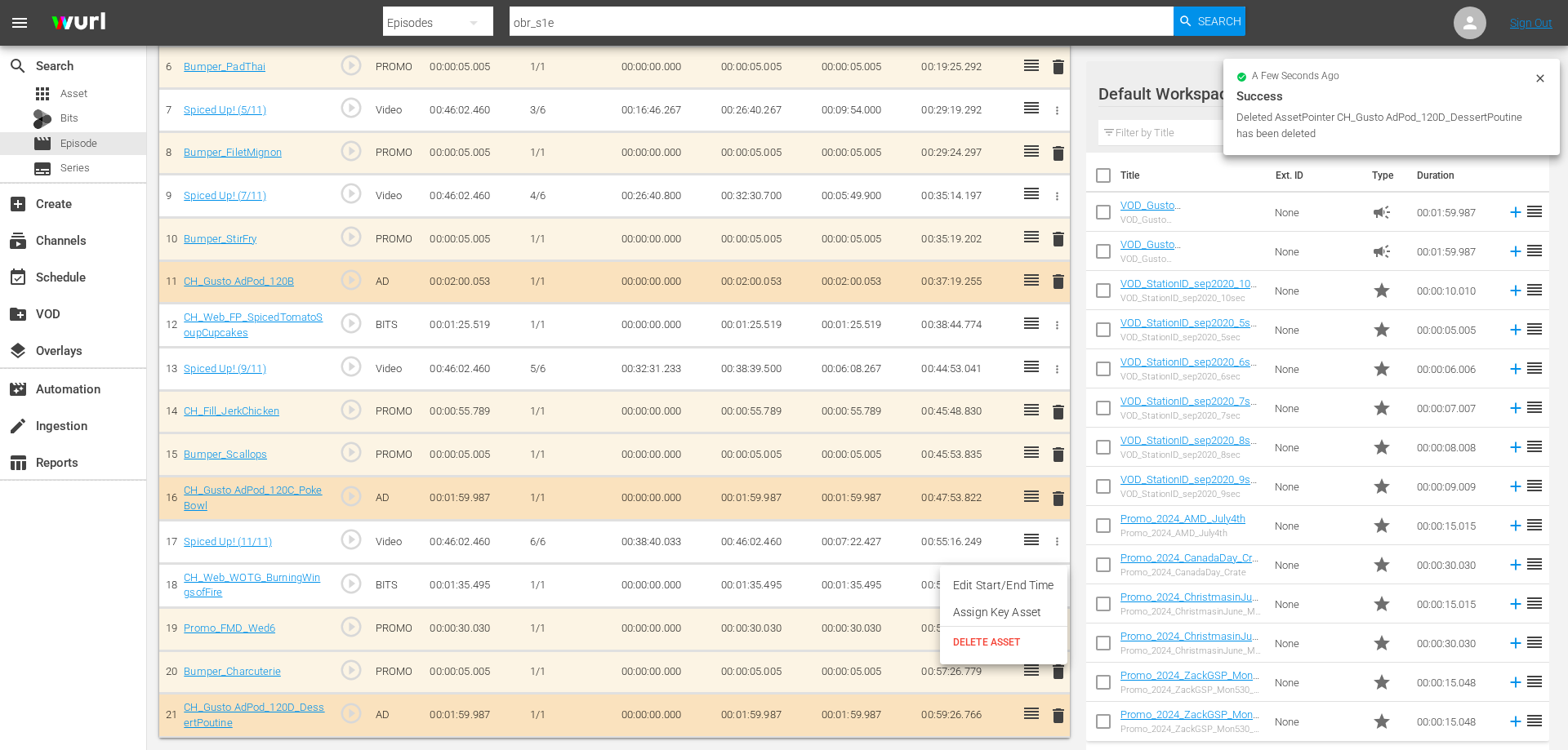
click at [1019, 632] on li "DELETE ASSET" at bounding box center [1003, 643] width 128 height 31
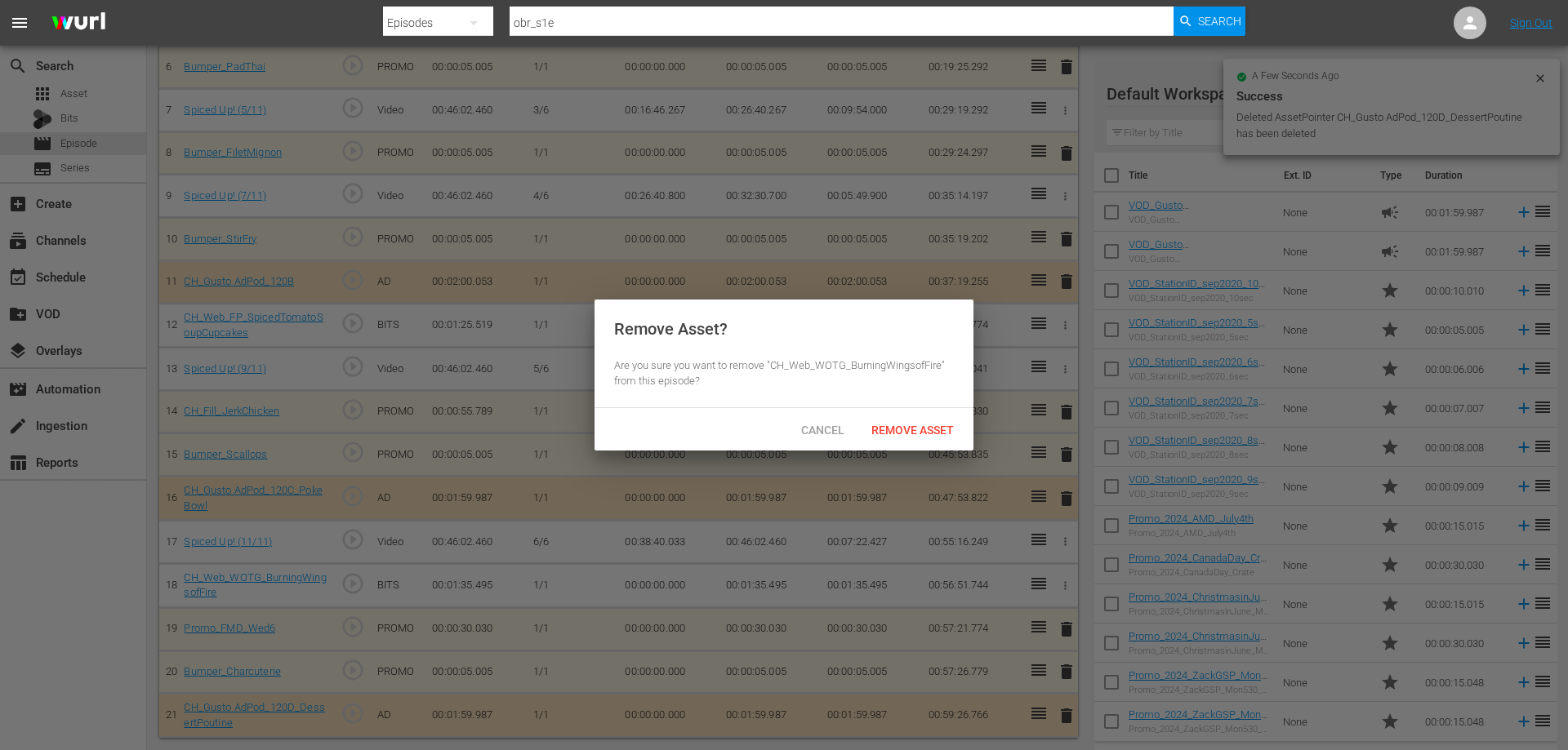
click at [929, 394] on div "Remove Asset? Are you sure you want to remove "CH_Web_WOTG_BurningWingsofFire" …" at bounding box center [784, 353] width 379 height 108
click at [927, 415] on div "Remove Asset" at bounding box center [912, 430] width 108 height 30
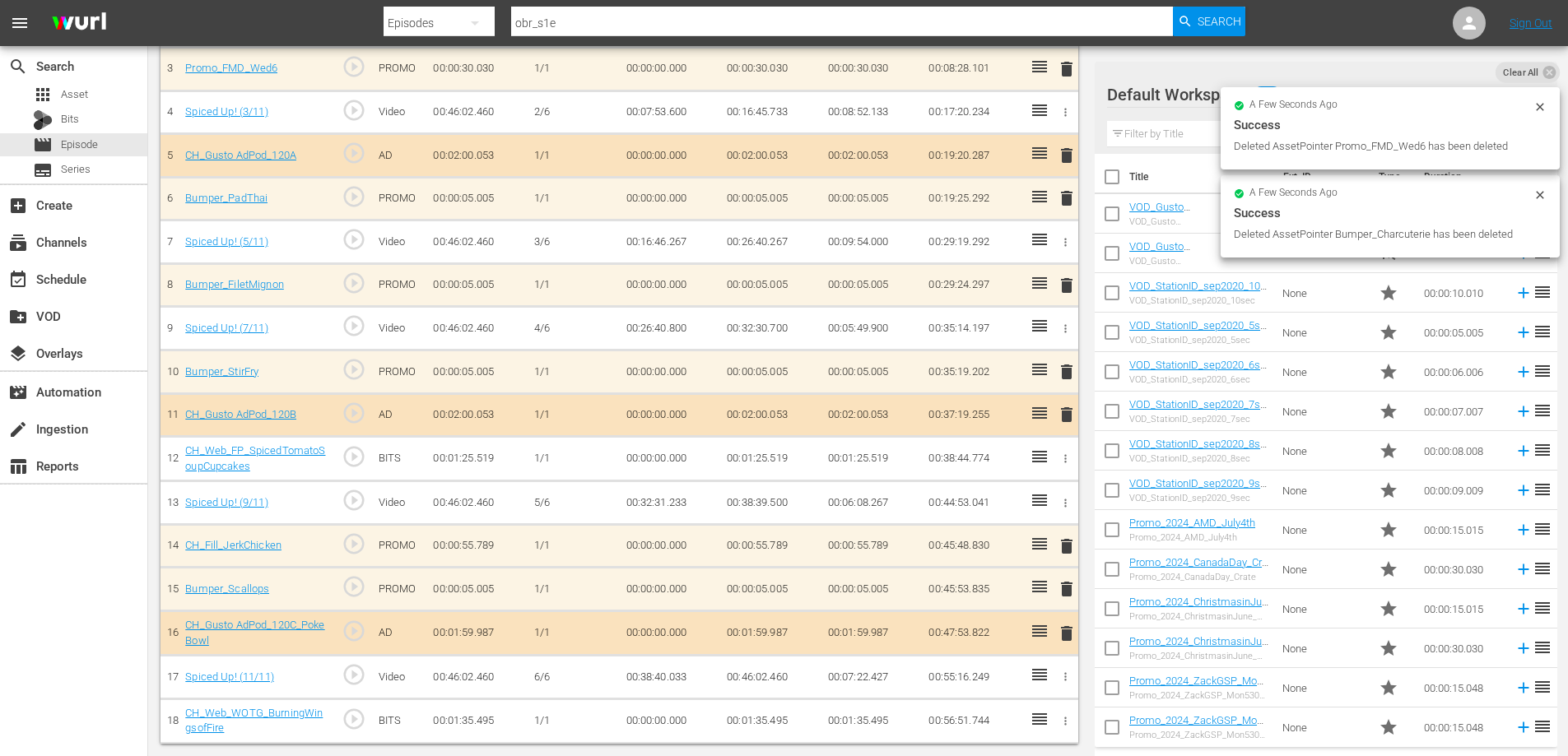
scroll to position [285, 0]
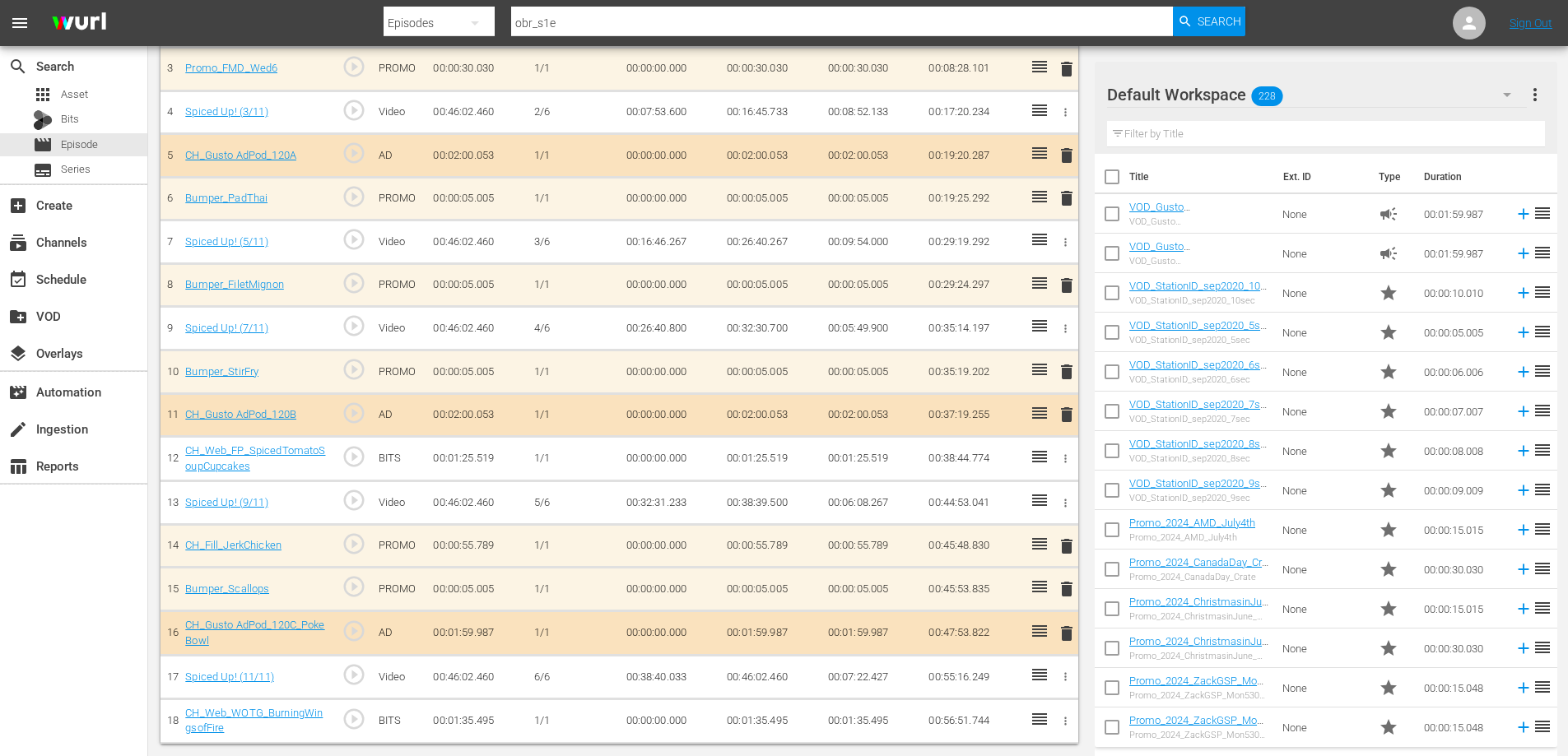
click at [1064, 719] on icon "button" at bounding box center [1064, 721] width 12 height 12
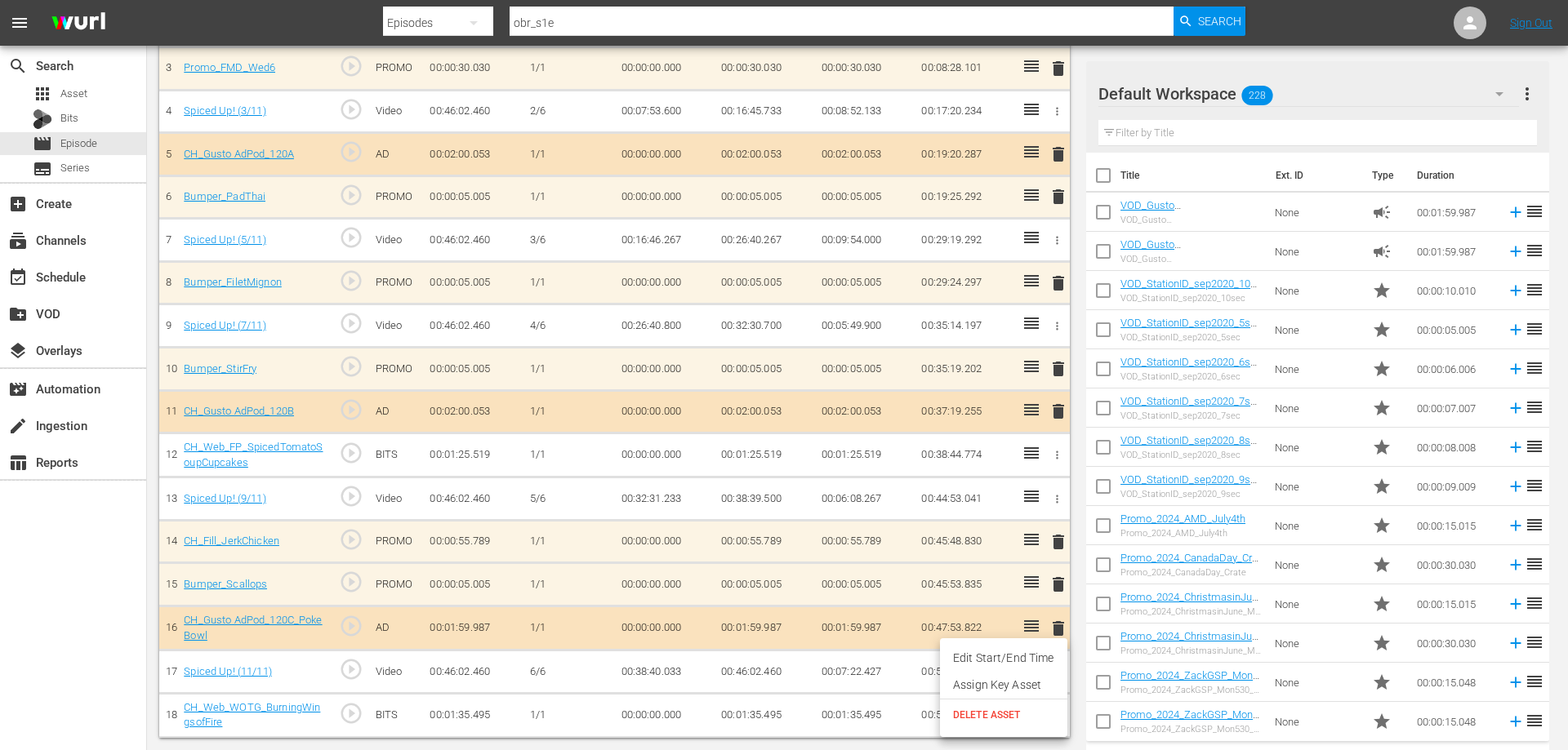
click at [983, 710] on span "DELETE ASSET" at bounding box center [1004, 715] width 101 height 15
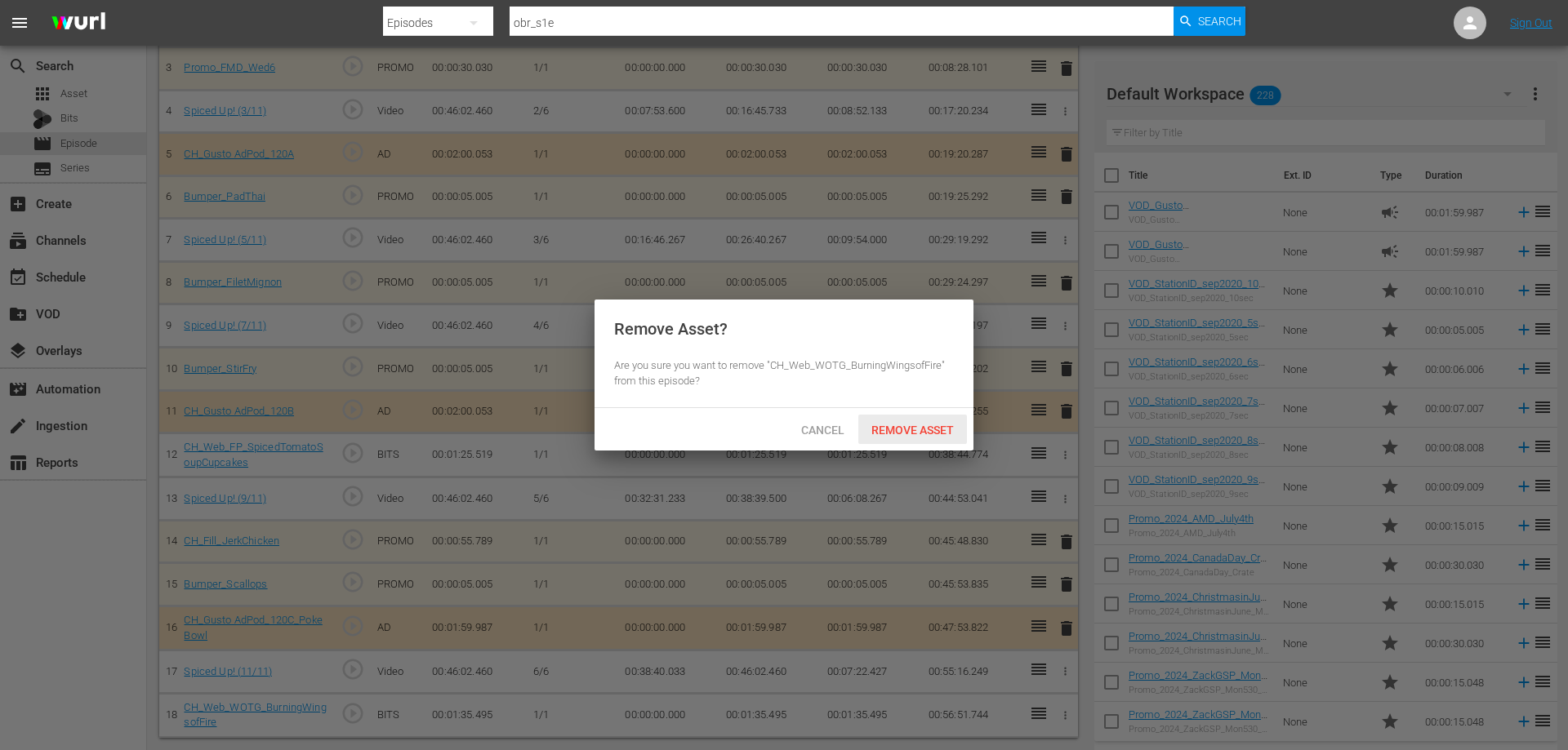
click at [901, 428] on span "Remove Asset" at bounding box center [912, 430] width 108 height 13
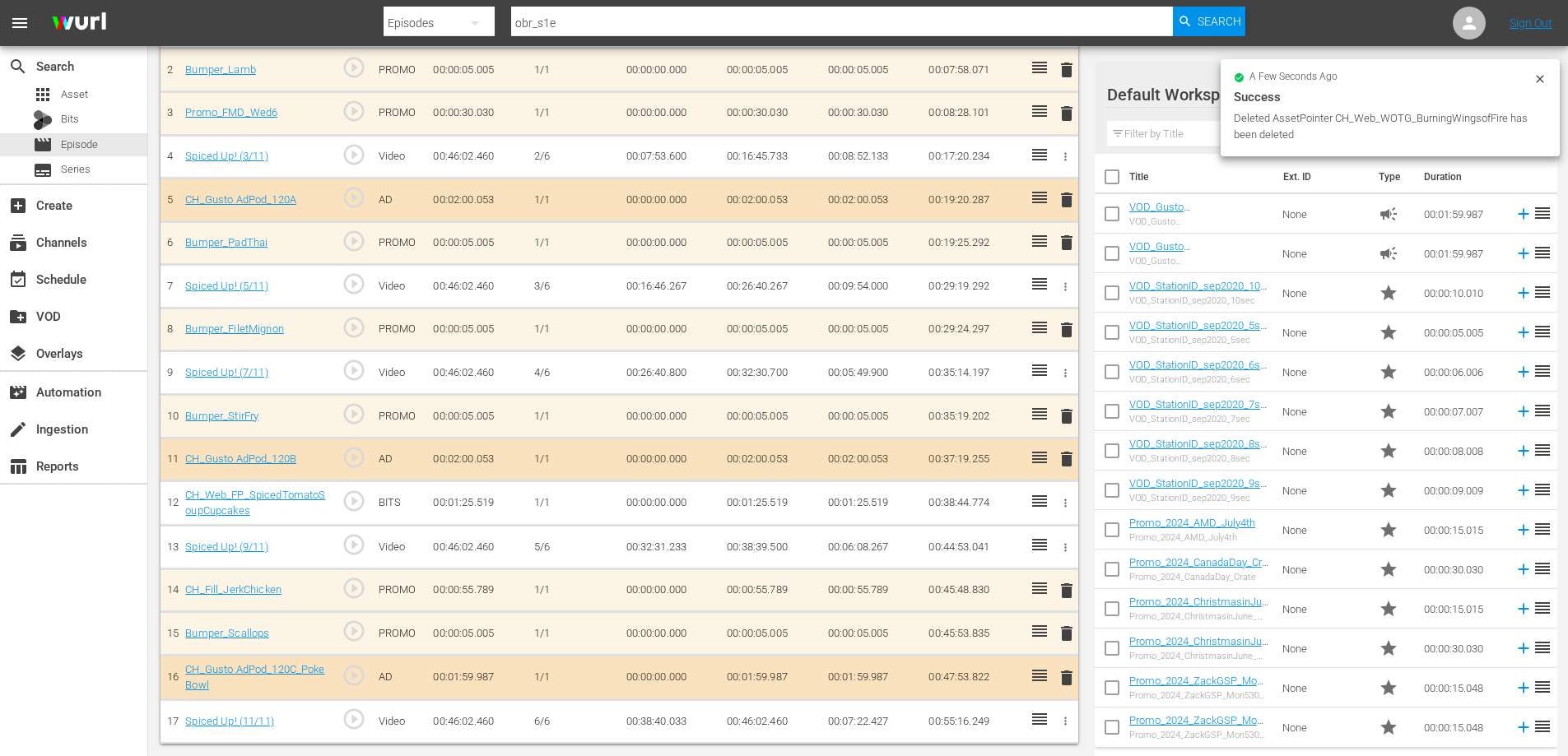
scroll to position [241, 0]
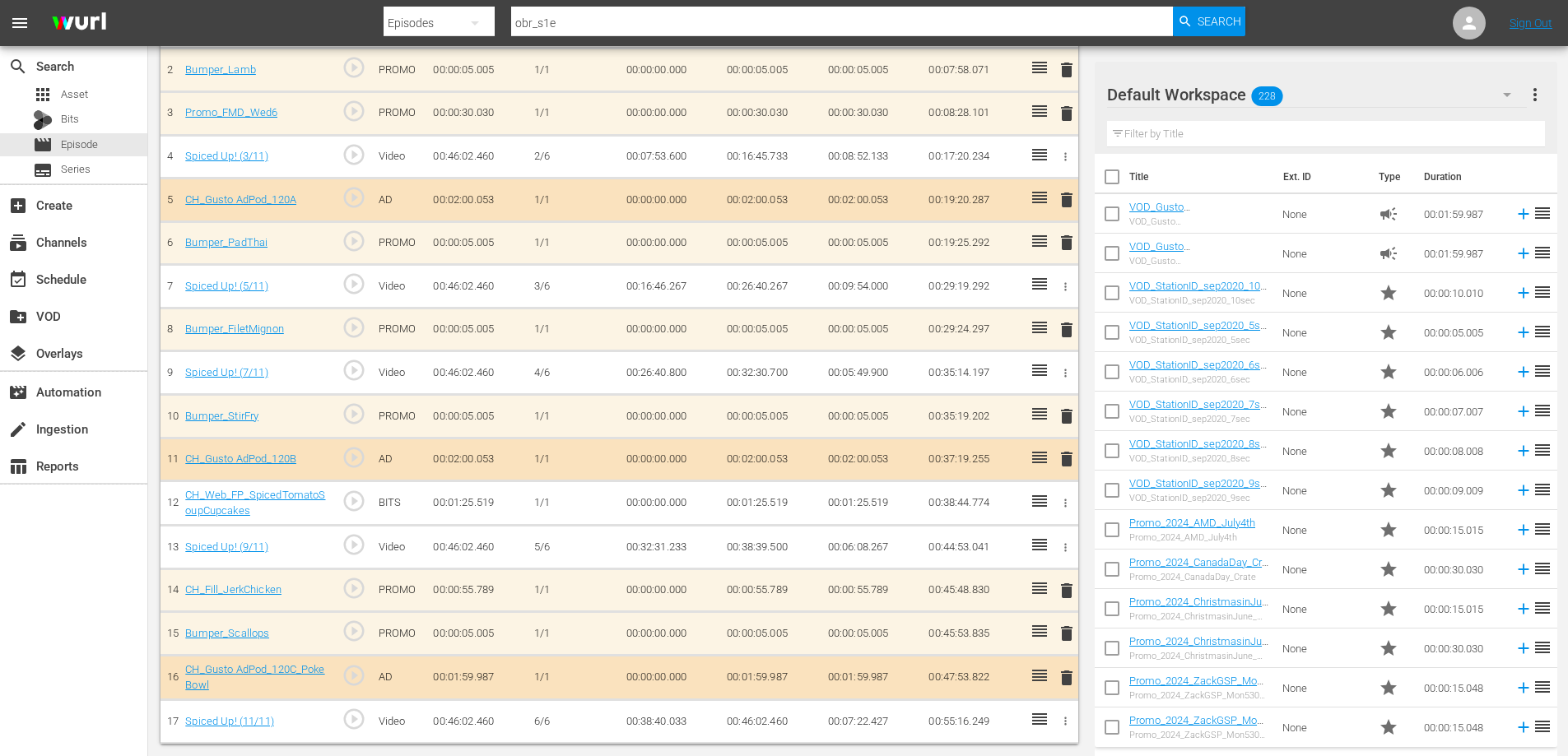
click at [1067, 670] on span "delete" at bounding box center [1066, 677] width 19 height 19
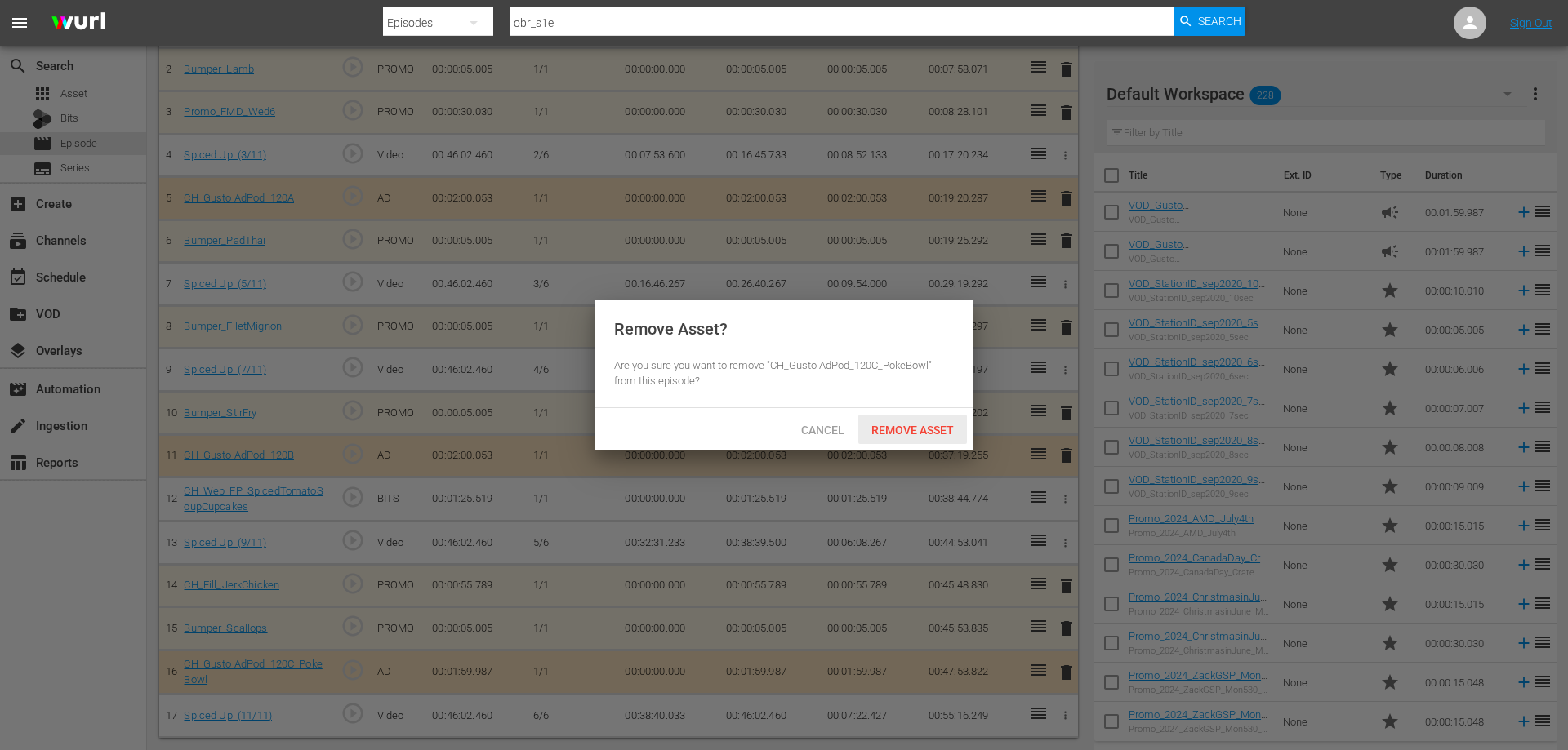
click at [887, 440] on div "Remove Asset" at bounding box center [912, 430] width 108 height 30
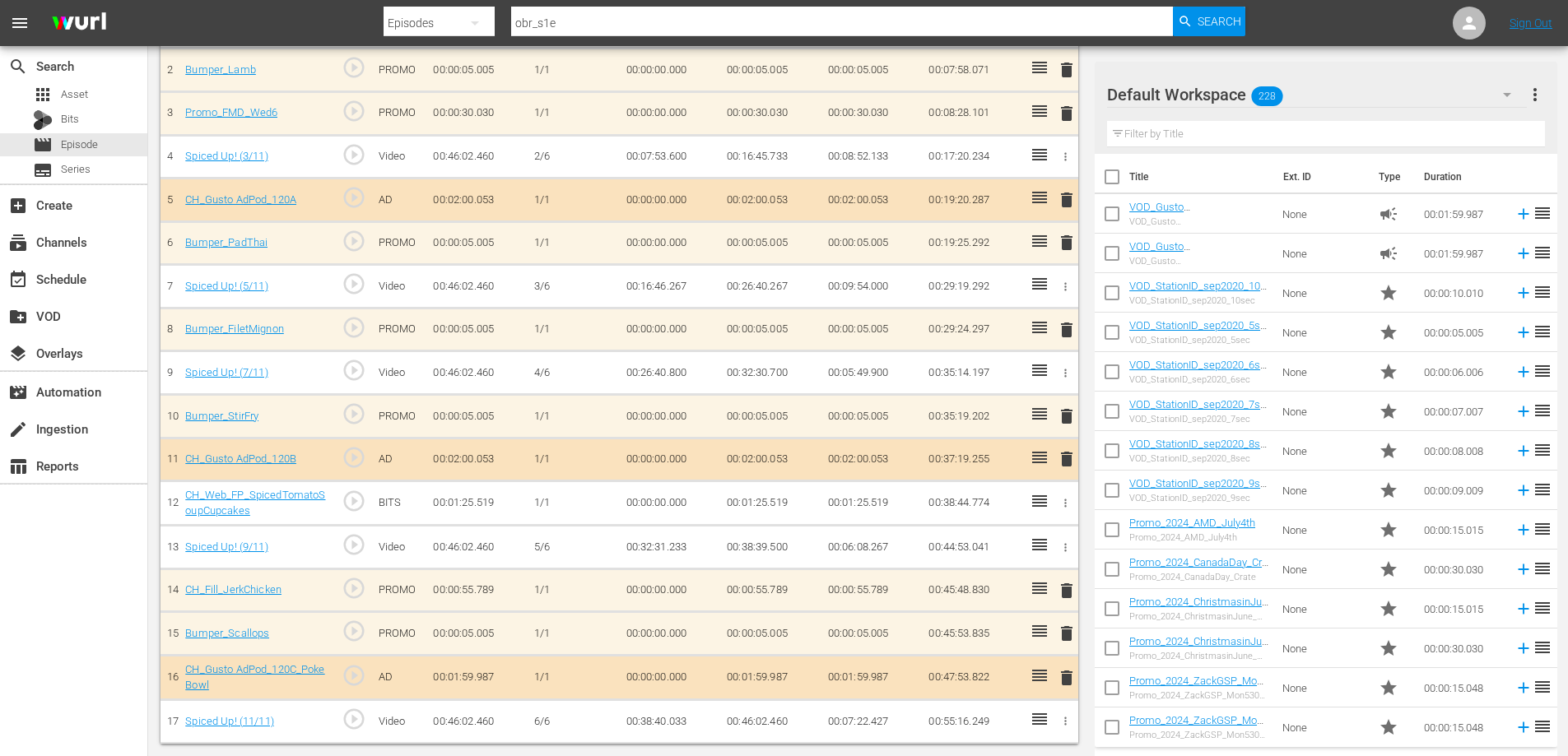
click at [1069, 586] on span "delete" at bounding box center [1066, 590] width 19 height 19
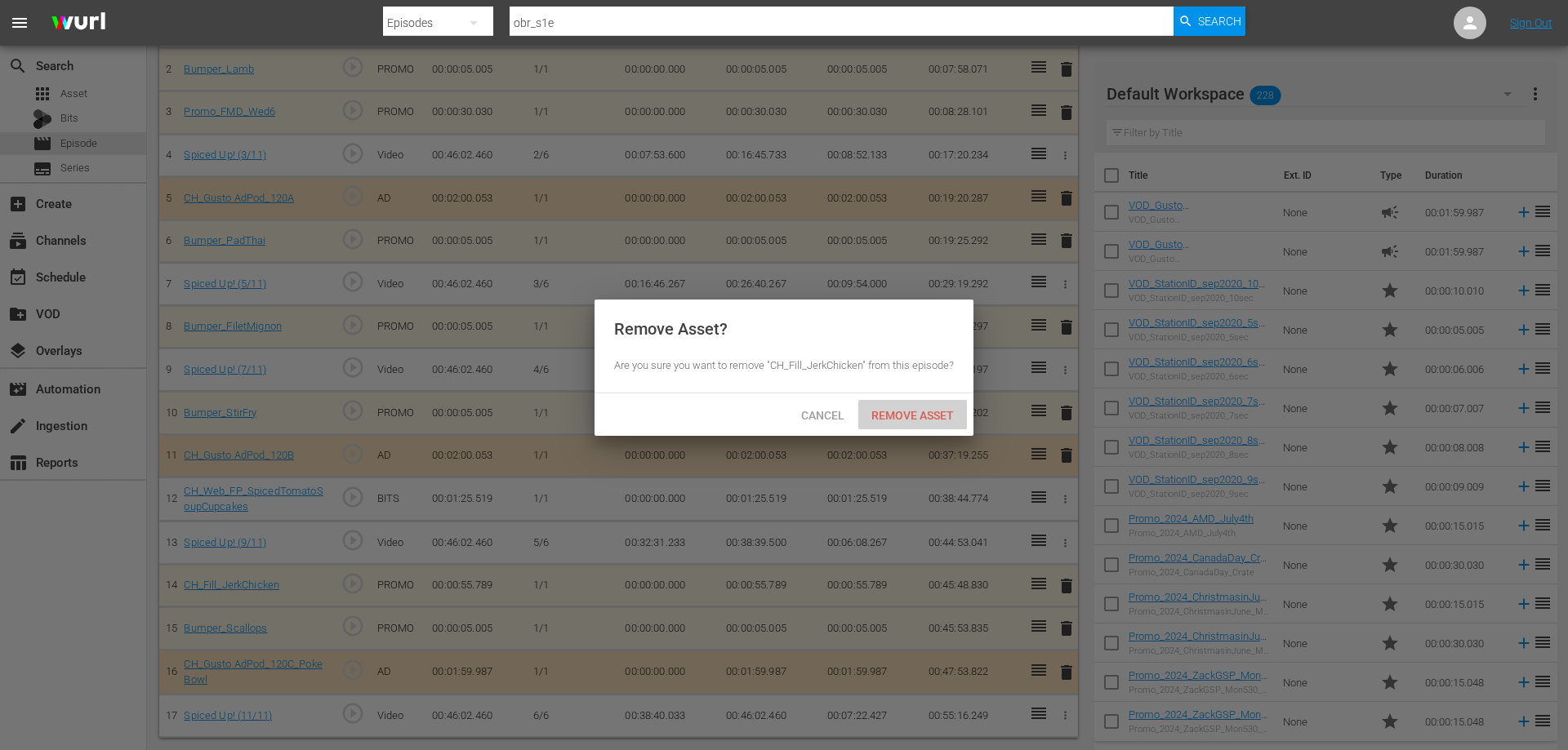
click at [919, 420] on div "Remove Asset" at bounding box center [912, 415] width 108 height 30
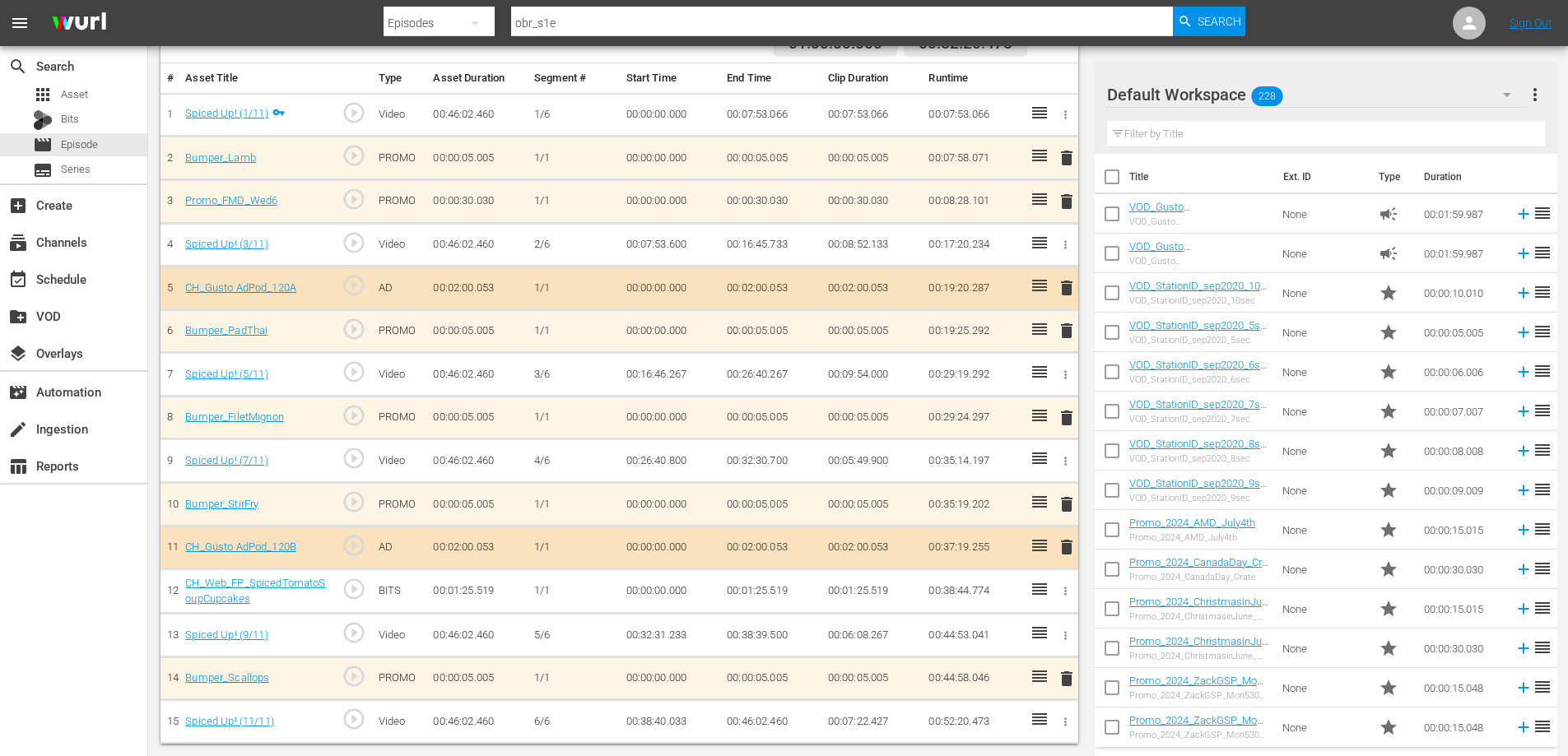
scroll to position [152, 0]
click at [1061, 589] on icon "button" at bounding box center [1064, 590] width 12 height 12
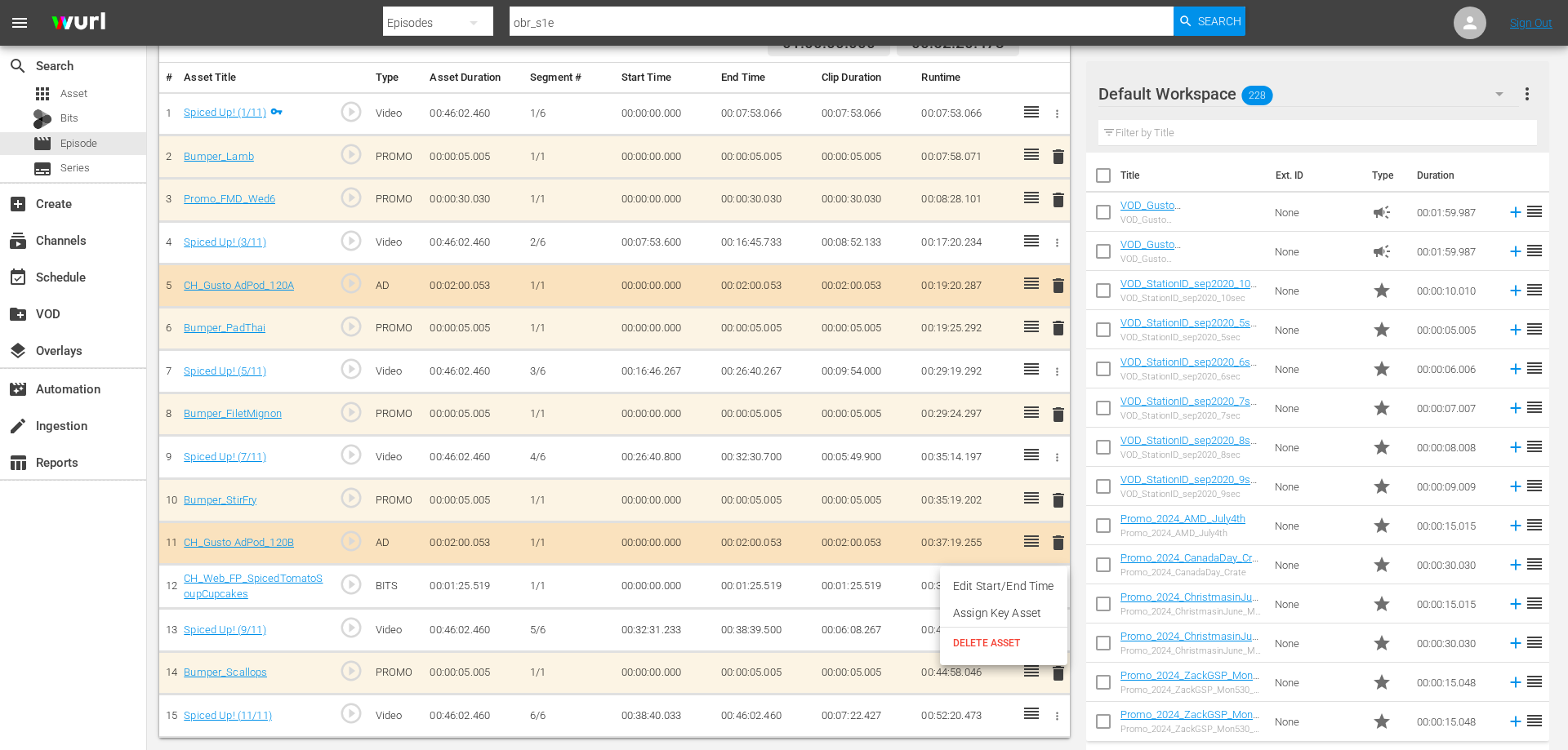
click at [970, 642] on span "DELETE ASSET" at bounding box center [1004, 644] width 101 height 15
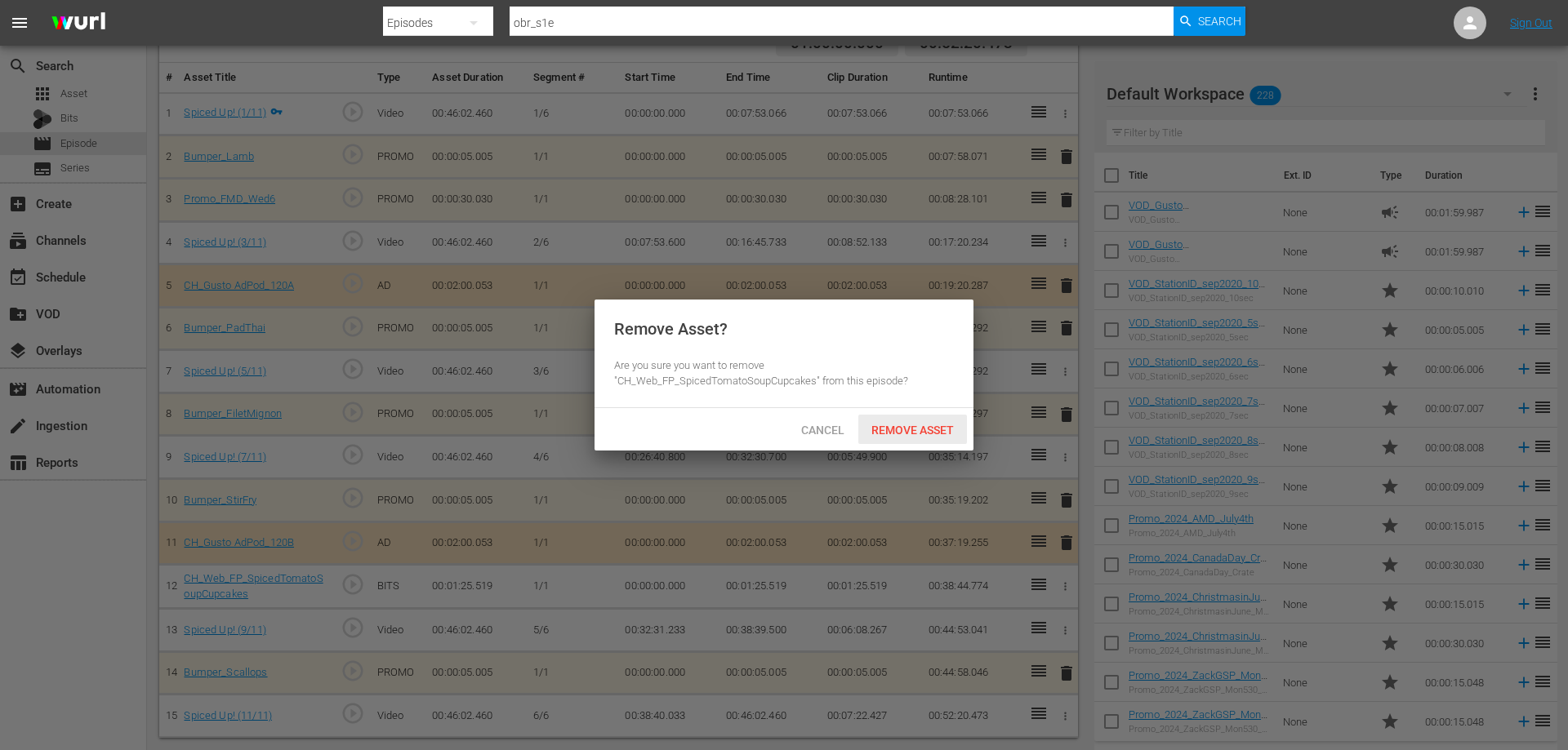
click at [881, 430] on span "Remove Asset" at bounding box center [912, 430] width 108 height 13
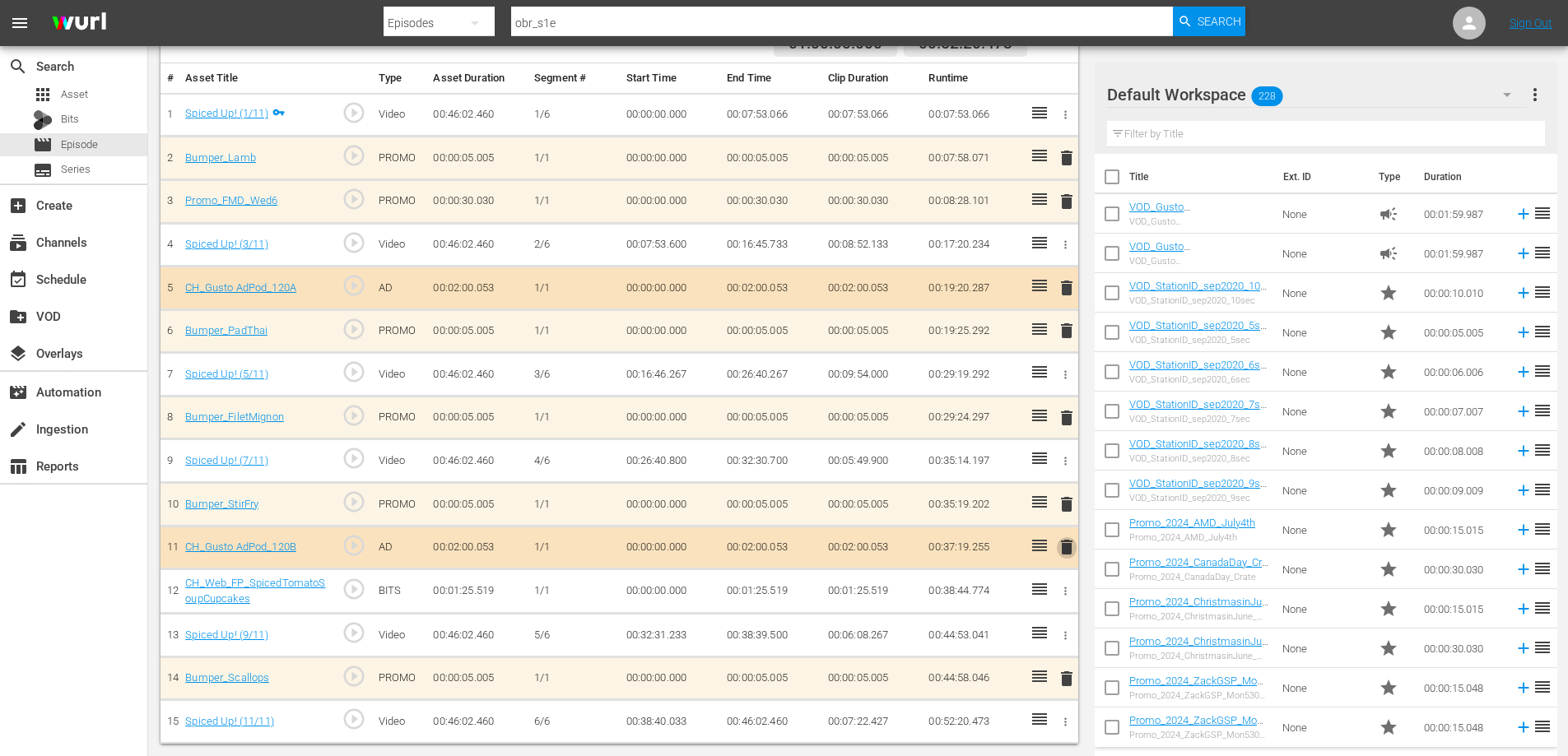
click at [1060, 544] on span "delete" at bounding box center [1066, 547] width 19 height 19
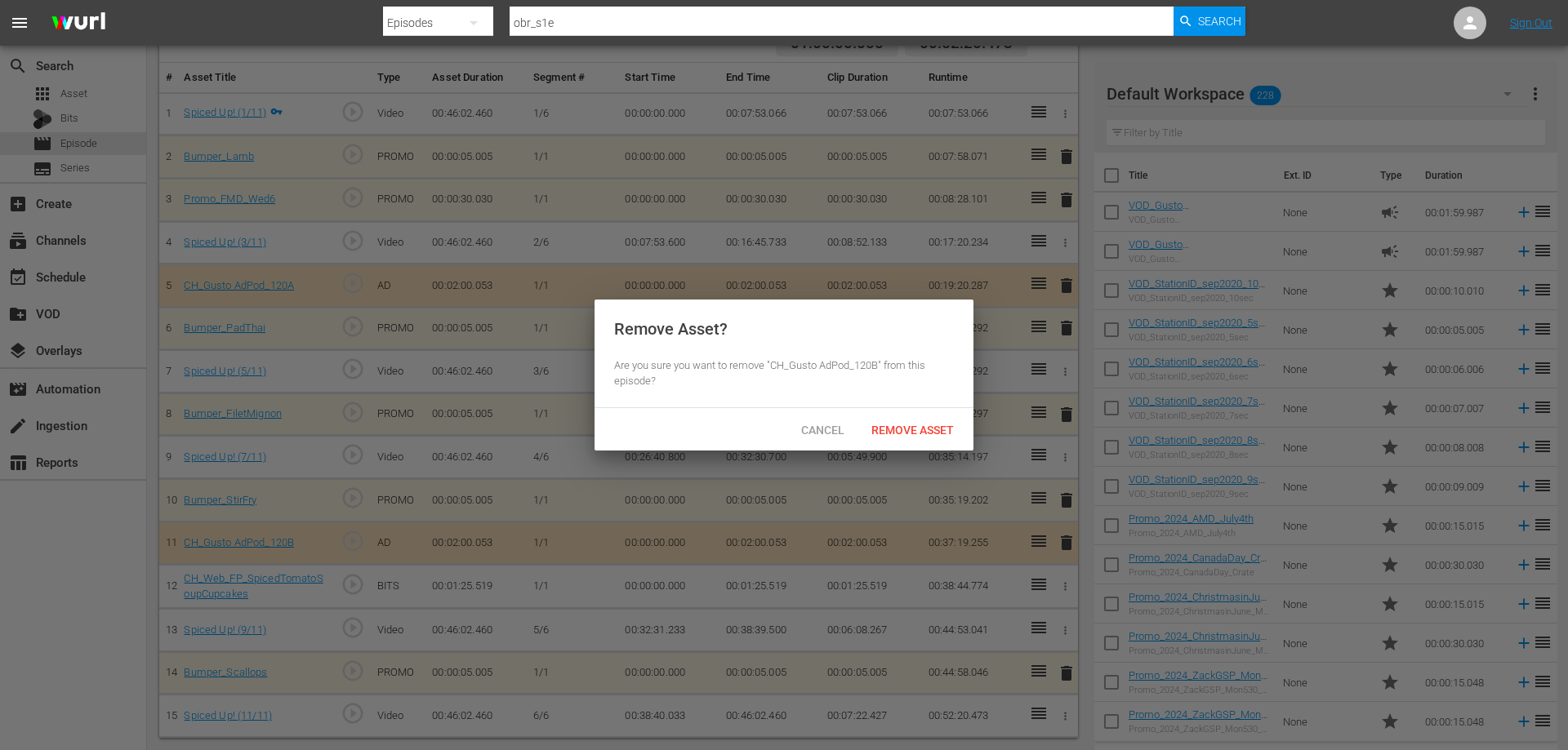
click at [901, 446] on div "Cancel Remove Asset" at bounding box center [784, 430] width 379 height 42
click at [897, 437] on div "Remove Asset" at bounding box center [912, 430] width 108 height 30
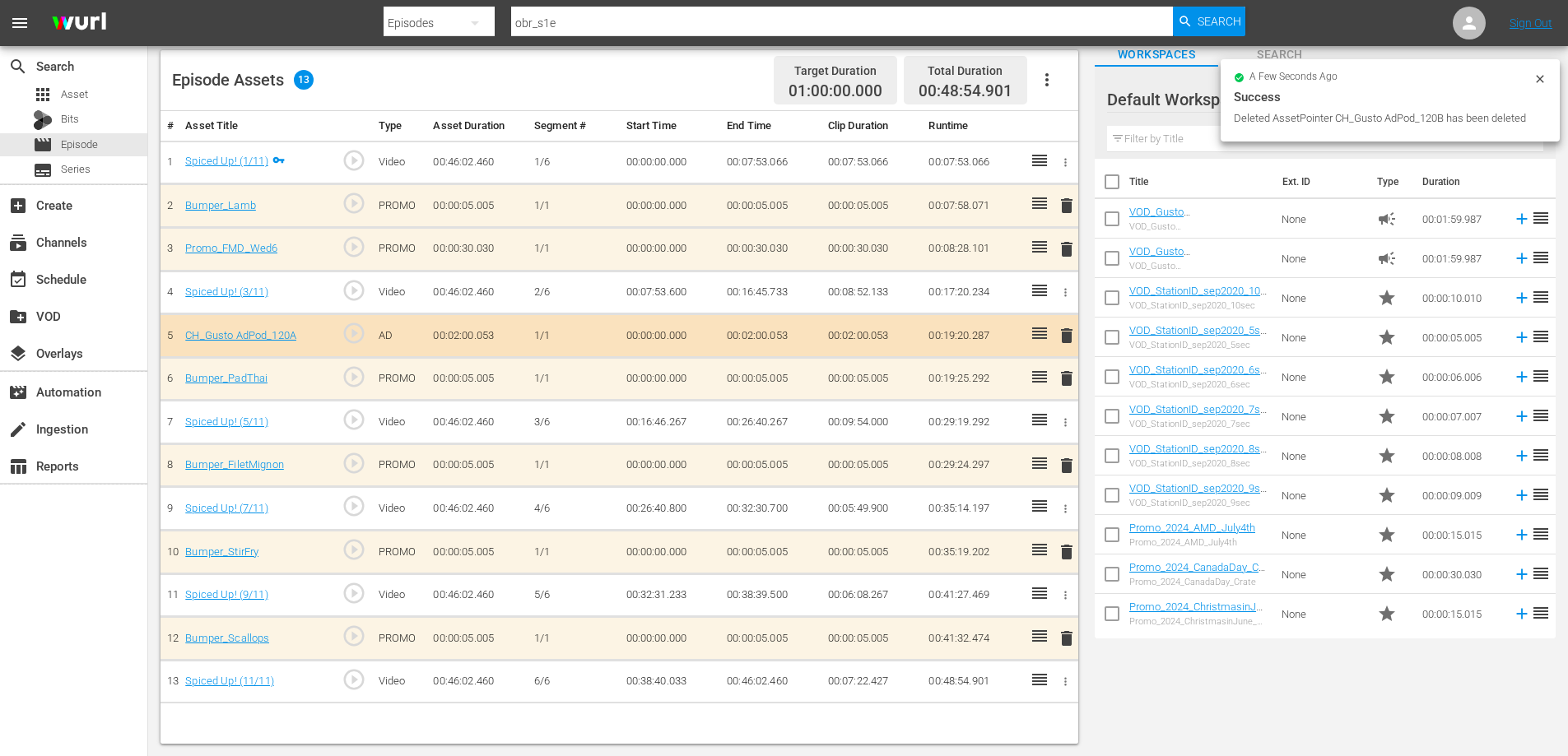
scroll to position [105, 0]
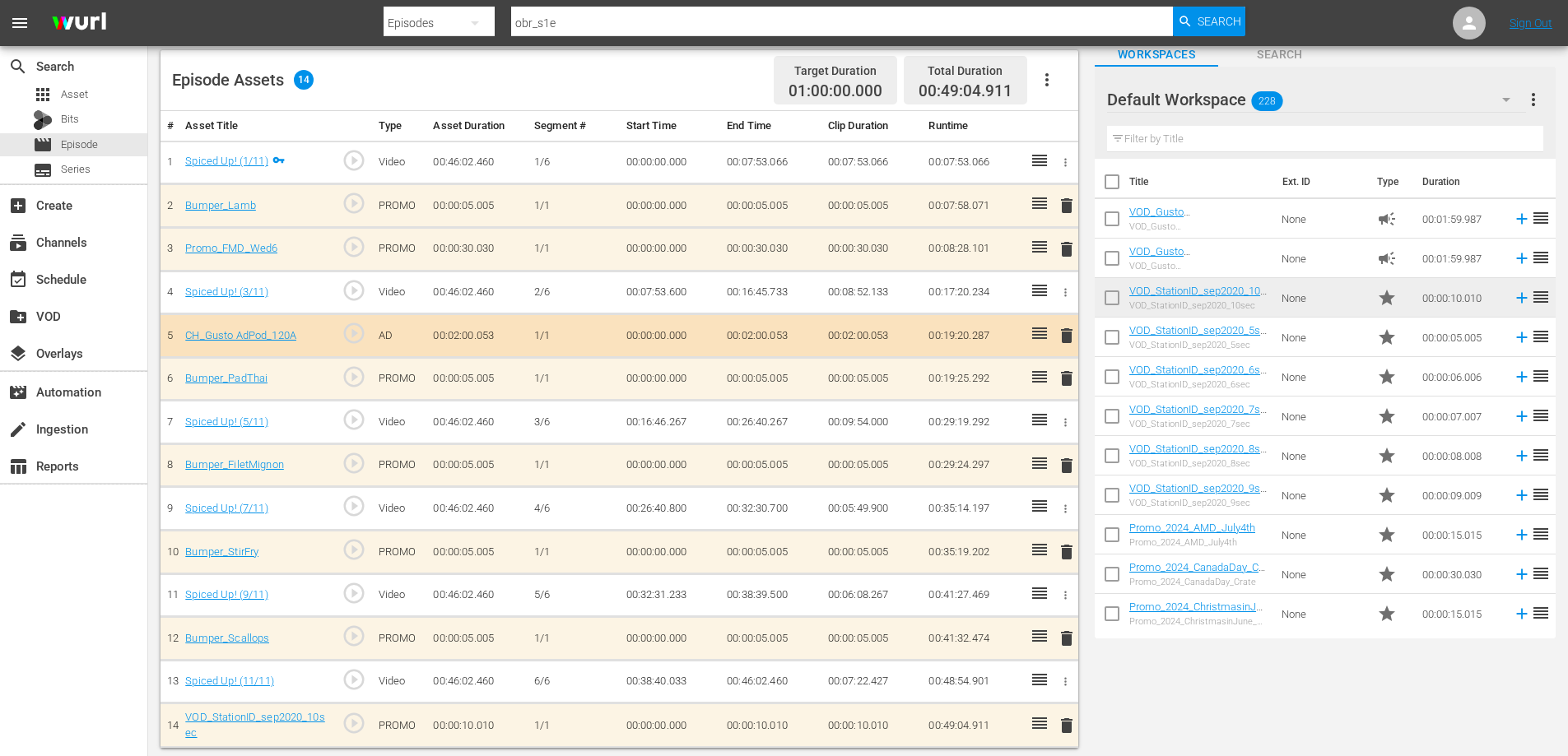
click at [1067, 242] on span "delete" at bounding box center [1066, 249] width 19 height 19
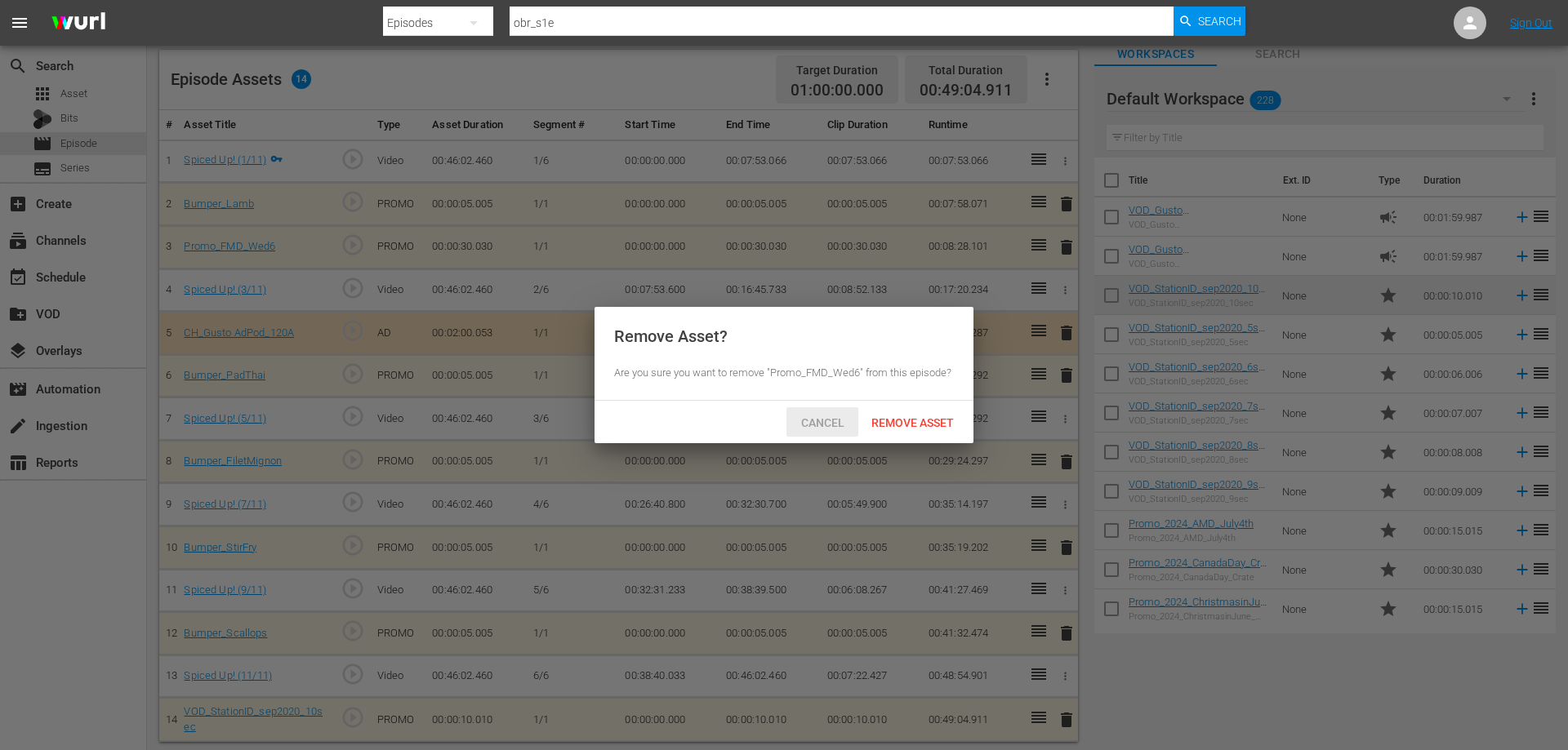
click at [888, 420] on span "Remove Asset" at bounding box center [912, 422] width 108 height 13
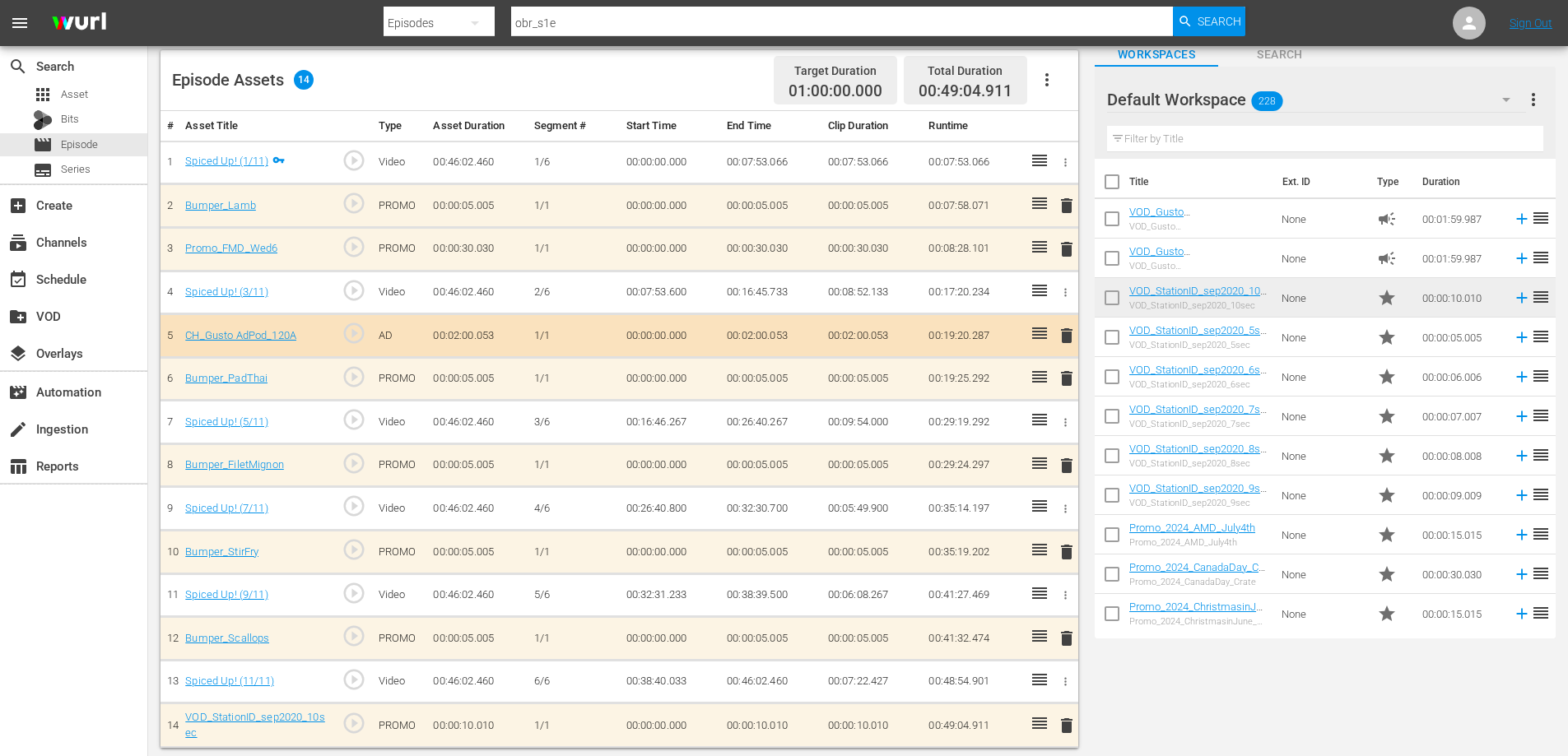
click at [1072, 332] on span "delete" at bounding box center [1066, 335] width 19 height 19
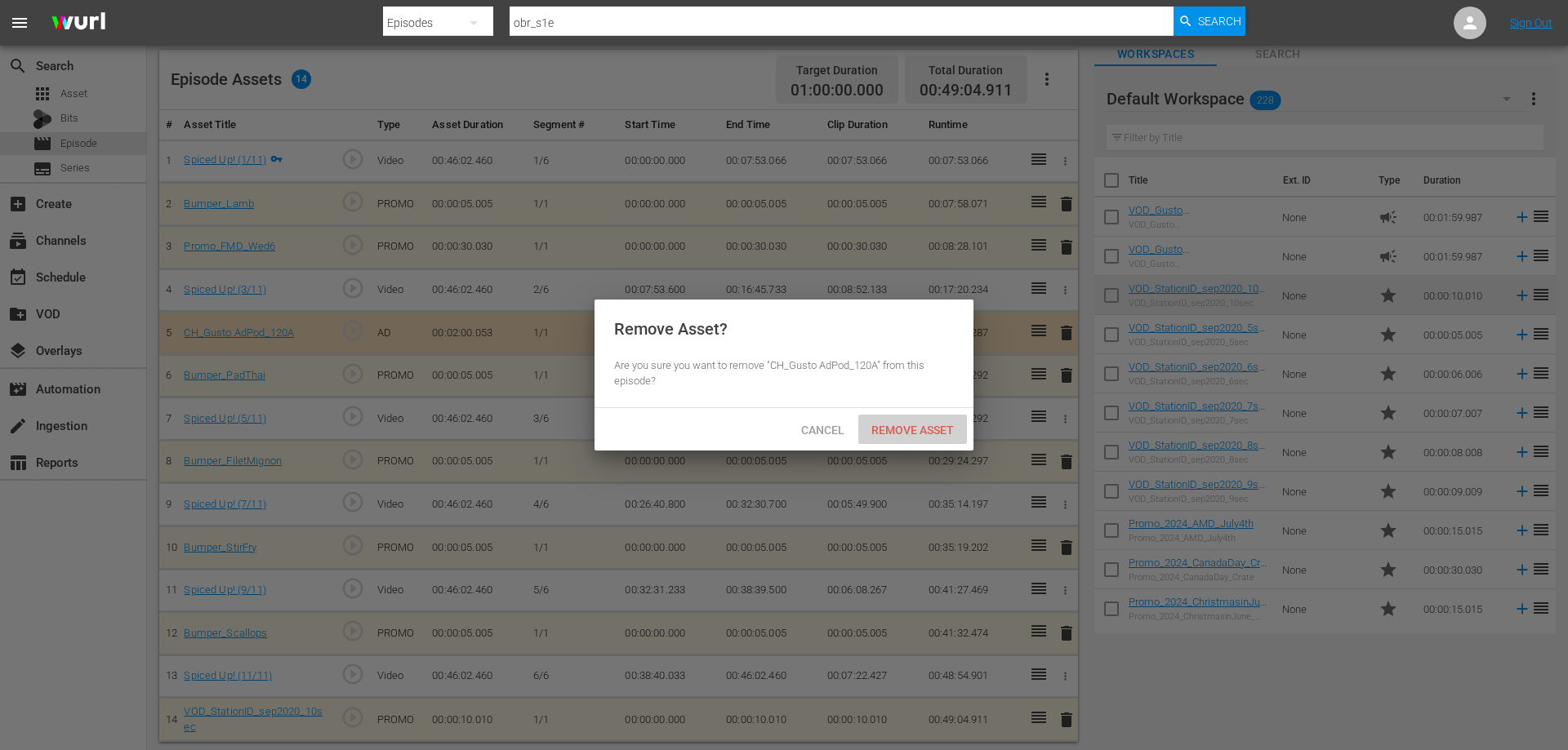
click at [915, 444] on div "Remove Asset" at bounding box center [912, 430] width 108 height 30
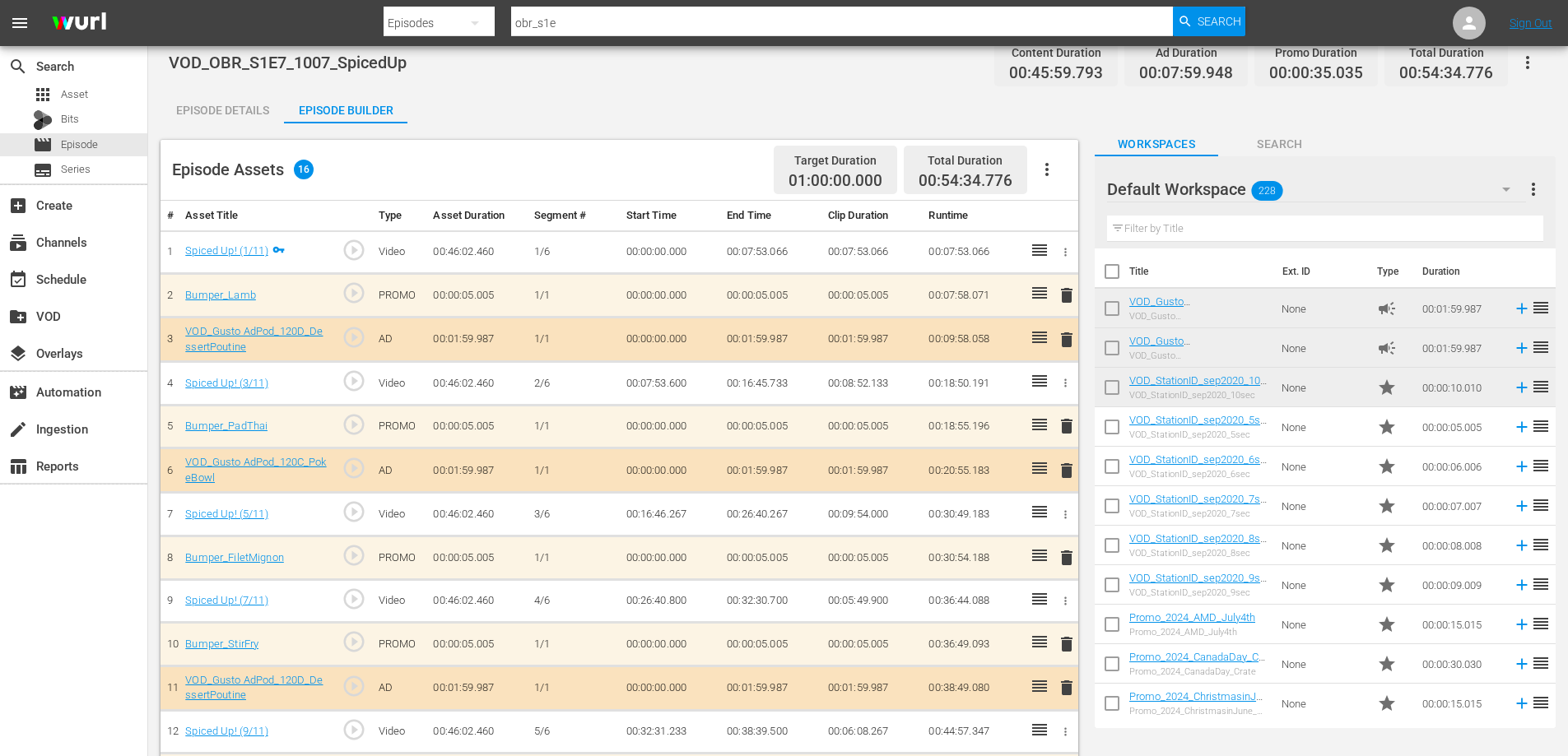
scroll to position [0, 0]
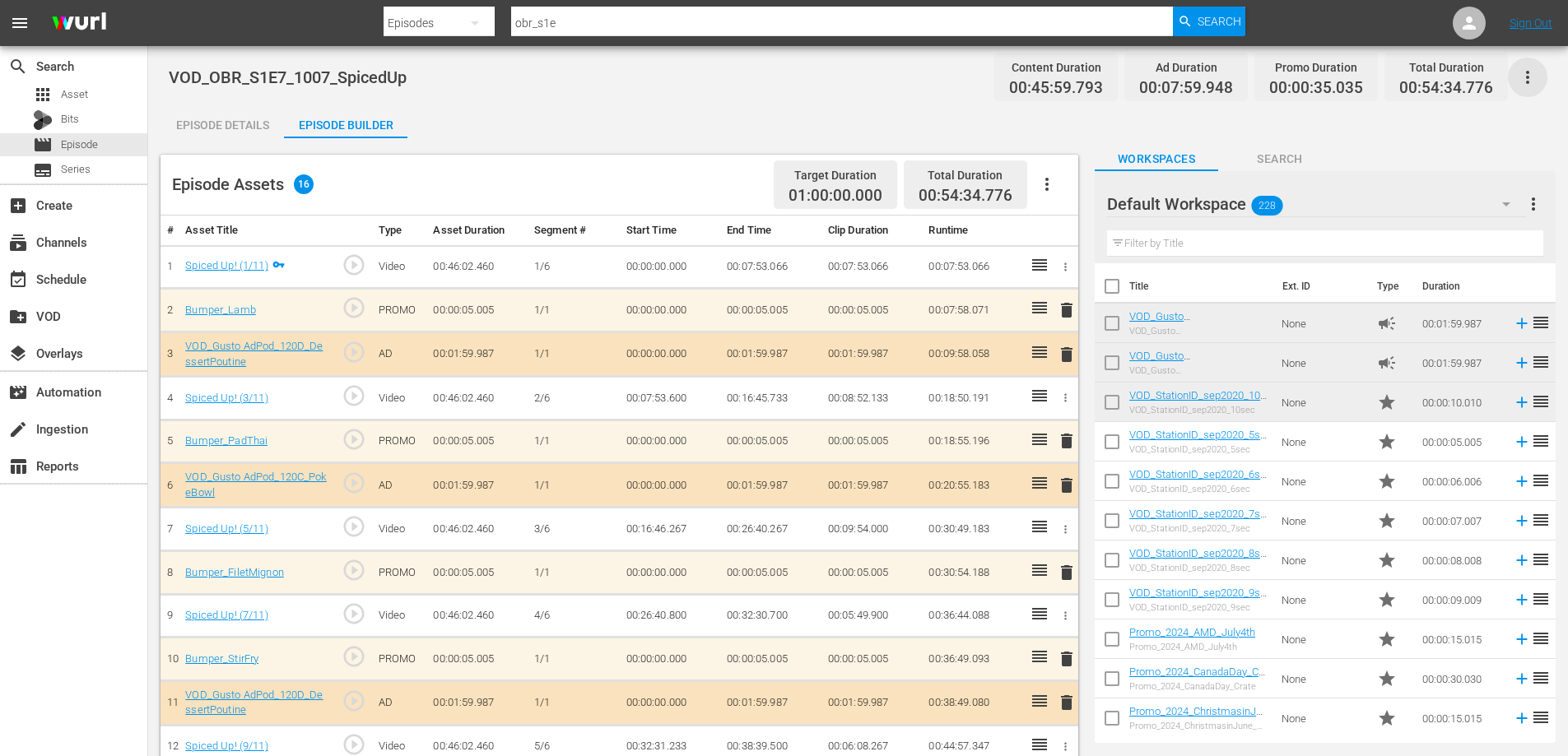
click at [1532, 79] on icon "button" at bounding box center [1526, 77] width 19 height 19
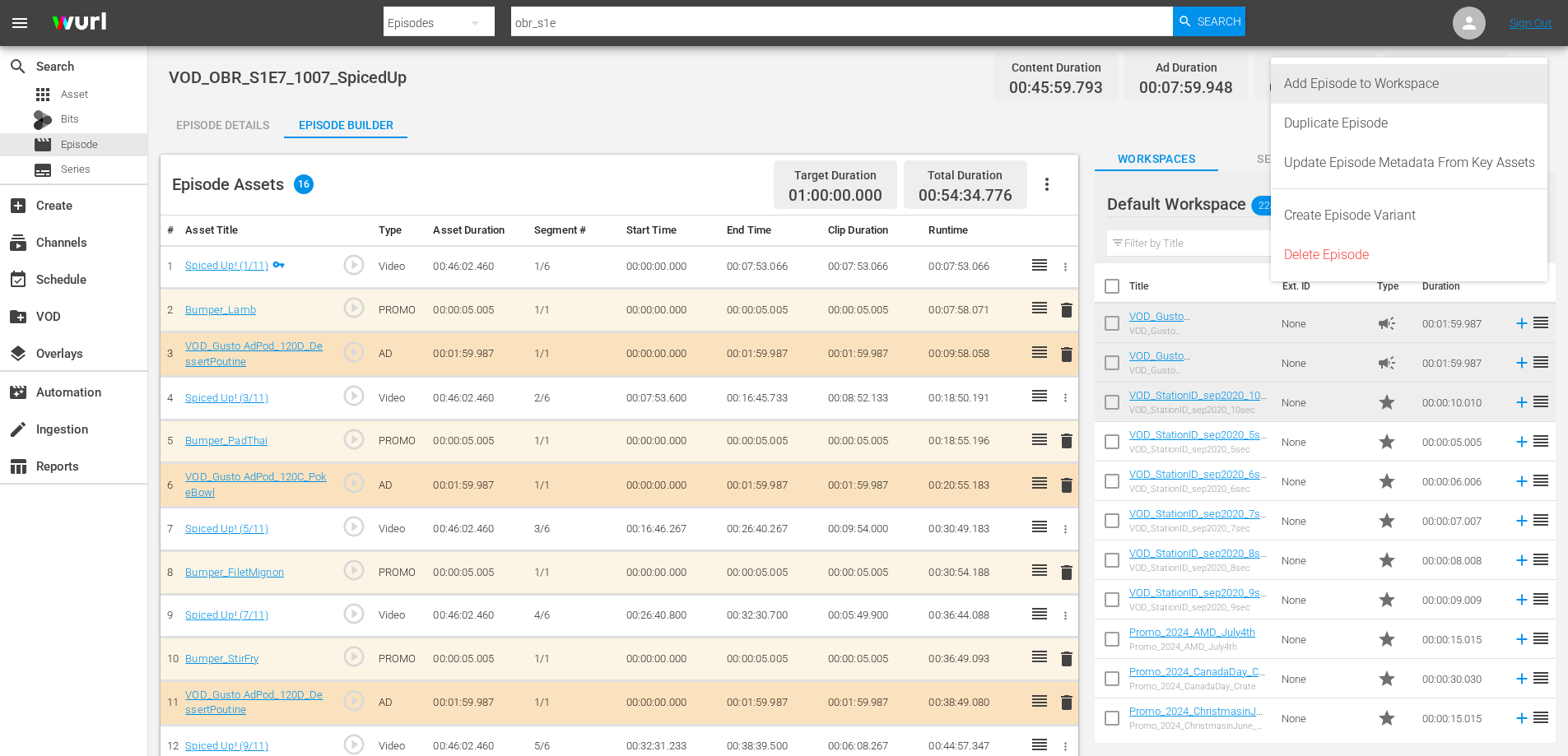
click at [1391, 93] on div "Add Episode to Workspace" at bounding box center [1409, 83] width 251 height 40
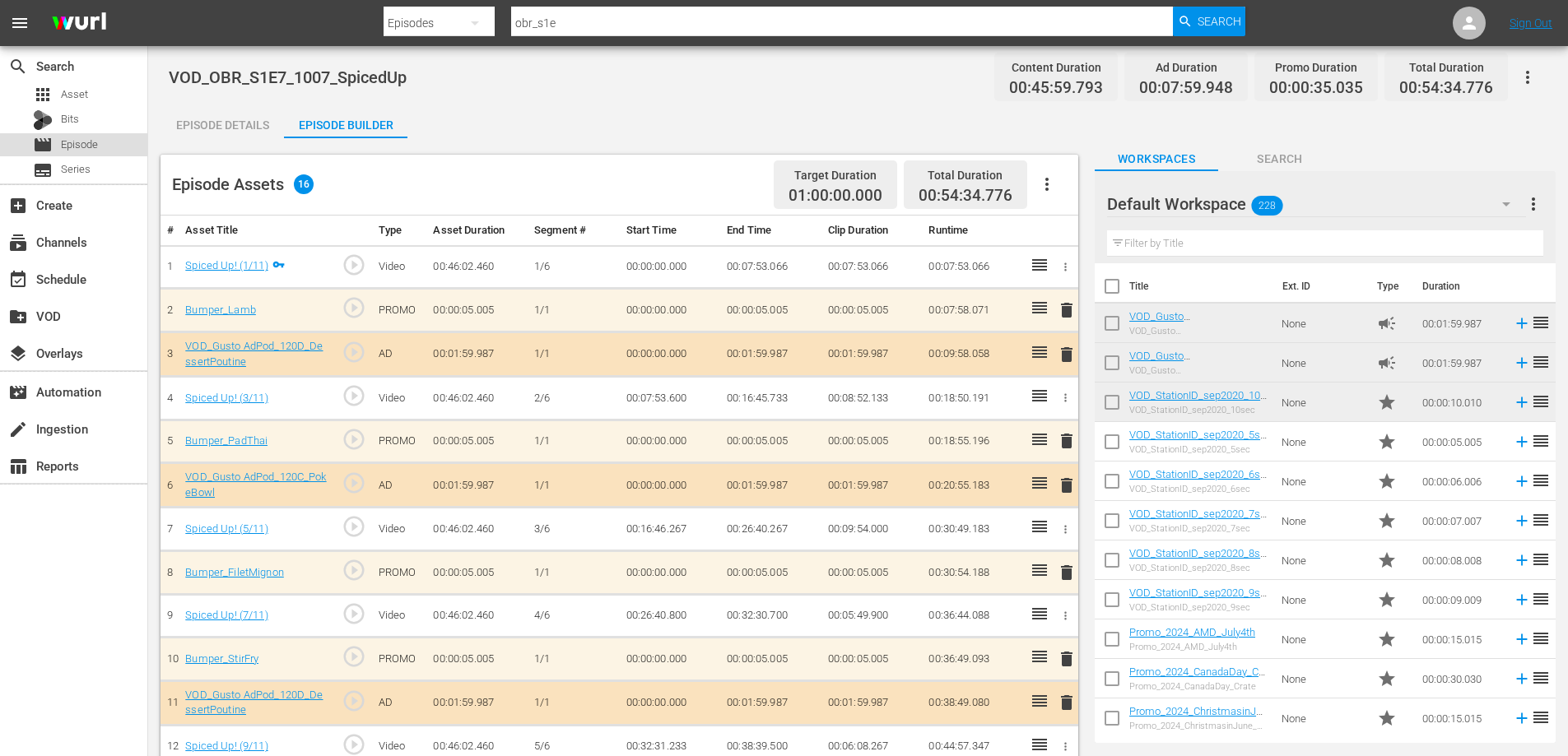
click at [59, 145] on div "movie Episode" at bounding box center [66, 144] width 65 height 23
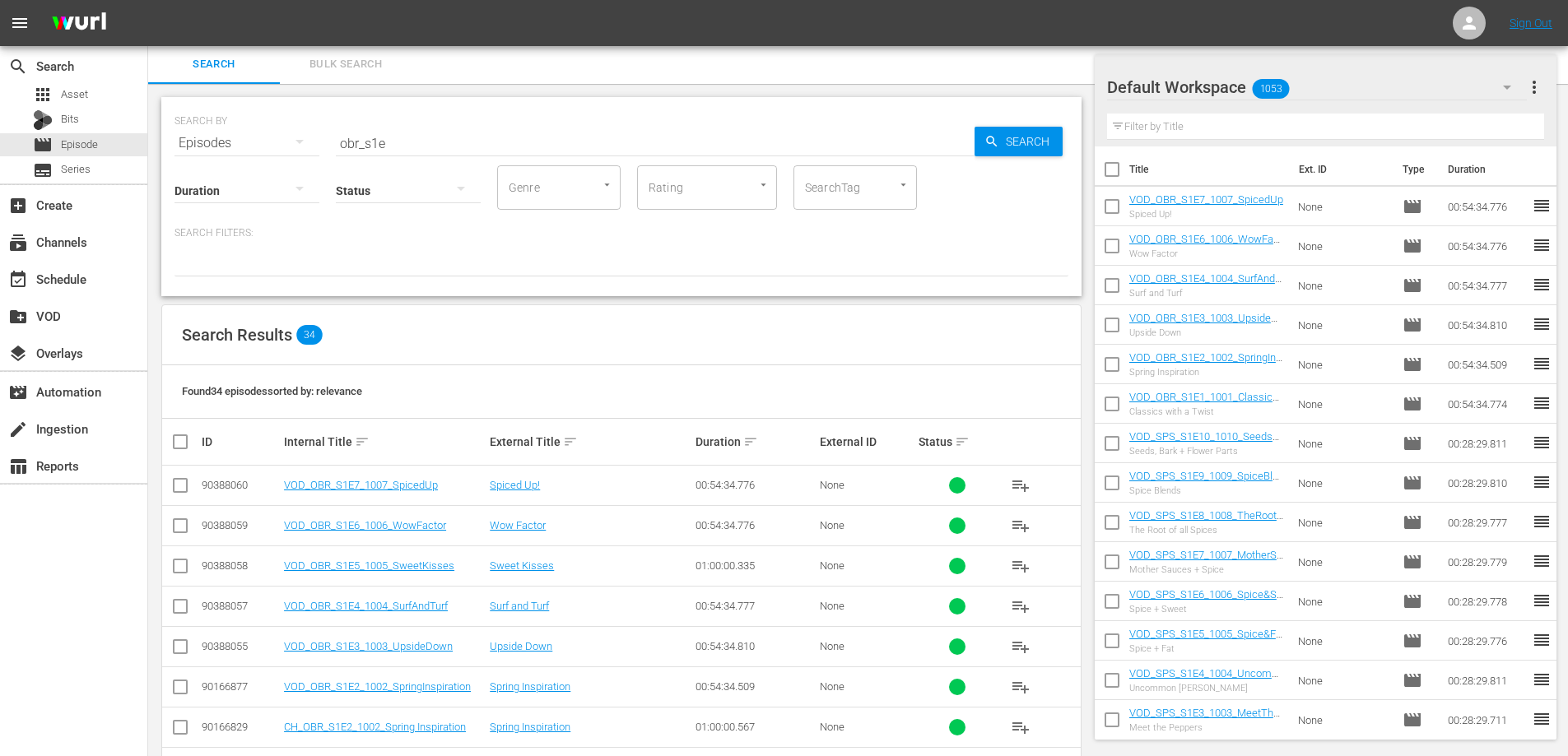
scroll to position [588, 0]
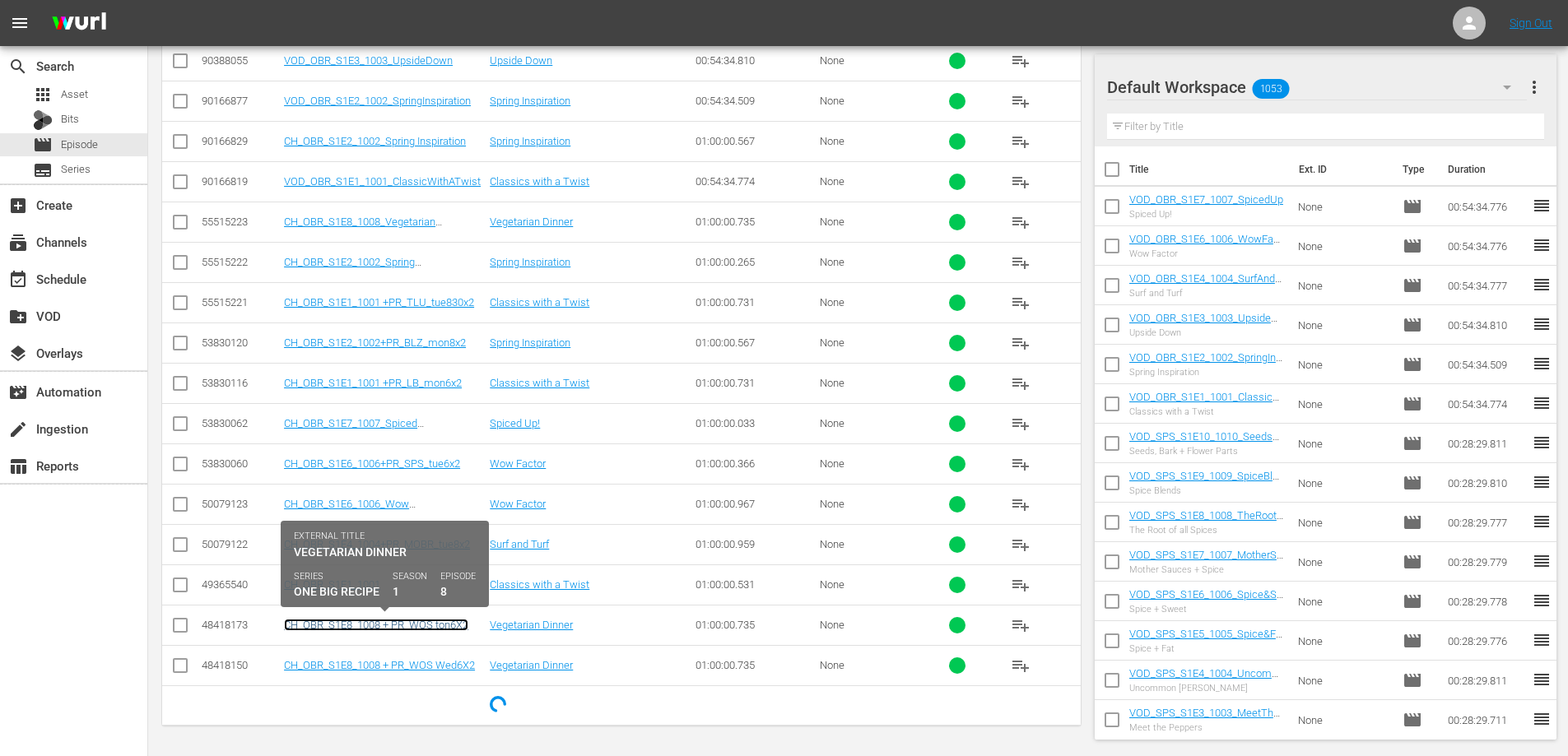
click at [395, 624] on link "CH_OBR_S1E8_1008 + PR_WOS ton6X2" at bounding box center [376, 625] width 184 height 12
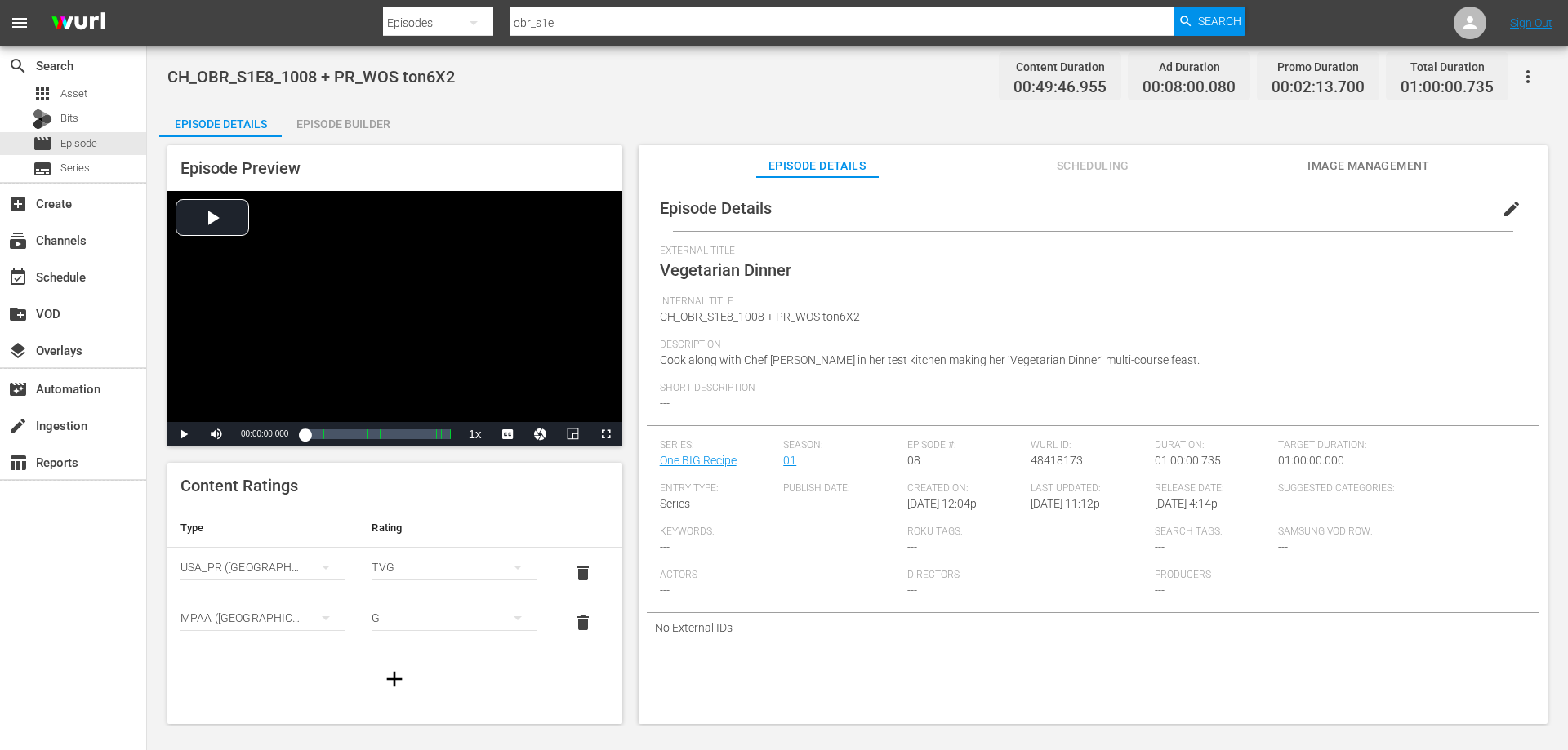
click at [1528, 75] on icon "button" at bounding box center [1529, 76] width 4 height 13
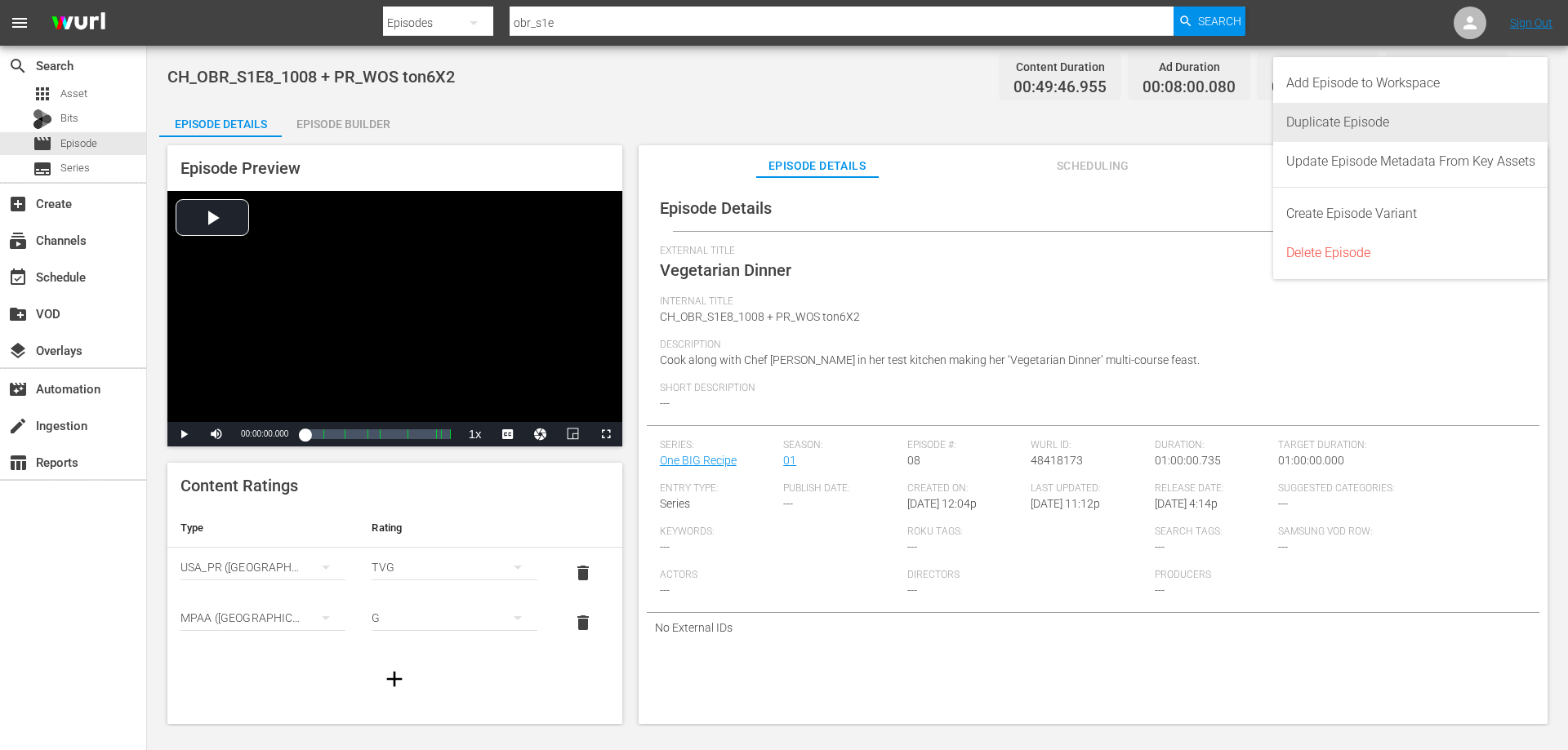
click at [1319, 118] on div "Duplicate Episode" at bounding box center [1410, 122] width 249 height 39
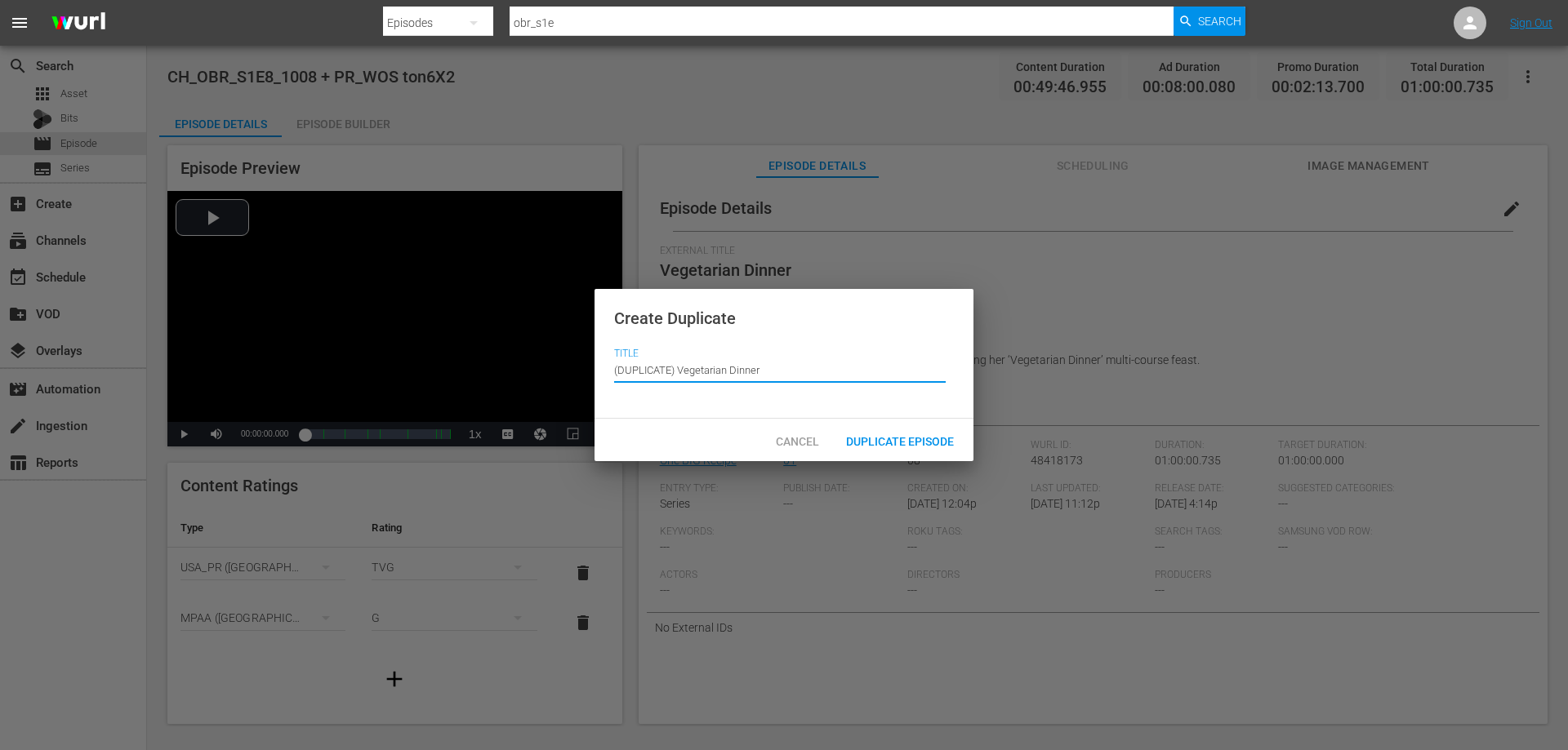
drag, startPoint x: 680, startPoint y: 365, endPoint x: 444, endPoint y: 375, distance: 236.2
click at [447, 375] on div "Create Duplicate Title Episode Title (DUPLICATE) Vegetarian Dinner Cancel Dupli…" at bounding box center [784, 375] width 1568 height 750
click at [876, 431] on div "Duplicate Episode" at bounding box center [900, 440] width 134 height 30
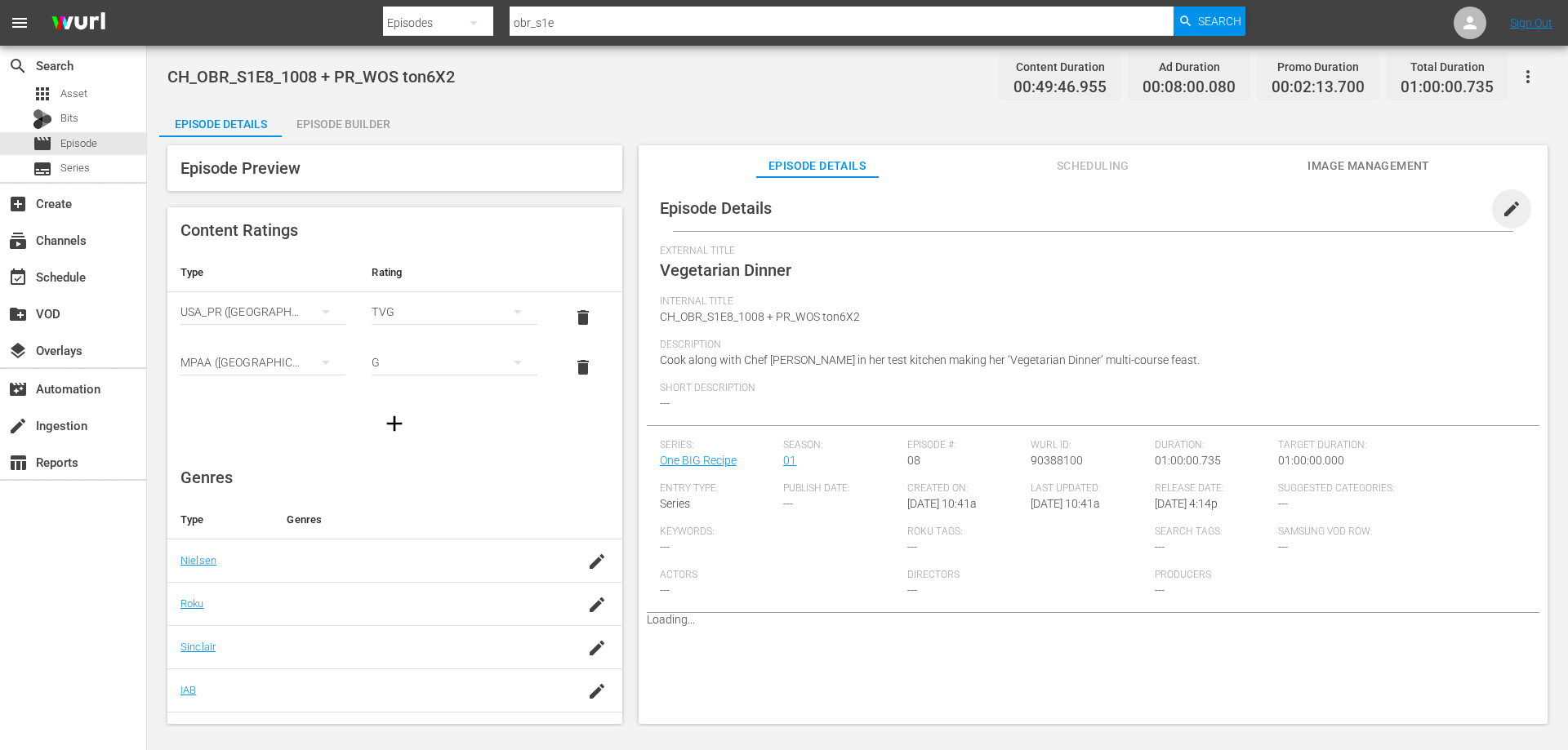
click at [1506, 199] on span "edit" at bounding box center [1511, 208] width 19 height 19
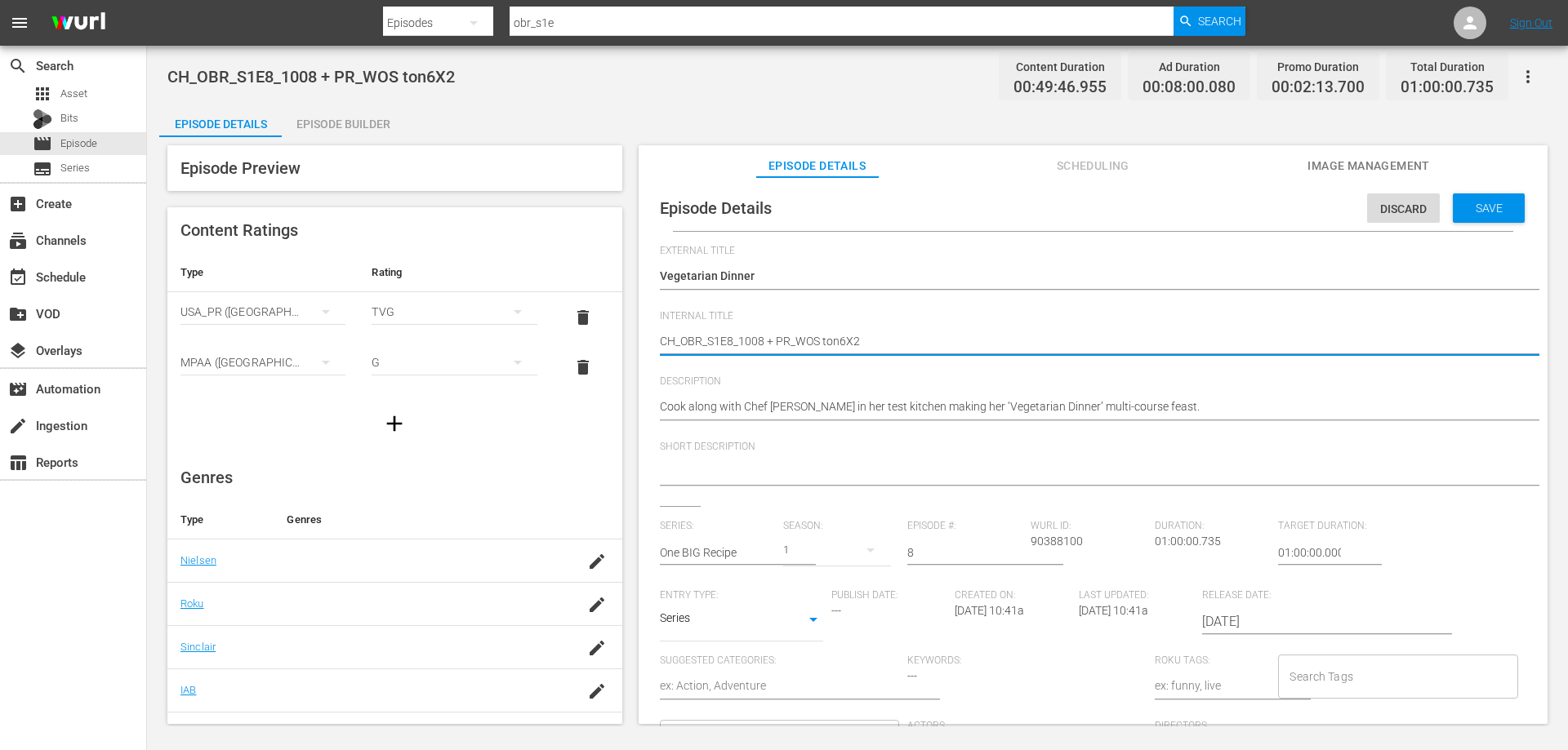
drag, startPoint x: 673, startPoint y: 338, endPoint x: 536, endPoint y: 358, distance: 138.5
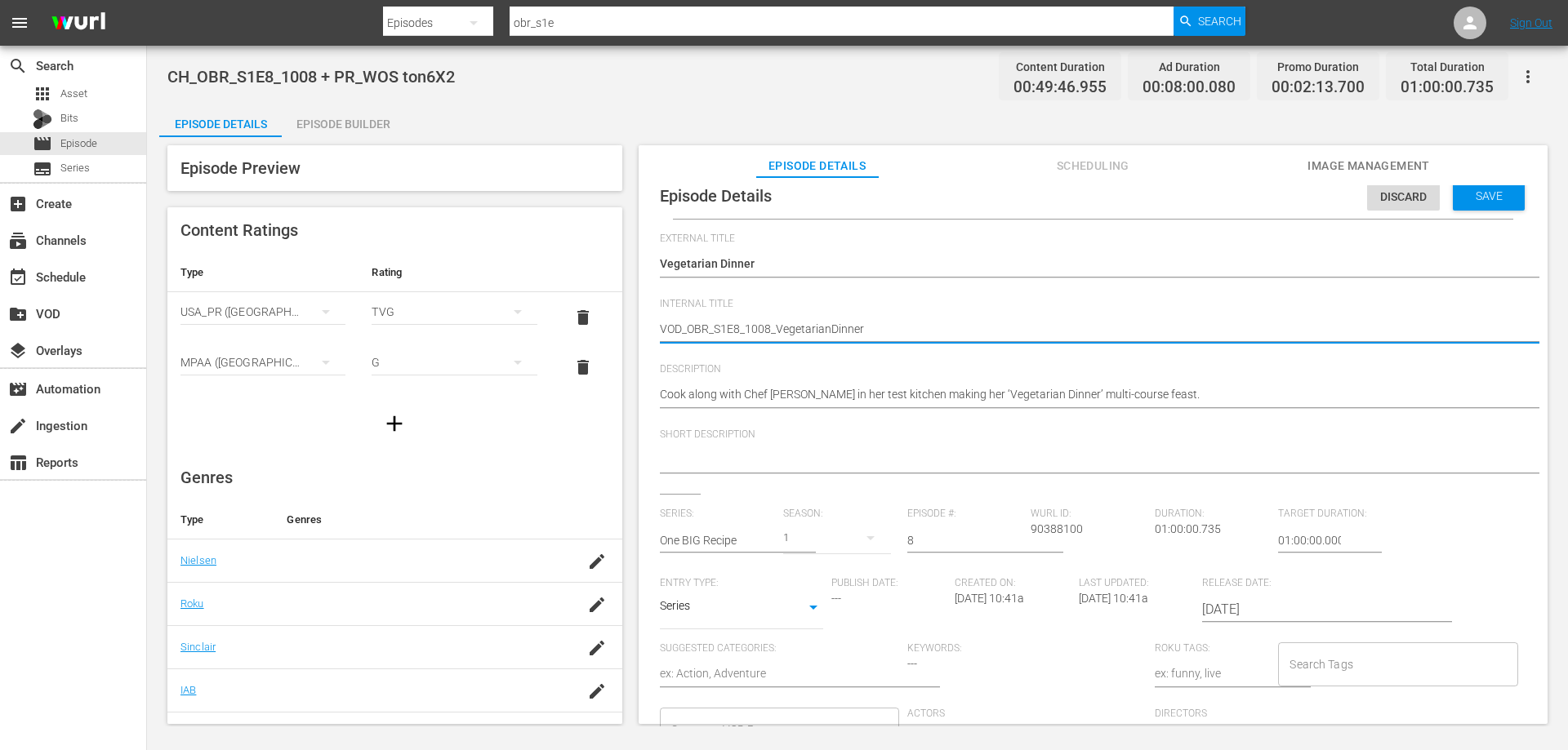
scroll to position [16, 0]
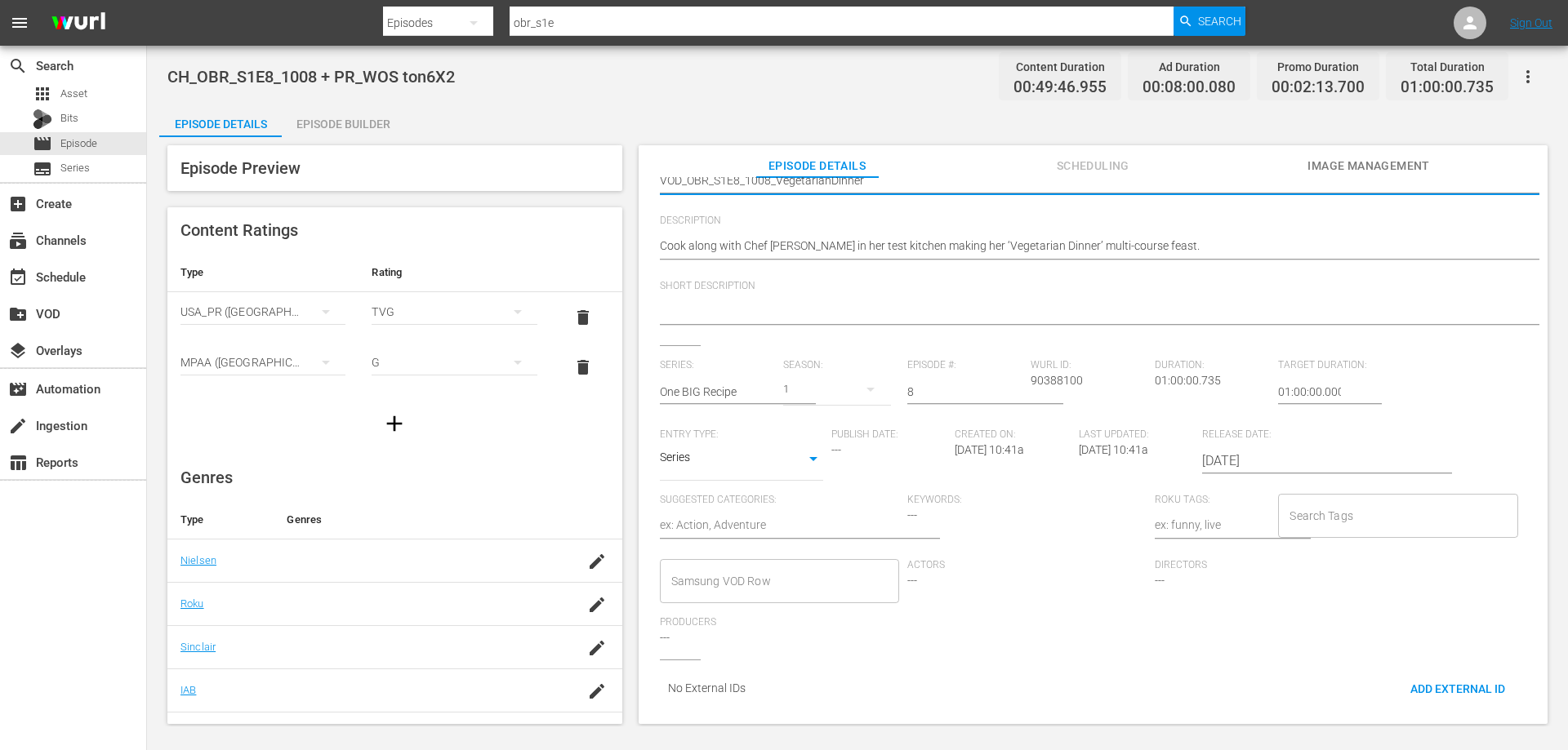
click at [759, 569] on input "Samsung VOD Row" at bounding box center [767, 581] width 200 height 29
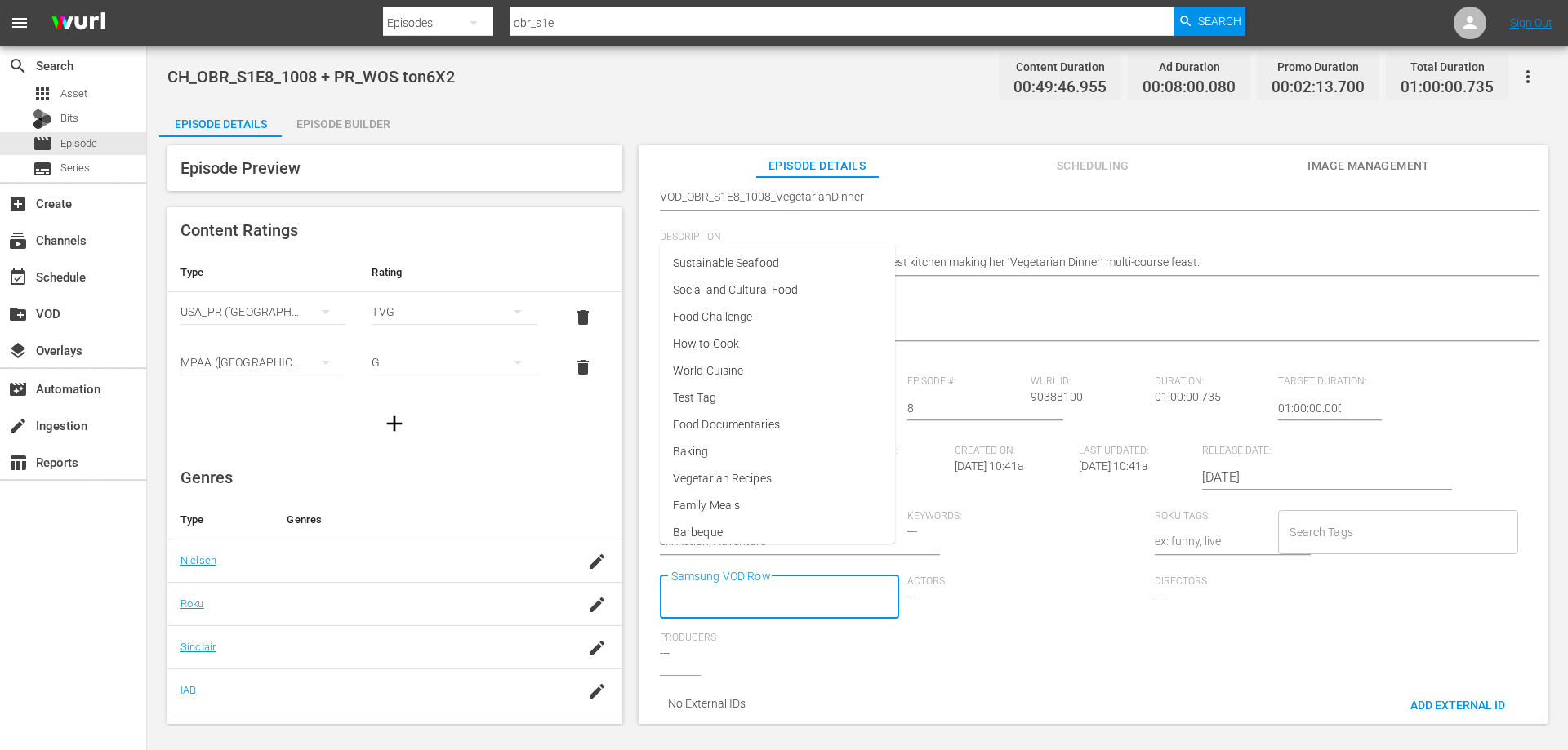
scroll to position [0, 0]
click at [727, 518] on span "Family Meals" at bounding box center [706, 521] width 67 height 17
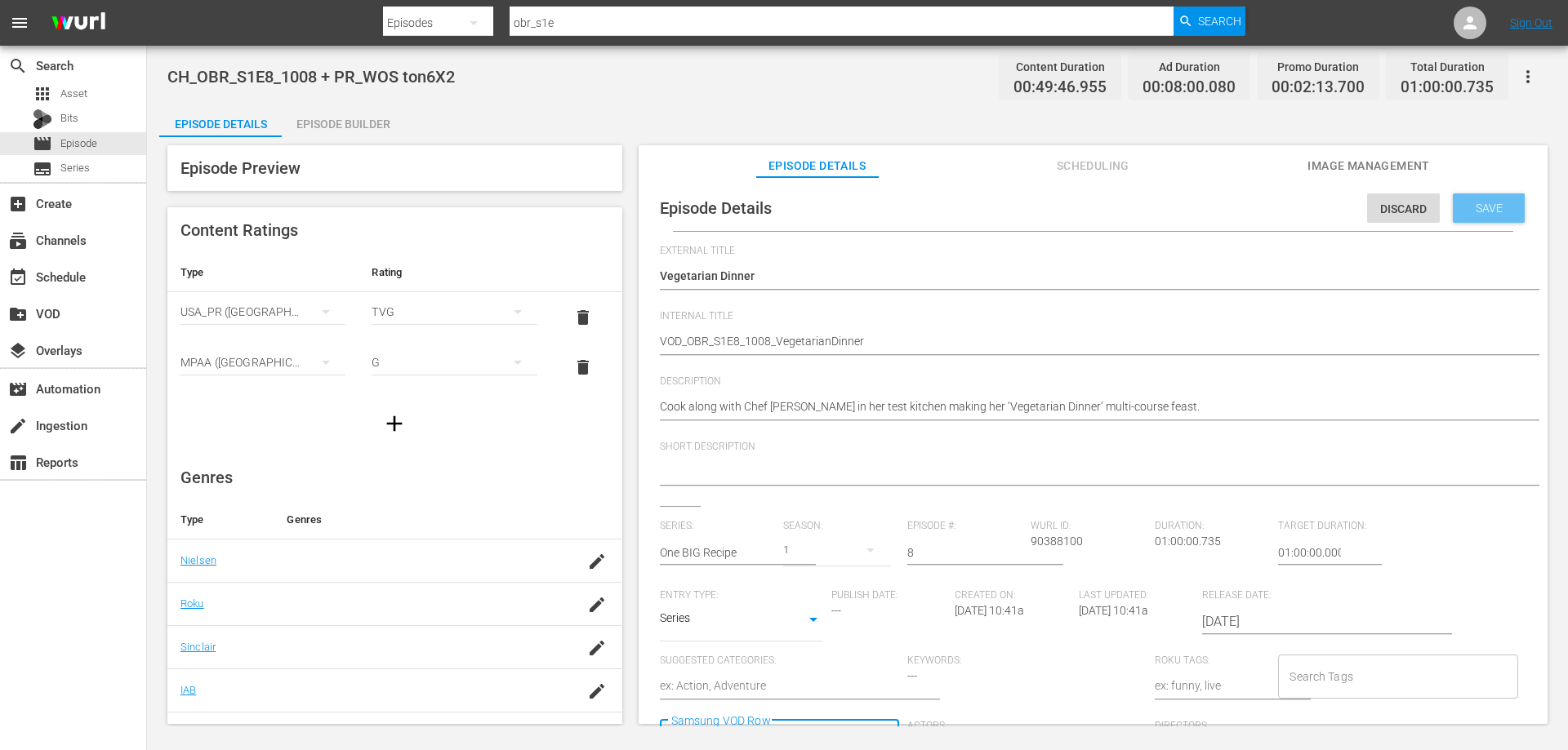
click at [1480, 205] on span "Save" at bounding box center [1489, 208] width 53 height 13
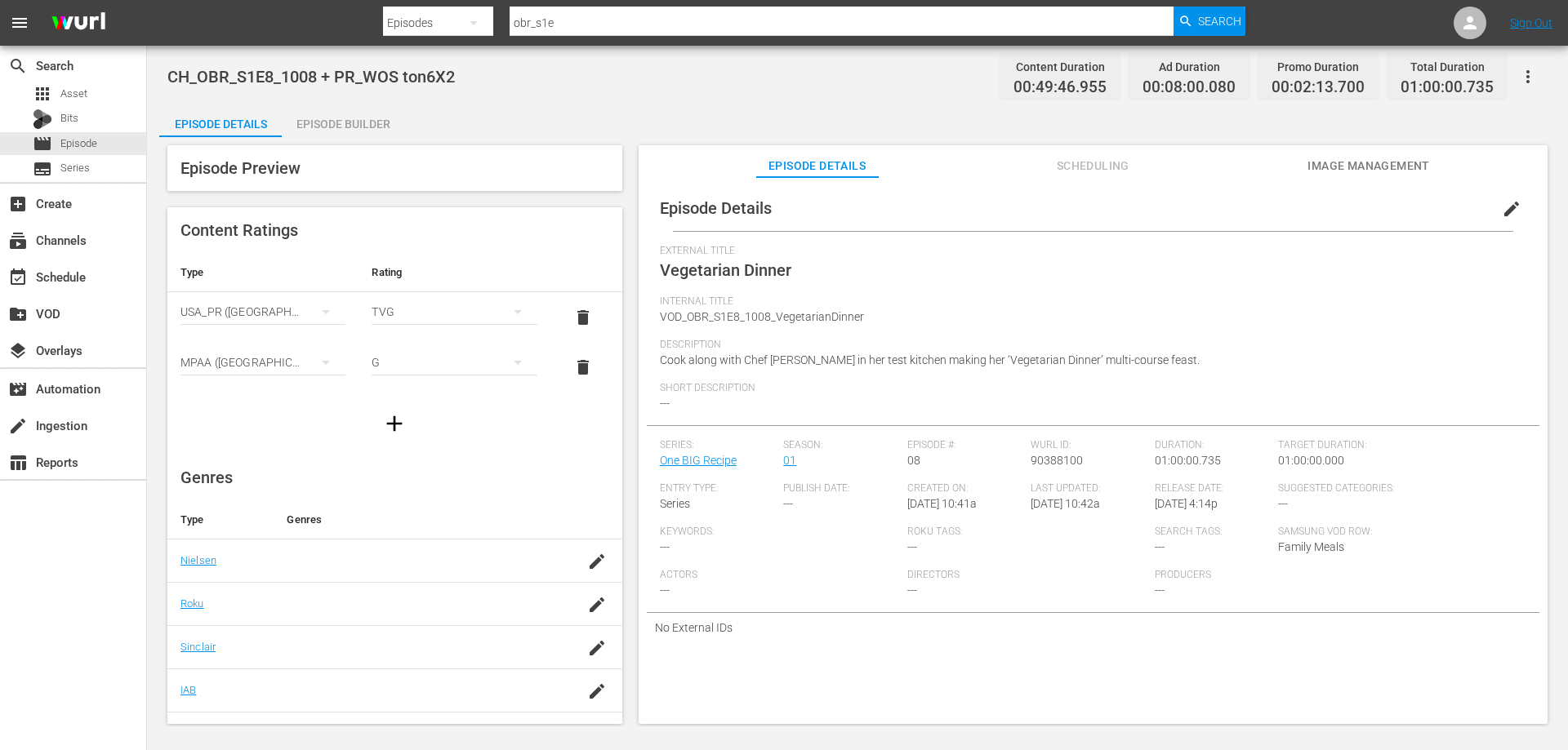
click at [319, 126] on div "Episode Builder" at bounding box center [343, 124] width 122 height 39
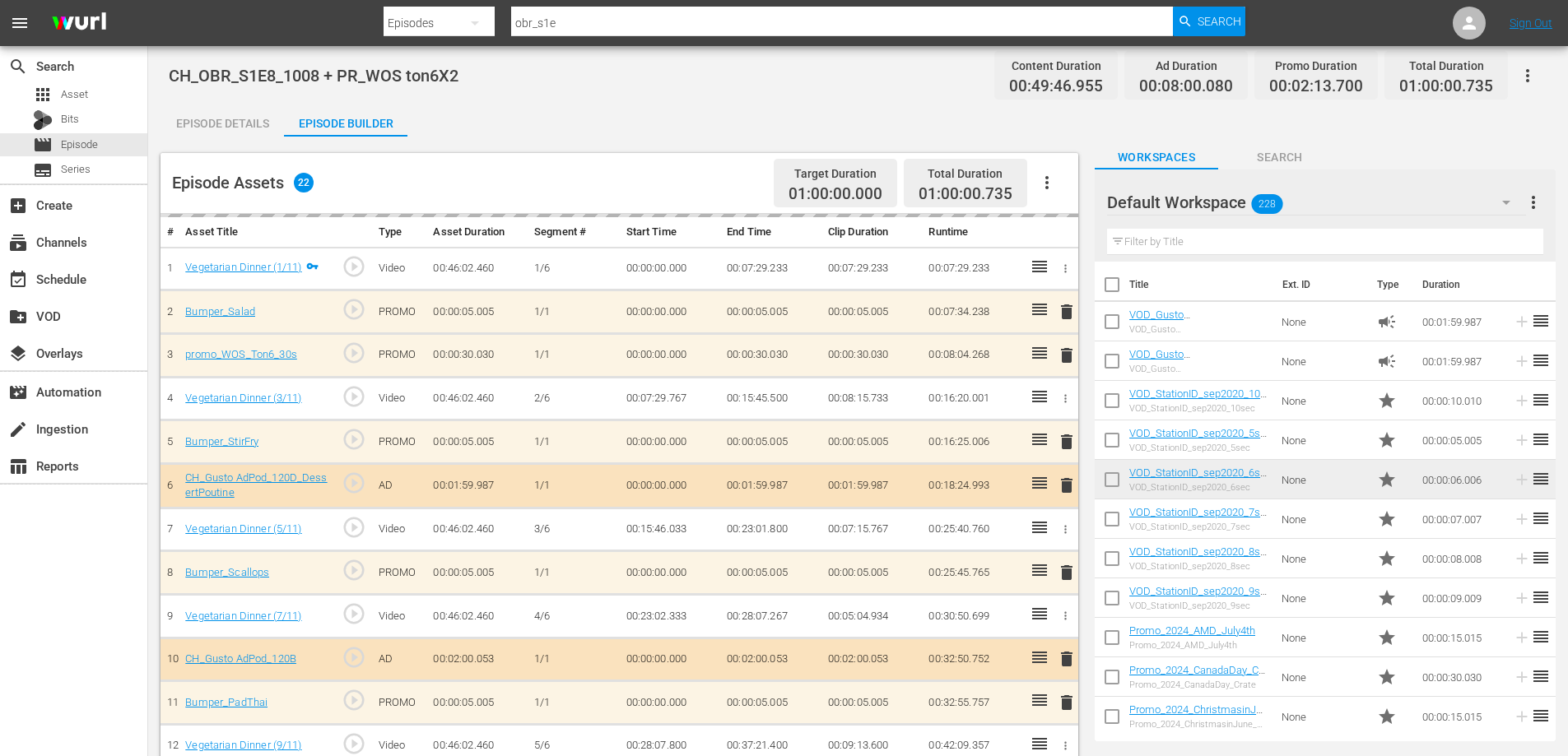
scroll to position [463, 0]
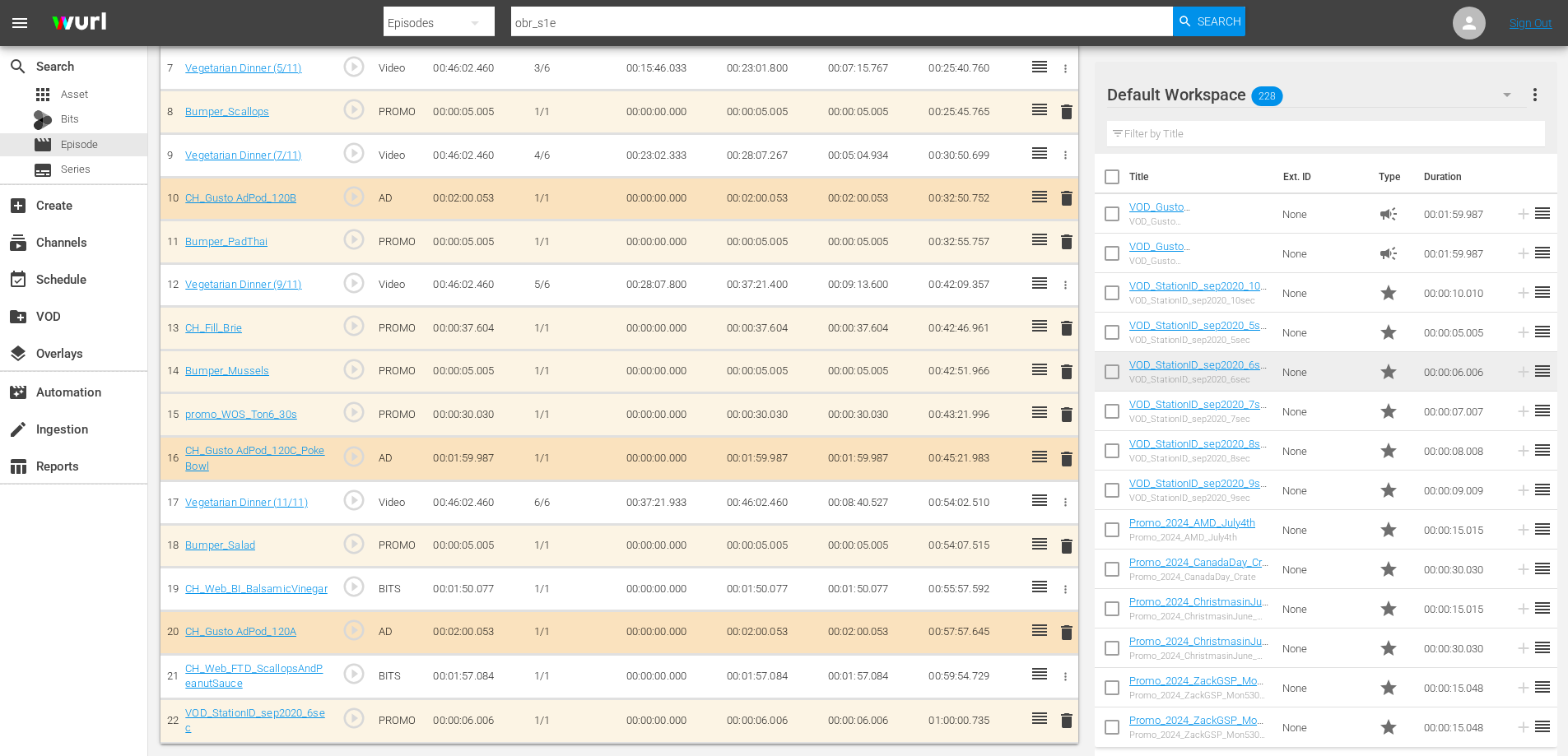
click at [1066, 719] on div "delete" at bounding box center [1064, 721] width 14 height 24
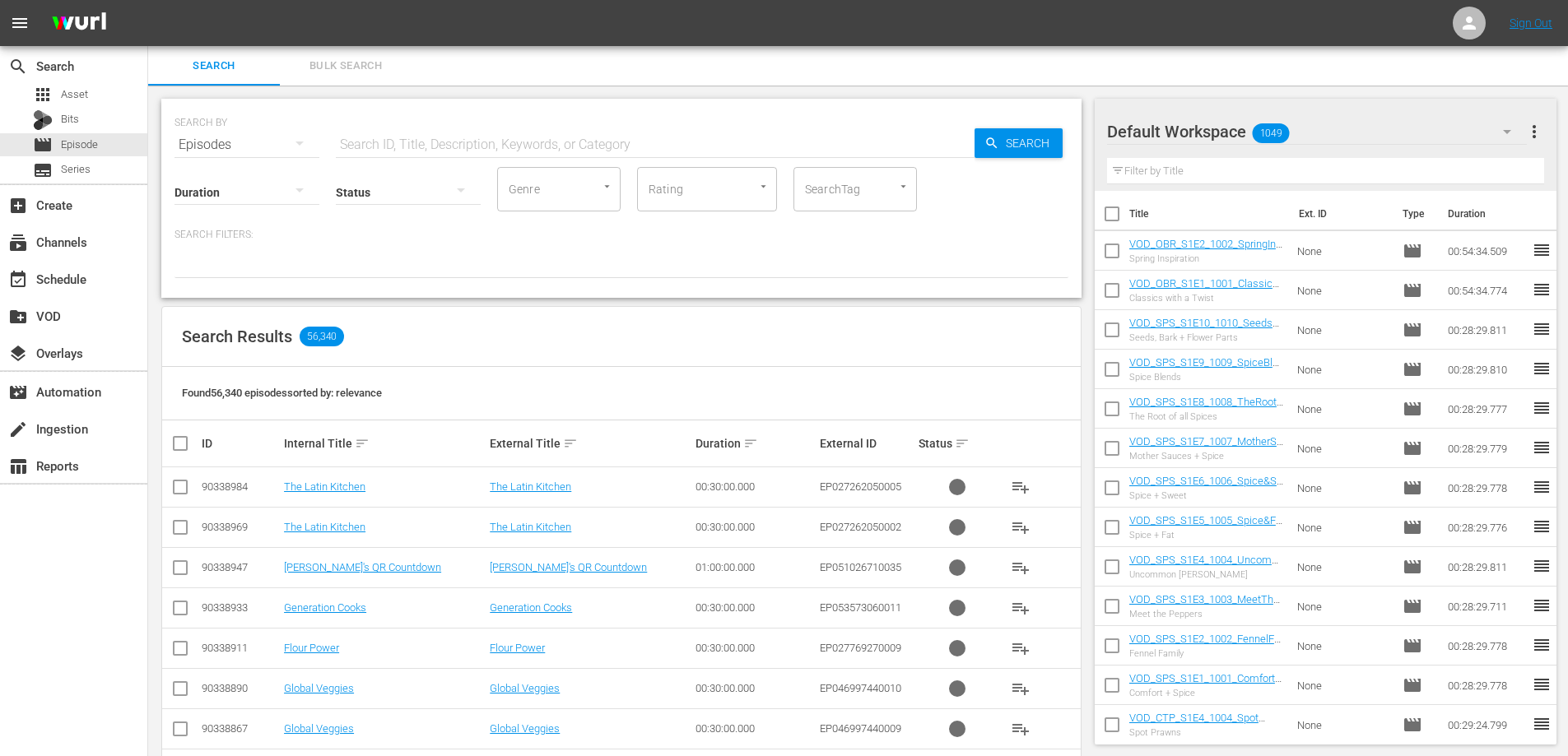
click at [454, 149] on input "text" at bounding box center [655, 144] width 639 height 40
click at [1154, 234] on td "VOD_OBR_S1E2_1002_SpringInspiration Spring Inspiration" at bounding box center [1210, 251] width 162 height 40
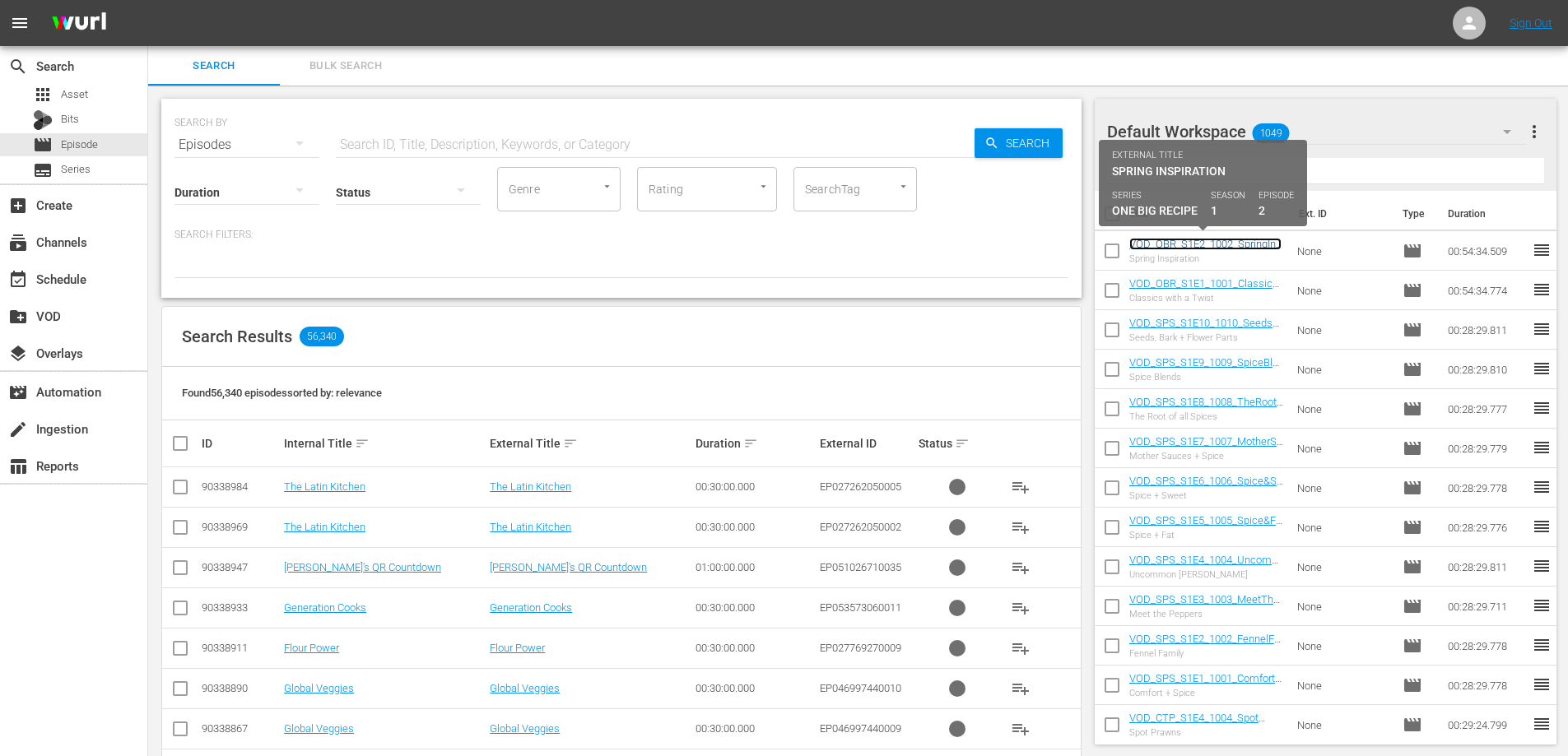
click at [1154, 242] on link "VOD_OBR_S1E2_1002_SpringInspiration" at bounding box center [1205, 250] width 152 height 25
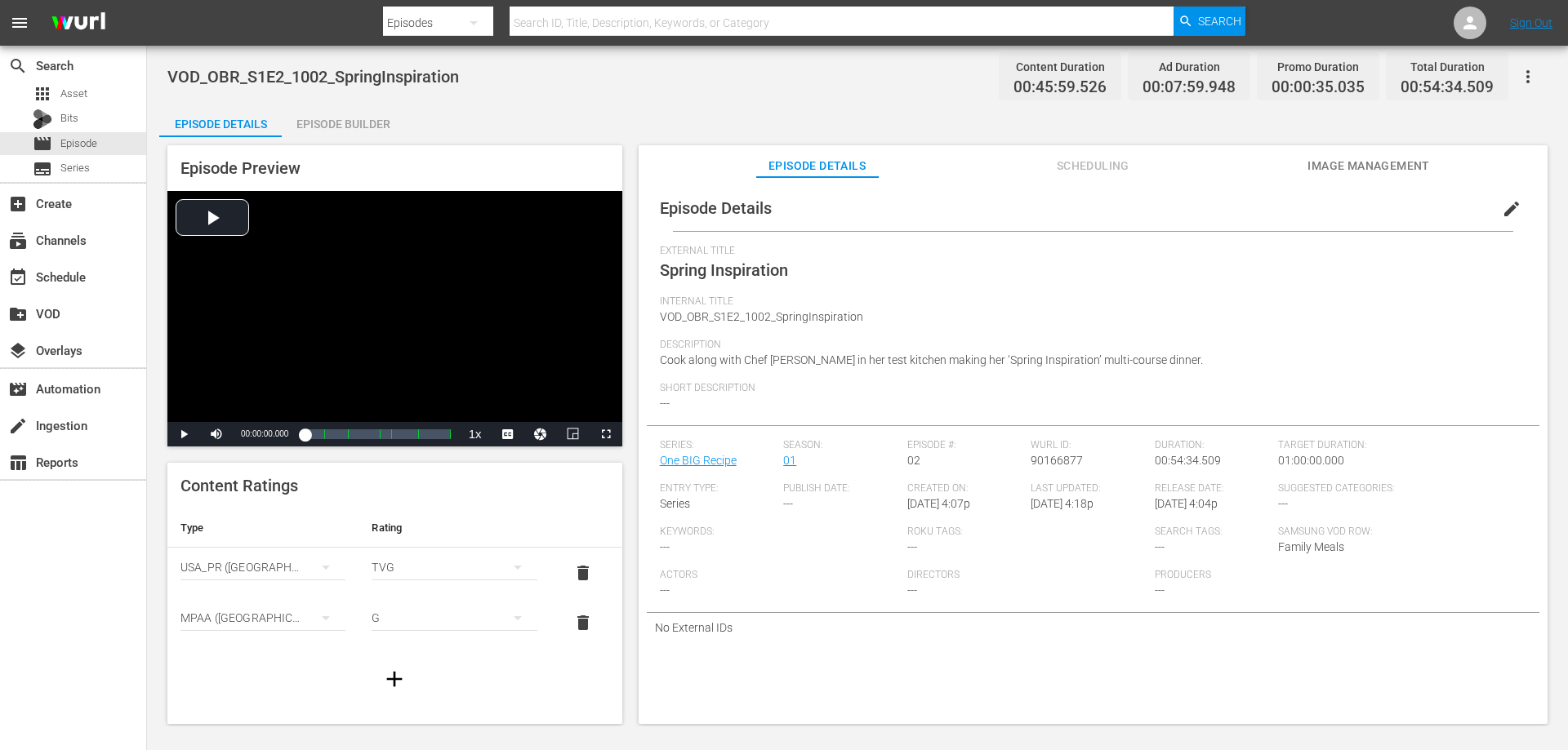
click at [330, 118] on div "Episode Builder" at bounding box center [343, 124] width 122 height 39
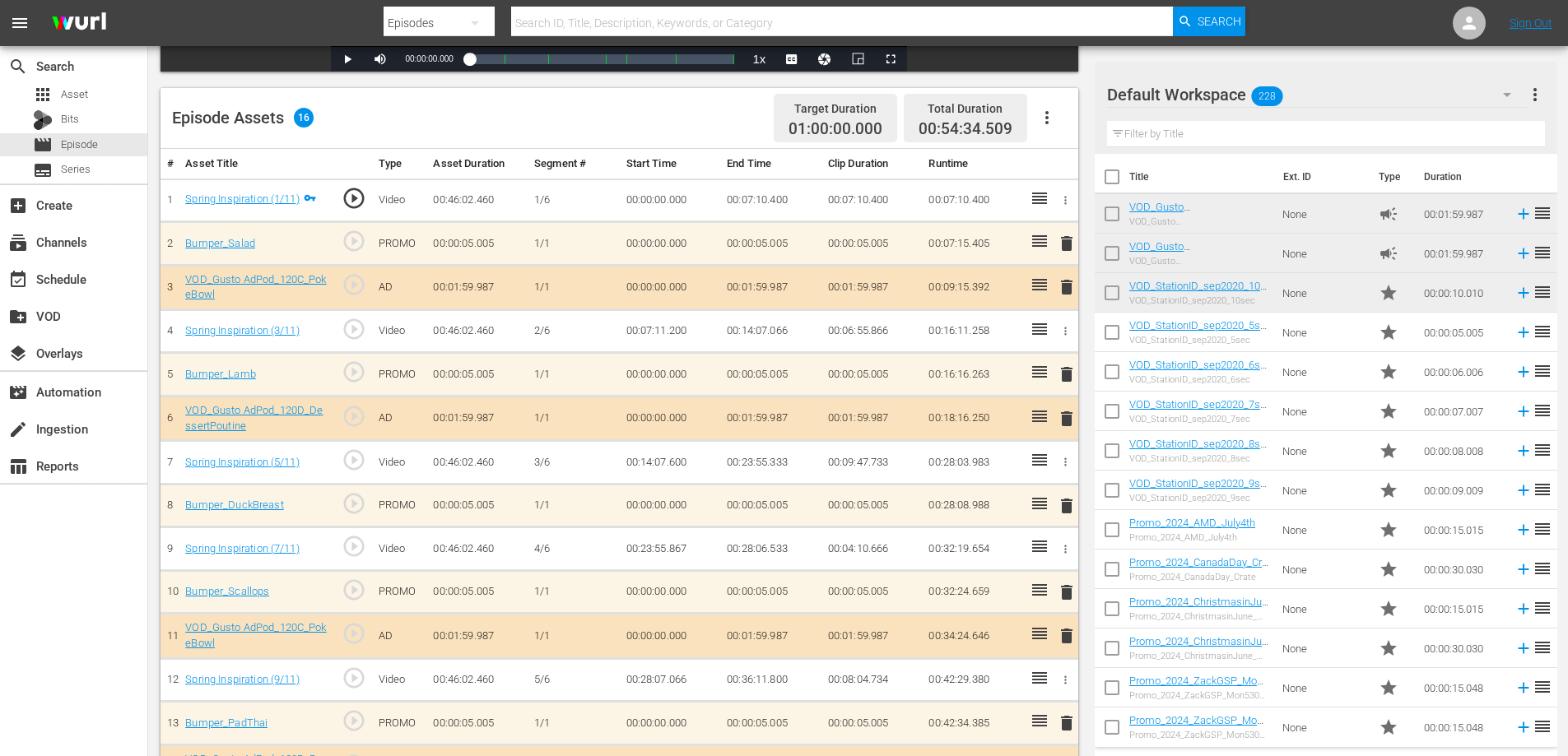
scroll to position [525, 0]
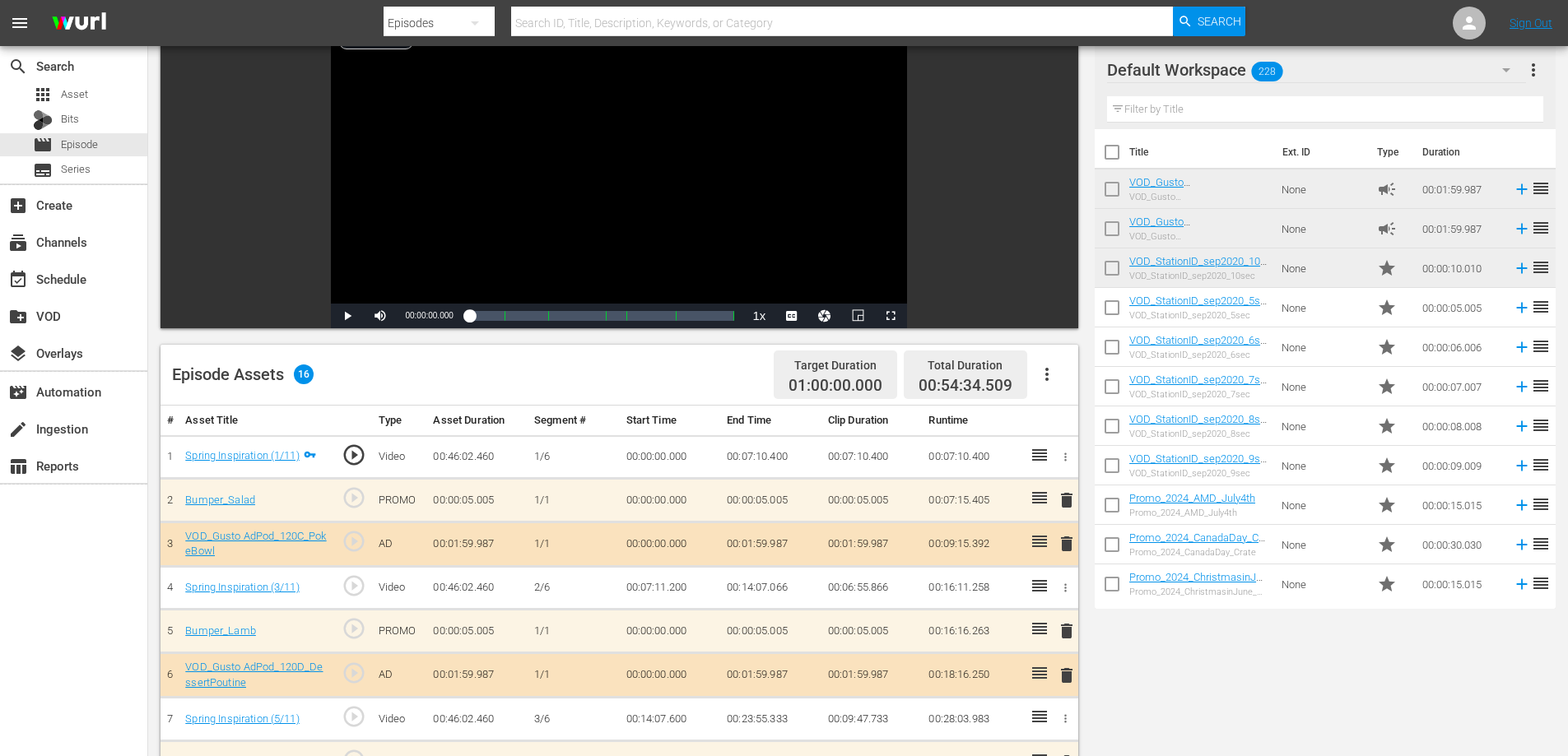
scroll to position [525, 0]
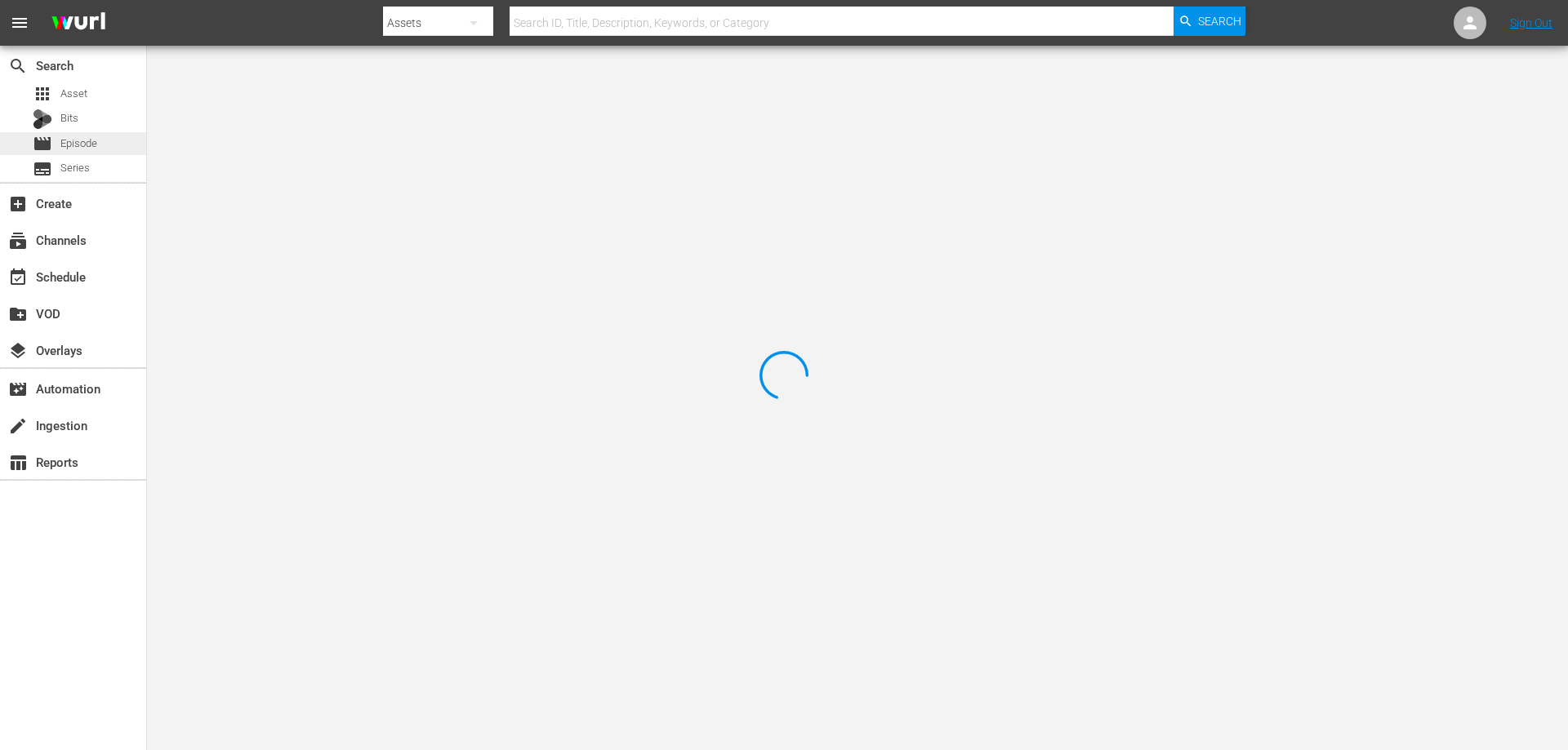
click at [88, 144] on span "Episode" at bounding box center [79, 144] width 37 height 17
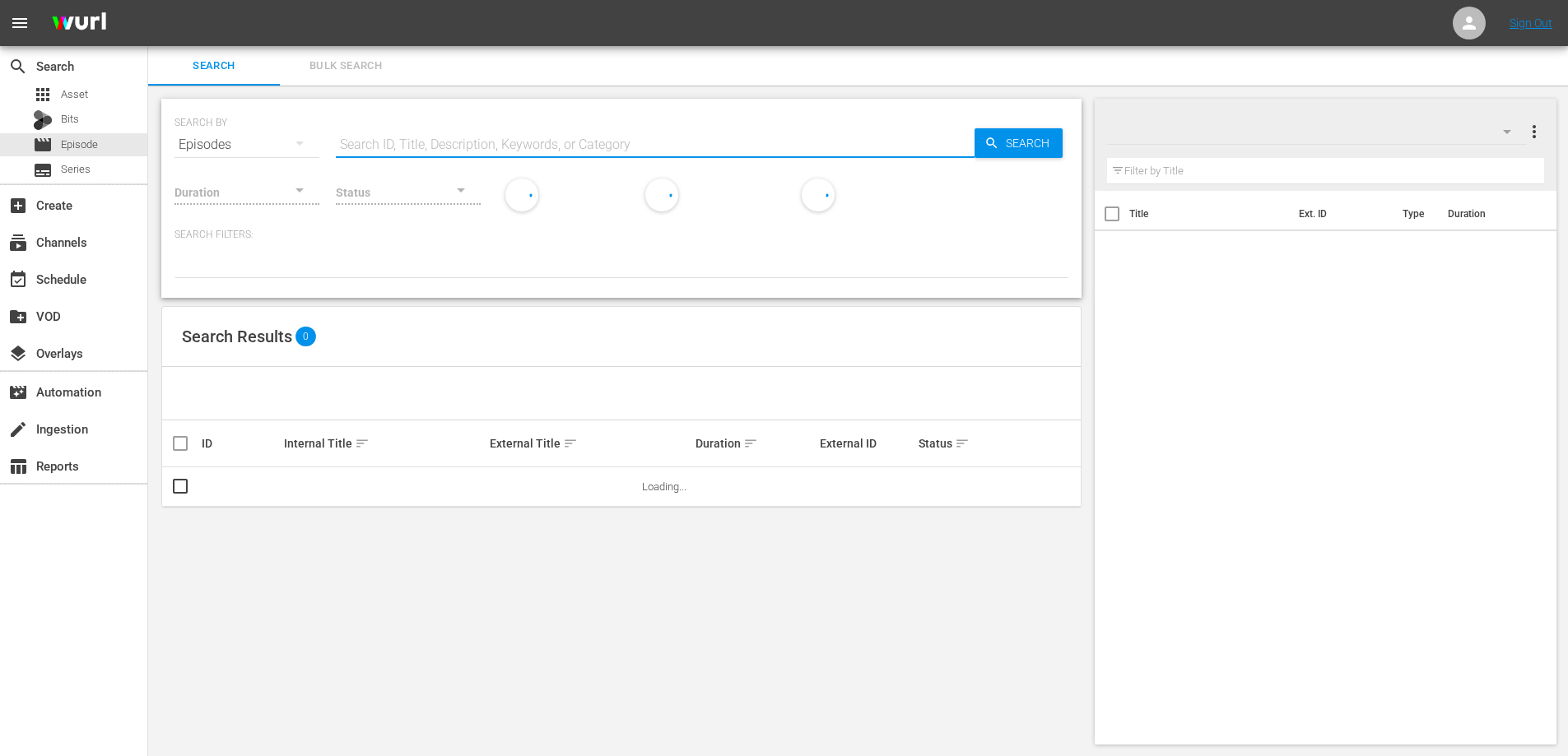
click at [444, 139] on input "text" at bounding box center [655, 144] width 639 height 40
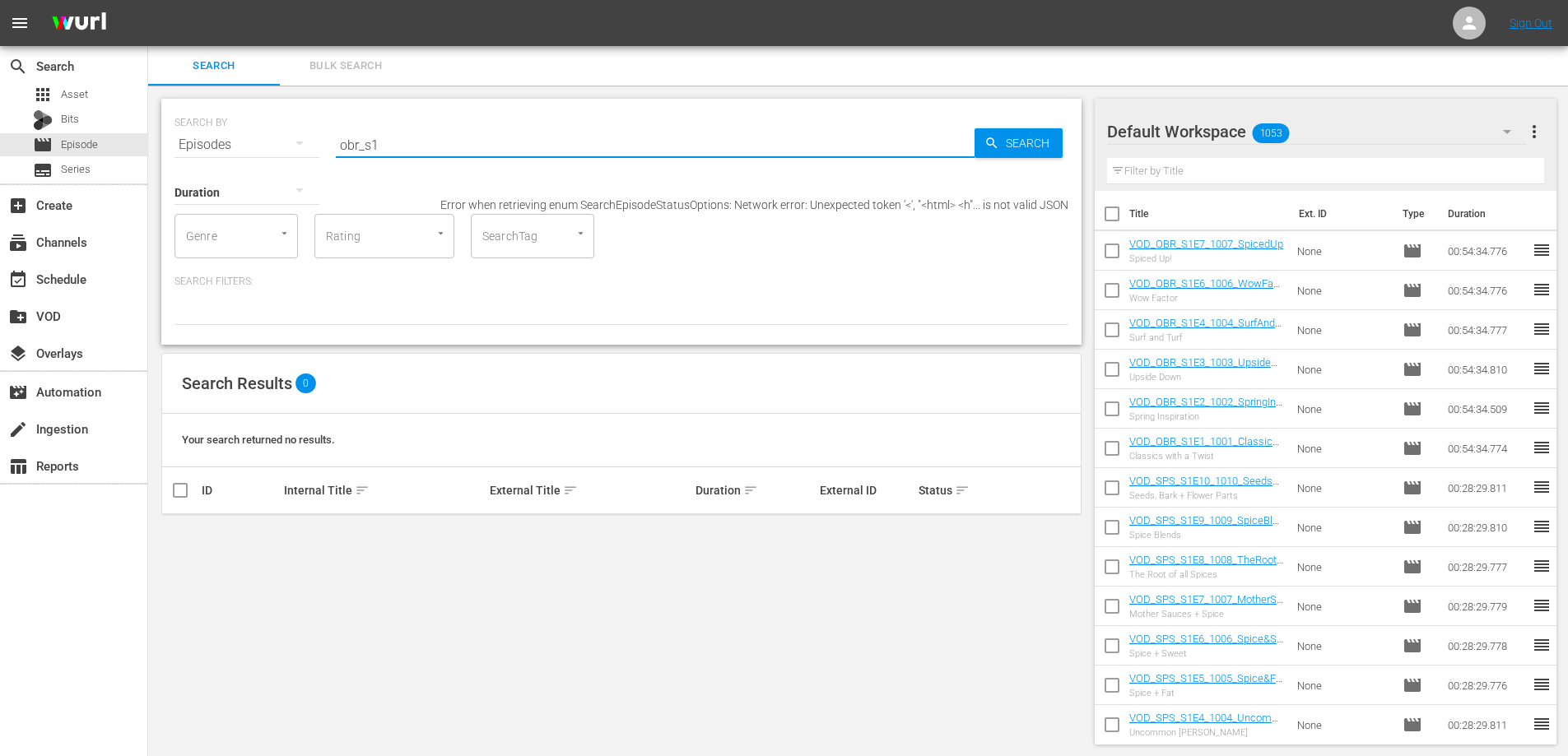
type input "obr_s1"
click at [398, 138] on input "obr_s1" at bounding box center [655, 144] width 639 height 40
click at [425, 154] on input "obr_s1" at bounding box center [655, 144] width 639 height 40
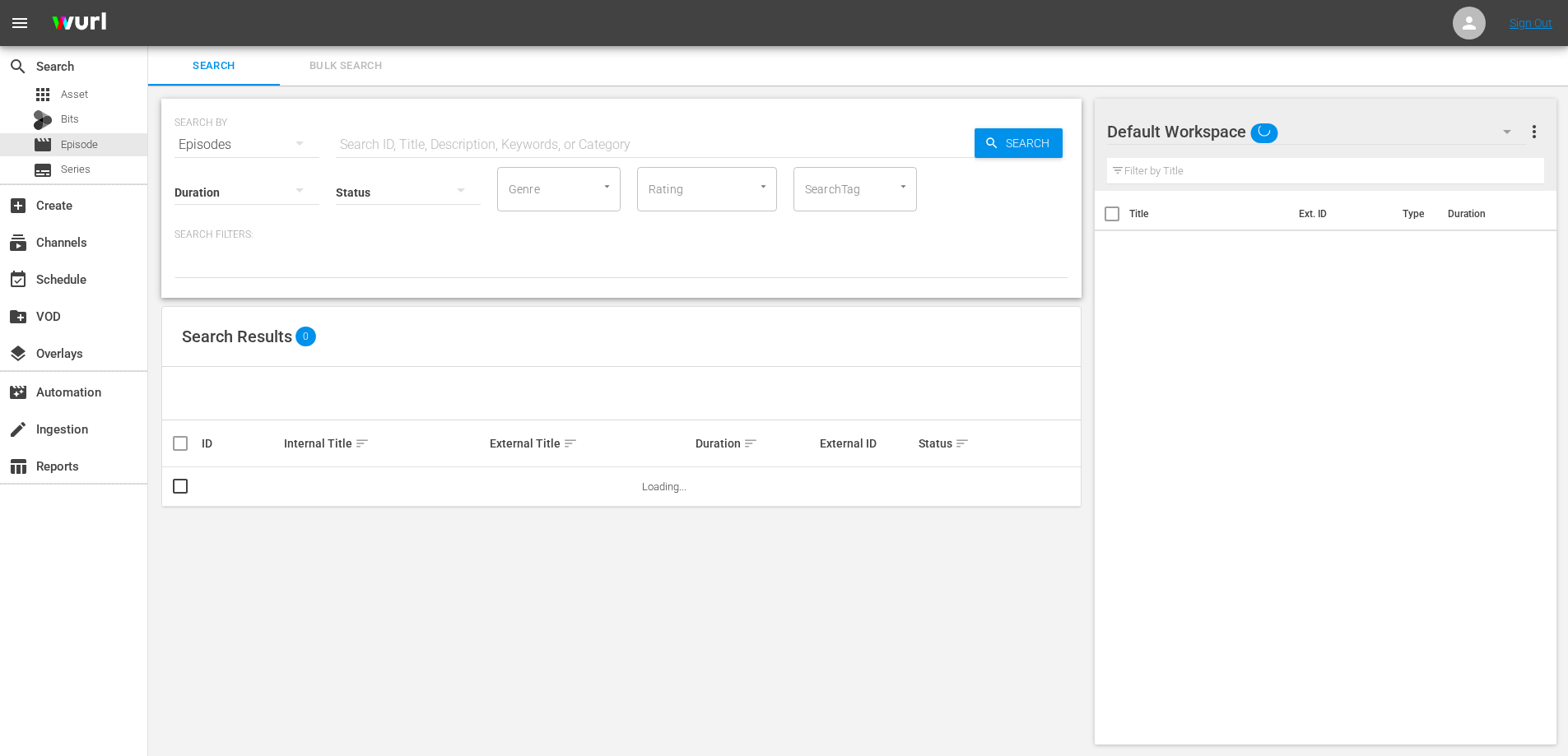
click at [449, 143] on input "text" at bounding box center [655, 144] width 639 height 40
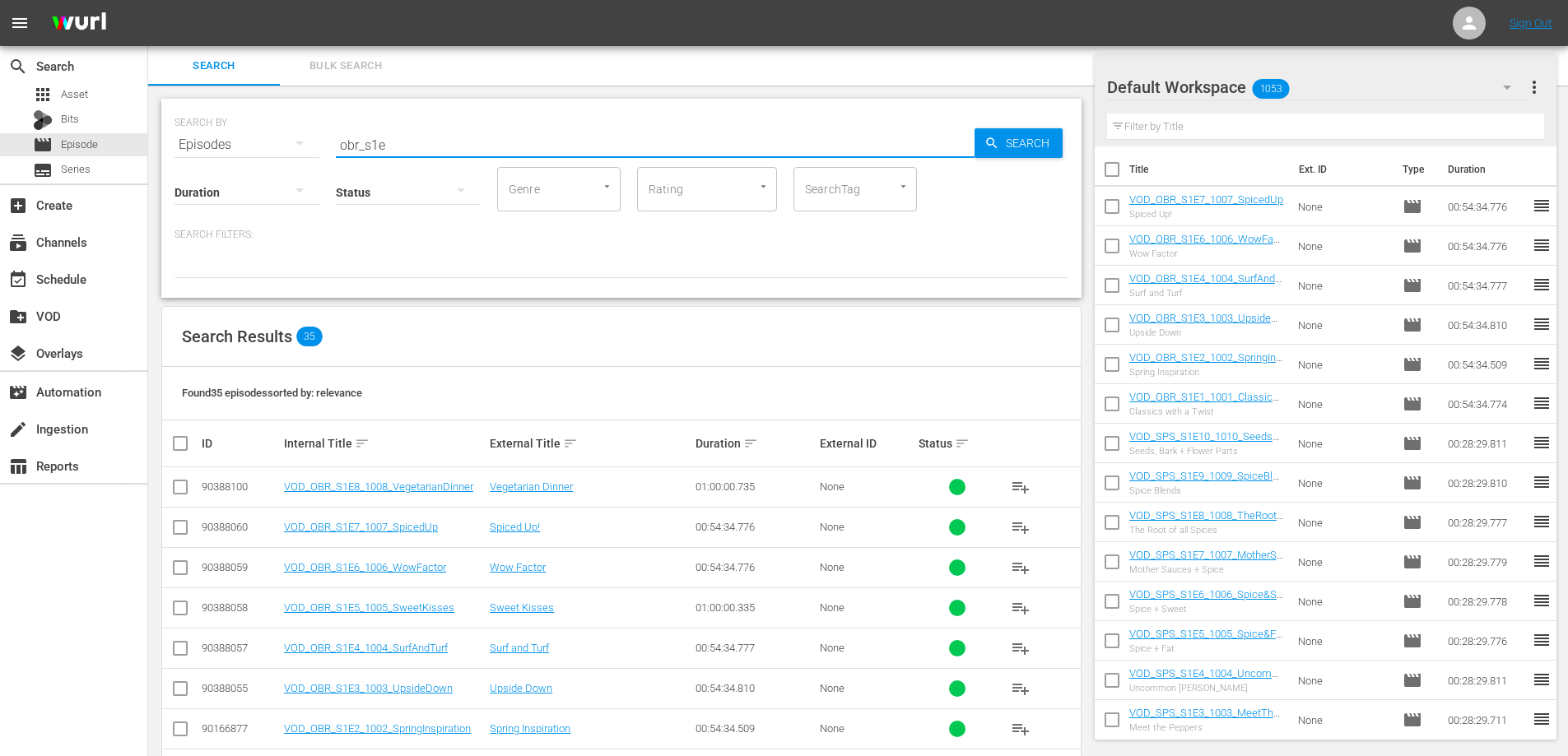
scroll to position [588, 0]
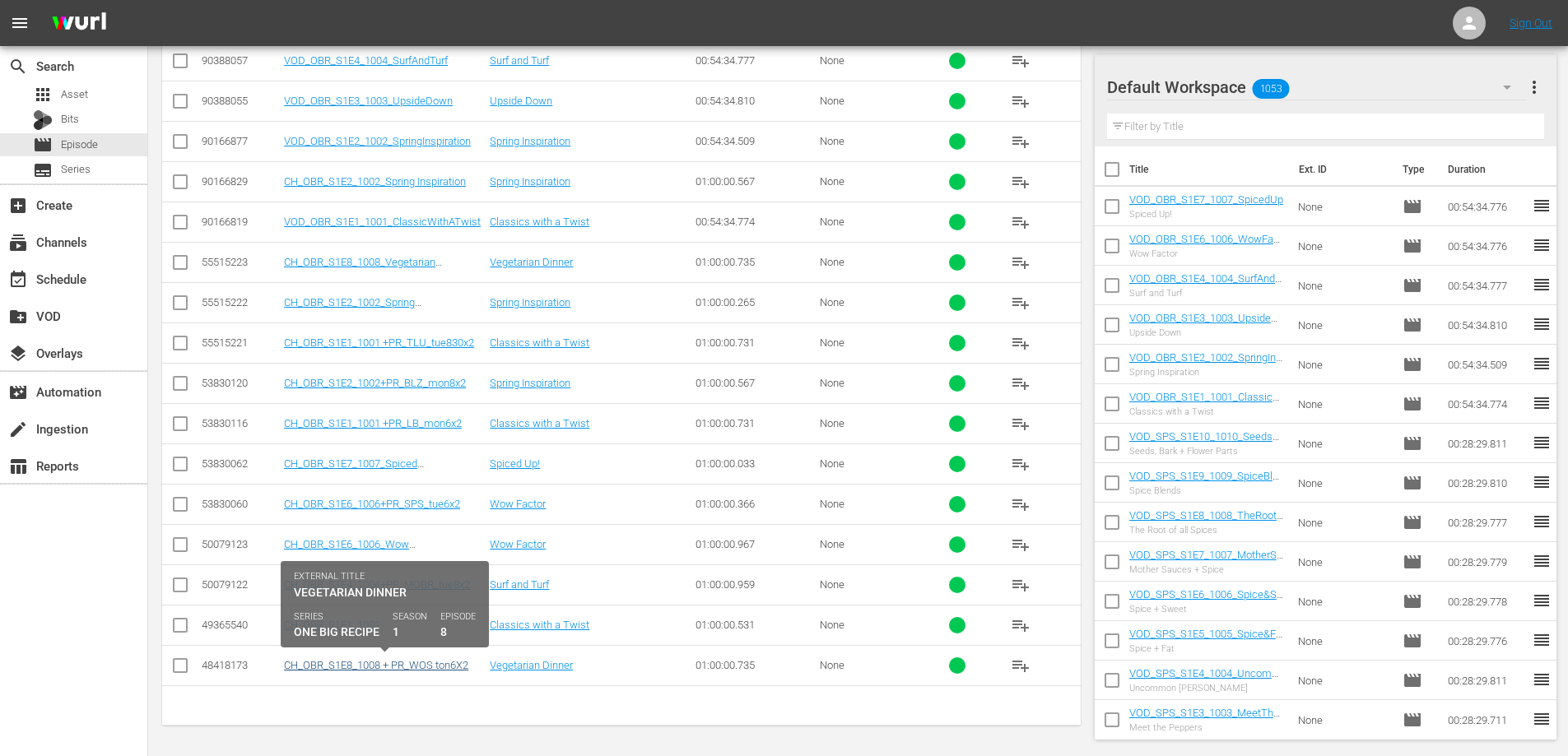
type input "obr_s1e"
click at [390, 666] on link "CH_OBR_S1E8_1008 + PR_WOS ton6X2" at bounding box center [376, 664] width 184 height 12
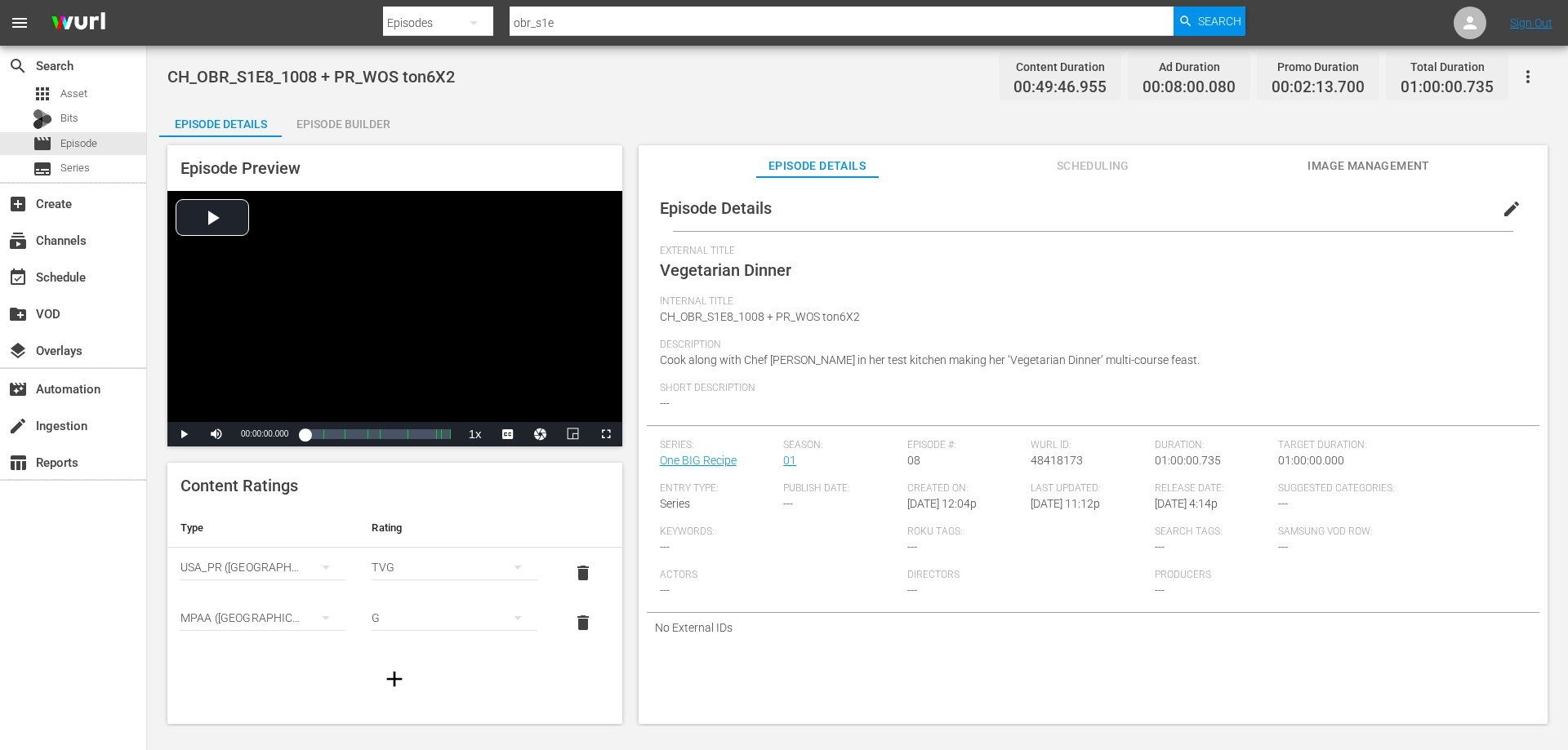
click at [1525, 74] on icon "button" at bounding box center [1528, 76] width 19 height 19
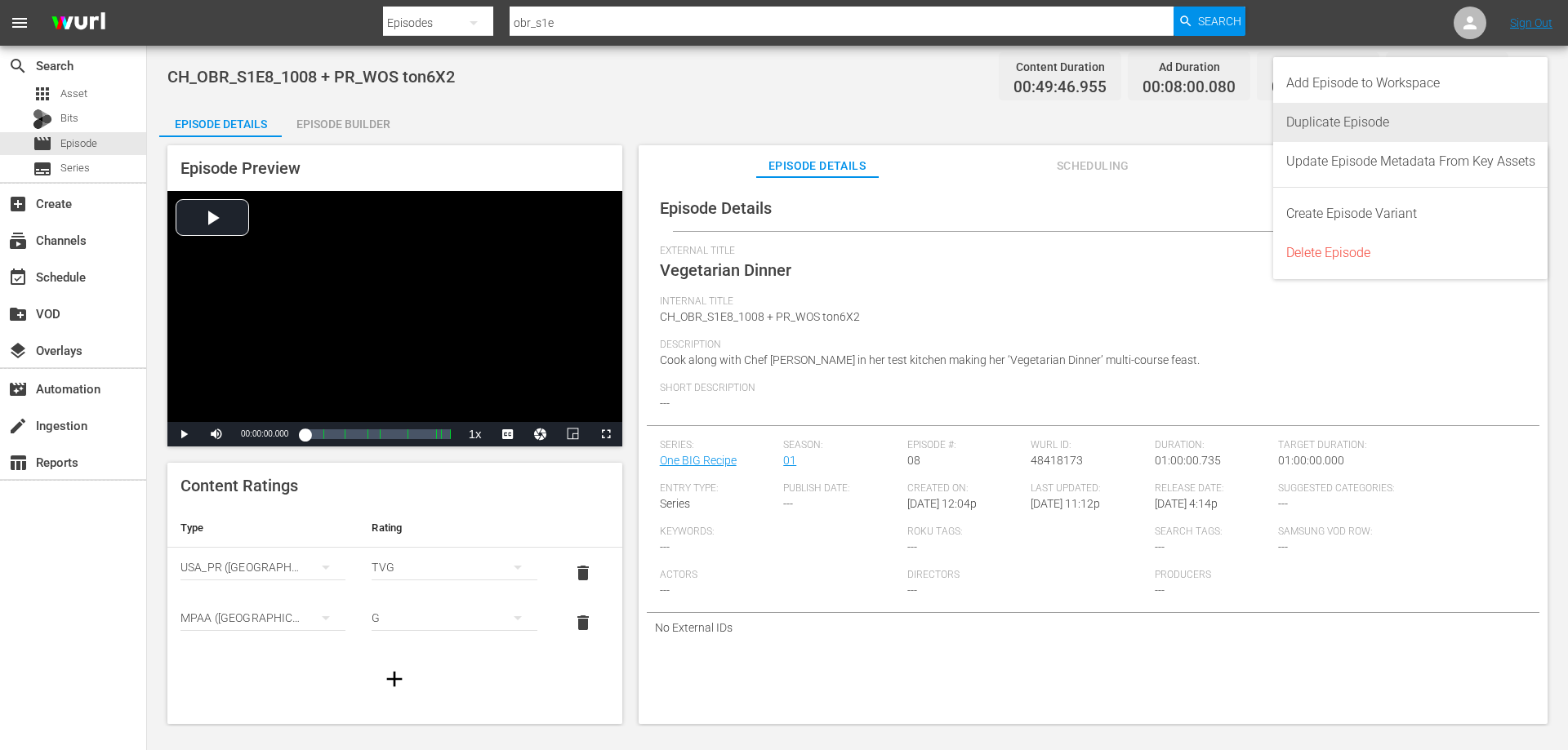
click at [1350, 113] on div "Duplicate Episode" at bounding box center [1410, 122] width 249 height 39
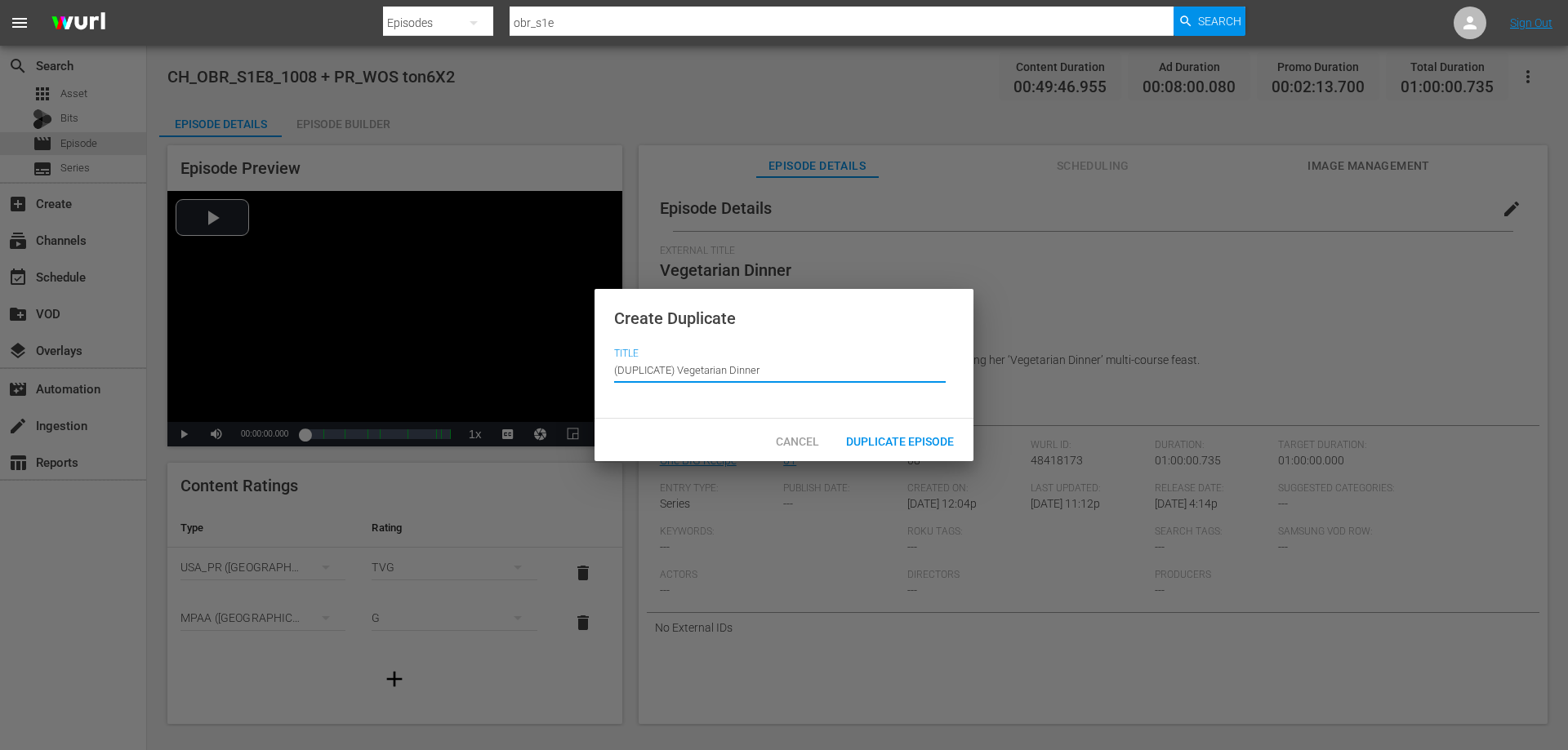
drag, startPoint x: 679, startPoint y: 367, endPoint x: 321, endPoint y: 401, distance: 359.6
click at [321, 401] on div "Create Duplicate Title Episode Title (DUPLICATE) Vegetarian Dinner Cancel Dupli…" at bounding box center [784, 375] width 1568 height 750
type input "Vegetarian Dinner"
click at [883, 440] on span "Duplicate Episode" at bounding box center [900, 442] width 134 height 13
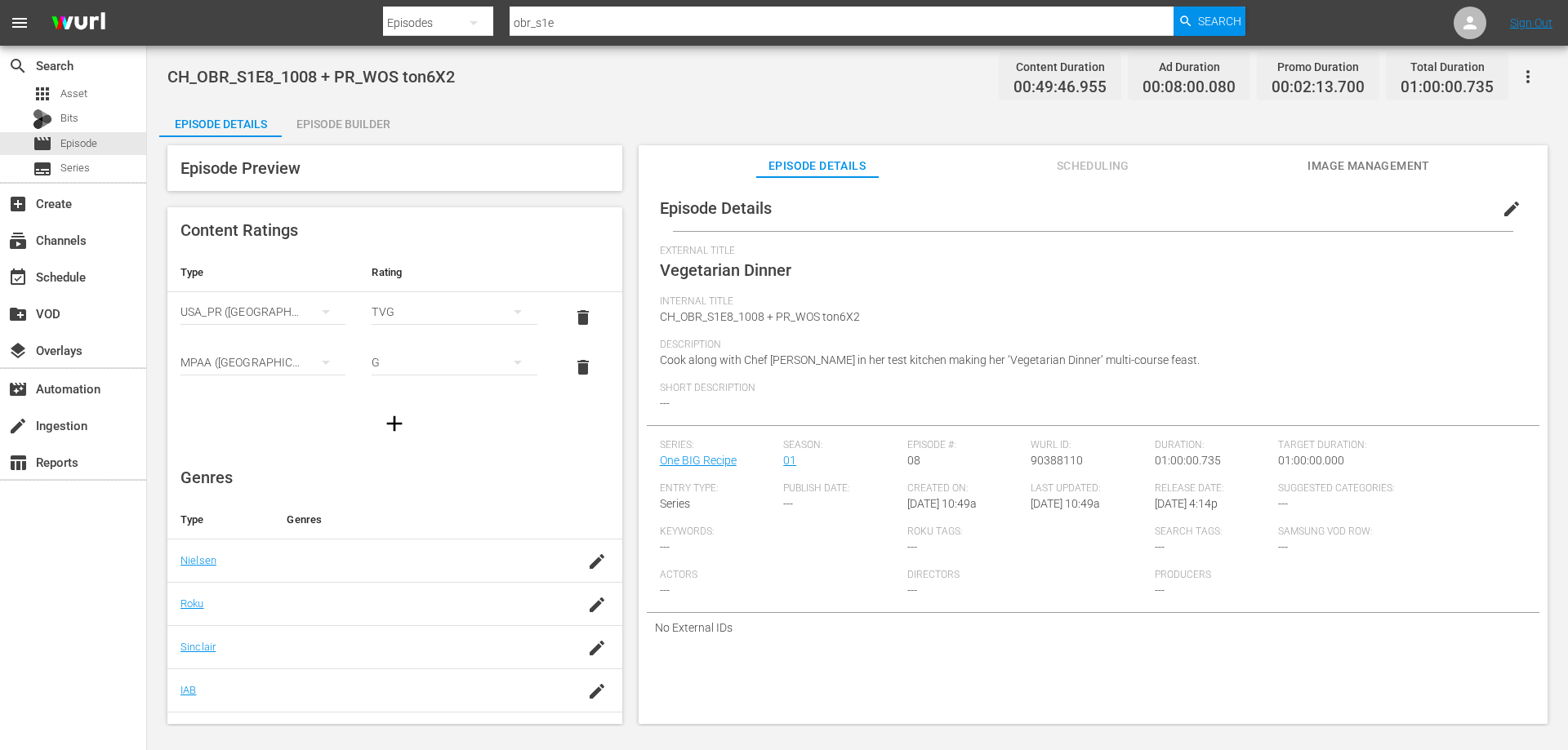
drag, startPoint x: 1494, startPoint y: 212, endPoint x: 1348, endPoint y: 240, distance: 148.7
click at [1502, 212] on span "edit" at bounding box center [1511, 208] width 19 height 19
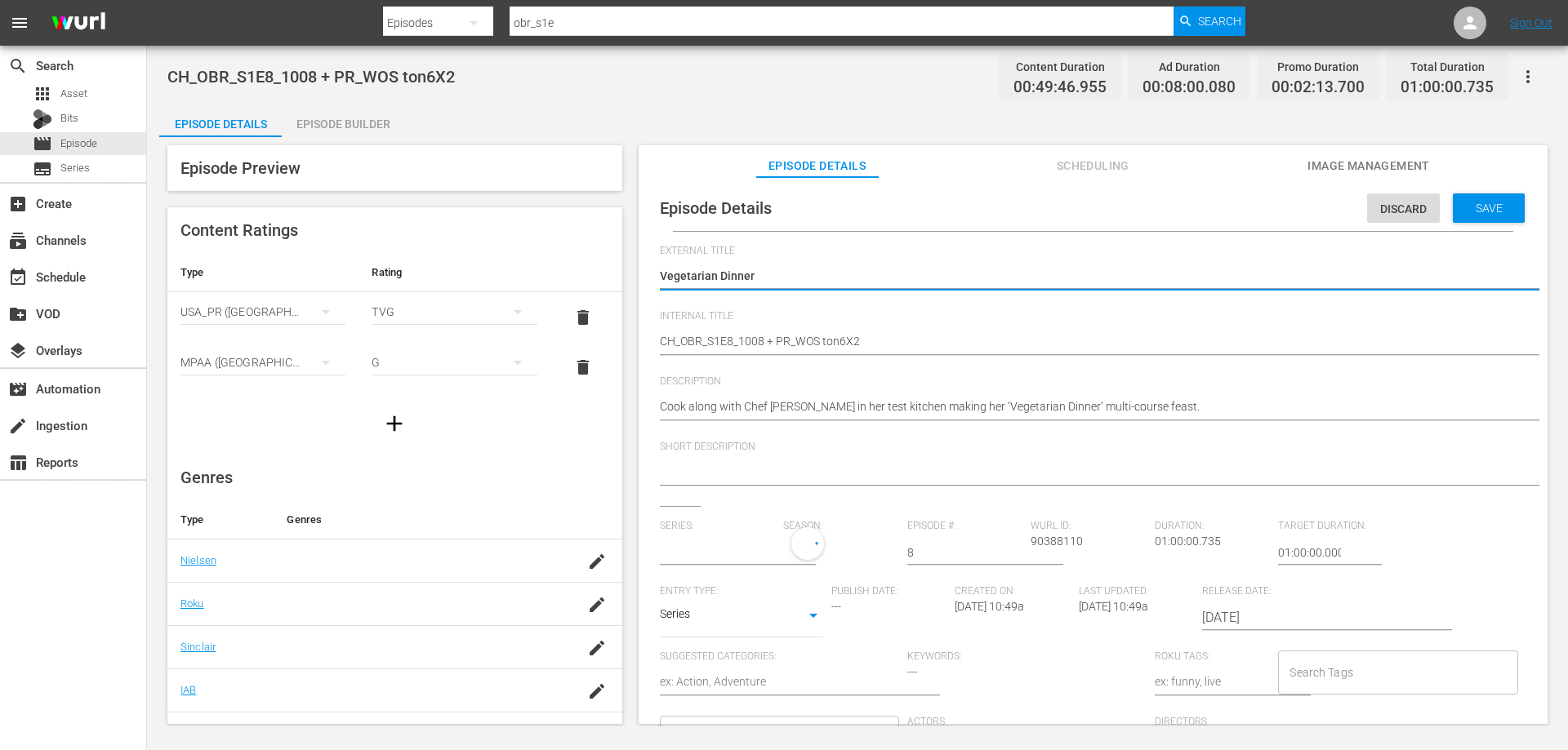
drag, startPoint x: 675, startPoint y: 340, endPoint x: 556, endPoint y: 342, distance: 119.0
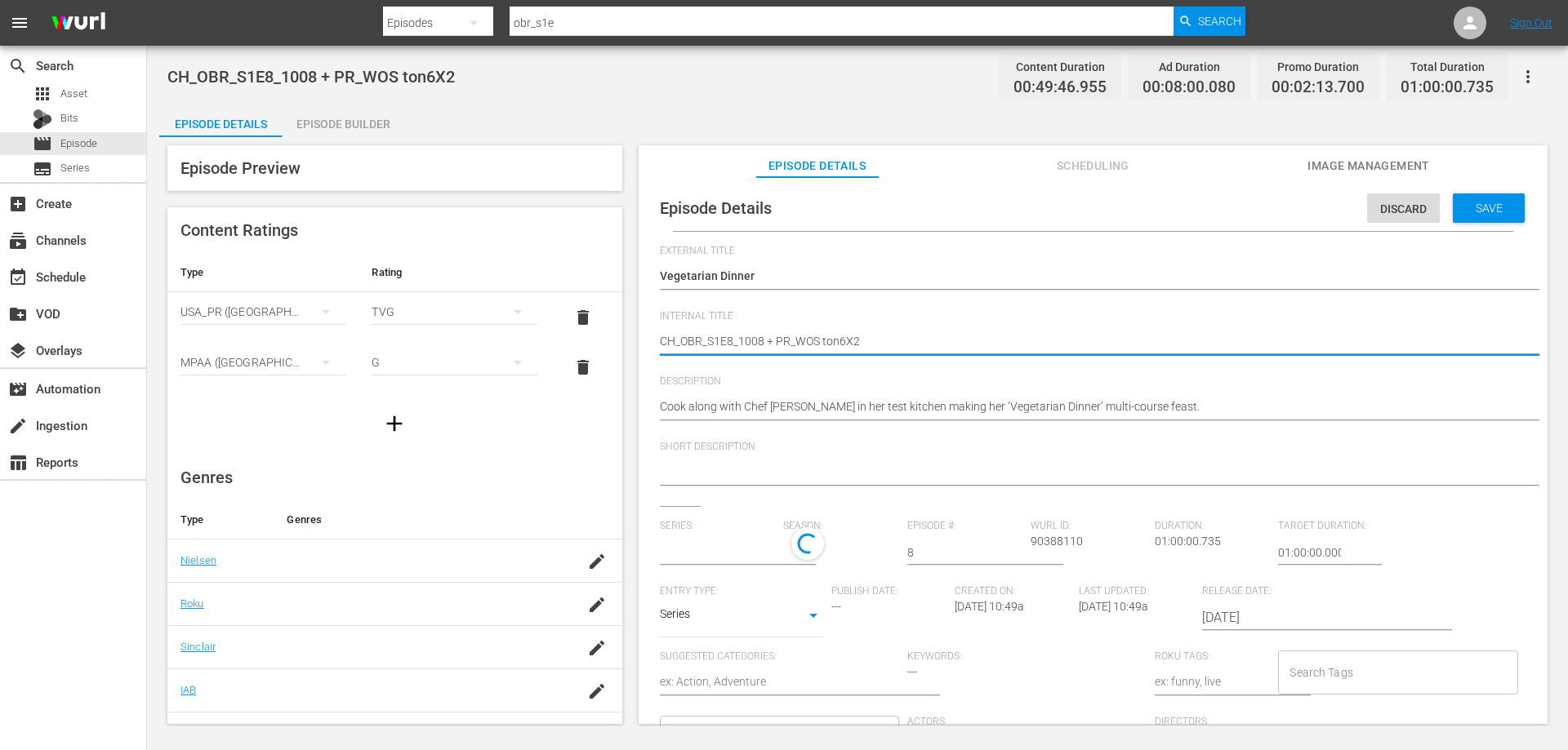
type textarea "V_OBR_S1E8_1008 + PR_WOS ton6X2"
type textarea "VO_OBR_S1E8_1008 + PR_WOS ton6X2"
type textarea "VOD_OBR_S1E8_1008 + PR_WOS ton6X2"
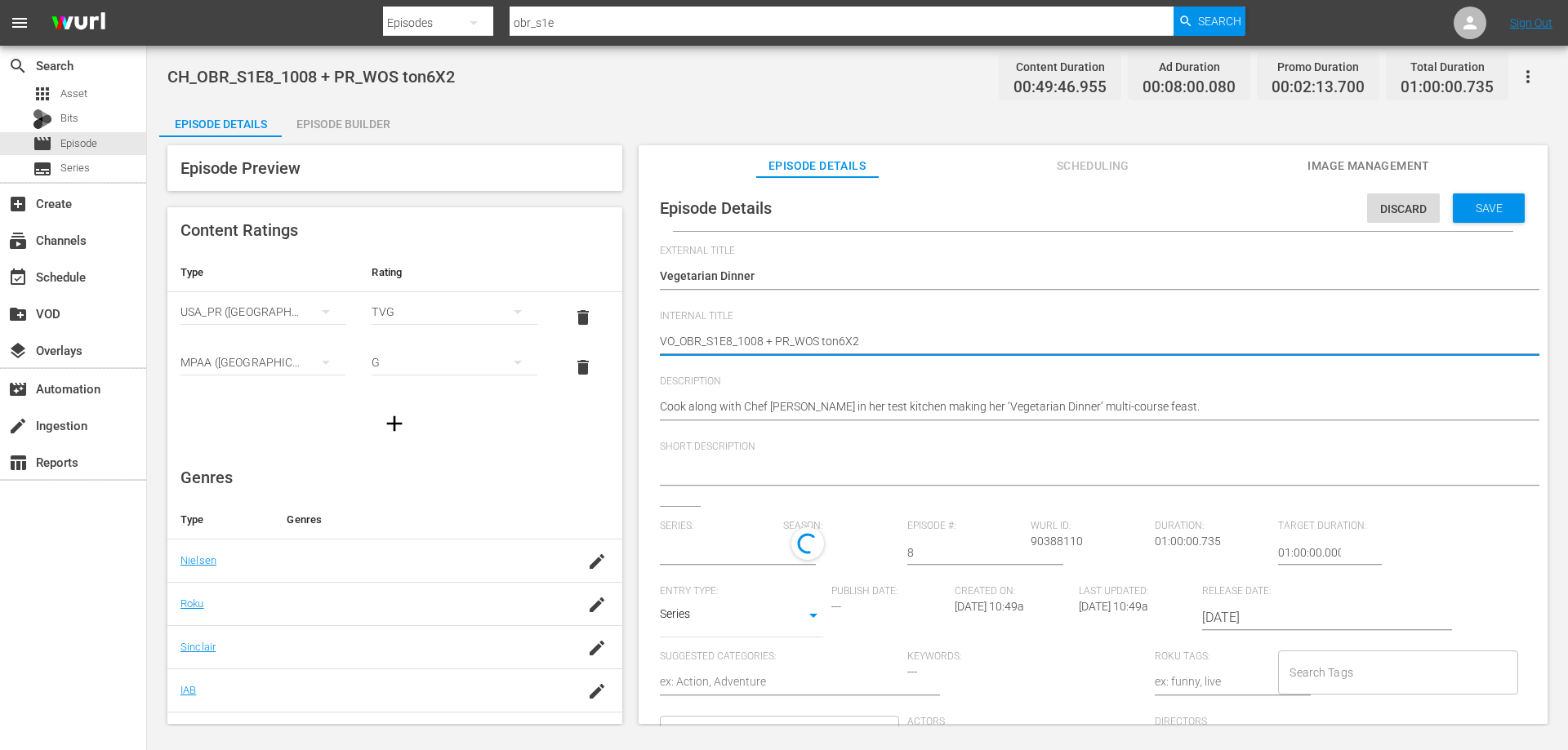
type textarea "VOD_OBR_S1E8_1008 + PR_WOS ton6X2"
type textarea "VOD_OBR_S1E8_1008+ PR_WOS ton6X2"
type textarea "VOD_OBR_S1E8_1008 PR_WOS ton6X2"
type textarea "VOD_OBR_S1E8_1008PR_WOS ton6X2"
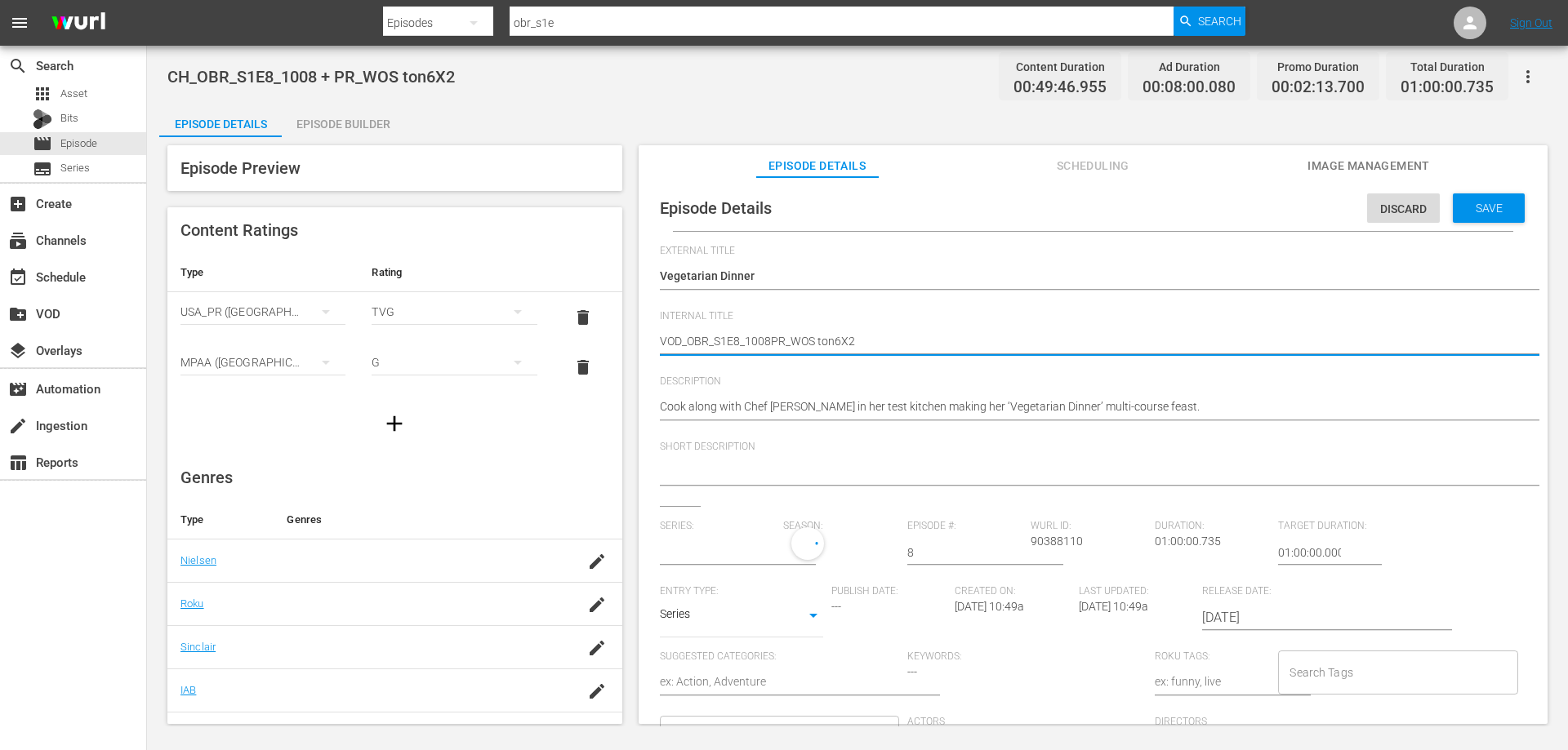
type textarea "VOD_OBR_S1E8_1008R_WOS ton6X2"
type textarea "VOD_OBR_S1E8_1008_WOS ton6X2"
type textarea "VOD_OBR_S1E8_1008WOS ton6X2"
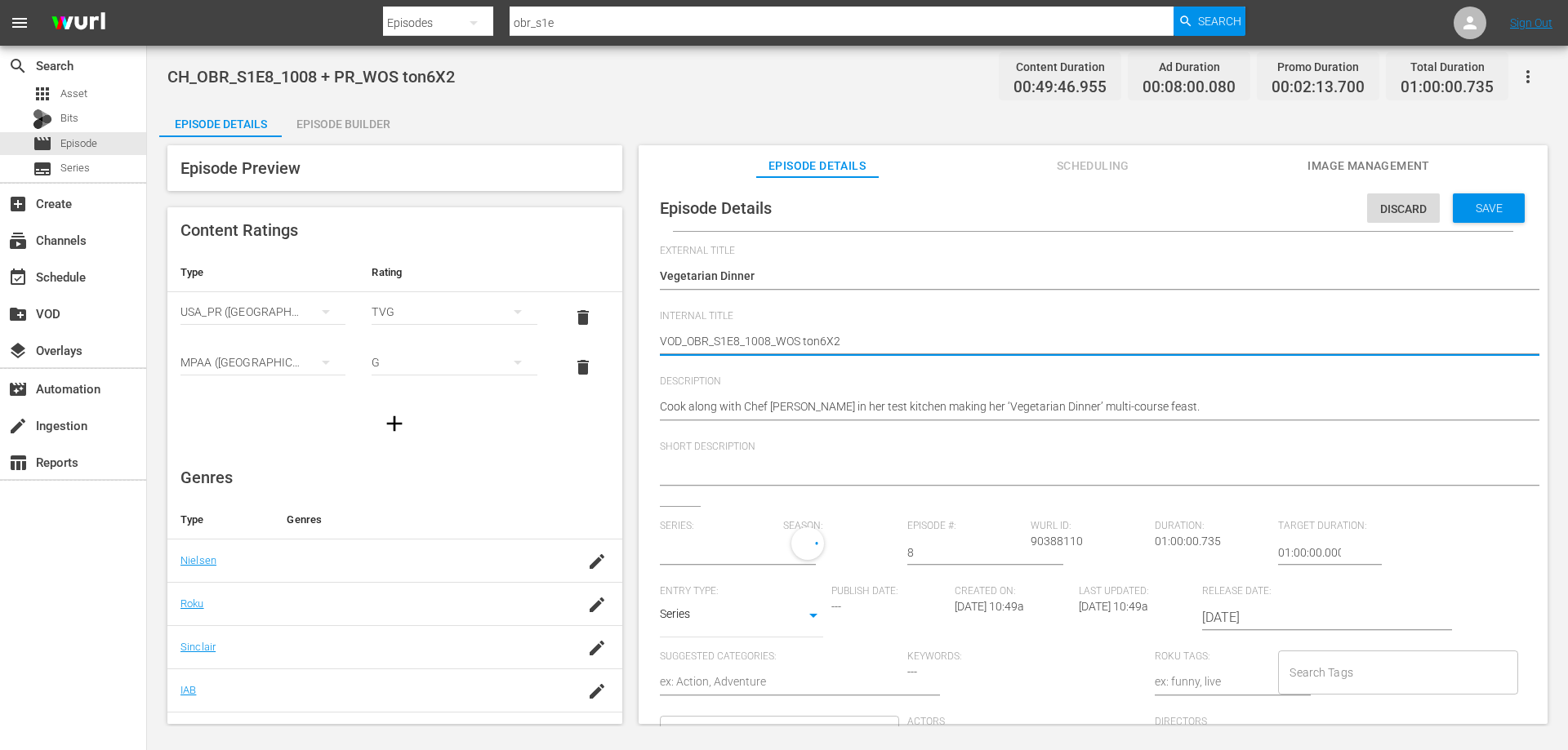
type textarea "VOD_OBR_S1E8_1008WOS ton6X2"
type textarea "VOD_OBR_S1E8_1008OS ton6X2"
type textarea "VOD_OBR_S1E8_1008S ton6X2"
type textarea "VOD_OBR_S1E8_1008 ton6X2"
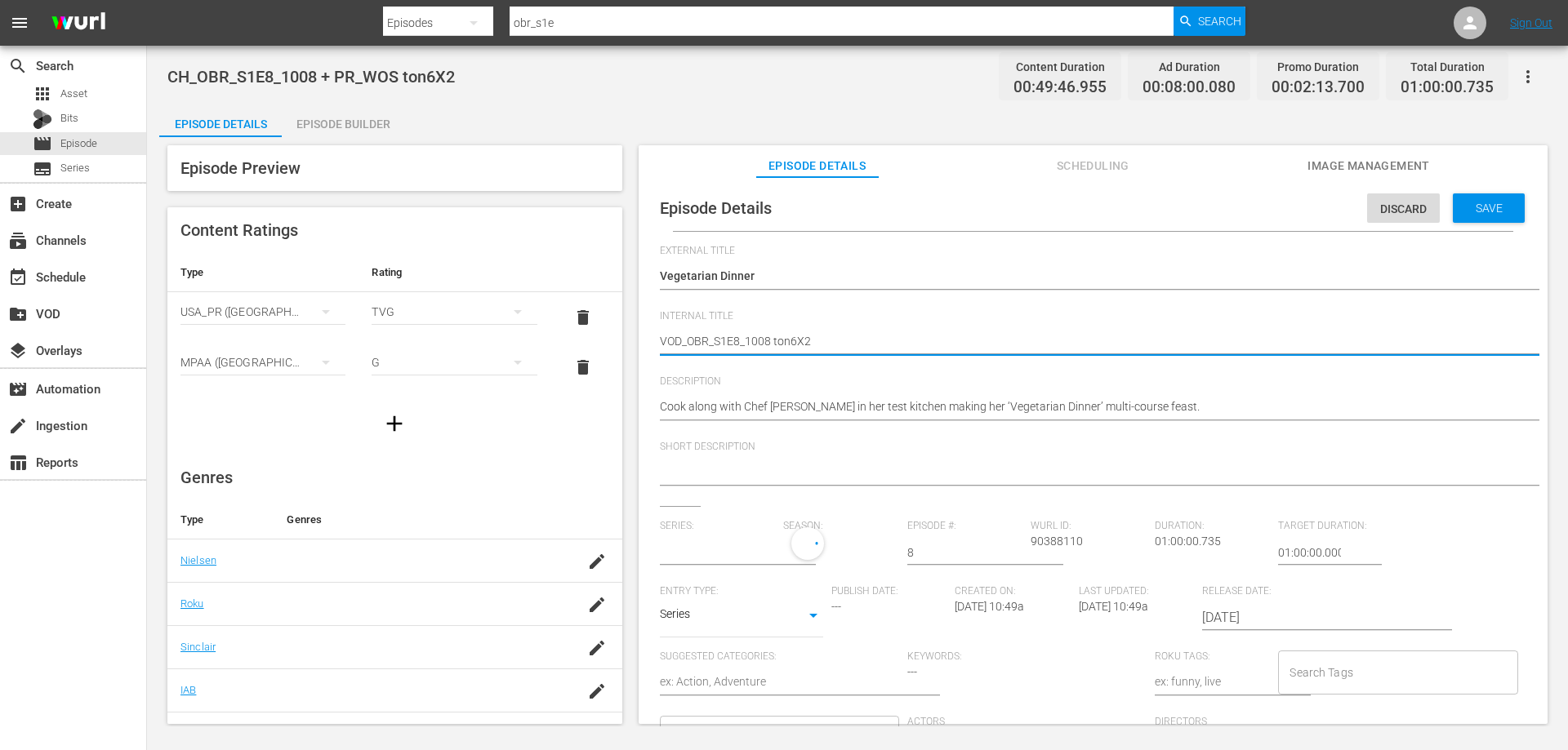
type textarea "VOD_OBR_S1E8_1008ton6X2"
type textarea "VOD_OBR_S1E8_1008on6X2"
type textarea "VOD_OBR_S1E8_1008n6X2"
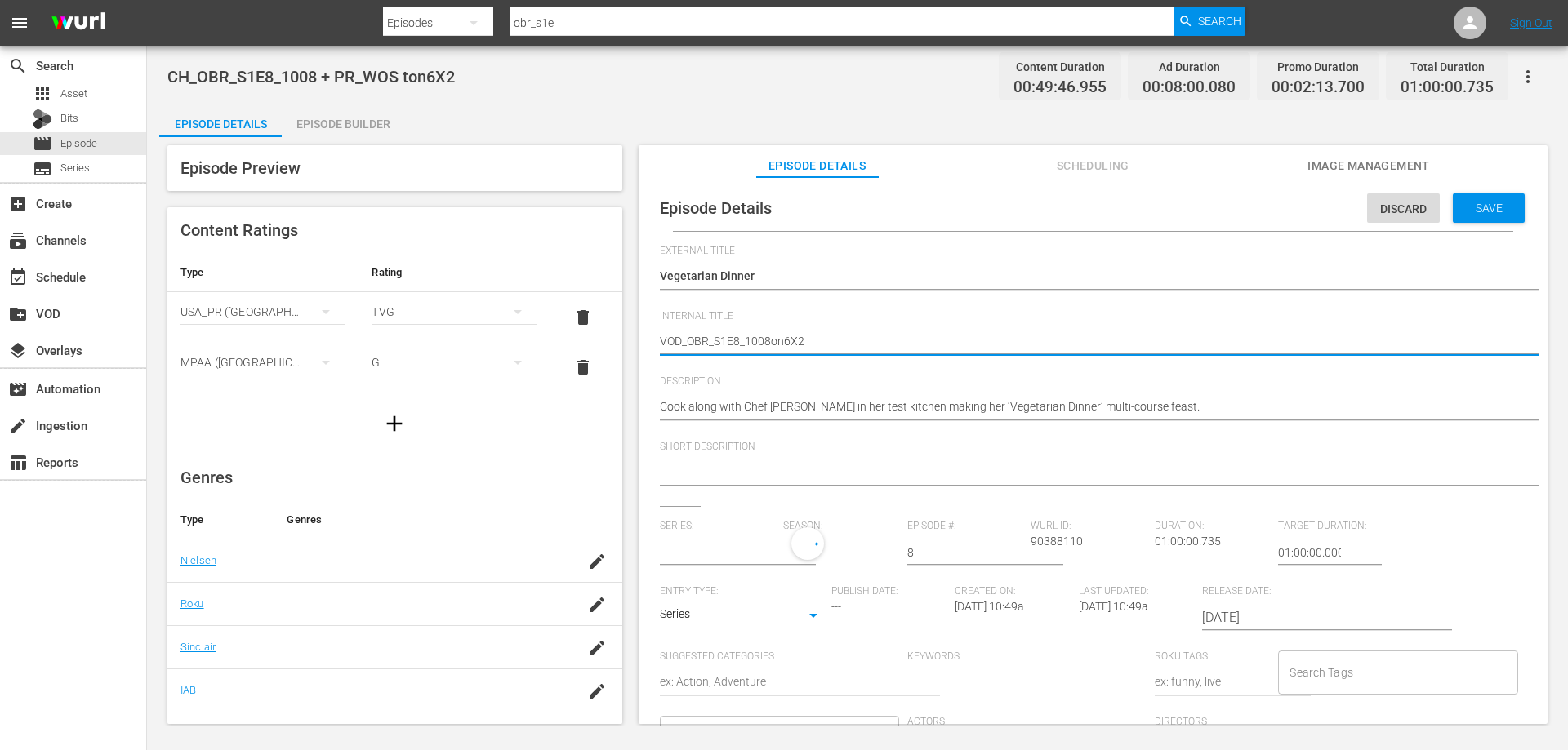
type textarea "VOD_OBR_S1E8_1008n6X2"
type textarea "VOD_OBR_S1E8_10086X2"
type textarea "VOD_OBR_S1E8_1008X2"
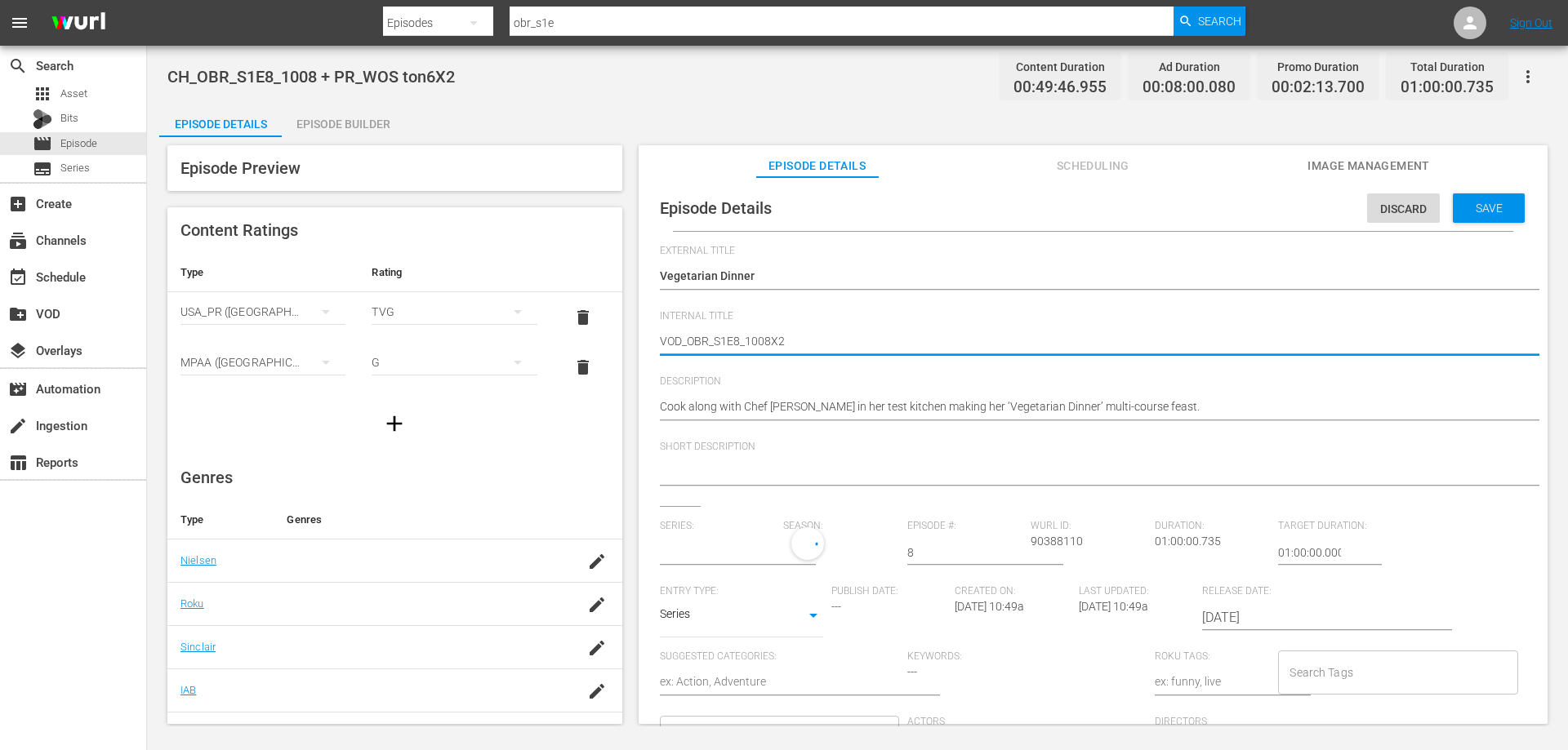
type textarea "VOD_OBR_S1E8_10082"
type textarea "VOD_OBR_S1E8_1008"
type textarea "VOD_OBR_S1E8_1008V"
type textarea "VOD_OBR_S1E8_1008Ve"
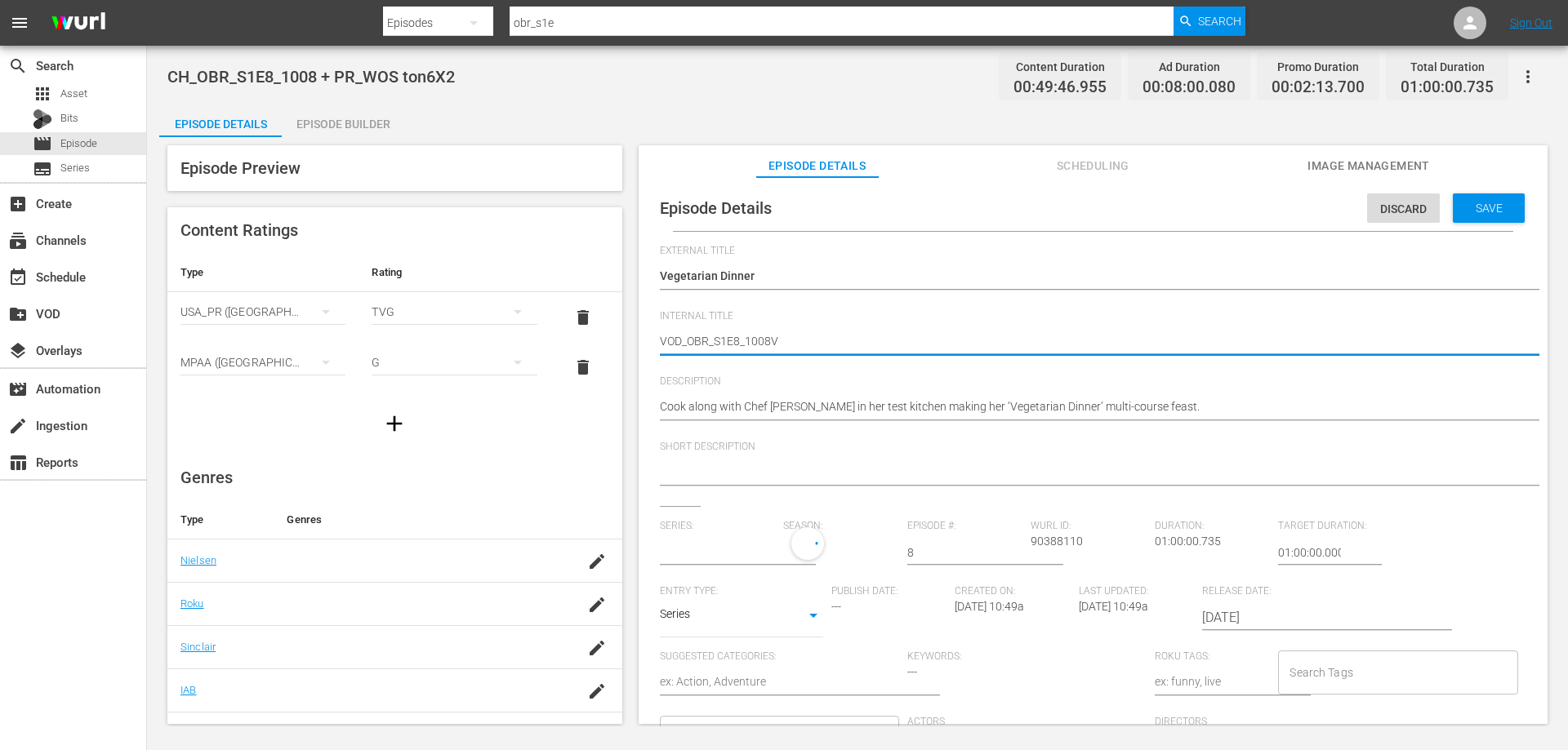
type textarea "VOD_OBR_S1E8_1008Ve"
type textarea "VOD_OBR_S1E8_1008V"
type textarea "VOD_OBR_S1E8_1008"
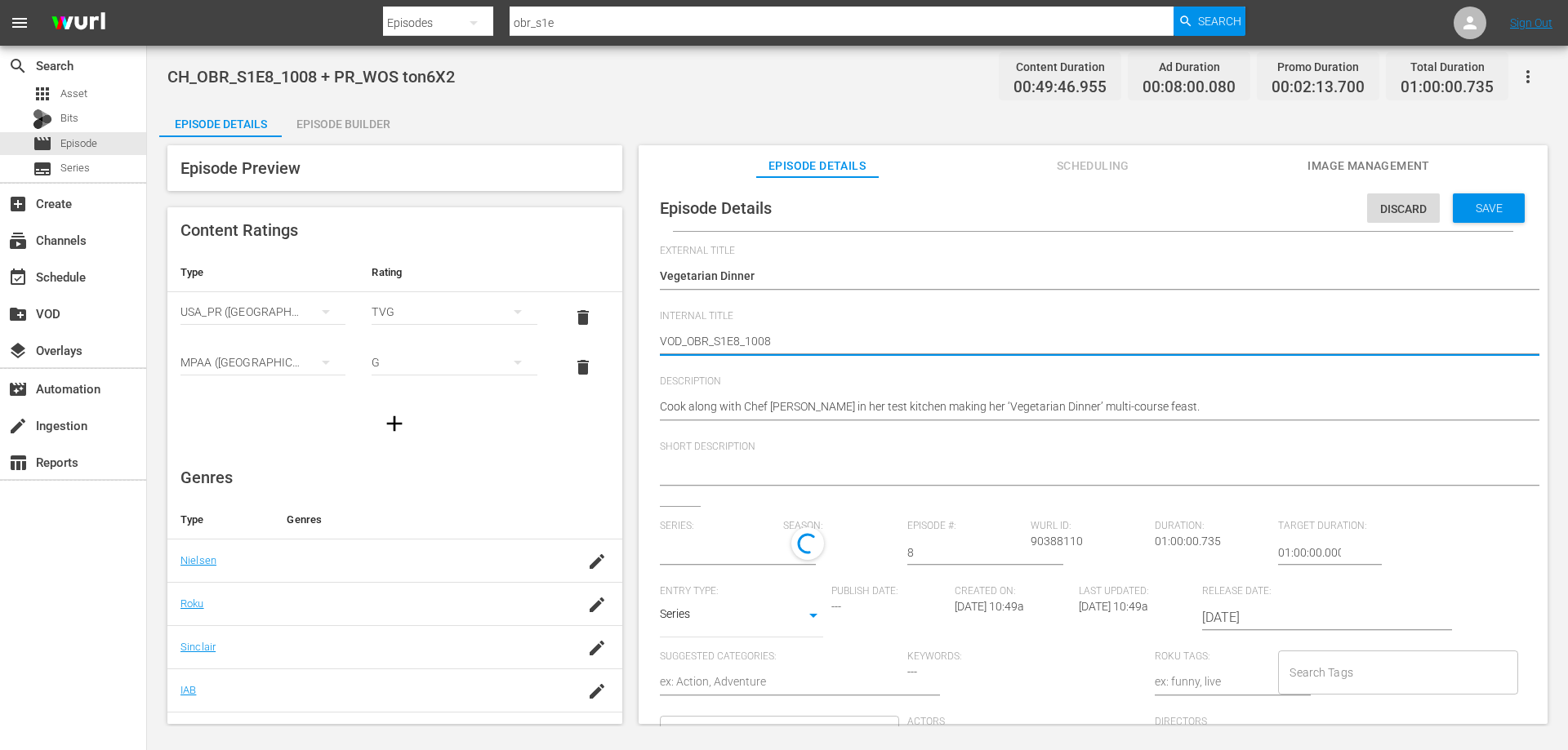
type textarea "VOD_OBR_S1E8_1008_"
type textarea "VOD_OBR_S1E8_1008_V"
type textarea "VOD_OBR_S1E8_1008_Ve"
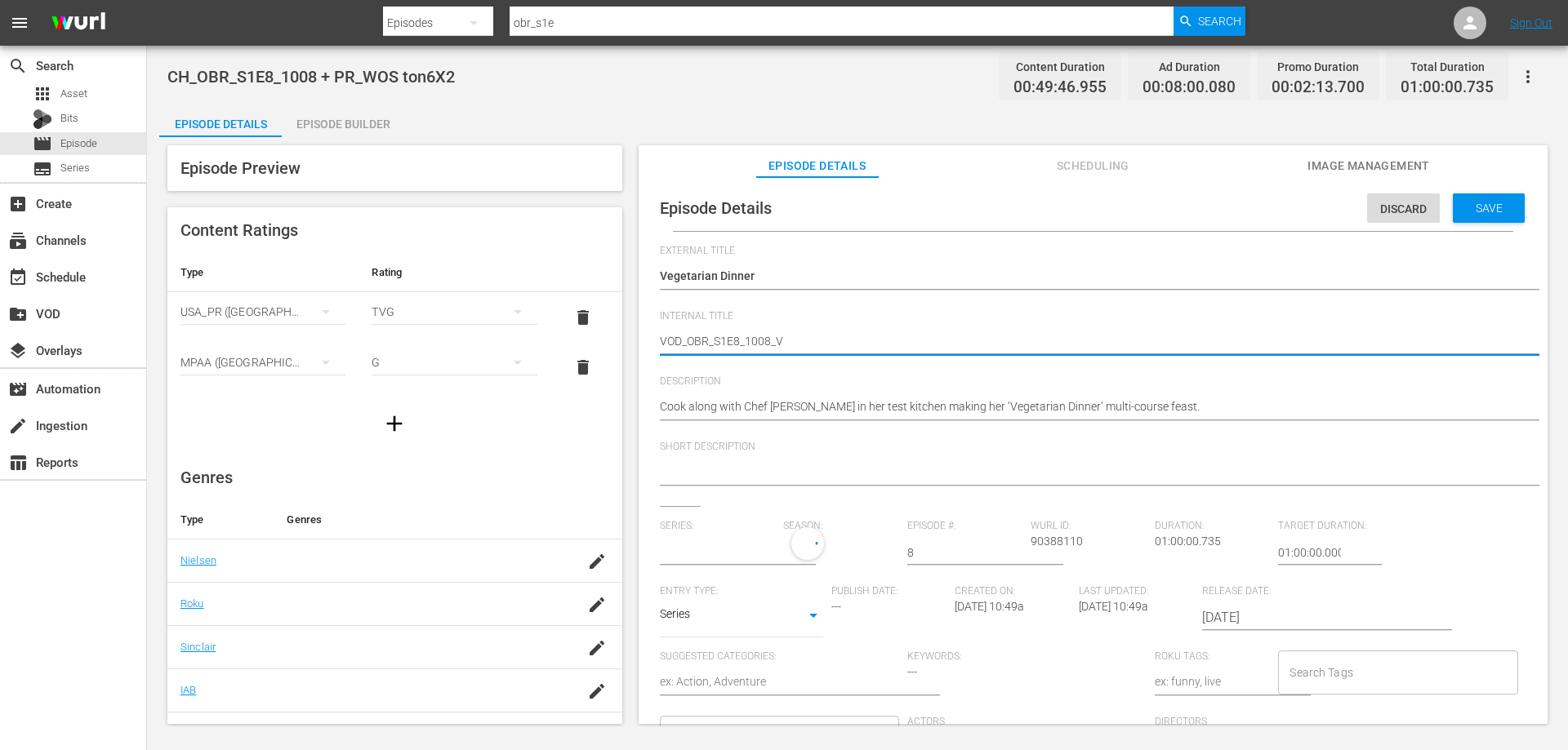
type textarea "VOD_OBR_S1E8_1008_Ve"
type textarea "VOD_OBR_S1E8_1008_Veg"
type textarea "VOD_OBR_S1E8_1008_Vege"
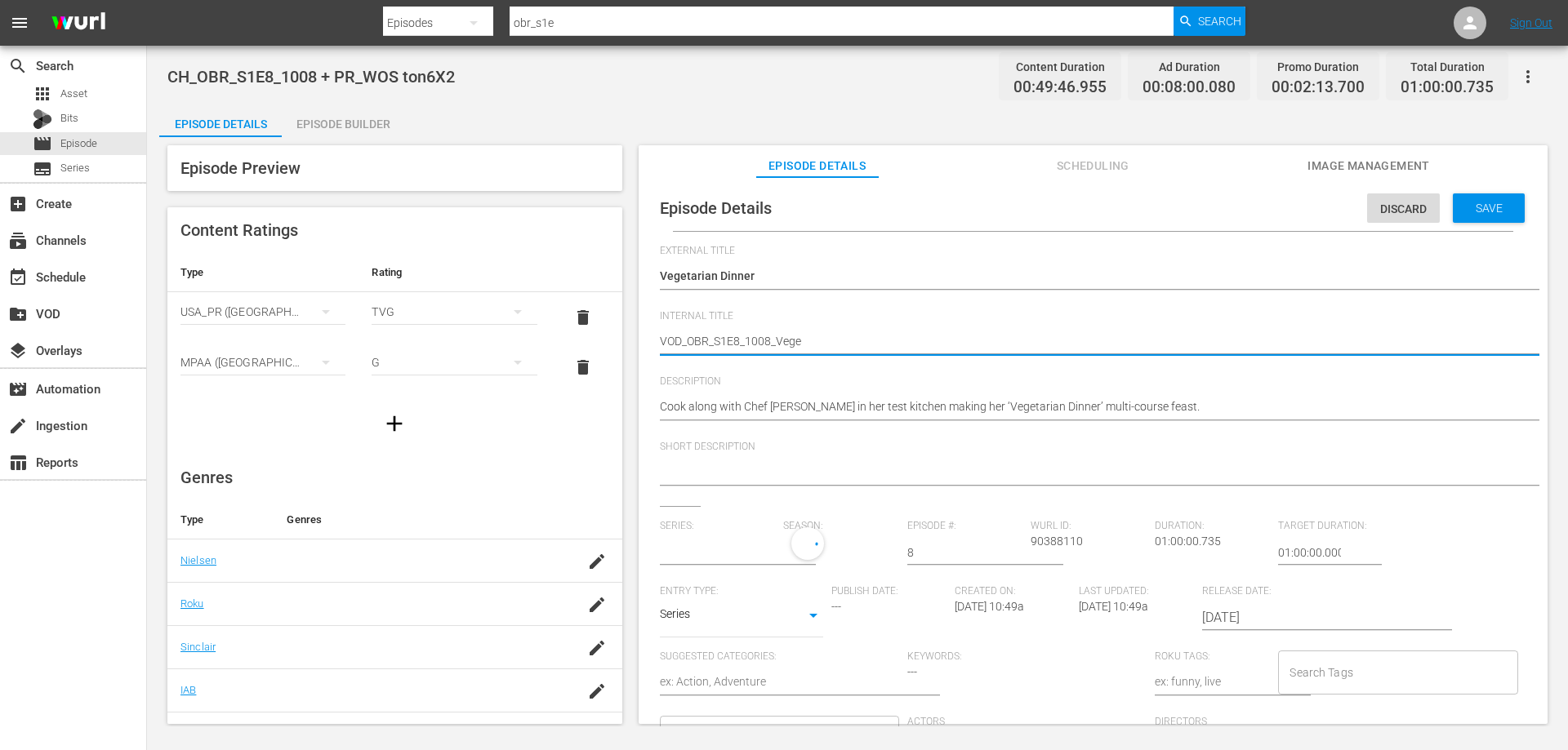
type textarea "VOD_OBR_S1E8_1008_Veget"
type textarea "VOD_OBR_S1E8_1008_Vegeta"
type textarea "VOD_OBR_S1E8_1008_Vegetar"
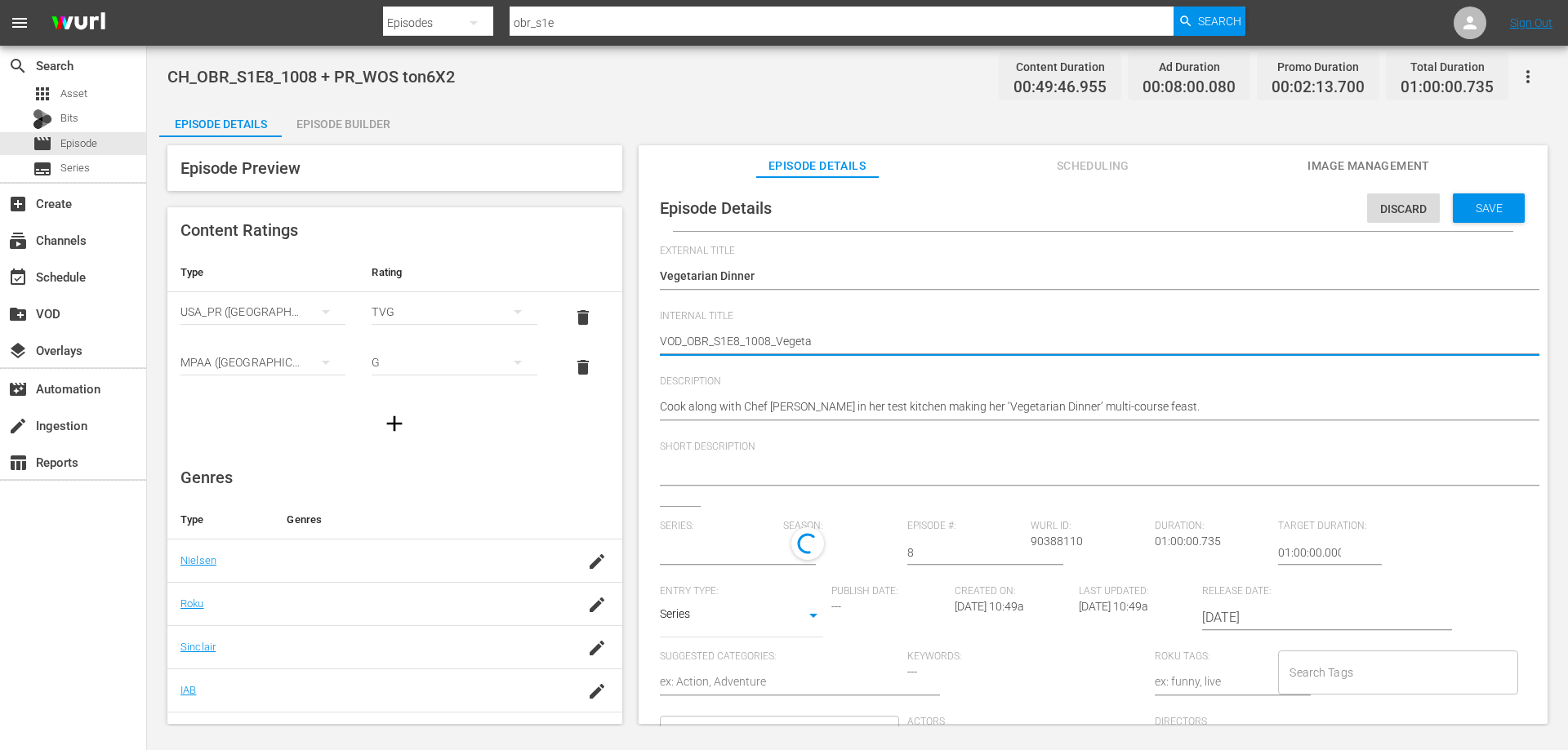
type textarea "VOD_OBR_S1E8_1008_Vegetar"
type textarea "VOD_OBR_S1E8_1008_Vegetari"
type textarea "VOD_OBR_S1E8_1008_Vegetaria"
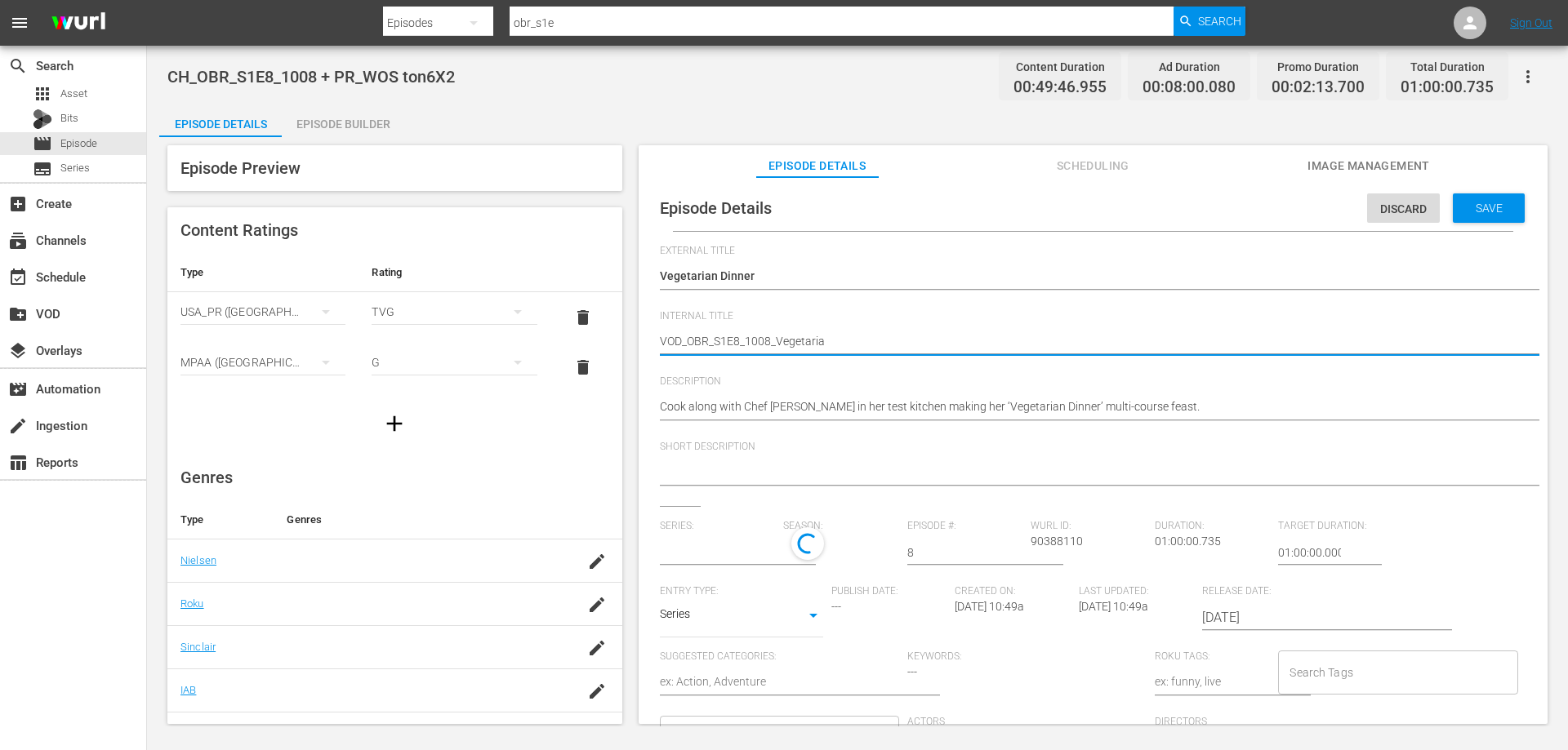
type textarea "VOD_OBR_S1E8_1008_Vegetarian"
type textarea "VOD_OBR_S1E8_1008_VegetarianD"
type textarea "VOD_OBR_S1E8_1008_VegetarianDi"
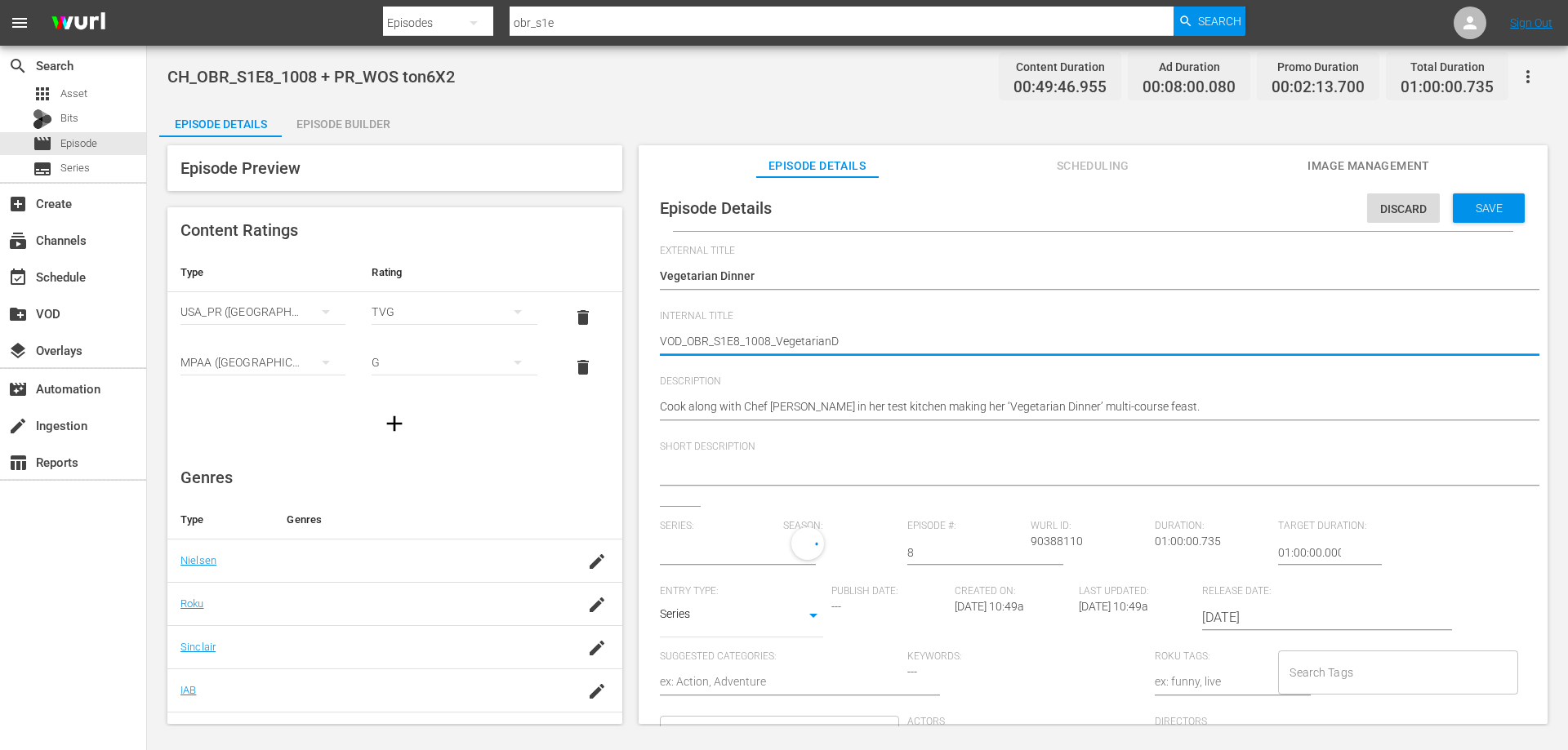
type textarea "VOD_OBR_S1E8_1008_VegetarianDi"
type textarea "VOD_OBR_S1E8_1008_VegetarianDin"
type textarea "VOD_OBR_S1E8_1008_VegetarianDinn"
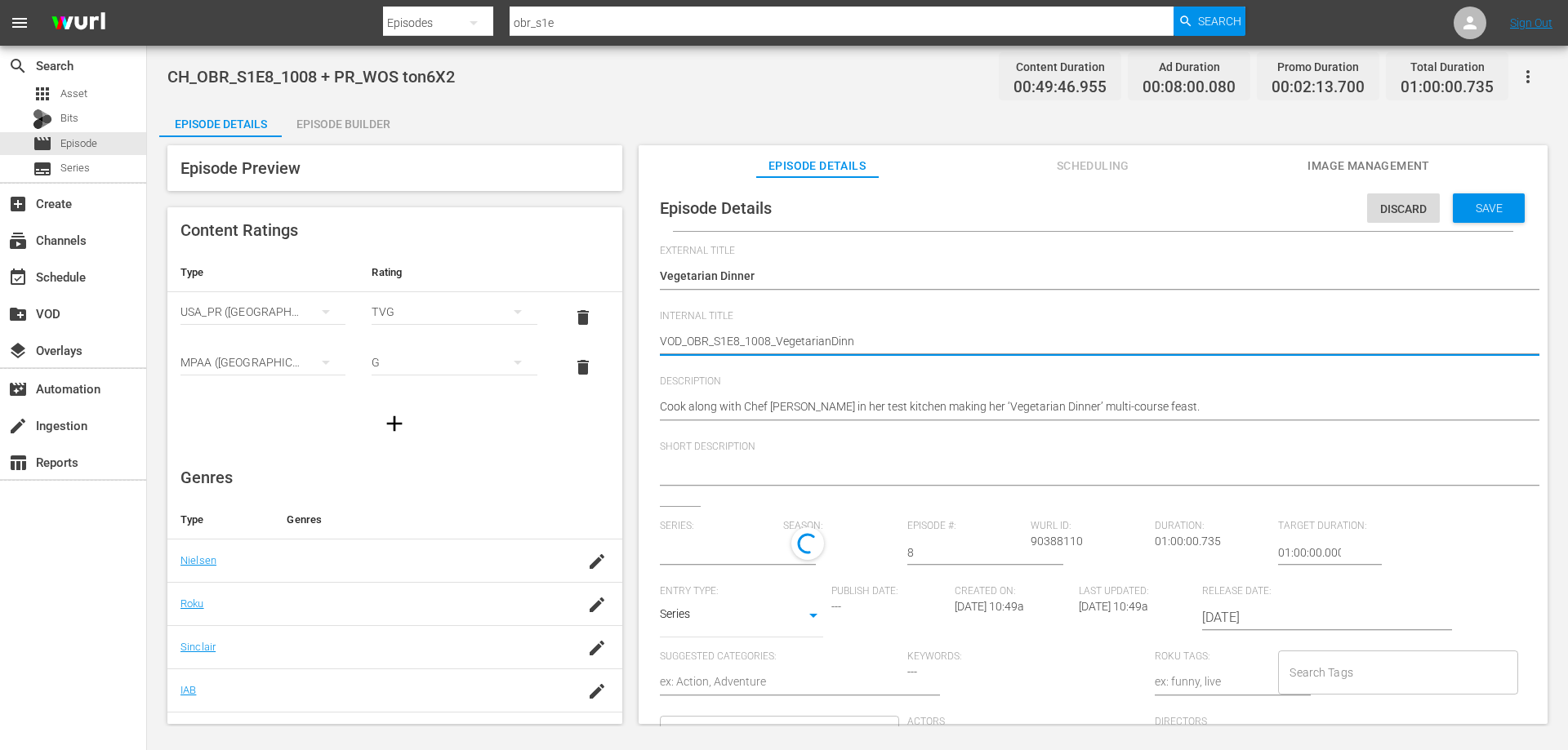
type textarea "VOD_OBR_S1E8_1008_VegetarianDinne"
type textarea "VOD_OBR_S1E8_1008_VegetarianDinner"
type input "One BIG Recipe"
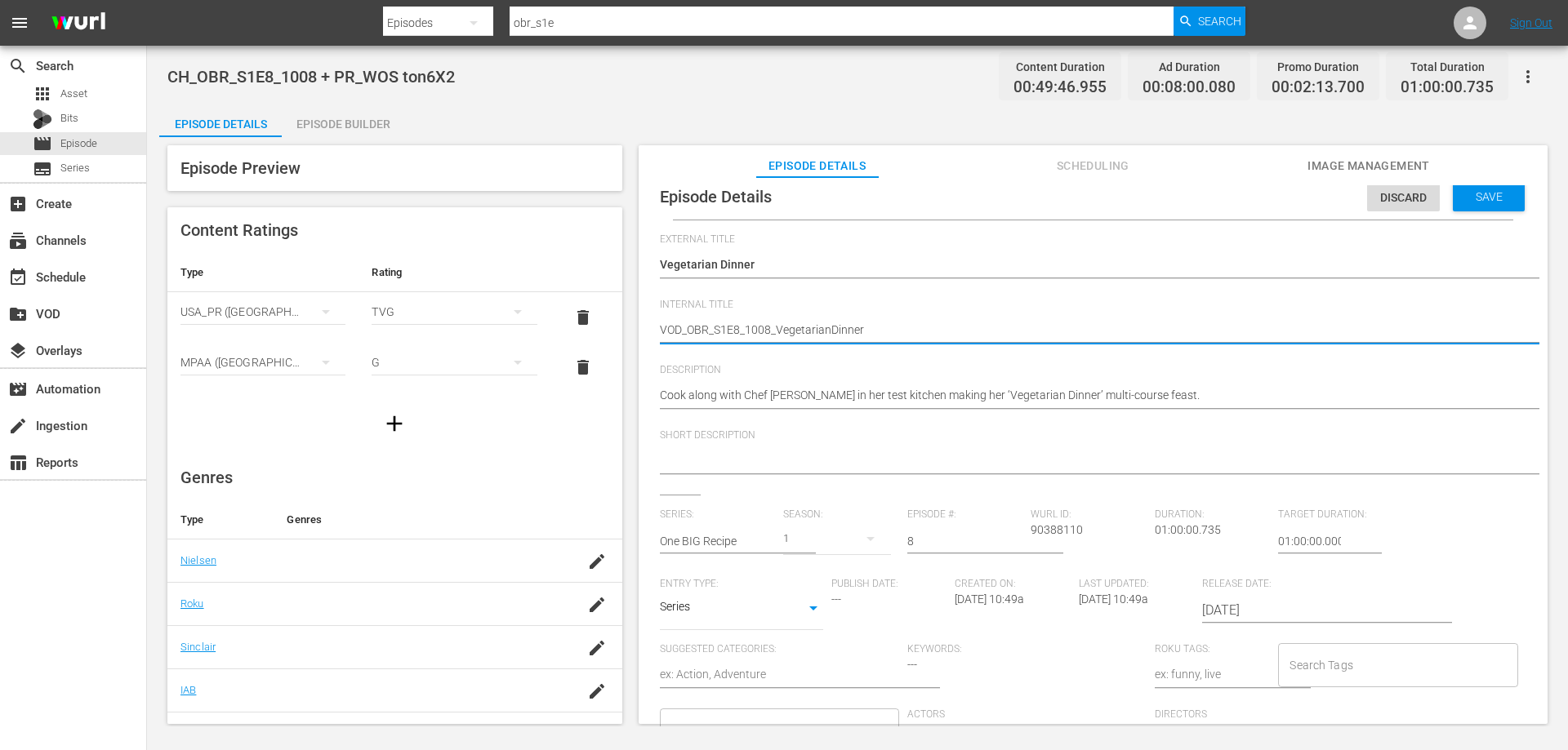
scroll to position [16, 0]
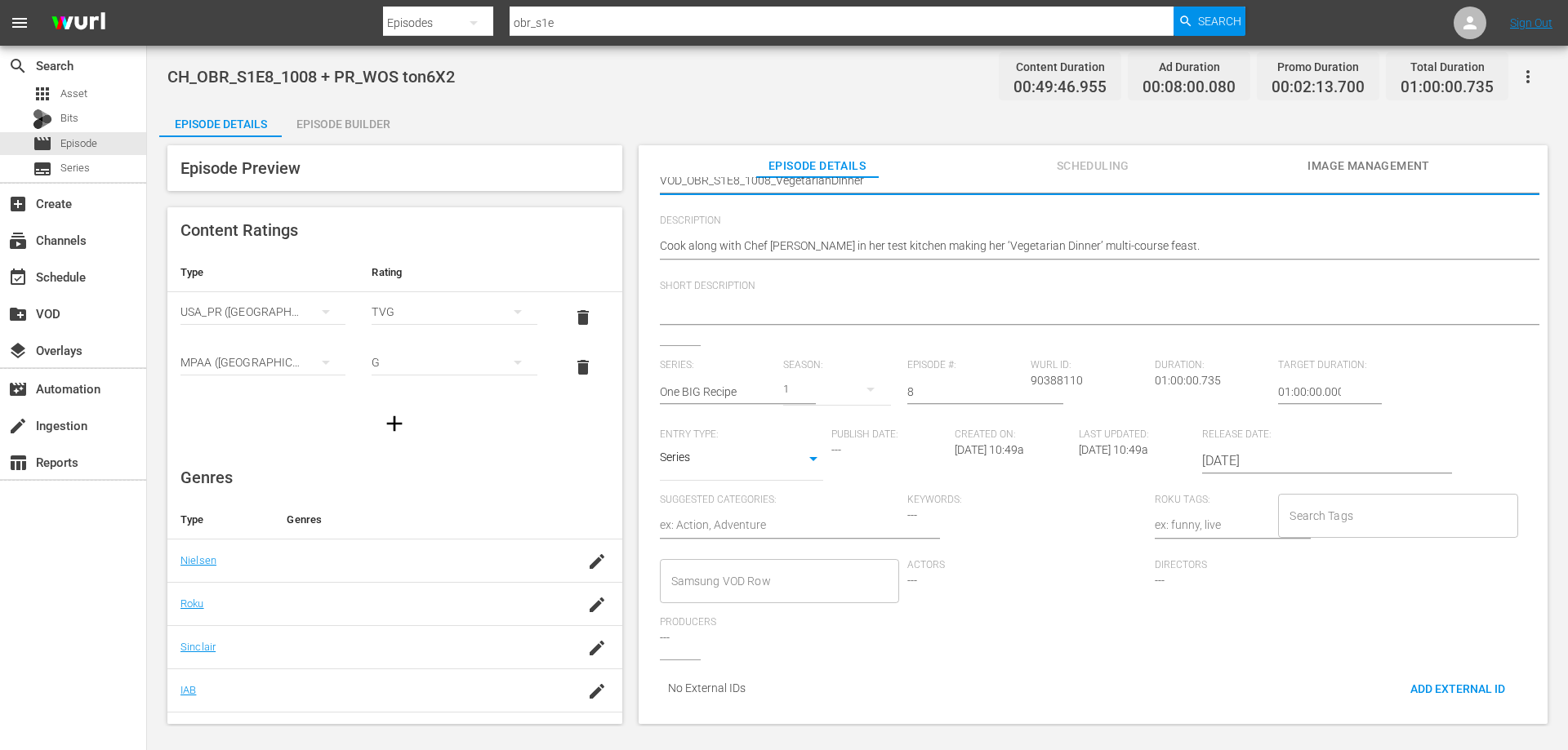
type textarea "VOD_OBR_S1E8_1008_VegetarianDinner"
click at [790, 570] on input "Samsung VOD Row" at bounding box center [767, 581] width 200 height 29
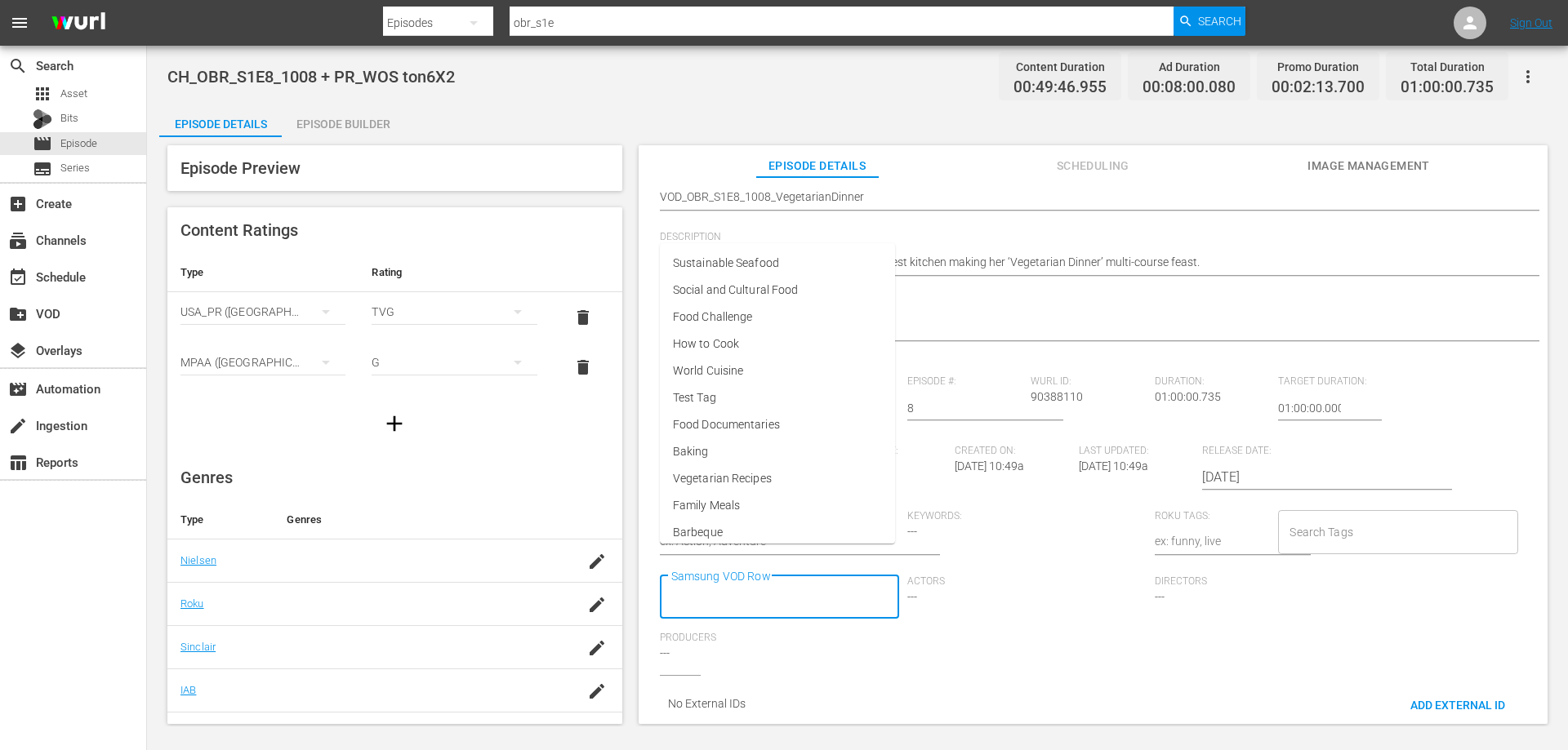
scroll to position [0, 0]
click at [765, 520] on li "Family Meals" at bounding box center [778, 521] width 235 height 27
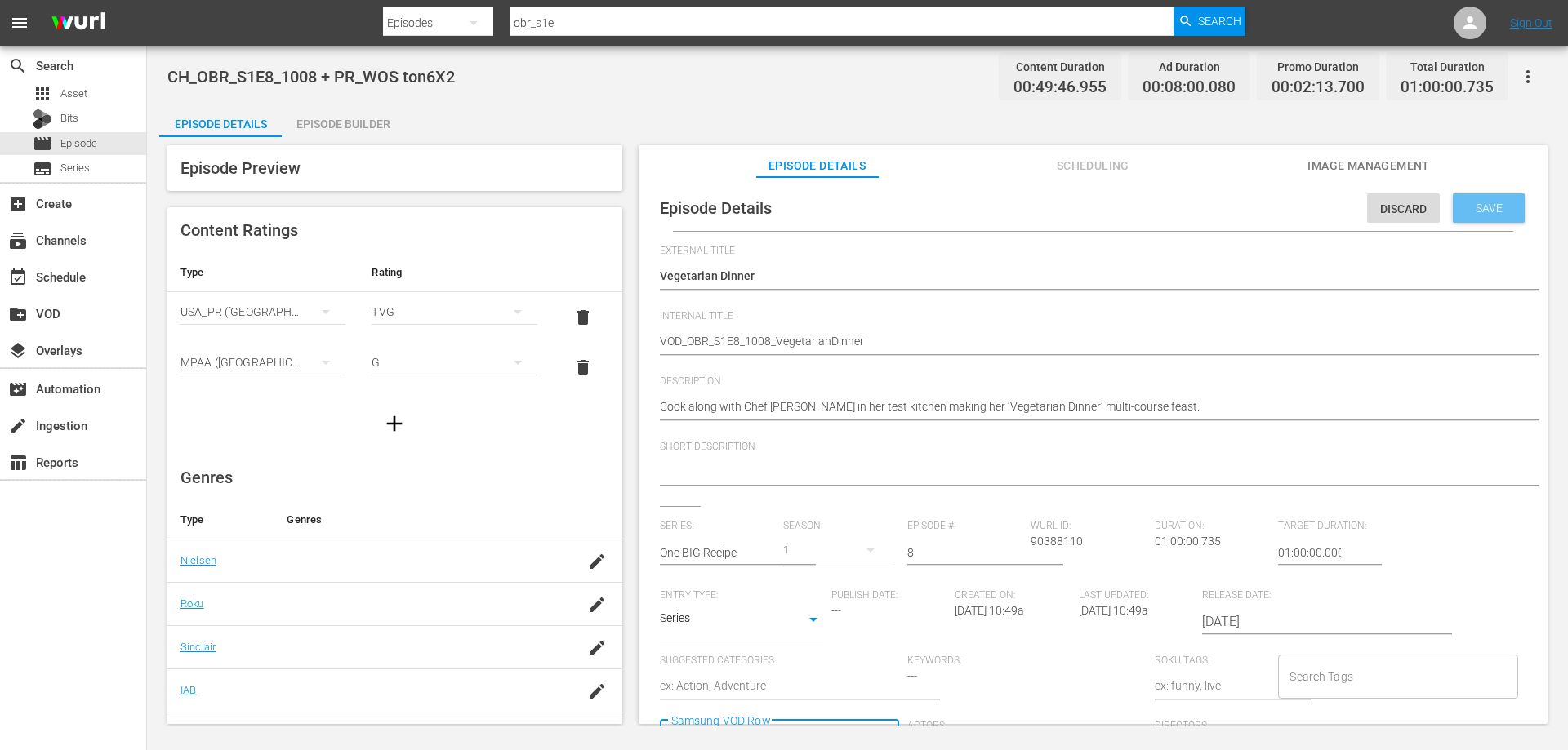
click at [1506, 202] on span "Save" at bounding box center [1489, 208] width 53 height 13
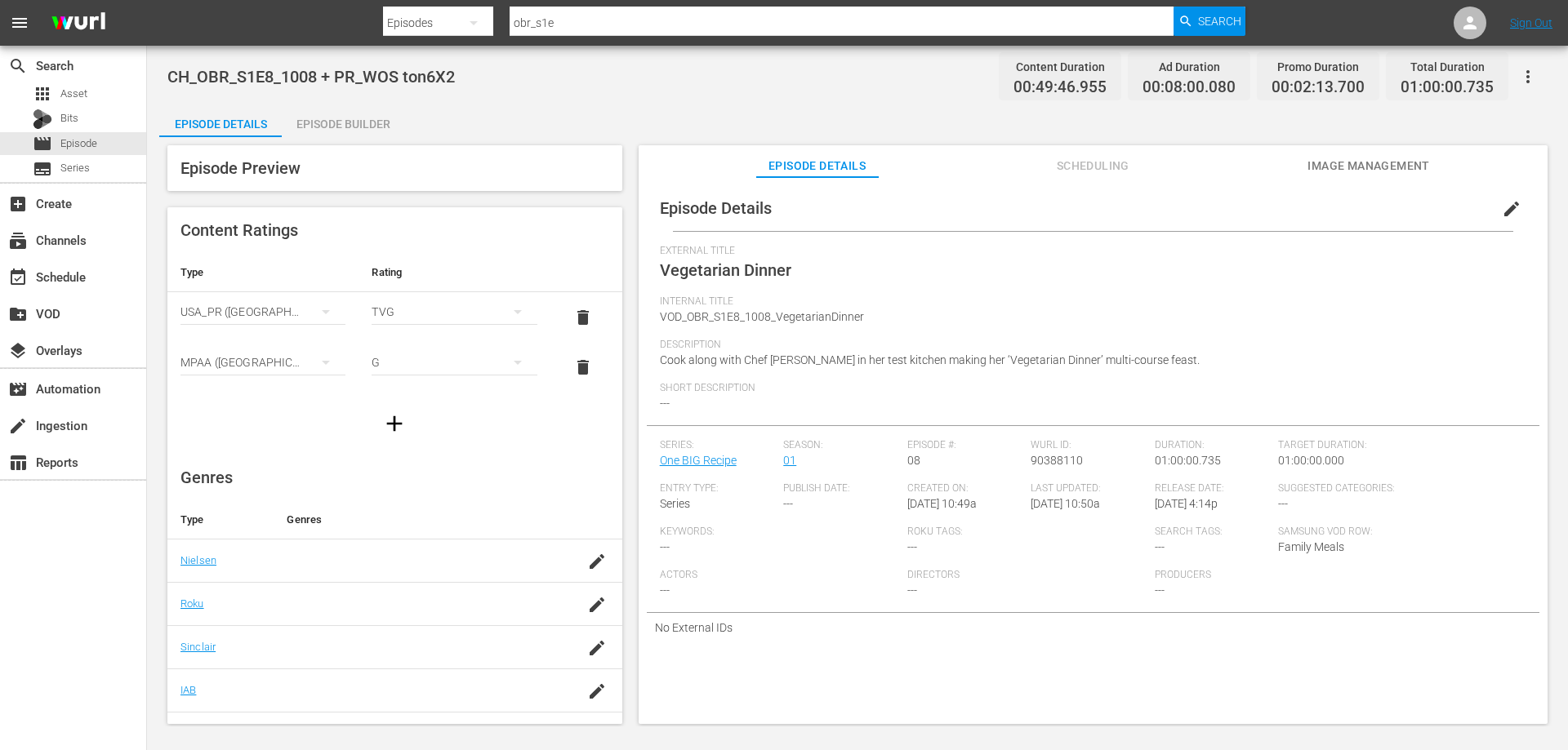
click at [358, 123] on div "Episode Builder" at bounding box center [343, 124] width 122 height 39
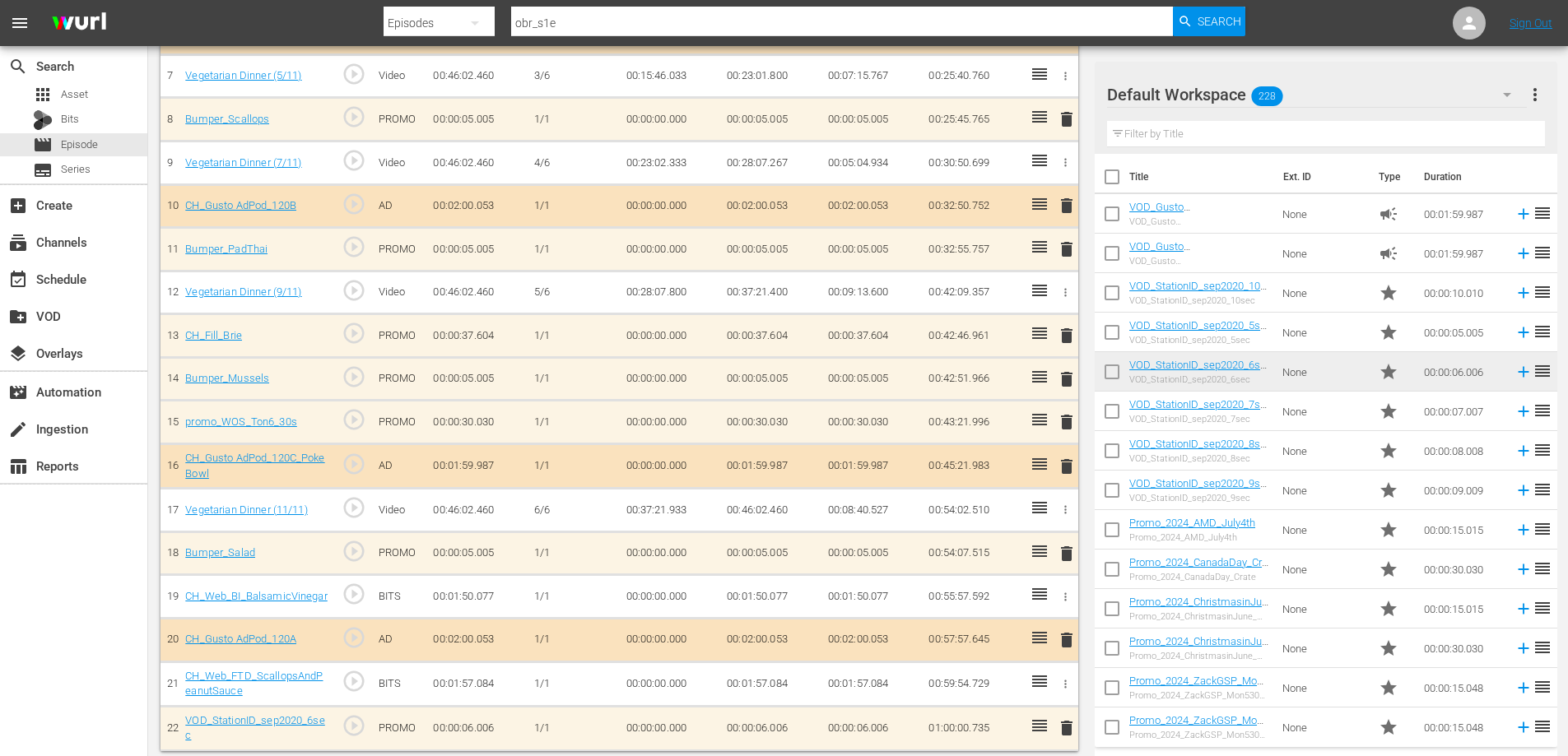
scroll to position [459, 0]
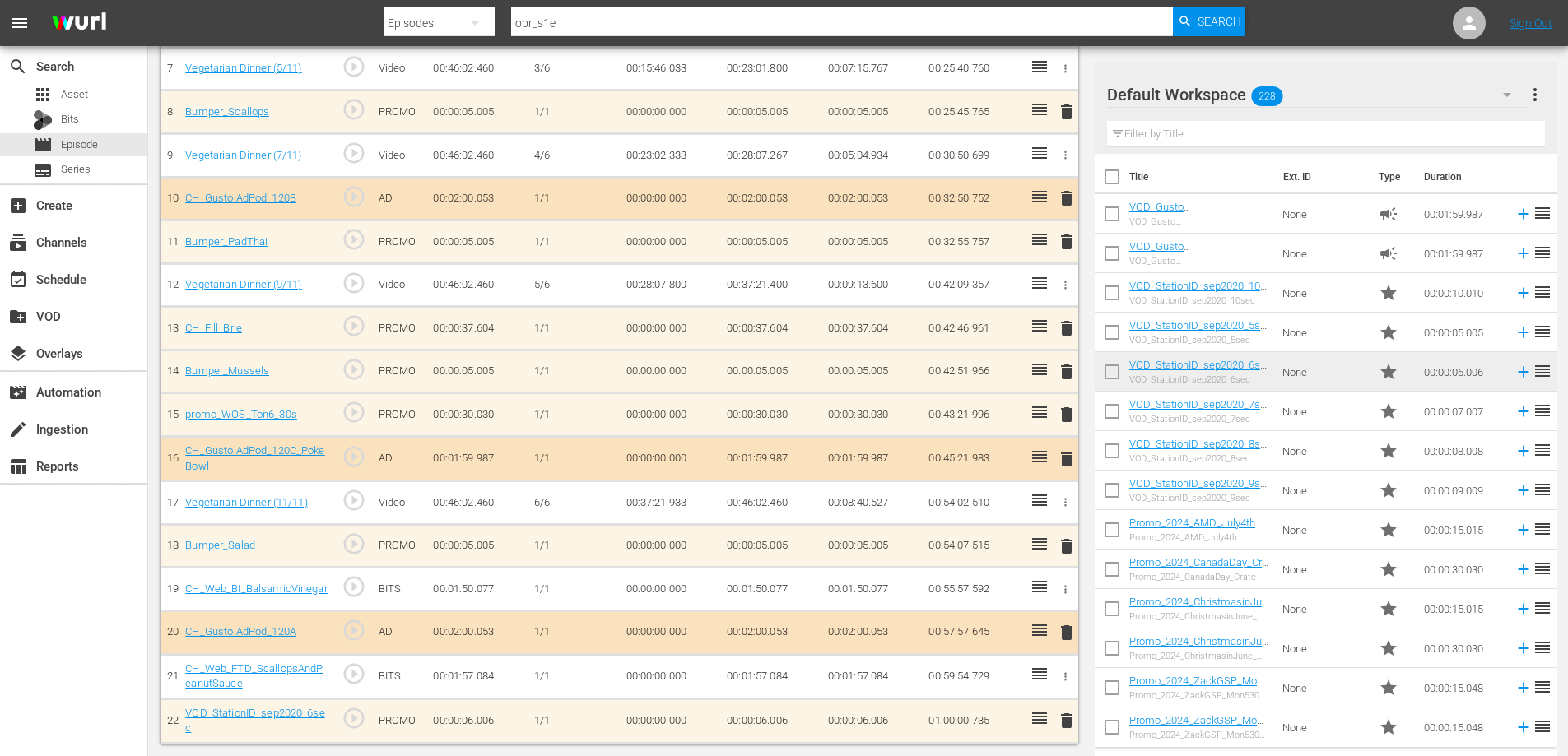
click at [1072, 721] on span "delete" at bounding box center [1066, 720] width 19 height 19
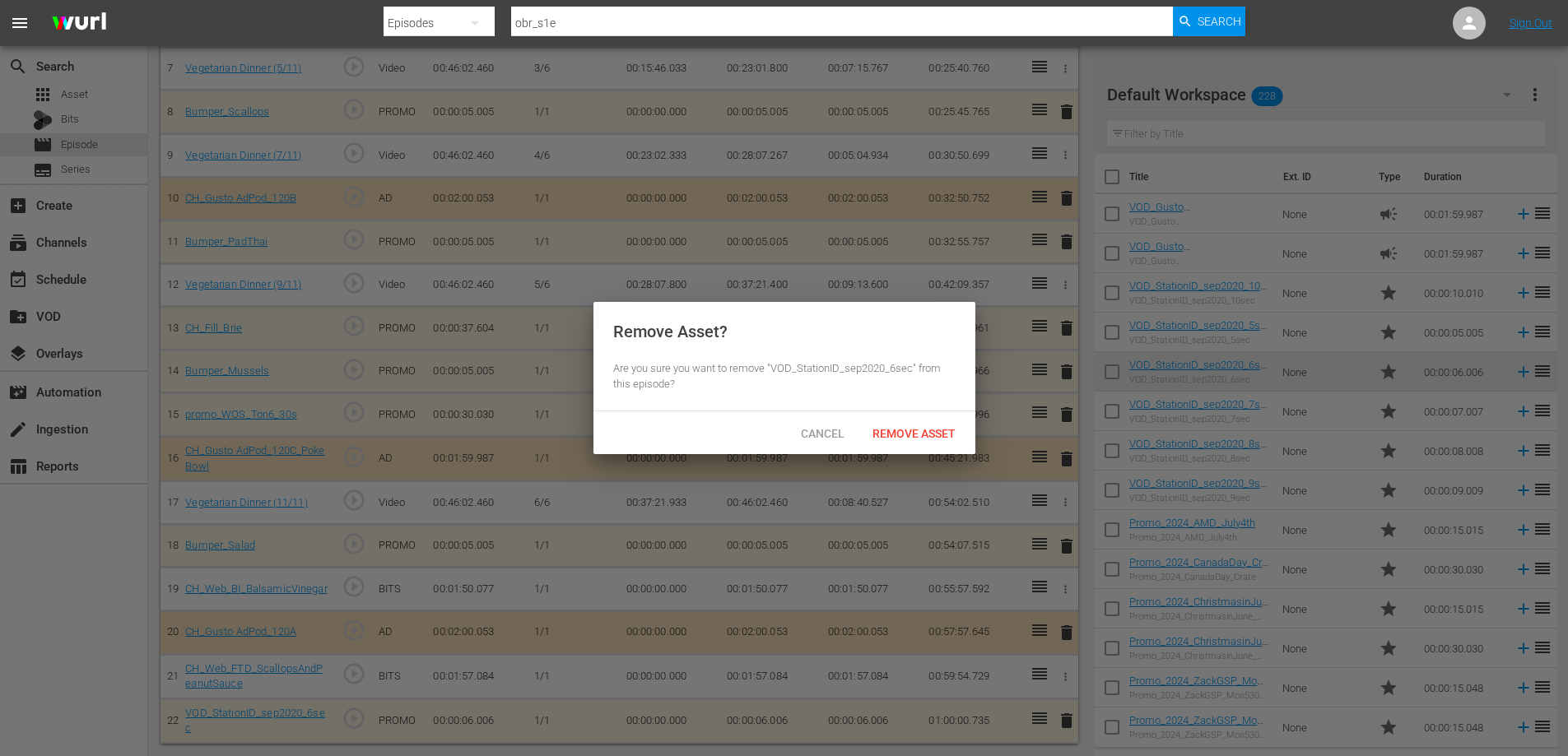
scroll to position [457, 0]
click at [897, 428] on span "Remove Asset" at bounding box center [919, 433] width 109 height 13
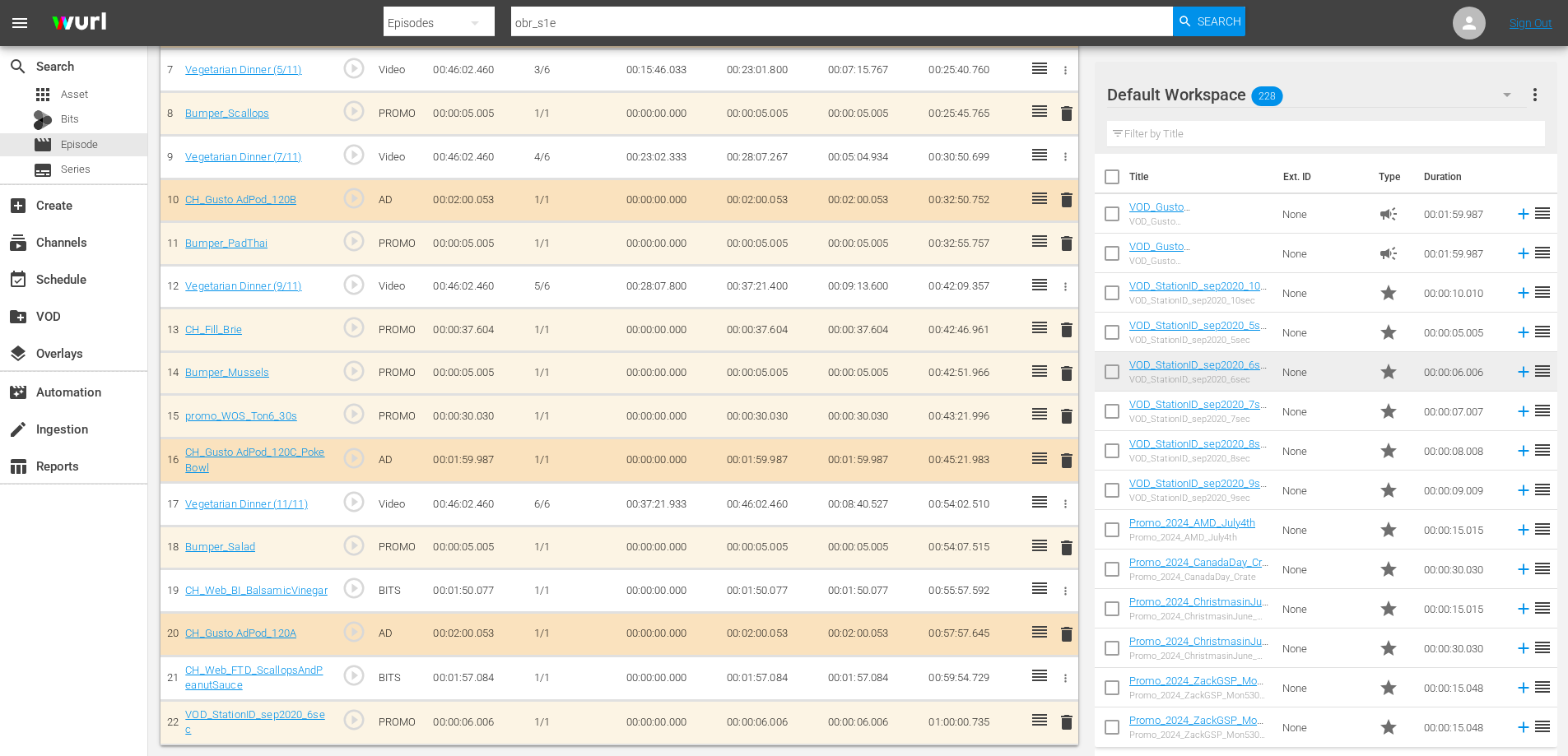
click at [1066, 678] on icon "button" at bounding box center [1064, 677] width 12 height 12
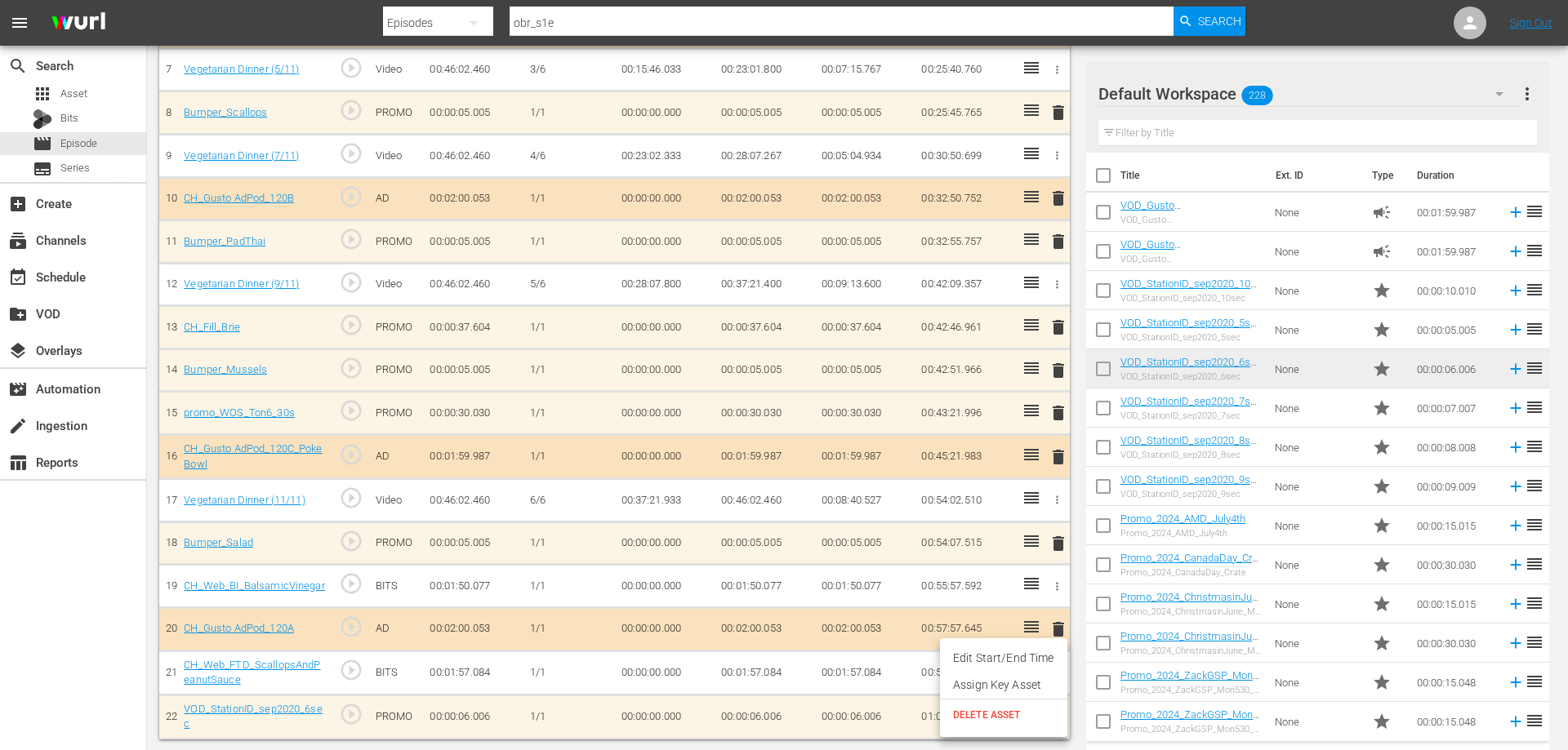
click at [981, 710] on span "DELETE ASSET" at bounding box center [1004, 715] width 101 height 15
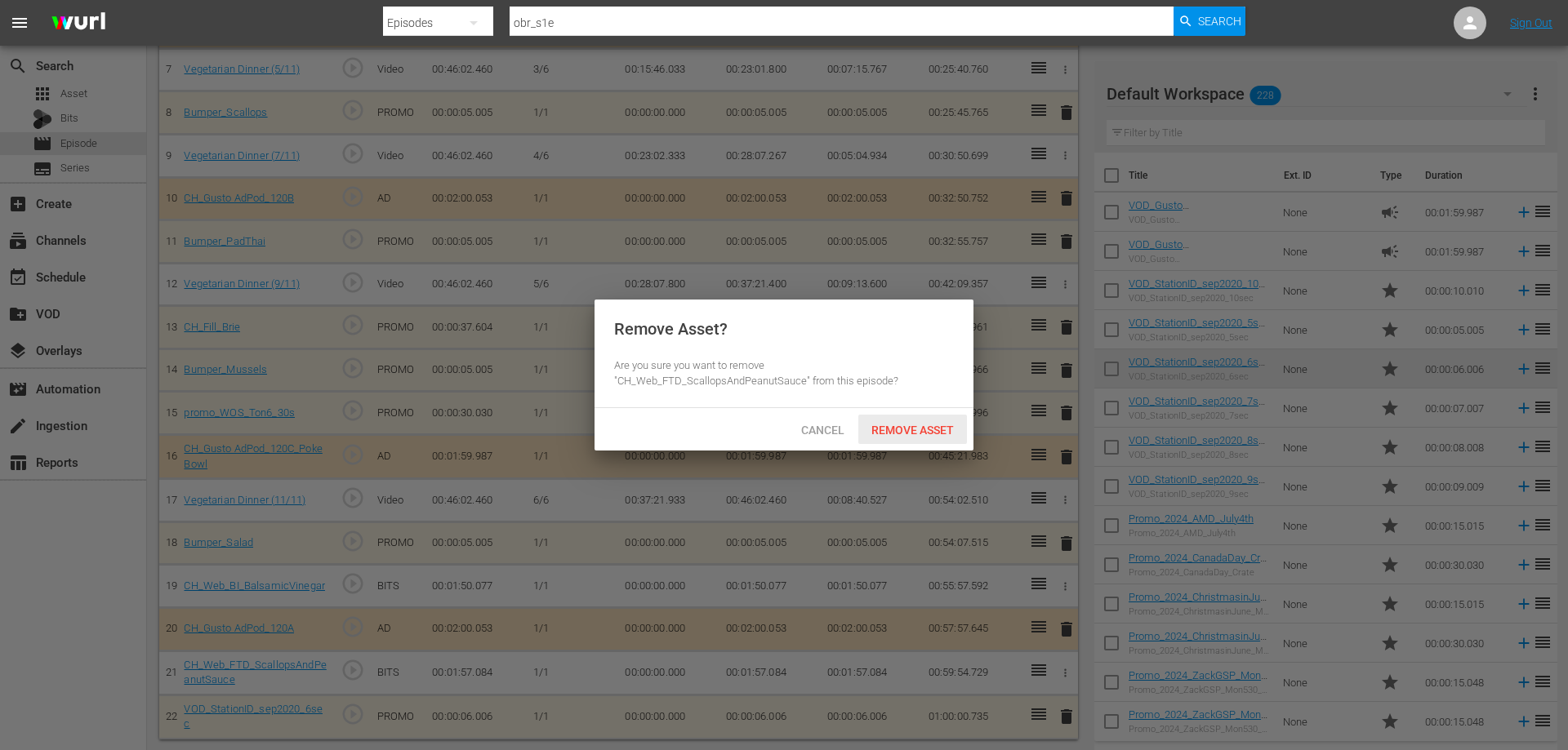
click at [902, 432] on span "Remove Asset" at bounding box center [912, 430] width 108 height 13
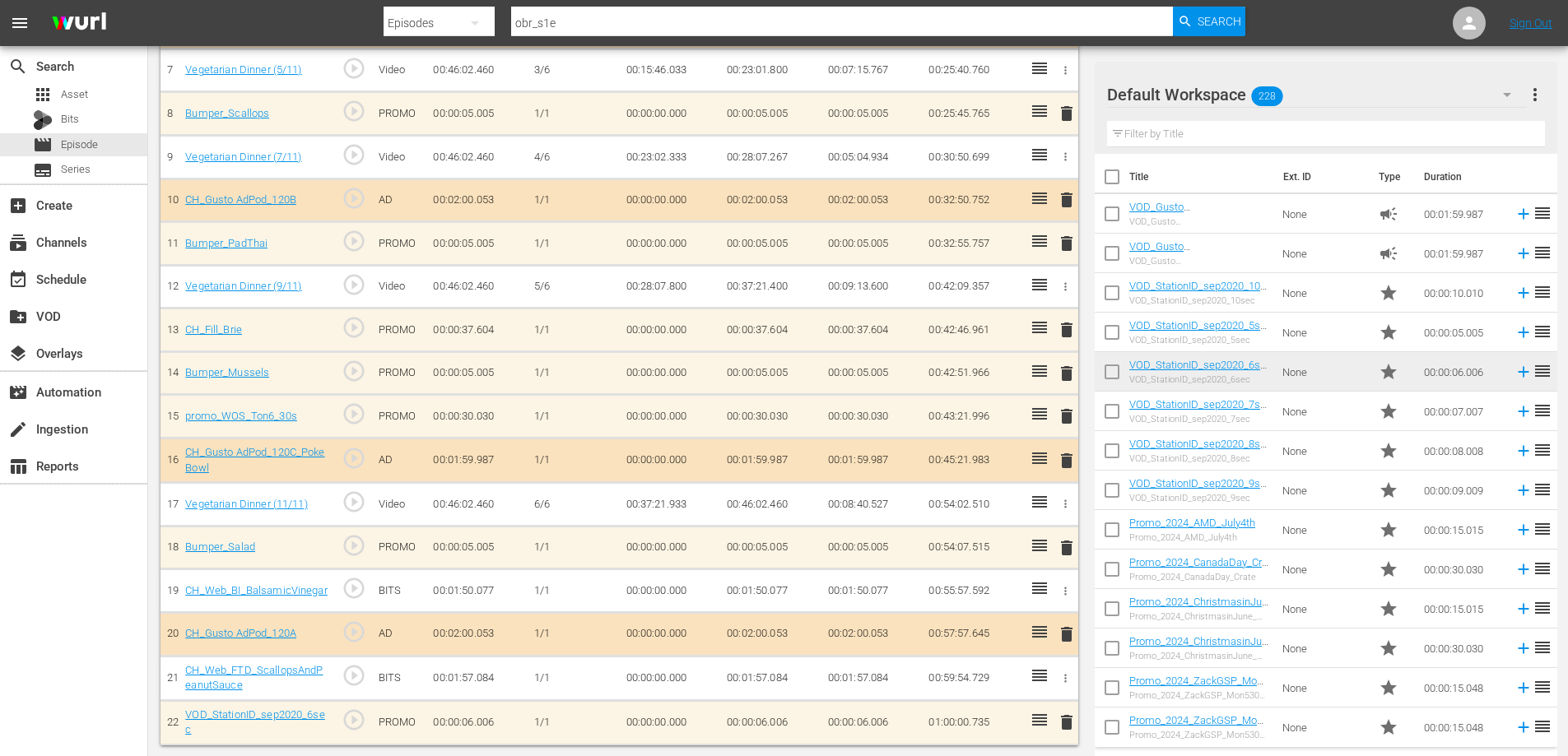
click at [1064, 634] on span "delete" at bounding box center [1066, 634] width 19 height 19
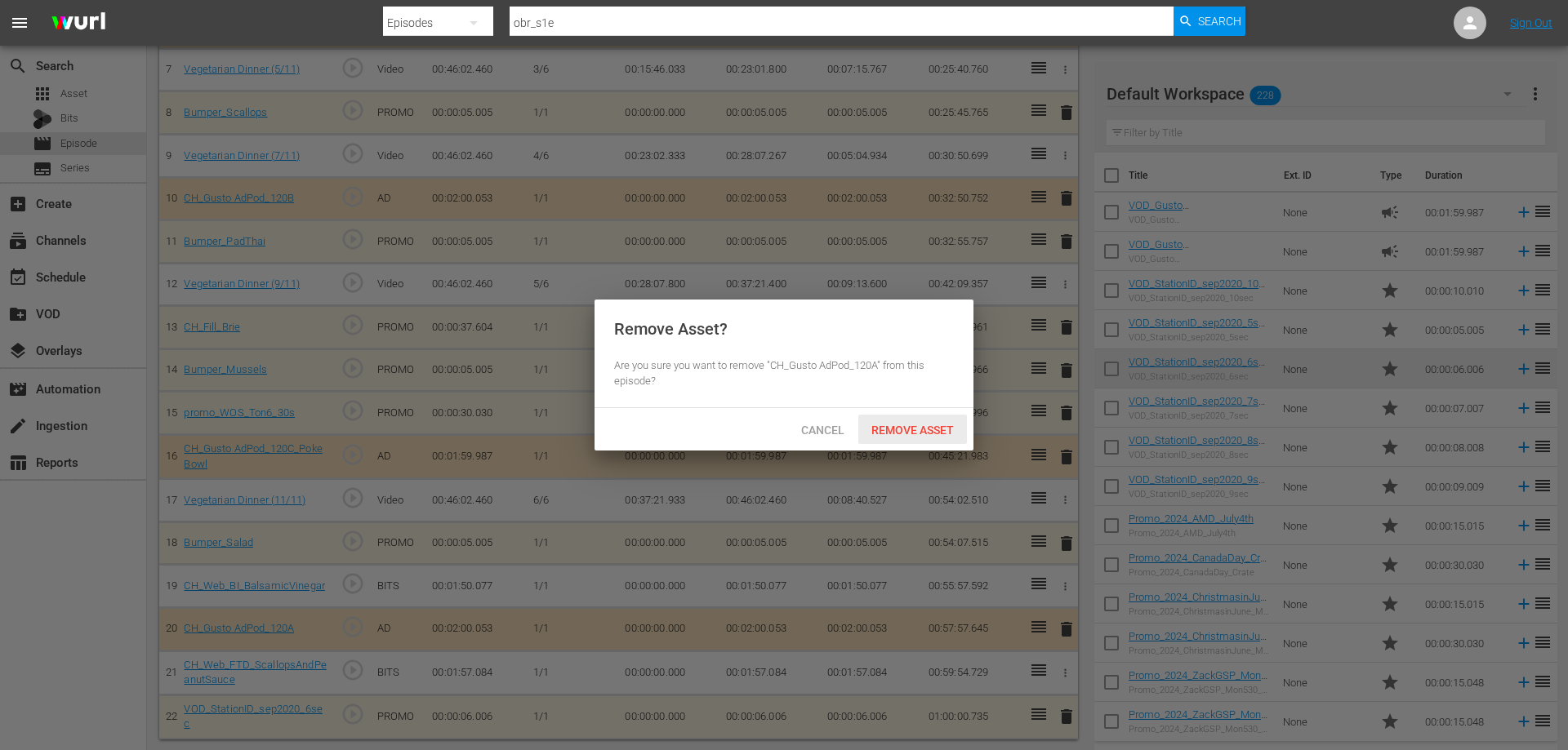
click at [886, 423] on span "Remove Asset" at bounding box center [912, 430] width 108 height 13
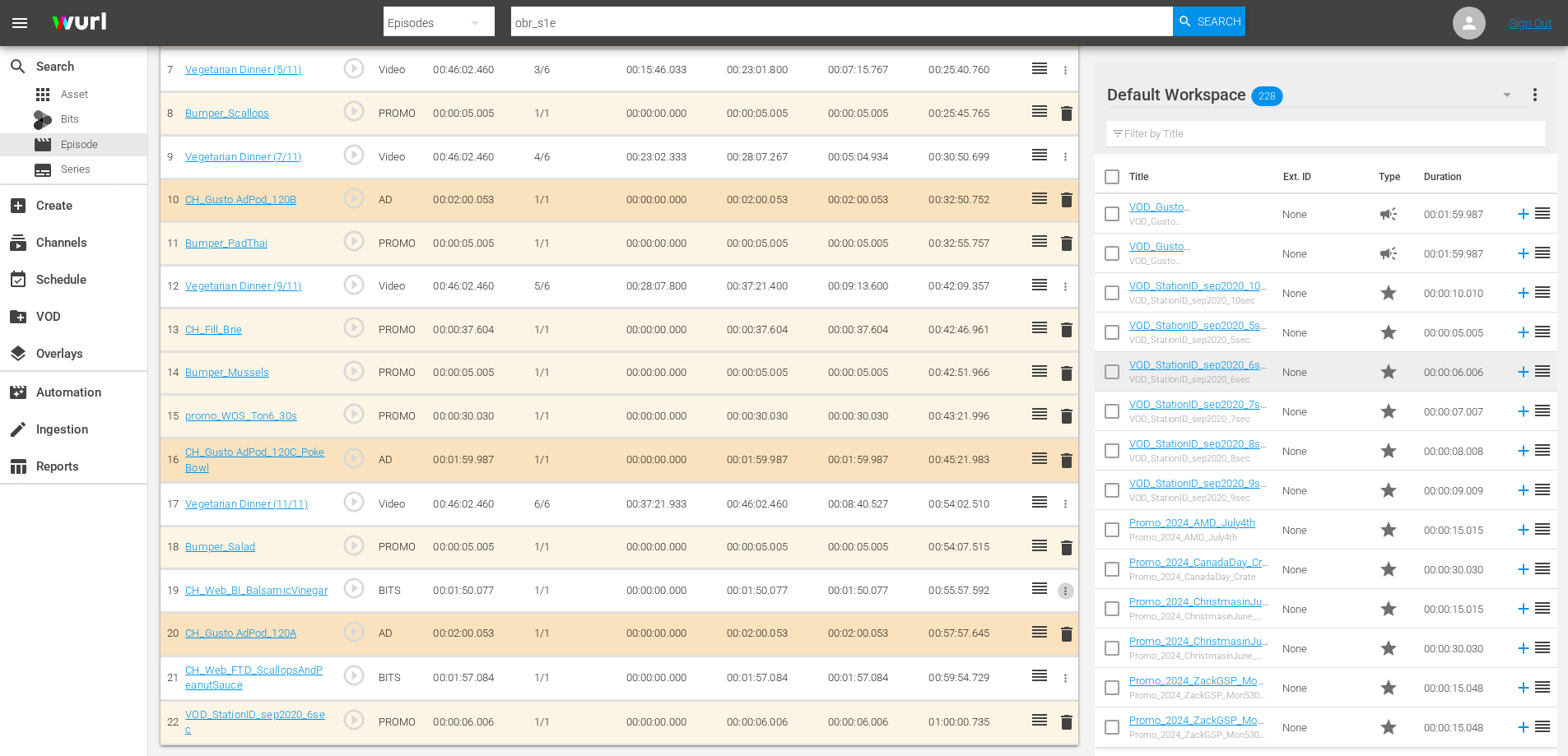
click at [1064, 597] on icon "button" at bounding box center [1064, 590] width 12 height 12
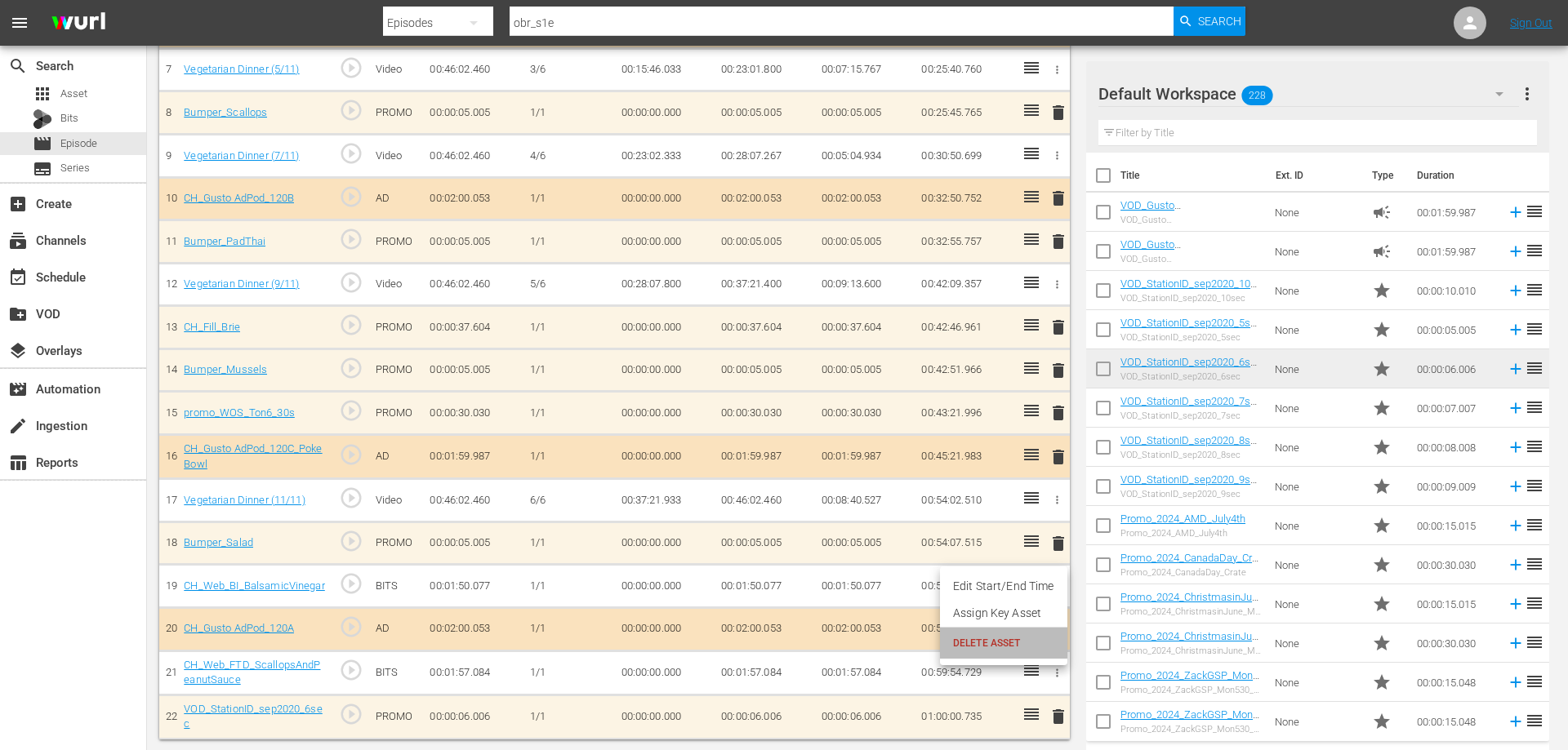
click at [996, 643] on span "DELETE ASSET" at bounding box center [1004, 644] width 101 height 15
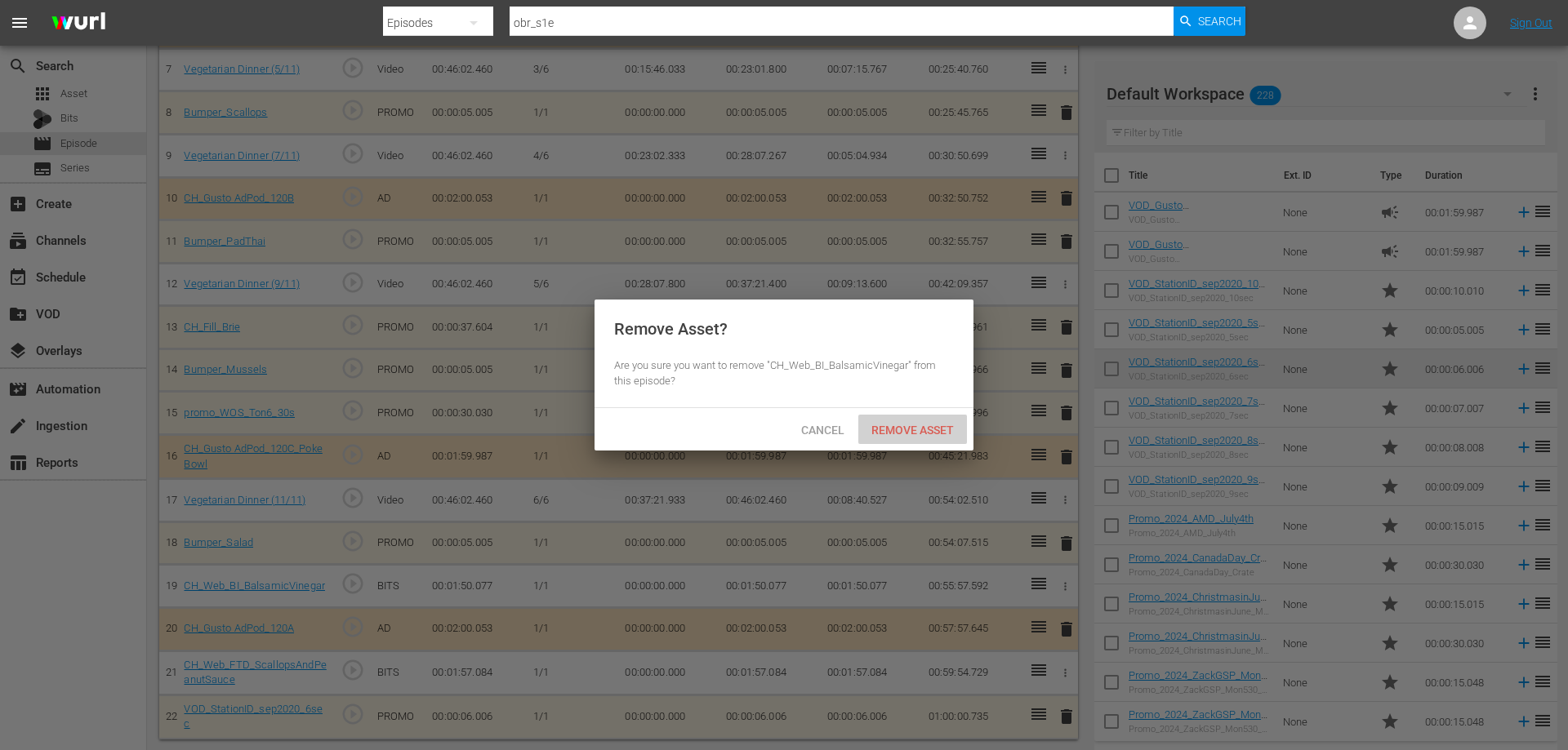
click at [942, 421] on div "Remove Asset" at bounding box center [912, 430] width 108 height 30
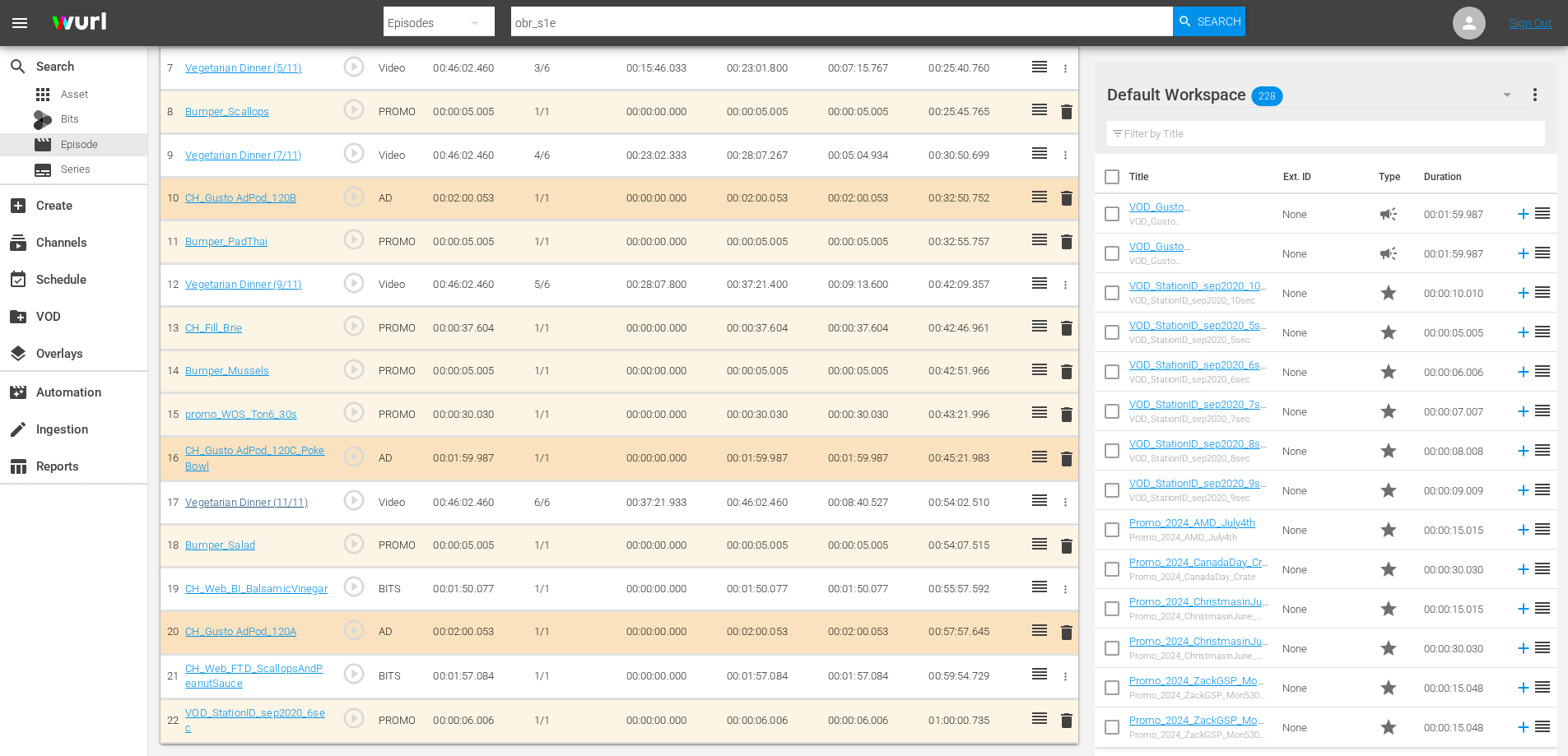
scroll to position [283, 0]
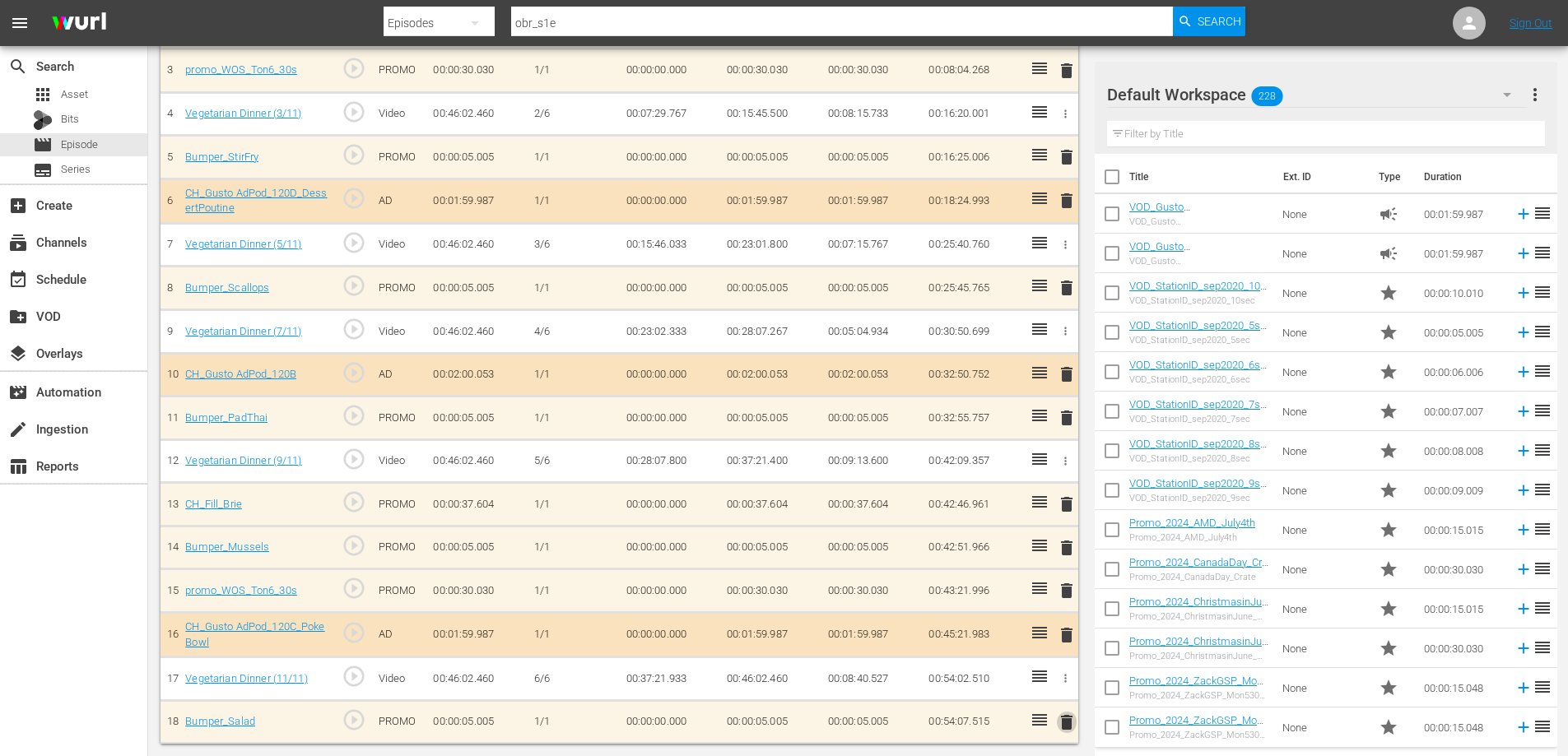
click at [1071, 724] on span "delete" at bounding box center [1066, 722] width 19 height 19
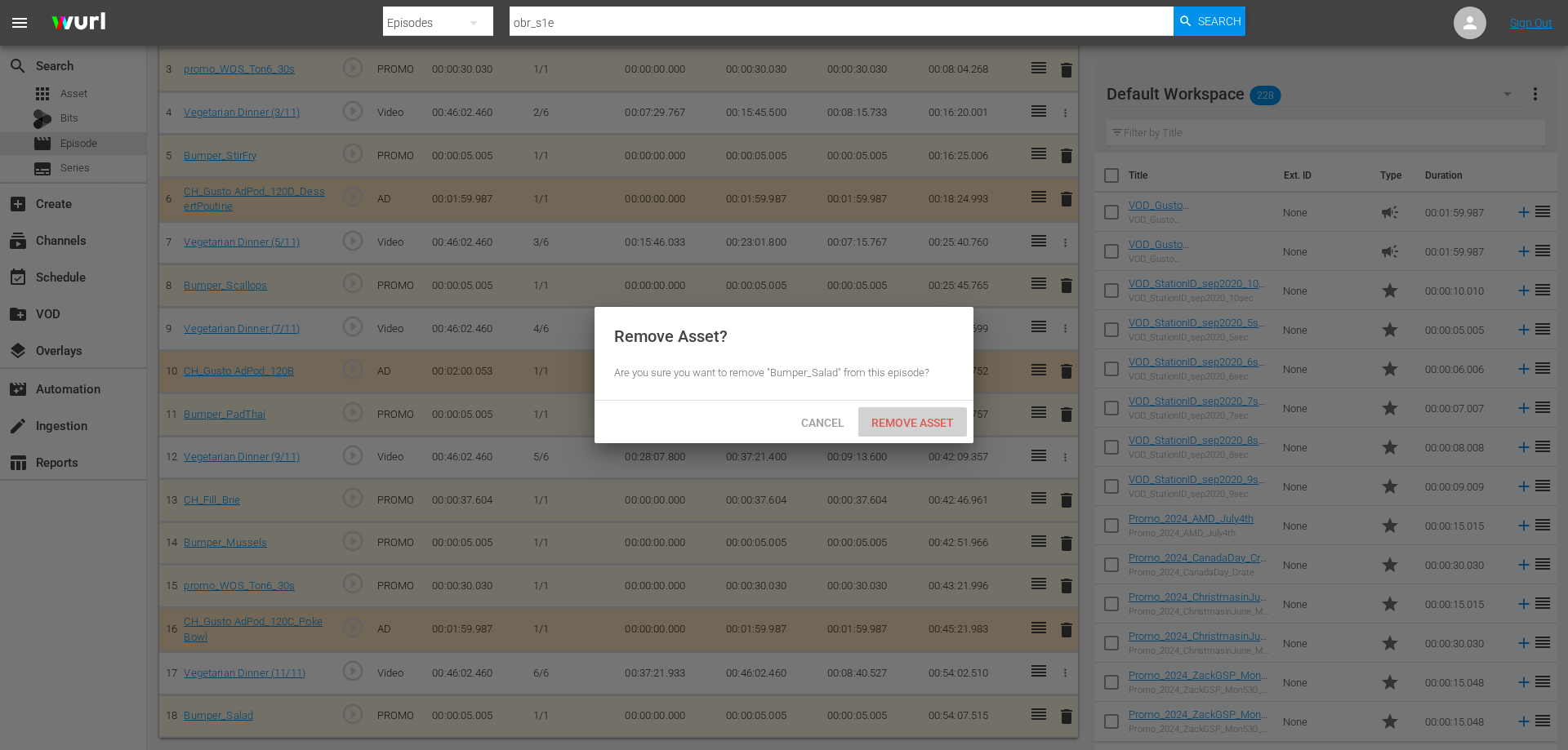
click at [887, 419] on span "Remove Asset" at bounding box center [912, 422] width 108 height 13
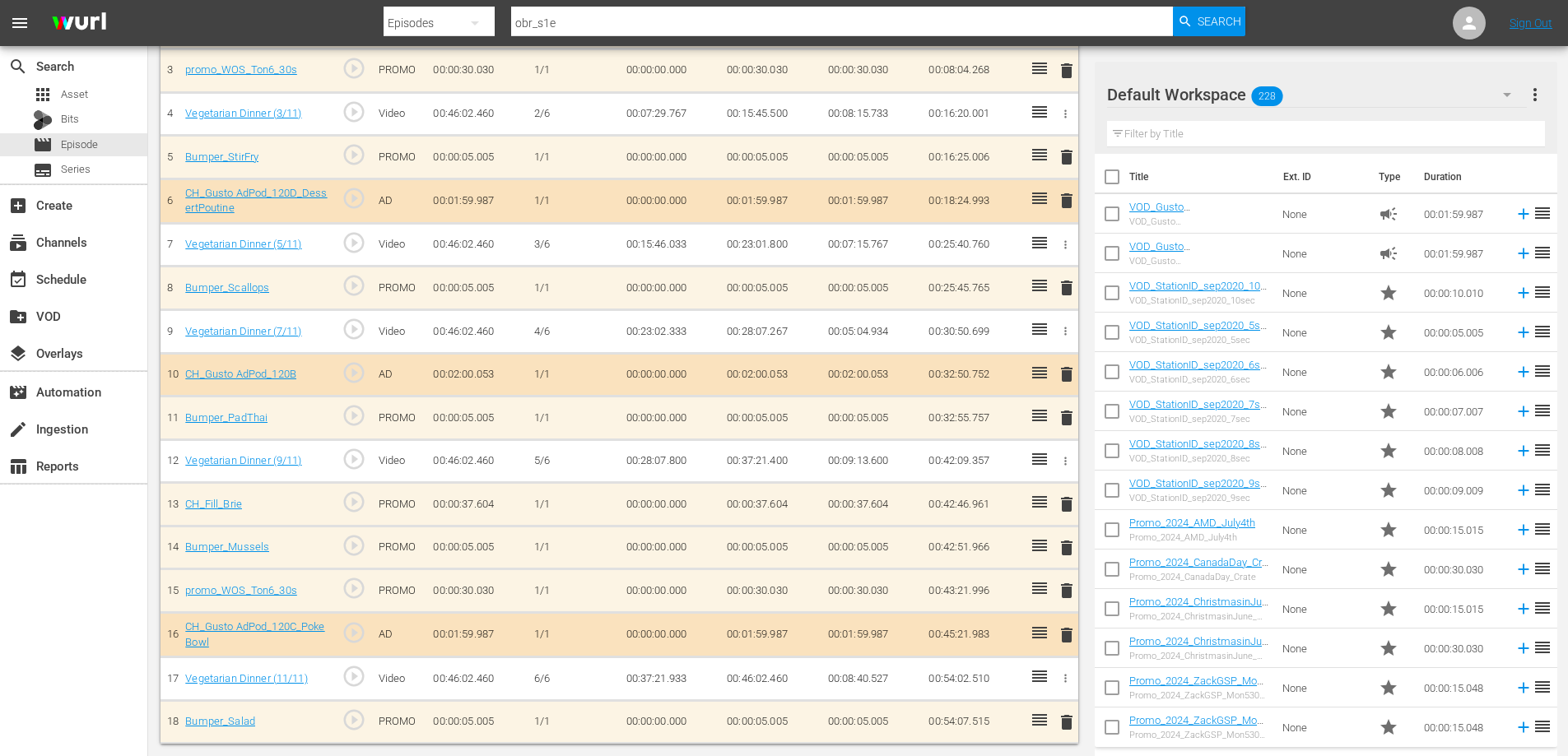
click at [1064, 632] on span "delete" at bounding box center [1066, 635] width 19 height 19
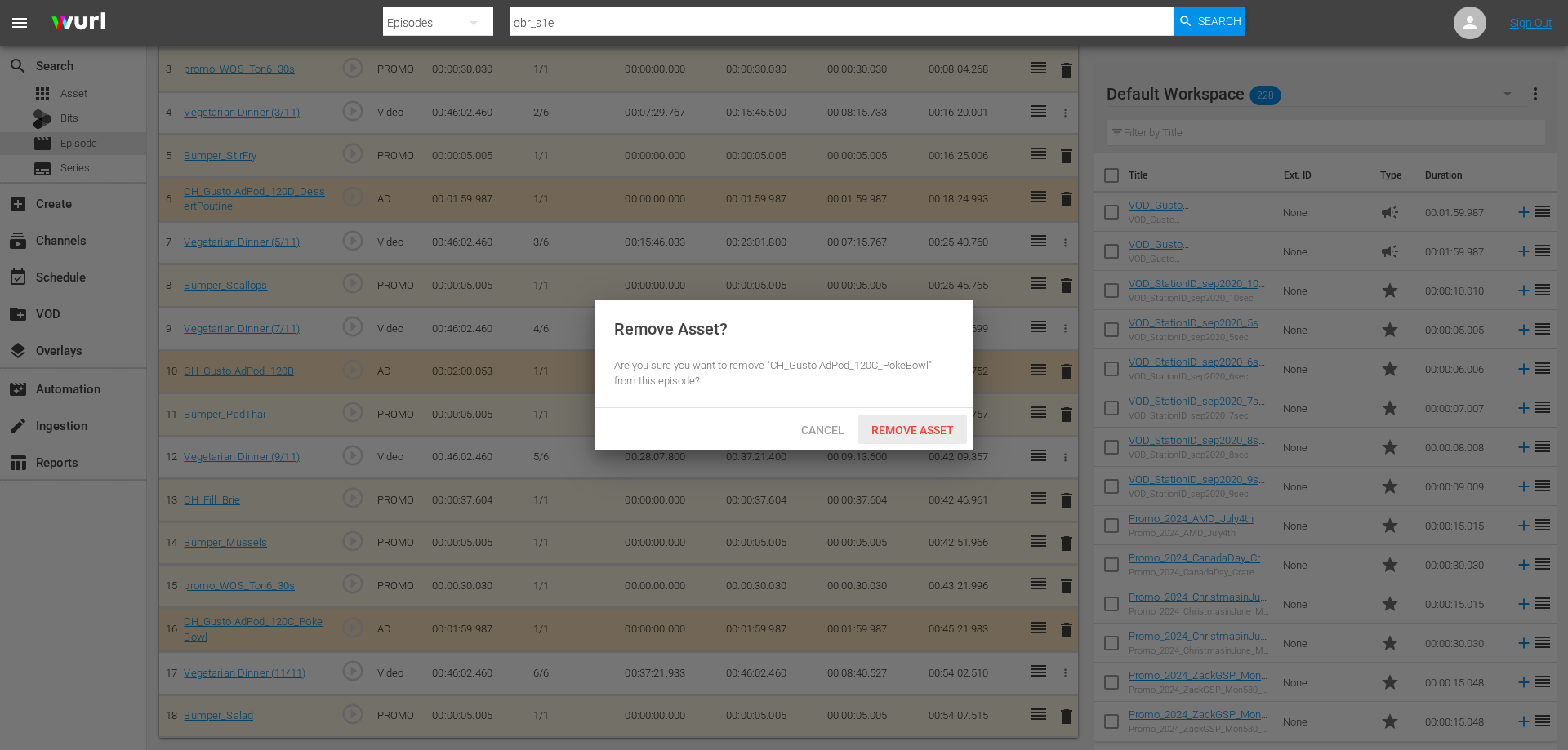
click at [887, 416] on div "Remove Asset" at bounding box center [912, 430] width 108 height 30
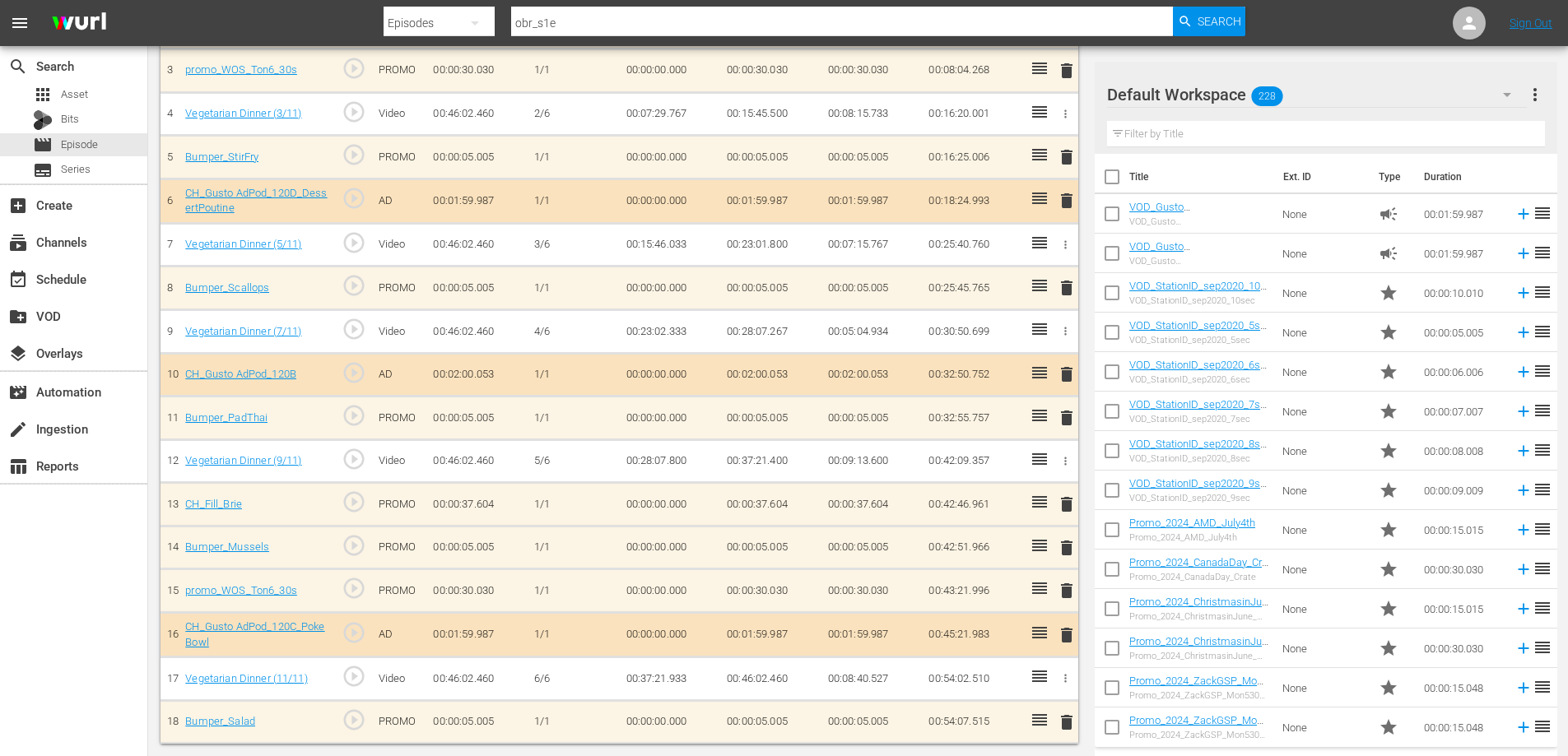
click at [1067, 592] on span "delete" at bounding box center [1066, 590] width 19 height 19
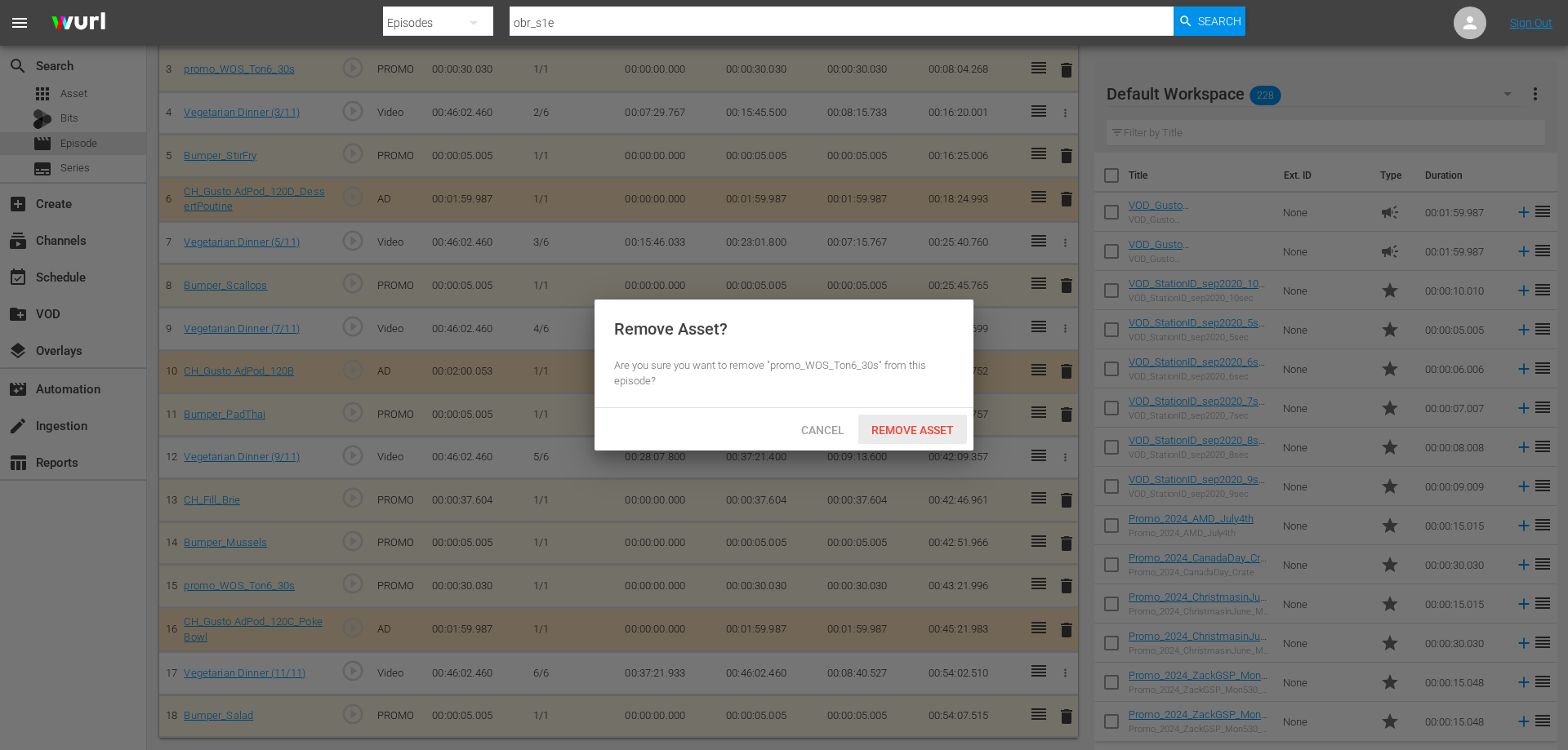
click at [950, 431] on span "Remove Asset" at bounding box center [912, 430] width 108 height 13
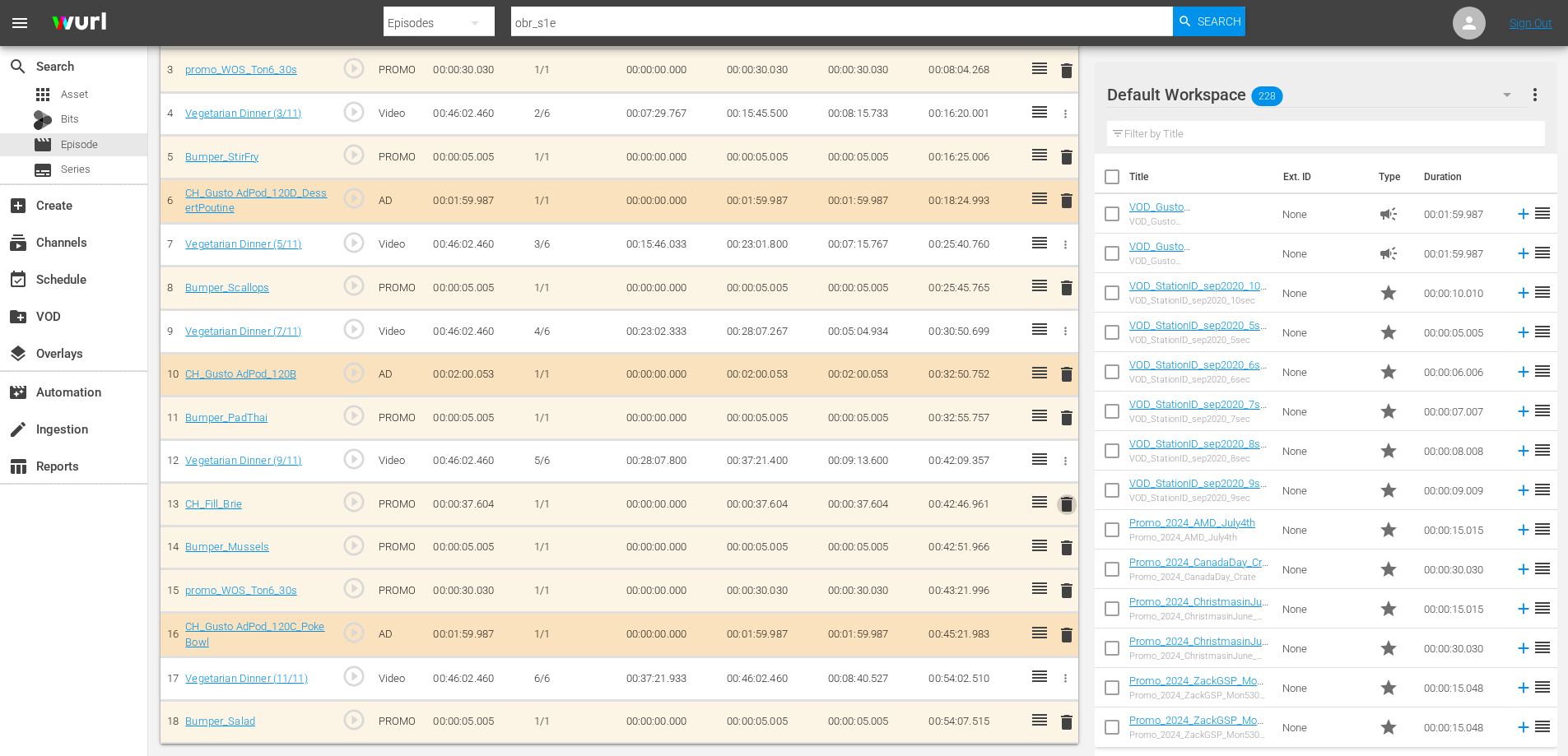
click at [1060, 500] on span "delete" at bounding box center [1066, 503] width 19 height 19
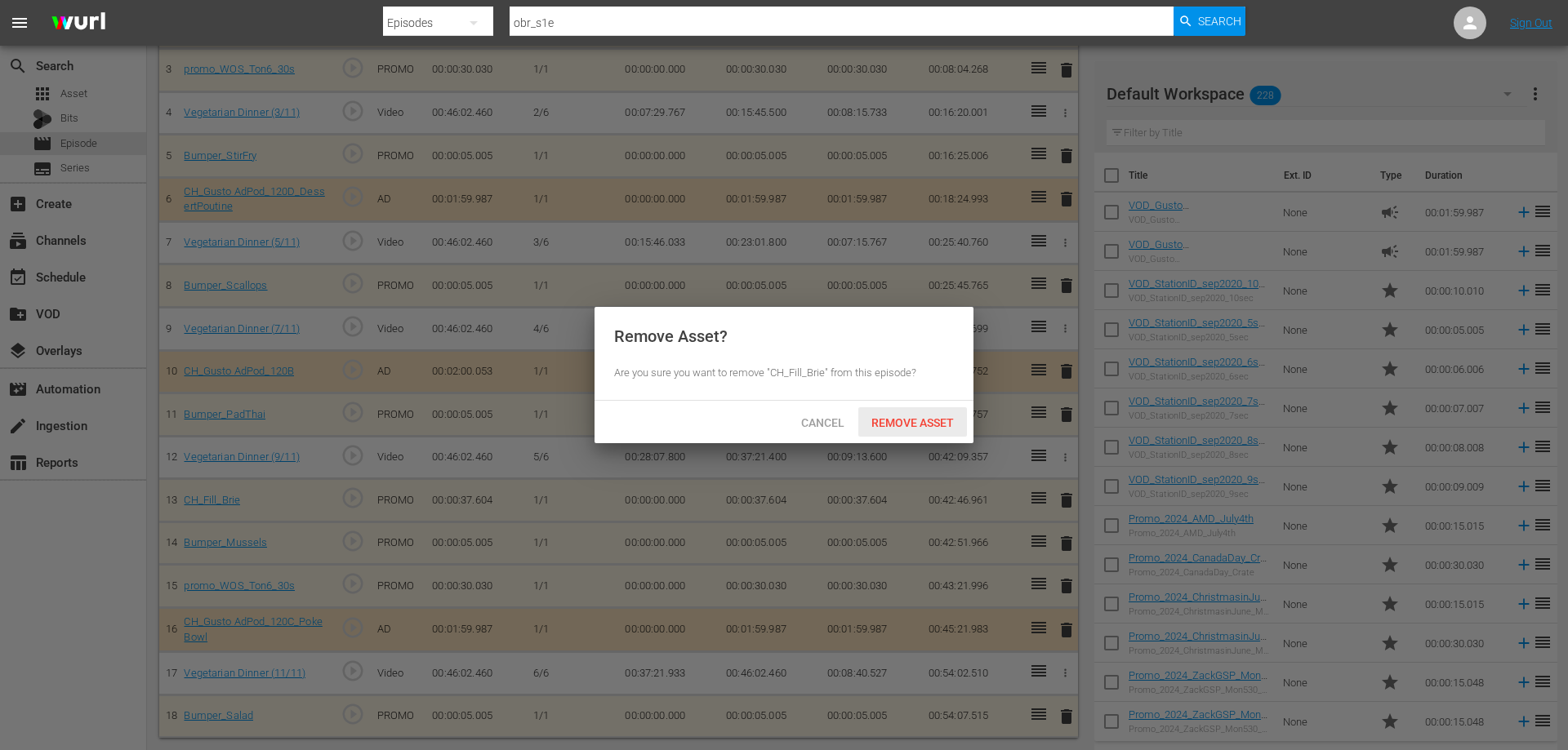
click at [885, 423] on span "Remove Asset" at bounding box center [912, 422] width 108 height 13
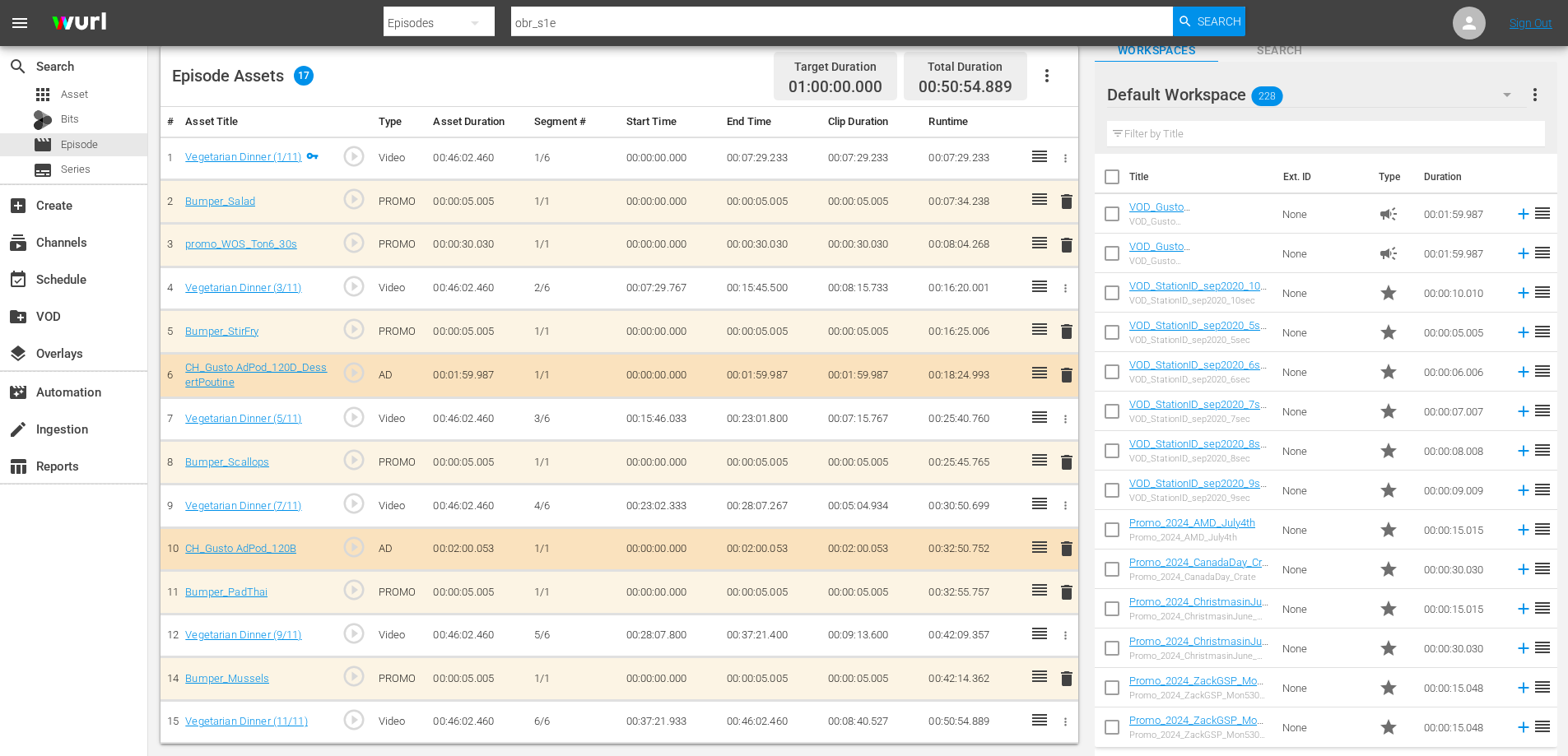
scroll to position [108, 0]
click at [1065, 547] on span "delete" at bounding box center [1066, 548] width 19 height 19
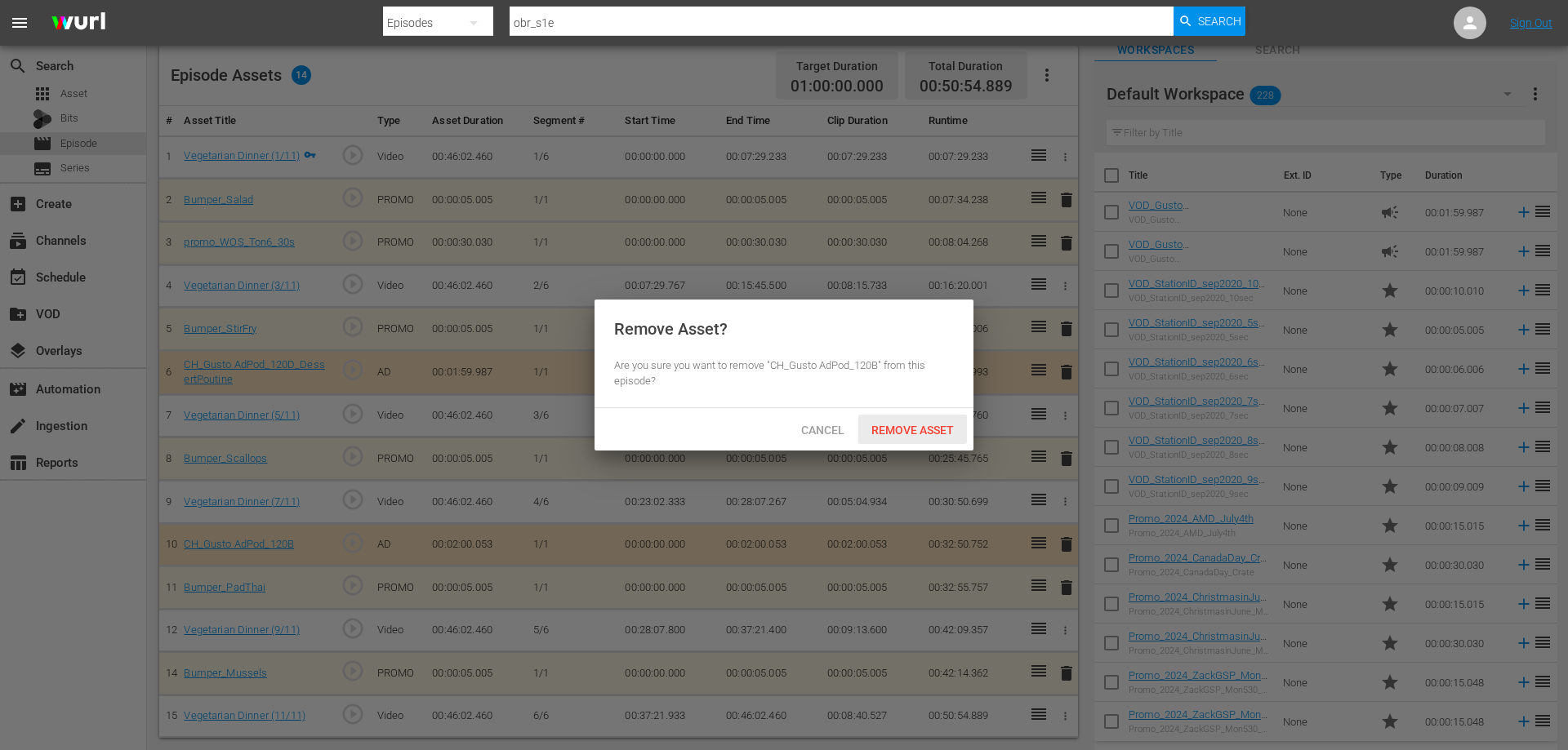
click at [917, 425] on span "Remove Asset" at bounding box center [912, 430] width 108 height 13
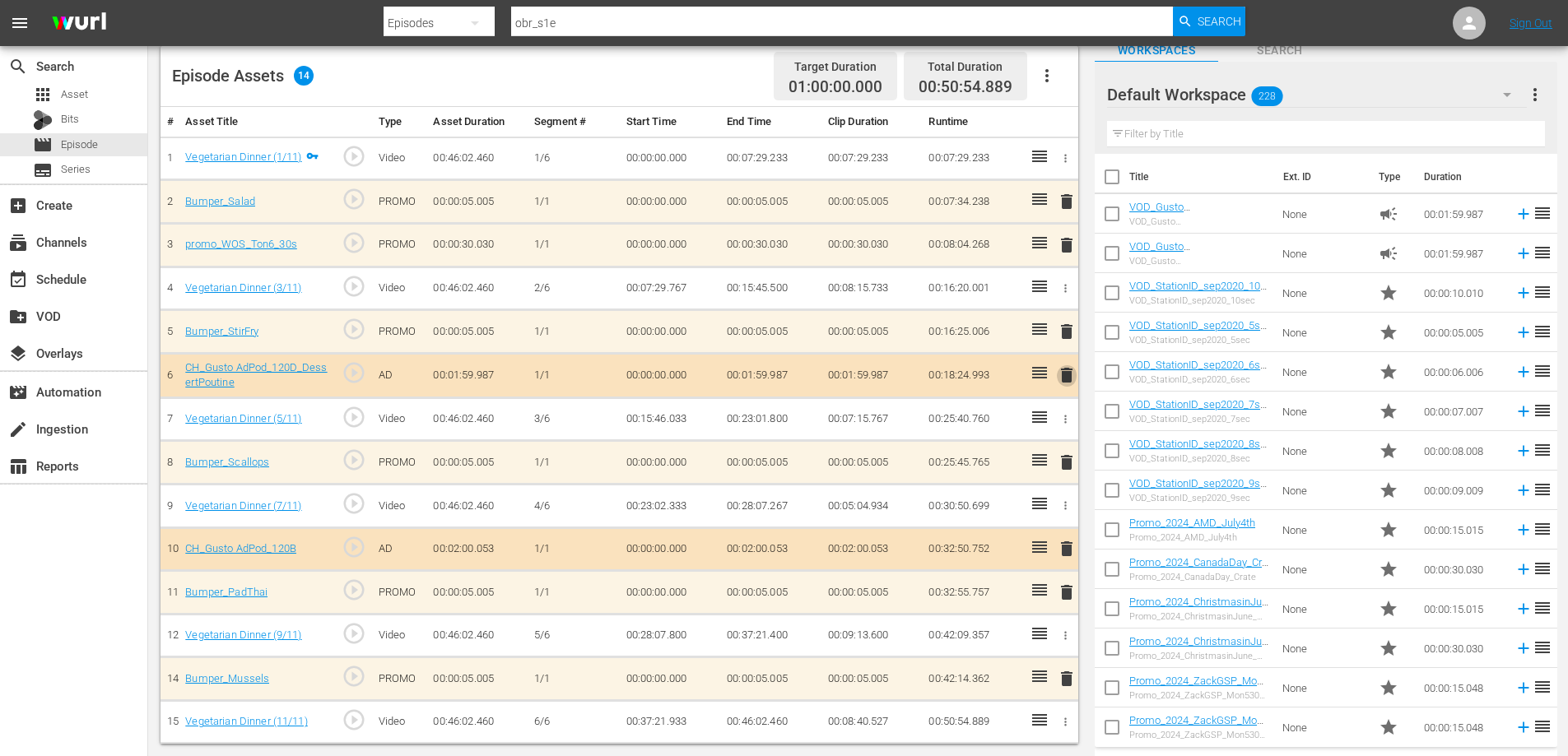
click at [1067, 374] on span "delete" at bounding box center [1066, 375] width 19 height 19
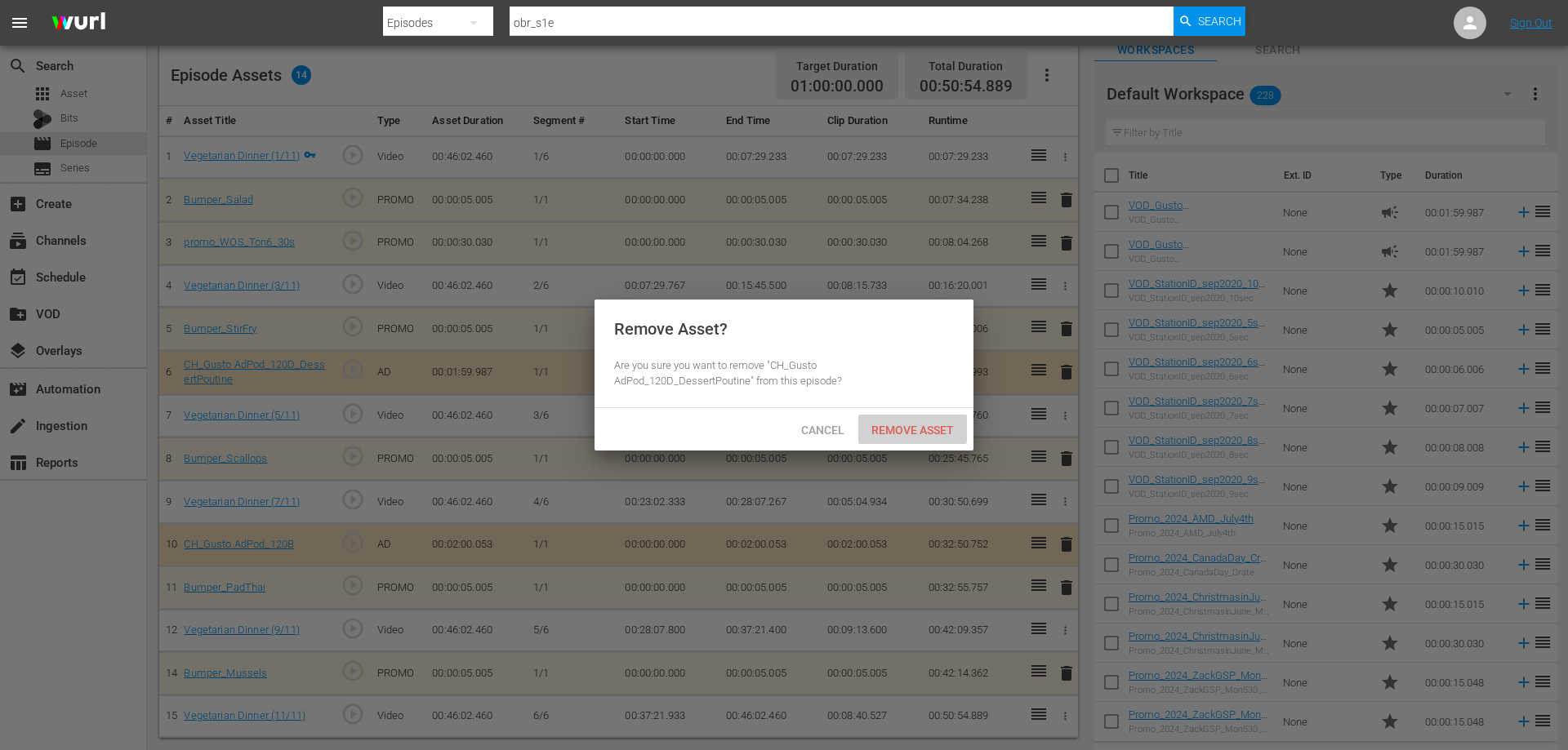
click at [922, 421] on div "Remove Asset" at bounding box center [912, 430] width 108 height 30
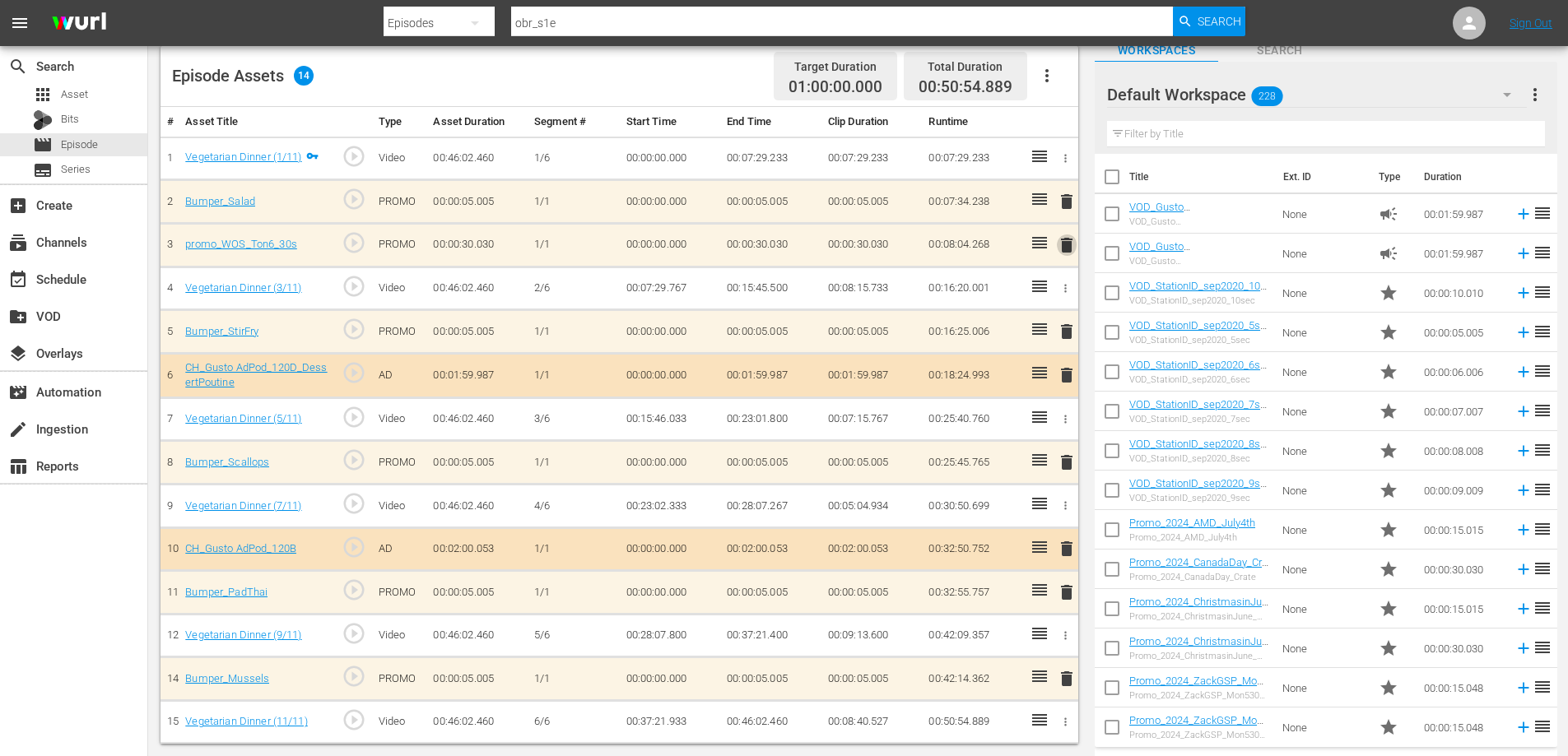
click at [1065, 246] on span "delete" at bounding box center [1066, 244] width 19 height 19
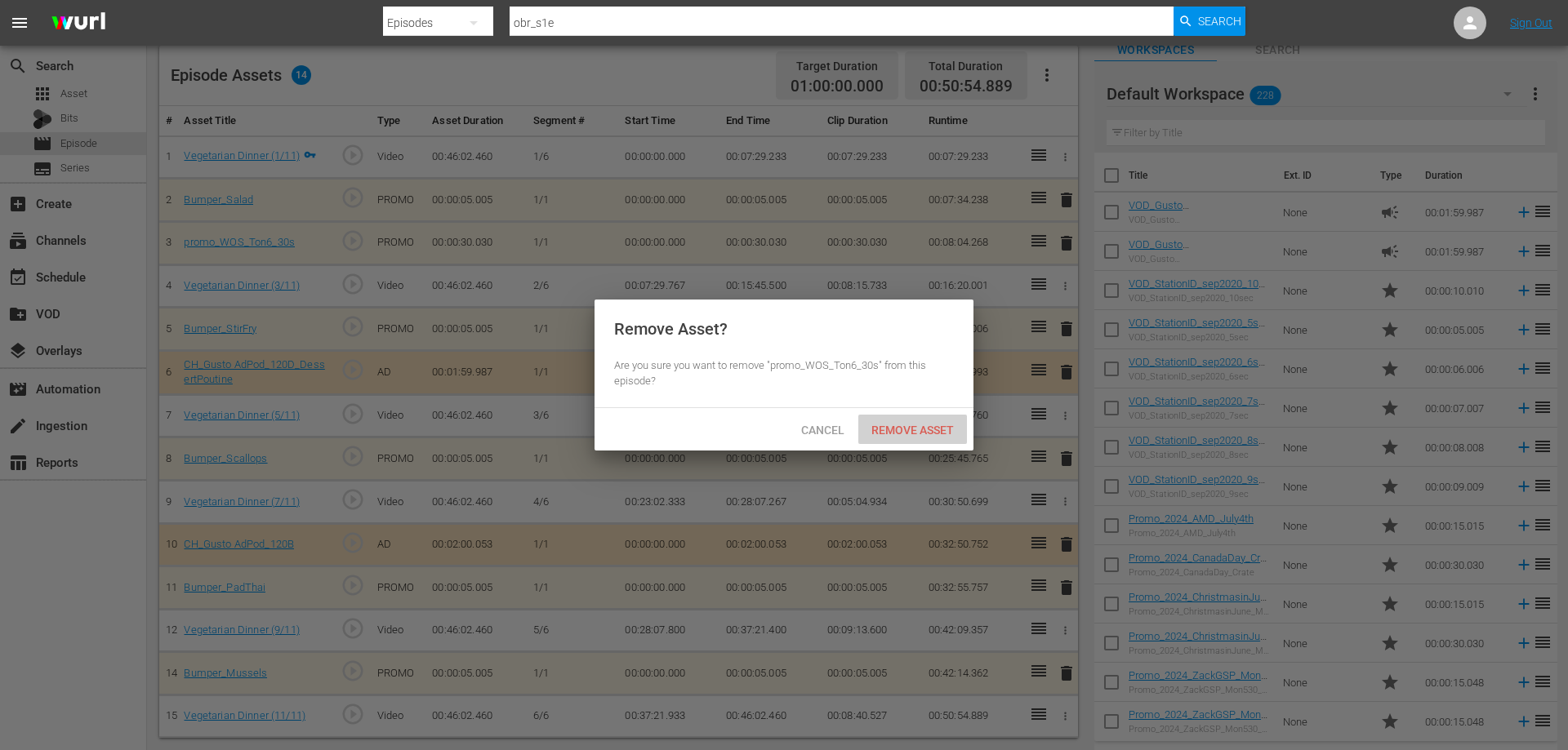
click at [888, 424] on span "Remove Asset" at bounding box center [912, 430] width 108 height 13
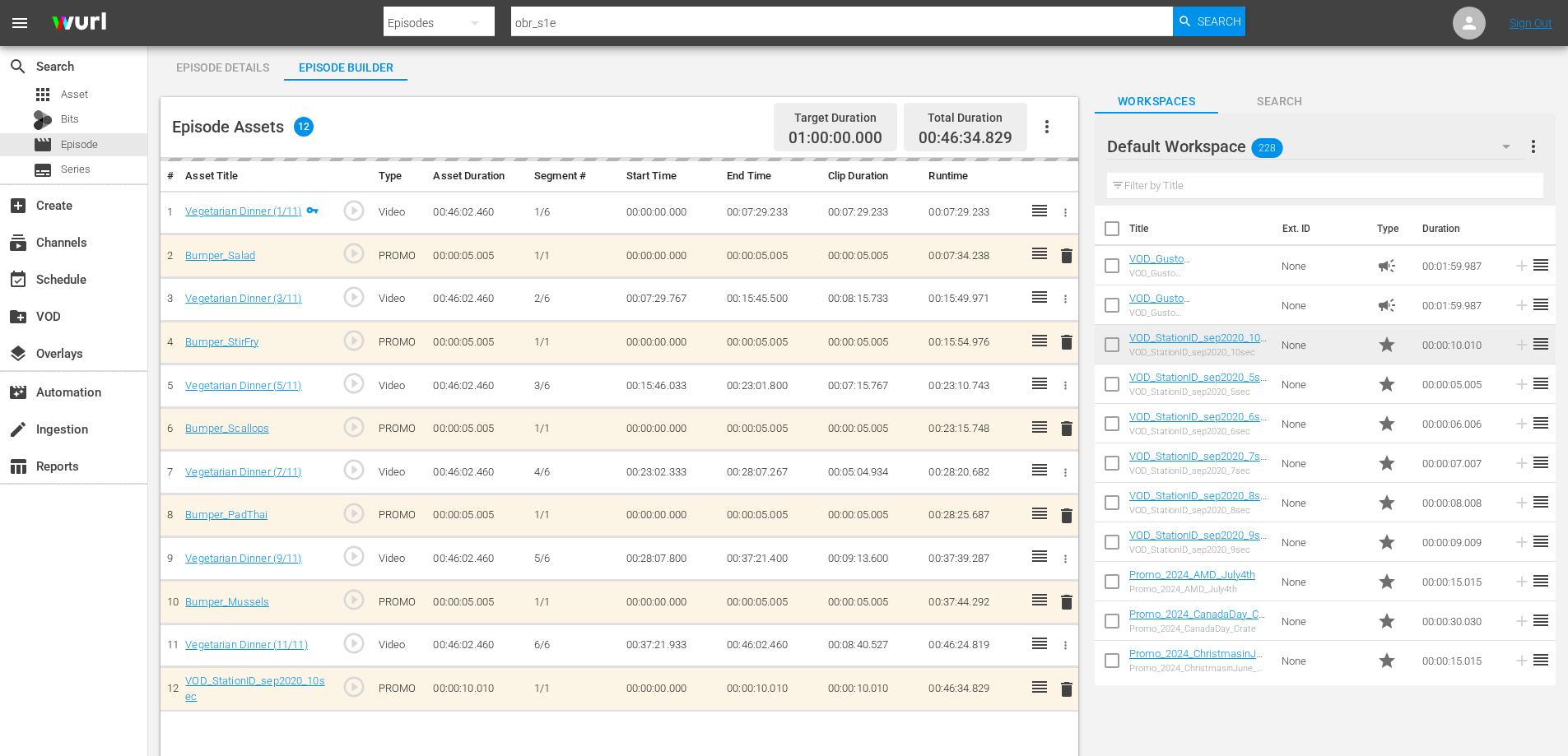
scroll to position [105, 0]
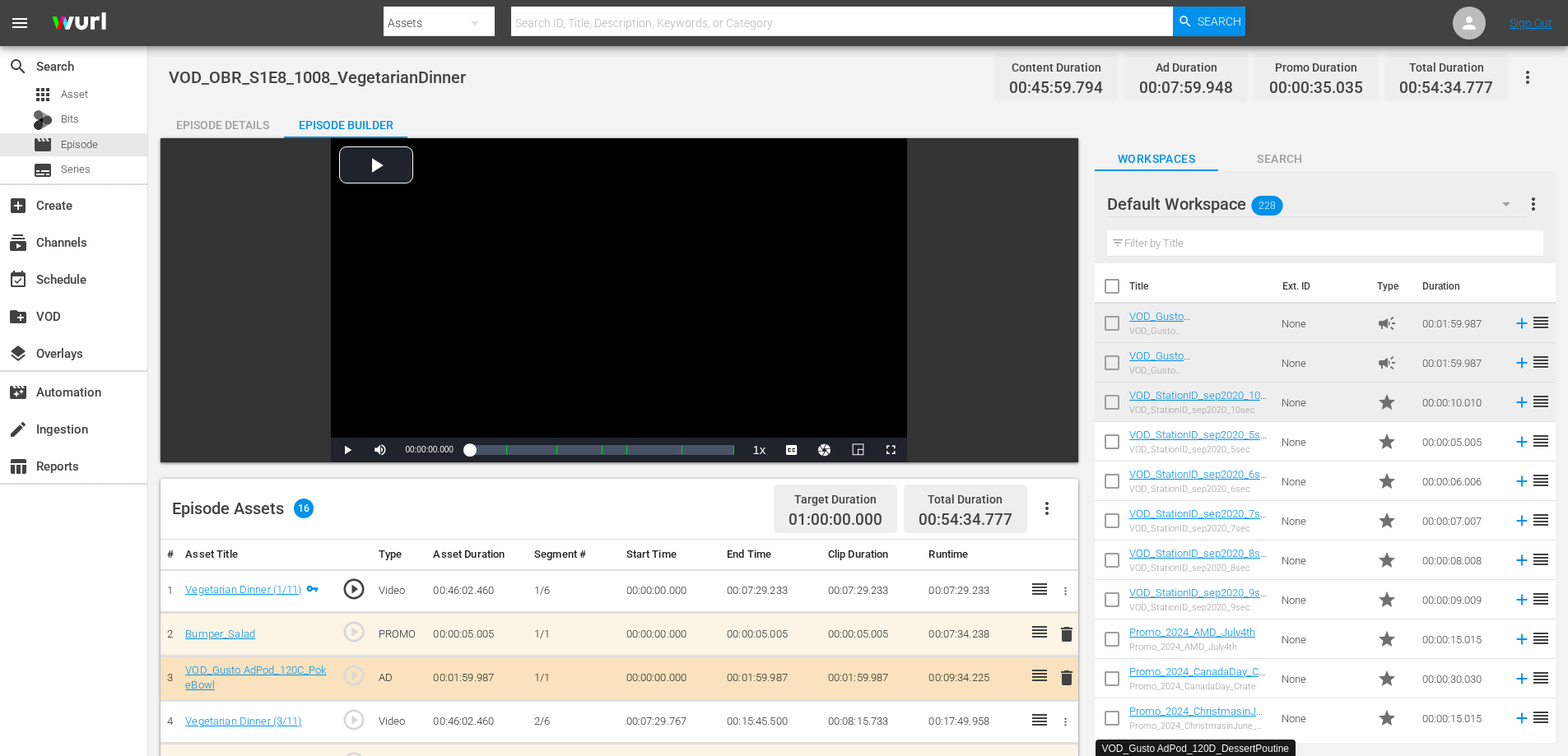
click at [1526, 72] on icon "button" at bounding box center [1527, 77] width 4 height 13
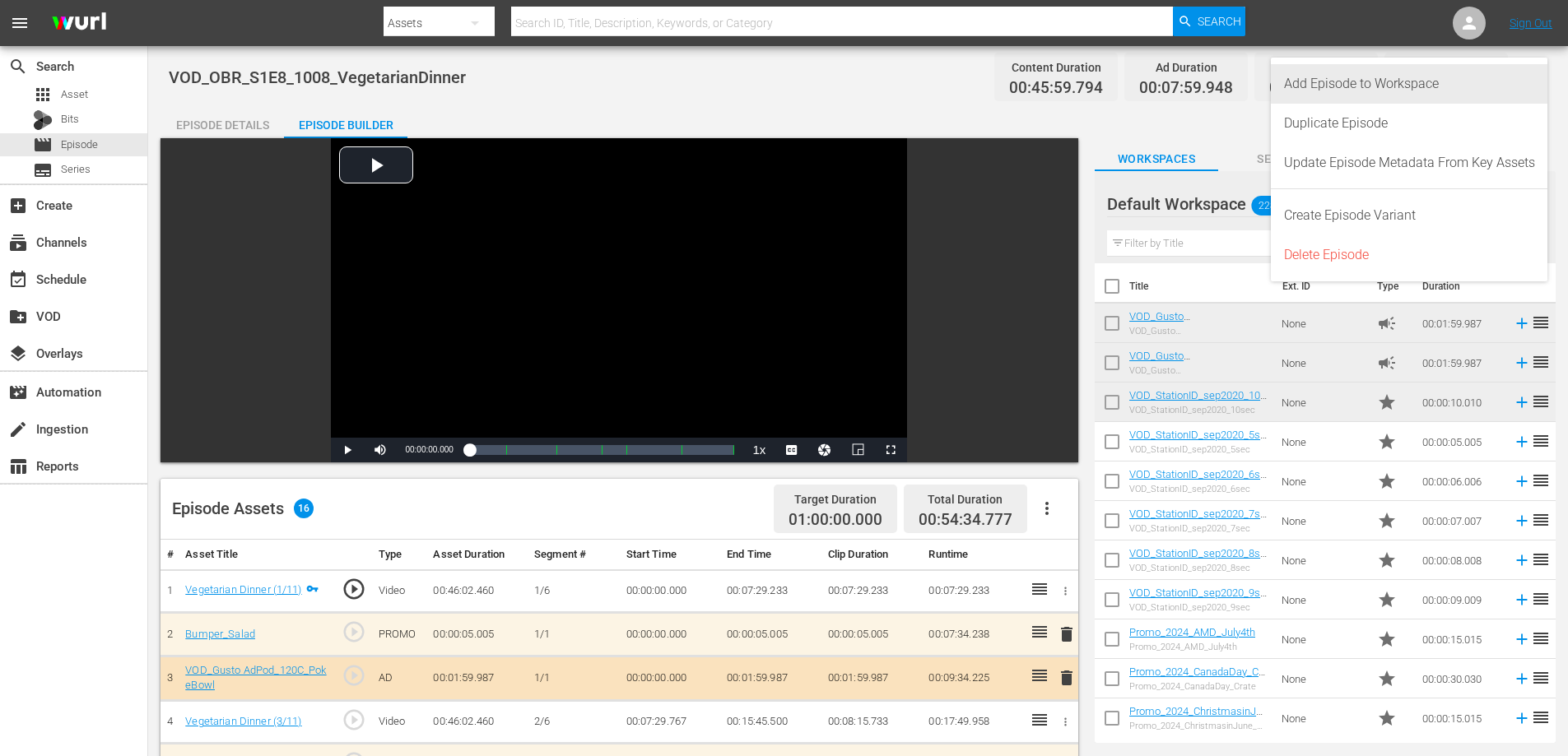
click at [1323, 81] on div "Add Episode to Workspace" at bounding box center [1409, 83] width 251 height 40
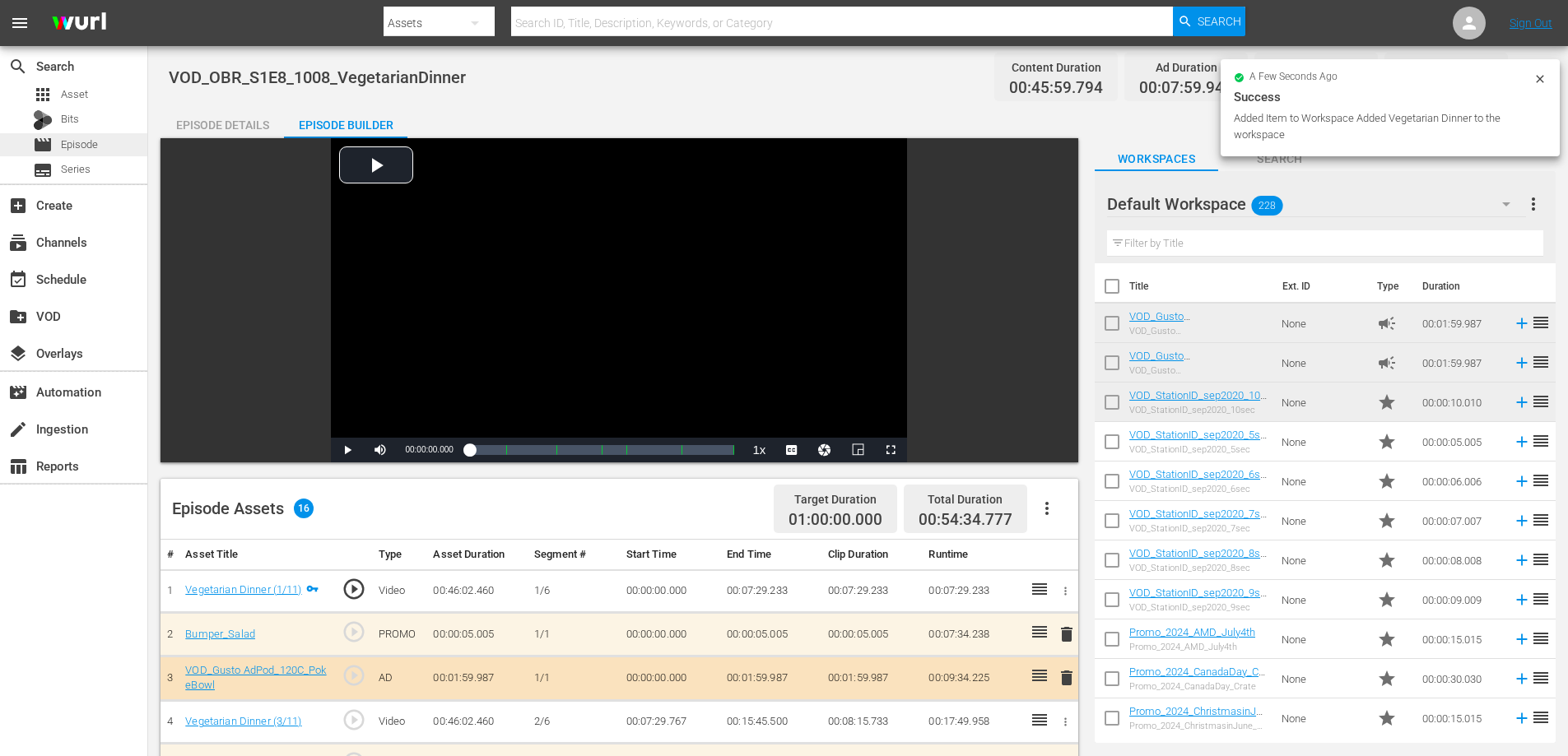
click at [75, 144] on span "Episode" at bounding box center [80, 145] width 37 height 17
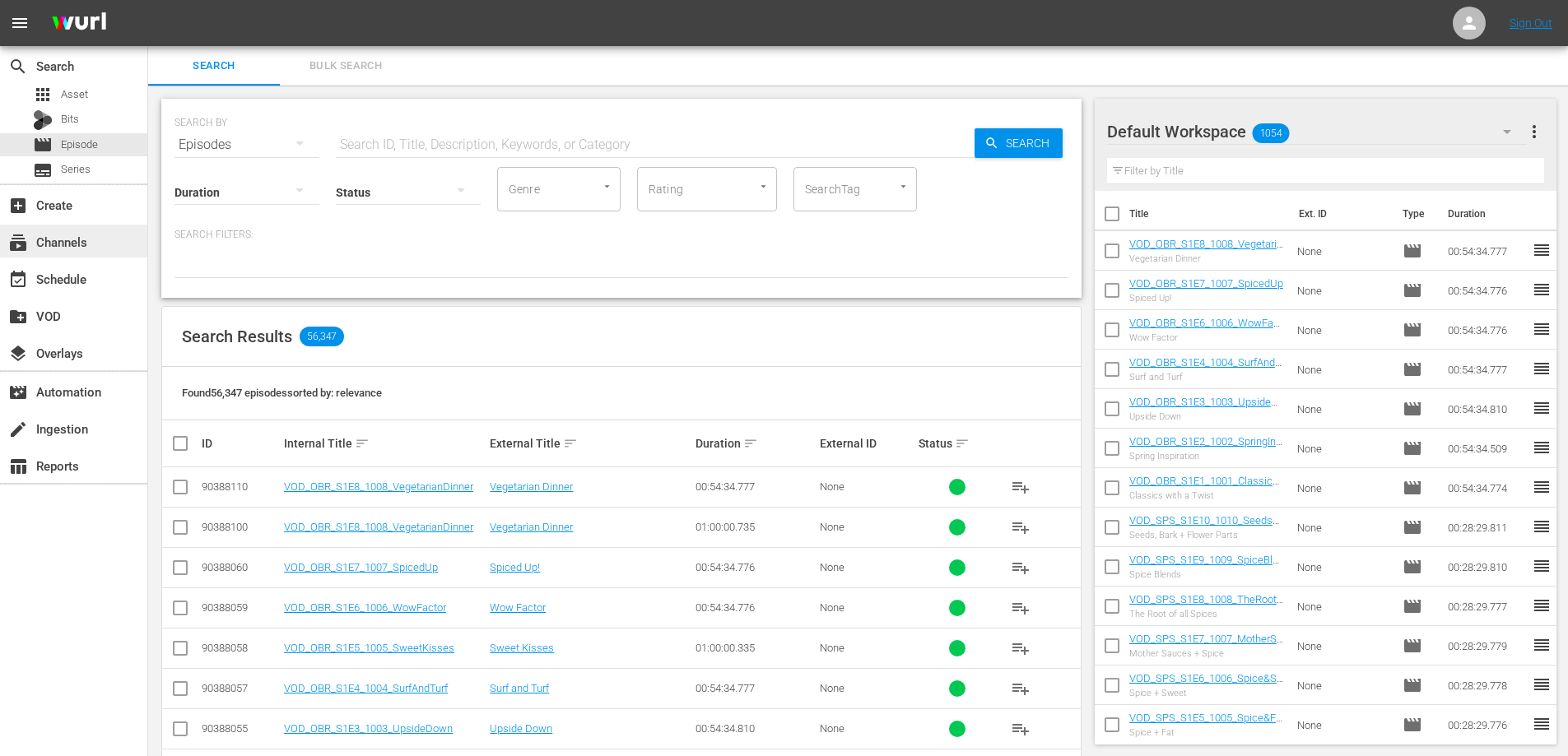
click at [66, 237] on div "subscriptions Channels" at bounding box center [46, 240] width 93 height 15
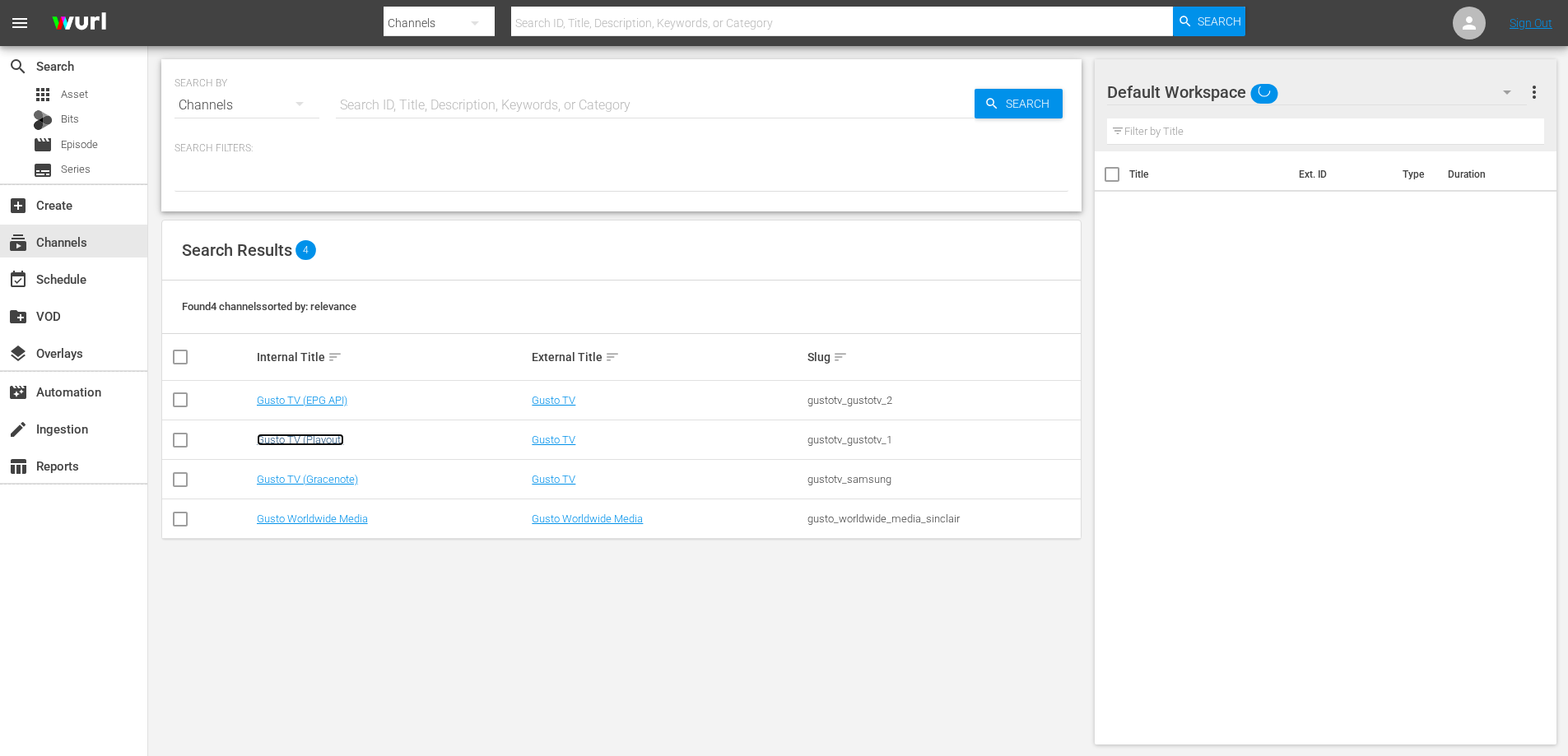
click at [319, 436] on link "Gusto TV (Playout)" at bounding box center [300, 440] width 87 height 12
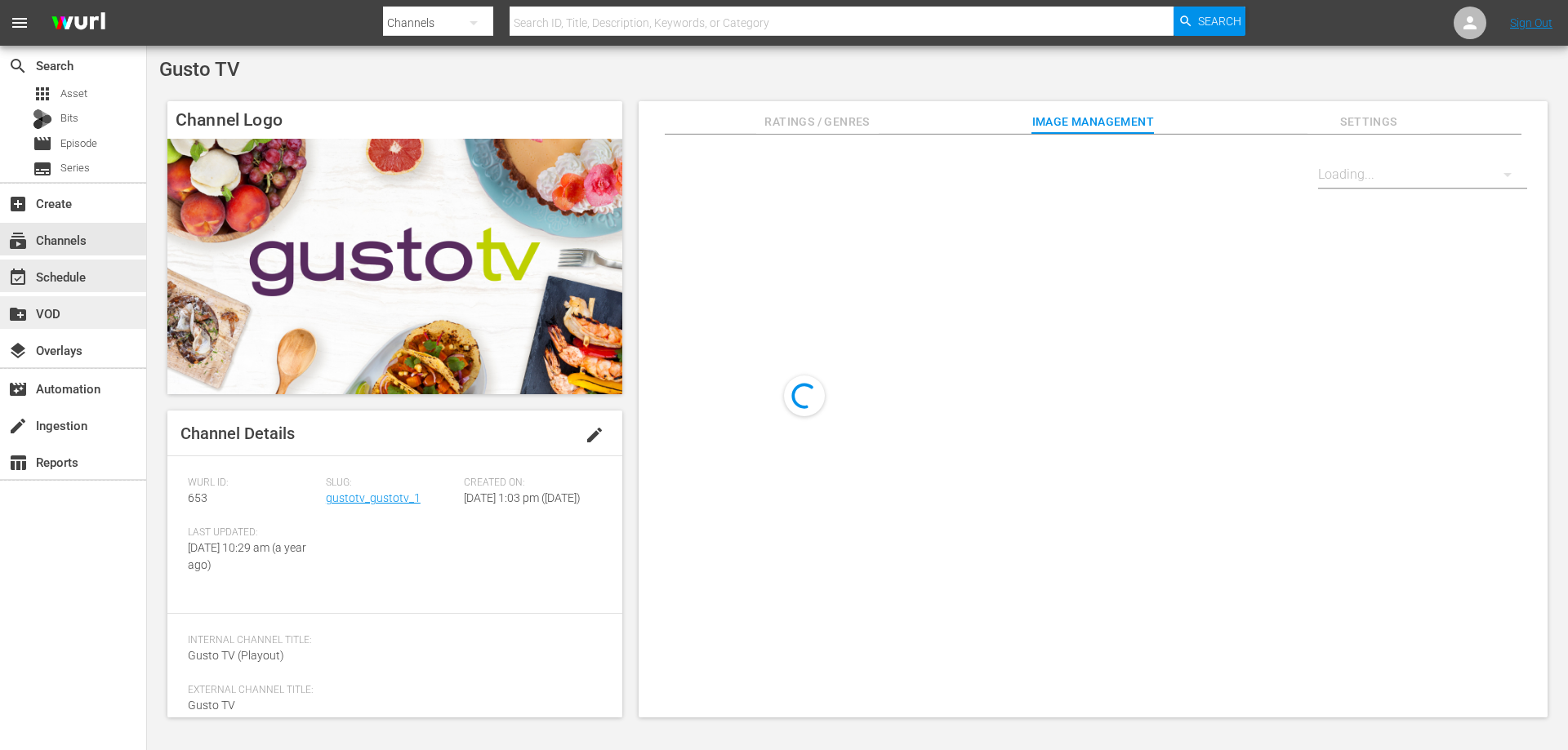
drag, startPoint x: 67, startPoint y: 318, endPoint x: 0, endPoint y: 308, distance: 67.7
click at [0, 308] on div "create_new_folder VOD" at bounding box center [46, 311] width 92 height 15
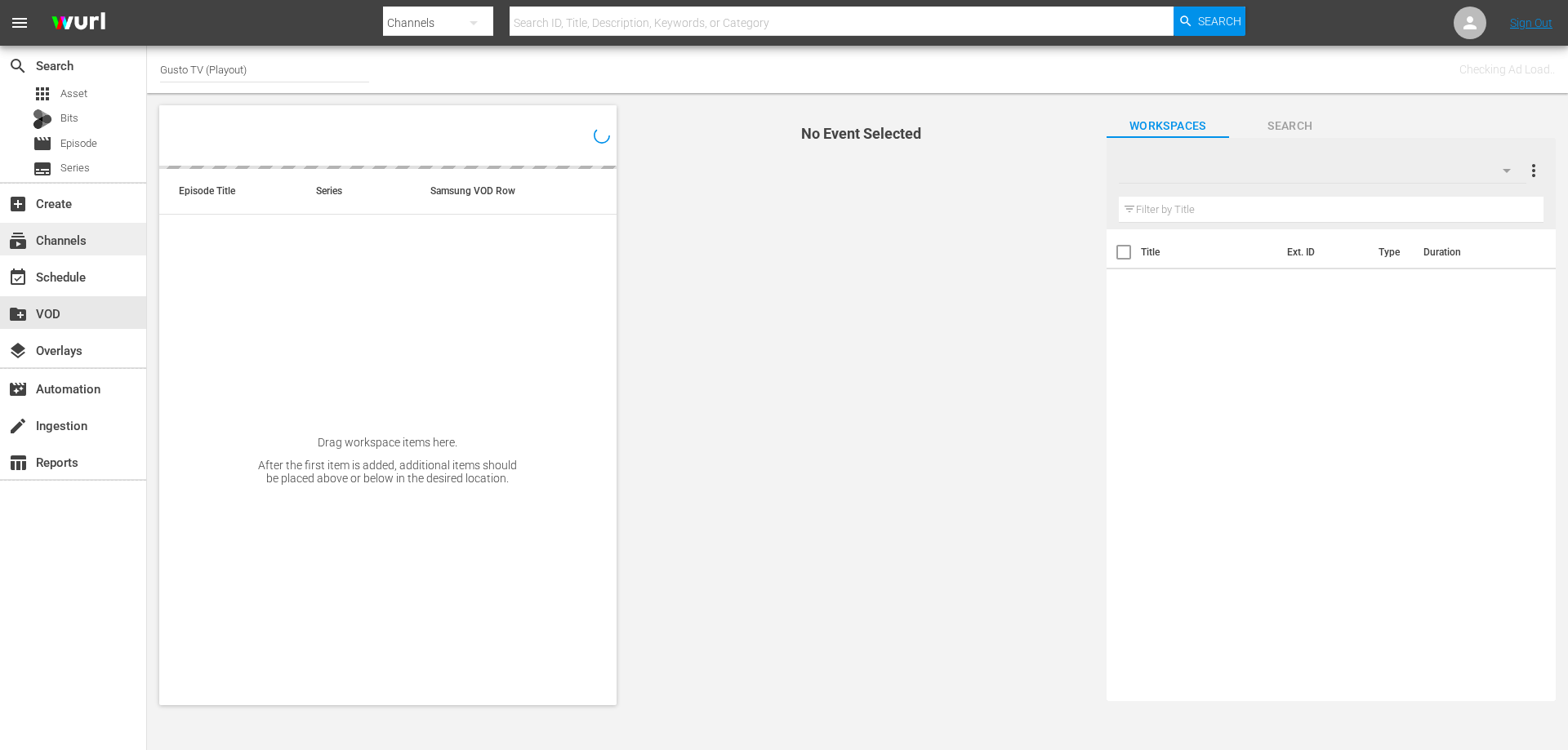
click at [102, 233] on div "subscriptions Channels" at bounding box center [73, 240] width 146 height 33
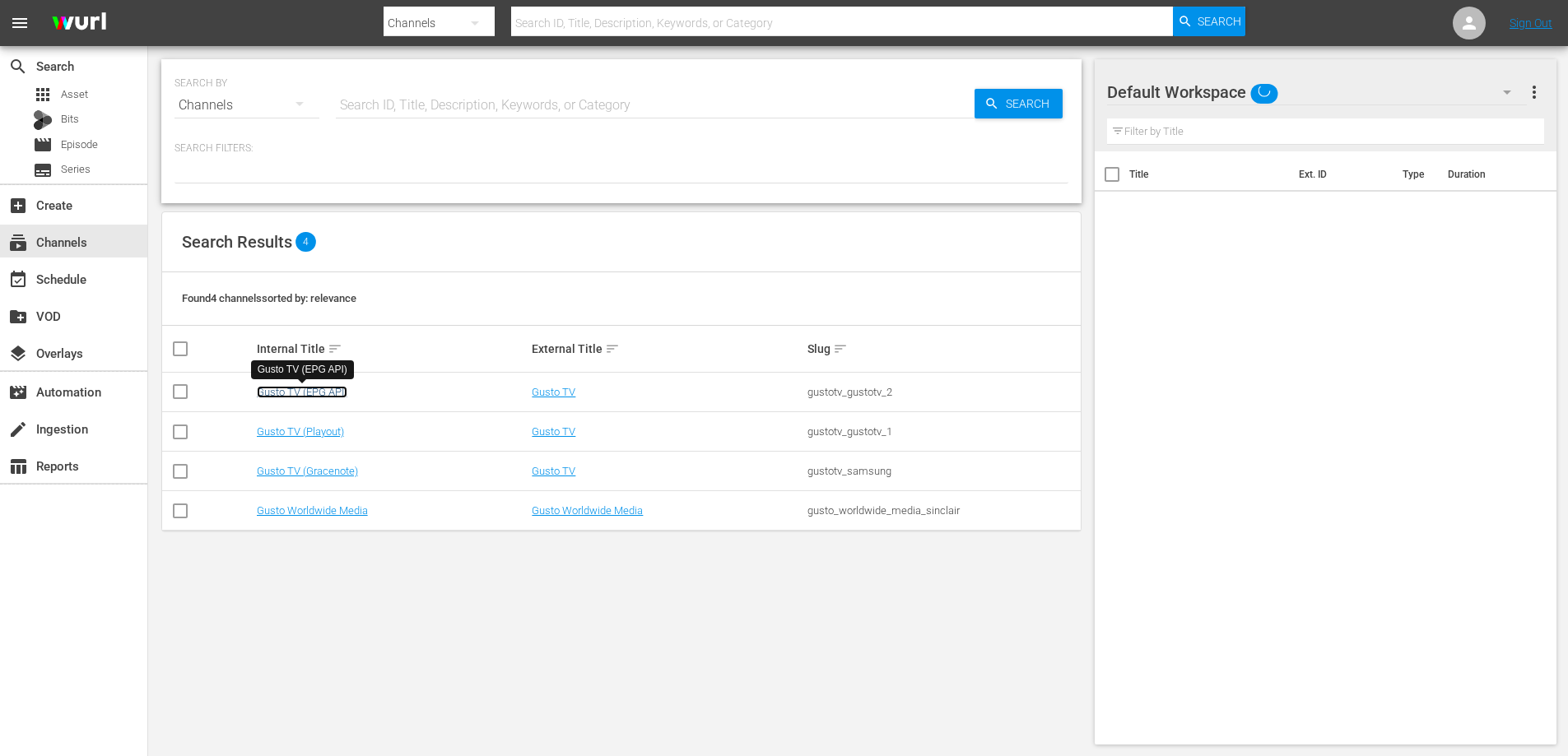
click at [287, 390] on link "Gusto TV (EPG API)" at bounding box center [302, 391] width 91 height 12
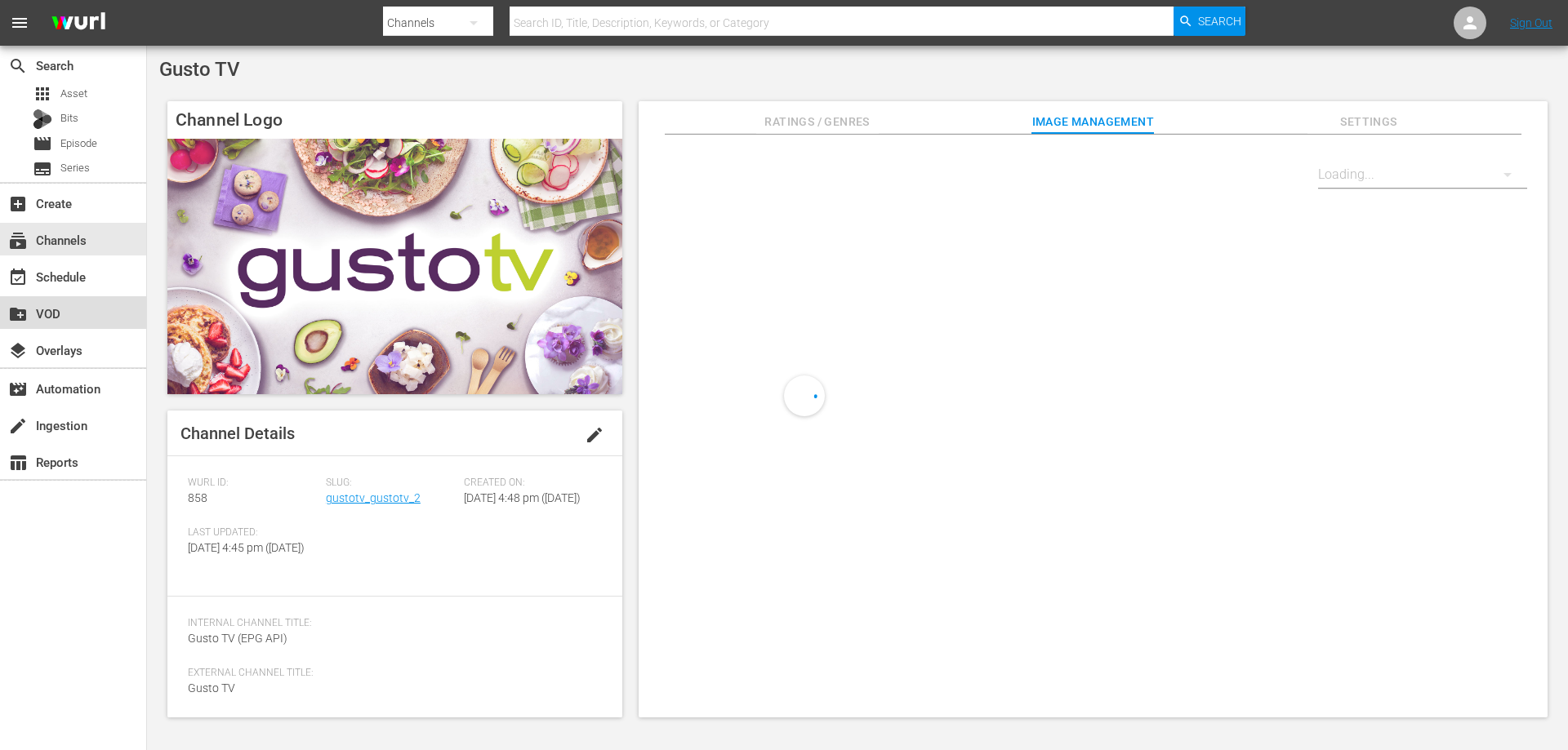
click at [51, 308] on div "create_new_folder VOD" at bounding box center [46, 311] width 92 height 15
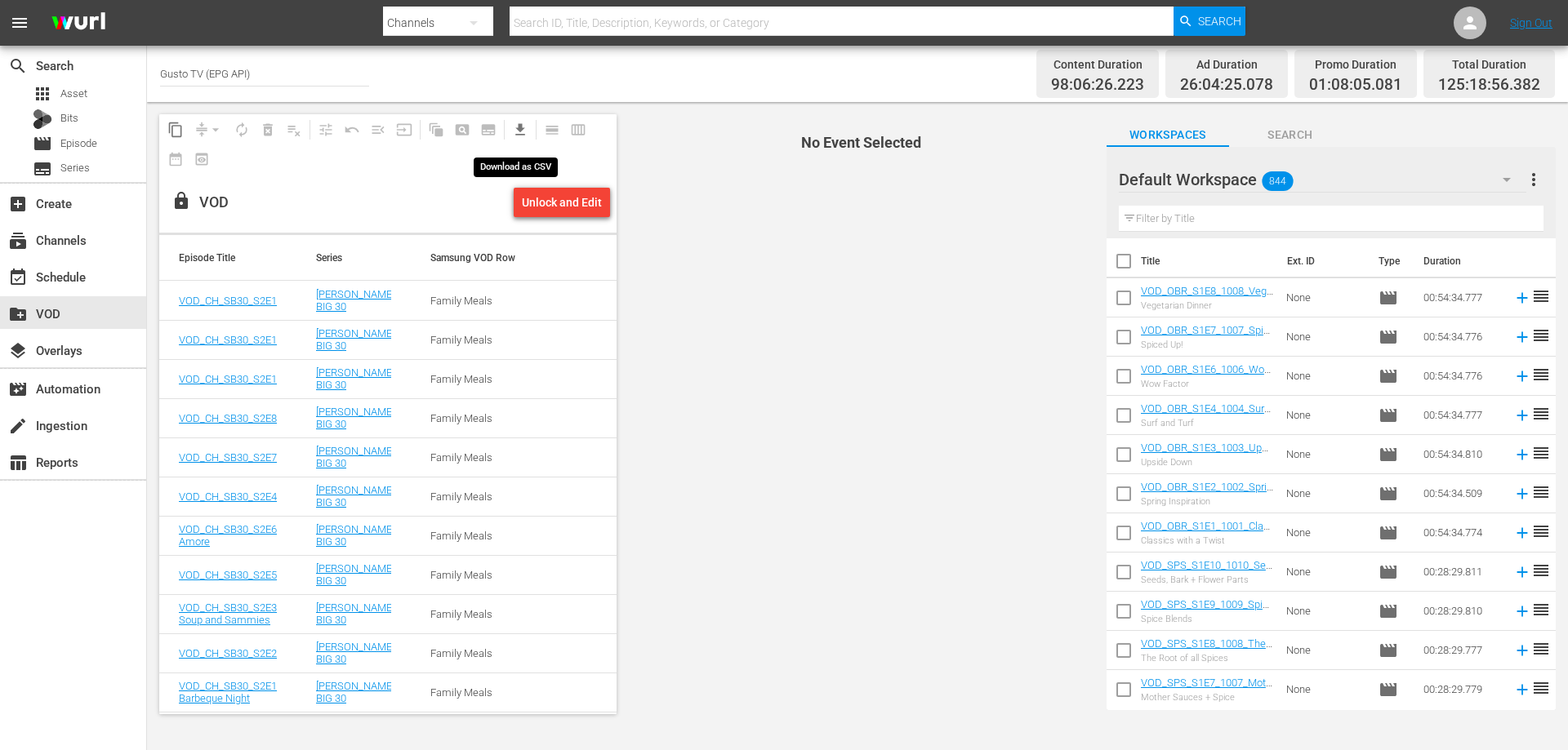
click at [515, 129] on span "get_app" at bounding box center [520, 129] width 17 height 17
click at [519, 126] on span "get_app" at bounding box center [520, 129] width 17 height 17
click at [518, 126] on span "get_app" at bounding box center [520, 129] width 17 height 17
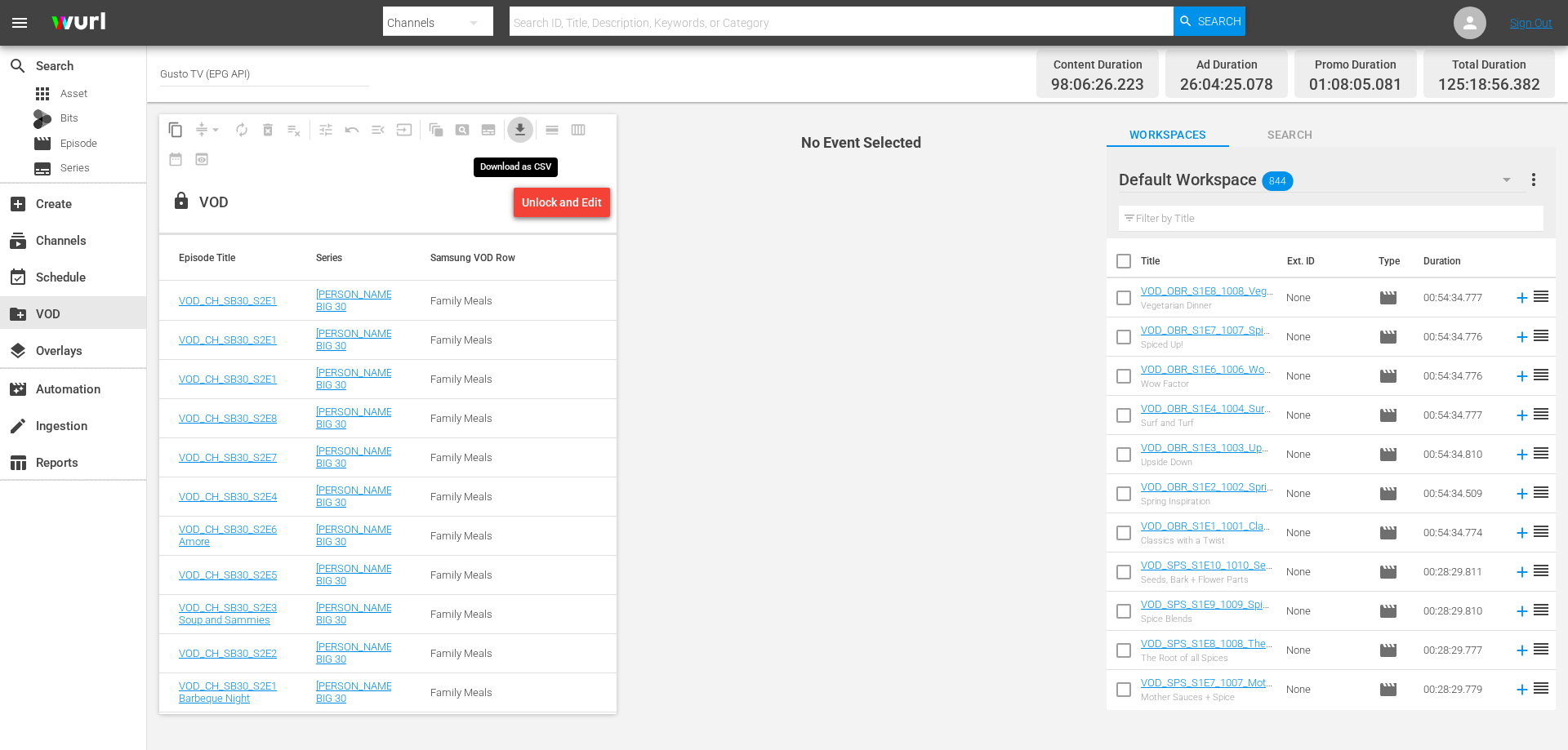
click at [518, 126] on span "get_app" at bounding box center [520, 129] width 17 height 17
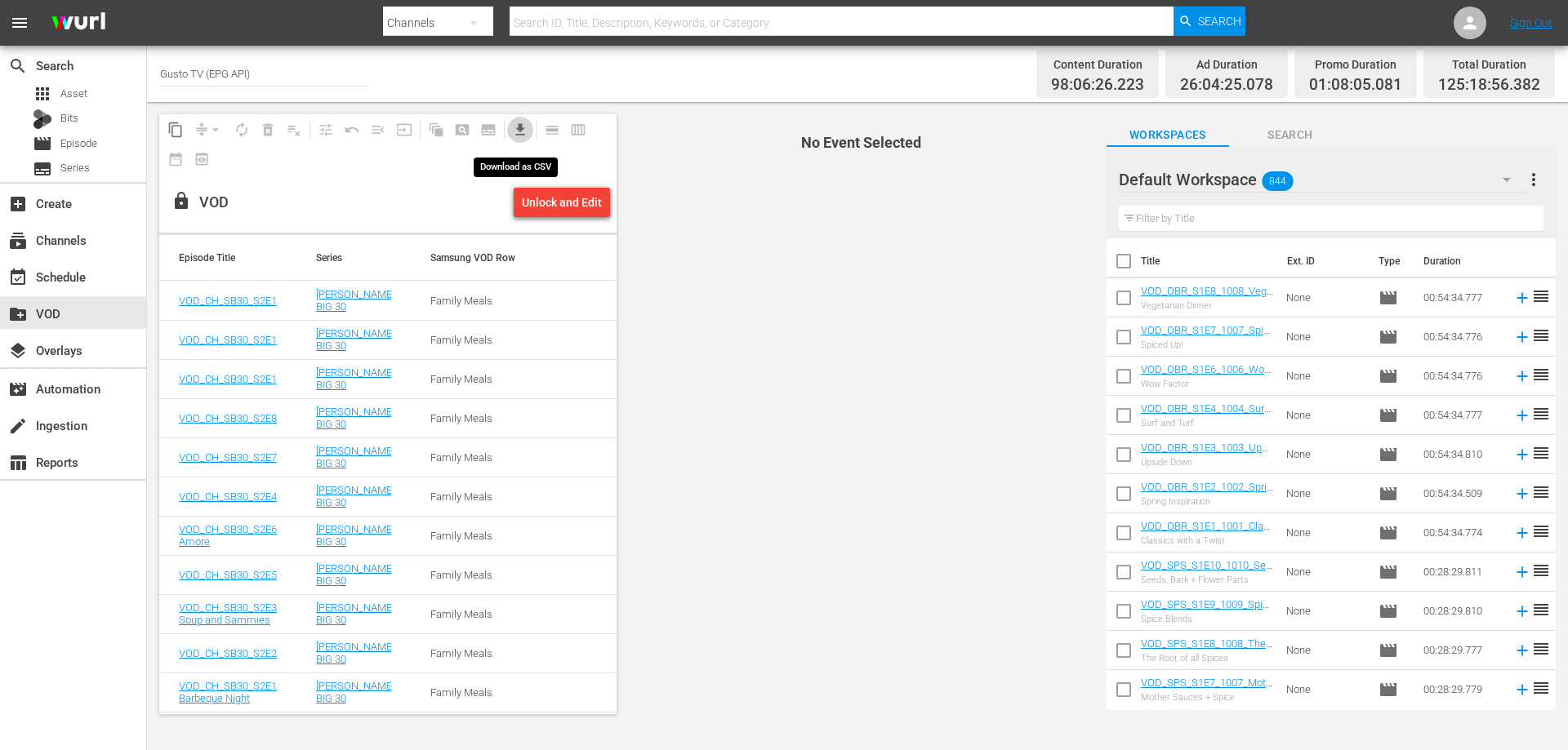
click at [518, 126] on span "get_app" at bounding box center [520, 129] width 17 height 17
click at [543, 206] on div "Unlock and Edit" at bounding box center [561, 202] width 80 height 29
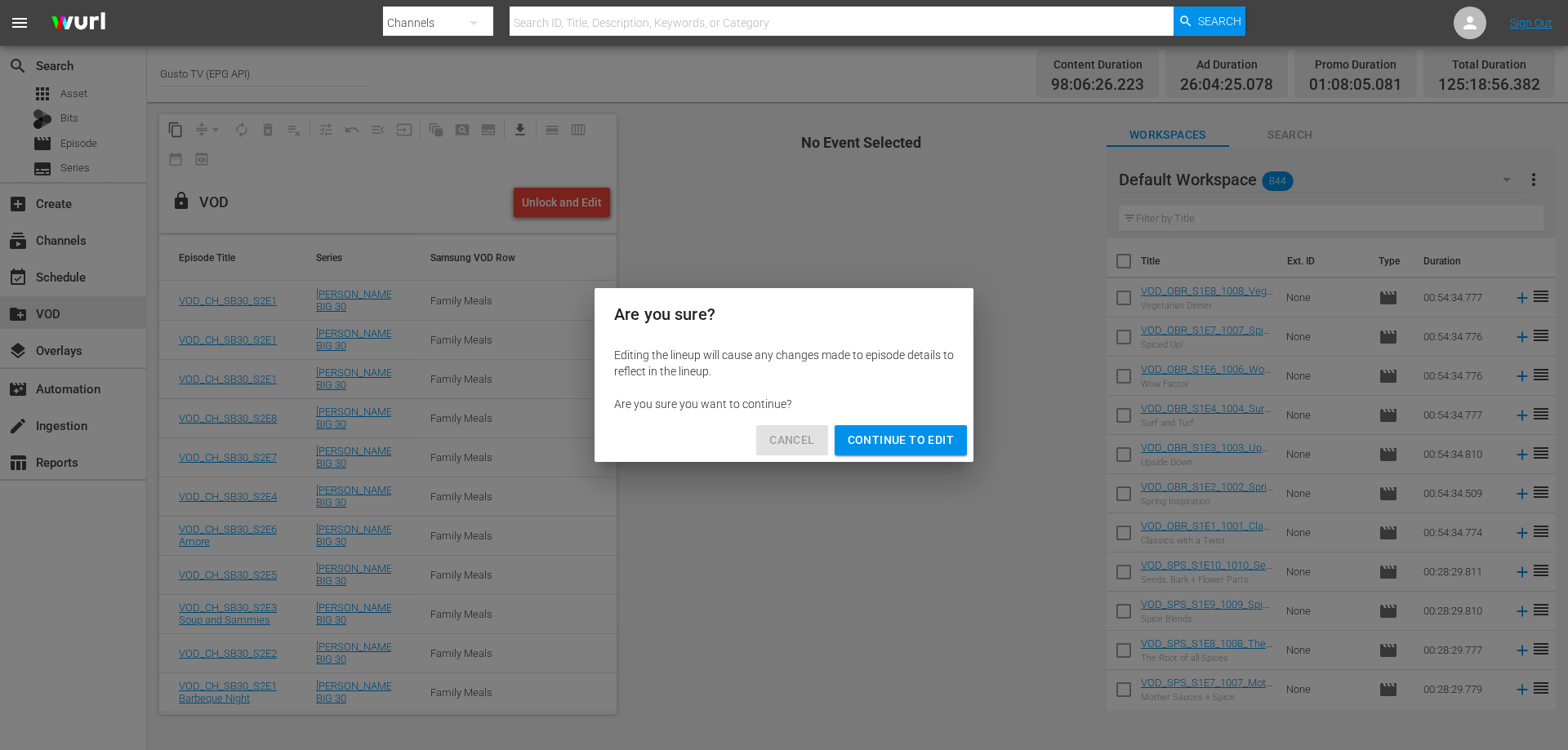
click at [813, 442] on span "Cancel" at bounding box center [791, 441] width 45 height 20
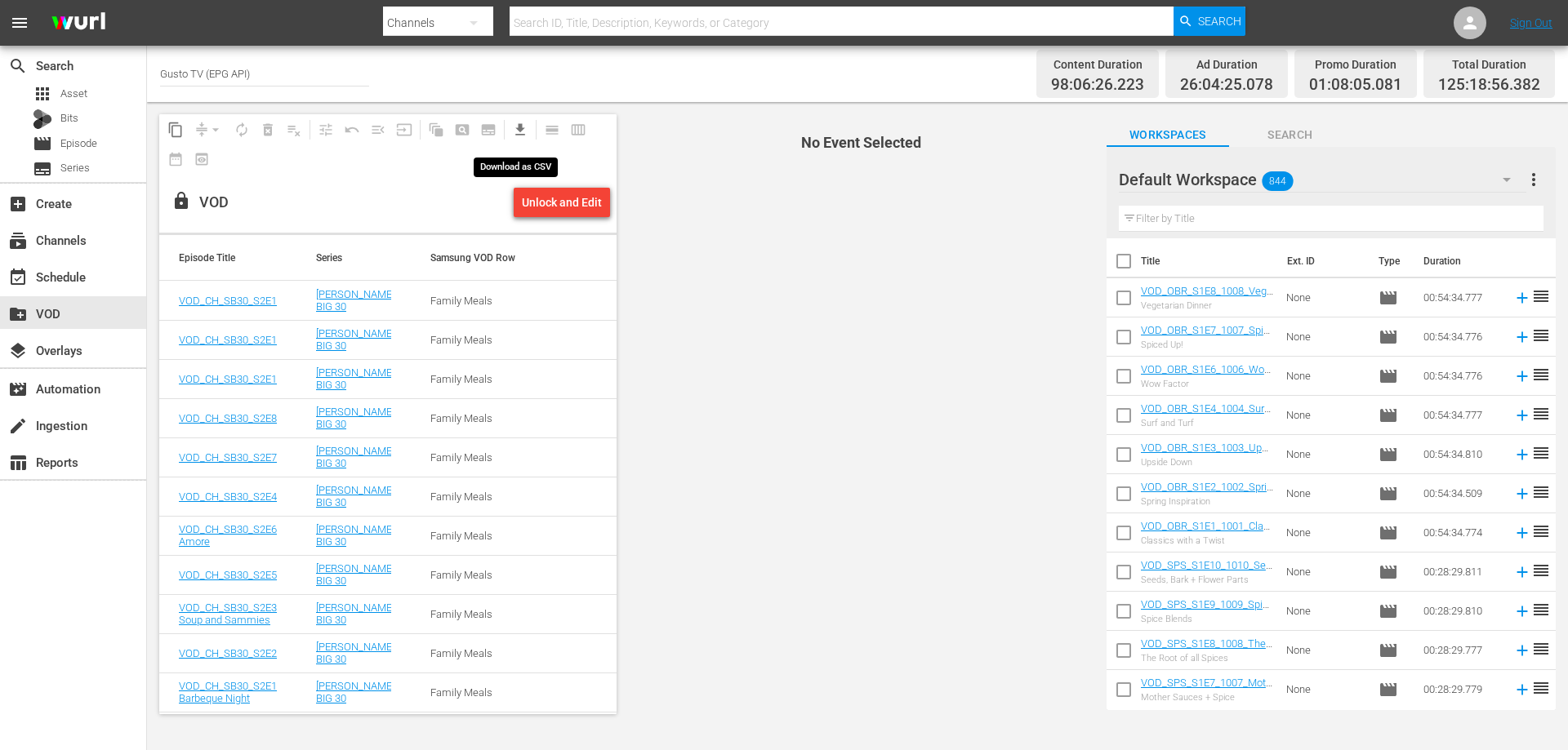
click at [512, 128] on button "get_app" at bounding box center [520, 129] width 26 height 26
click at [575, 195] on div "Unlock and Edit" at bounding box center [561, 202] width 80 height 29
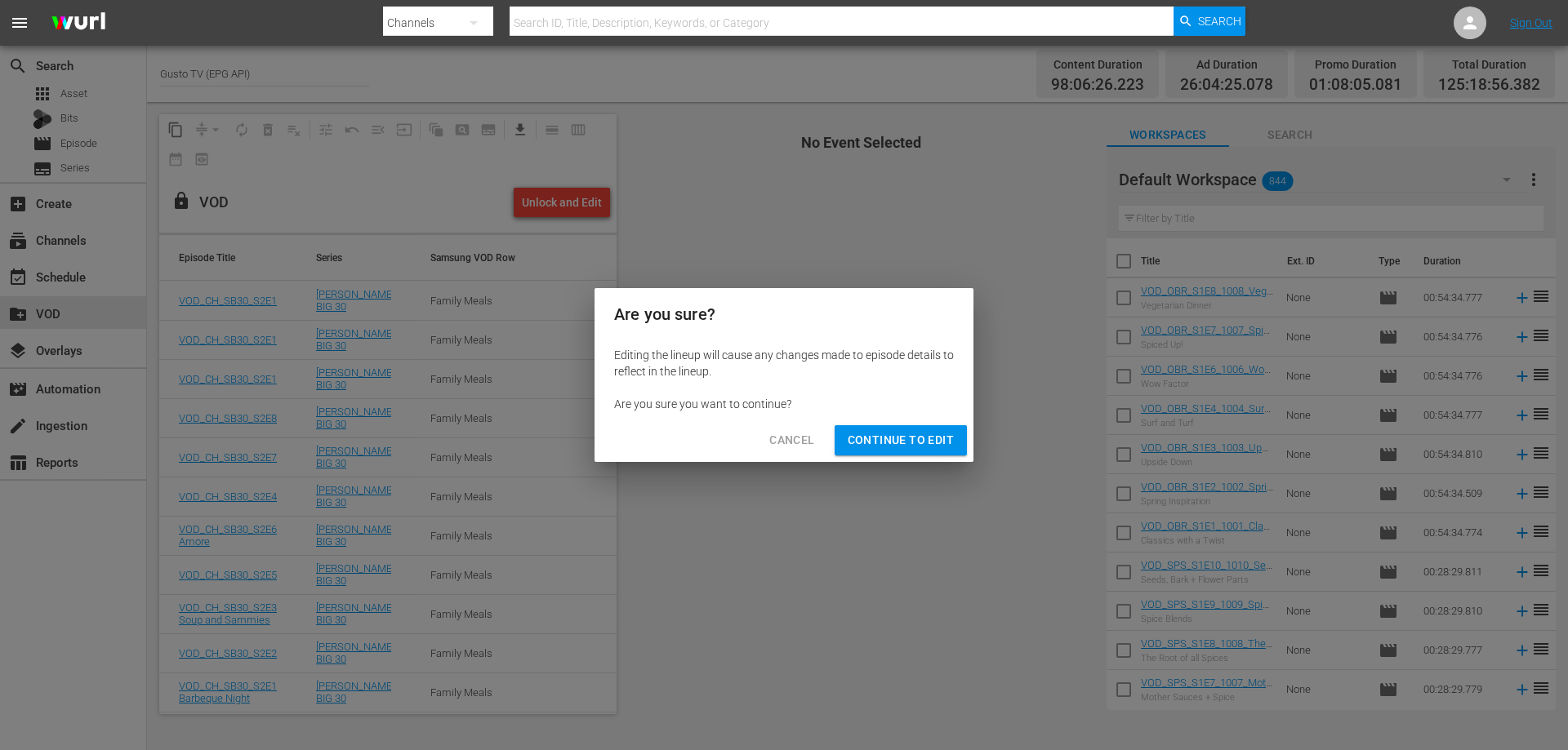
click at [898, 438] on span "Continue to Edit" at bounding box center [901, 441] width 107 height 20
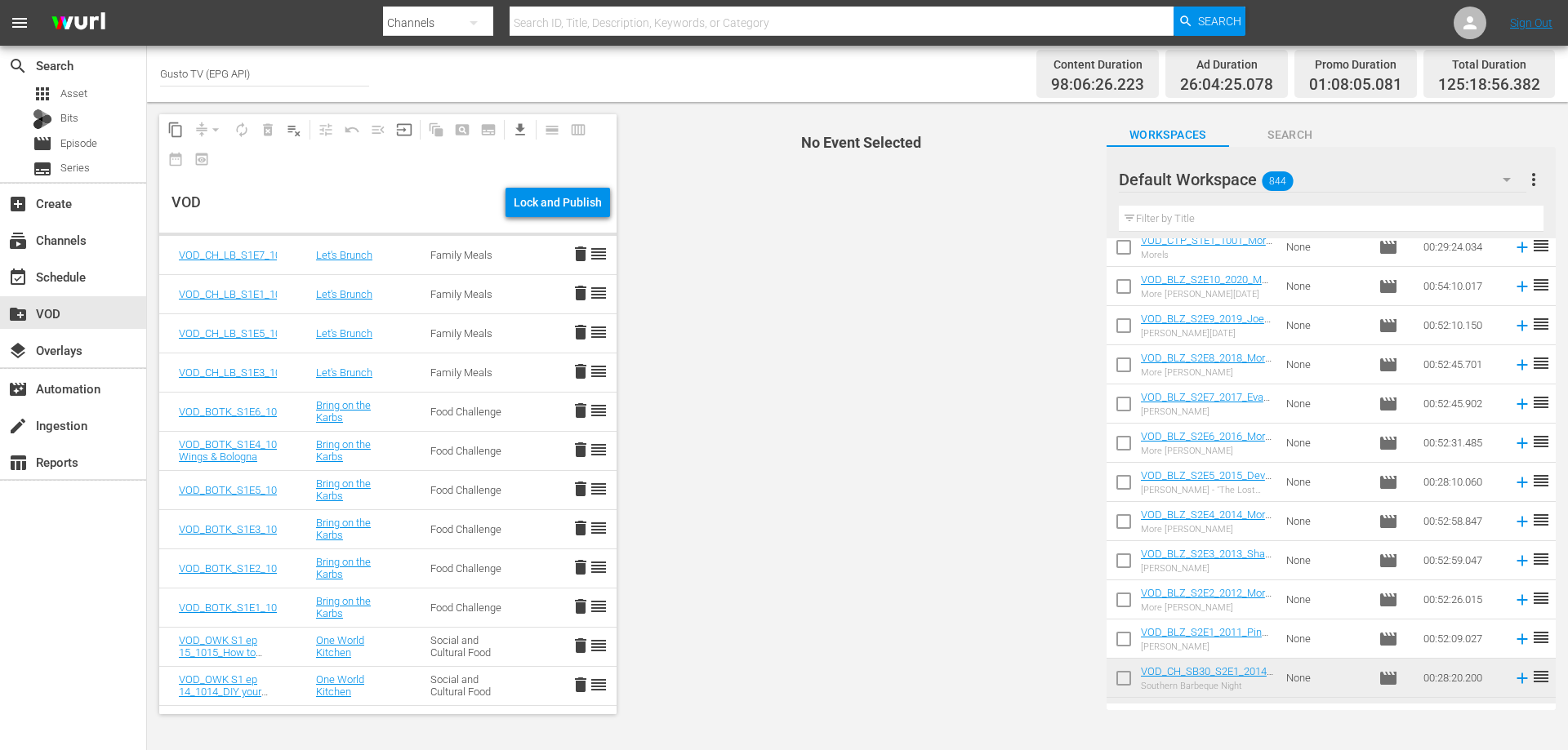
scroll to position [871, 0]
click at [1126, 598] on input "checkbox" at bounding box center [1123, 605] width 34 height 34
checkbox input "true"
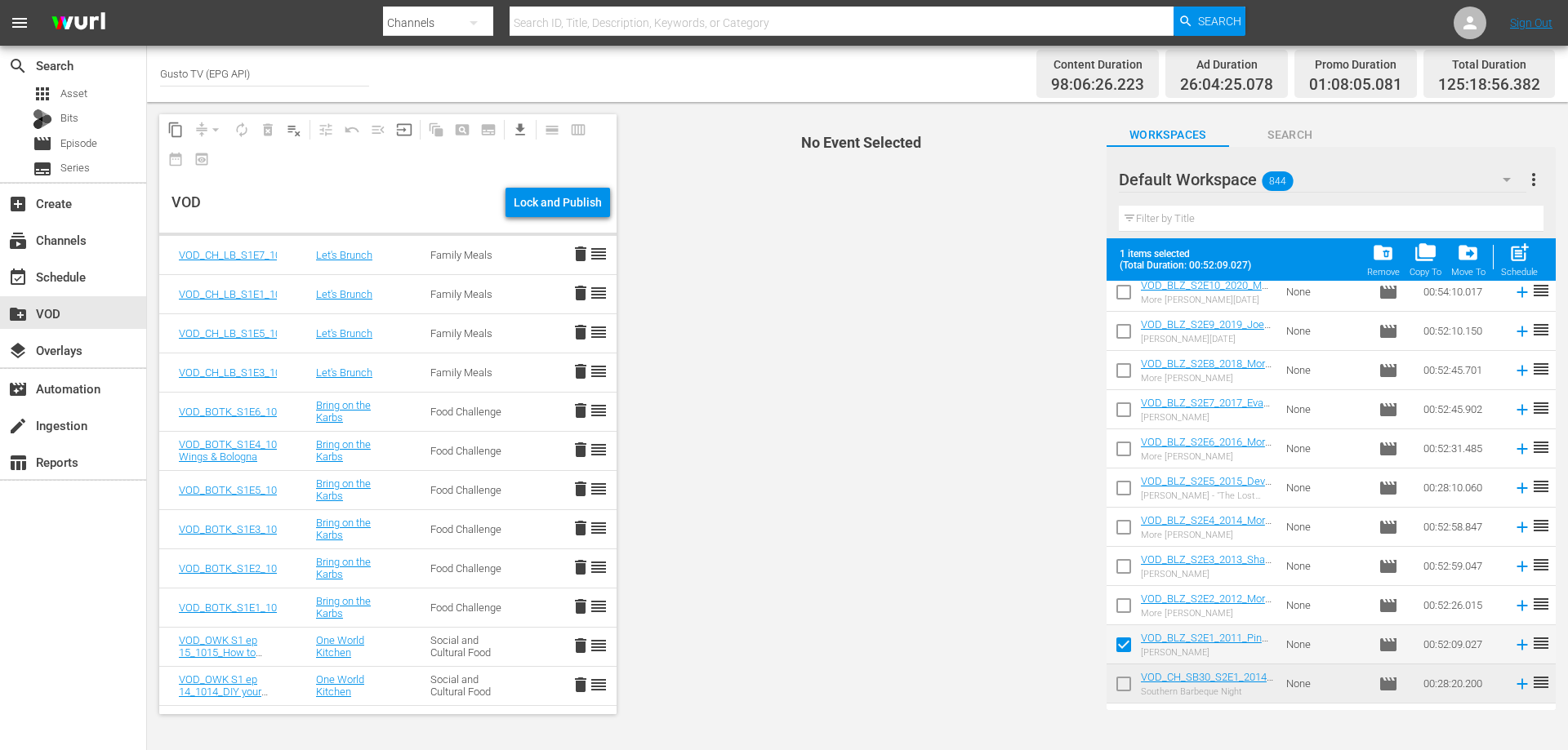
click at [1123, 606] on input "checkbox" at bounding box center [1123, 609] width 34 height 34
checkbox input "true"
click at [1120, 568] on input "checkbox" at bounding box center [1123, 569] width 34 height 34
checkbox input "true"
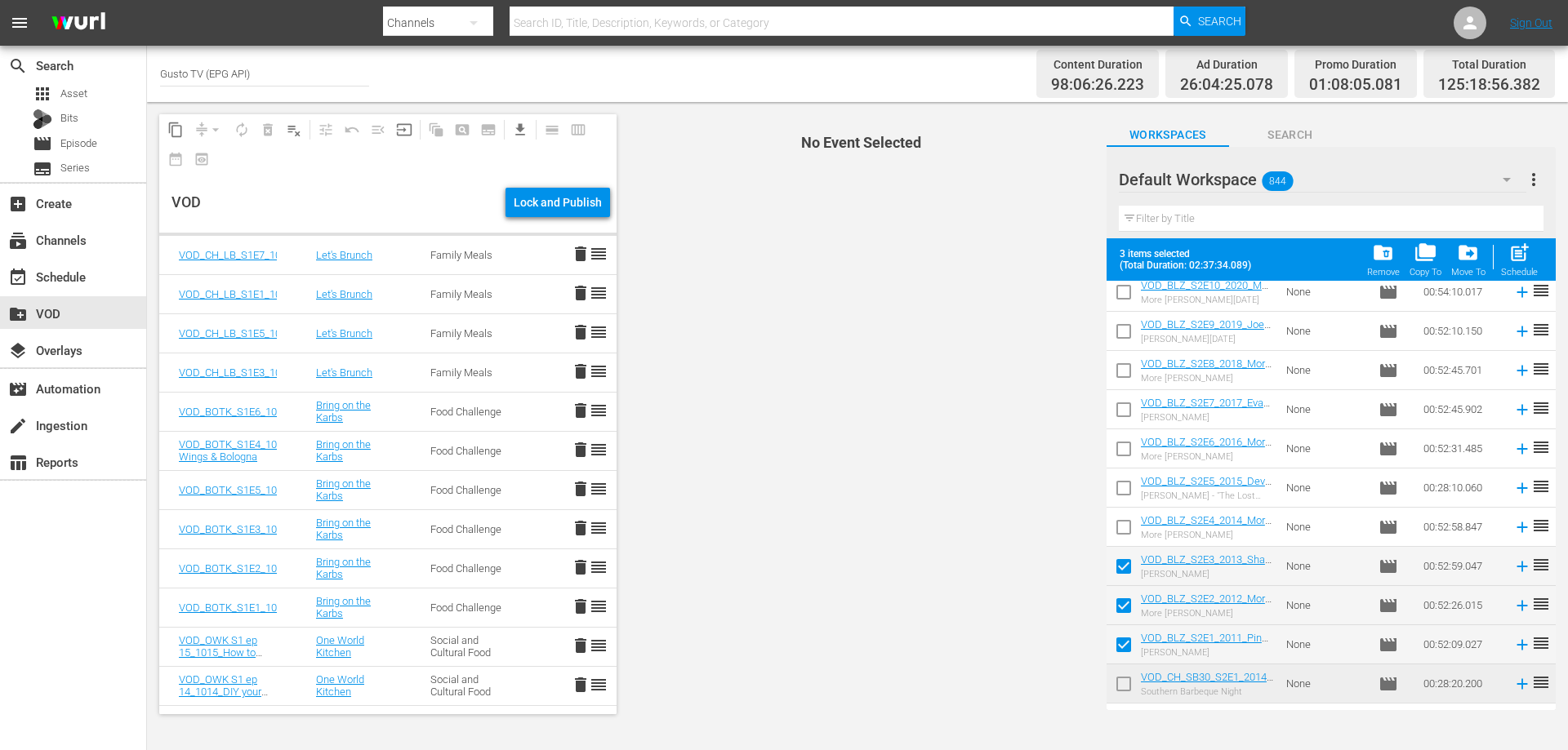
click at [1119, 523] on input "checkbox" at bounding box center [1123, 530] width 34 height 34
checkbox input "true"
click at [1120, 486] on input "checkbox" at bounding box center [1123, 491] width 34 height 34
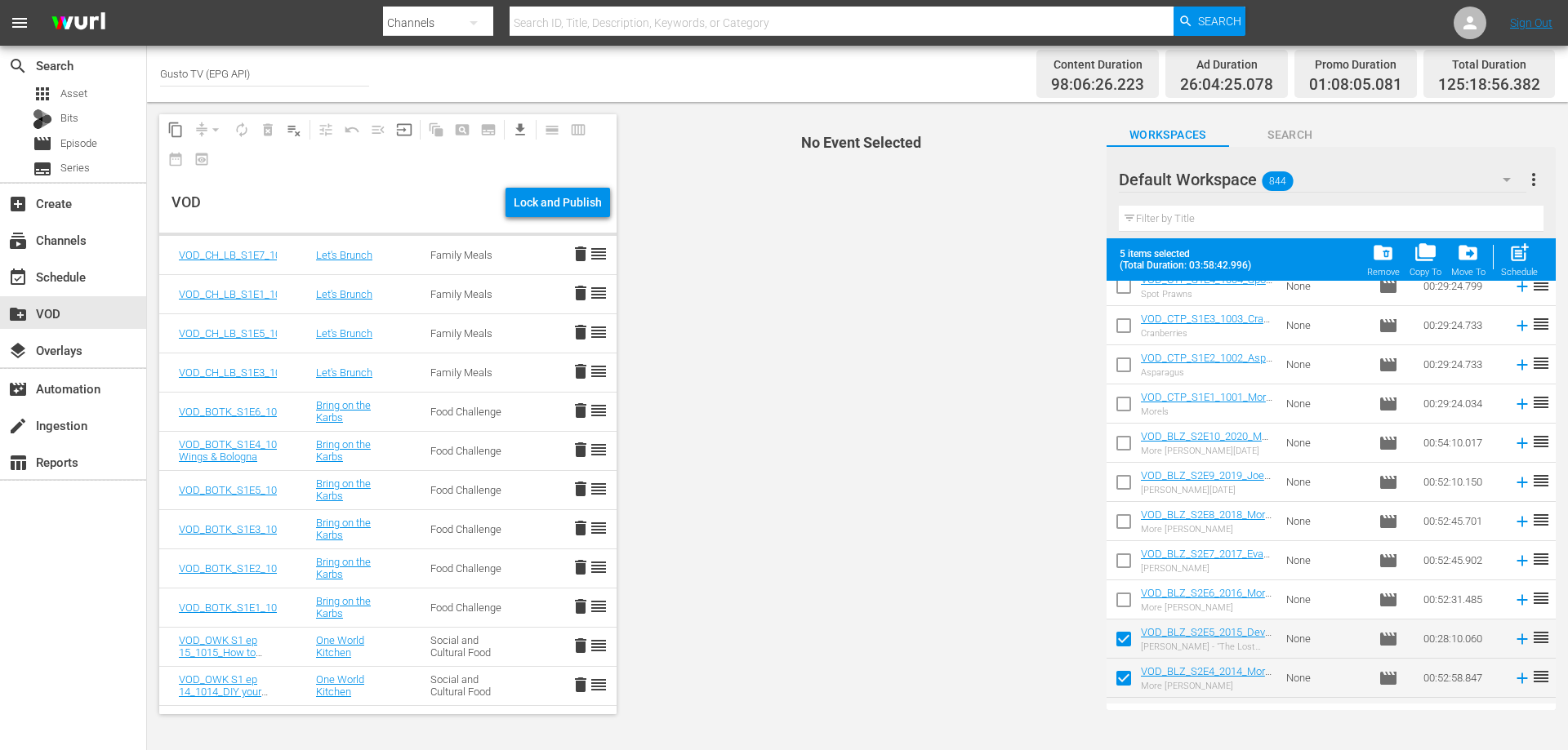
scroll to position [708, 0]
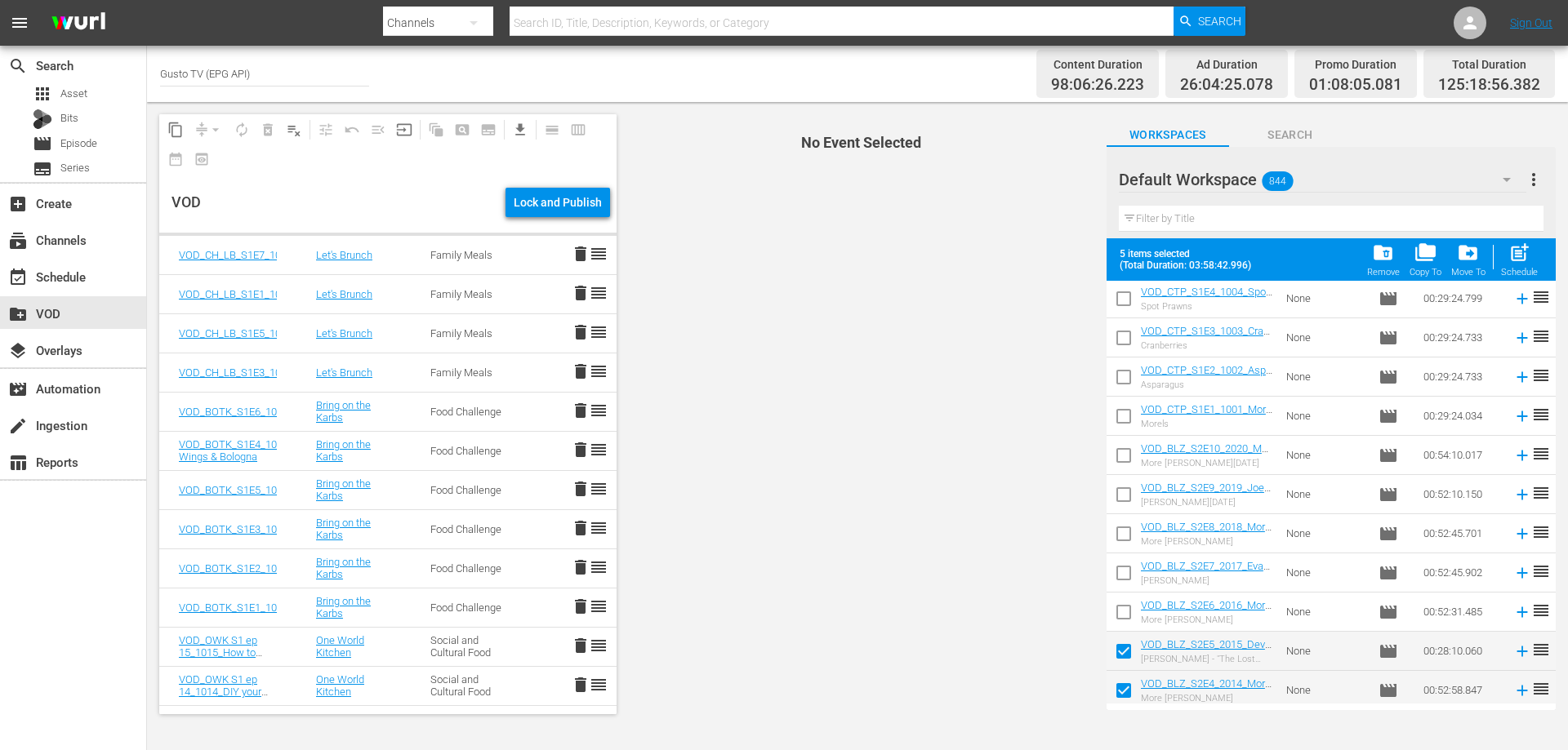
click at [1534, 173] on span "more_vert" at bounding box center [1533, 179] width 19 height 19
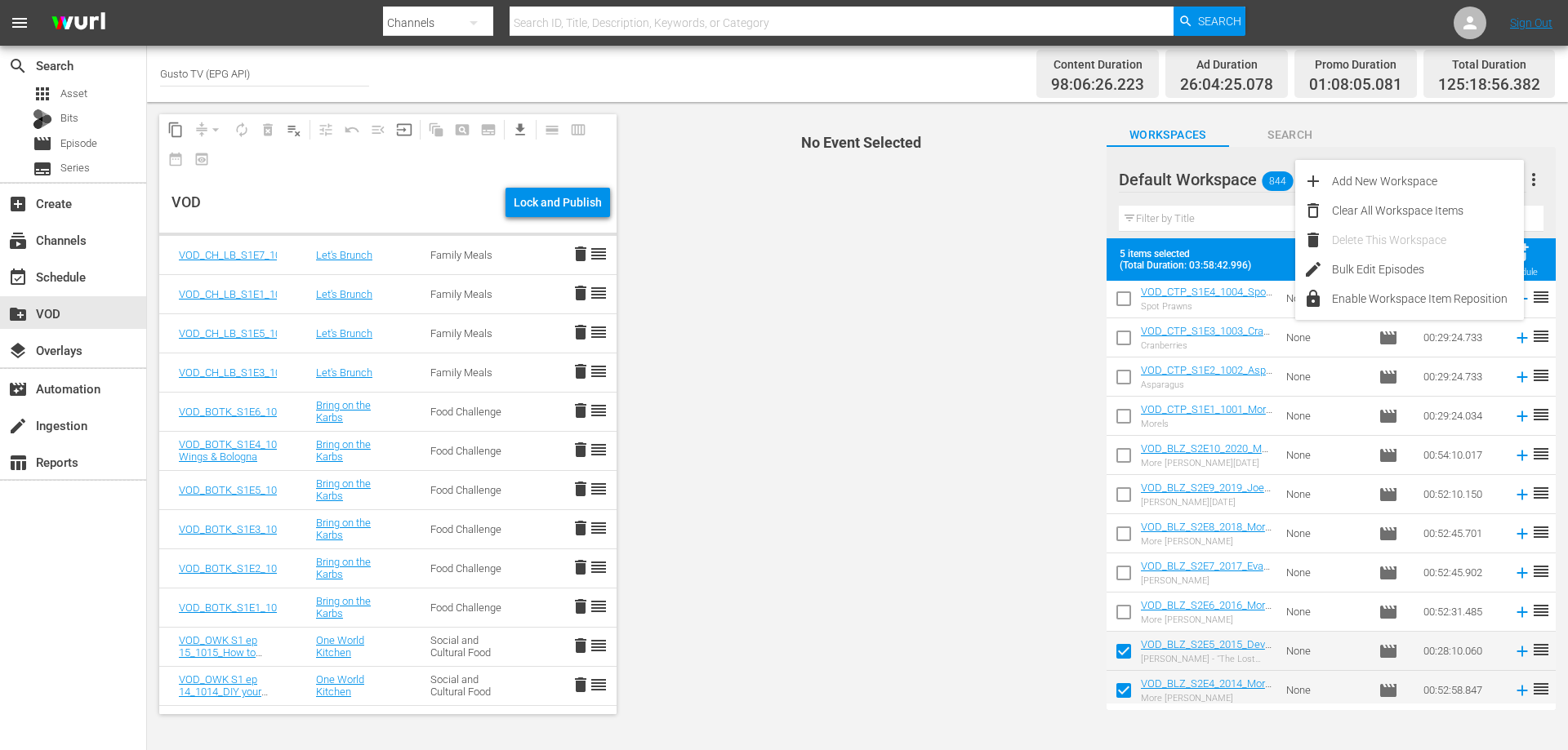
click at [961, 398] on span "No Event Selected" at bounding box center [858, 414] width 474 height 624
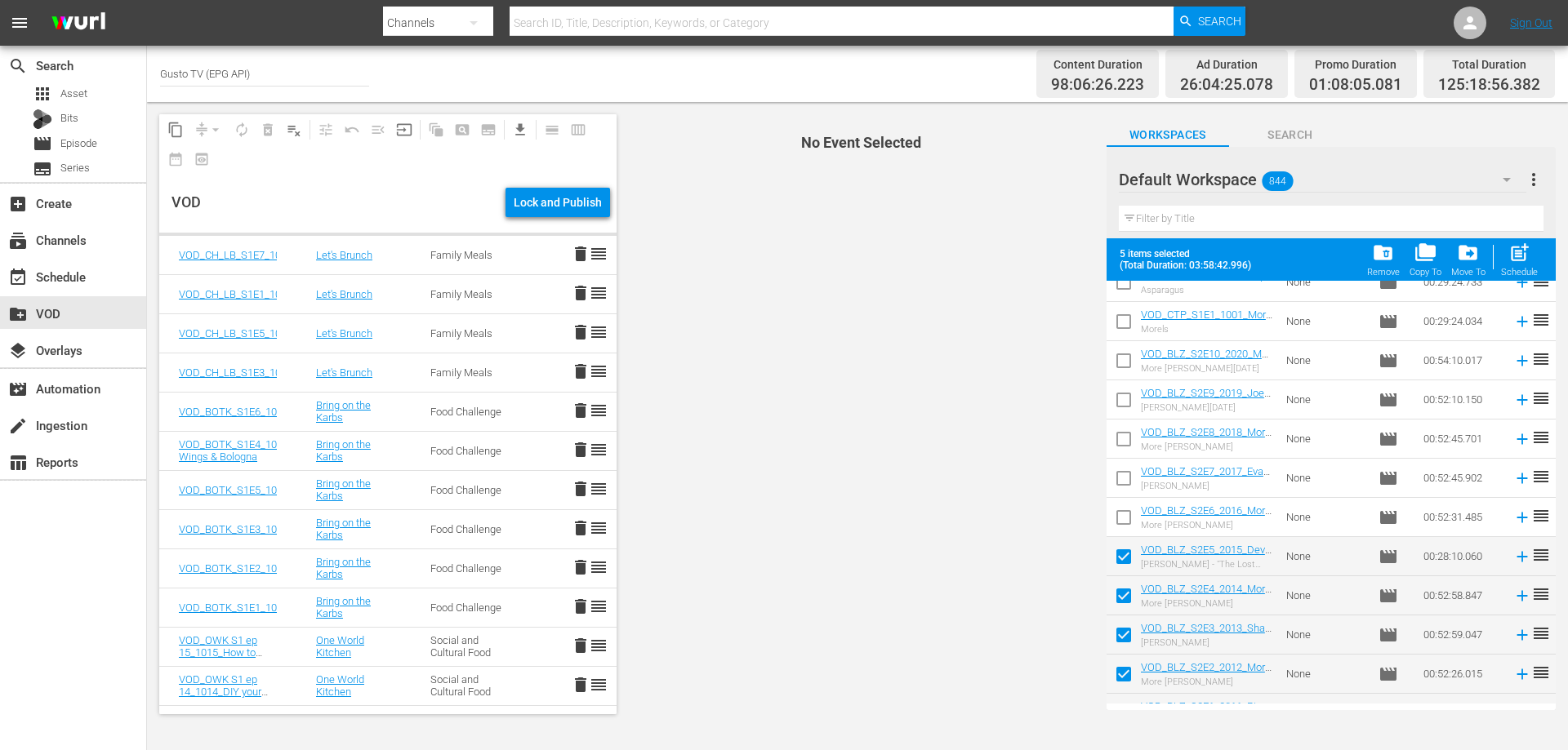
scroll to position [871, 0]
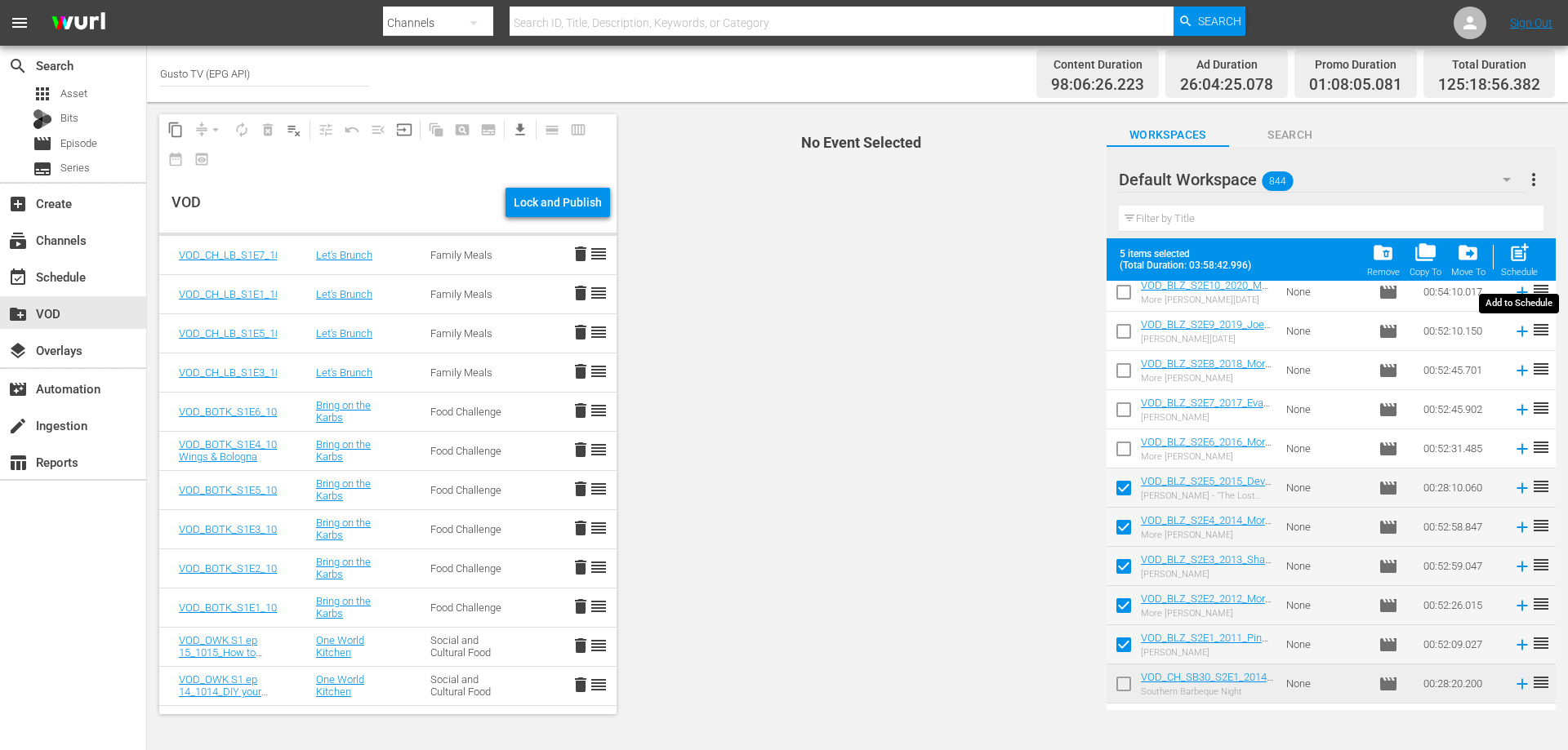
click at [1520, 253] on span "post_add" at bounding box center [1519, 252] width 22 height 22
checkbox input "false"
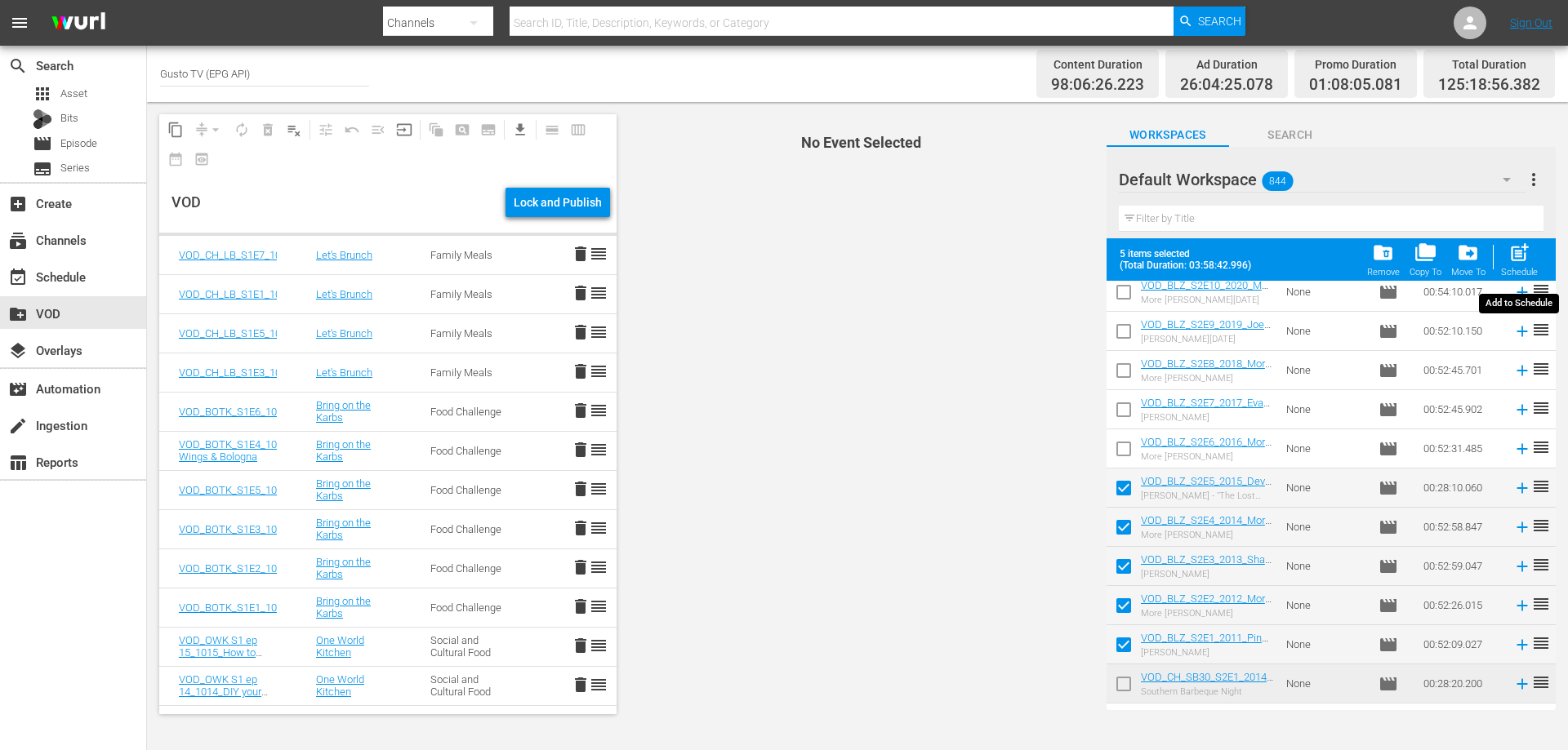
checkbox input "false"
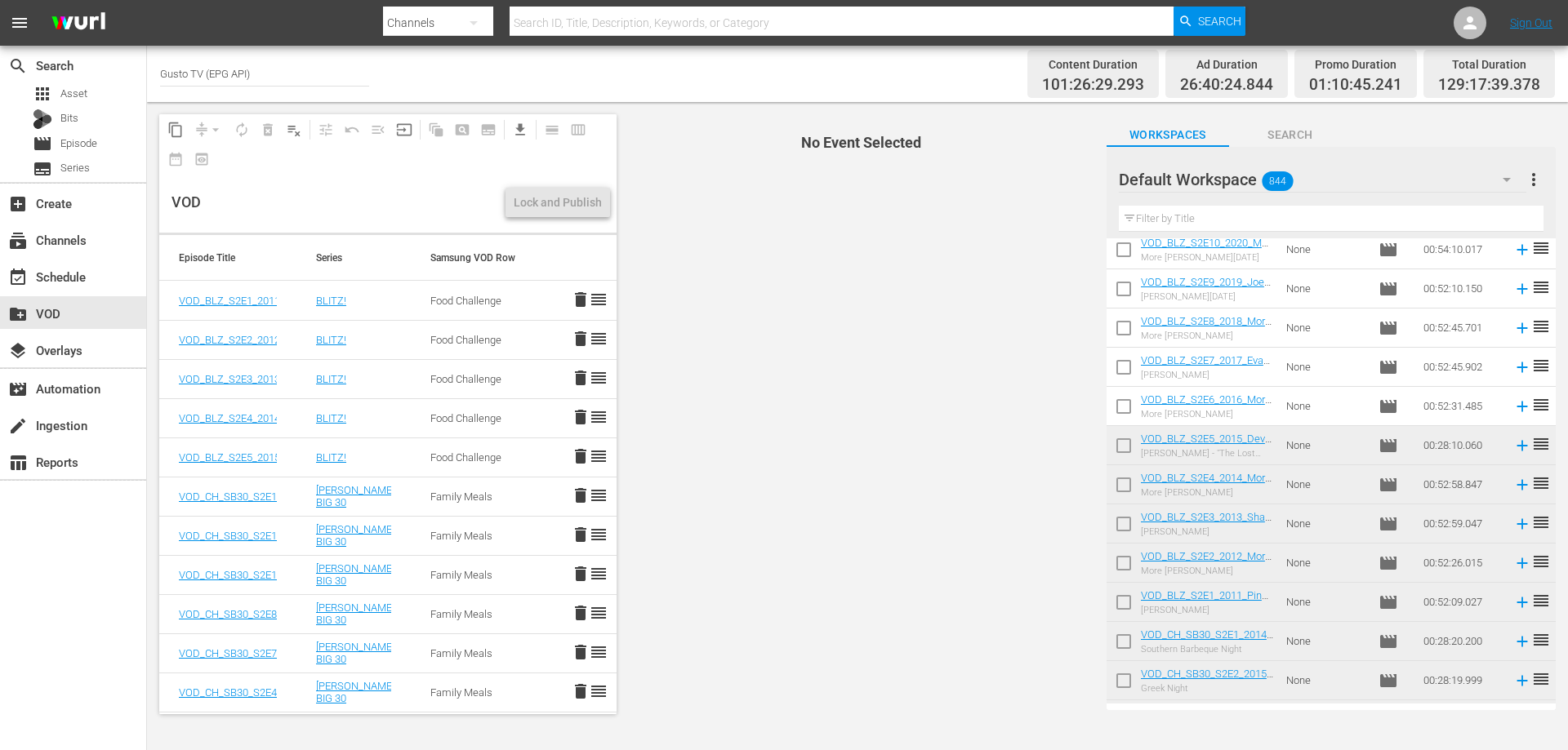
scroll to position [789, 0]
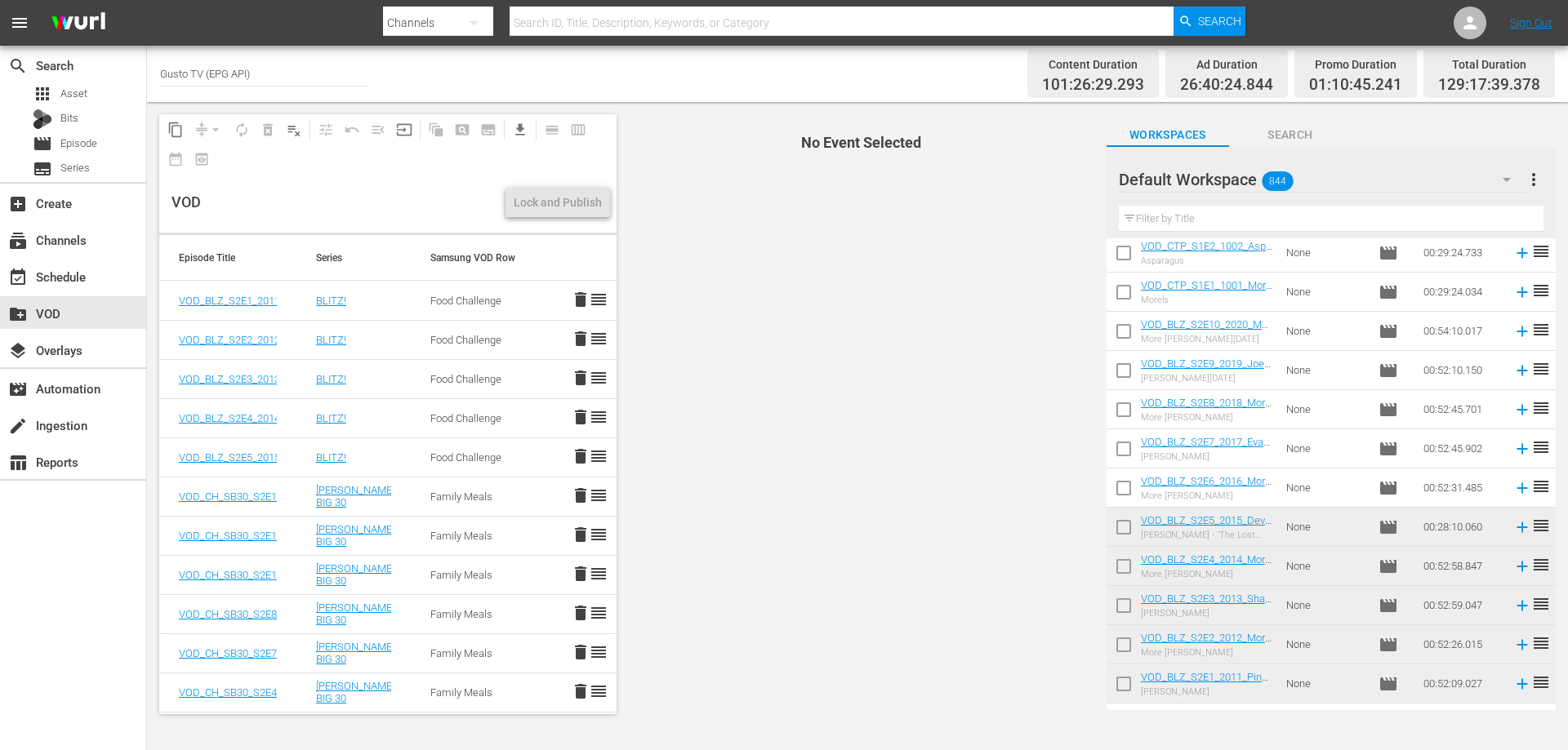
click at [1125, 496] on input "checkbox" at bounding box center [1123, 491] width 34 height 34
checkbox input "true"
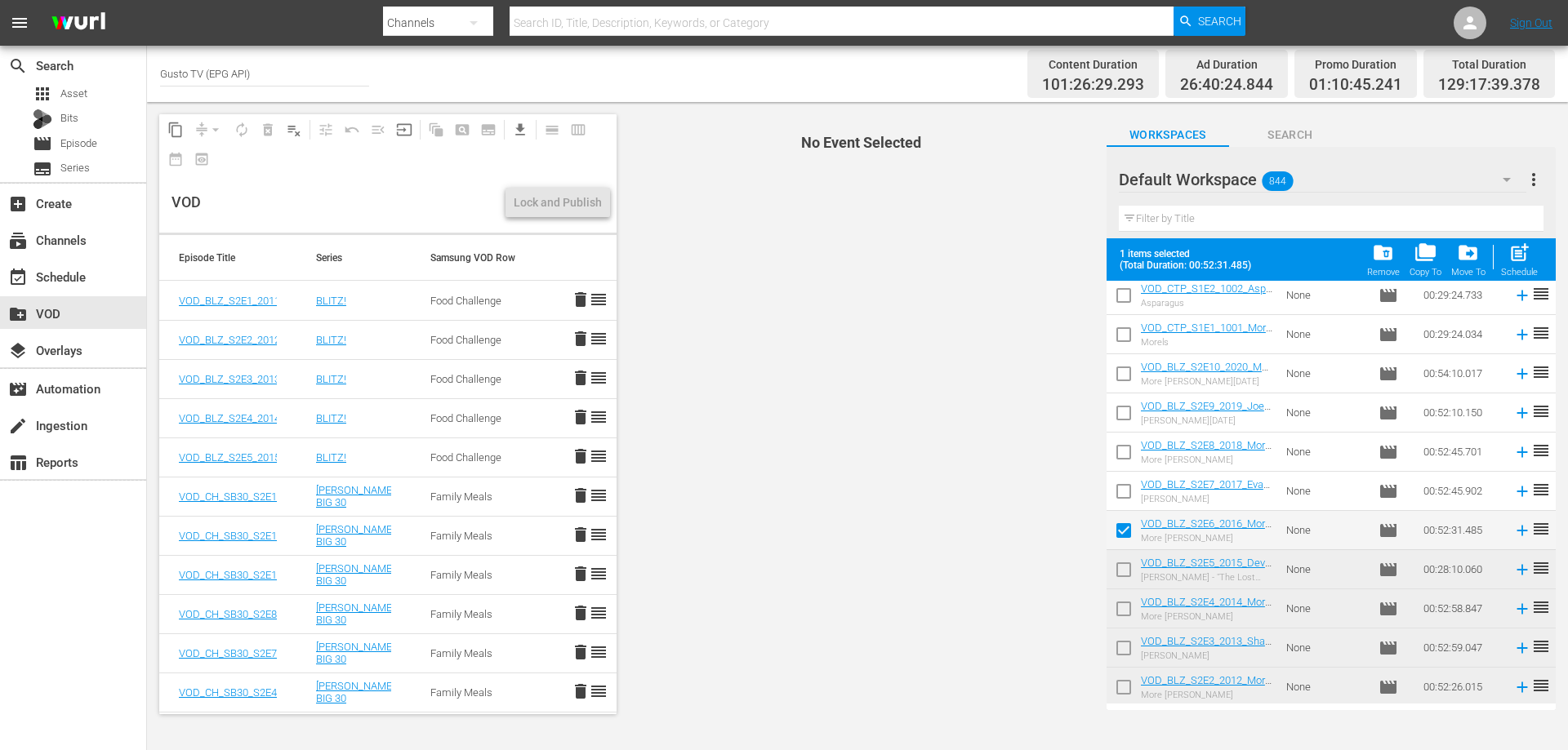
click at [1123, 489] on input "checkbox" at bounding box center [1123, 494] width 34 height 34
checkbox input "true"
click at [1122, 451] on input "checkbox" at bounding box center [1123, 454] width 34 height 34
checkbox input "true"
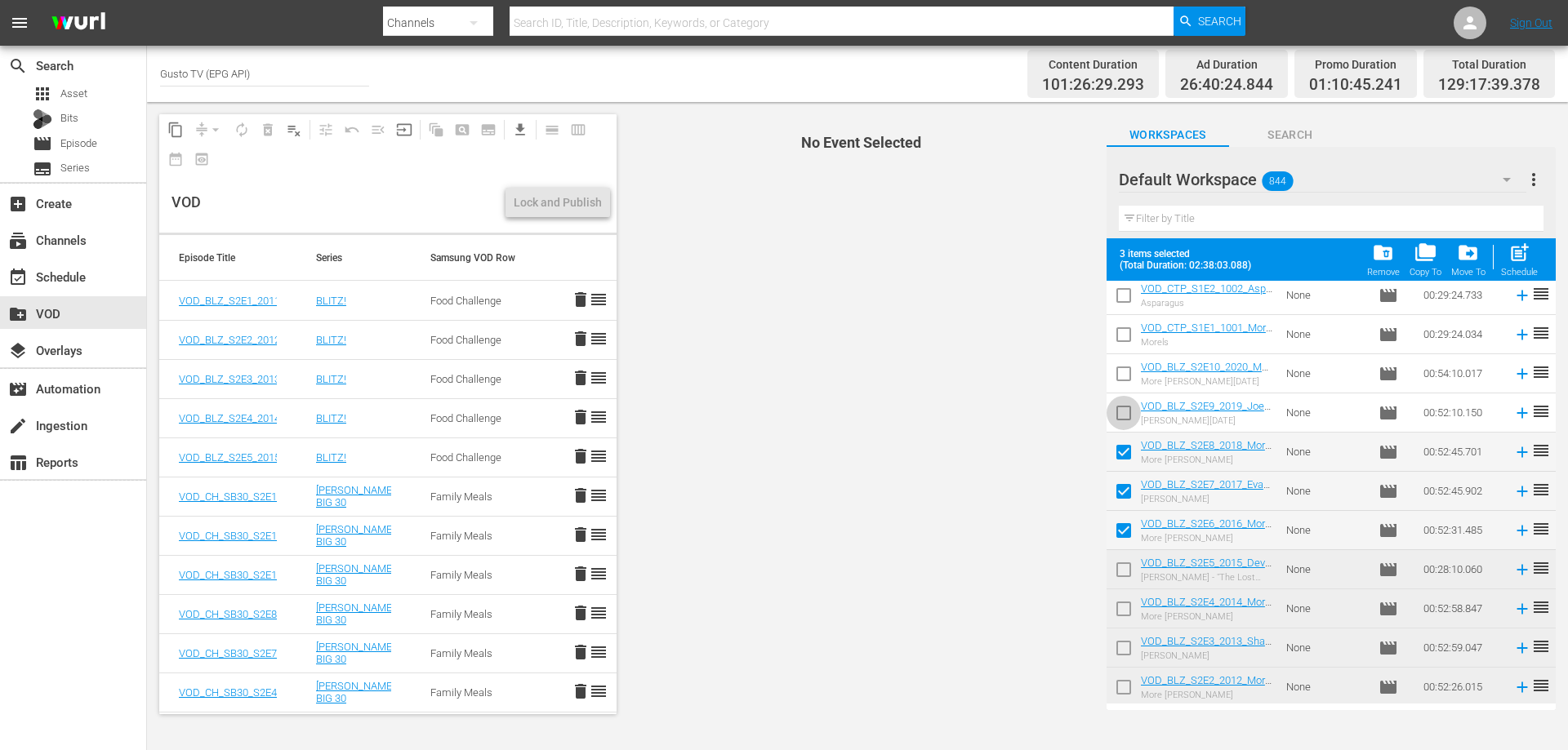
click at [1123, 415] on input "checkbox" at bounding box center [1123, 416] width 34 height 34
checkbox input "true"
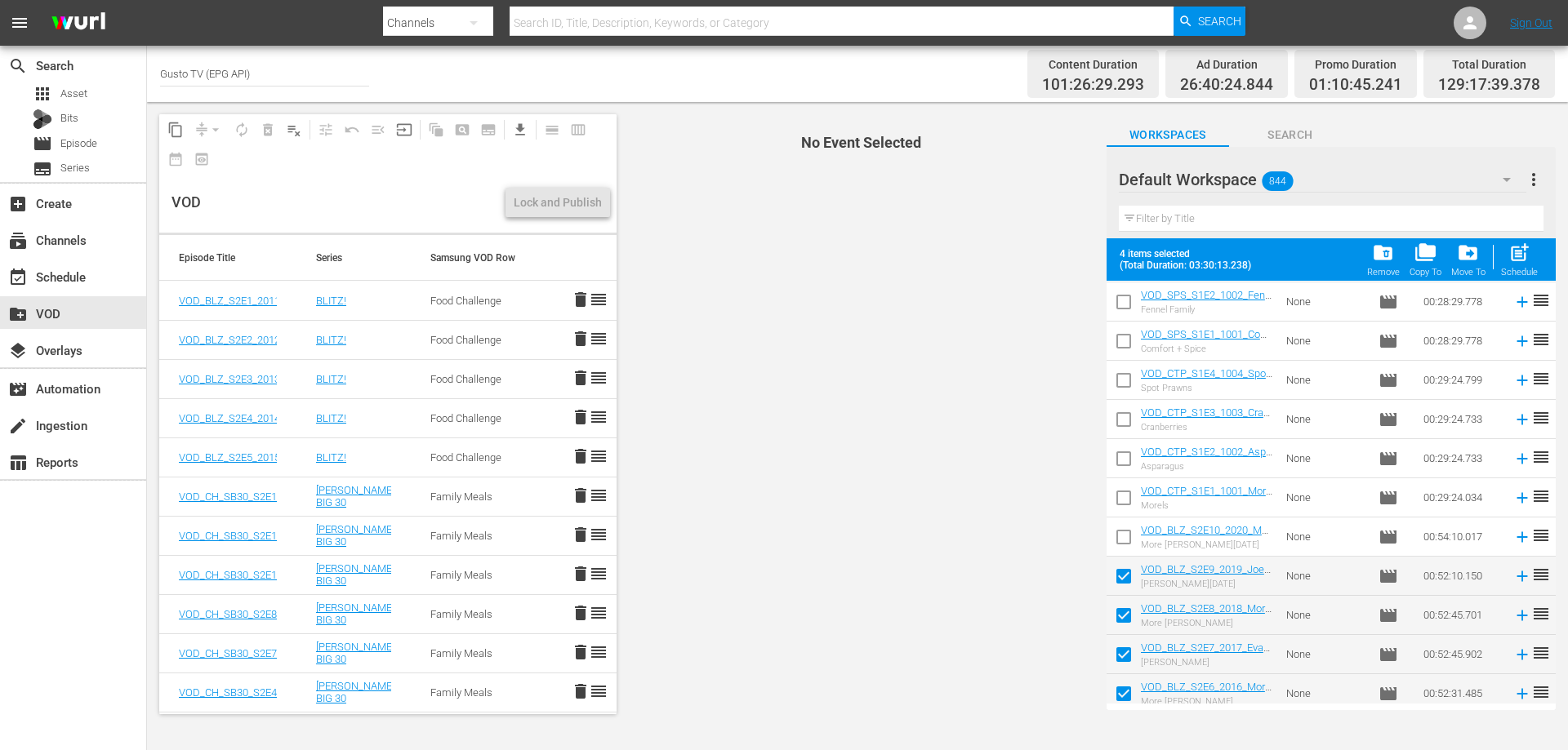
click at [1130, 537] on input "checkbox" at bounding box center [1123, 540] width 34 height 34
checkbox input "true"
click at [1122, 493] on input "checkbox" at bounding box center [1123, 500] width 34 height 34
checkbox input "true"
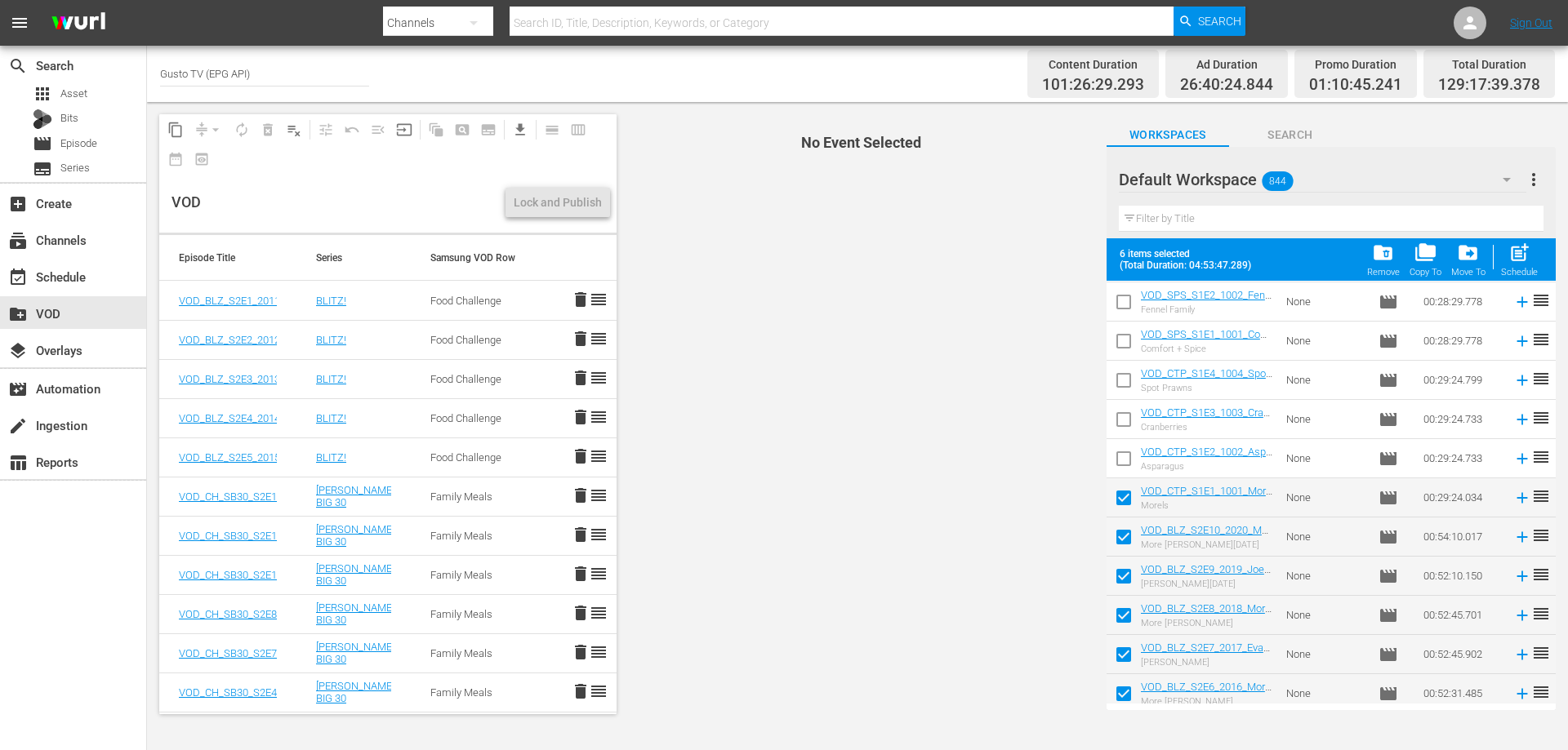
click at [1122, 458] on input "checkbox" at bounding box center [1123, 462] width 34 height 34
checkbox input "true"
click at [1126, 409] on input "checkbox" at bounding box center [1123, 422] width 34 height 34
checkbox input "true"
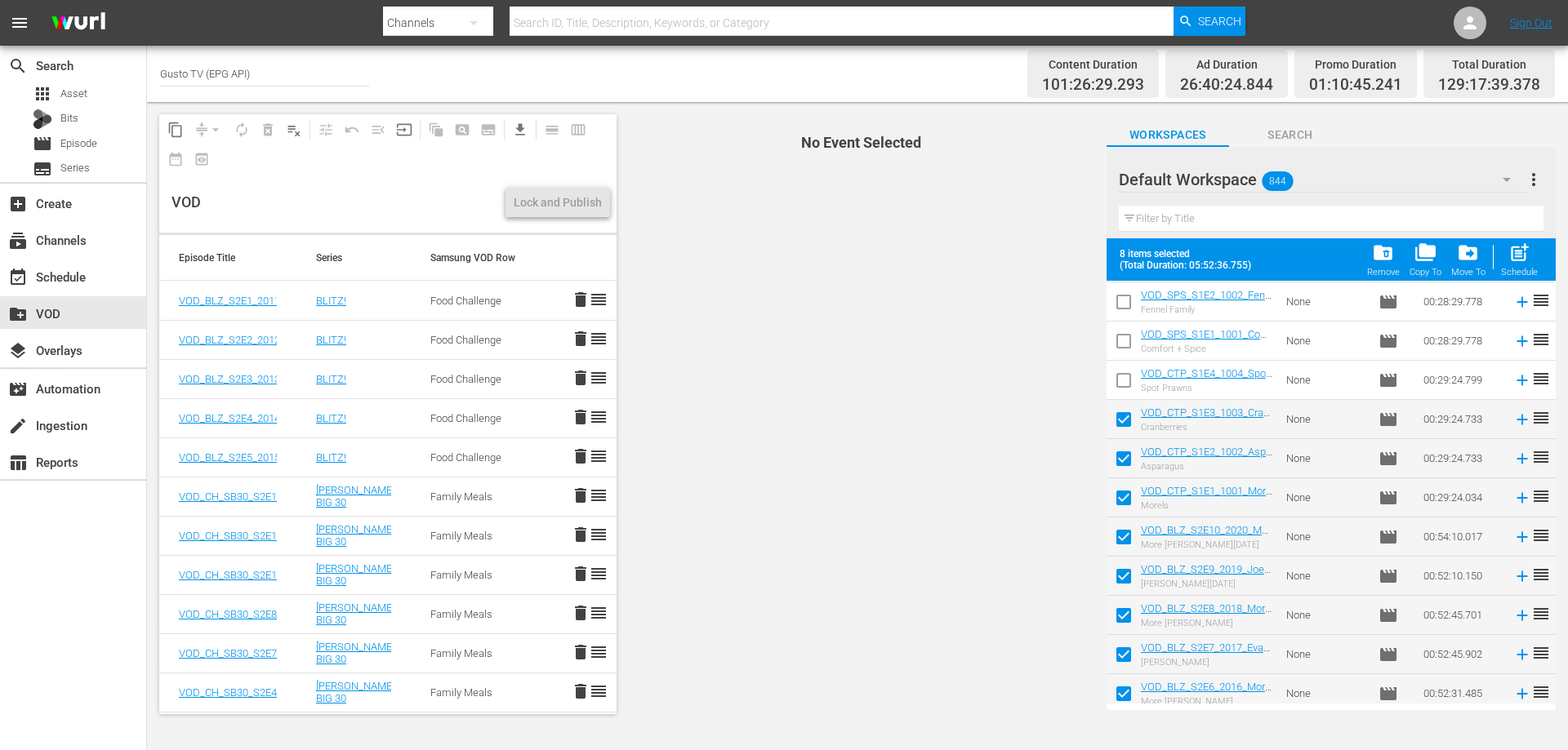
click at [1120, 374] on input "checkbox" at bounding box center [1123, 383] width 34 height 34
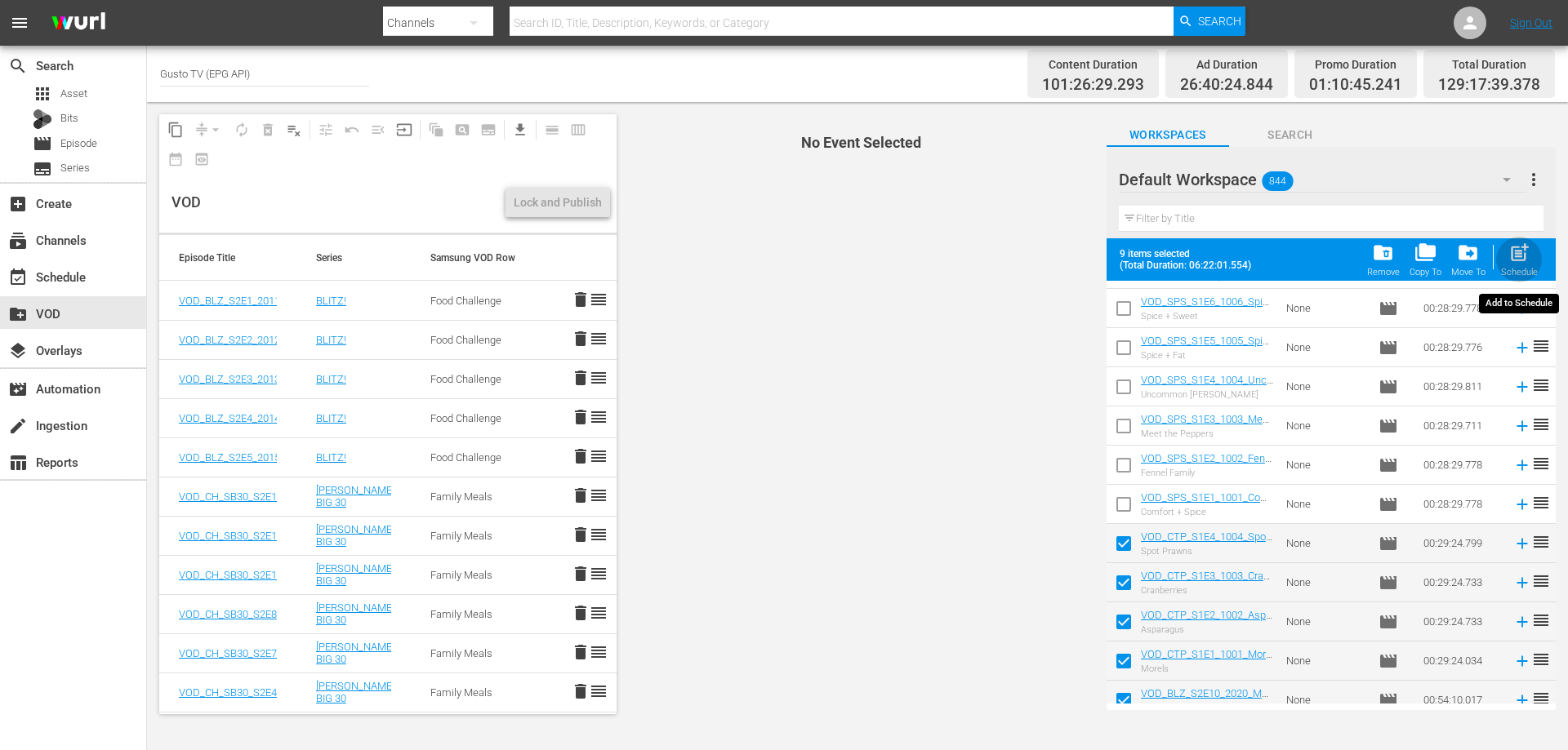
click at [1527, 254] on span "post_add" at bounding box center [1519, 252] width 22 height 22
checkbox input "false"
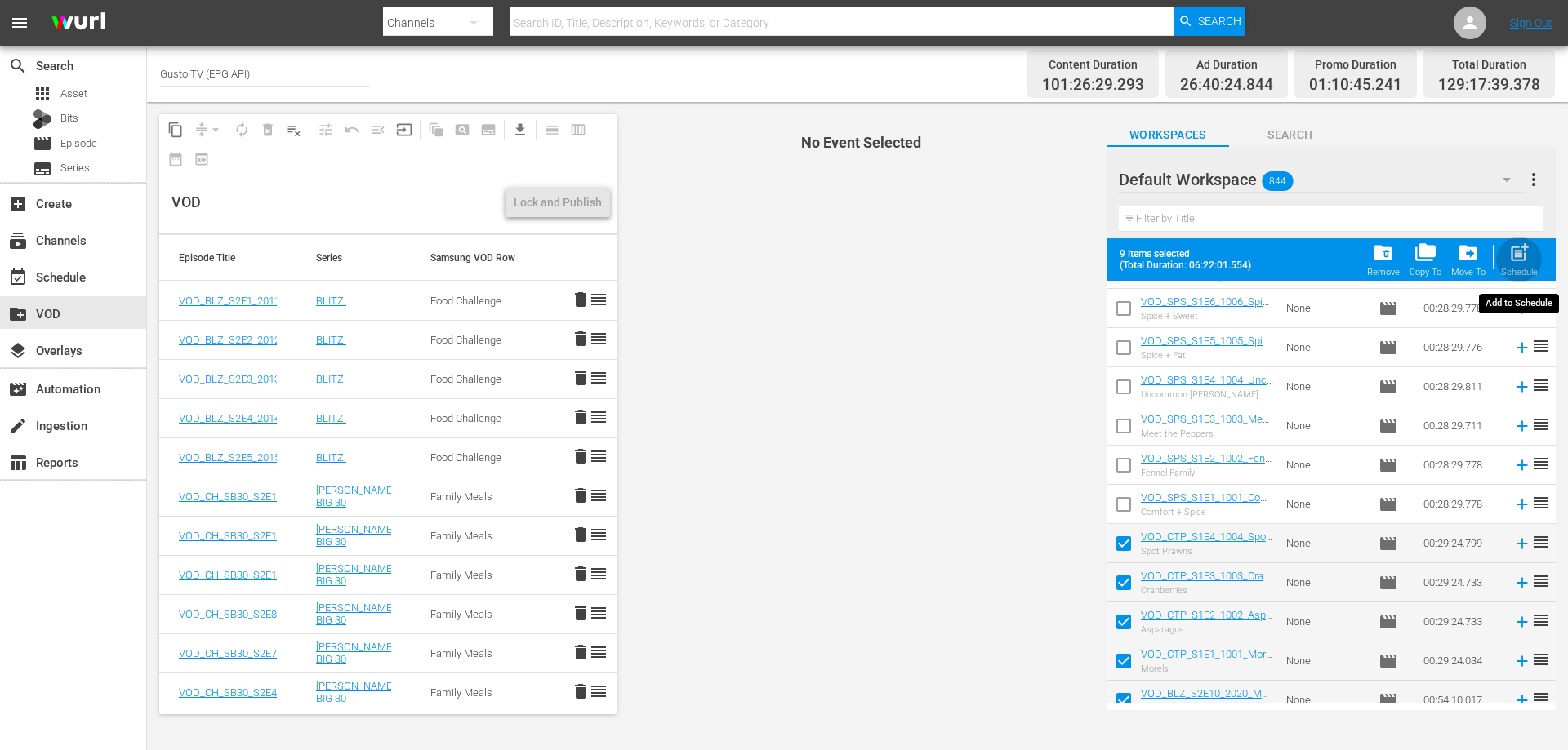
checkbox input "false"
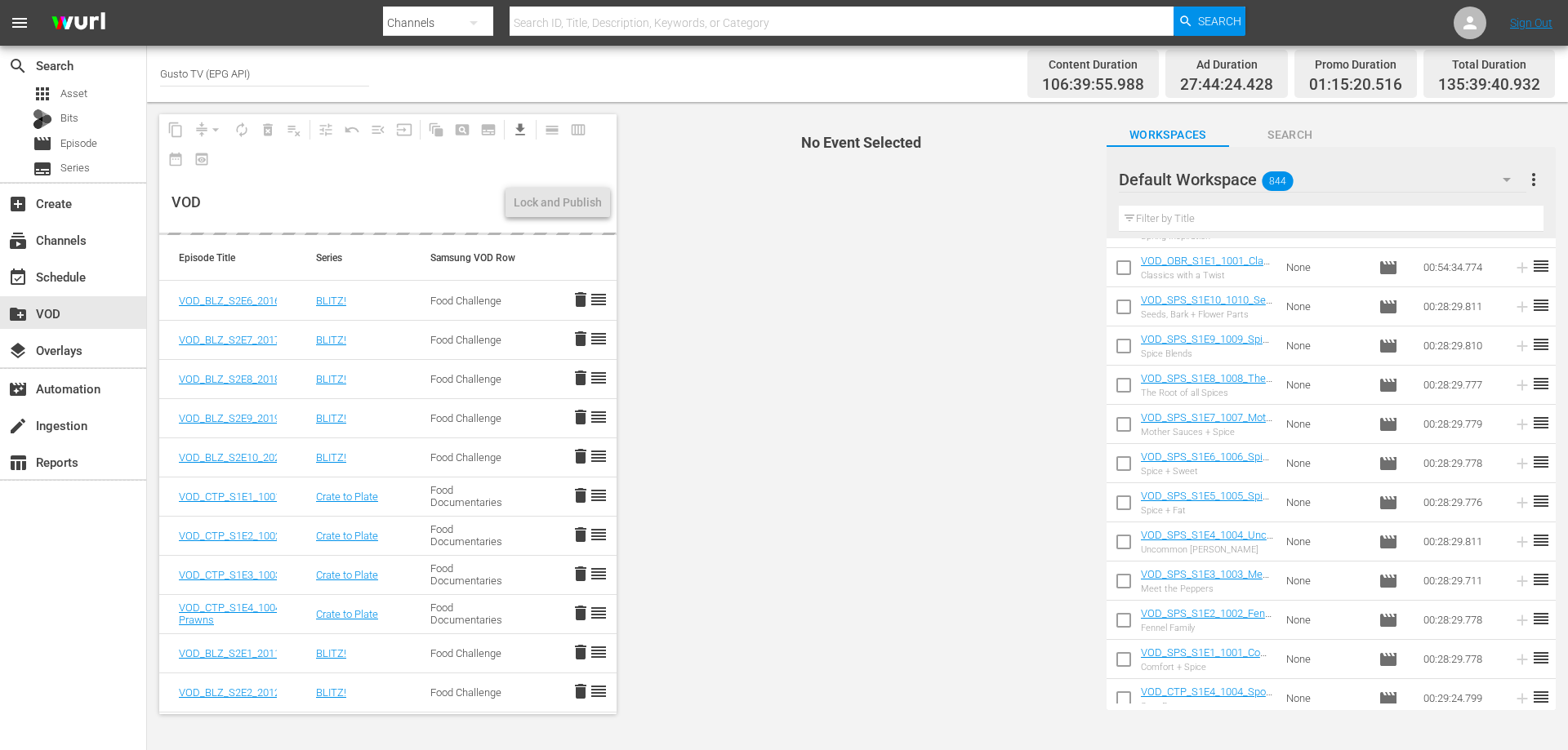
scroll to position [299, 0]
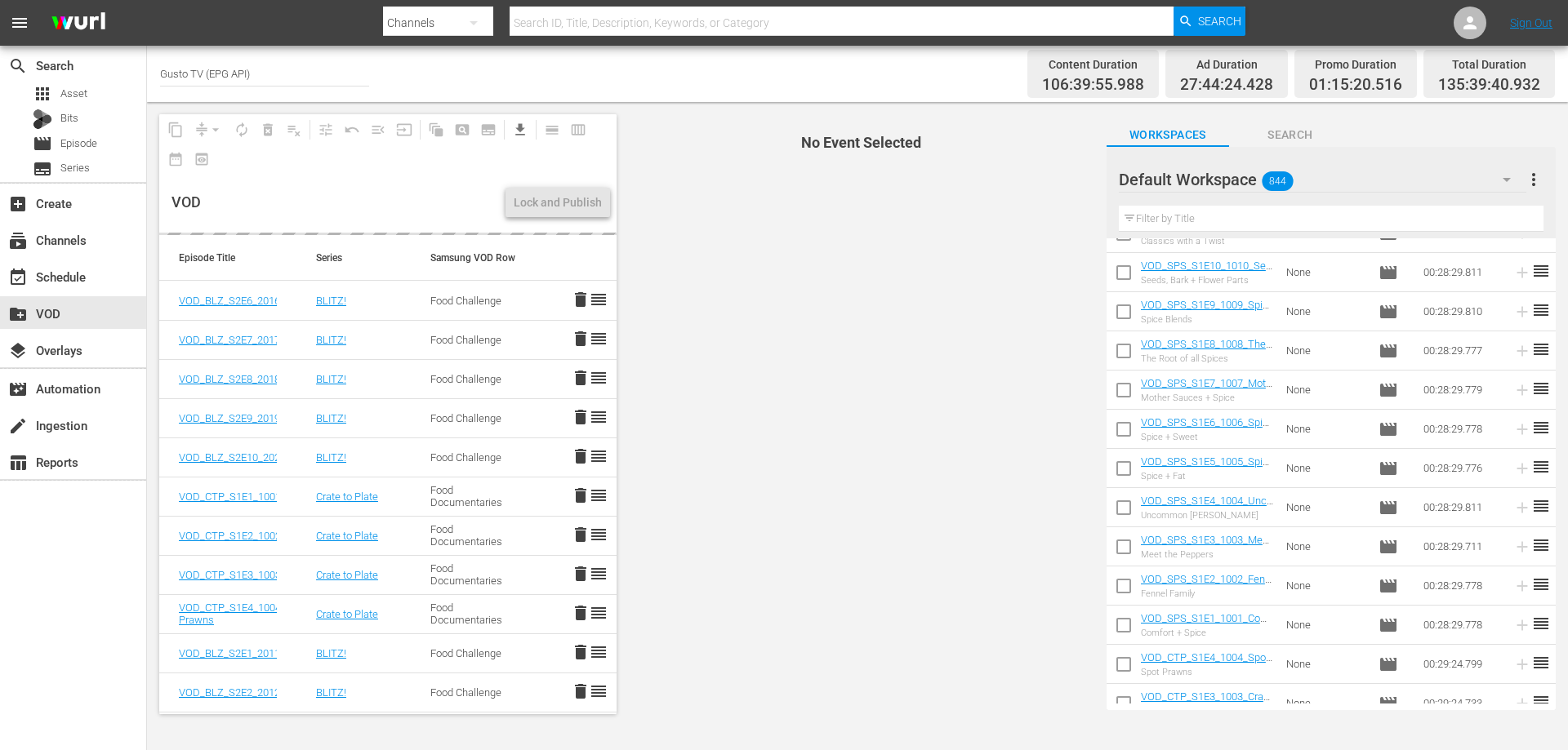
click at [1131, 622] on input "checkbox" at bounding box center [1123, 628] width 34 height 34
checkbox input "true"
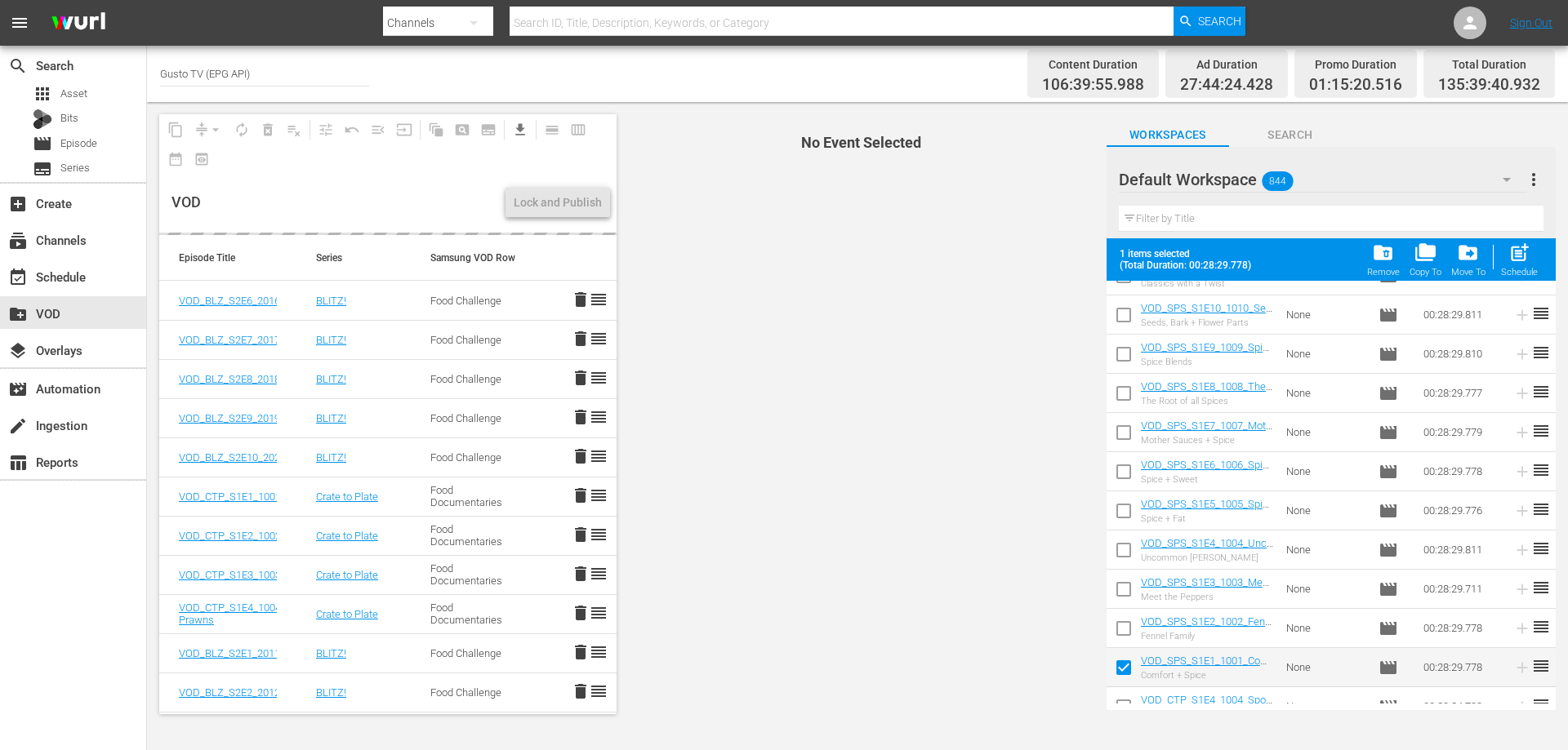
click at [1126, 621] on input "checkbox" at bounding box center [1123, 631] width 34 height 34
checkbox input "true"
click at [1122, 588] on input "checkbox" at bounding box center [1123, 592] width 34 height 34
checkbox input "true"
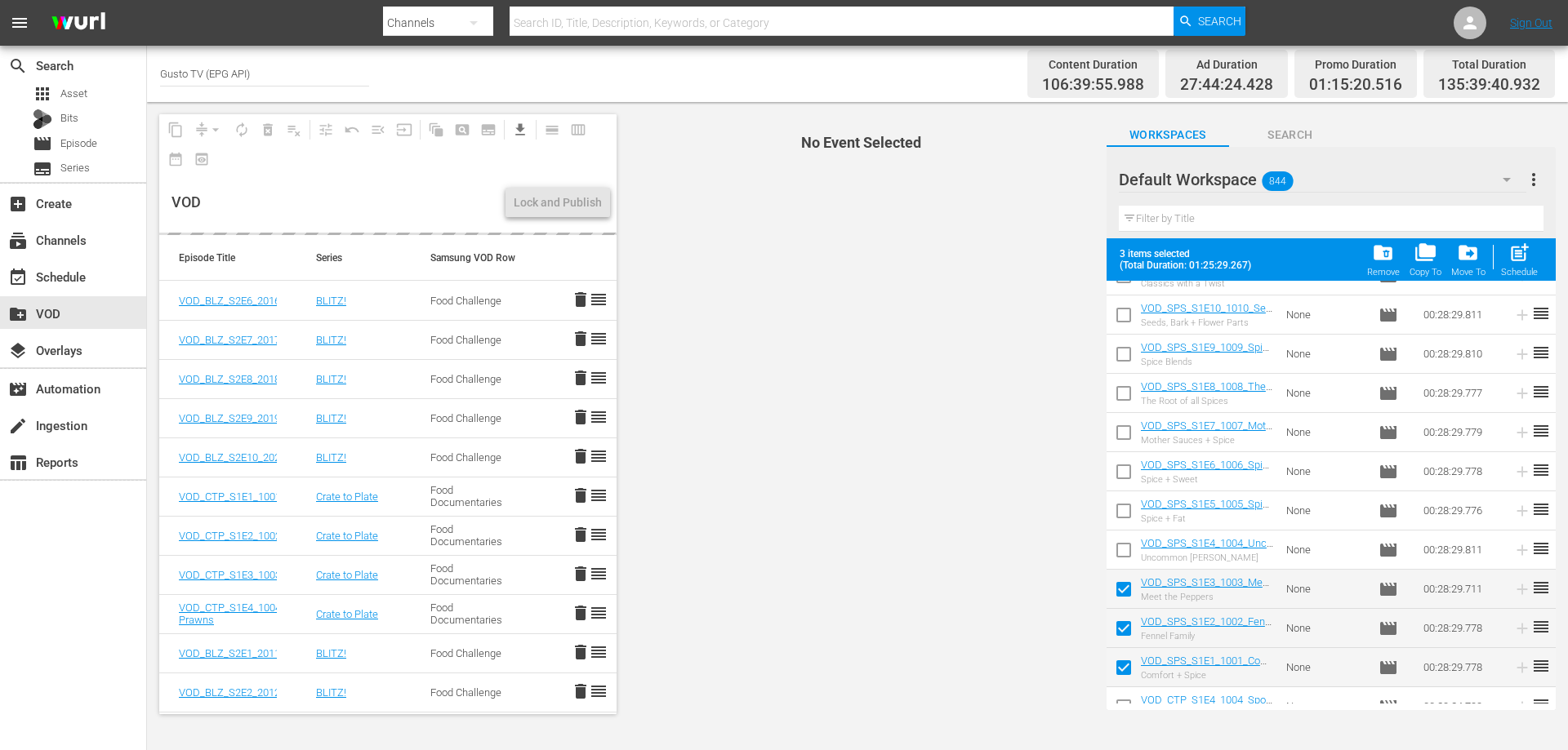
click at [1122, 541] on input "checkbox" at bounding box center [1123, 553] width 34 height 34
checkbox input "true"
click at [1122, 500] on input "checkbox" at bounding box center [1123, 513] width 34 height 34
checkbox input "true"
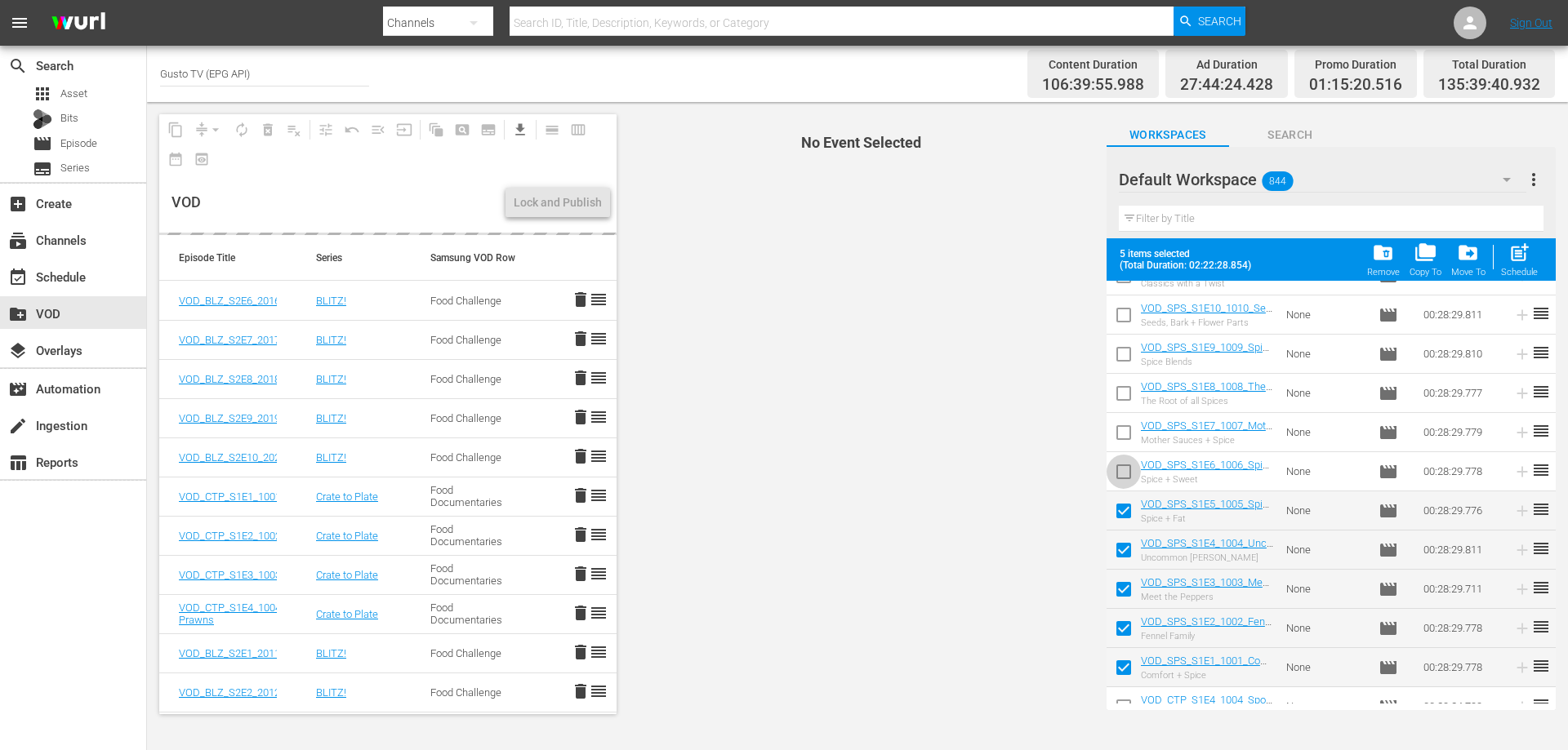
click at [1125, 472] on input "checkbox" at bounding box center [1123, 475] width 34 height 34
checkbox input "true"
click at [1122, 425] on input "checkbox" at bounding box center [1123, 435] width 34 height 34
checkbox input "true"
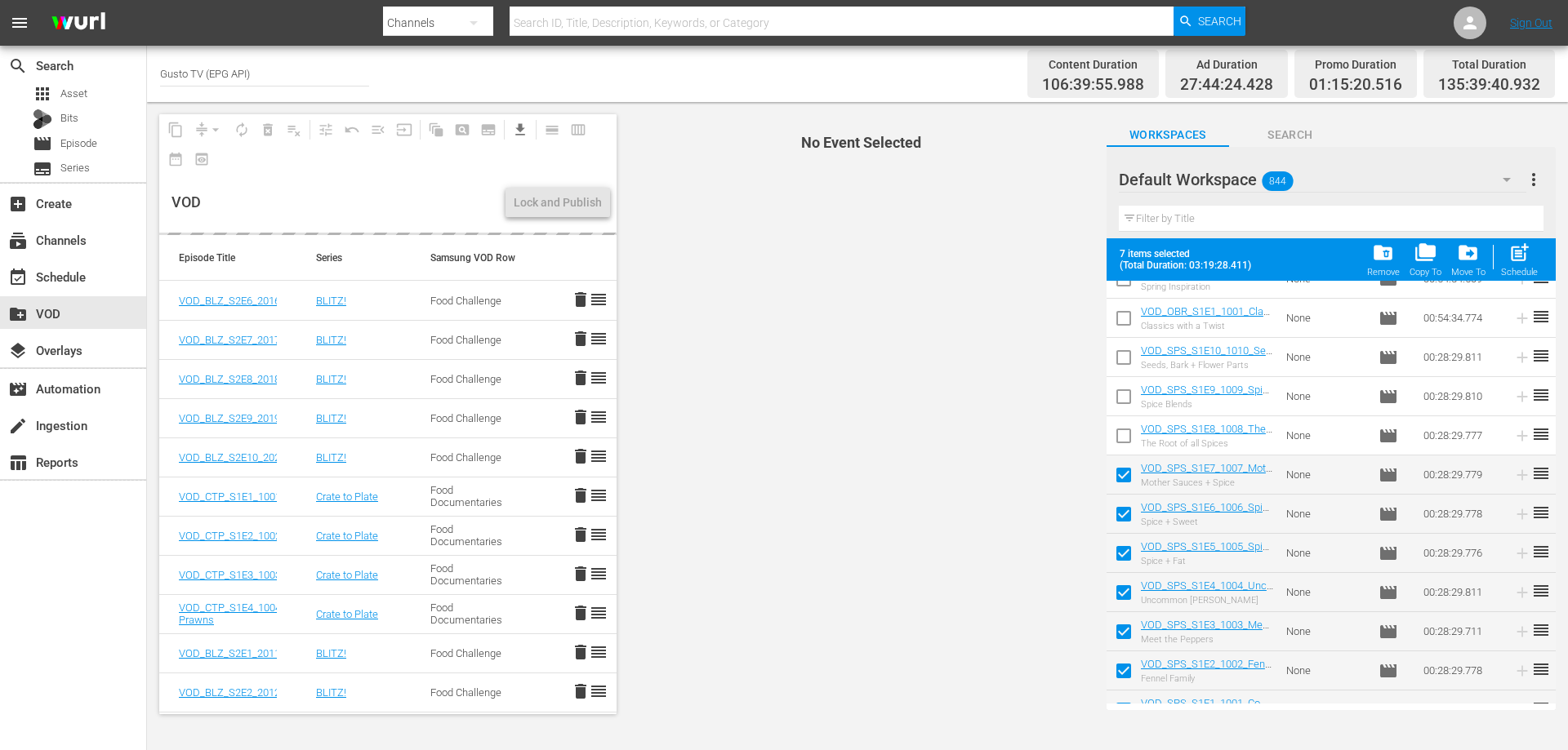
scroll to position [136, 0]
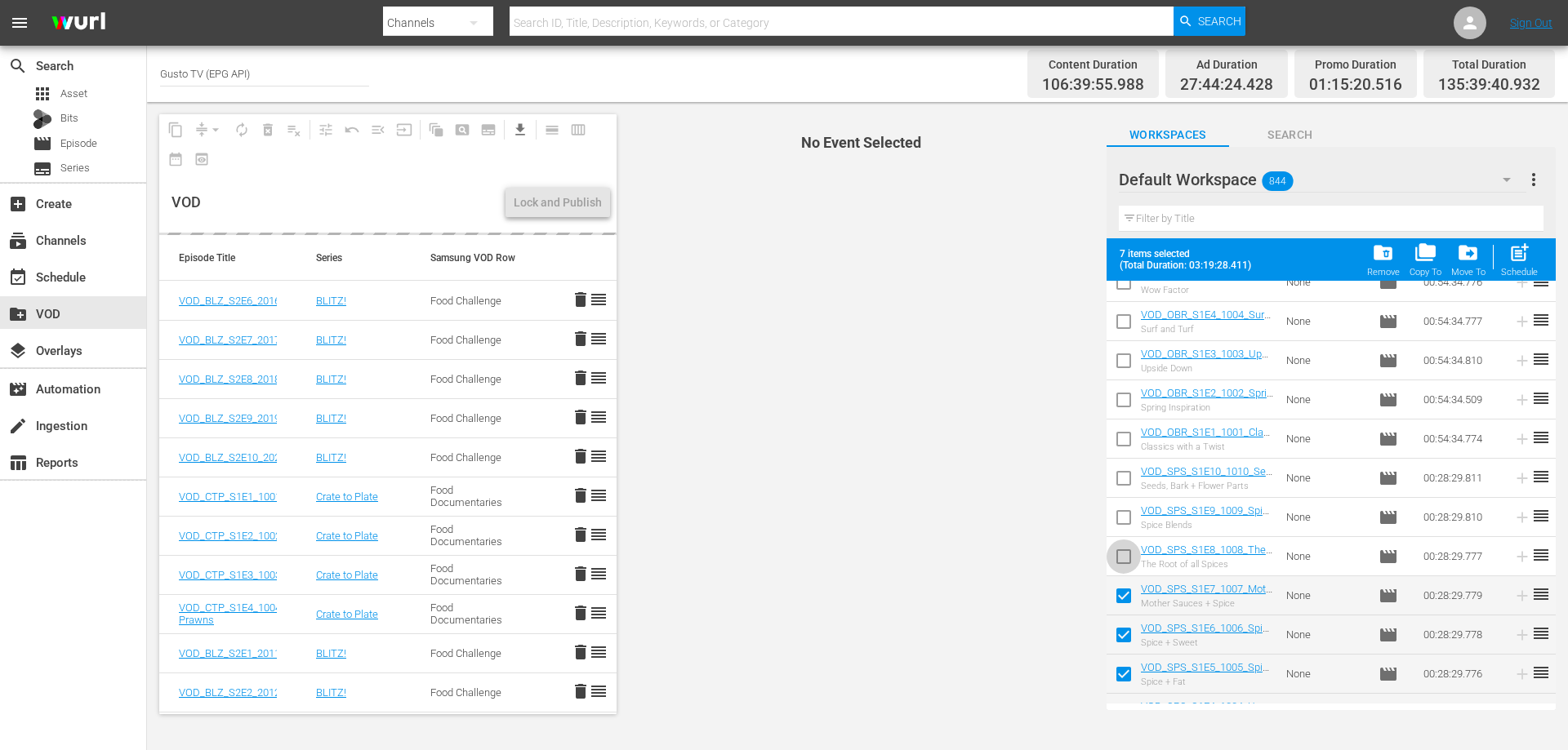
click at [1127, 555] on input "checkbox" at bounding box center [1123, 559] width 34 height 34
checkbox input "true"
click at [1122, 511] on input "checkbox" at bounding box center [1123, 521] width 34 height 34
checkbox input "true"
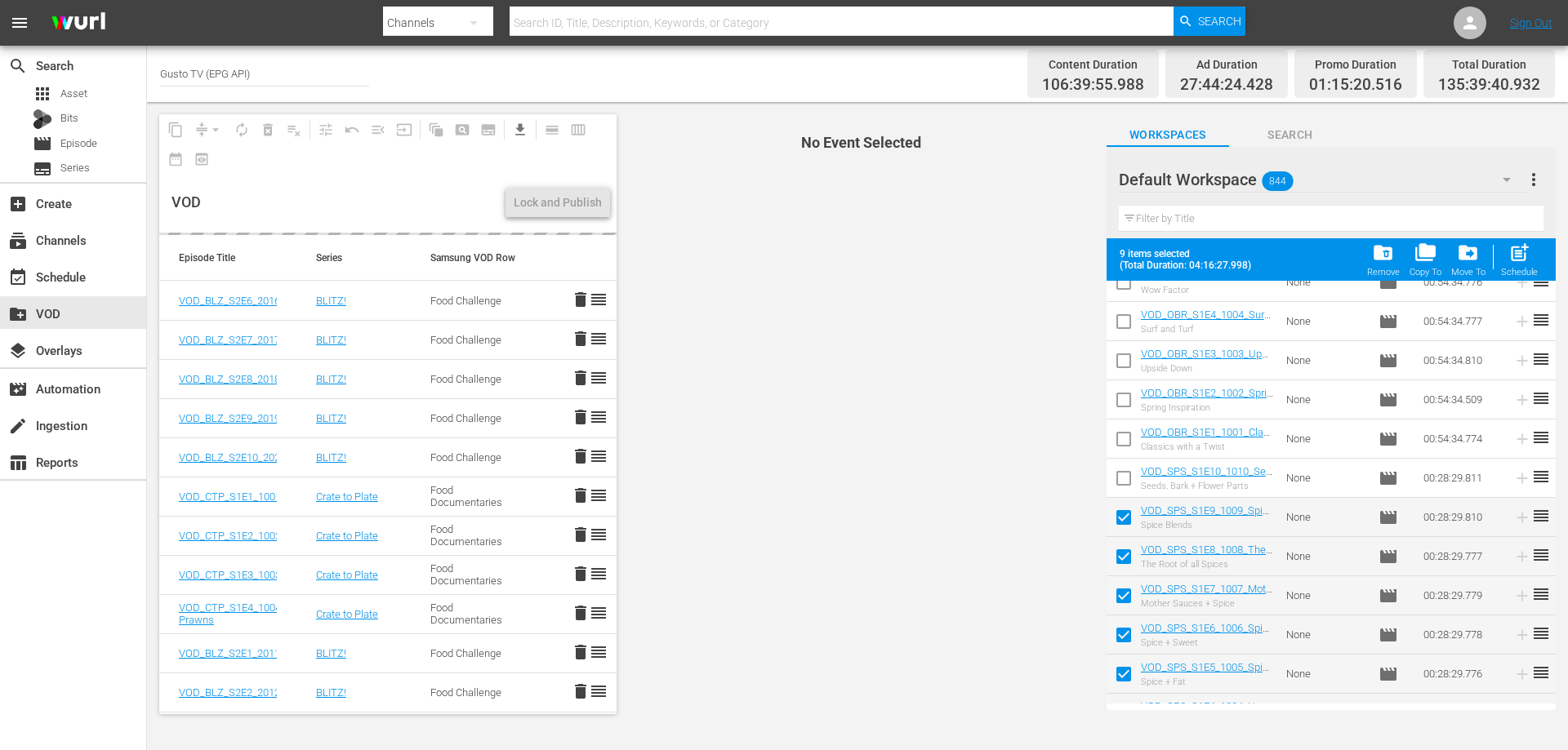
click at [1120, 481] on input "checkbox" at bounding box center [1123, 481] width 34 height 34
checkbox input "true"
click at [1120, 438] on input "checkbox" at bounding box center [1123, 442] width 34 height 34
checkbox input "true"
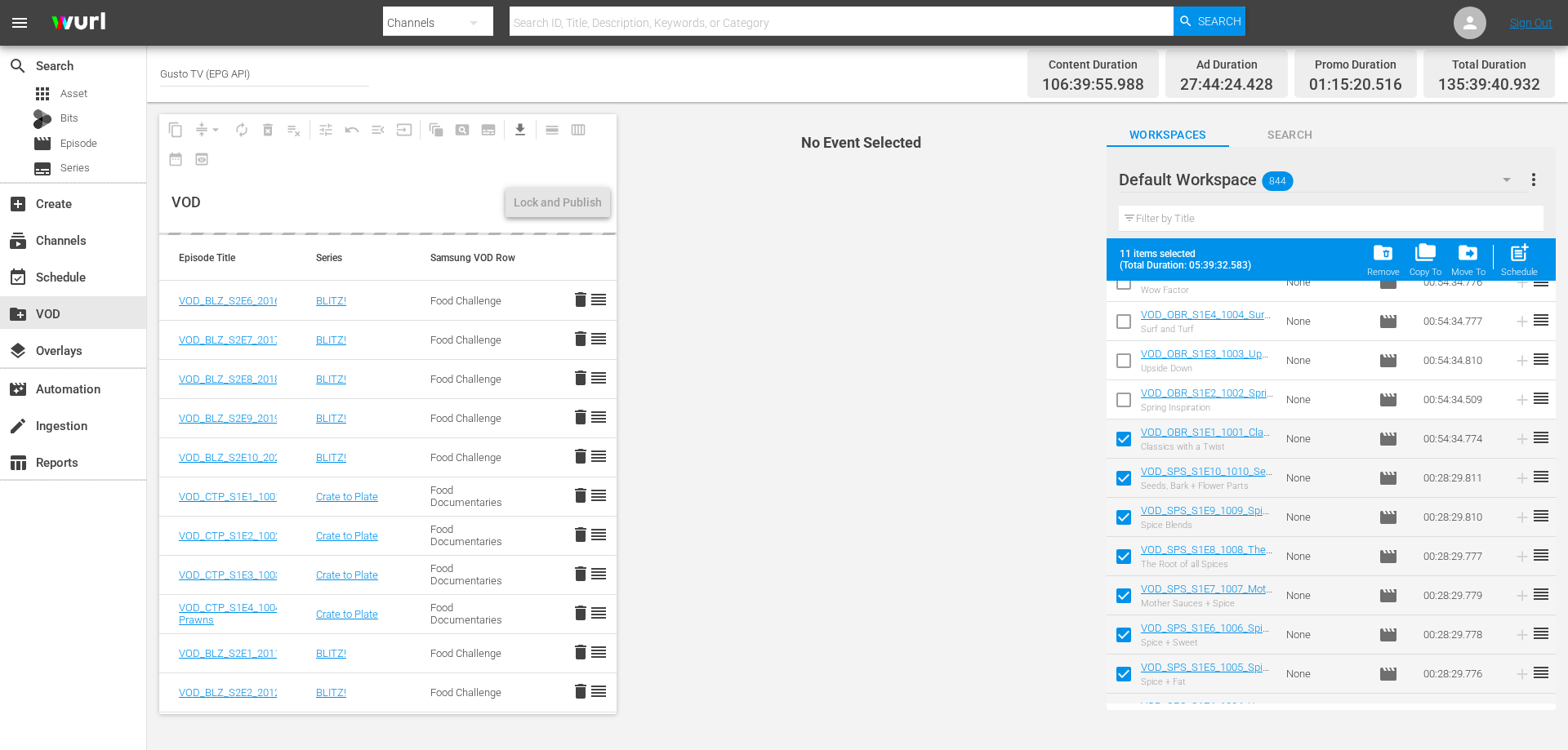
click at [1119, 397] on input "checkbox" at bounding box center [1123, 403] width 34 height 34
checkbox input "true"
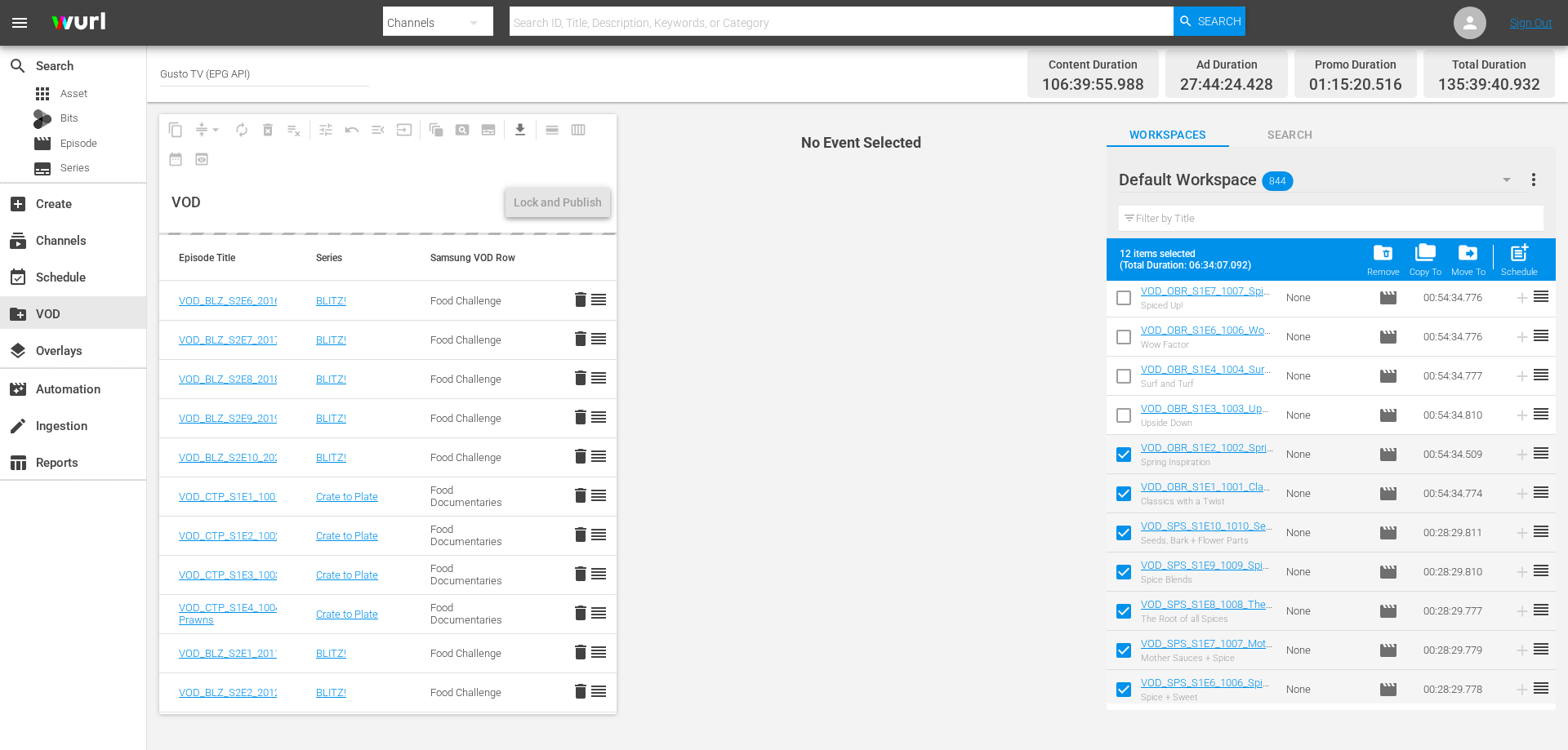
scroll to position [55, 0]
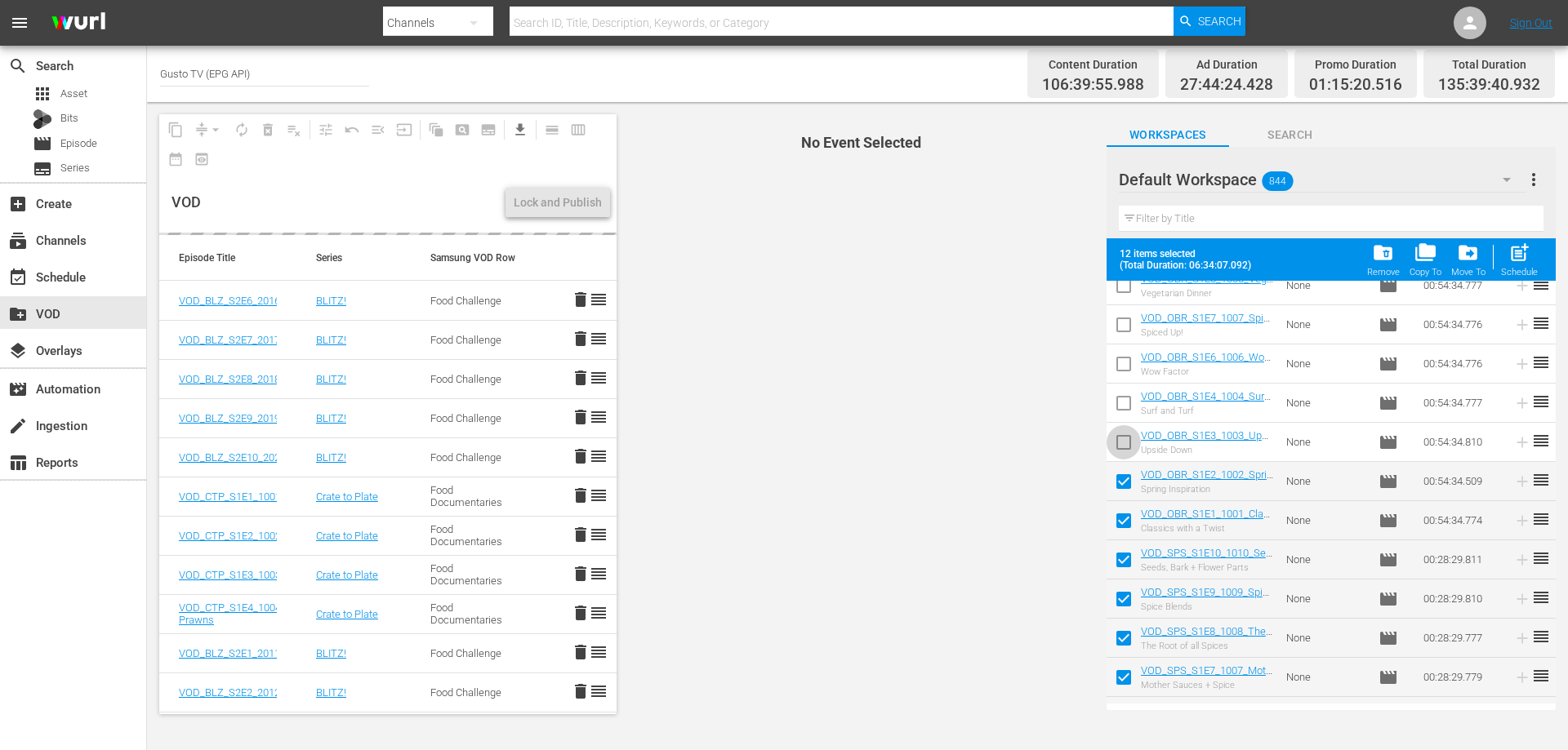
click at [1125, 441] on input "checkbox" at bounding box center [1123, 445] width 34 height 34
checkbox input "true"
click at [1122, 401] on input "checkbox" at bounding box center [1123, 406] width 34 height 34
checkbox input "true"
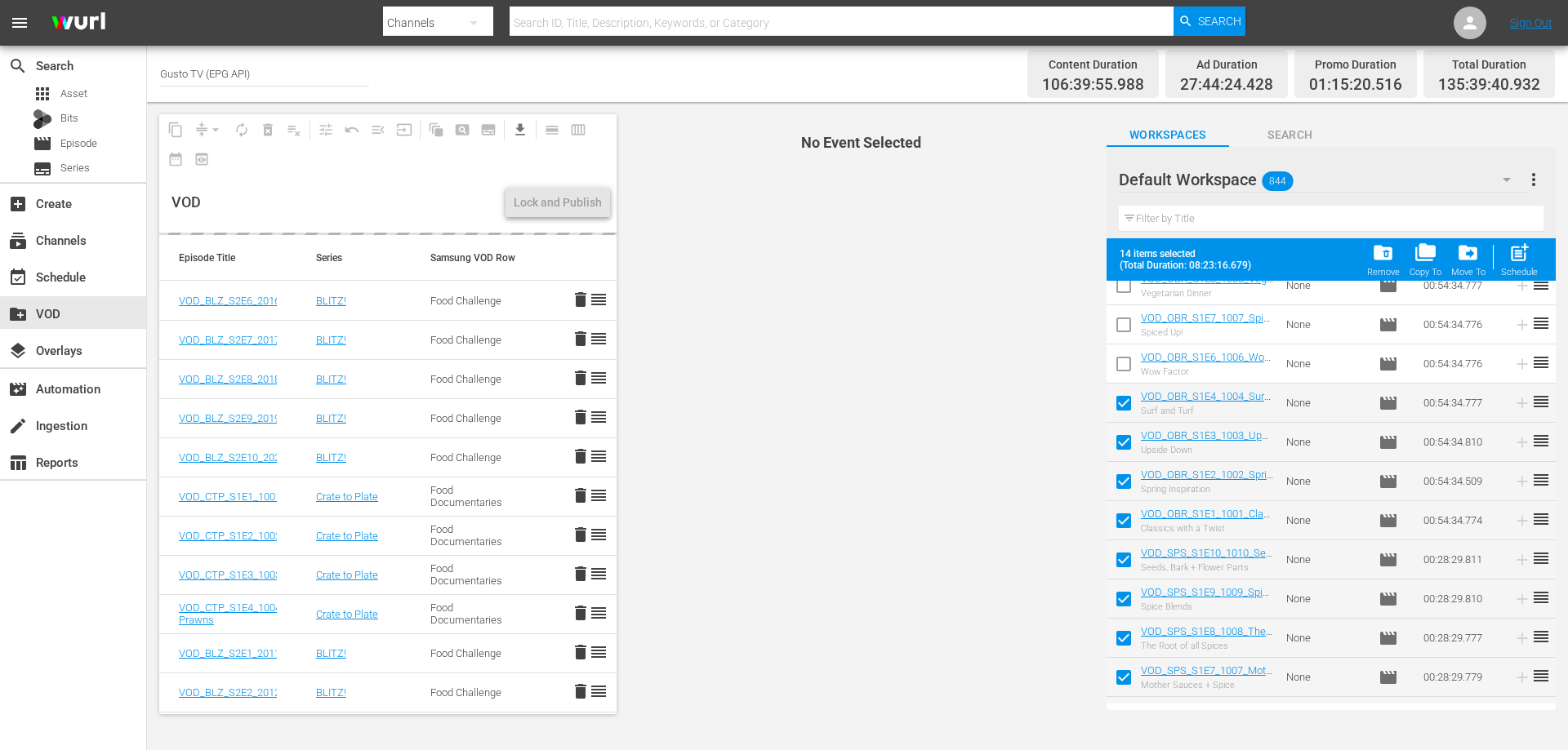
click at [1122, 369] on input "checkbox" at bounding box center [1123, 366] width 34 height 34
checkbox input "true"
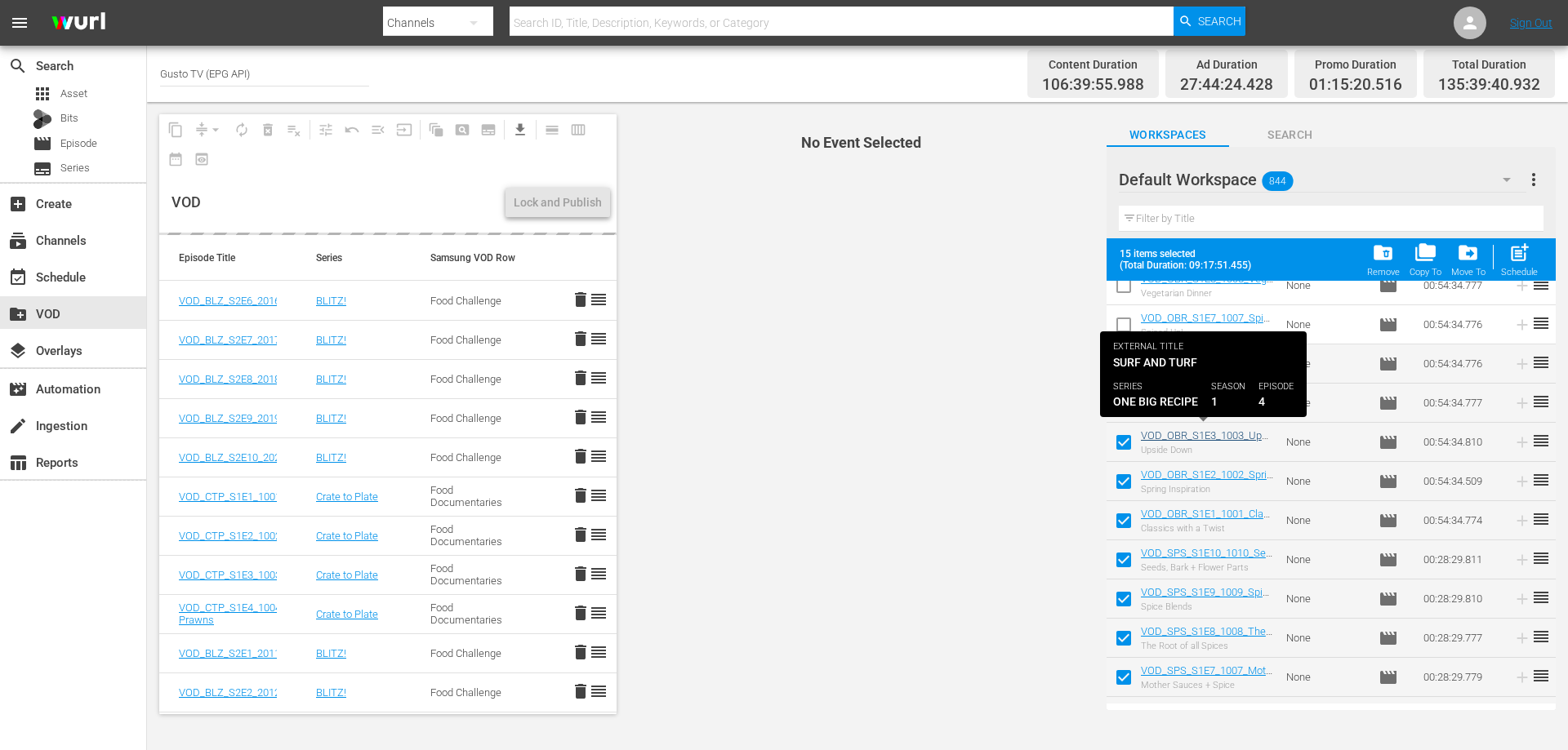
scroll to position [0, 0]
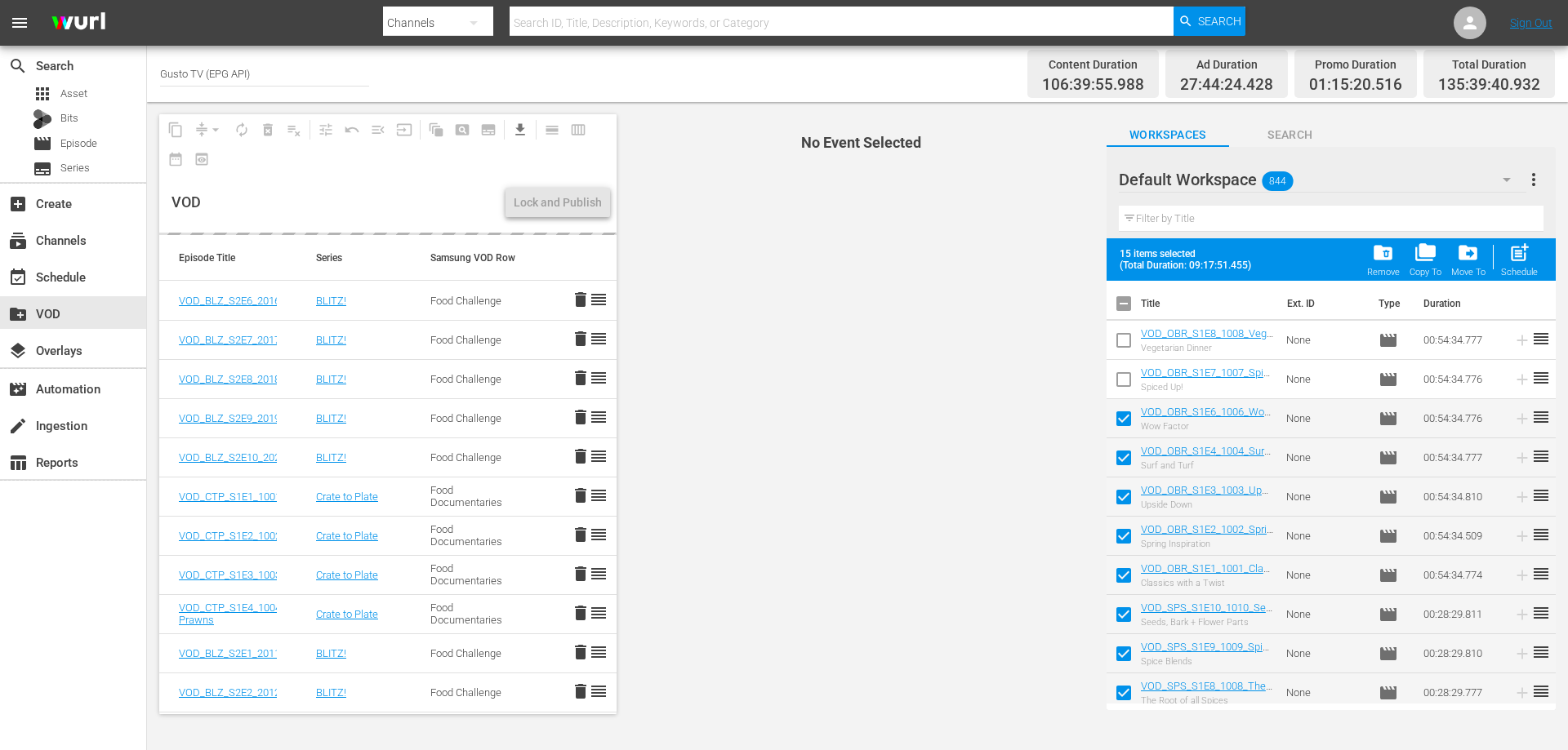
click at [1127, 386] on input "checkbox" at bounding box center [1123, 382] width 34 height 34
checkbox input "true"
click at [1122, 342] on input "checkbox" at bounding box center [1123, 343] width 34 height 34
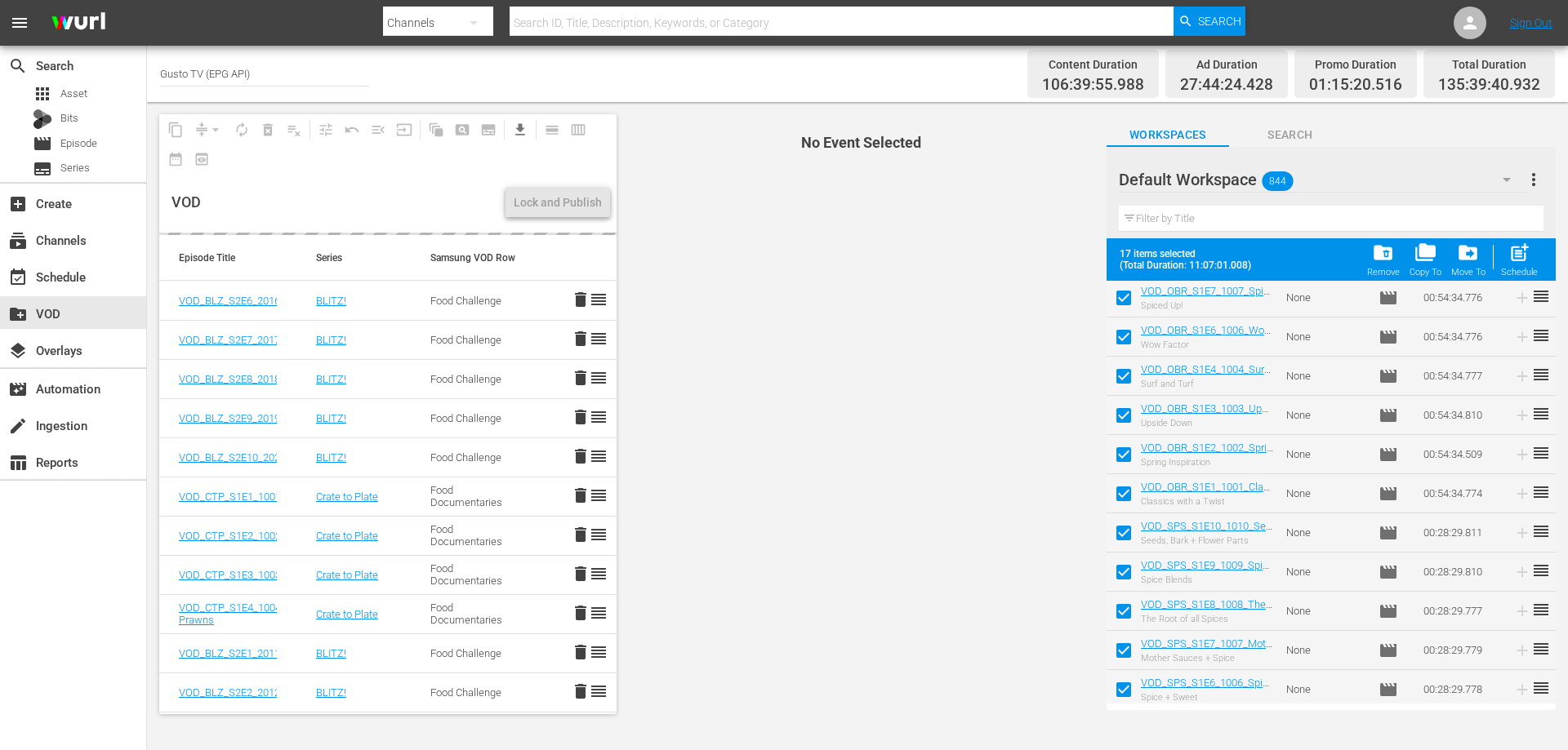
scroll to position [327, 0]
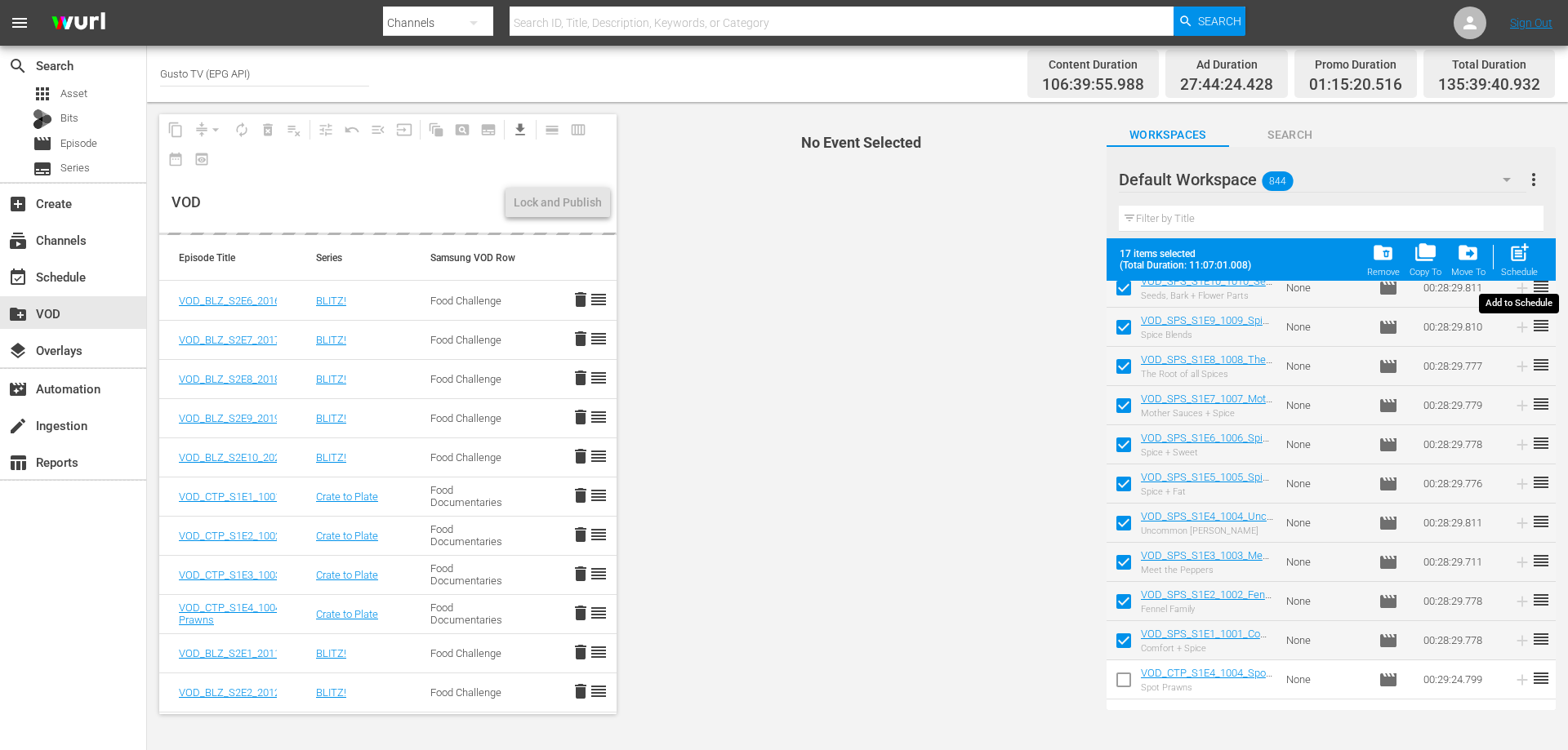
click at [1518, 264] on div "post_add Schedule" at bounding box center [1519, 259] width 37 height 36
checkbox input "false"
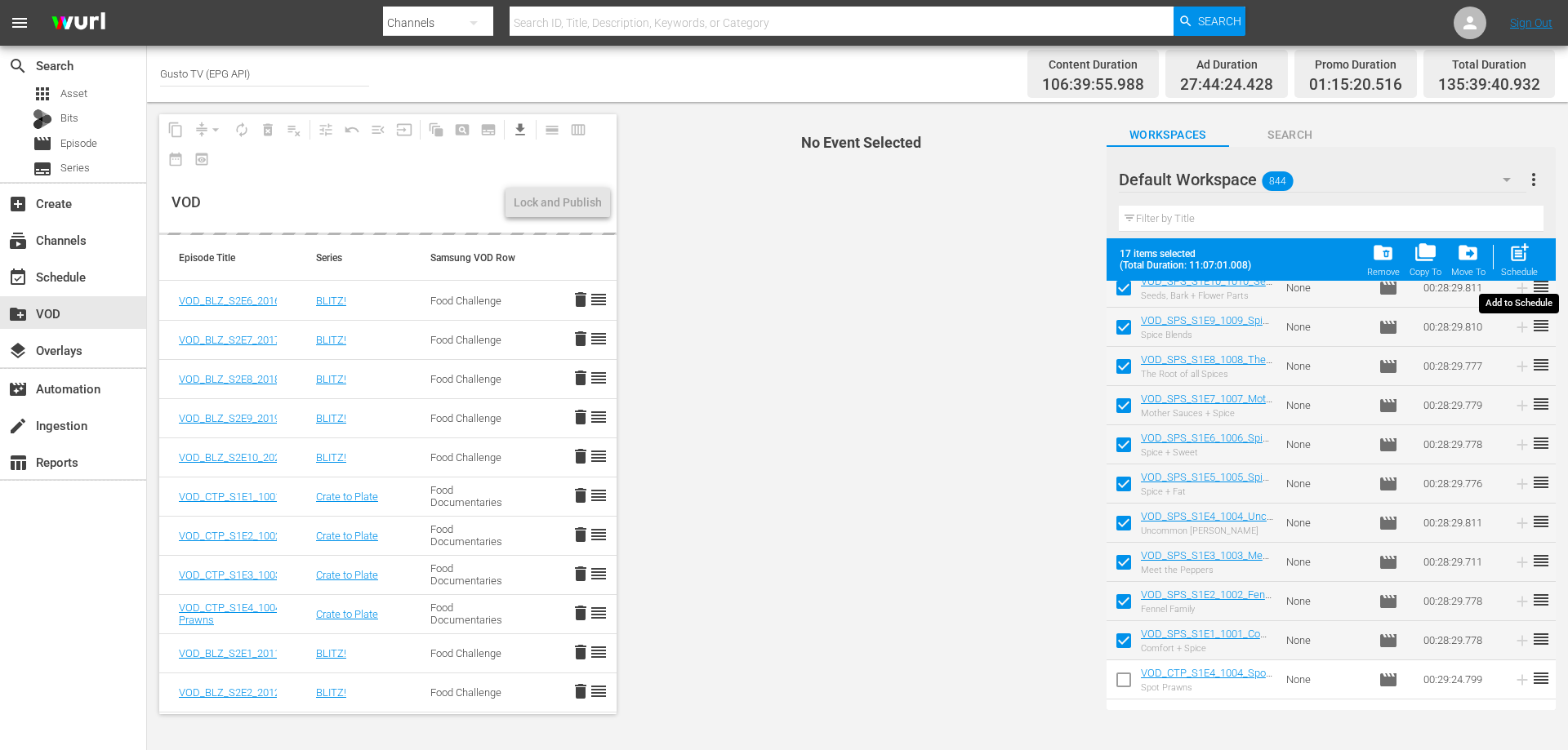
checkbox input "false"
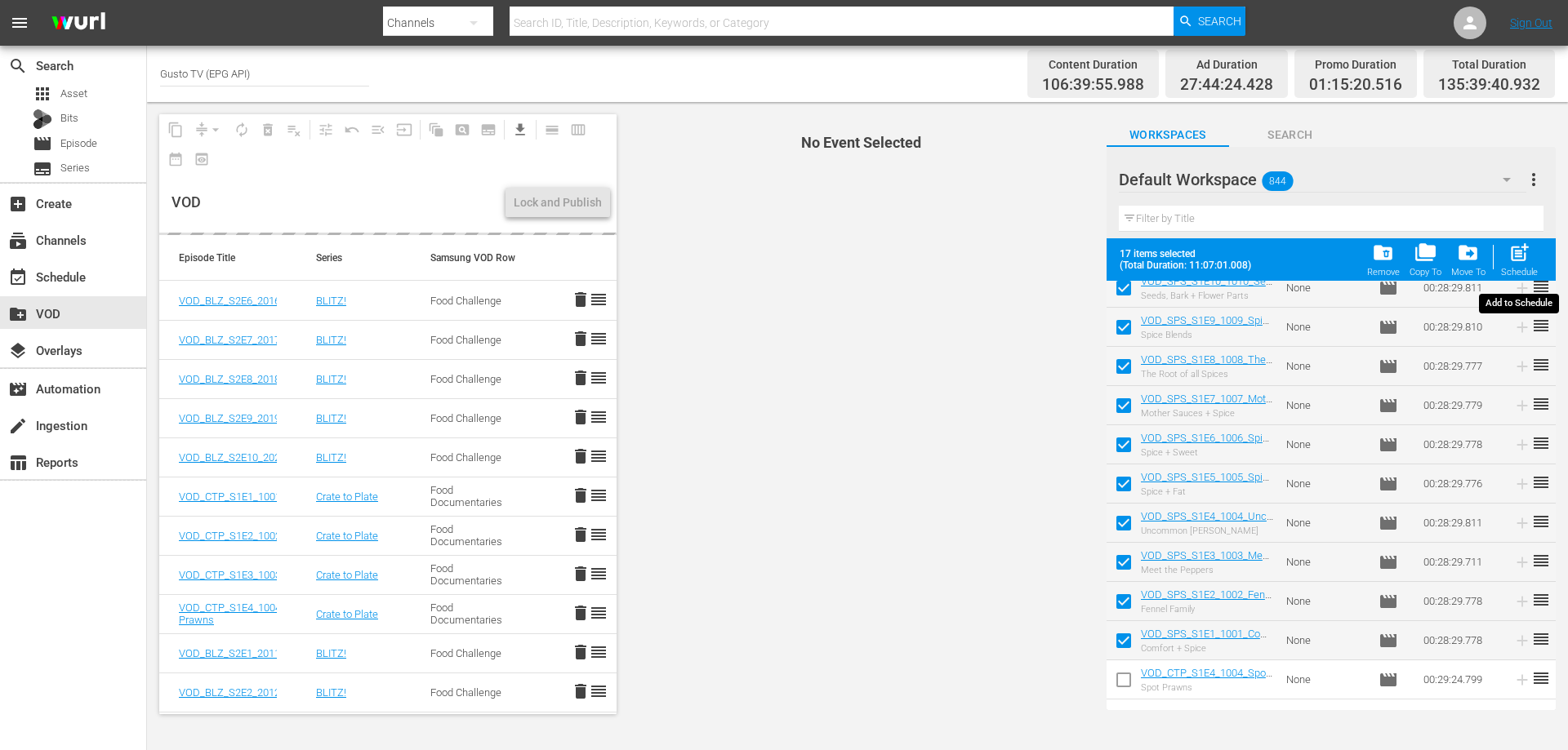
checkbox input "false"
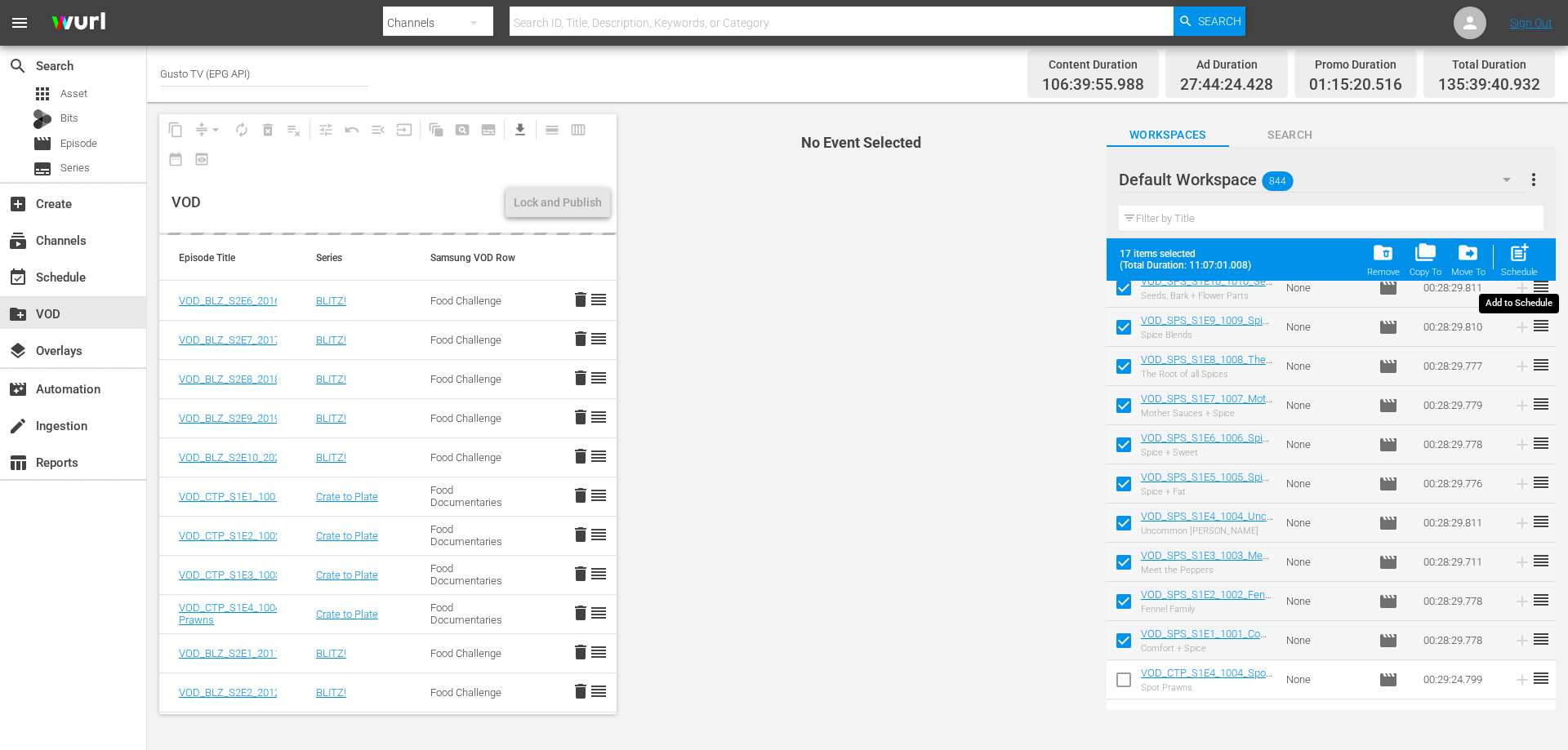
checkbox input "false"
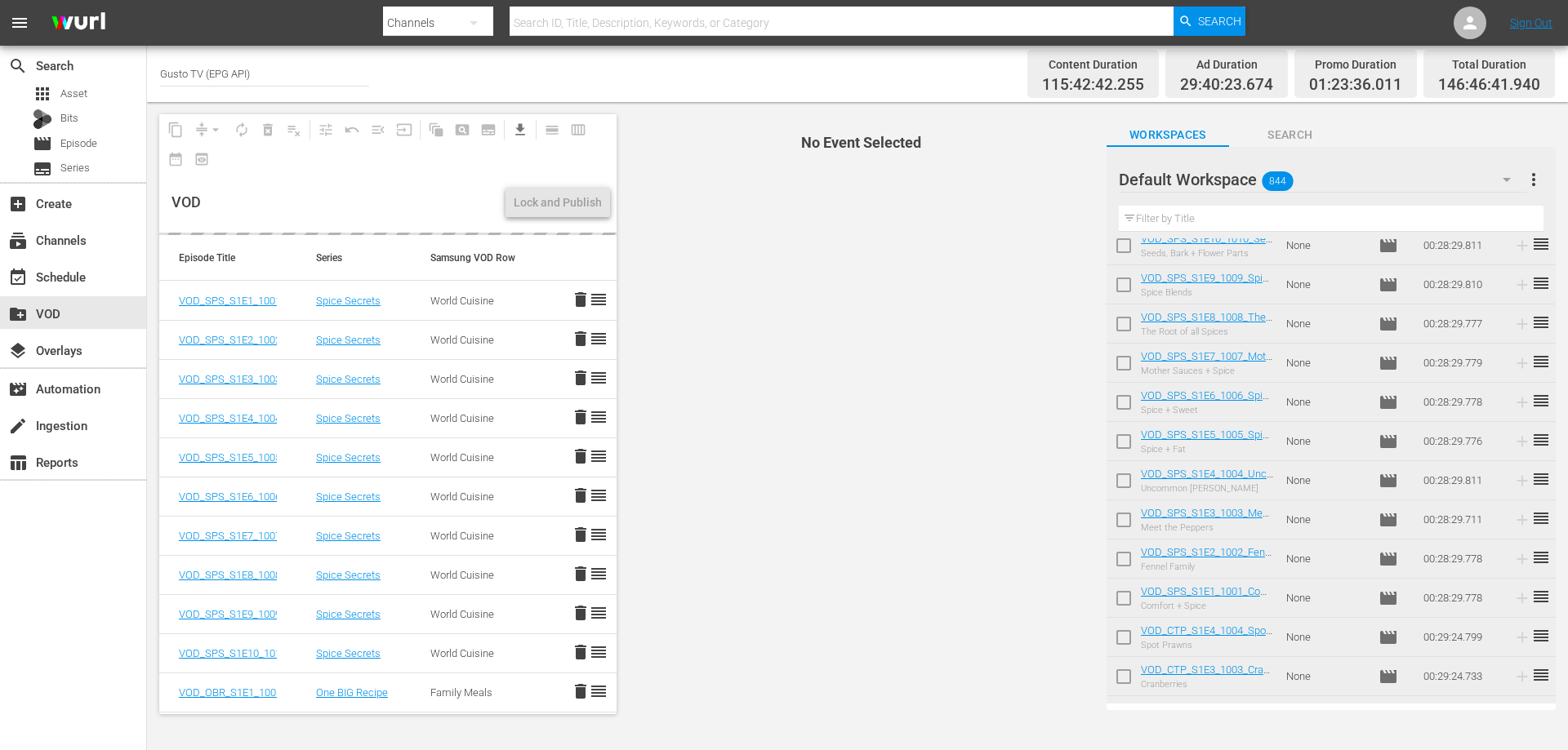
click at [819, 254] on span "No Event Selected" at bounding box center [858, 414] width 474 height 624
click at [333, 199] on div "VOD" at bounding box center [335, 203] width 328 height 61
click at [767, 251] on span "No Event Selected" at bounding box center [858, 414] width 474 height 624
click at [349, 205] on div "VOD" at bounding box center [335, 203] width 328 height 61
